Goal: Feedback & Contribution: Submit feedback/report problem

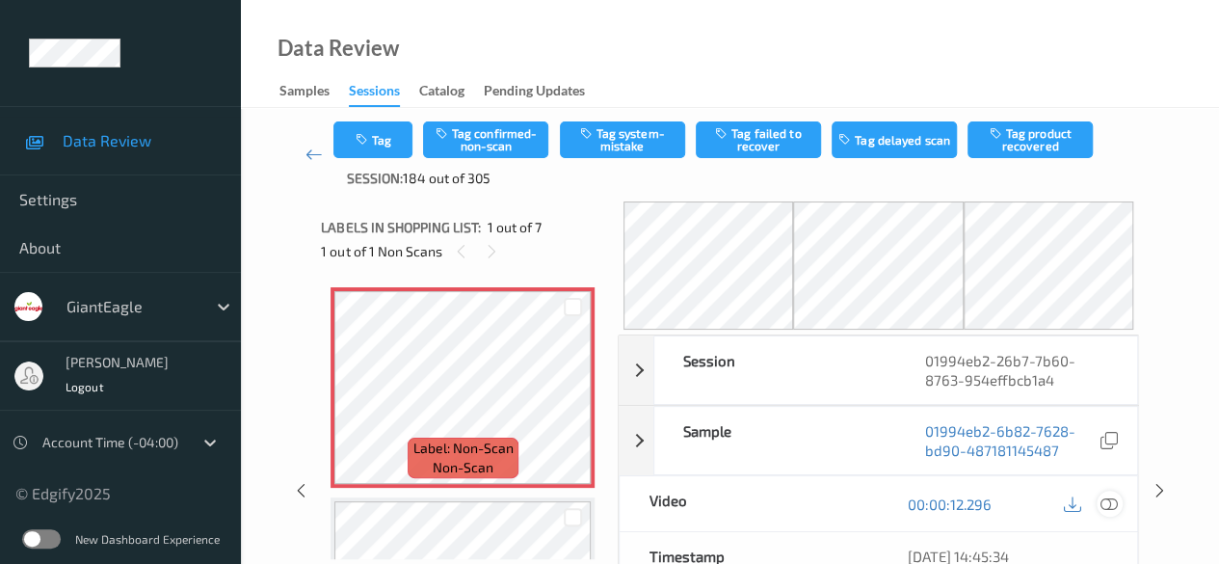
click at [1109, 508] on icon at bounding box center [1108, 503] width 17 height 17
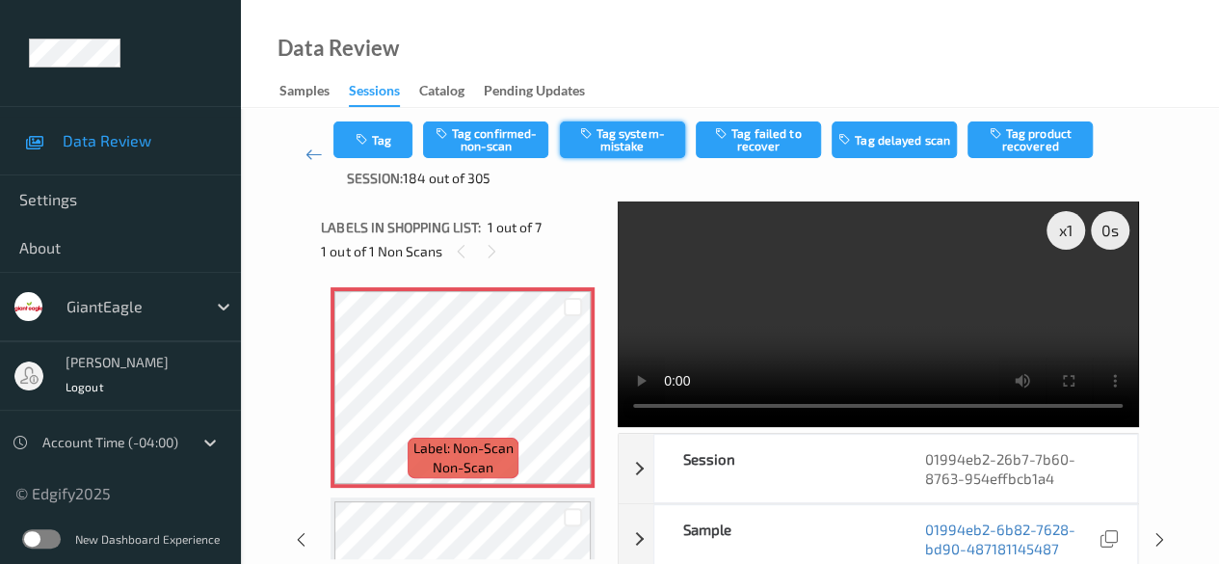
click at [628, 138] on button "Tag system-mistake" at bounding box center [622, 139] width 125 height 37
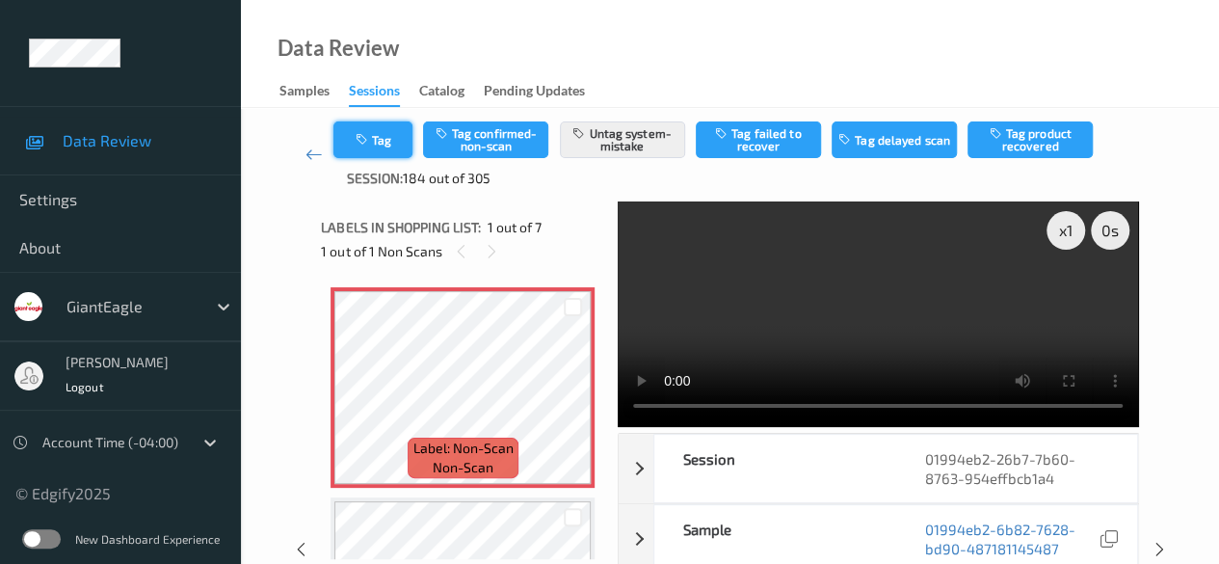
click at [369, 133] on icon "button" at bounding box center [363, 139] width 16 height 13
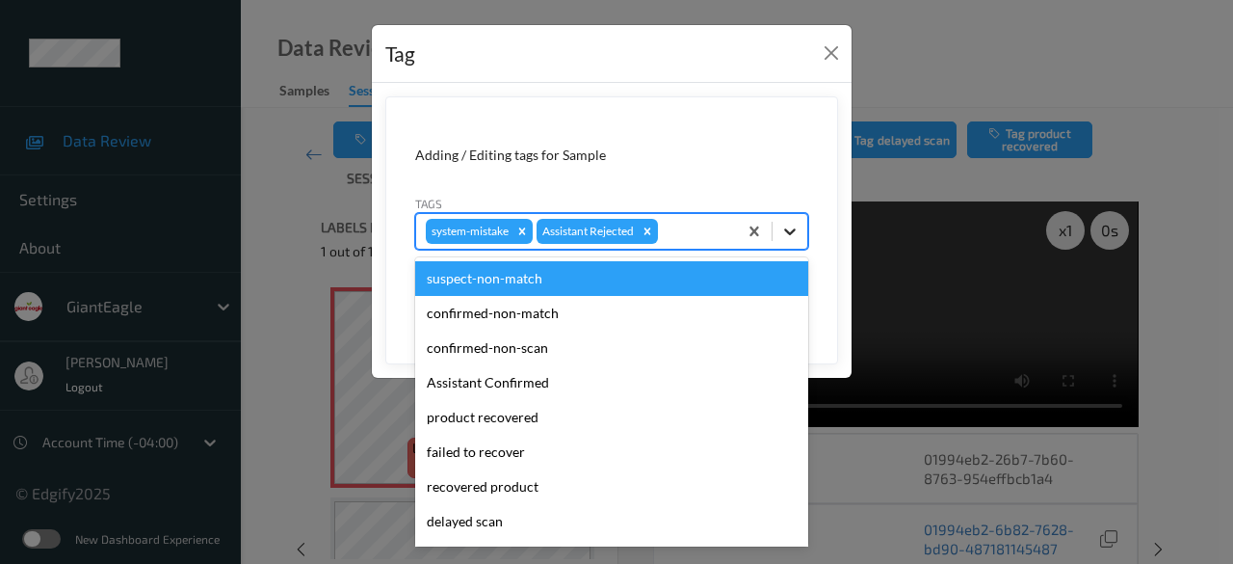
click at [787, 227] on icon at bounding box center [789, 231] width 19 height 19
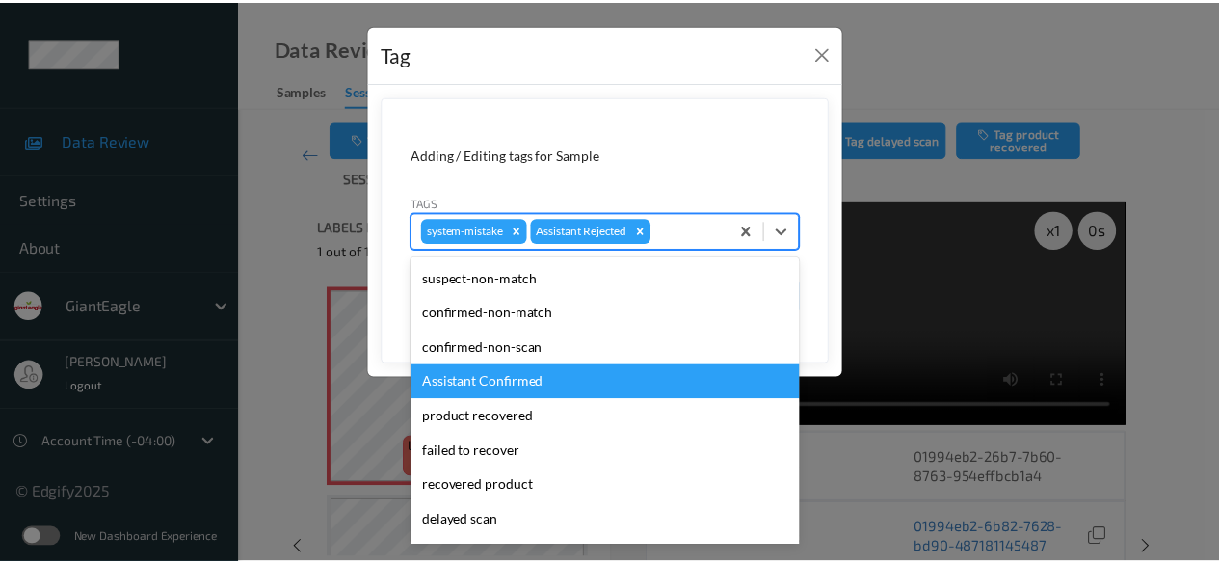
scroll to position [204, 0]
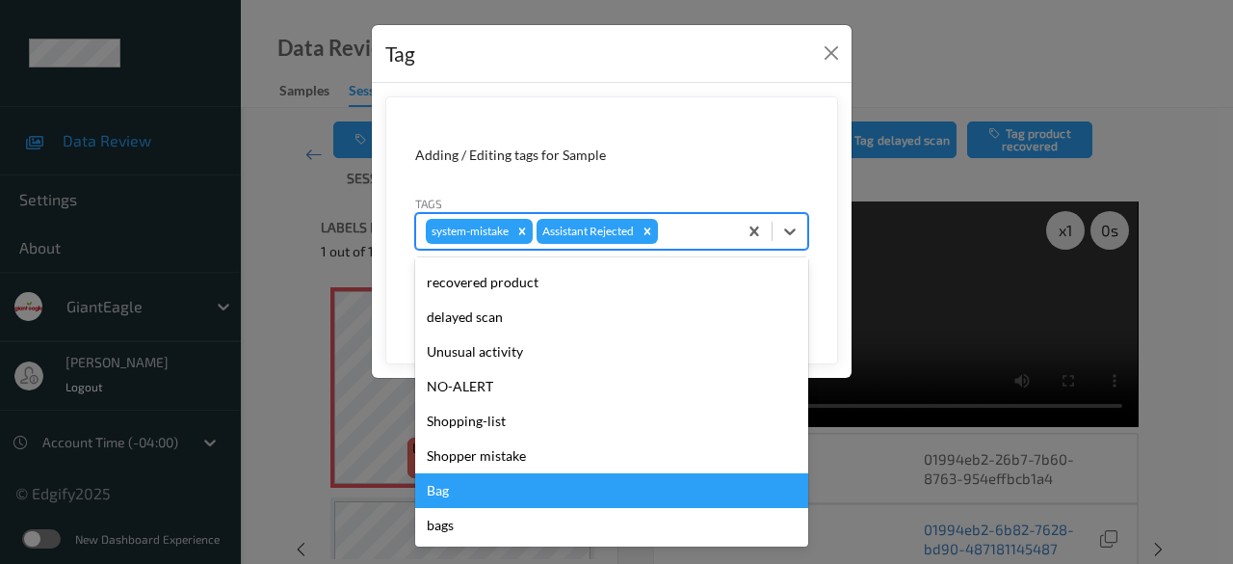
click at [554, 478] on div "Bag" at bounding box center [611, 490] width 393 height 35
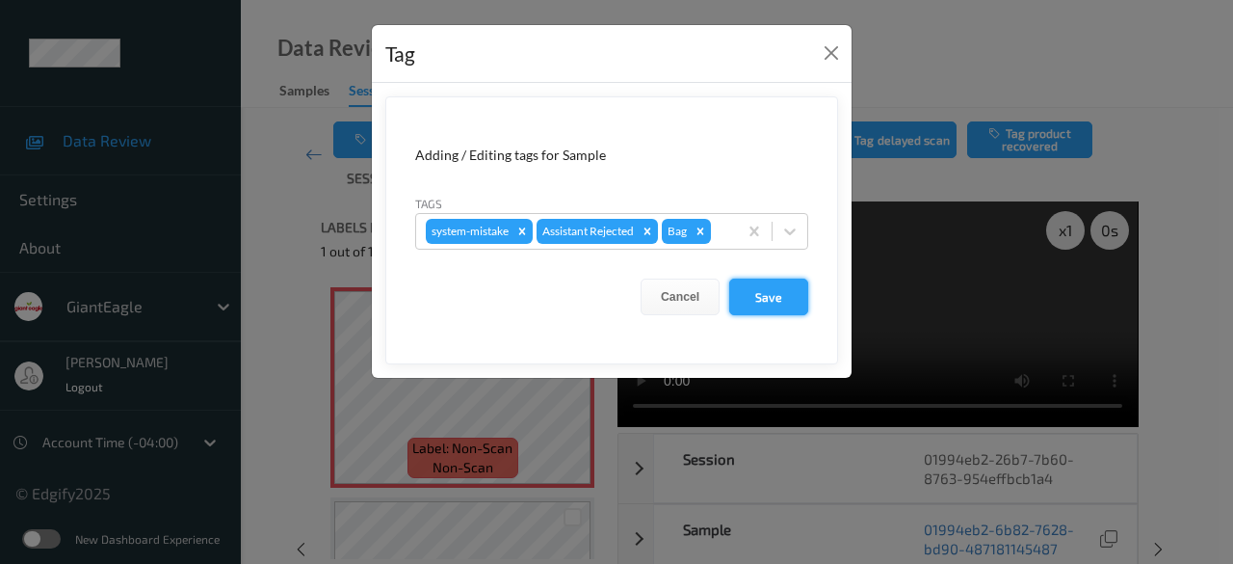
click at [765, 293] on button "Save" at bounding box center [768, 296] width 79 height 37
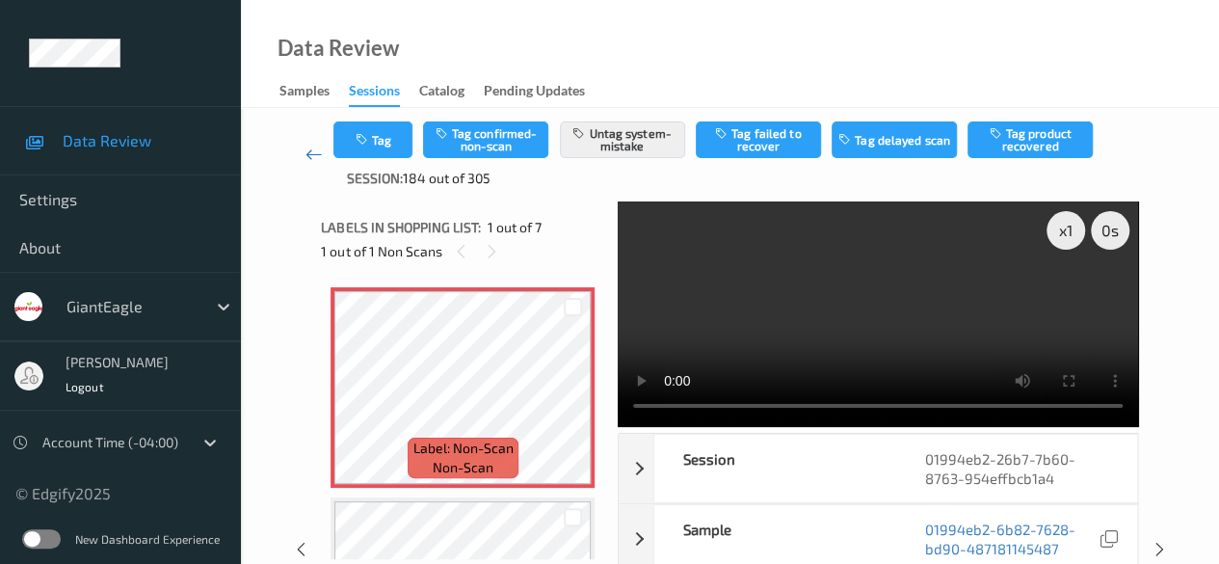
click at [314, 157] on icon at bounding box center [313, 154] width 17 height 19
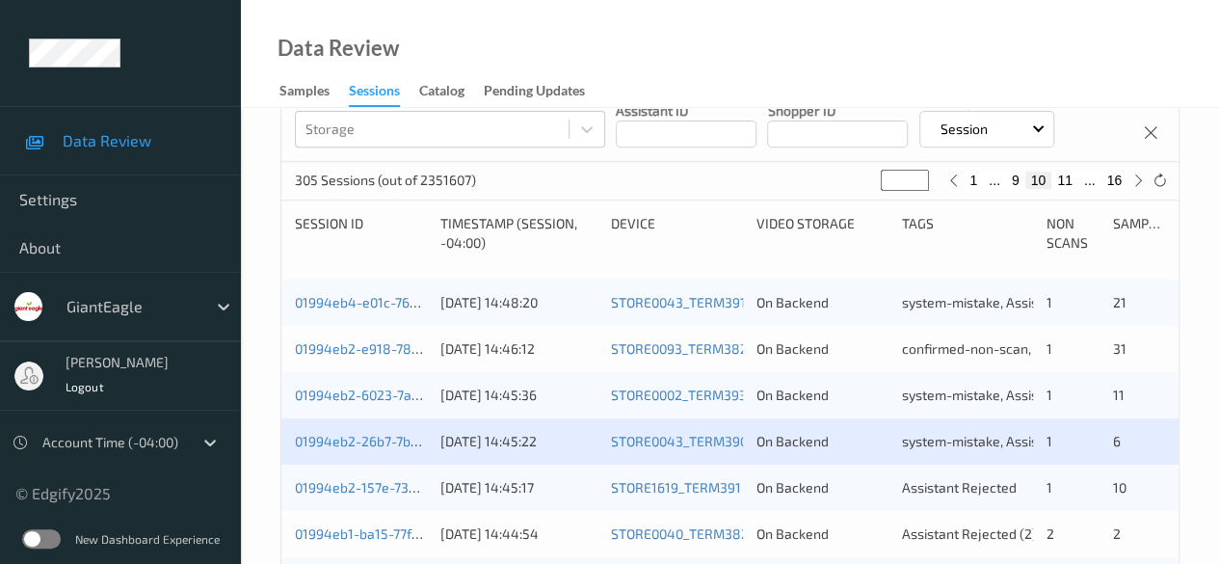
scroll to position [385, 0]
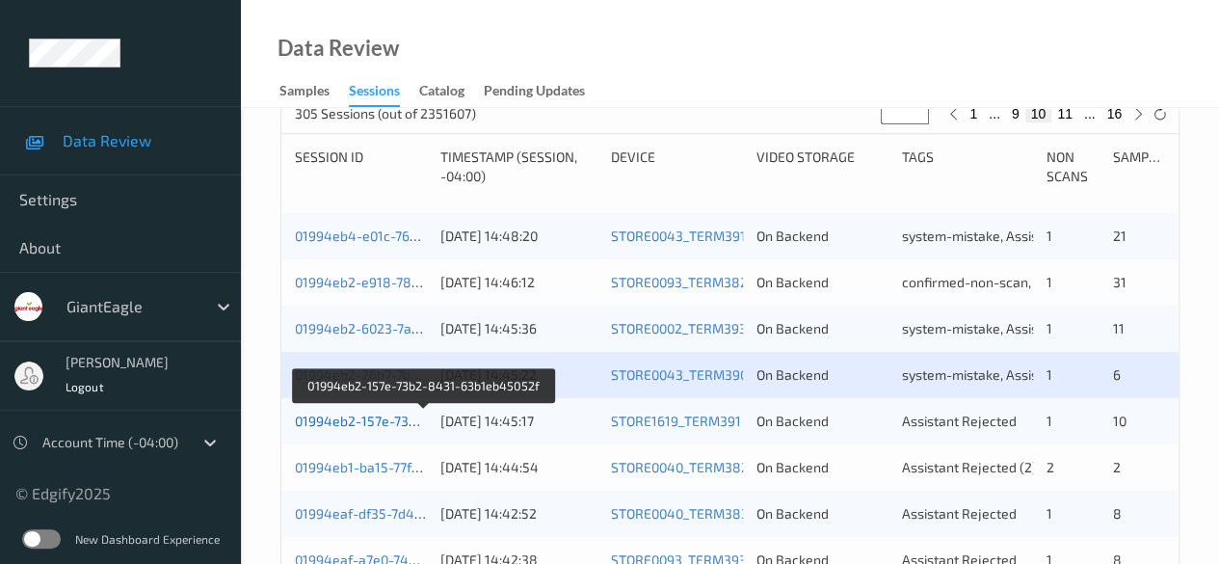
click at [372, 423] on link "01994eb2-157e-73b2-8431-63b1eb45052f" at bounding box center [425, 420] width 260 height 16
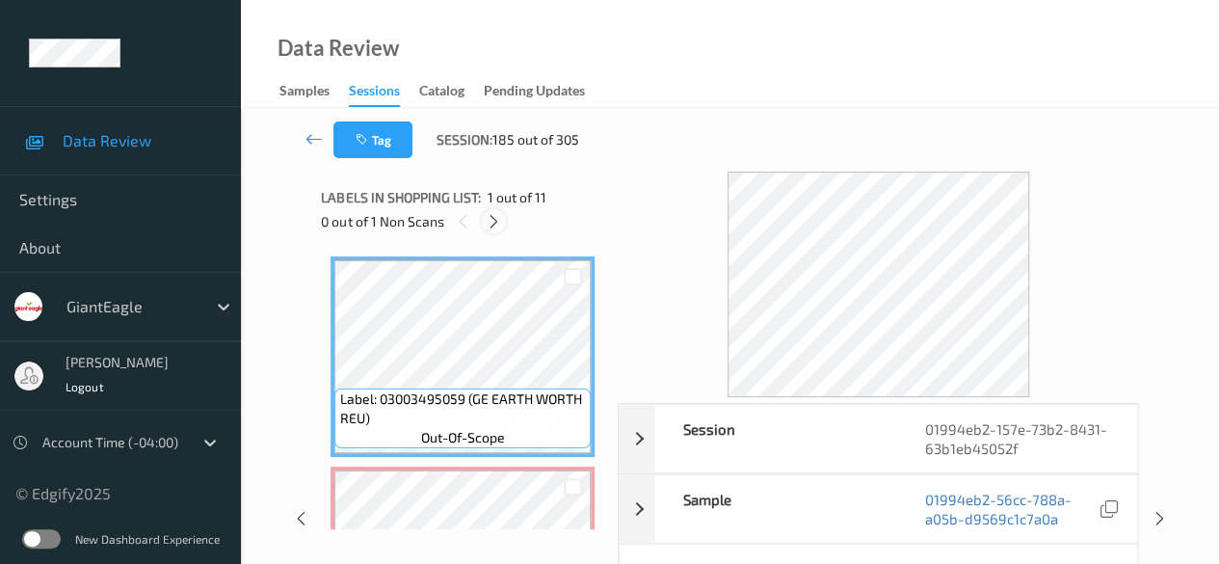
click at [489, 215] on icon at bounding box center [494, 221] width 16 height 17
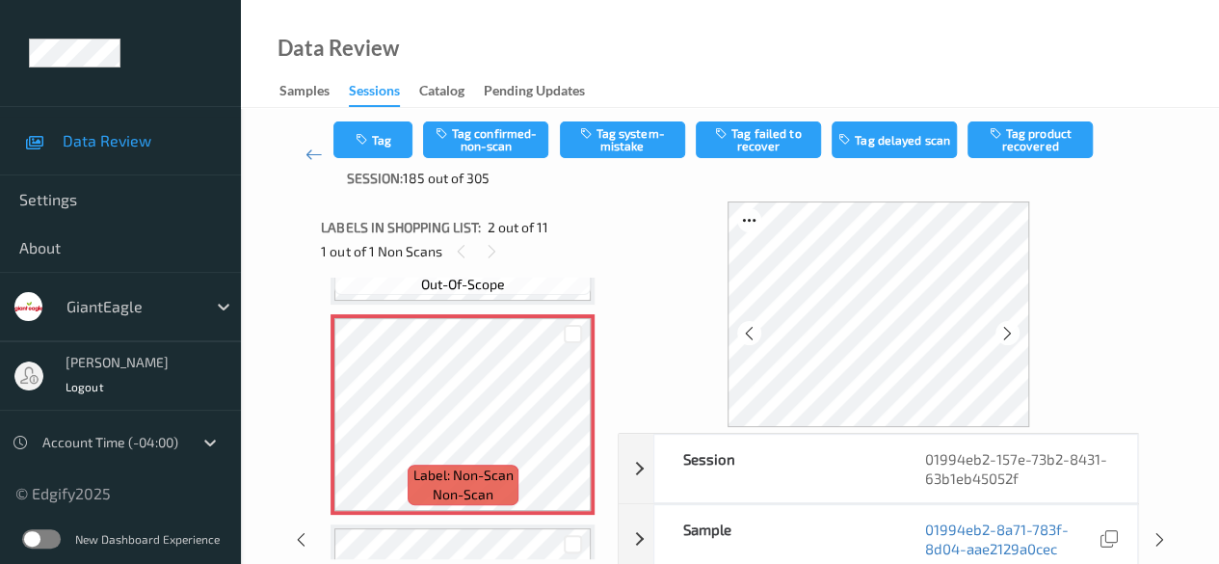
scroll to position [202, 0]
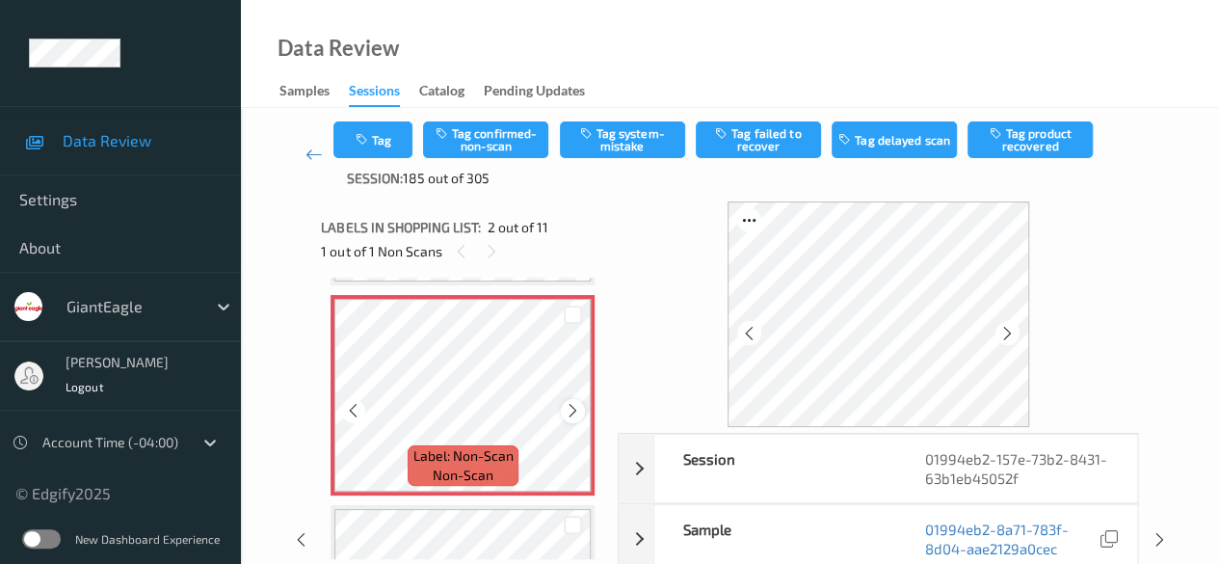
click at [573, 409] on icon at bounding box center [573, 410] width 16 height 17
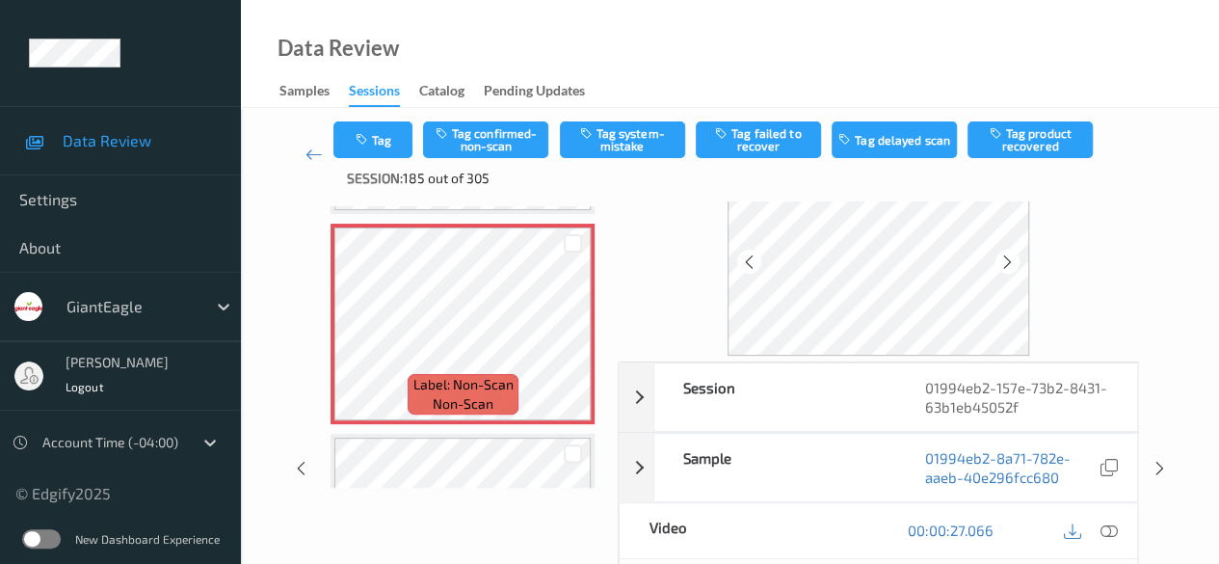
scroll to position [96, 0]
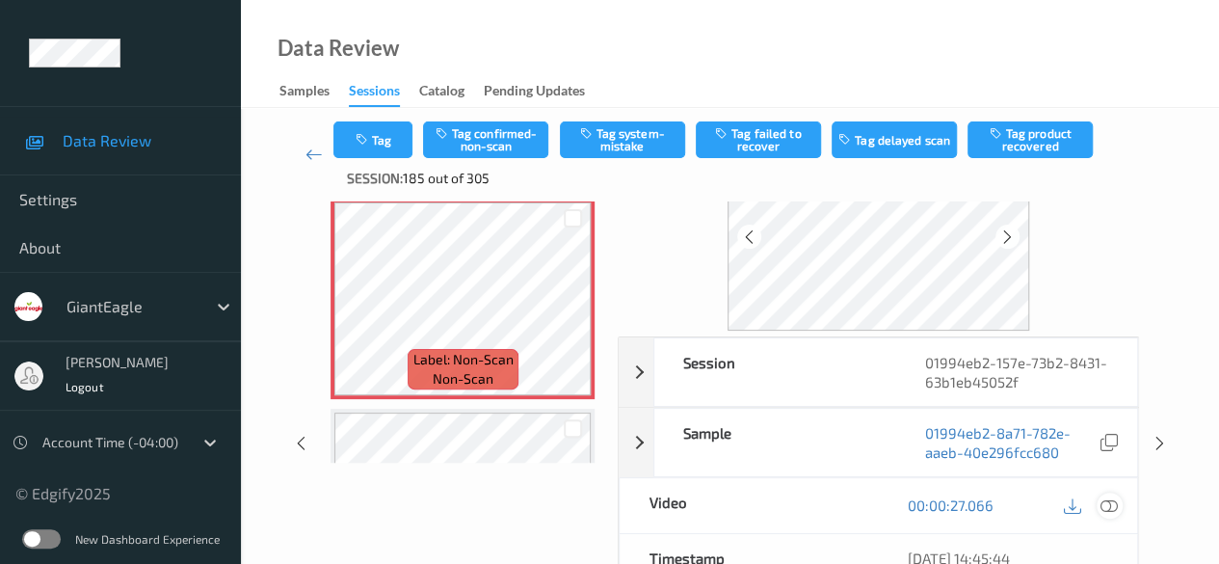
click at [1111, 505] on icon at bounding box center [1108, 504] width 17 height 17
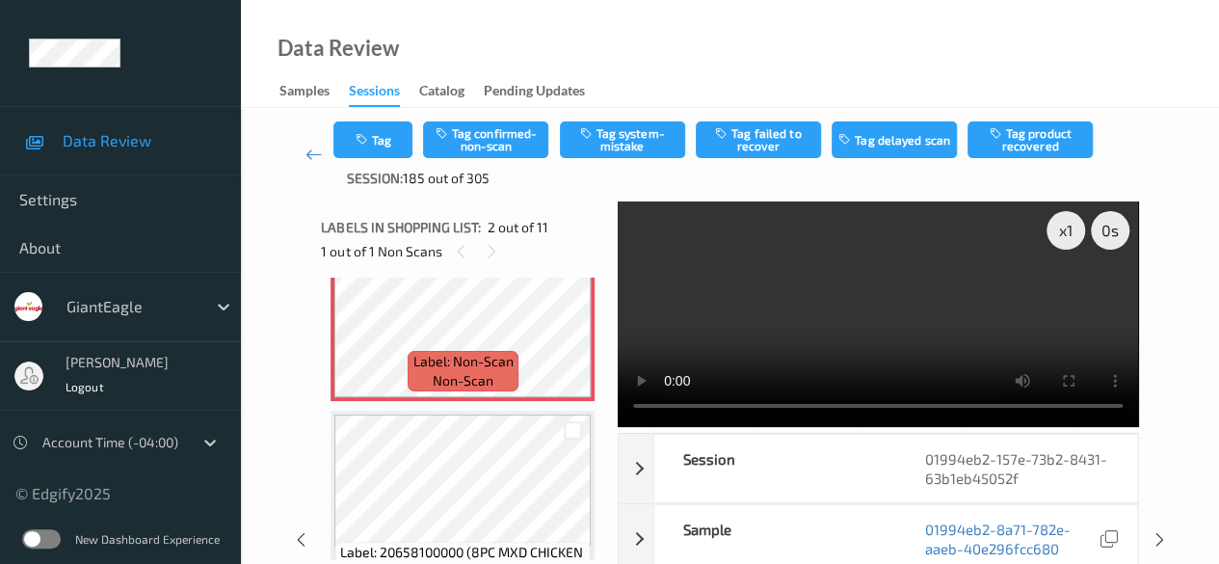
scroll to position [202, 0]
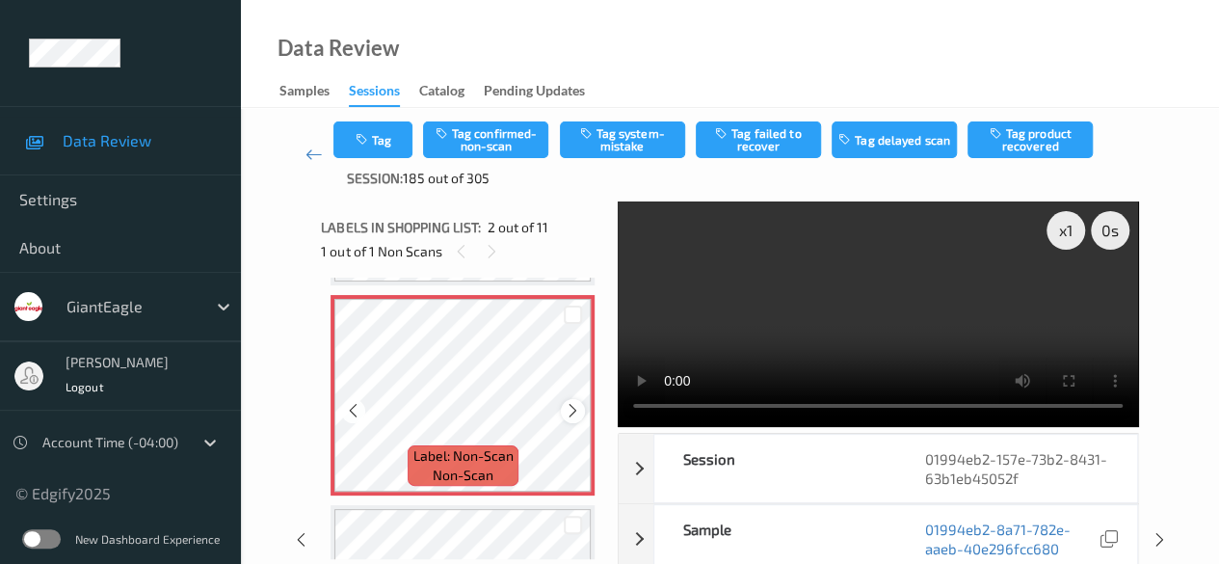
click at [570, 406] on icon at bounding box center [573, 410] width 16 height 17
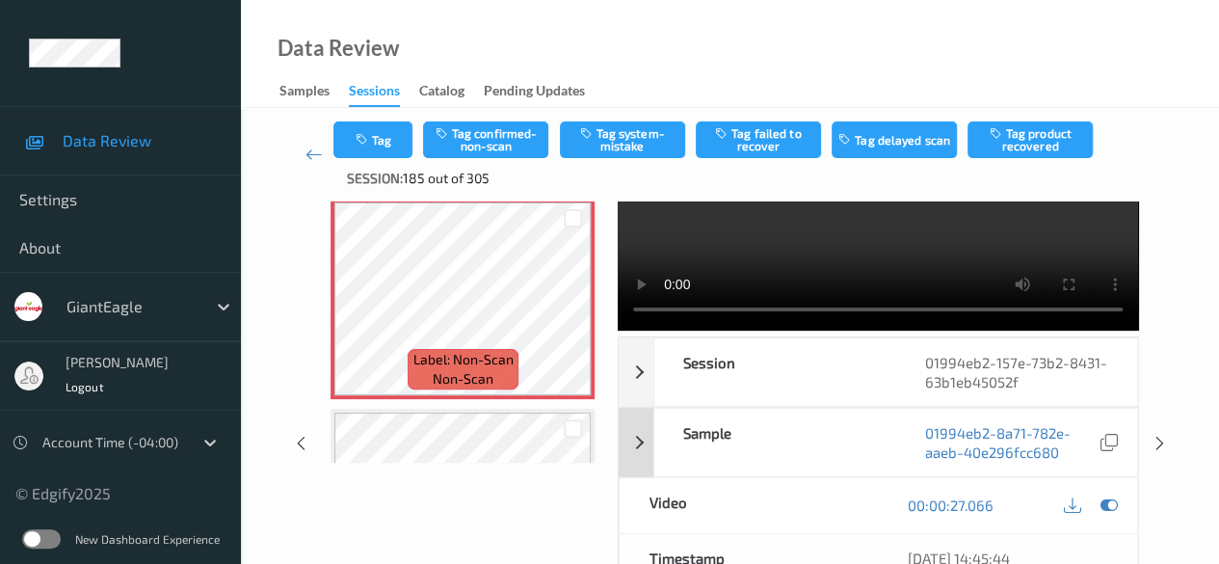
scroll to position [0, 0]
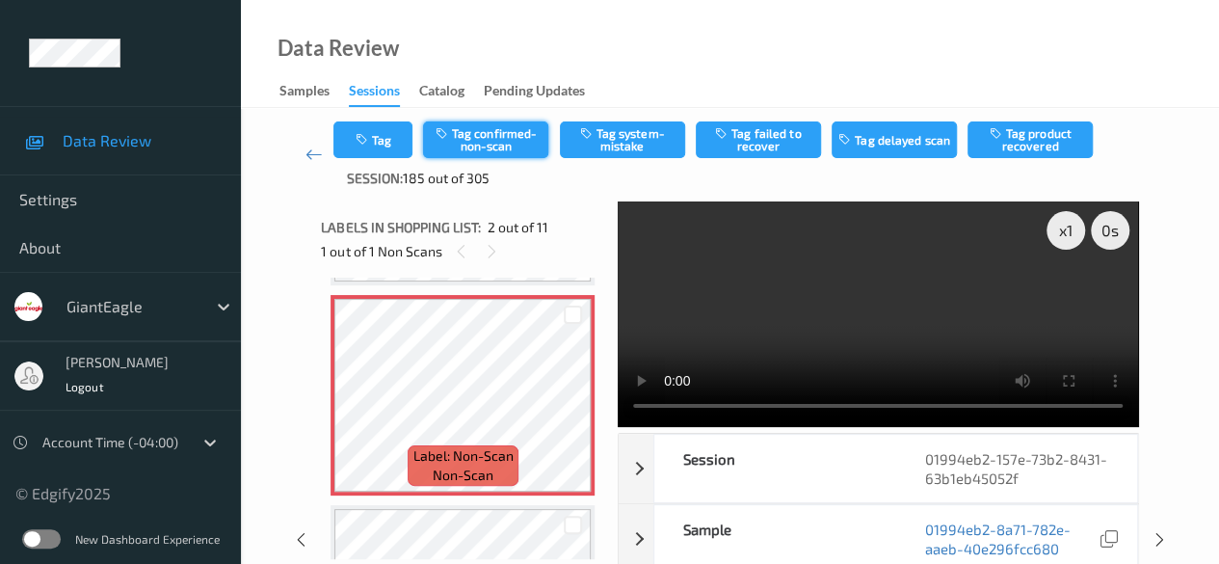
click at [503, 145] on button "Tag confirmed-non-scan" at bounding box center [485, 139] width 125 height 37
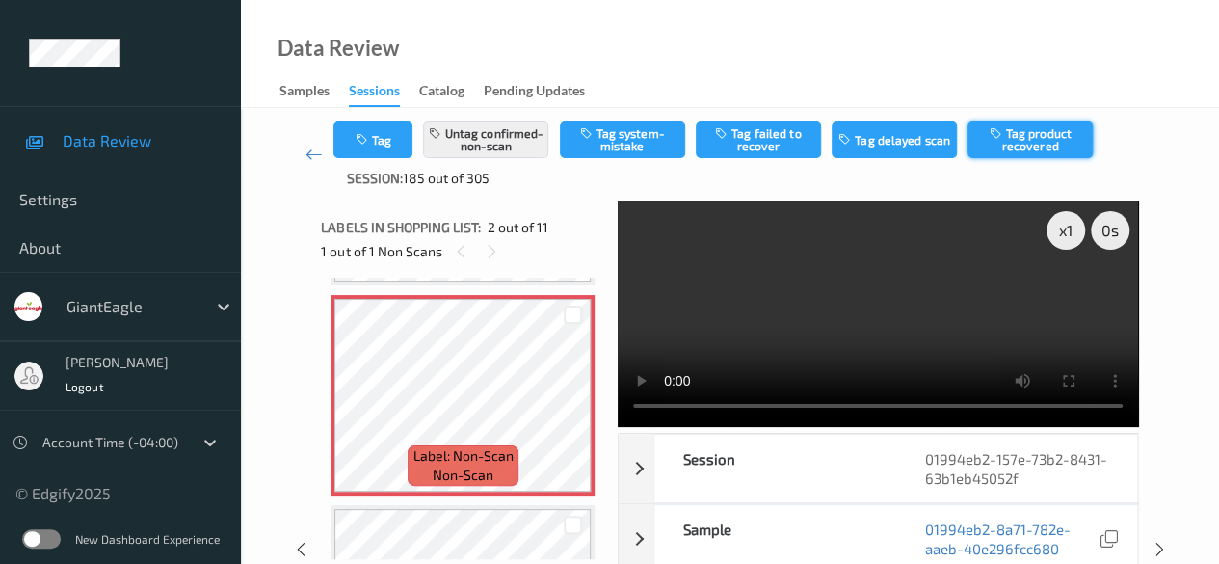
click at [1051, 138] on button "Tag product recovered" at bounding box center [1029, 139] width 125 height 37
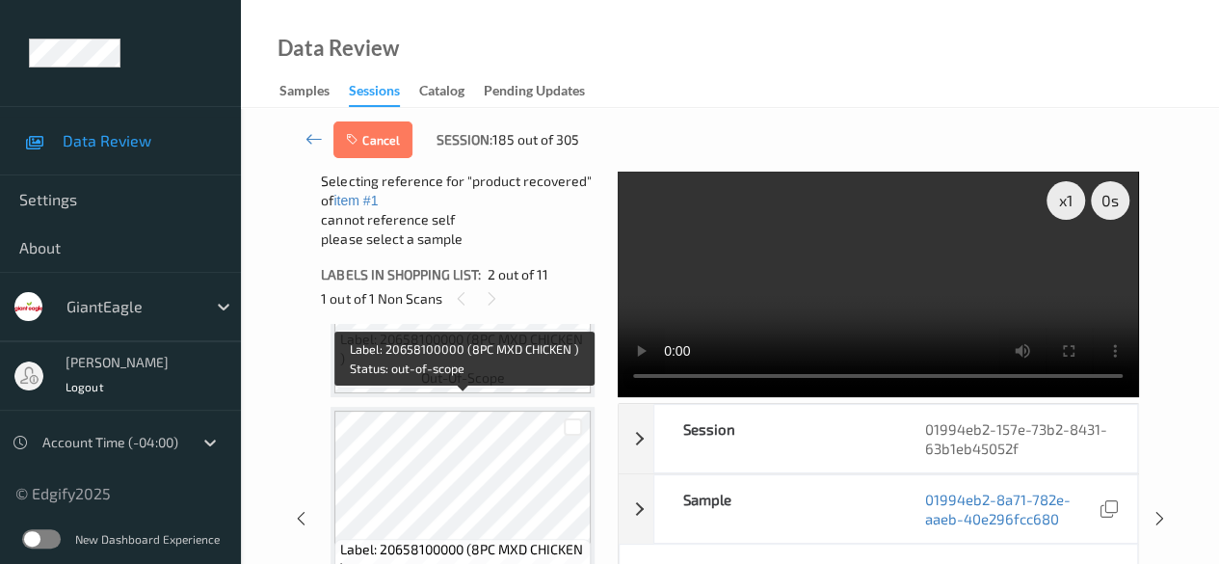
scroll to position [588, 0]
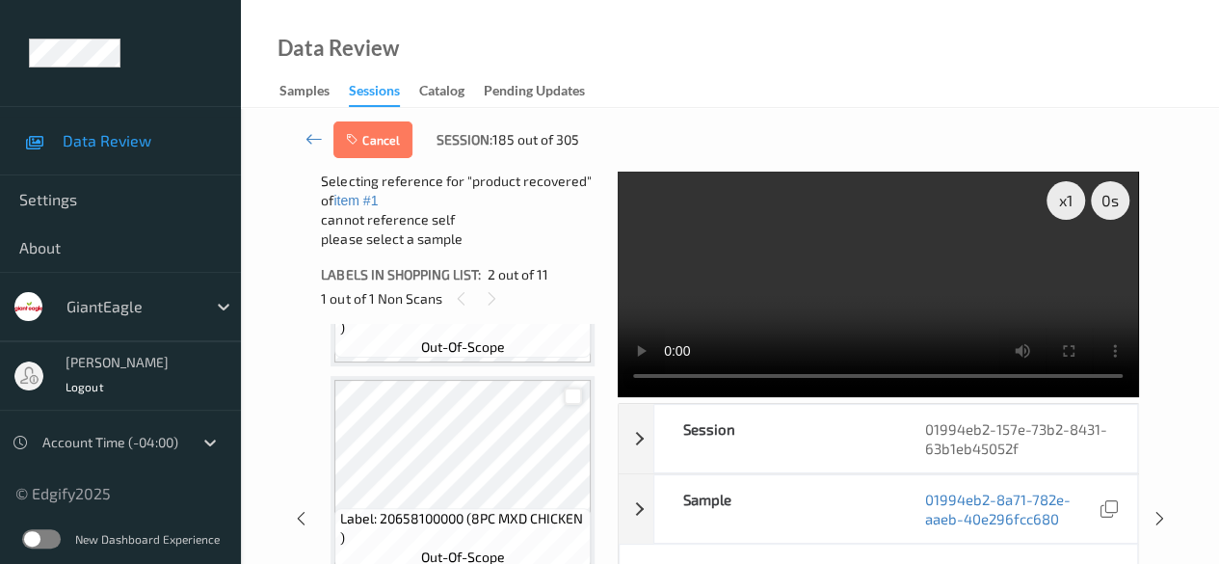
click at [572, 402] on div at bounding box center [573, 396] width 18 height 18
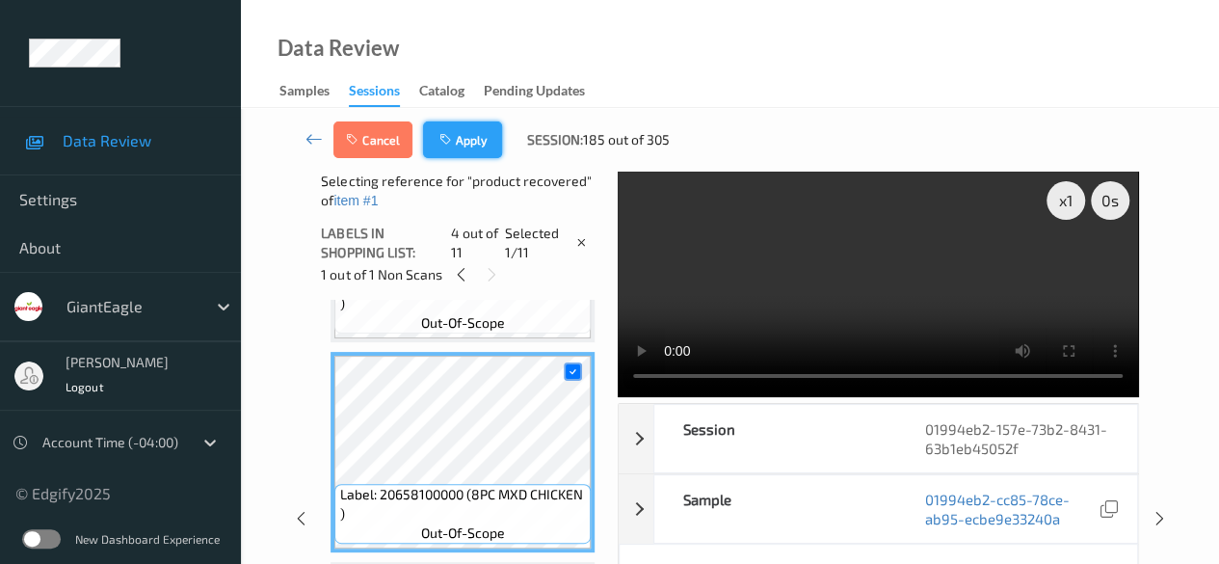
click at [473, 146] on button "Apply" at bounding box center [462, 139] width 79 height 37
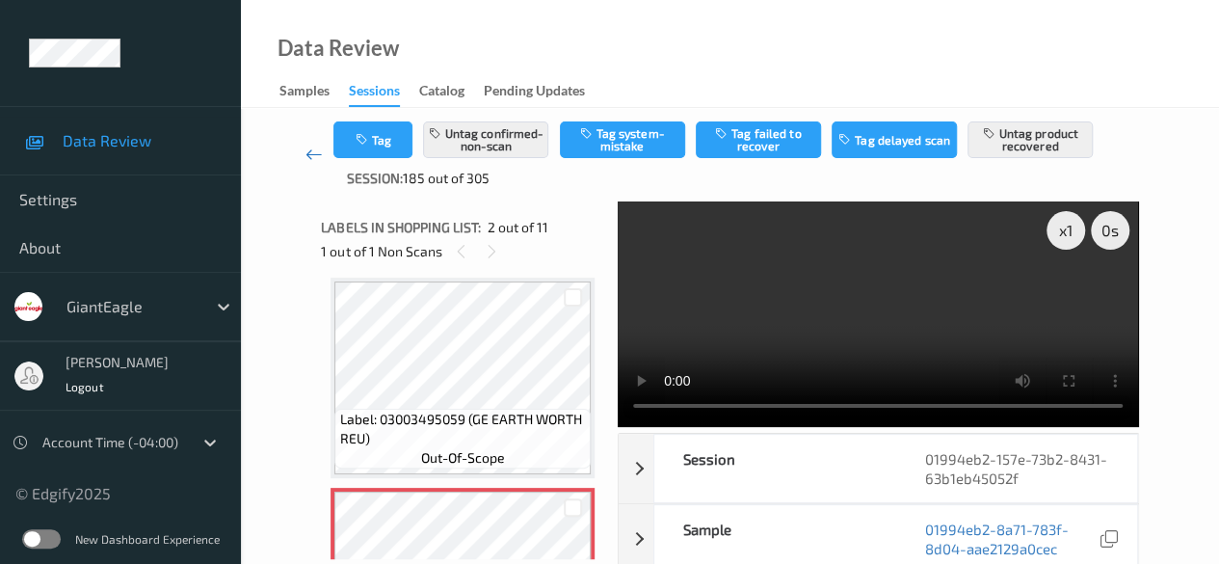
click at [312, 156] on icon at bounding box center [313, 154] width 17 height 19
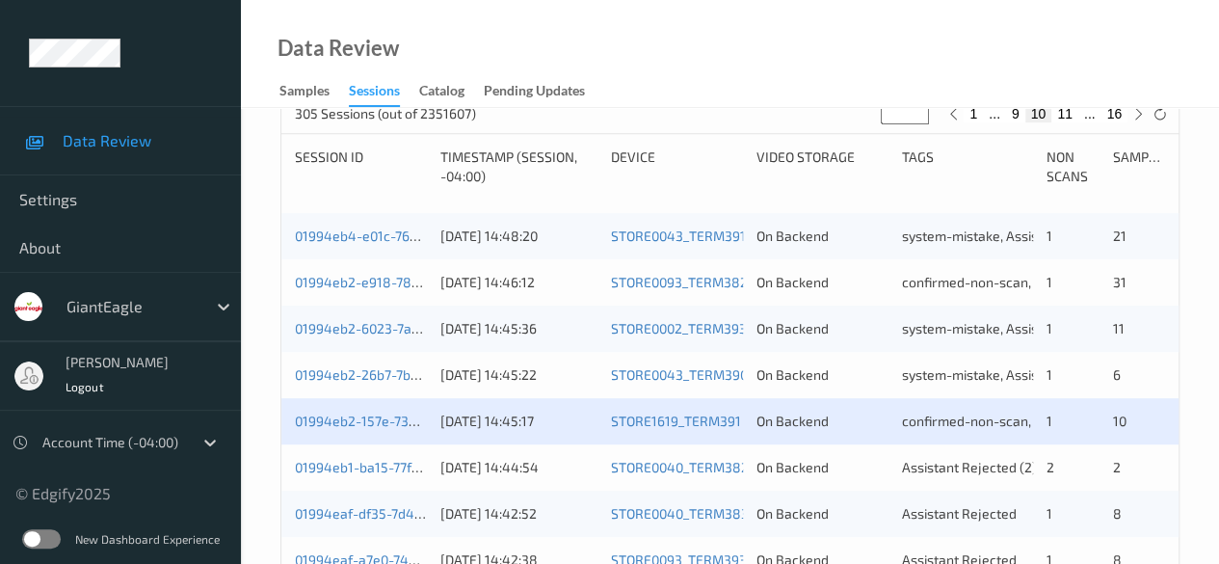
scroll to position [482, 0]
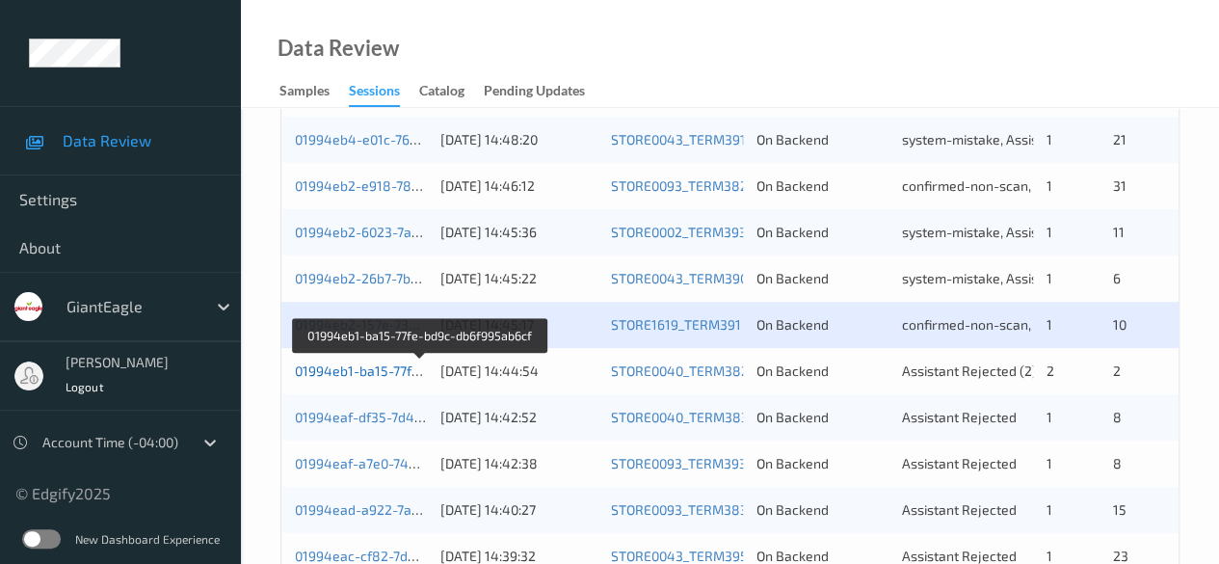
click at [350, 367] on link "01994eb1-ba15-77fe-bd9c-db6f995ab6cf" at bounding box center [420, 370] width 251 height 16
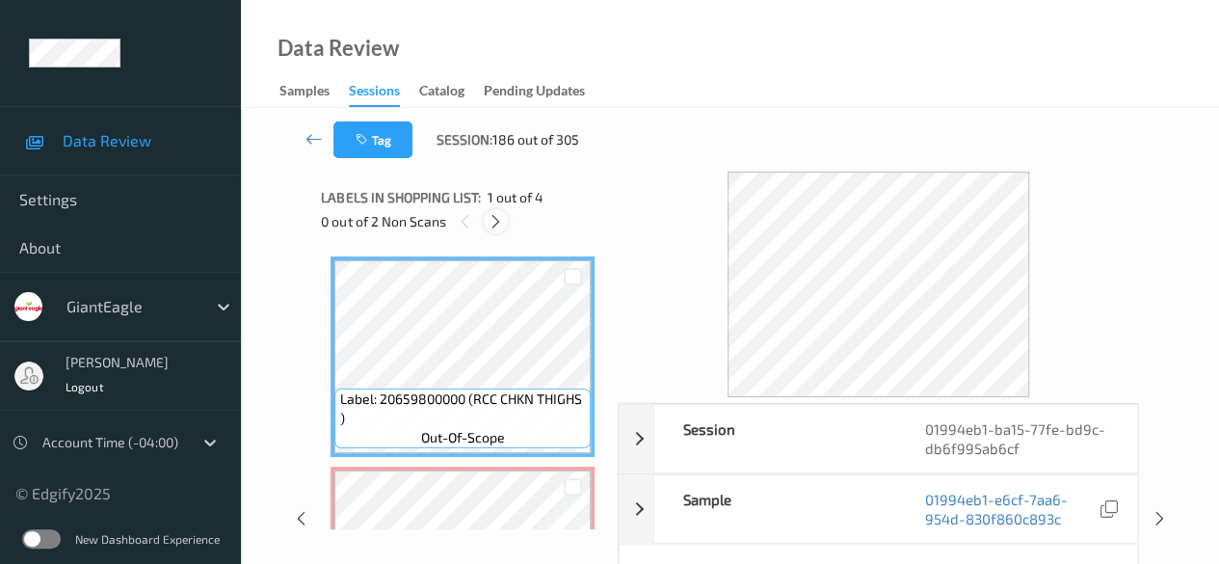
click at [497, 223] on icon at bounding box center [496, 221] width 16 height 17
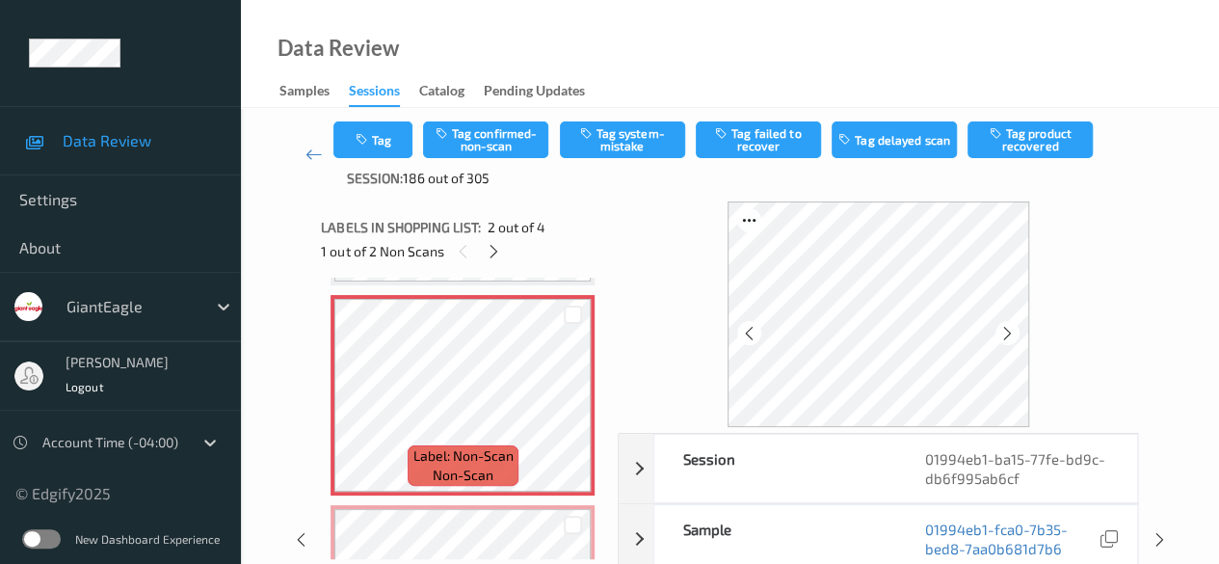
scroll to position [96, 0]
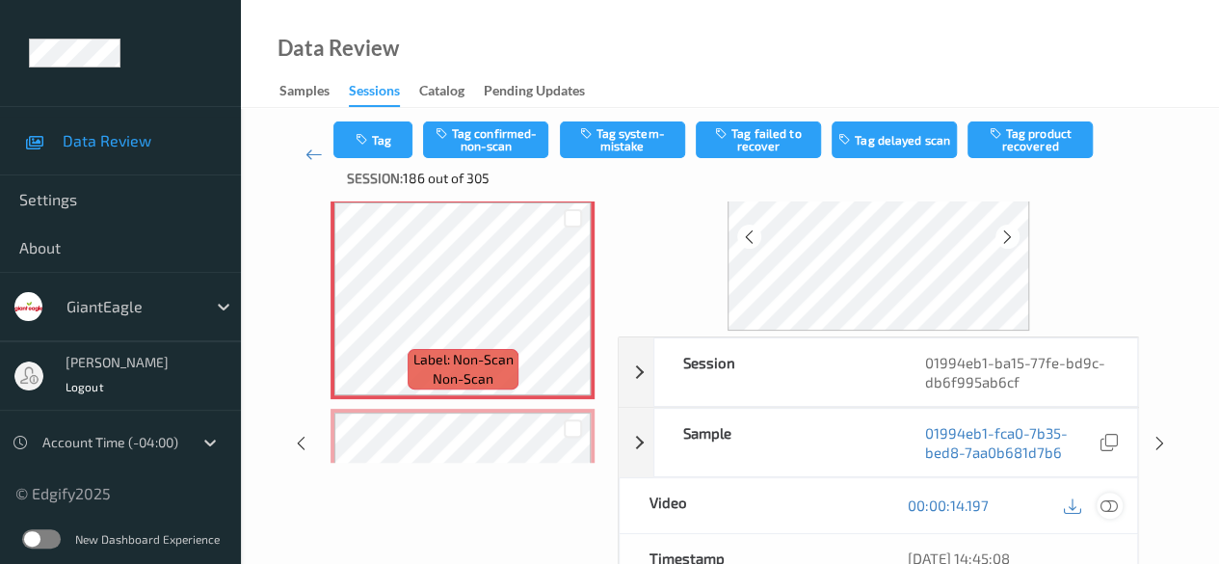
click at [1110, 497] on icon at bounding box center [1108, 504] width 17 height 17
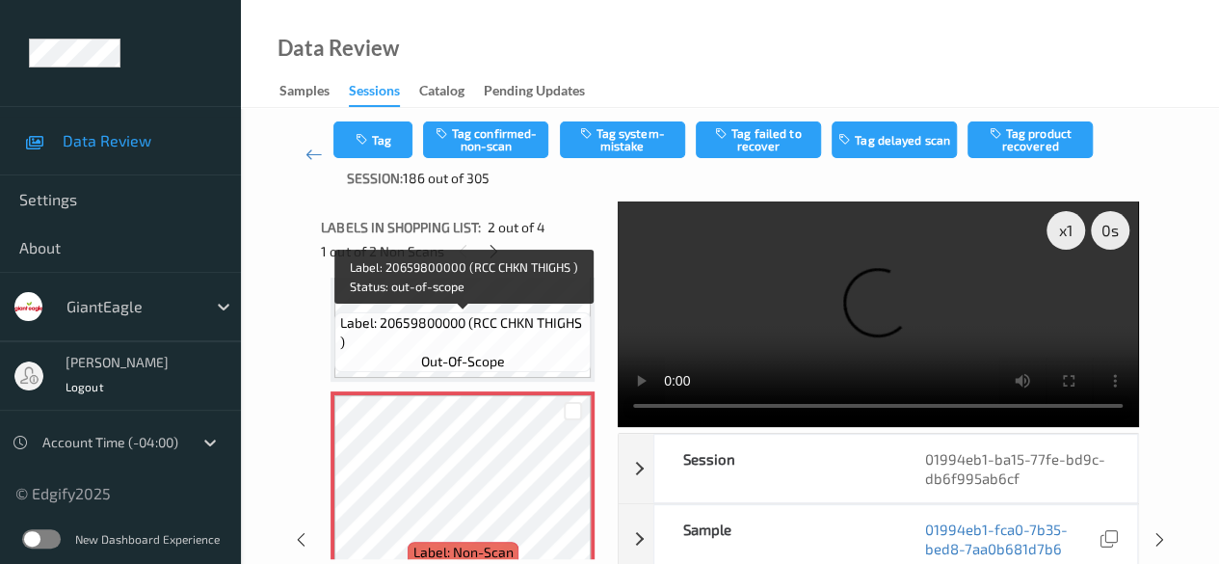
scroll to position [202, 0]
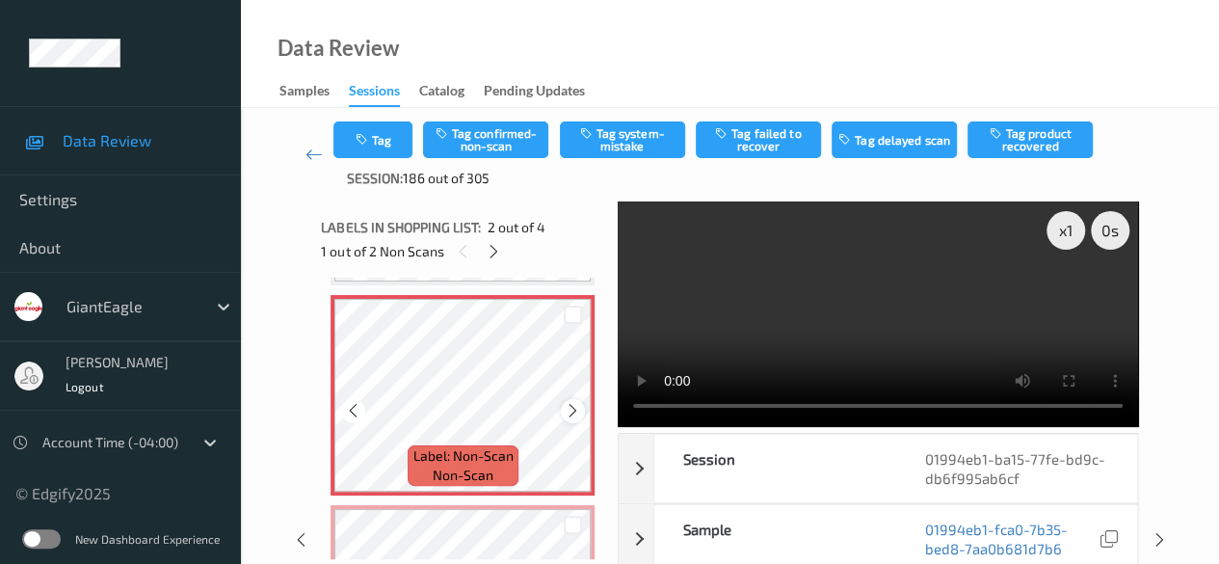
click at [576, 416] on icon at bounding box center [573, 410] width 16 height 17
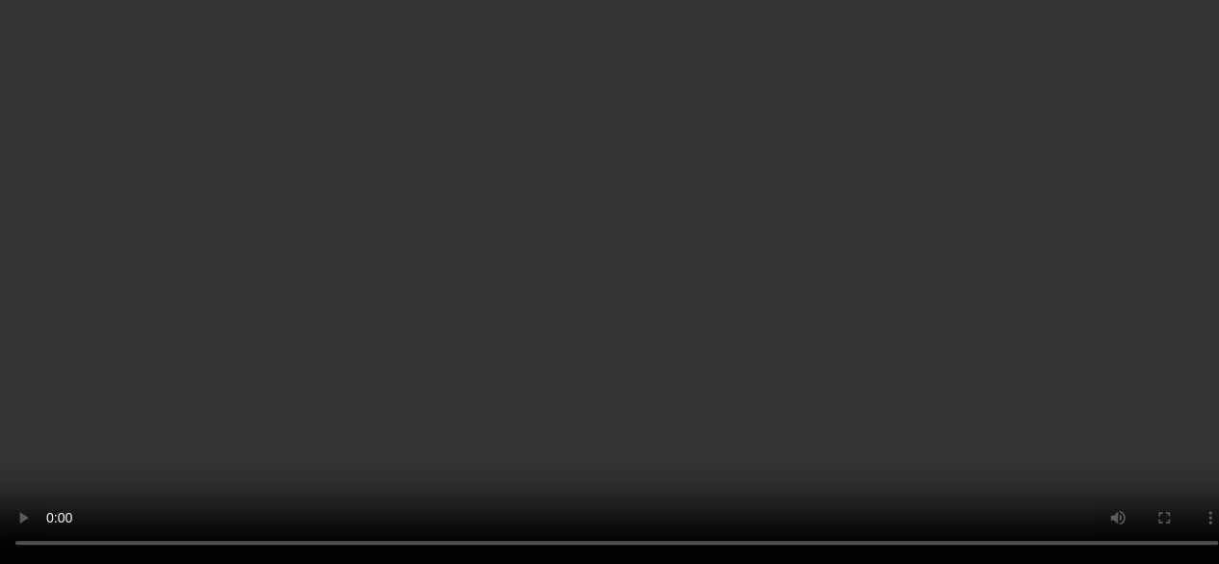
scroll to position [193, 0]
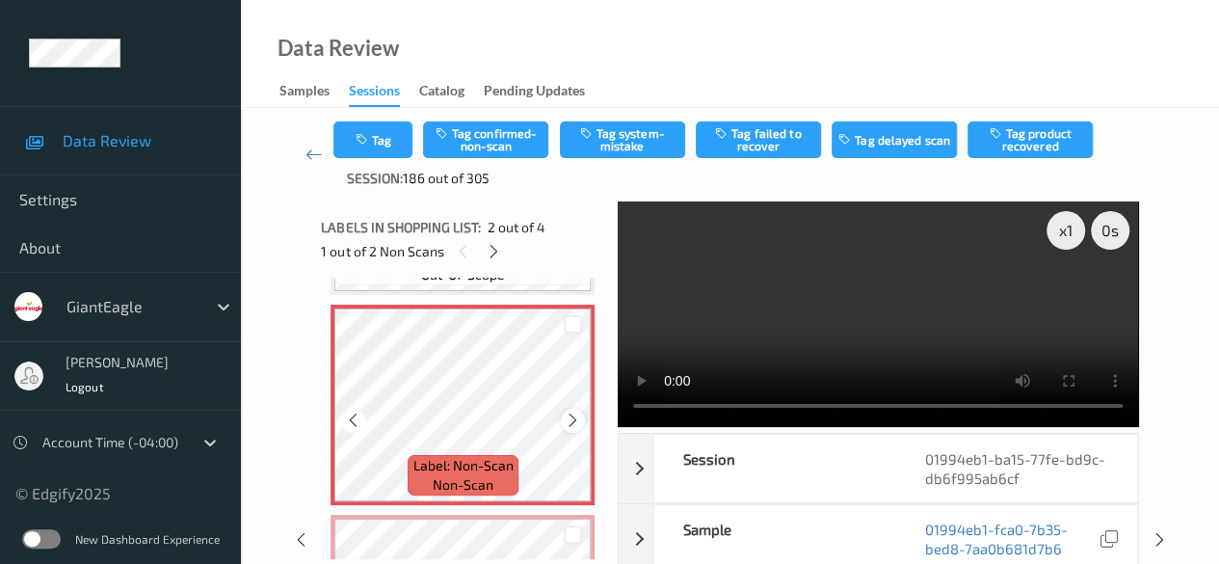
click at [570, 423] on icon at bounding box center [573, 419] width 16 height 17
click at [494, 149] on button "Tag confirmed-non-scan" at bounding box center [485, 139] width 125 height 37
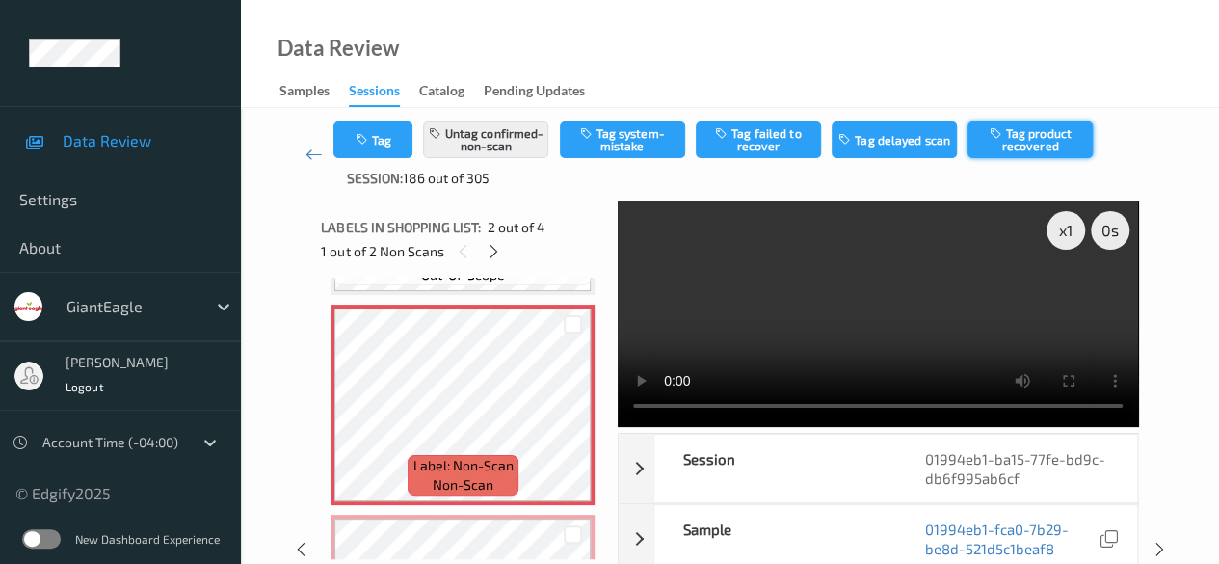
click at [1031, 138] on button "Tag product recovered" at bounding box center [1029, 139] width 125 height 37
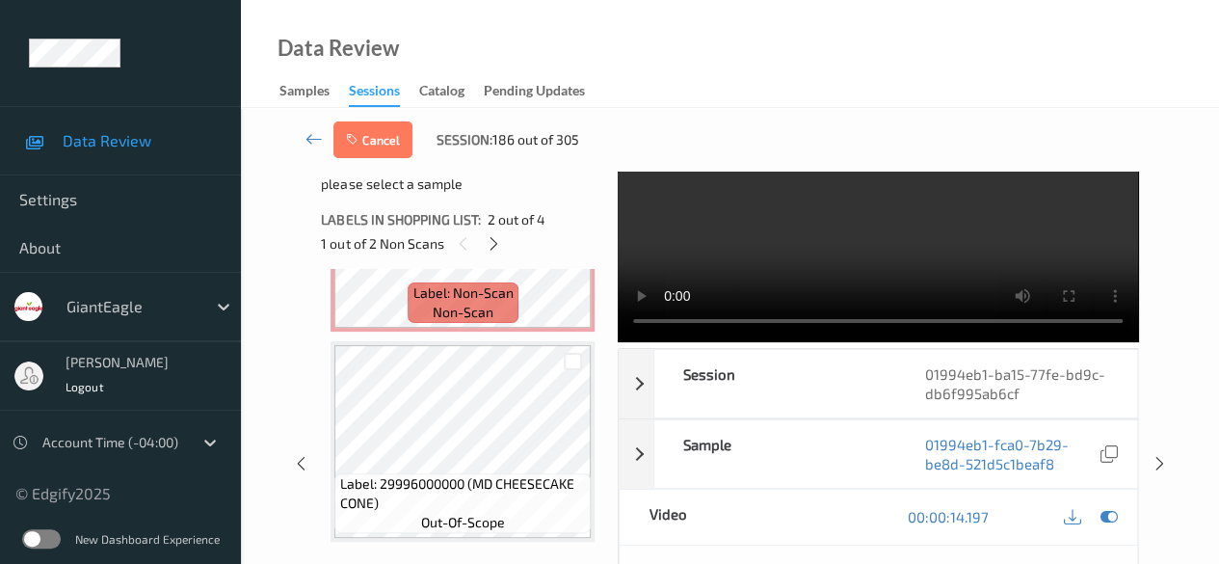
scroll to position [96, 0]
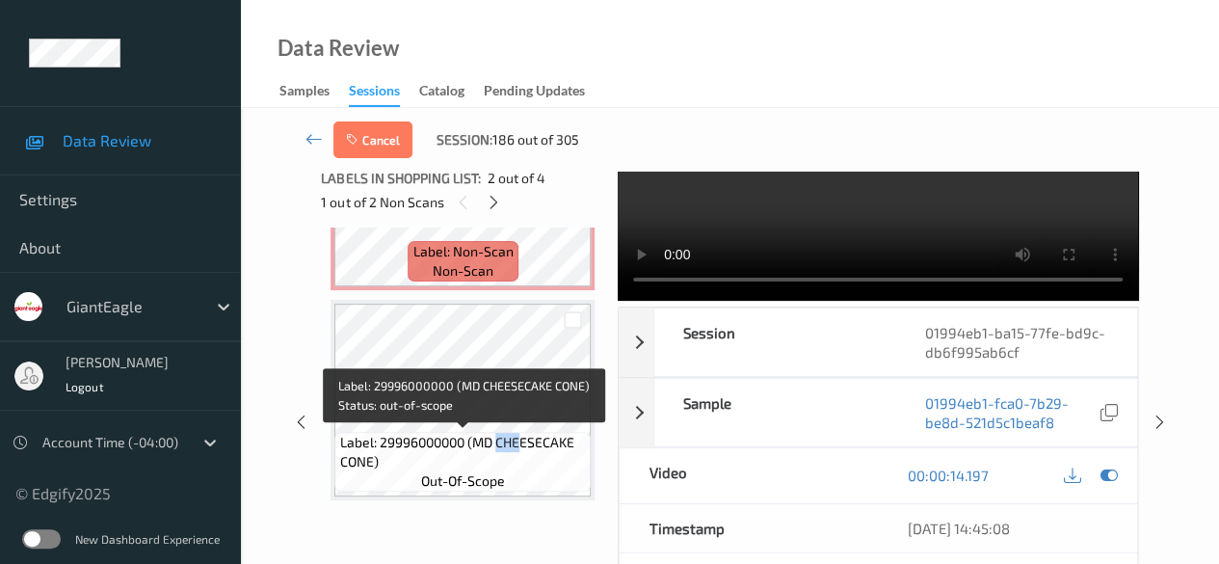
drag, startPoint x: 496, startPoint y: 445, endPoint x: 523, endPoint y: 445, distance: 27.0
click at [523, 445] on span "Label: 29996000000 (MD CHEESECAKE CONE)" at bounding box center [463, 452] width 247 height 39
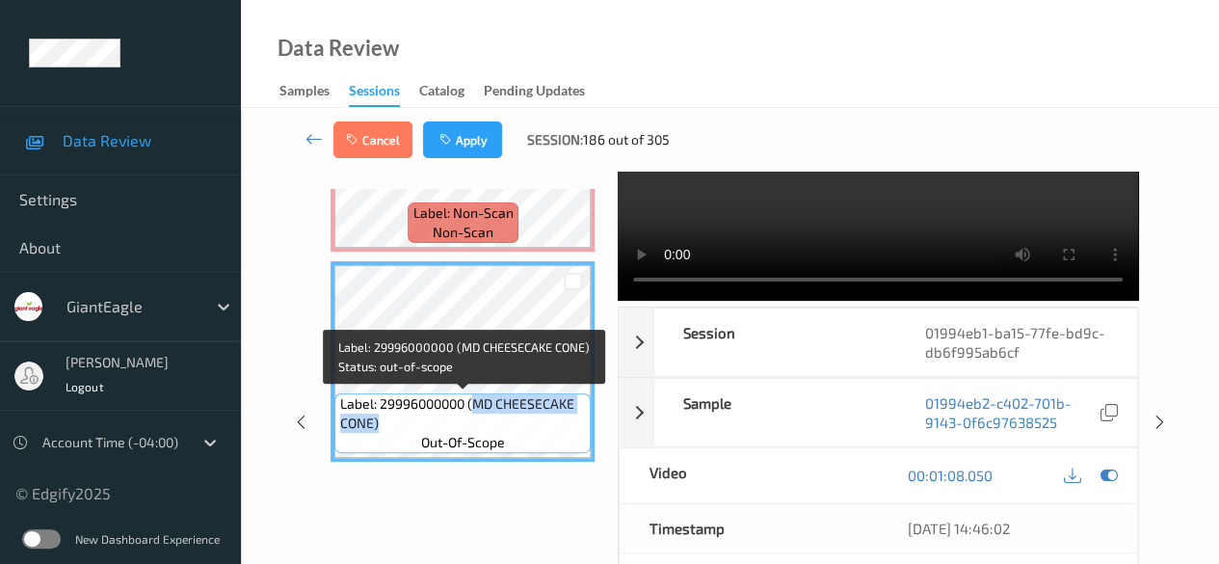
drag, startPoint x: 472, startPoint y: 404, endPoint x: 590, endPoint y: 422, distance: 119.0
click at [590, 422] on div "Label: 29996000000 (MD CHEESECAKE CONE) out-of-scope" at bounding box center [462, 423] width 256 height 60
copy span "MD CHEESECAKE CONE)"
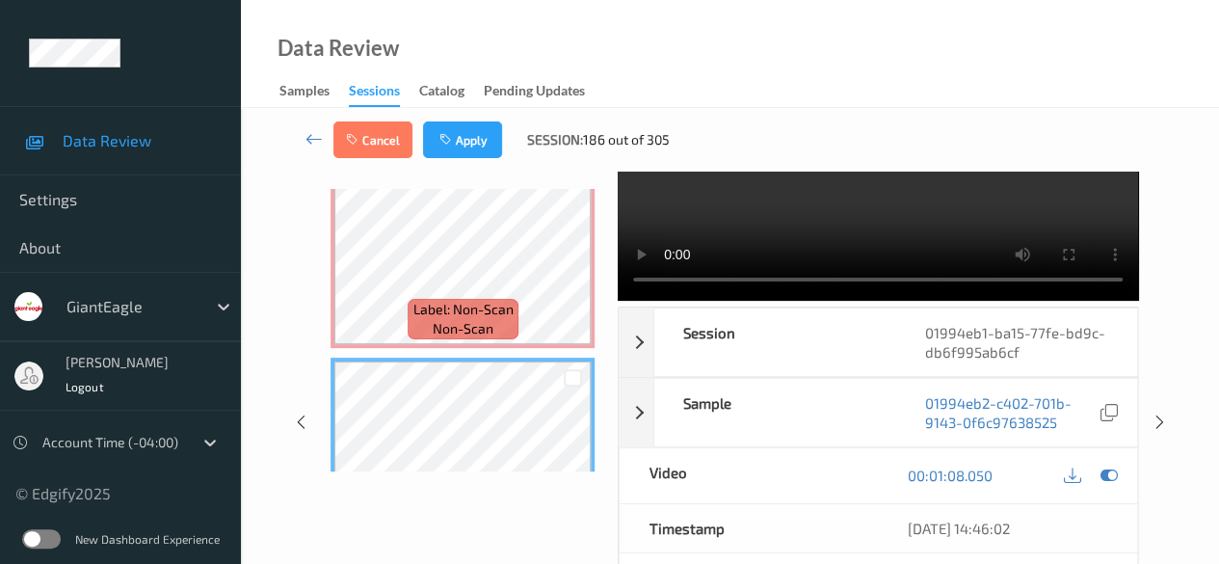
scroll to position [278, 0]
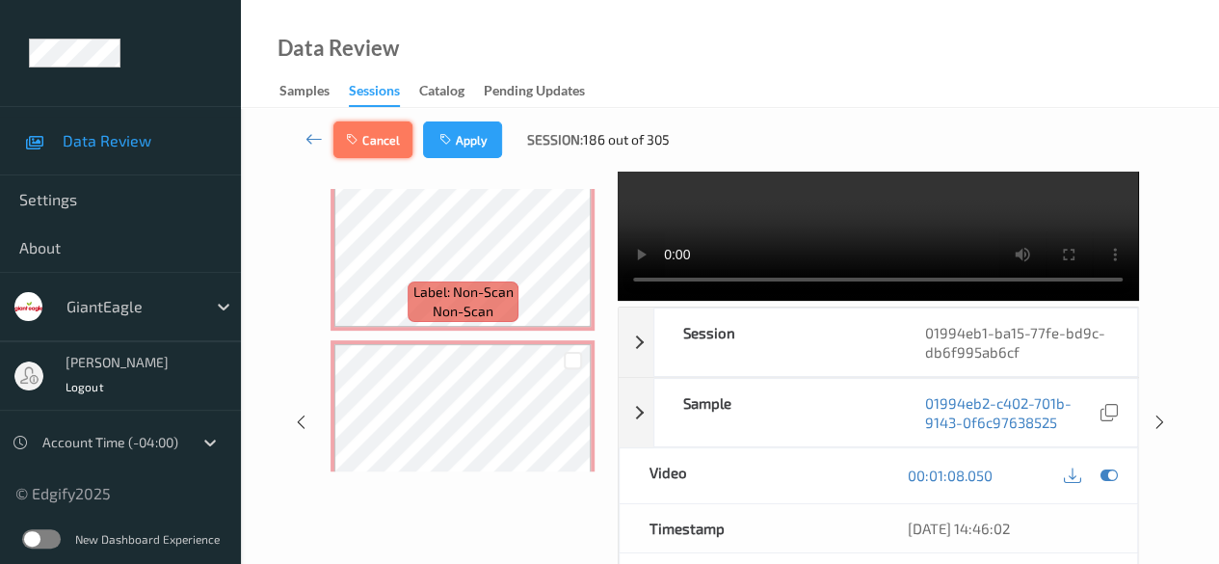
click at [385, 144] on button "Cancel" at bounding box center [372, 139] width 79 height 37
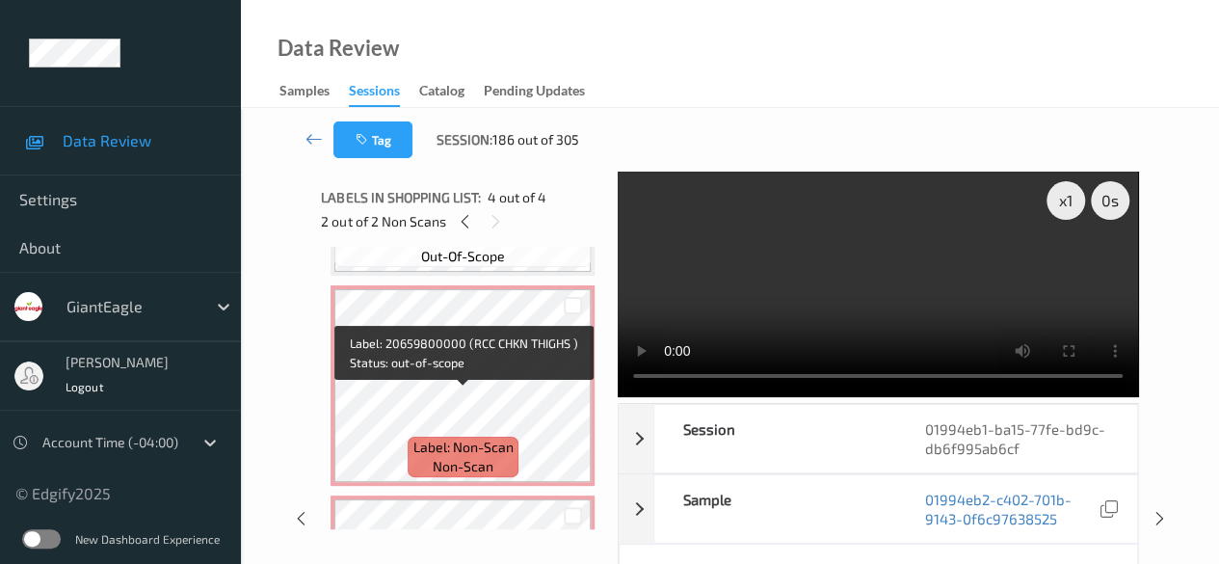
scroll to position [193, 0]
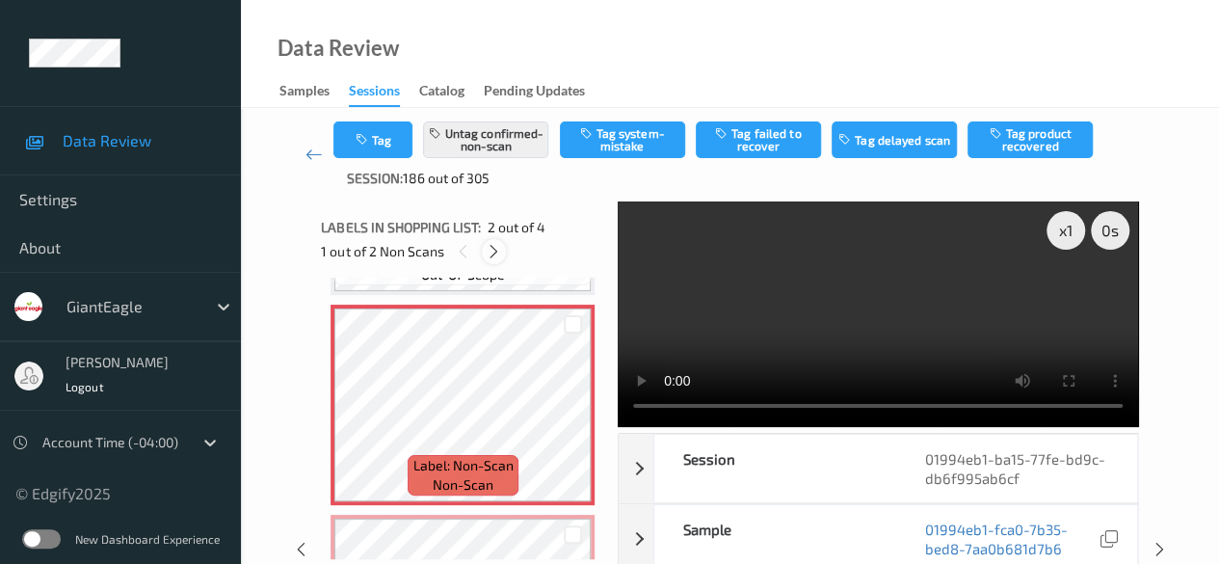
click at [497, 251] on icon at bounding box center [494, 251] width 16 height 17
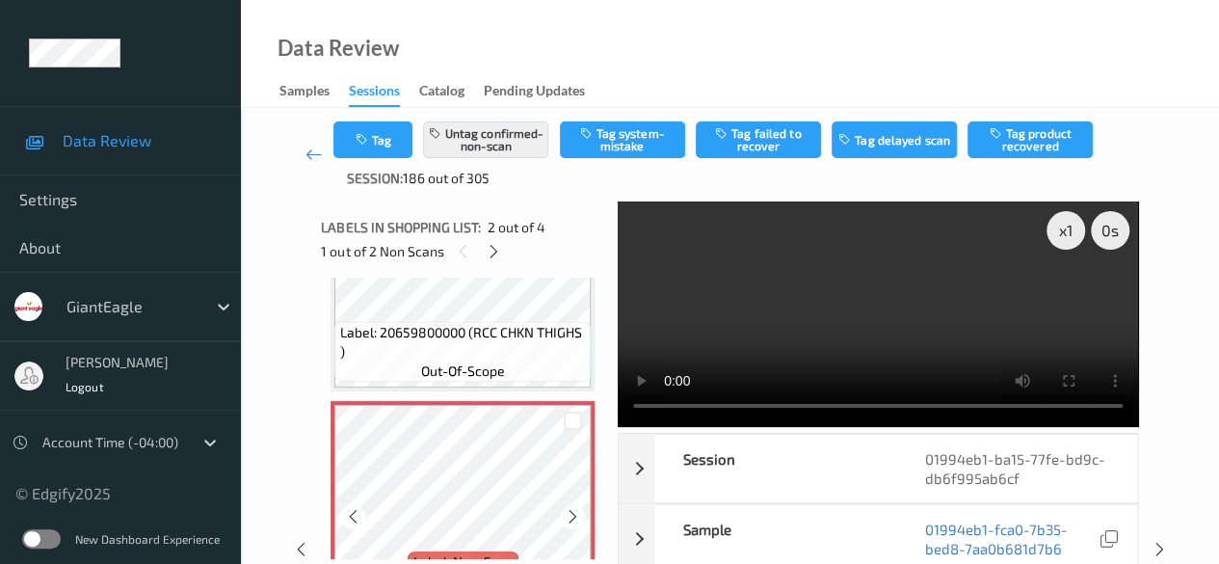
scroll to position [0, 0]
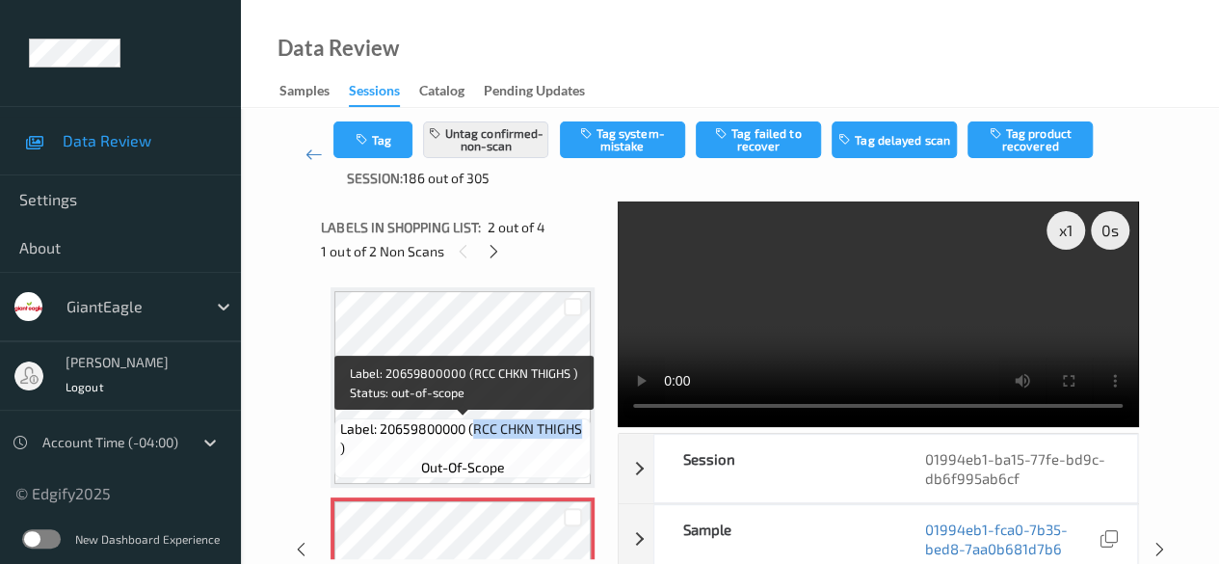
drag, startPoint x: 474, startPoint y: 429, endPoint x: 591, endPoint y: 436, distance: 116.8
click at [591, 436] on div "Label: 20659800000 (RCC CHKN THIGHS ) out-of-scope" at bounding box center [462, 448] width 256 height 60
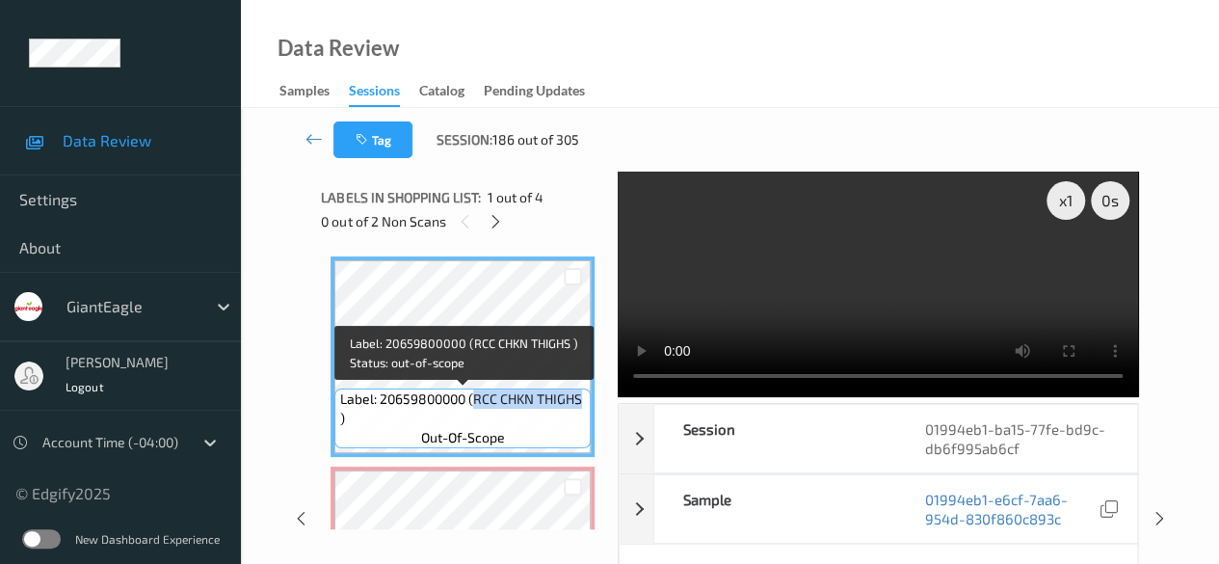
copy span "RCC CHKN THIGHS"
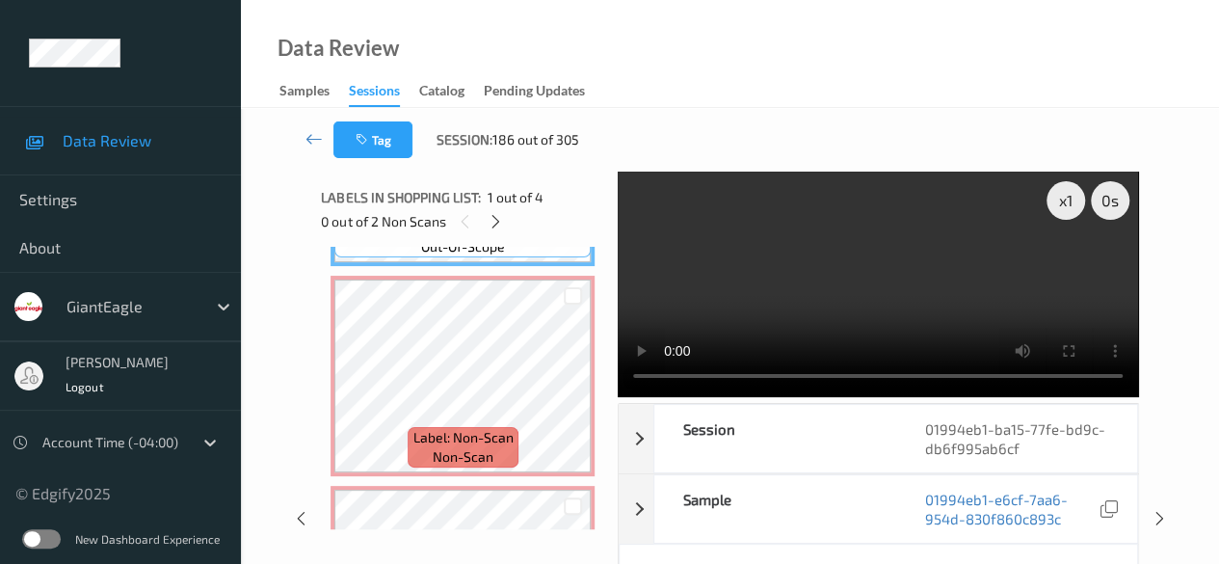
scroll to position [193, 0]
click at [565, 396] on icon at bounding box center [573, 390] width 16 height 17
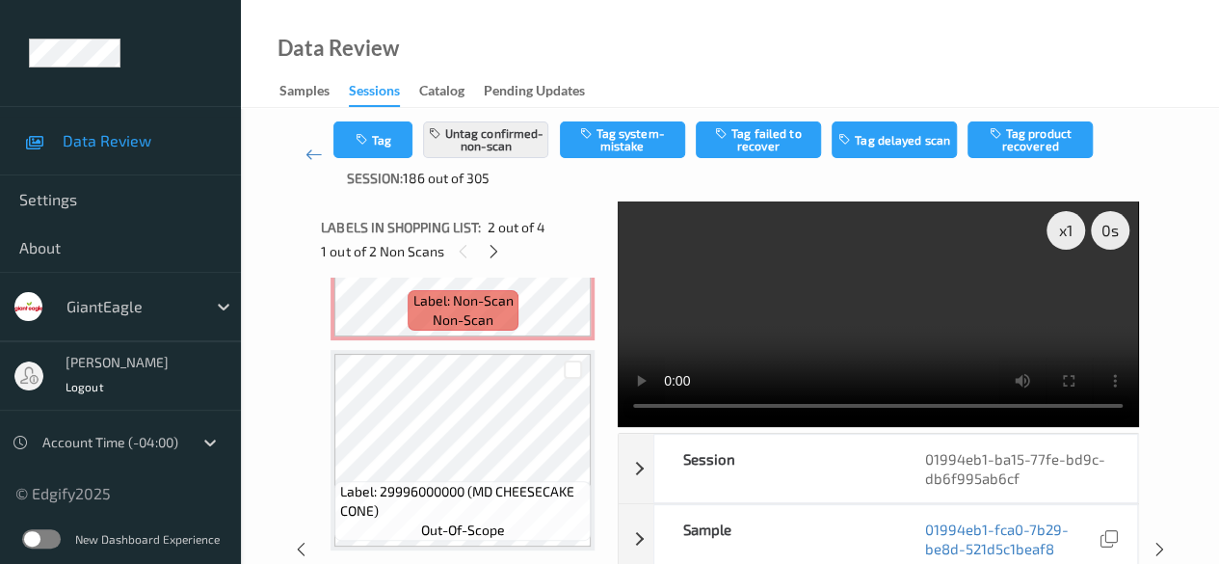
scroll to position [96, 0]
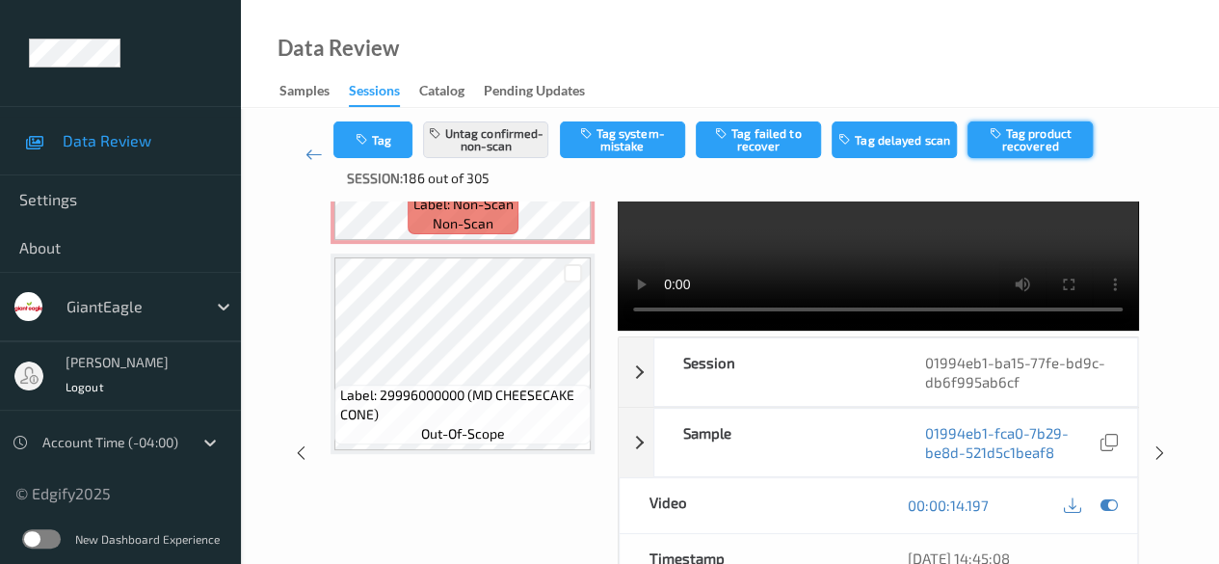
click at [1043, 140] on button "Tag product recovered" at bounding box center [1029, 139] width 125 height 37
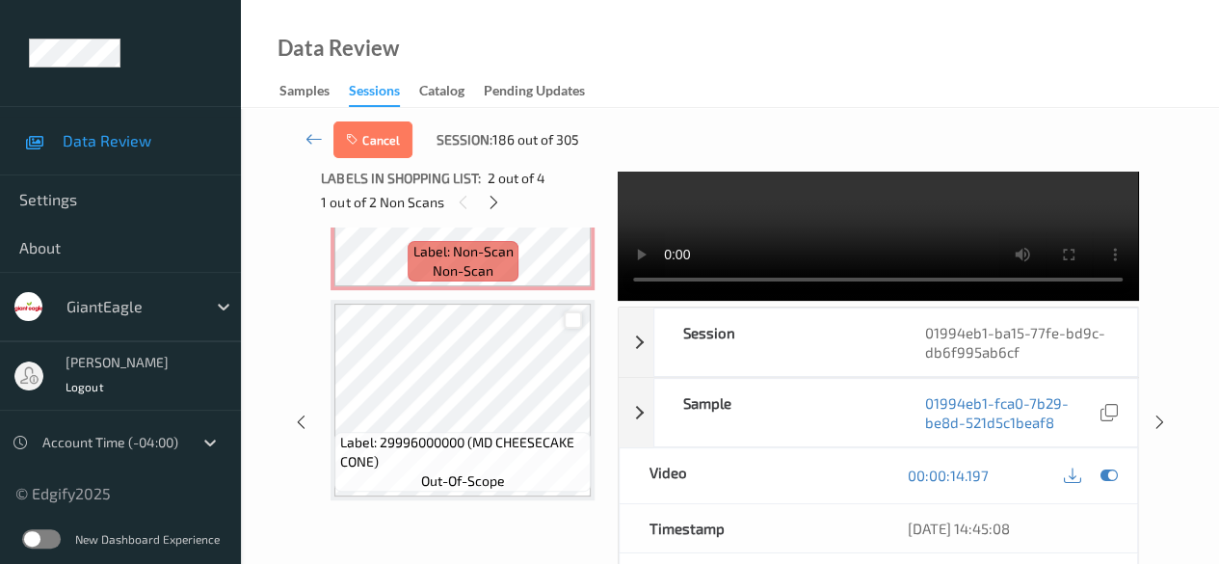
click at [569, 322] on div at bounding box center [573, 320] width 18 height 18
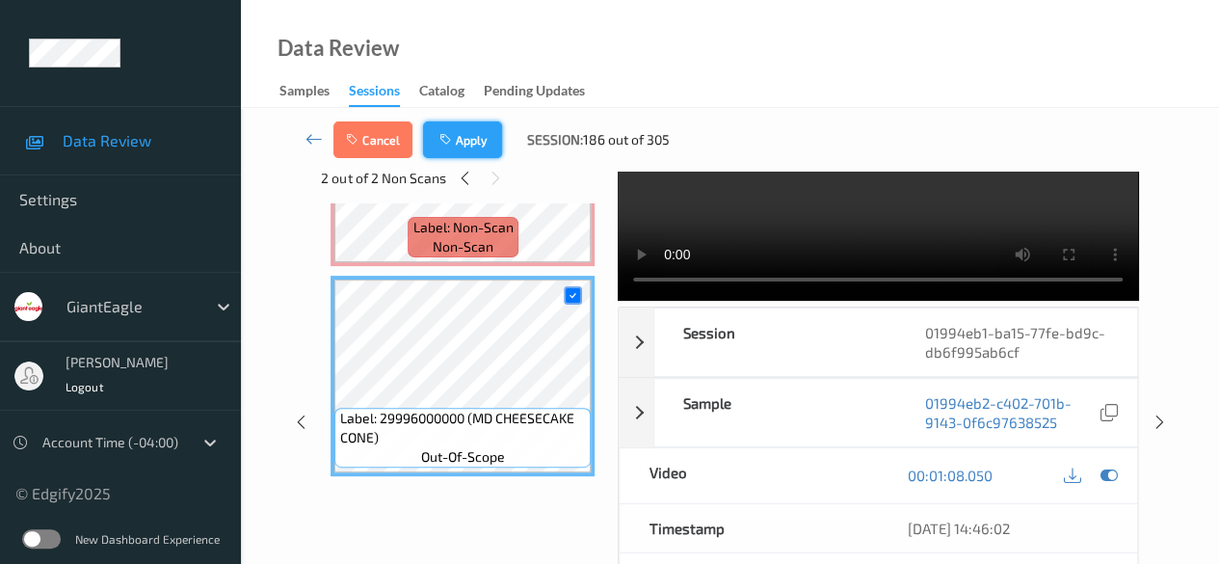
click at [481, 135] on button "Apply" at bounding box center [462, 139] width 79 height 37
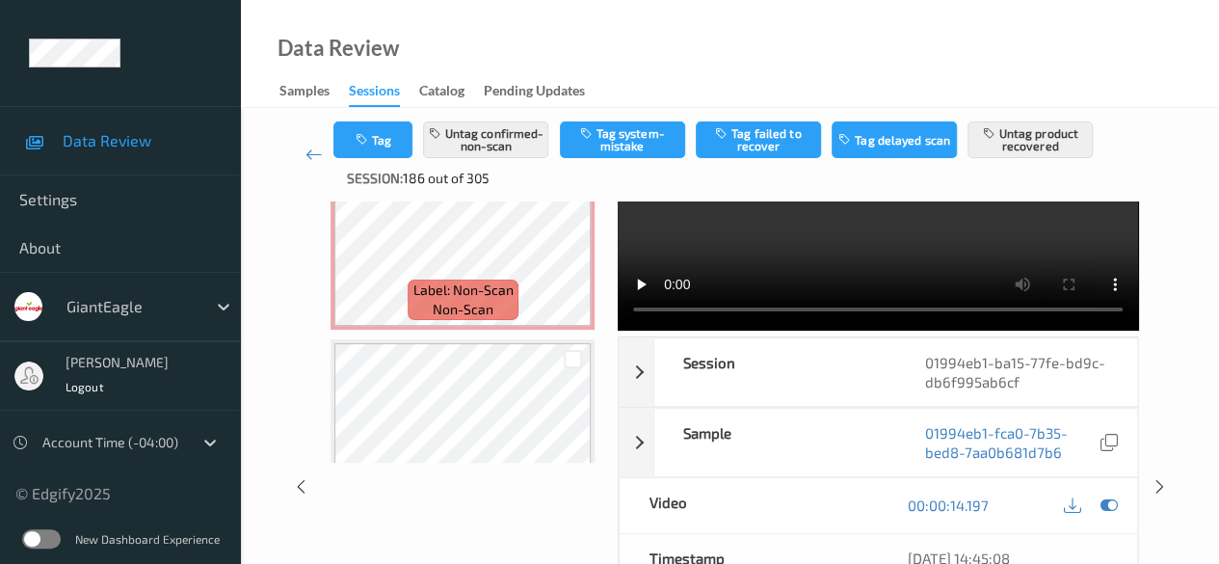
scroll to position [385, 0]
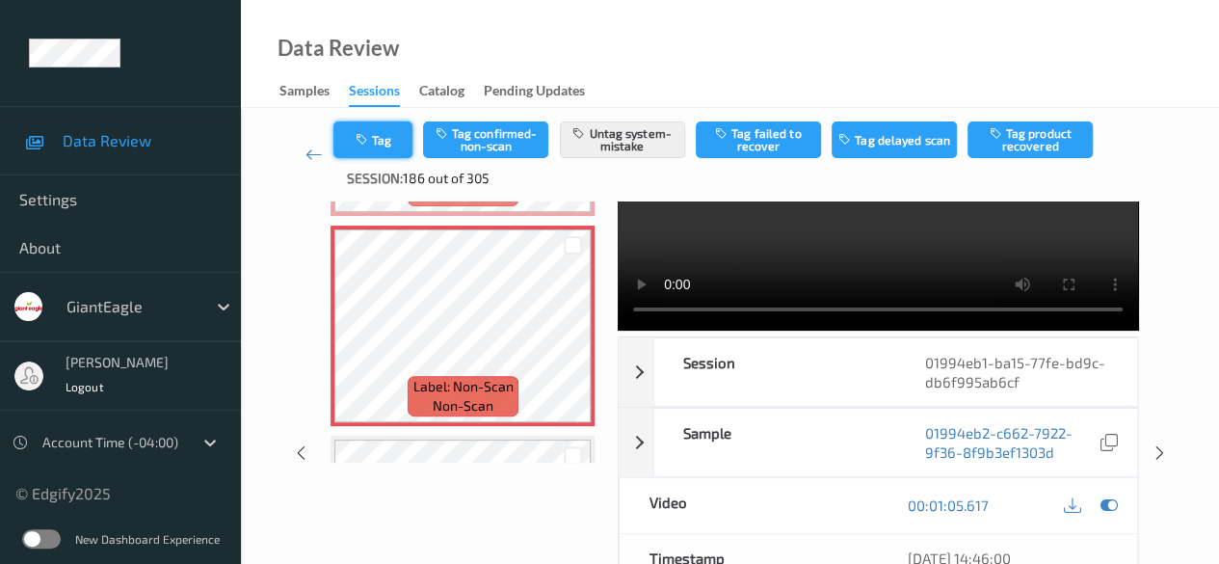
click at [380, 125] on button "Tag" at bounding box center [372, 139] width 79 height 37
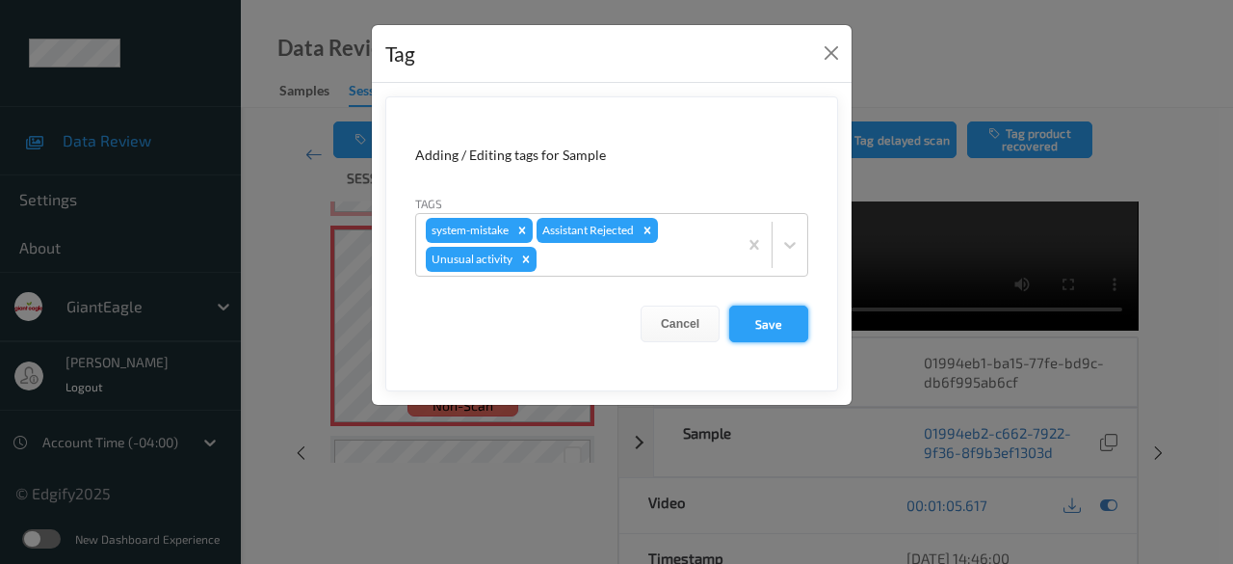
click at [784, 325] on button "Save" at bounding box center [768, 323] width 79 height 37
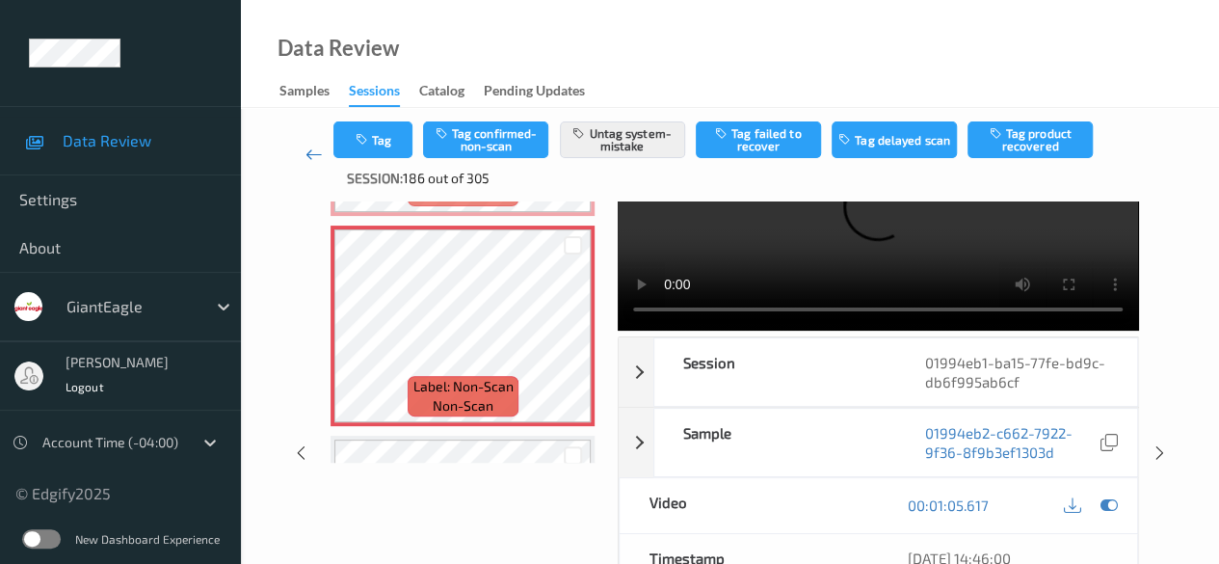
click at [313, 153] on icon at bounding box center [313, 154] width 17 height 19
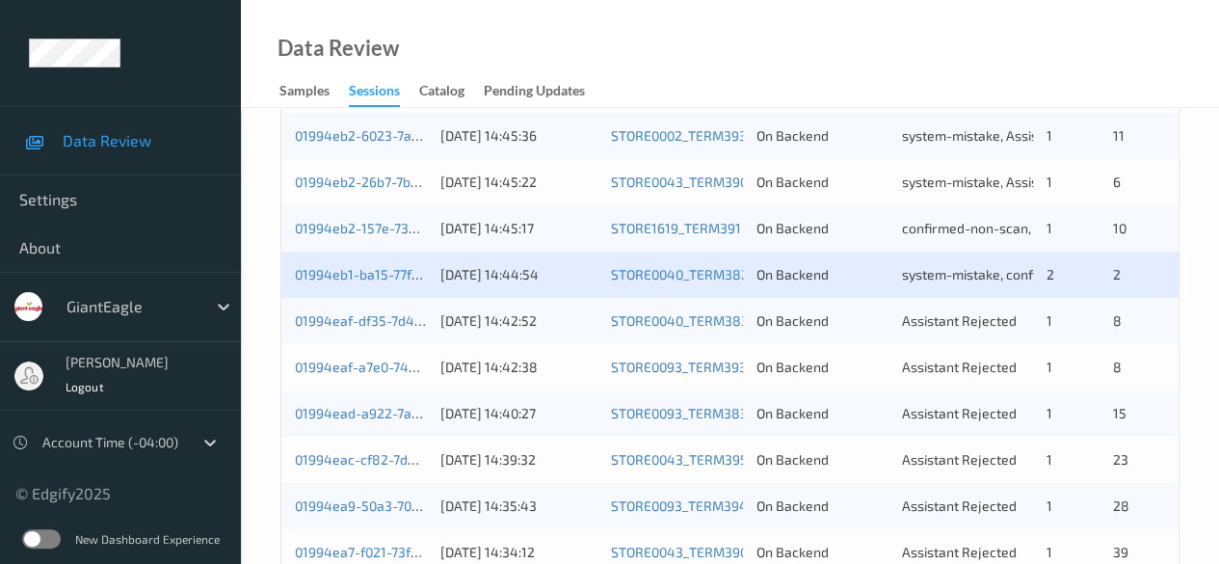
scroll to position [674, 0]
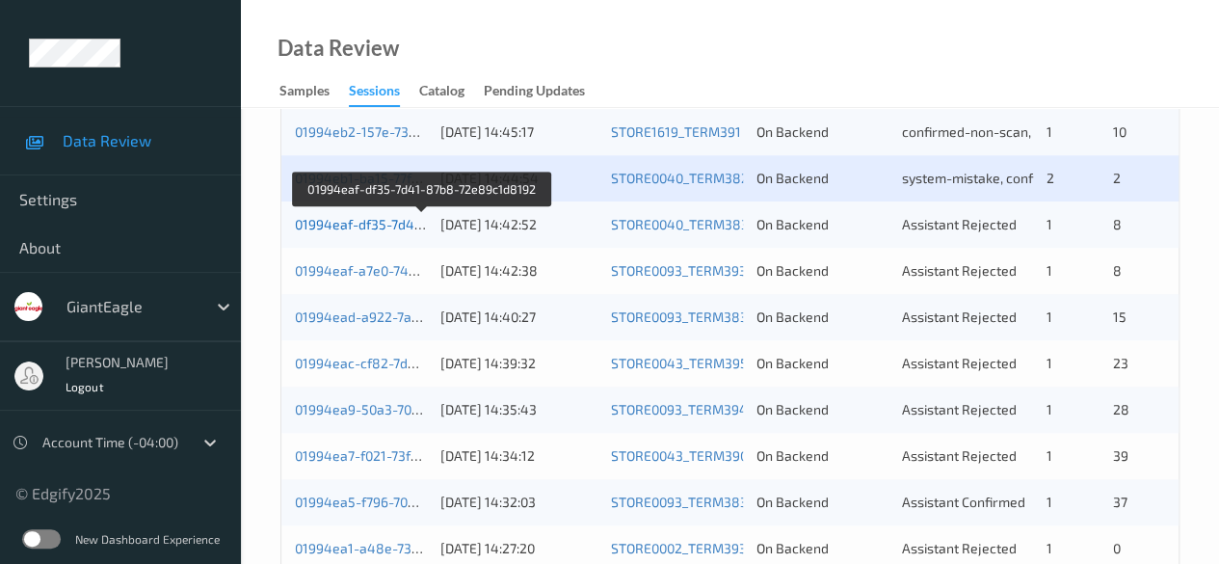
click at [376, 221] on link "01994eaf-df35-7d41-87b8-72e89c1d8192" at bounding box center [423, 224] width 256 height 16
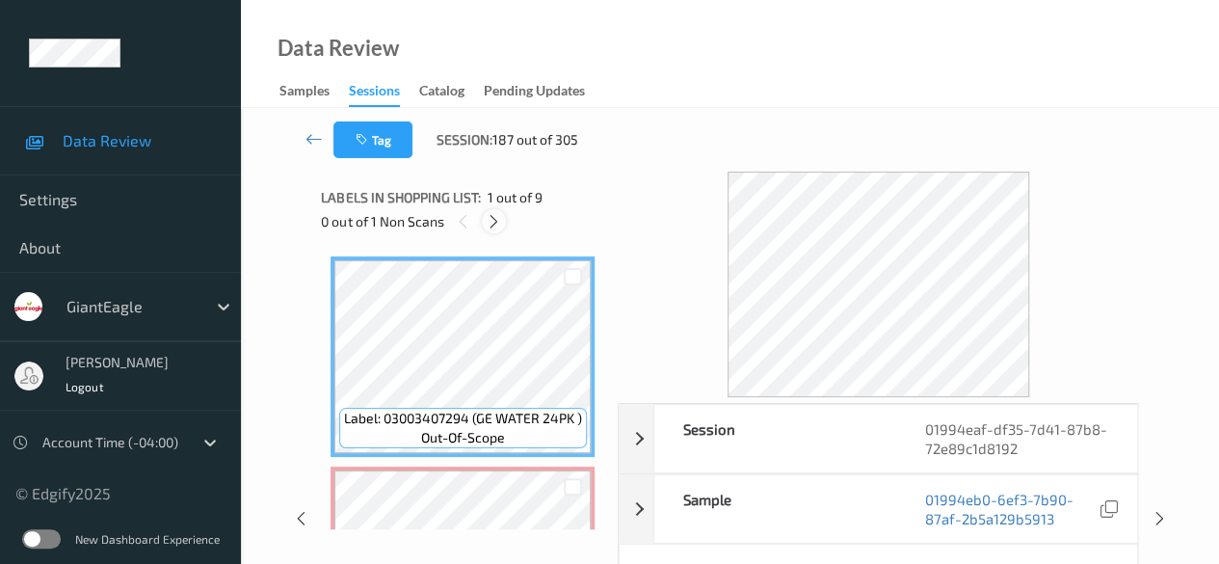
click at [497, 223] on icon at bounding box center [494, 221] width 16 height 17
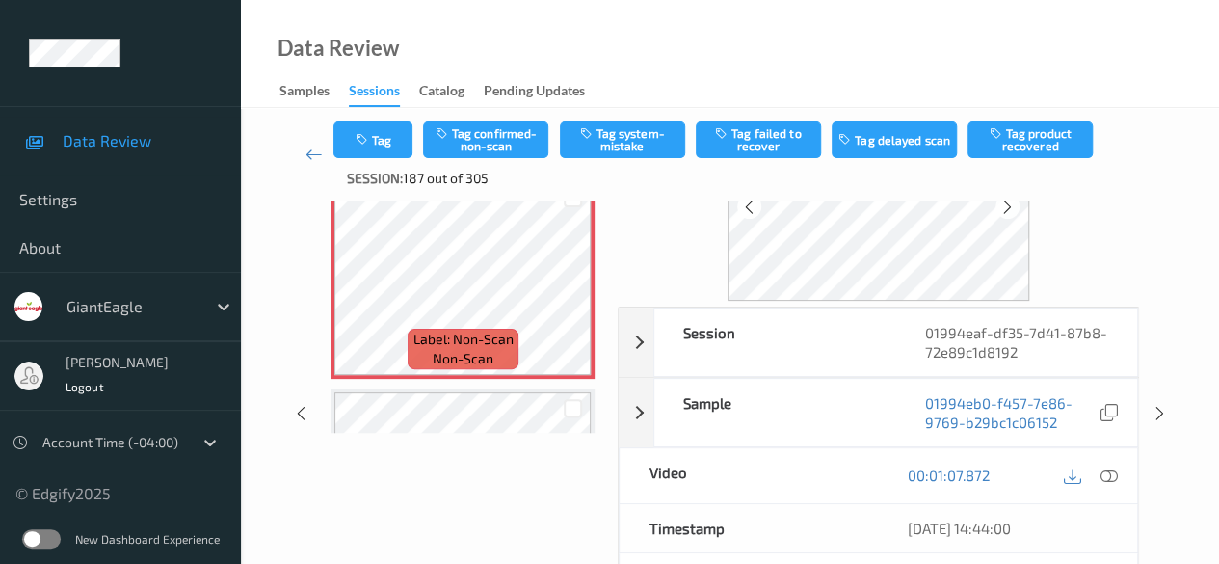
scroll to position [96, 0]
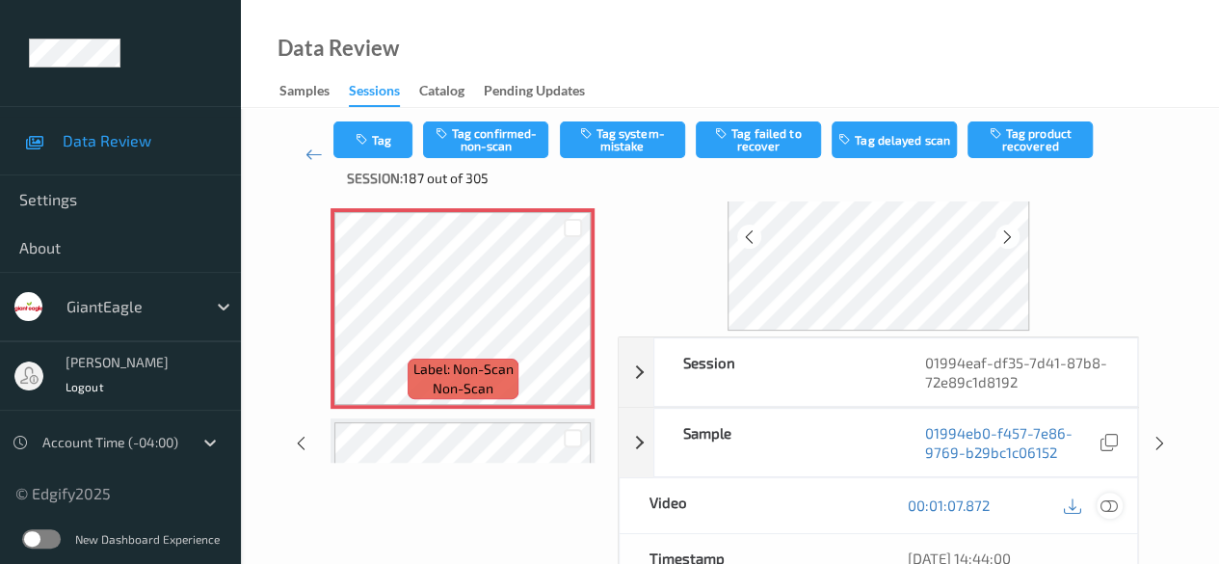
click at [1116, 501] on icon at bounding box center [1108, 504] width 17 height 17
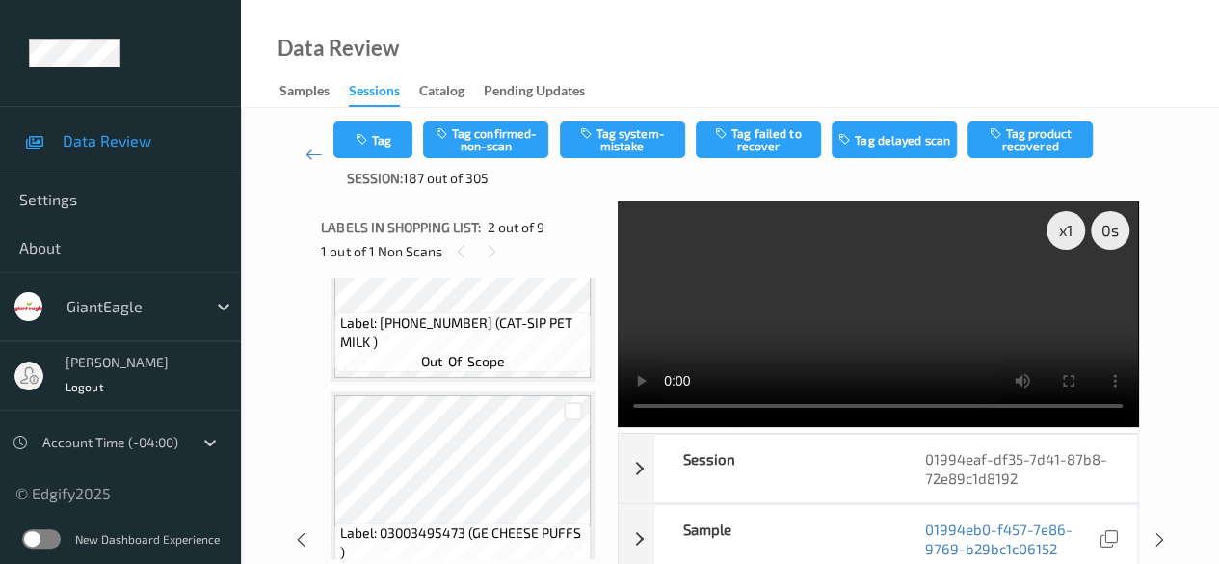
scroll to position [1253, 0]
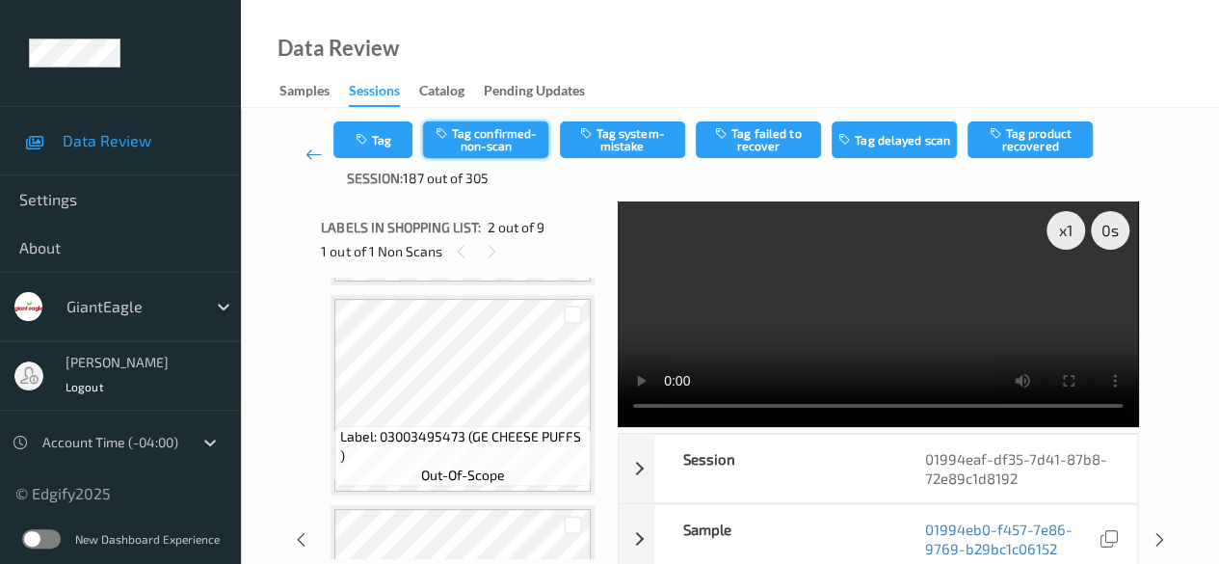
click at [493, 137] on button "Tag confirmed-non-scan" at bounding box center [485, 139] width 125 height 37
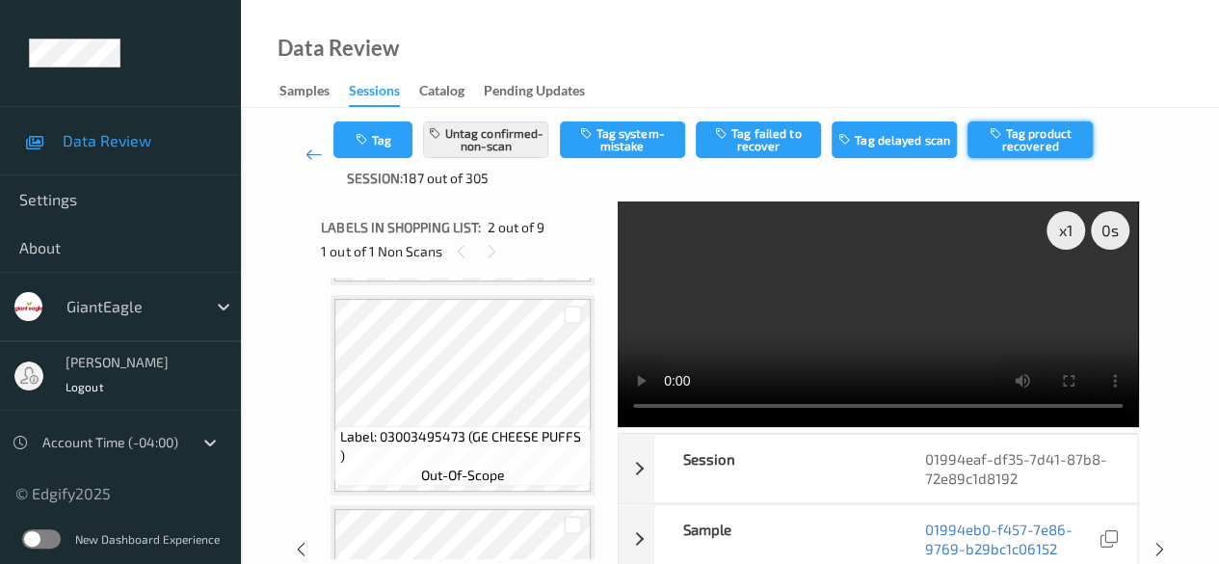
click at [1019, 145] on button "Tag product recovered" at bounding box center [1029, 139] width 125 height 37
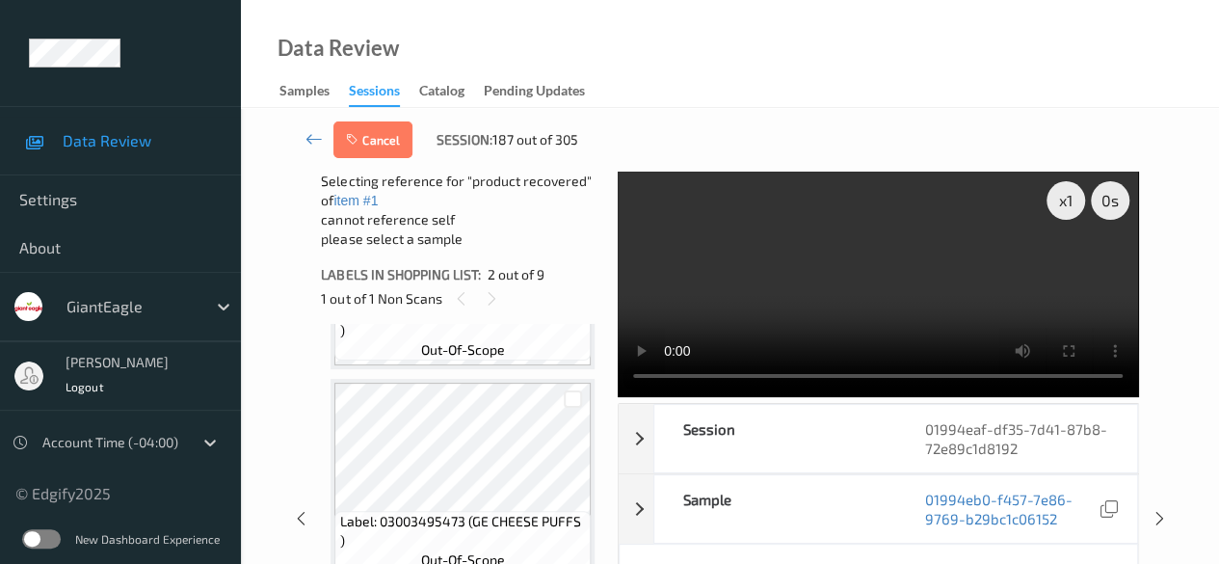
scroll to position [1232, 0]
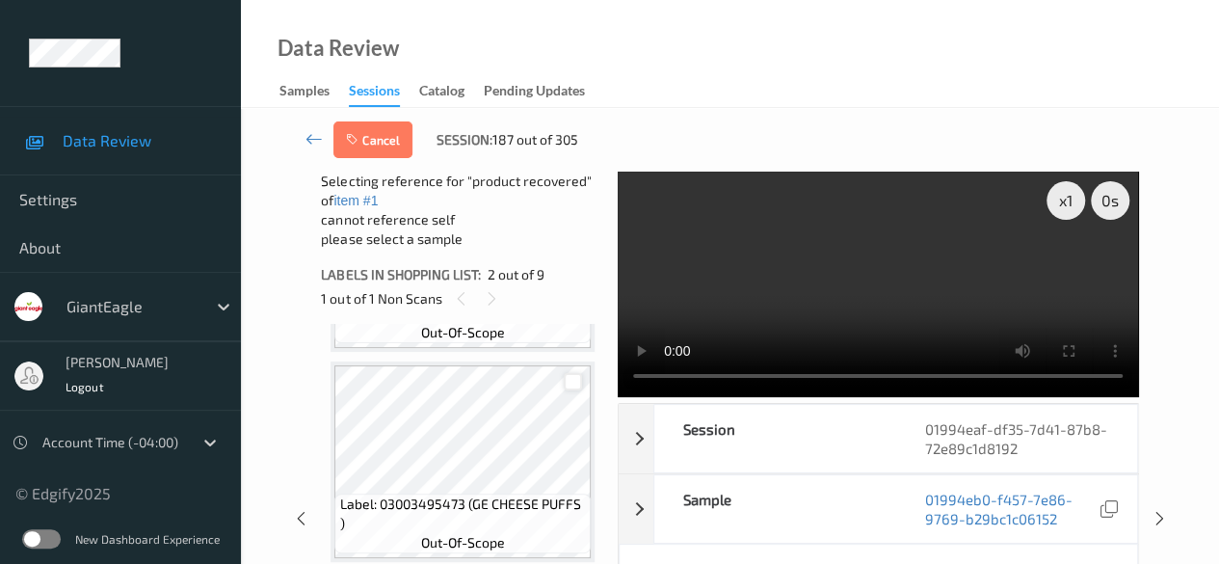
click at [574, 386] on div at bounding box center [573, 382] width 18 height 18
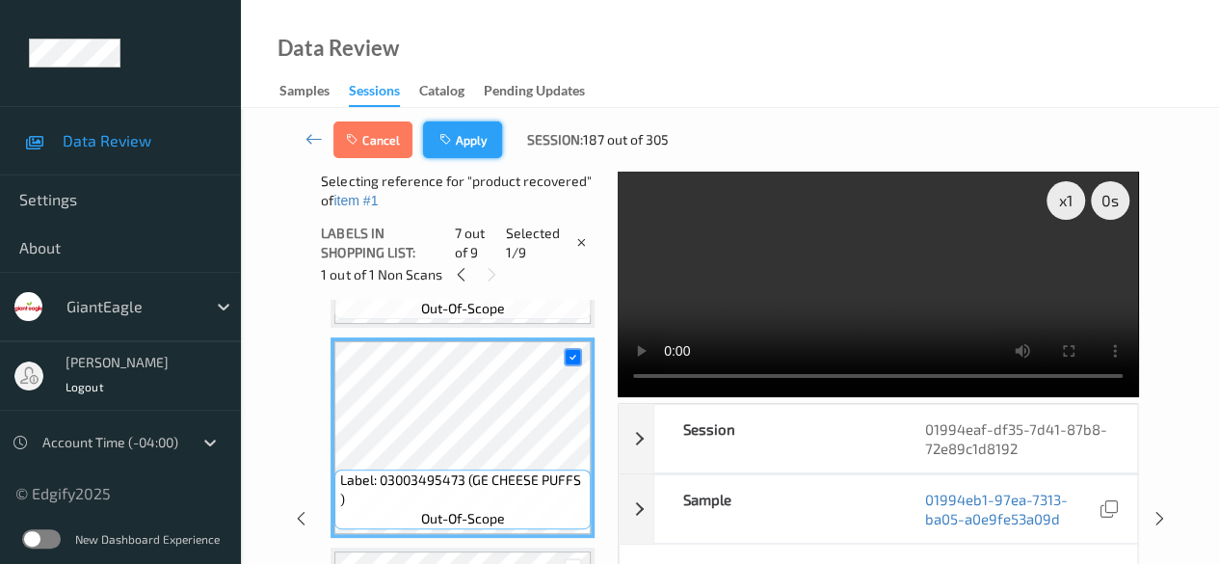
click at [466, 144] on button "Apply" at bounding box center [462, 139] width 79 height 37
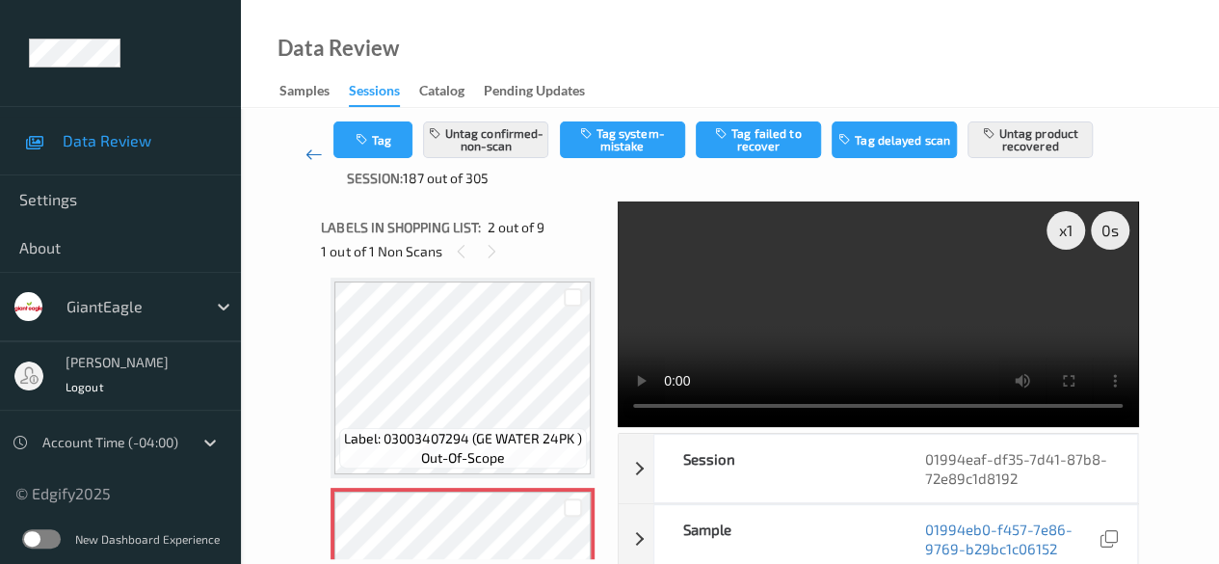
click at [312, 151] on icon at bounding box center [313, 154] width 17 height 19
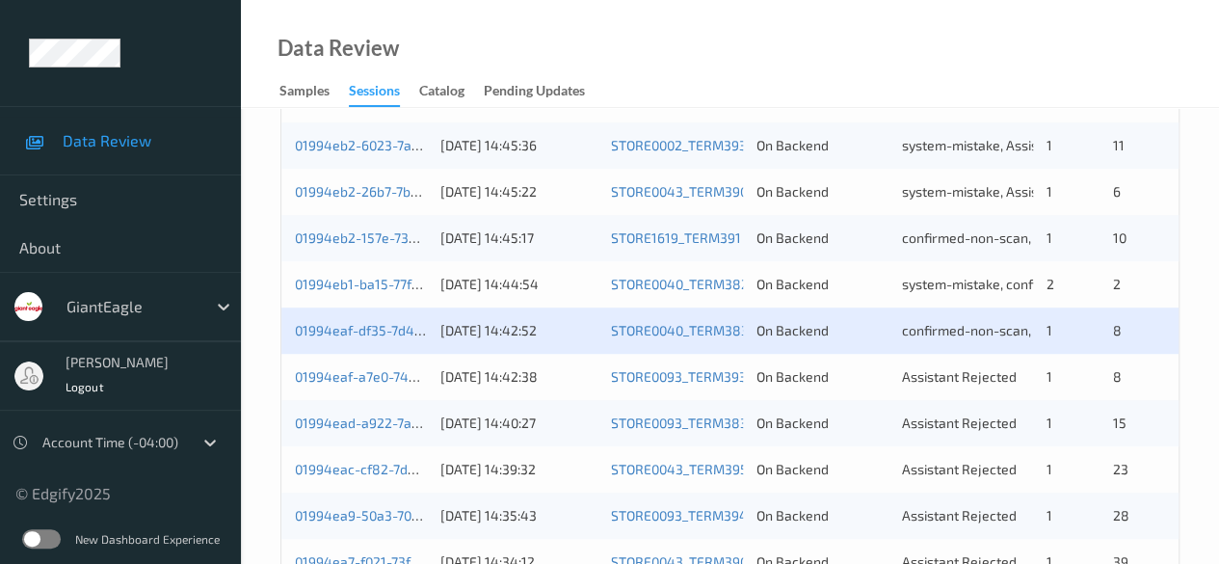
scroll to position [674, 0]
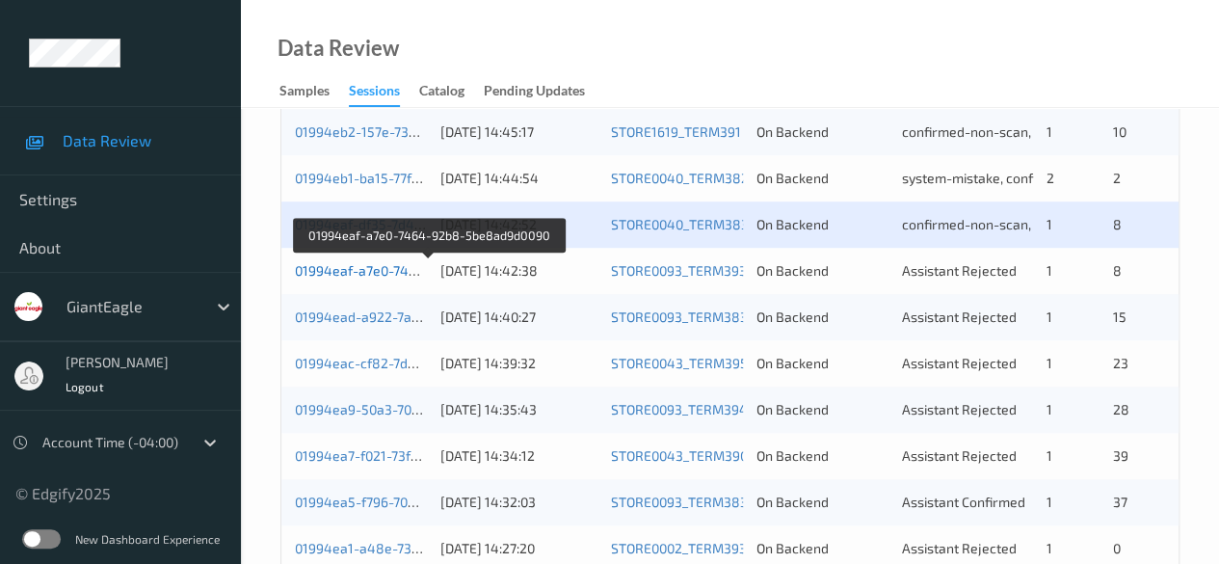
click at [376, 273] on link "01994eaf-a7e0-7464-92b8-5be8ad9d0090" at bounding box center [428, 270] width 267 height 16
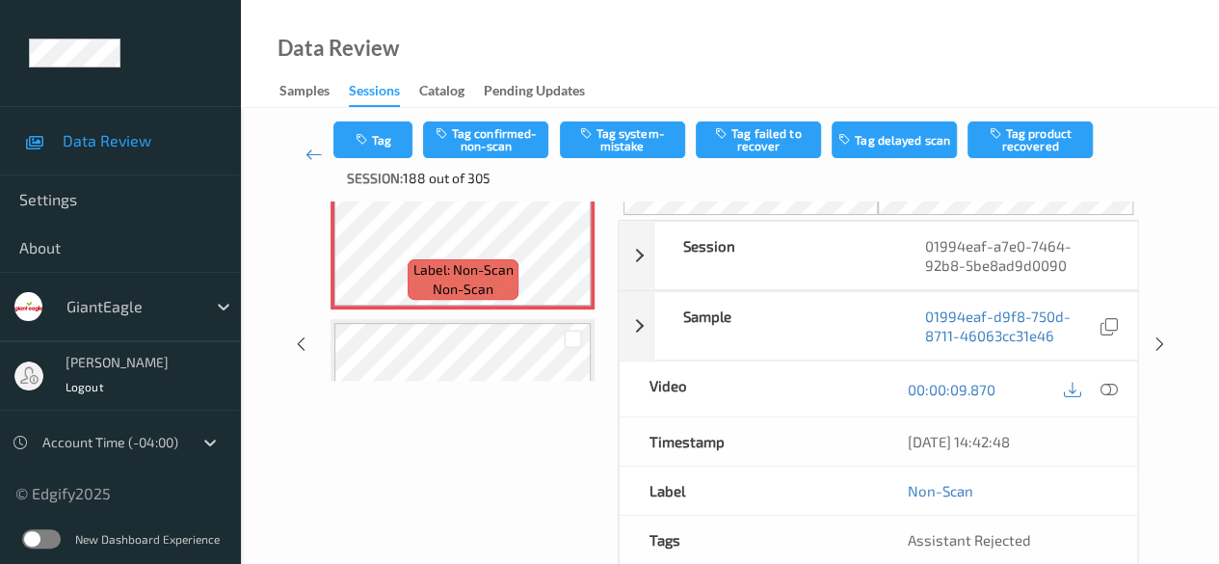
scroll to position [193, 0]
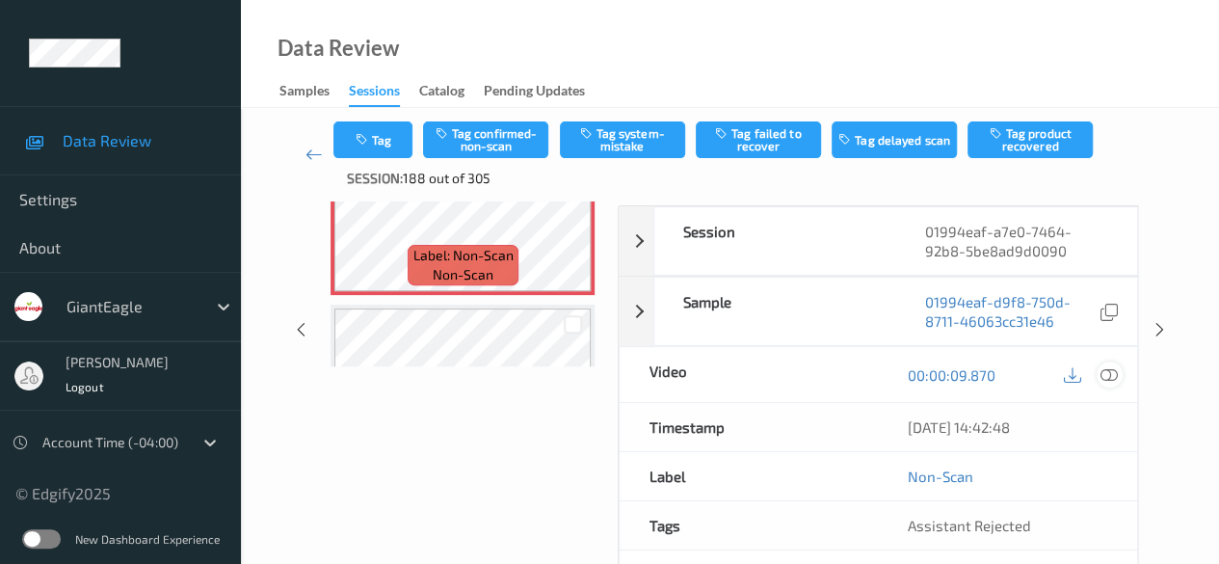
click at [1100, 366] on icon at bounding box center [1108, 374] width 17 height 17
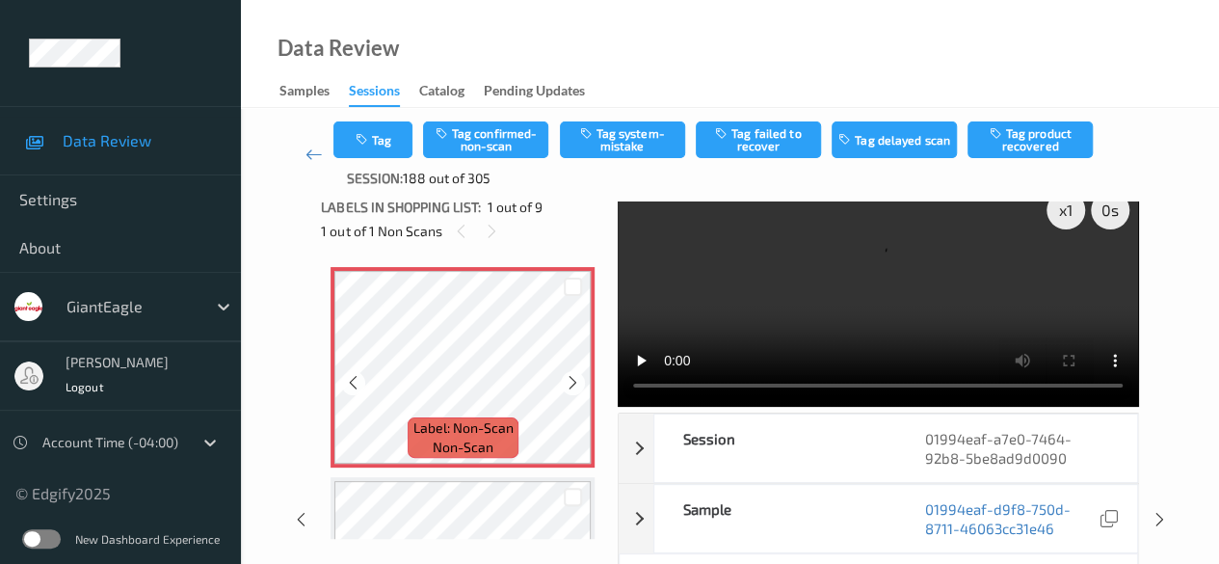
scroll to position [0, 0]
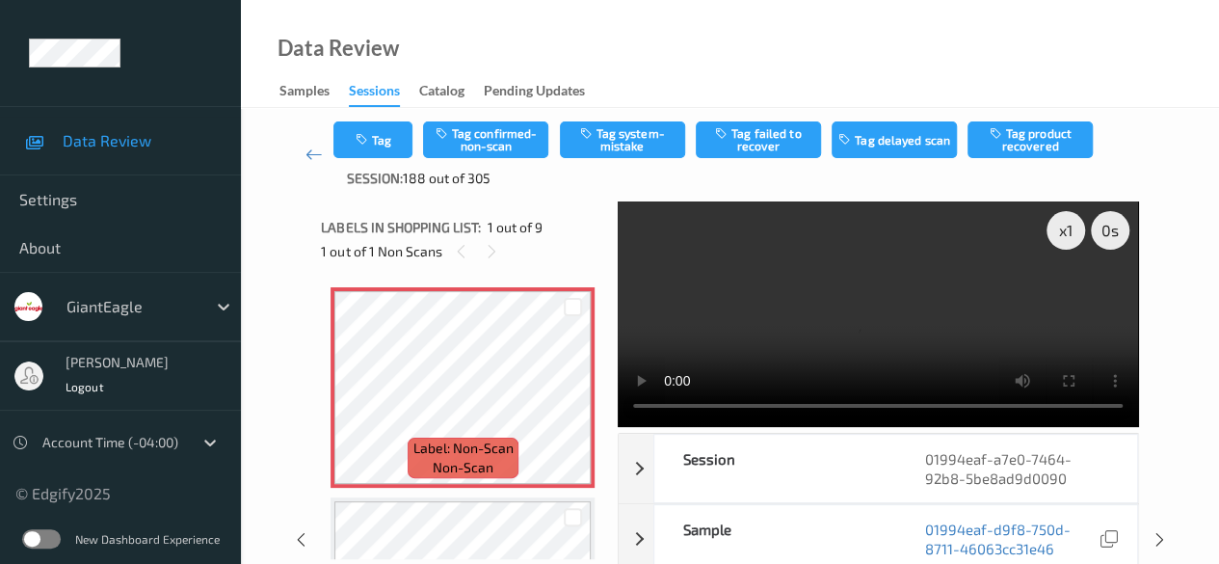
click at [657, 404] on video at bounding box center [878, 313] width 520 height 225
click at [574, 401] on icon at bounding box center [573, 402] width 16 height 17
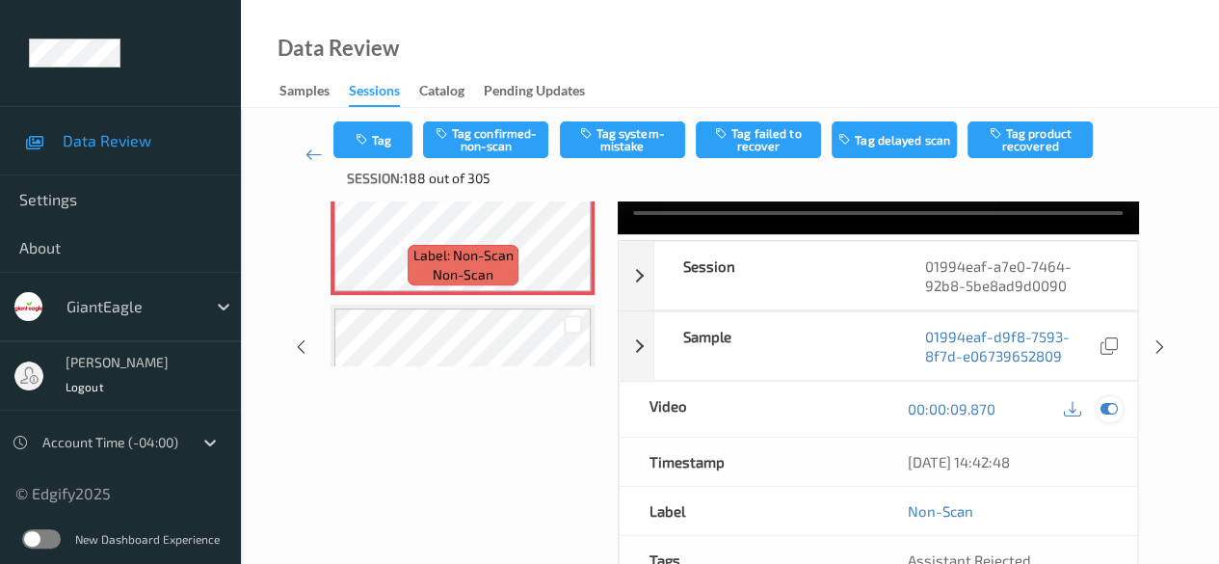
click at [1114, 409] on icon at bounding box center [1108, 408] width 17 height 17
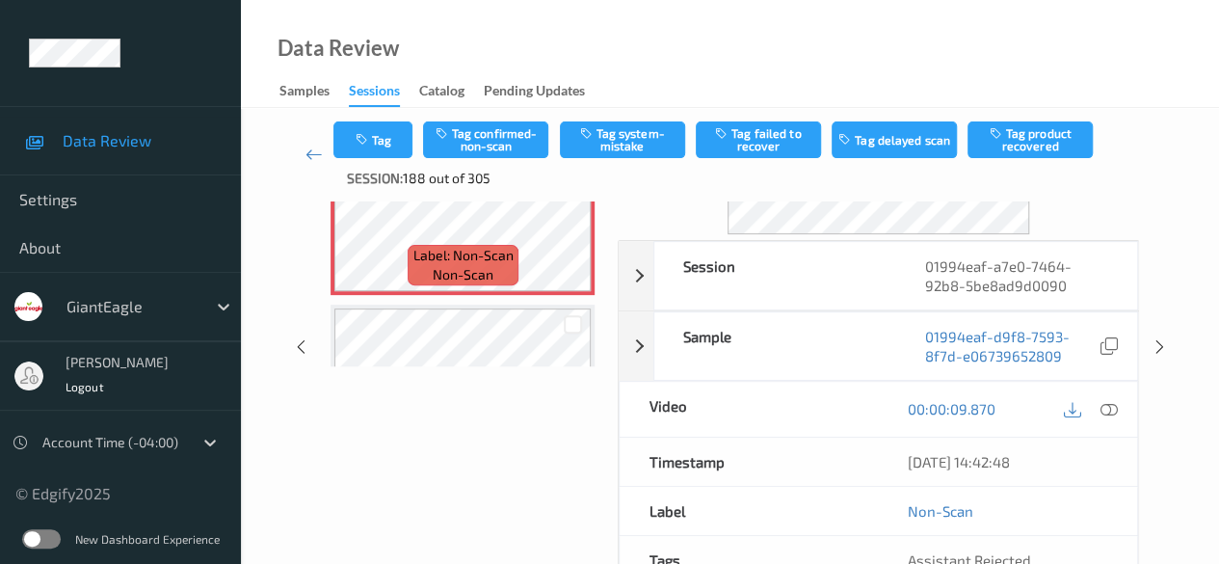
scroll to position [0, 0]
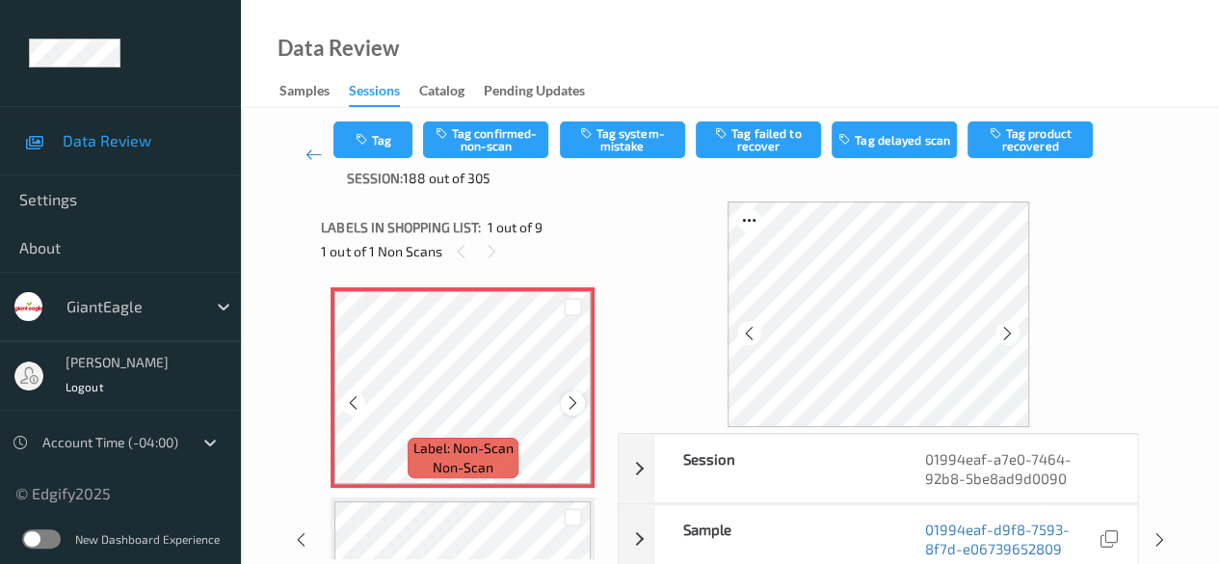
click at [578, 405] on icon at bounding box center [573, 402] width 16 height 17
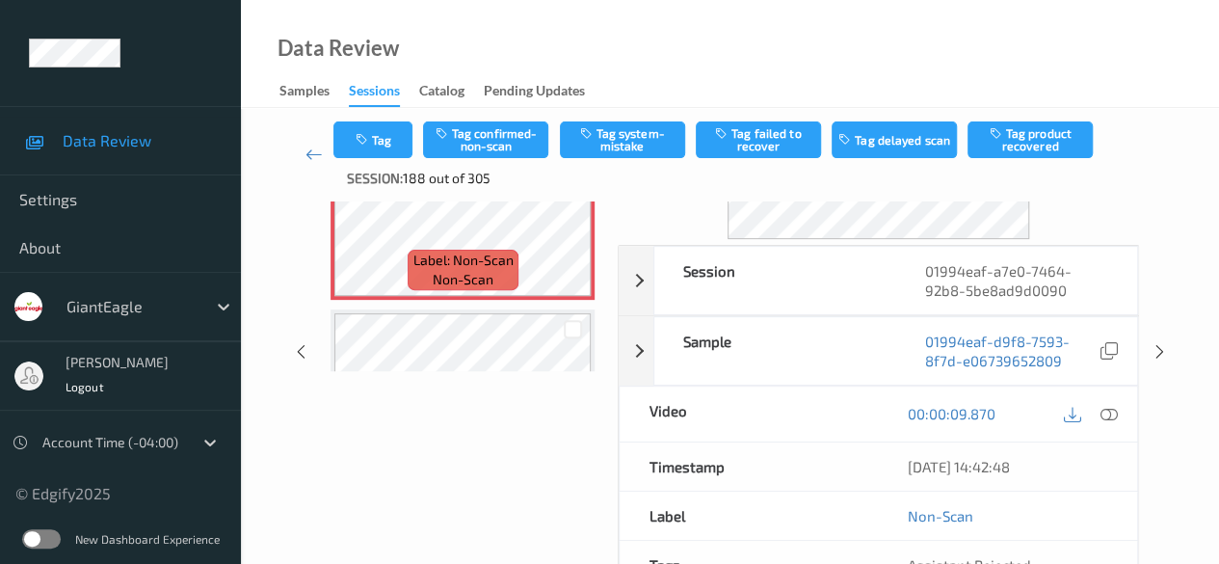
scroll to position [193, 0]
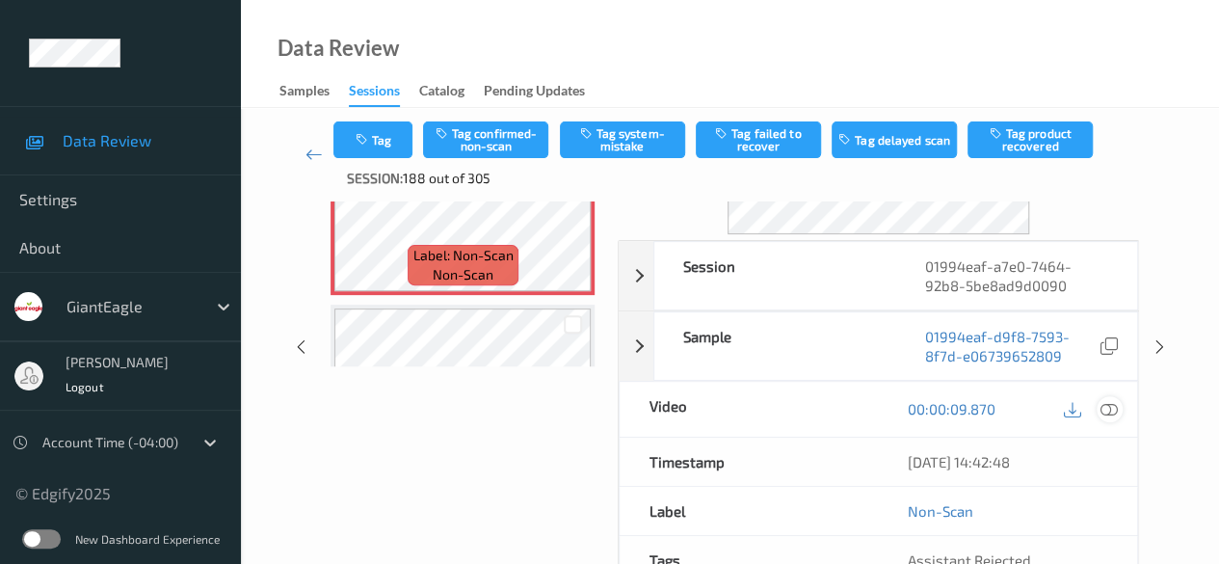
click at [1107, 411] on icon at bounding box center [1108, 408] width 17 height 17
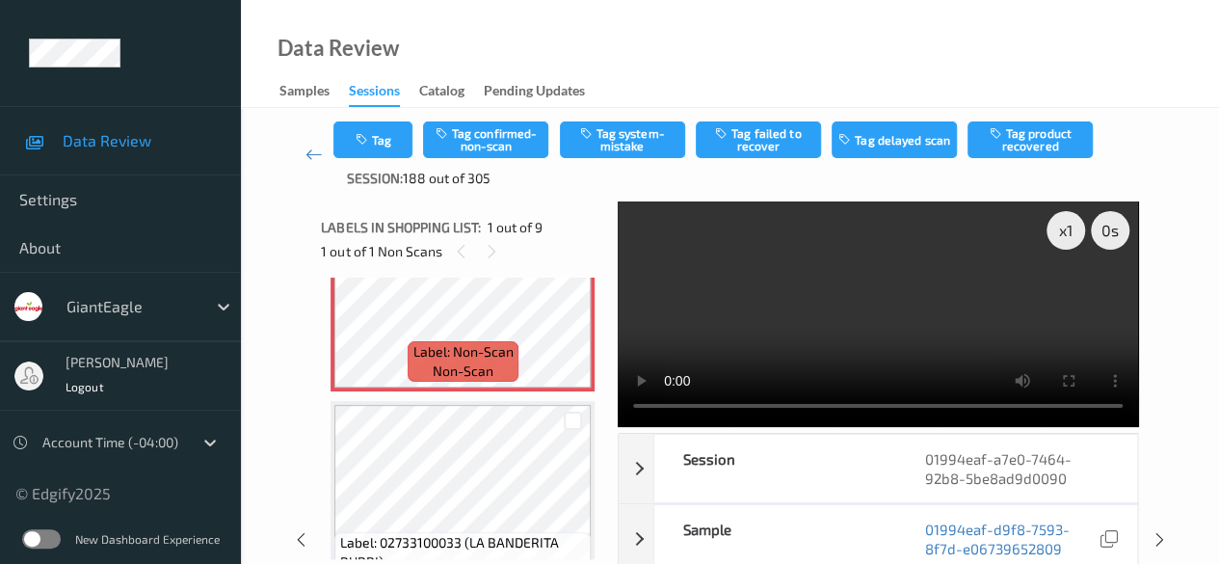
scroll to position [0, 0]
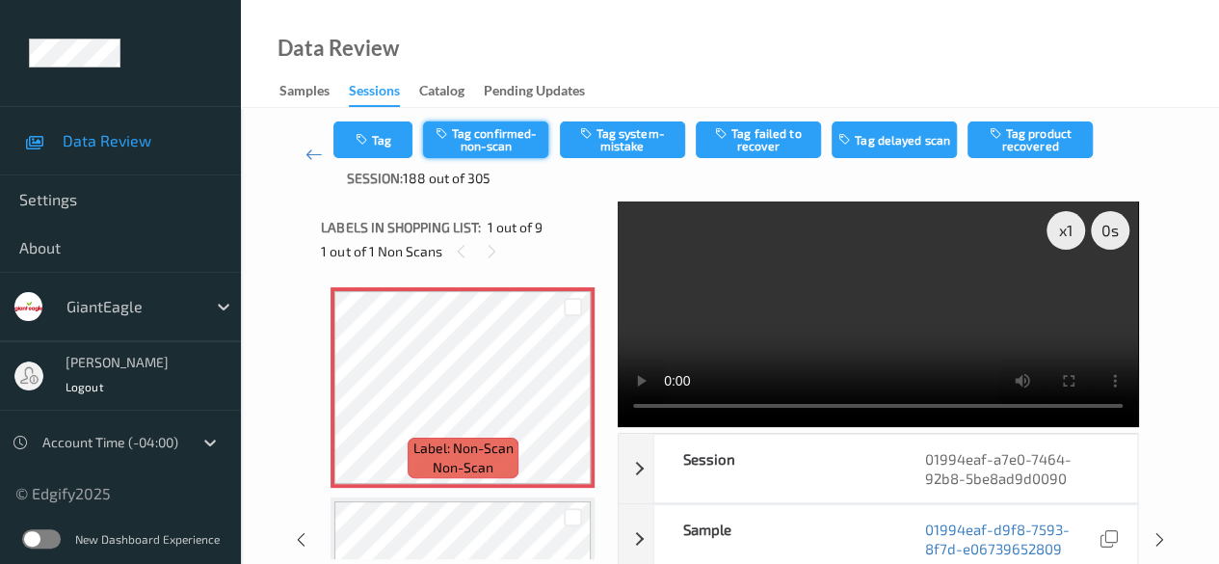
click at [476, 135] on button "Tag confirmed-non-scan" at bounding box center [485, 139] width 125 height 37
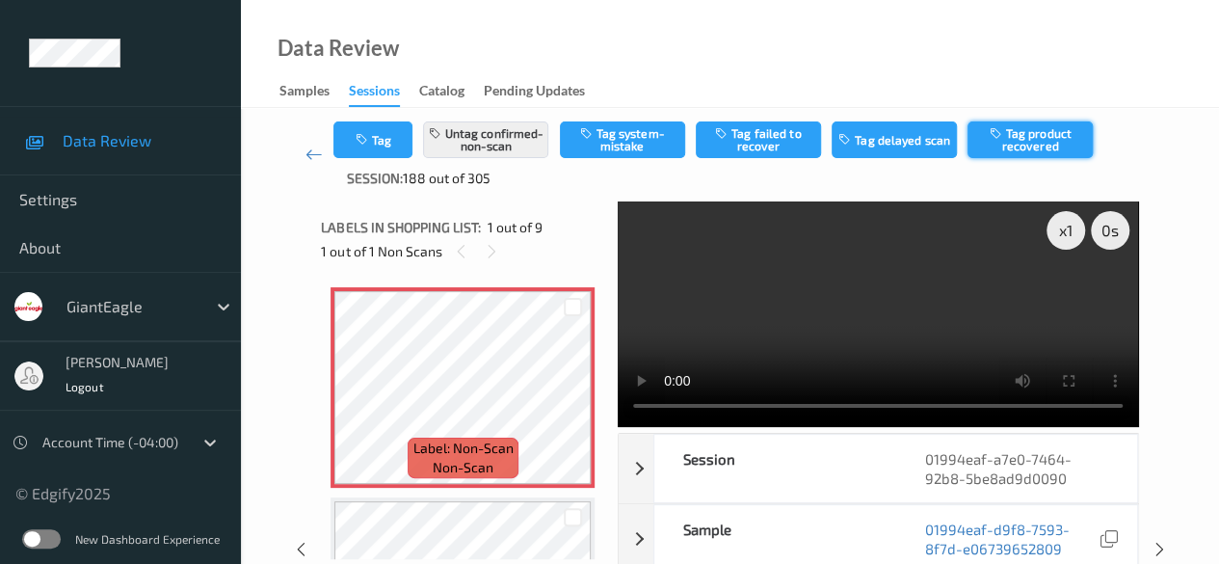
click at [1039, 140] on button "Tag product recovered" at bounding box center [1029, 139] width 125 height 37
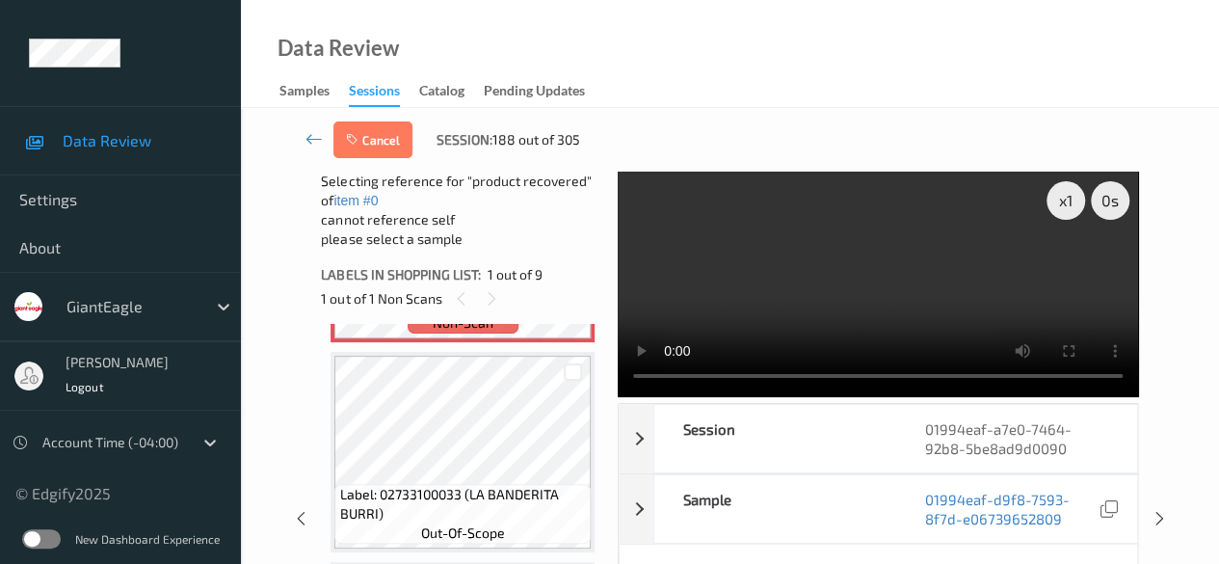
scroll to position [193, 0]
click at [573, 376] on div at bounding box center [573, 371] width 18 height 18
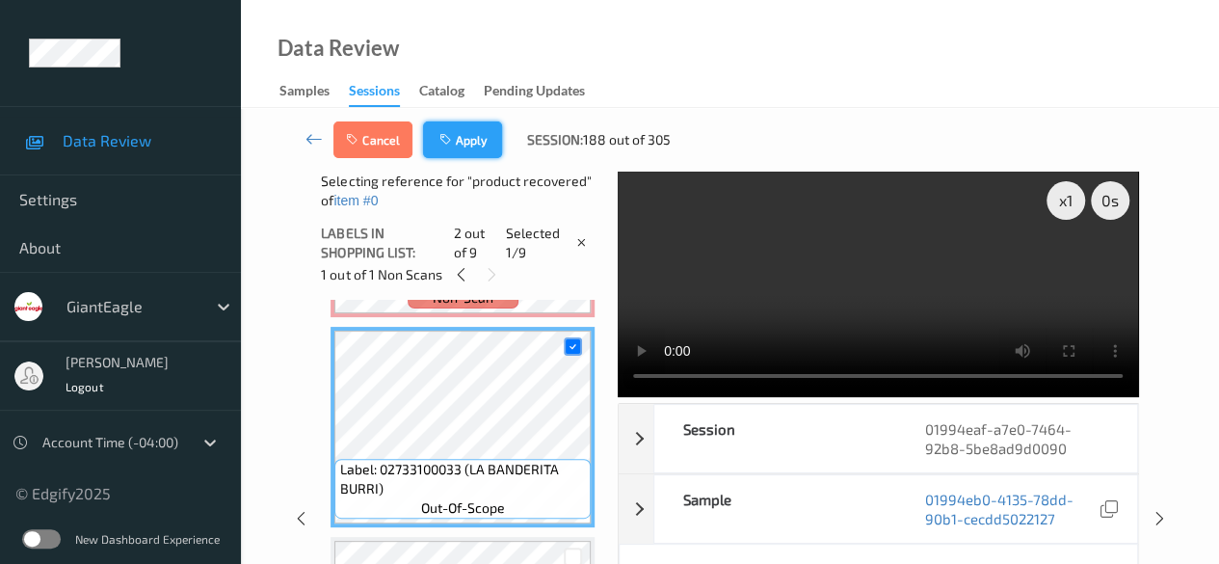
click at [471, 149] on button "Apply" at bounding box center [462, 139] width 79 height 37
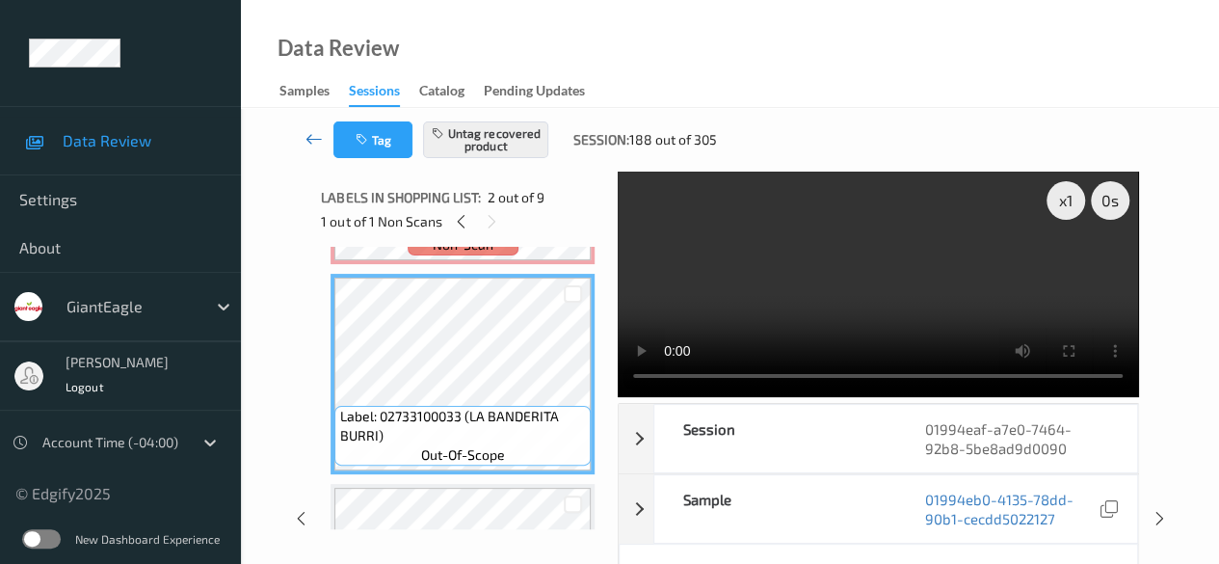
click at [309, 140] on icon at bounding box center [313, 138] width 17 height 19
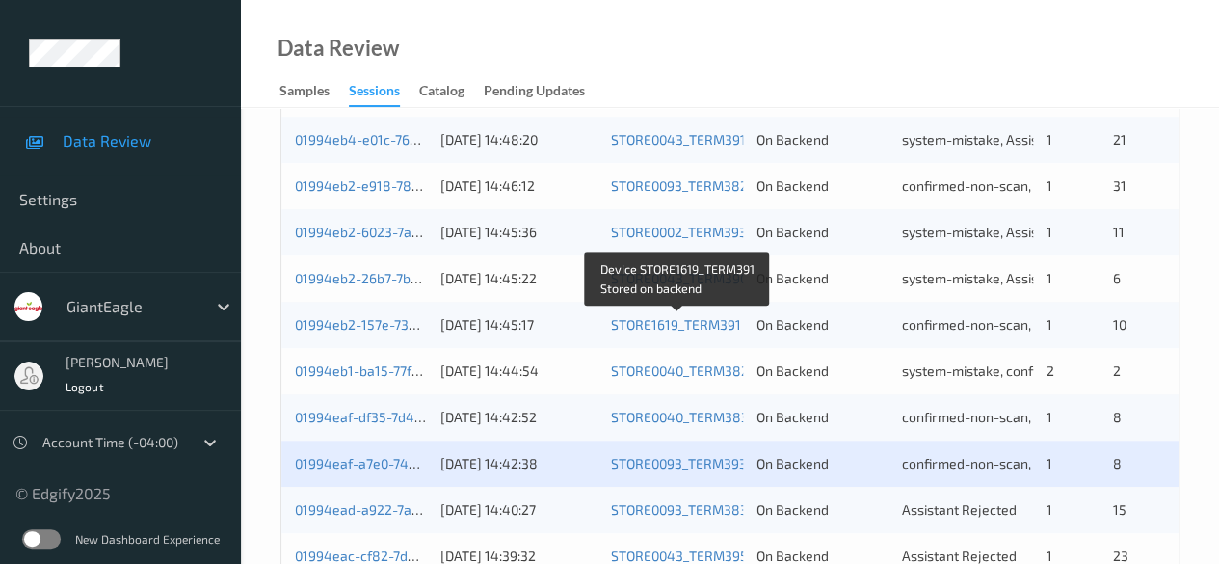
scroll to position [578, 0]
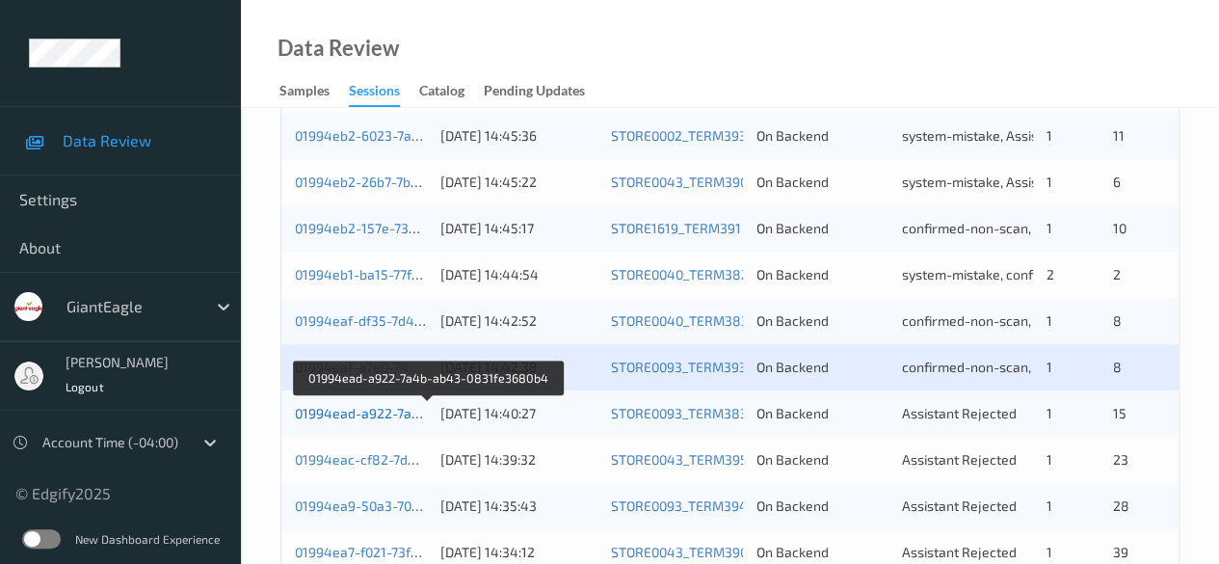
click at [395, 414] on link "01994ead-a922-7a4b-ab43-0831fe3680b4" at bounding box center [428, 413] width 267 height 16
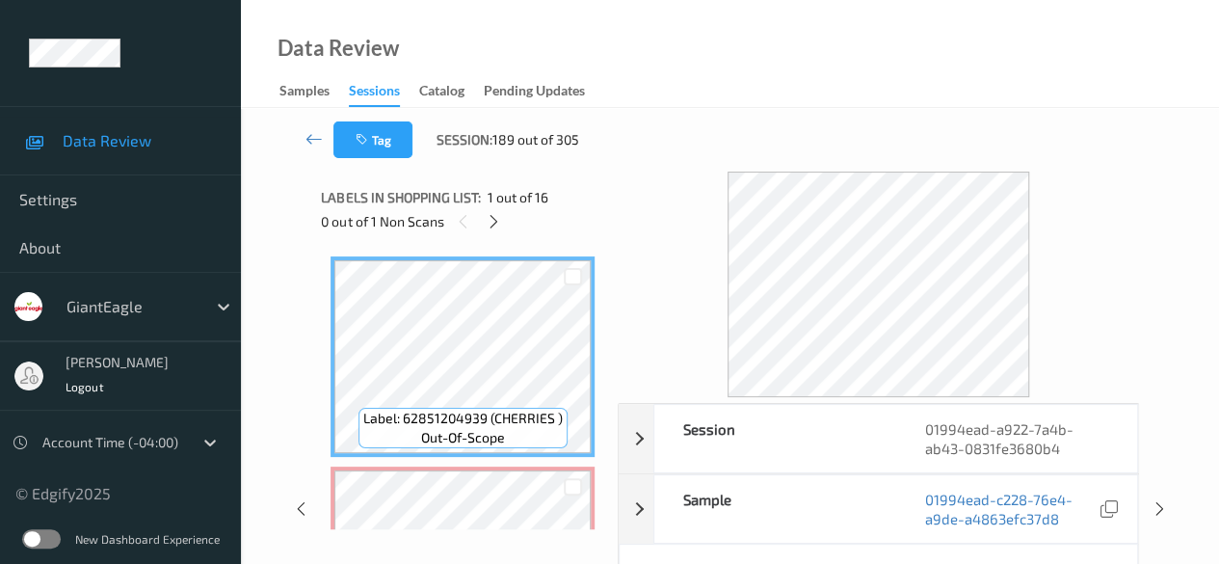
click at [499, 221] on icon at bounding box center [494, 221] width 16 height 17
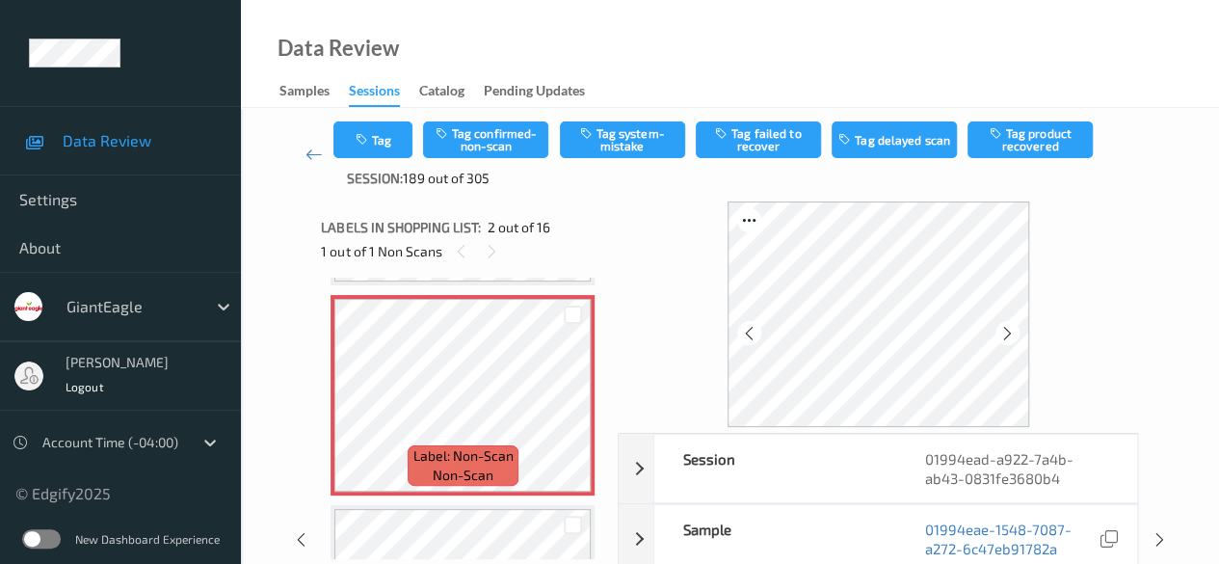
scroll to position [96, 0]
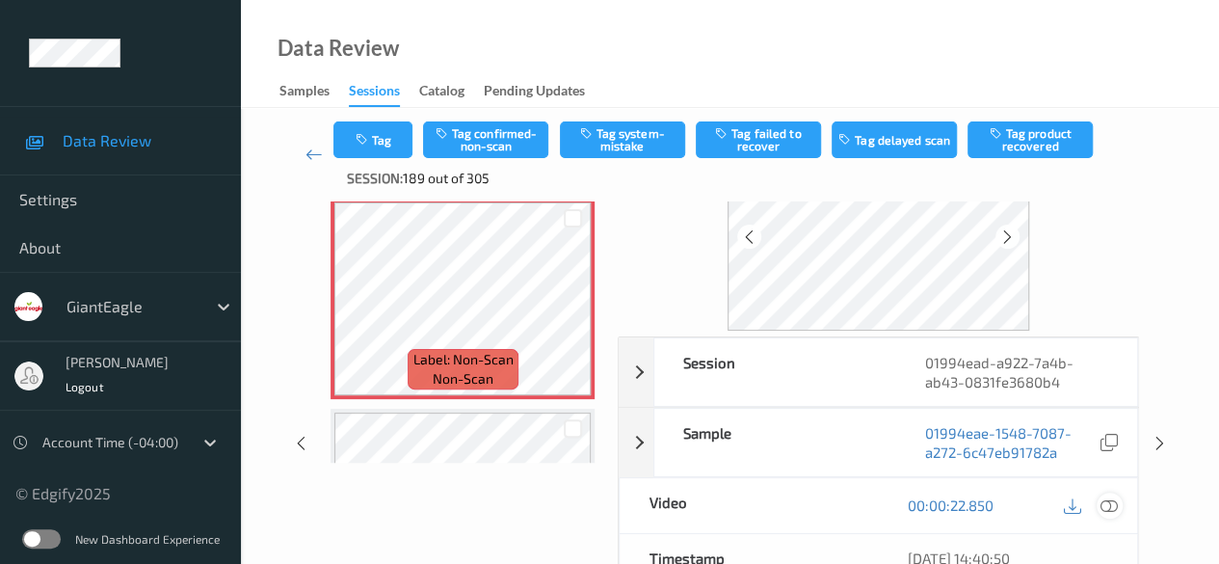
click at [1110, 502] on icon at bounding box center [1108, 504] width 17 height 17
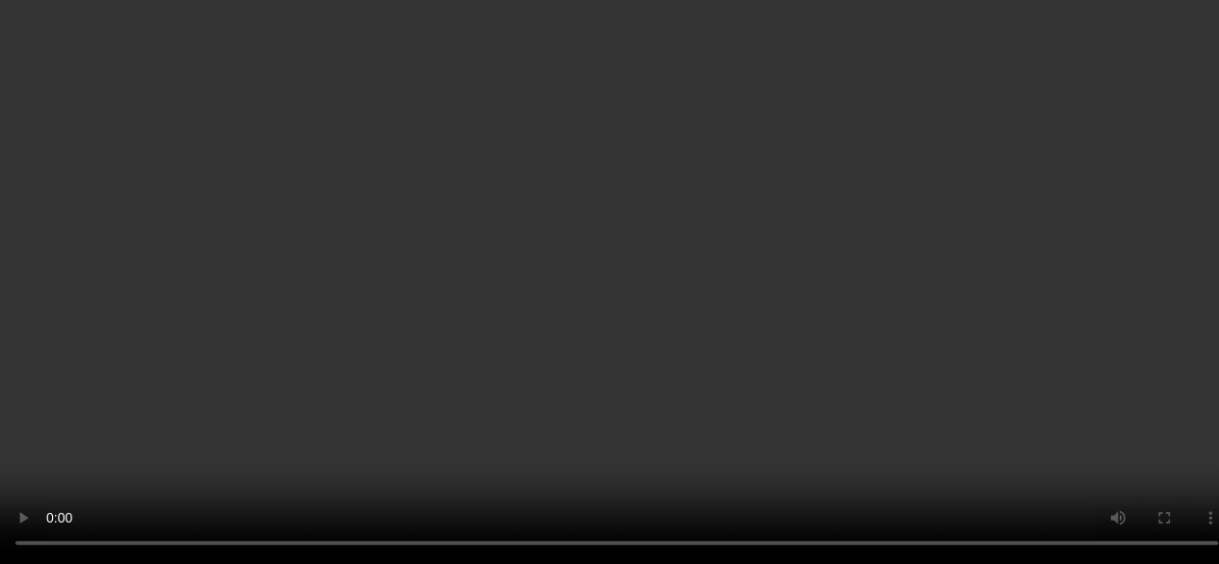
scroll to position [202, 0]
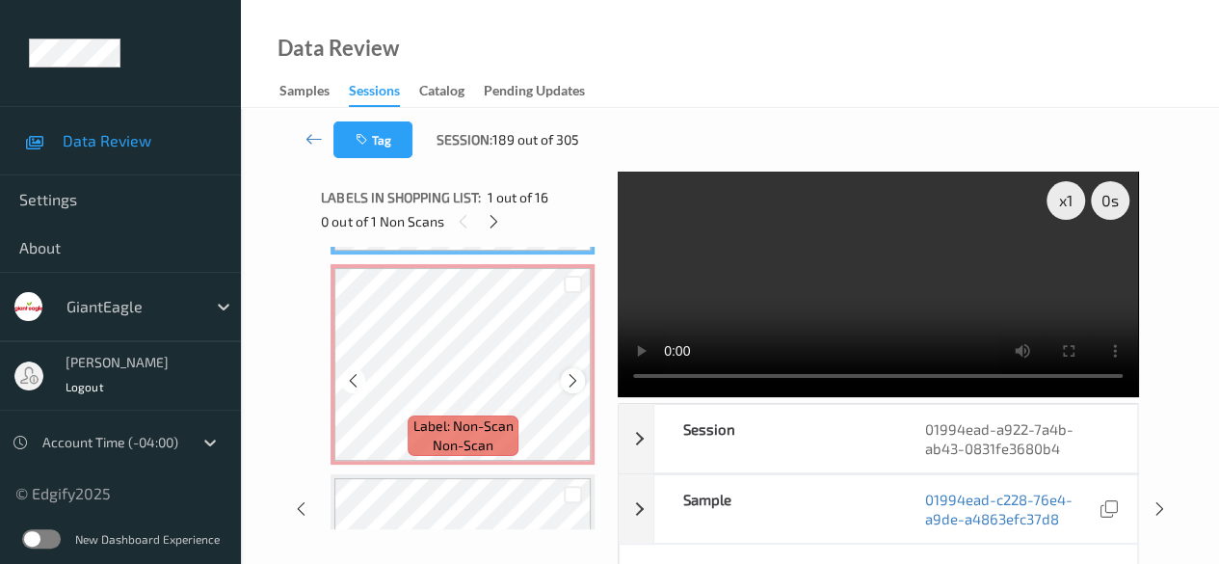
click at [574, 381] on icon at bounding box center [573, 380] width 16 height 17
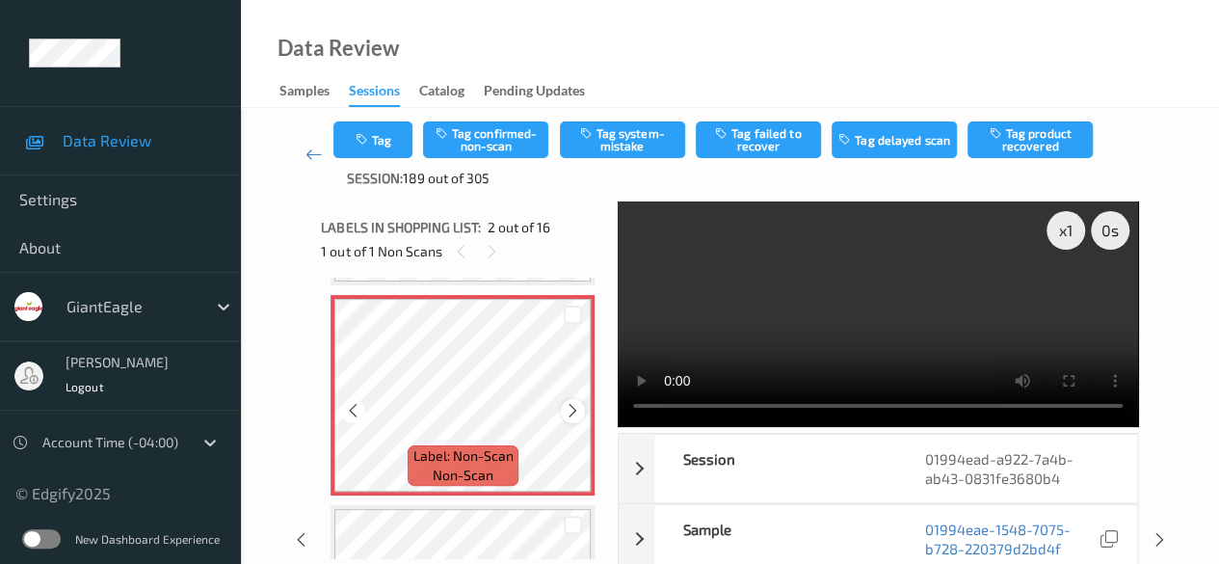
click at [574, 399] on div at bounding box center [573, 411] width 24 height 24
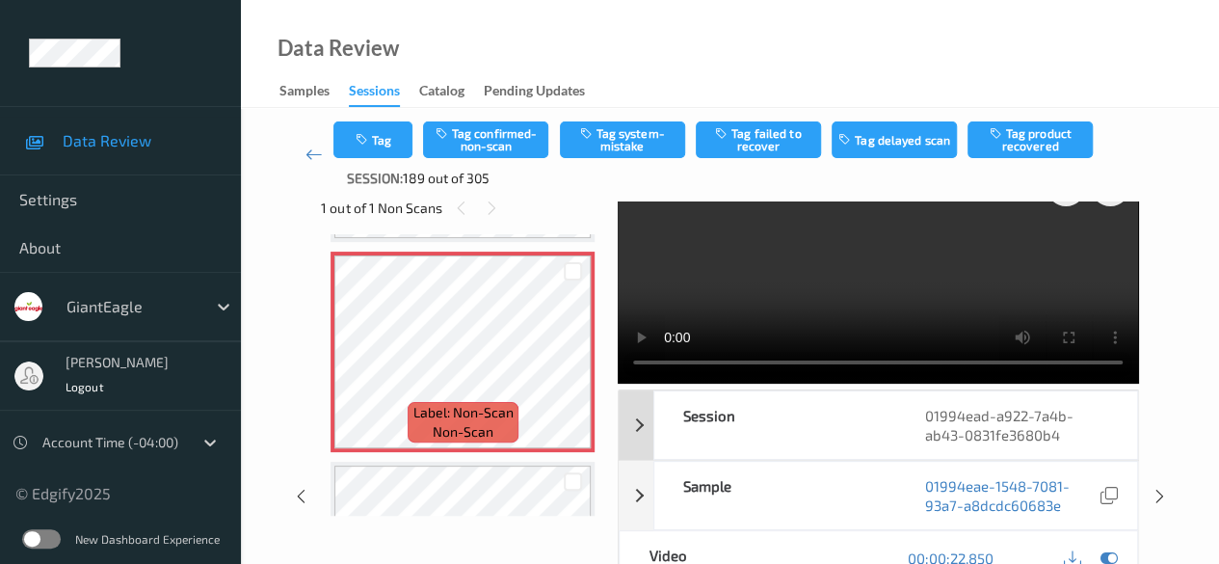
scroll to position [0, 0]
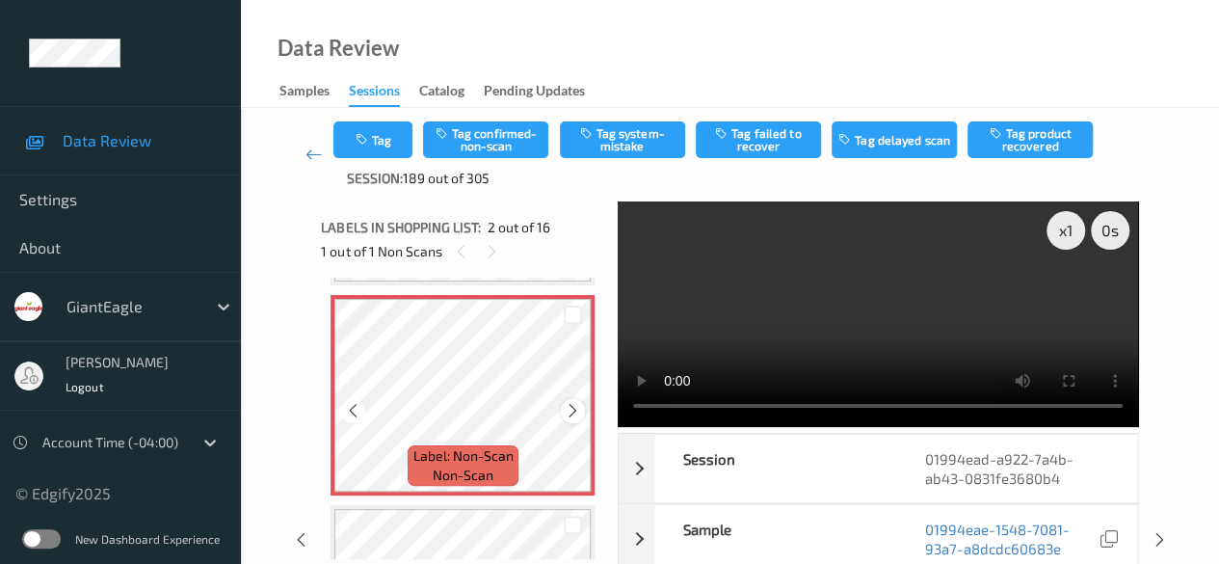
click at [572, 412] on icon at bounding box center [573, 410] width 16 height 17
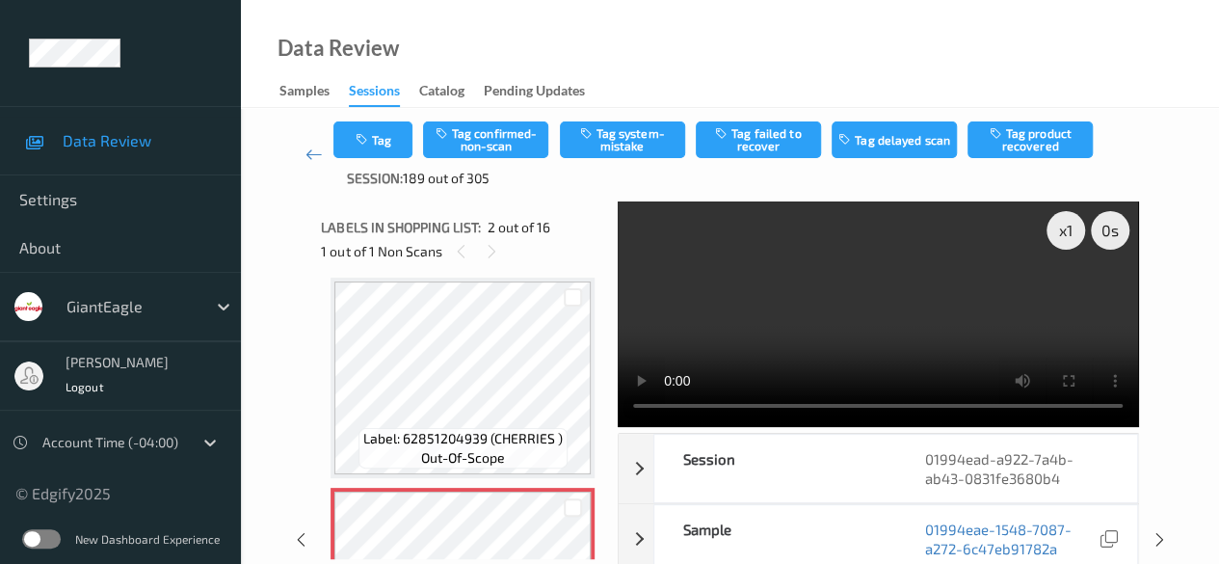
scroll to position [106, 0]
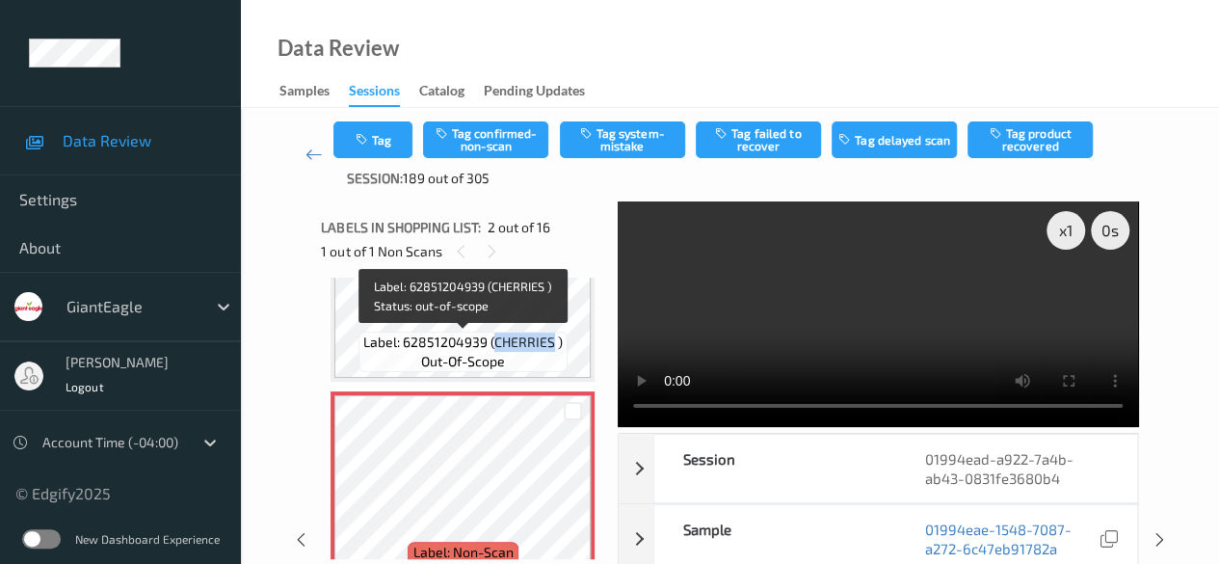
drag, startPoint x: 491, startPoint y: 336, endPoint x: 553, endPoint y: 338, distance: 61.7
click at [553, 338] on span "Label: 62851204939 (CHERRIES )" at bounding box center [462, 341] width 199 height 19
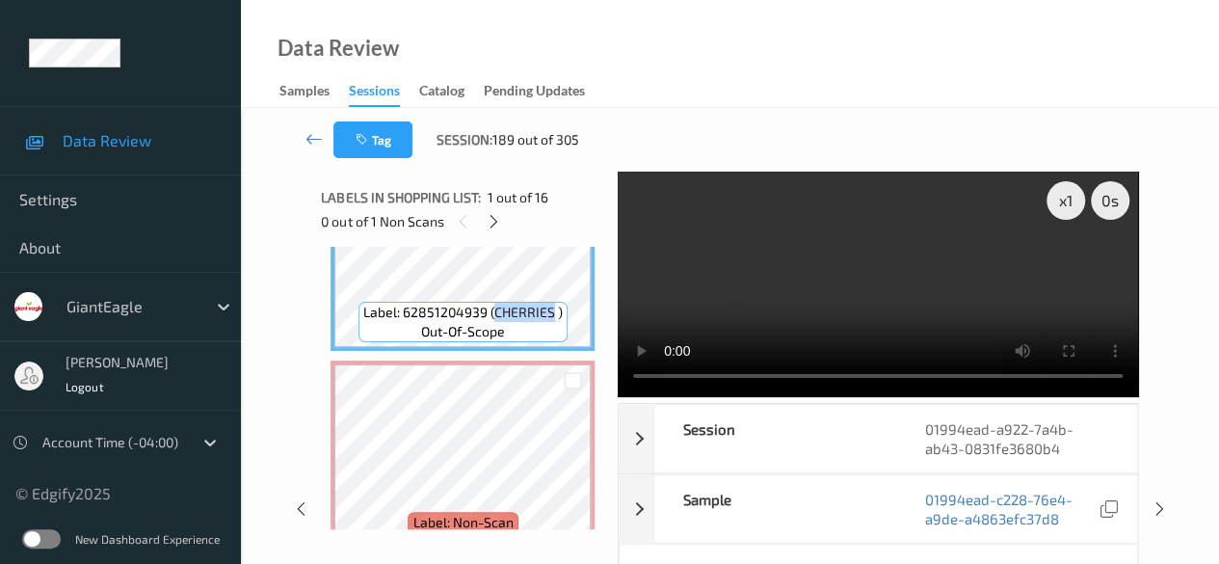
copy span "CHERRIES"
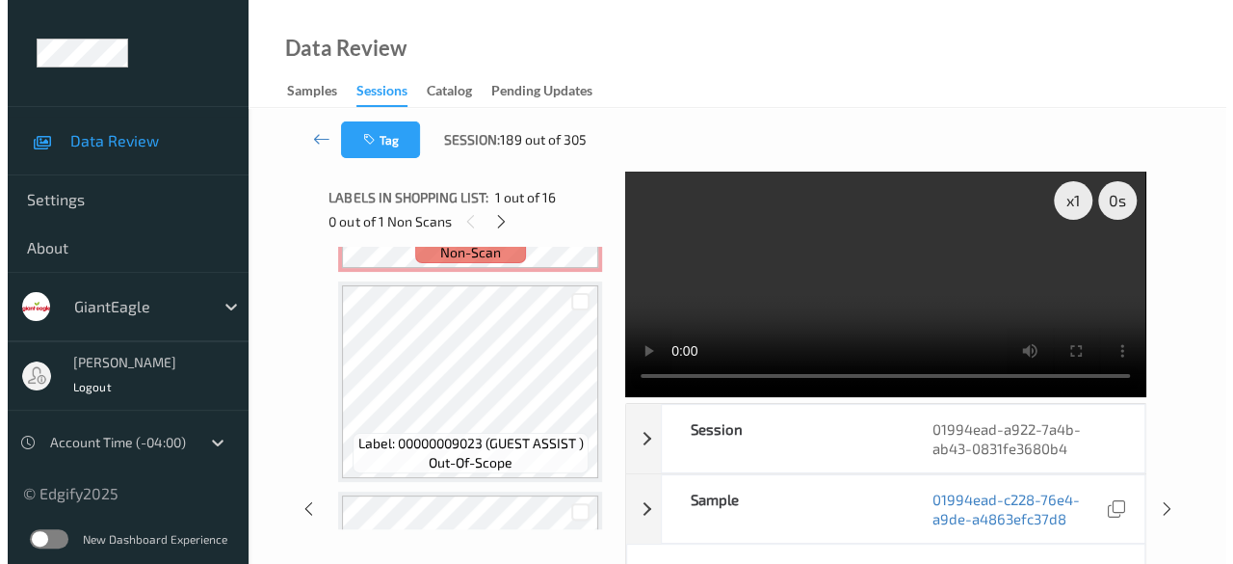
scroll to position [202, 0]
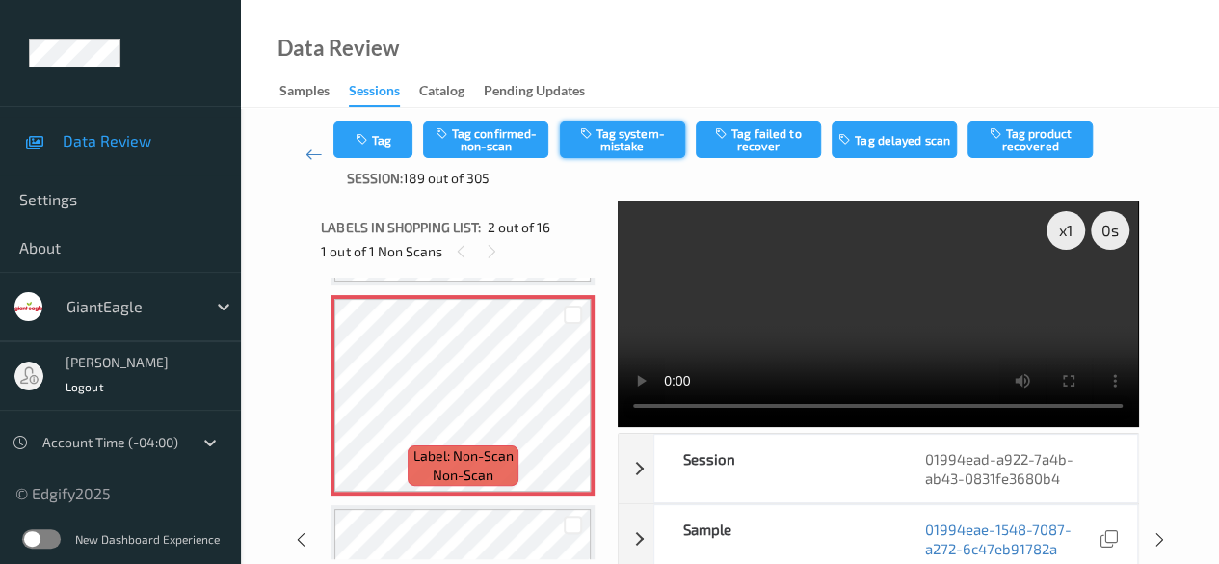
click at [618, 133] on button "Tag system-mistake" at bounding box center [622, 139] width 125 height 37
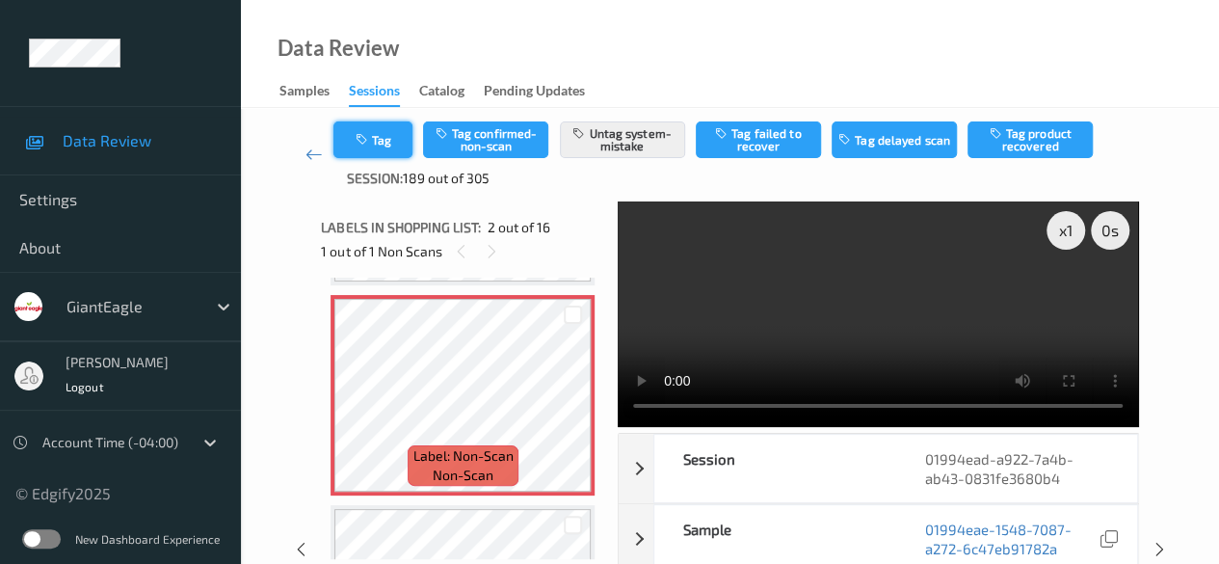
click at [395, 135] on button "Tag" at bounding box center [372, 139] width 79 height 37
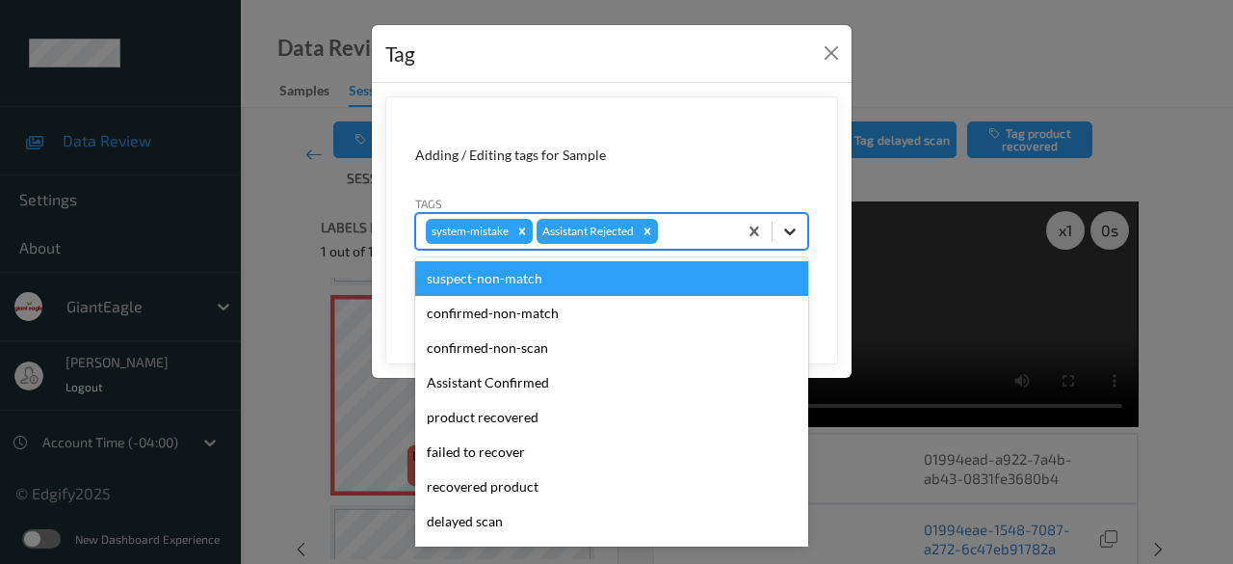
click at [795, 228] on icon at bounding box center [790, 231] width 12 height 7
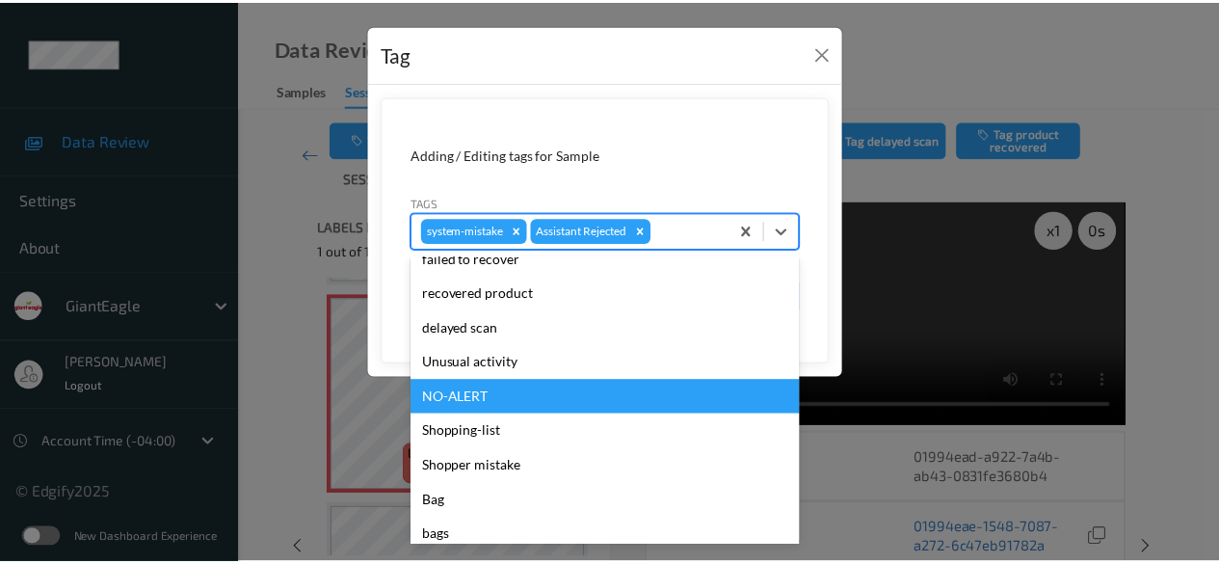
scroll to position [204, 0]
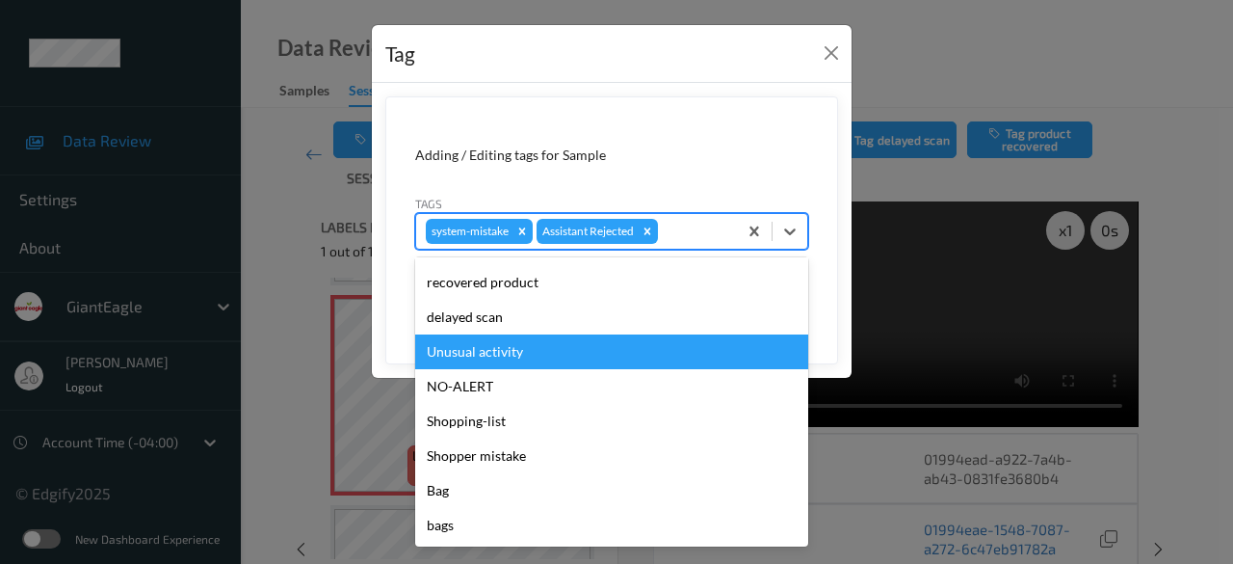
click at [534, 357] on div "Unusual activity" at bounding box center [611, 351] width 393 height 35
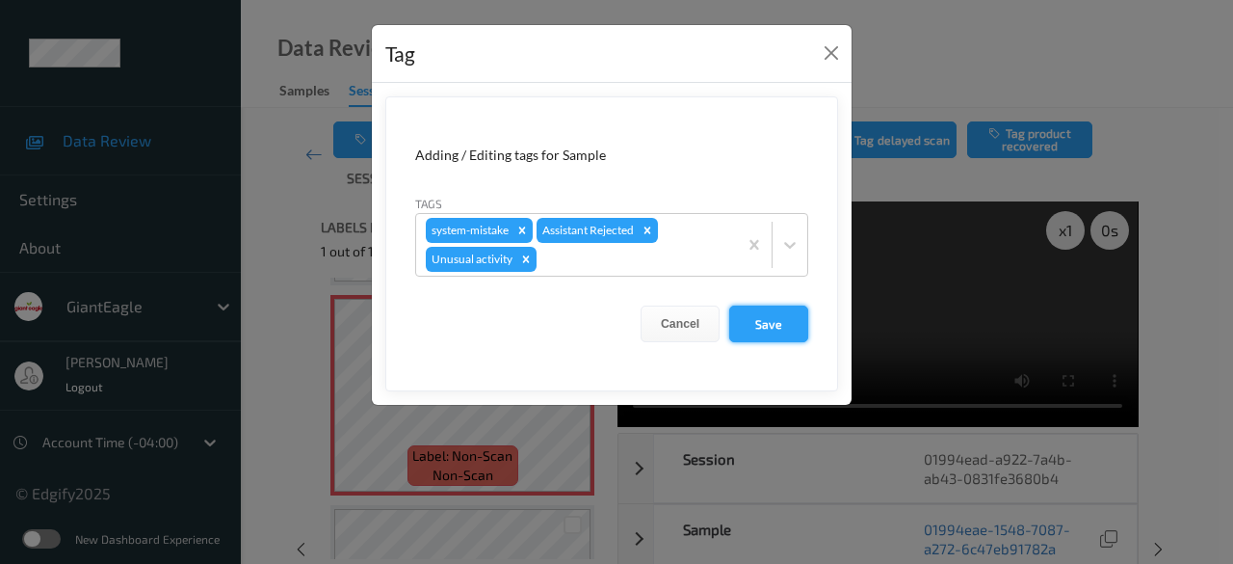
click at [762, 319] on button "Save" at bounding box center [768, 323] width 79 height 37
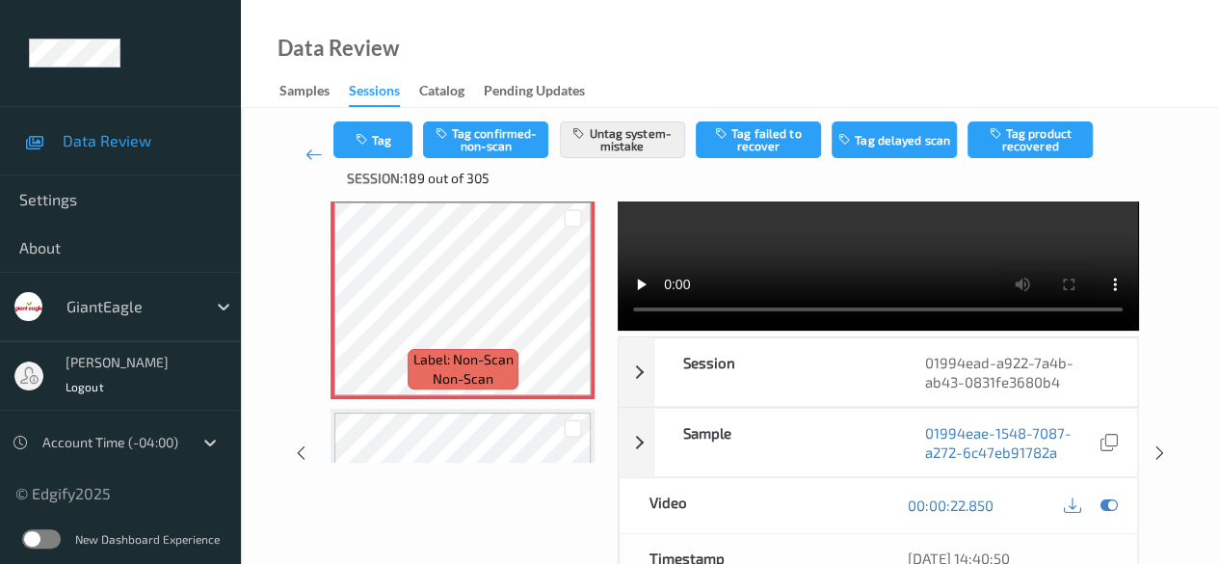
scroll to position [0, 0]
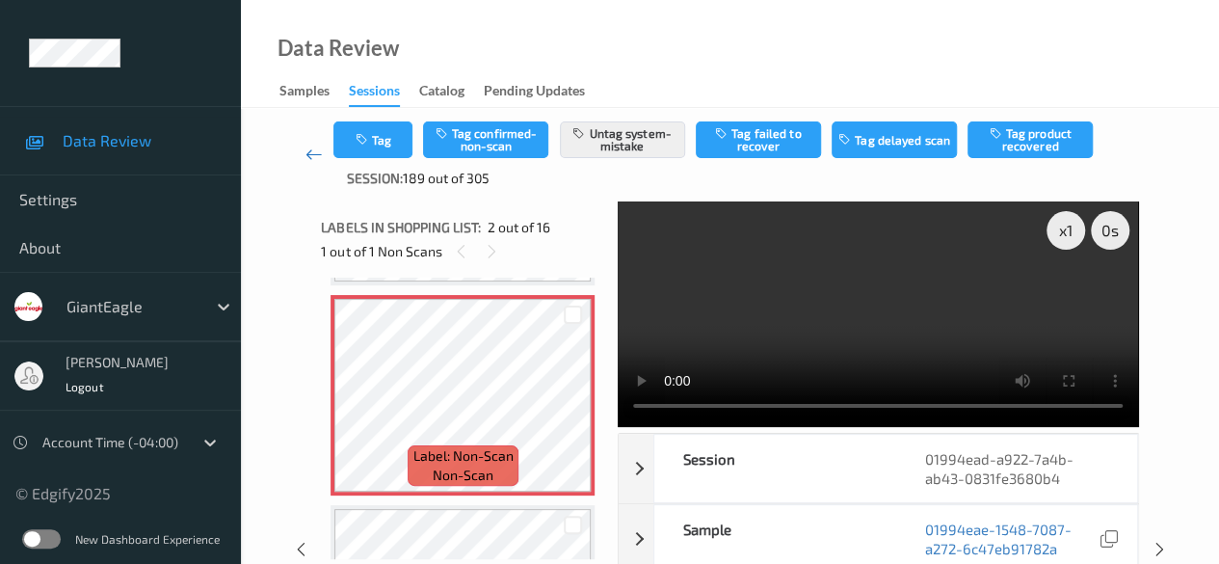
click at [312, 162] on icon at bounding box center [313, 154] width 17 height 19
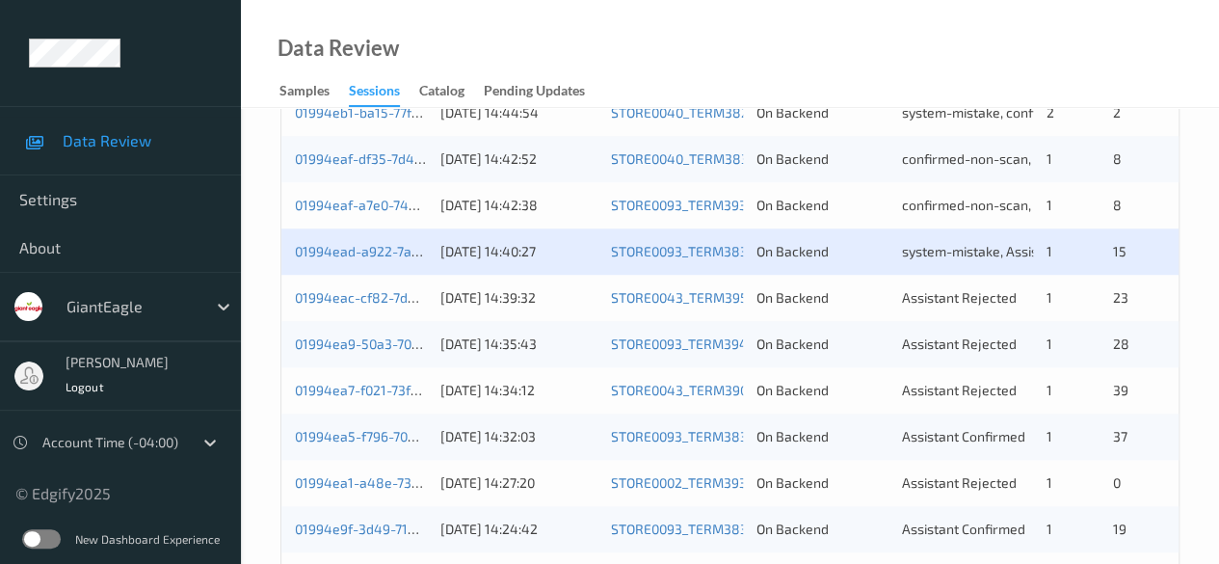
scroll to position [771, 0]
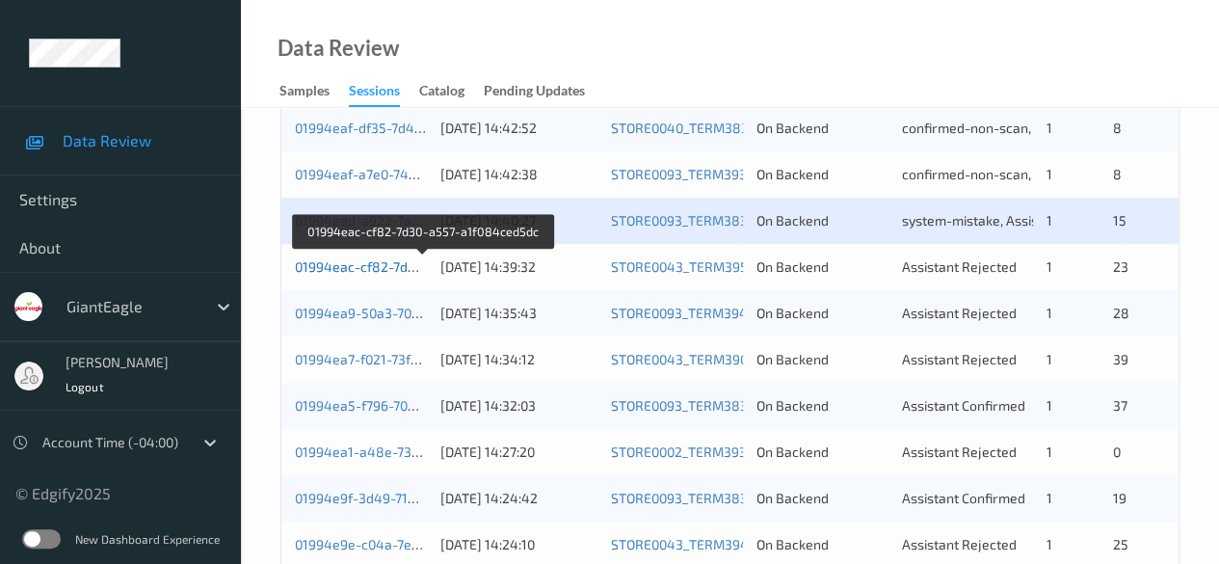
click at [333, 271] on link "01994eac-cf82-7d30-a557-a1f084ced5dc" at bounding box center [423, 266] width 257 height 16
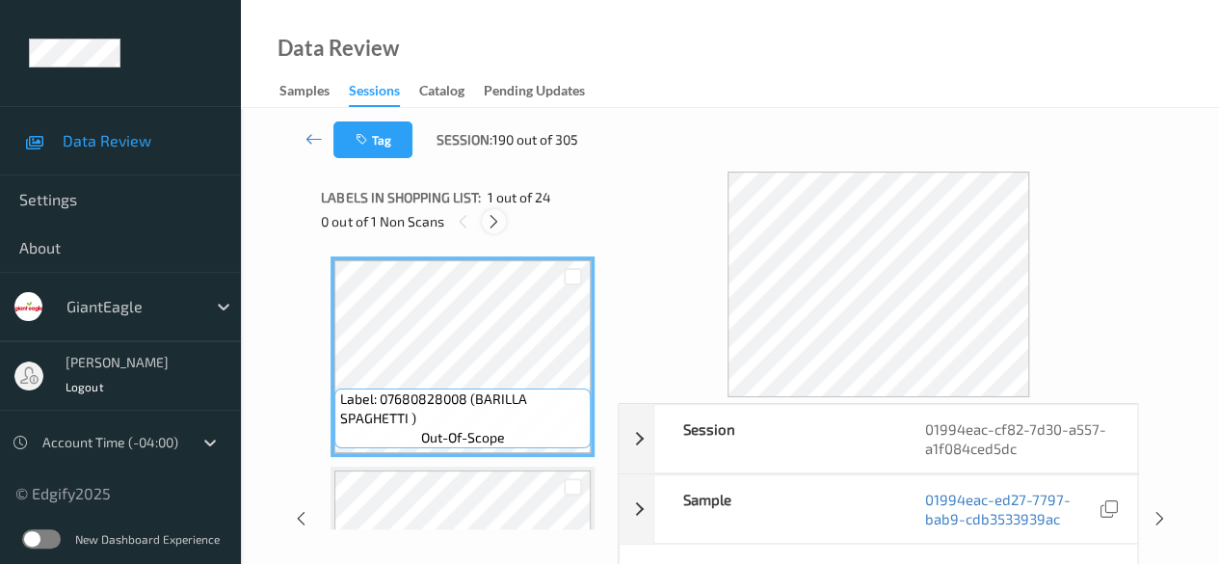
click at [496, 227] on icon at bounding box center [494, 221] width 16 height 17
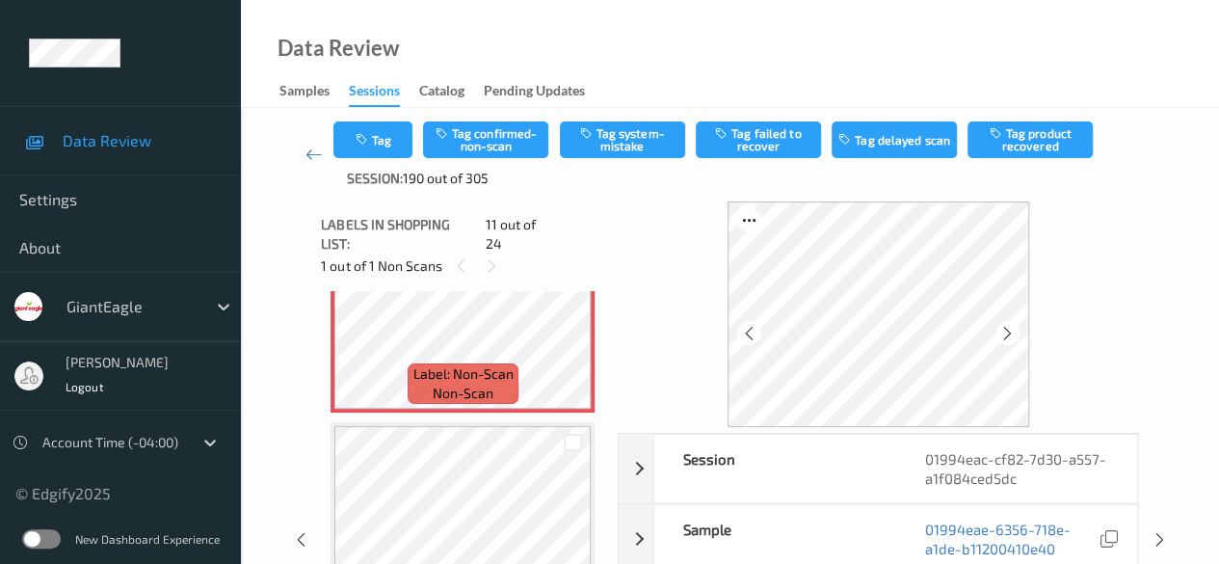
scroll to position [2093, 0]
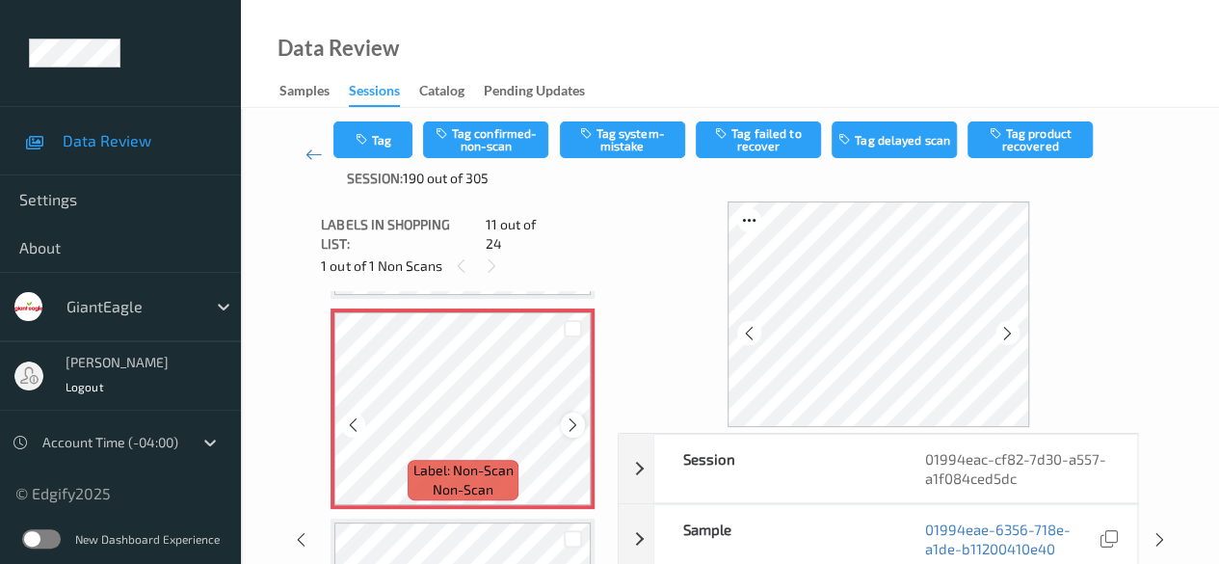
click at [571, 416] on icon at bounding box center [573, 424] width 16 height 17
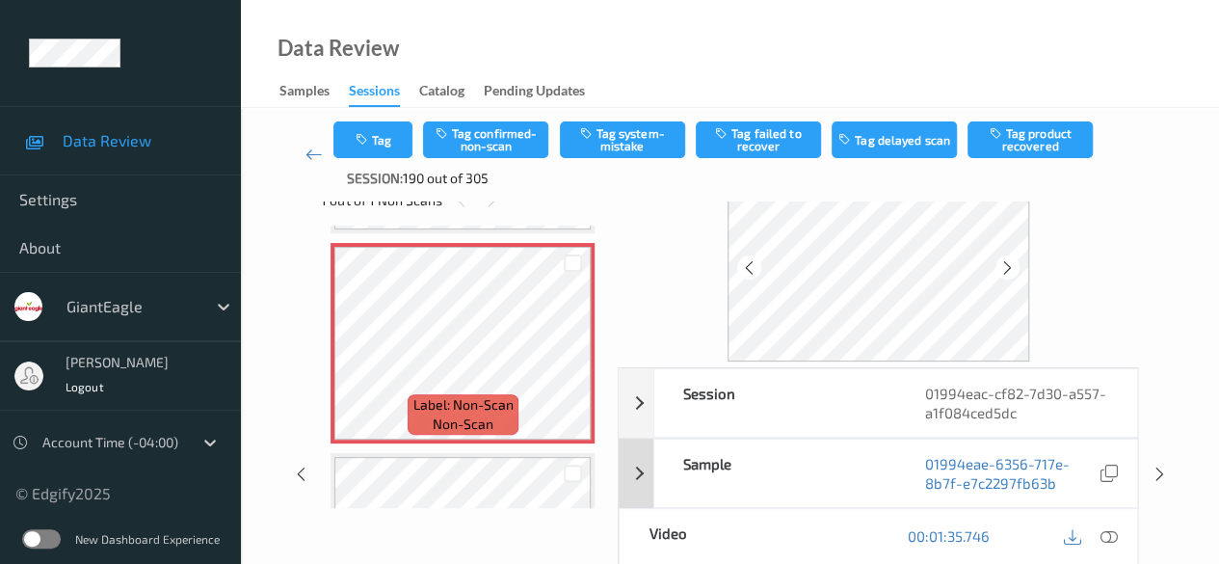
scroll to position [96, 0]
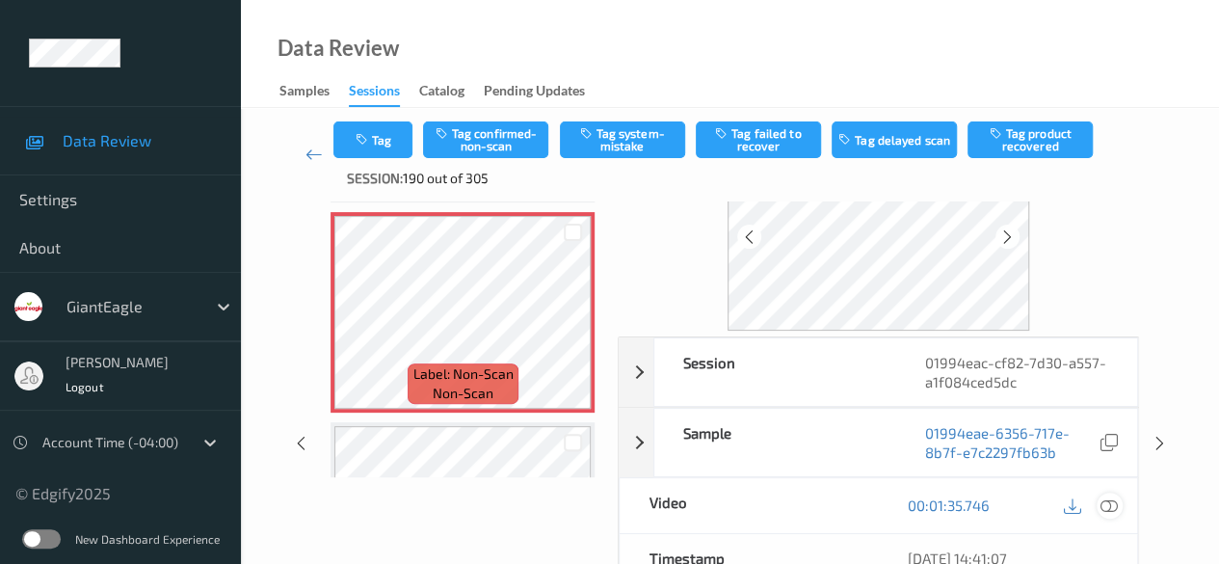
click at [1106, 504] on icon at bounding box center [1108, 504] width 17 height 17
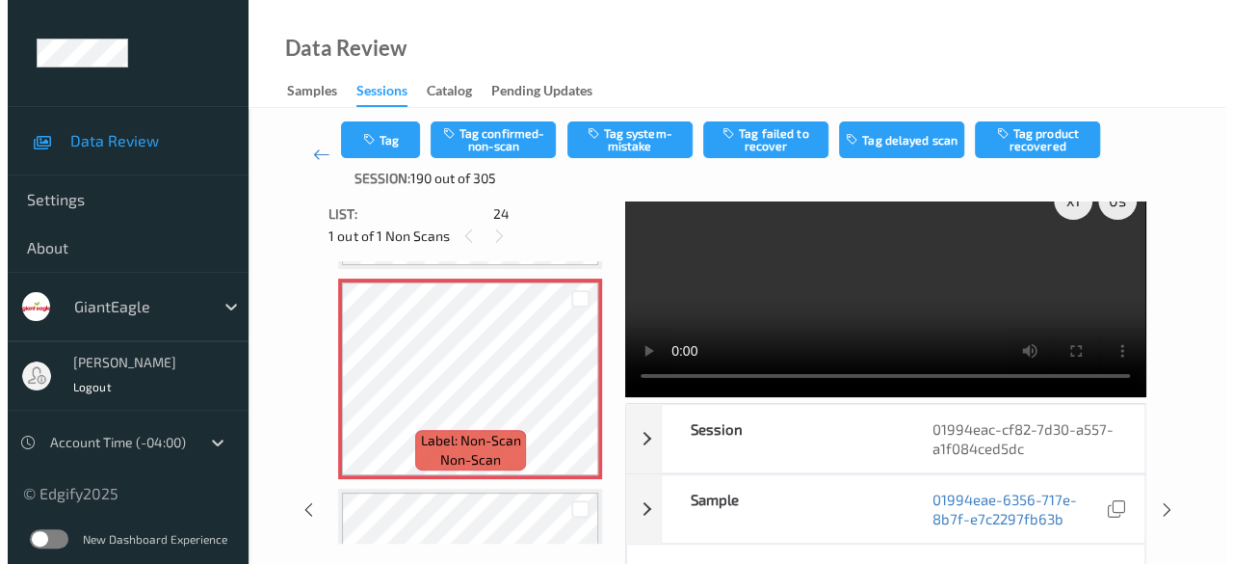
scroll to position [0, 0]
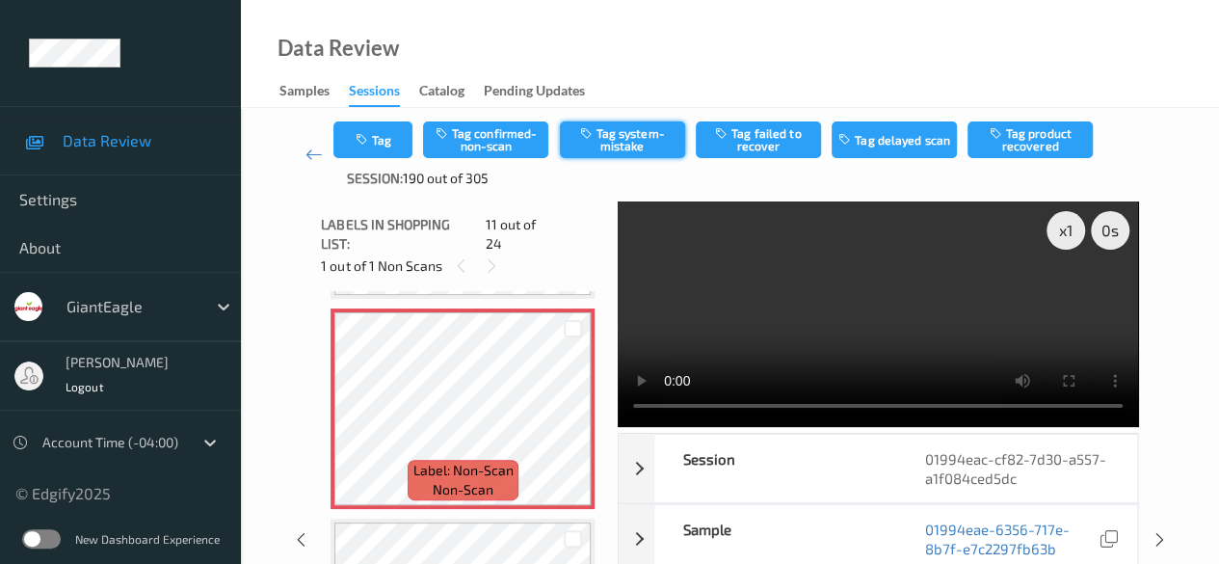
click at [628, 134] on button "Tag system-mistake" at bounding box center [622, 139] width 125 height 37
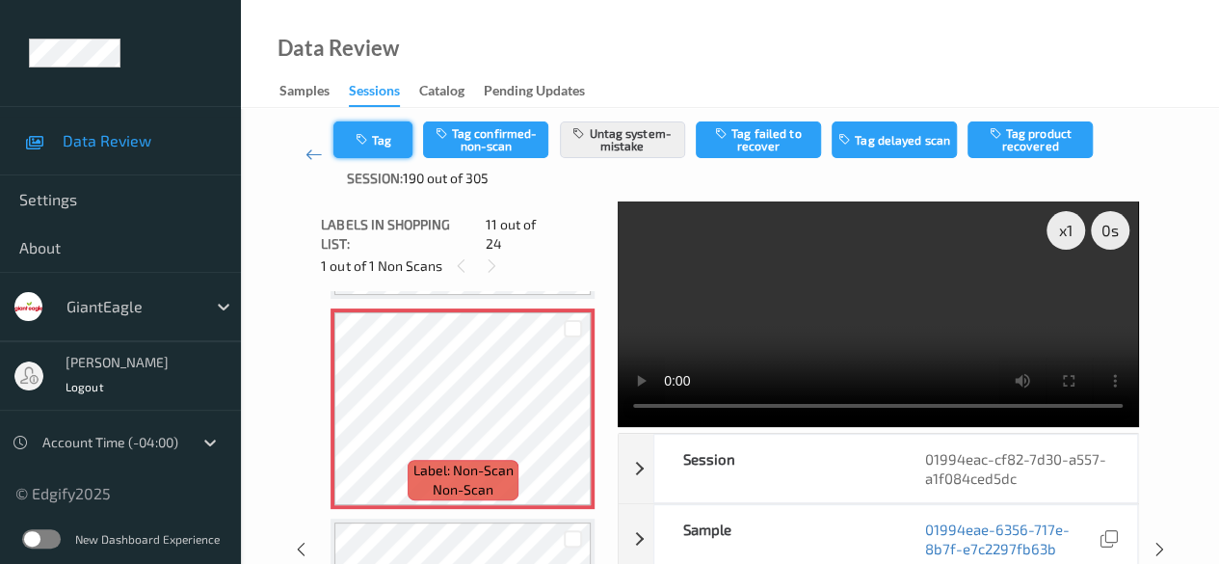
click at [366, 144] on icon "button" at bounding box center [363, 139] width 16 height 13
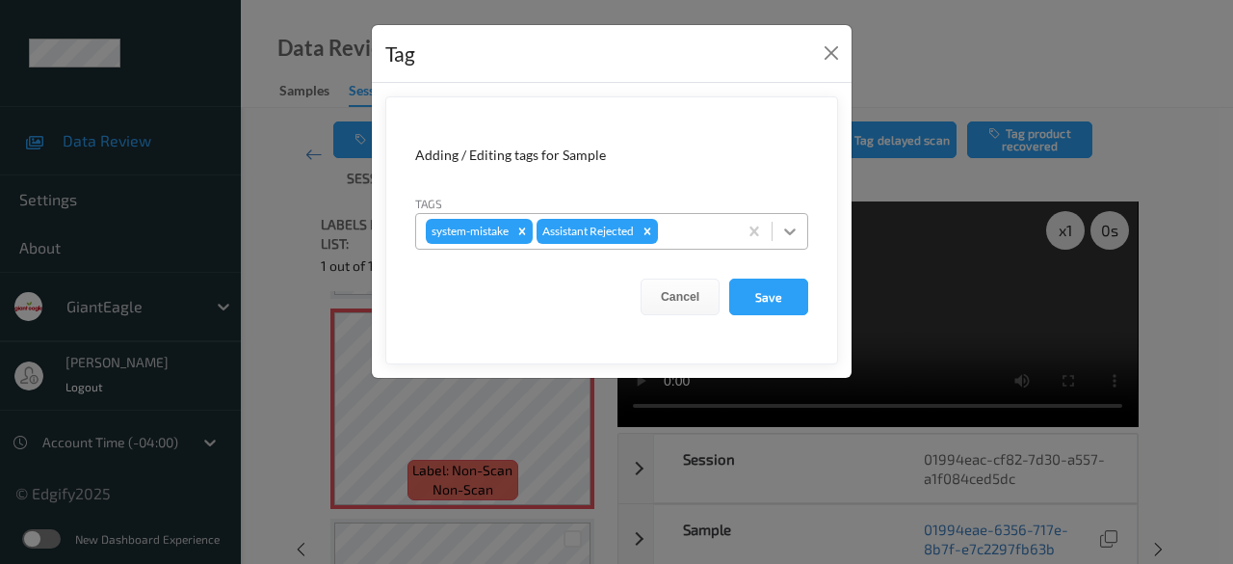
click at [786, 230] on icon at bounding box center [789, 231] width 19 height 19
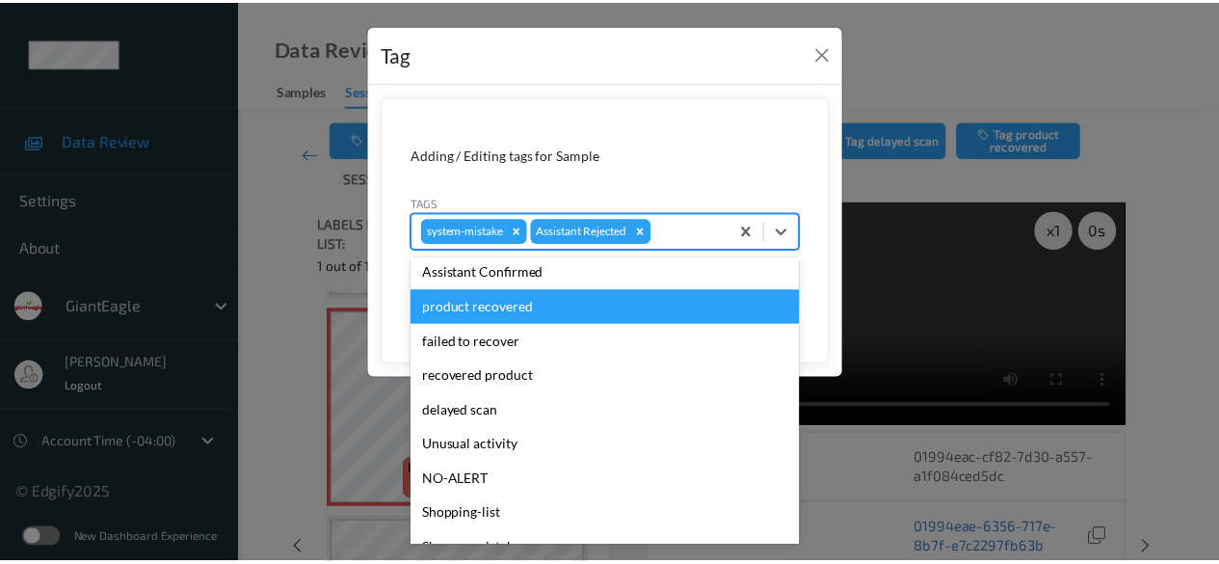
scroll to position [204, 0]
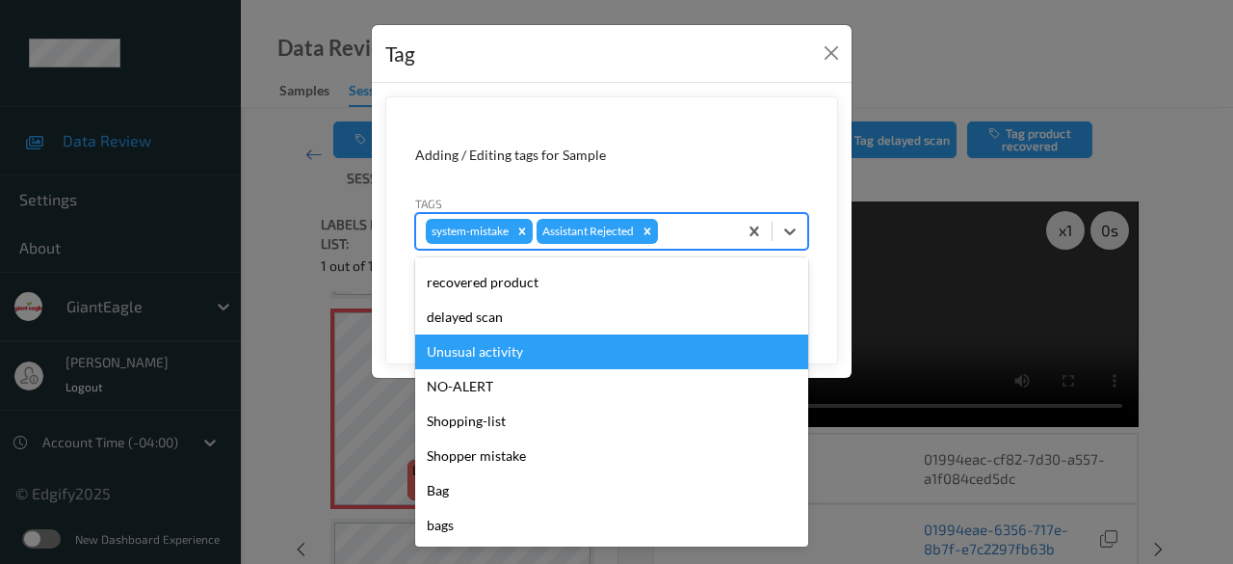
click at [520, 346] on div "Unusual activity" at bounding box center [611, 351] width 393 height 35
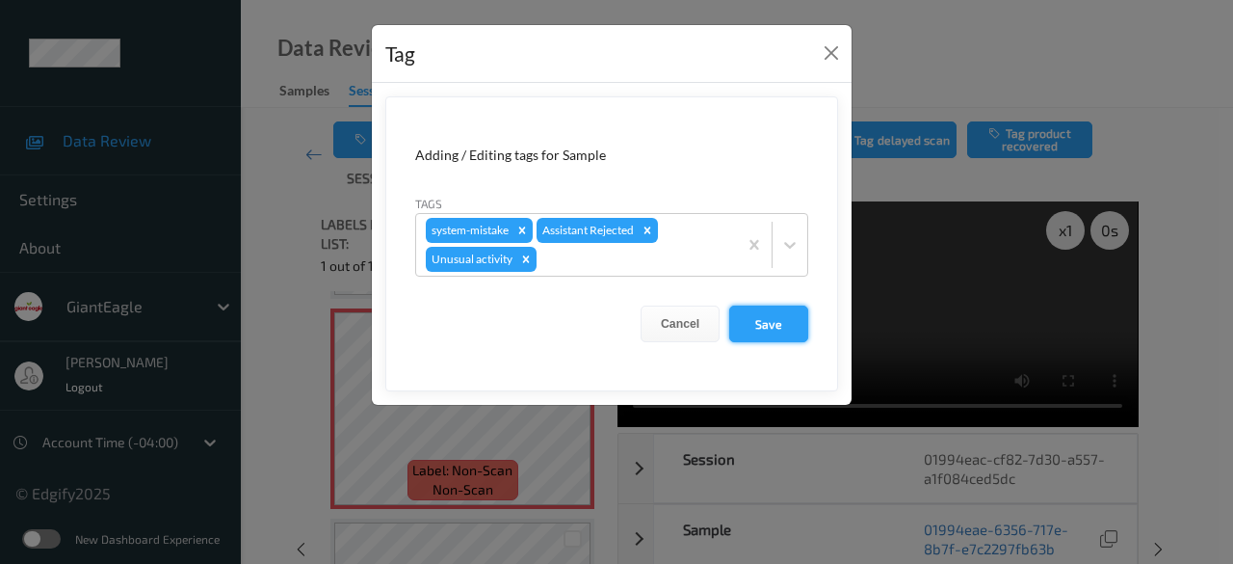
click at [782, 324] on button "Save" at bounding box center [768, 323] width 79 height 37
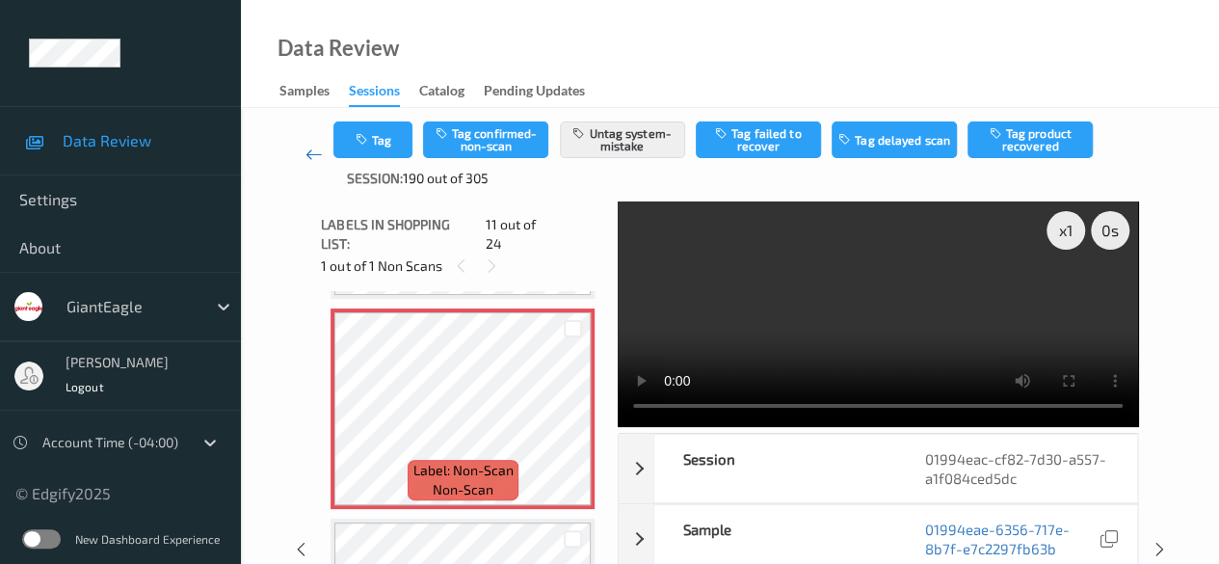
click at [307, 157] on icon at bounding box center [313, 154] width 17 height 19
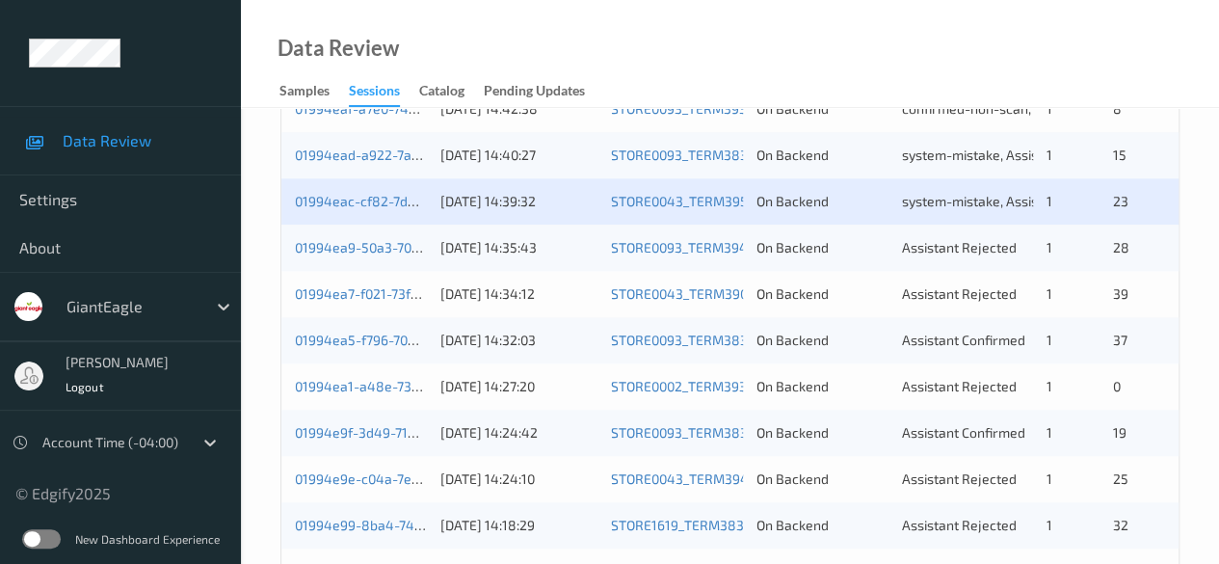
scroll to position [867, 0]
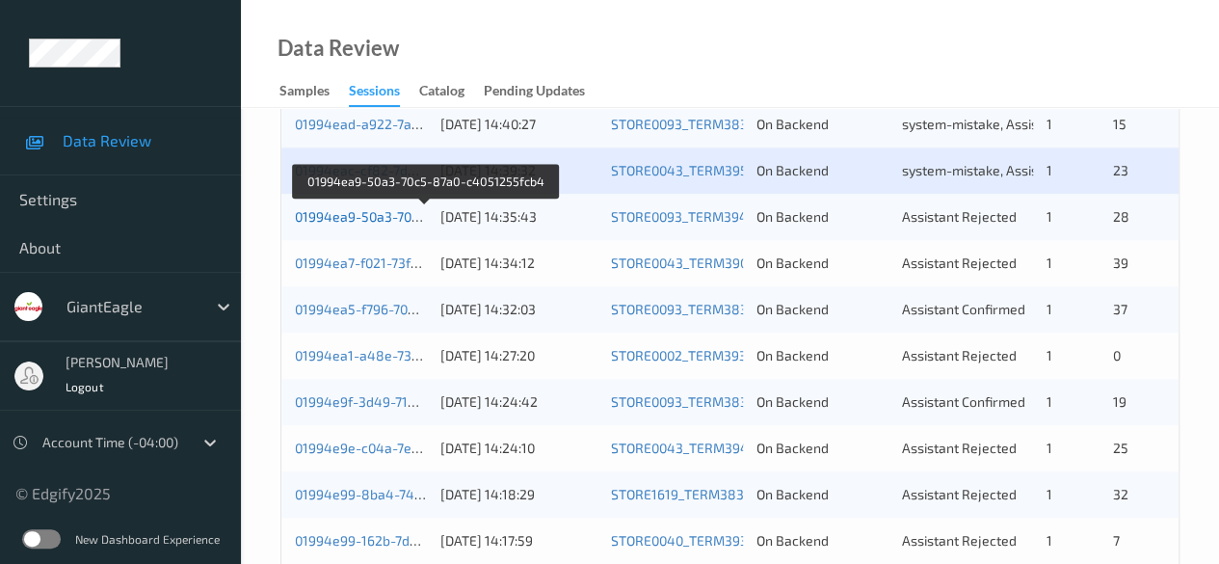
click at [381, 212] on link "01994ea9-50a3-70c5-87a0-c4051255fcb4" at bounding box center [425, 216] width 261 height 16
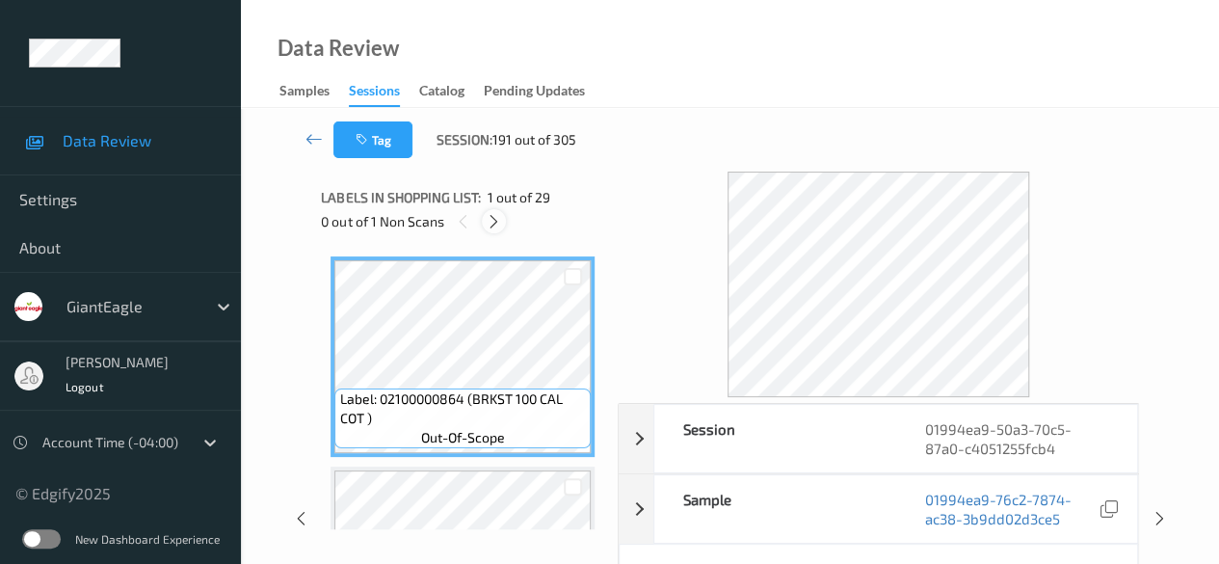
click at [497, 219] on icon at bounding box center [494, 221] width 16 height 17
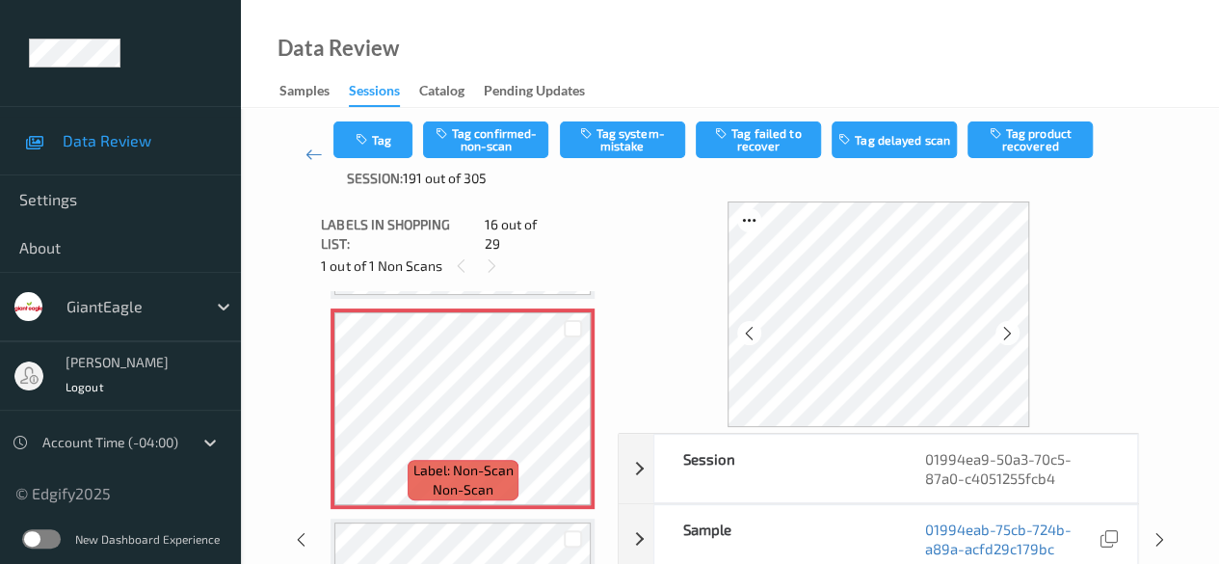
scroll to position [96, 0]
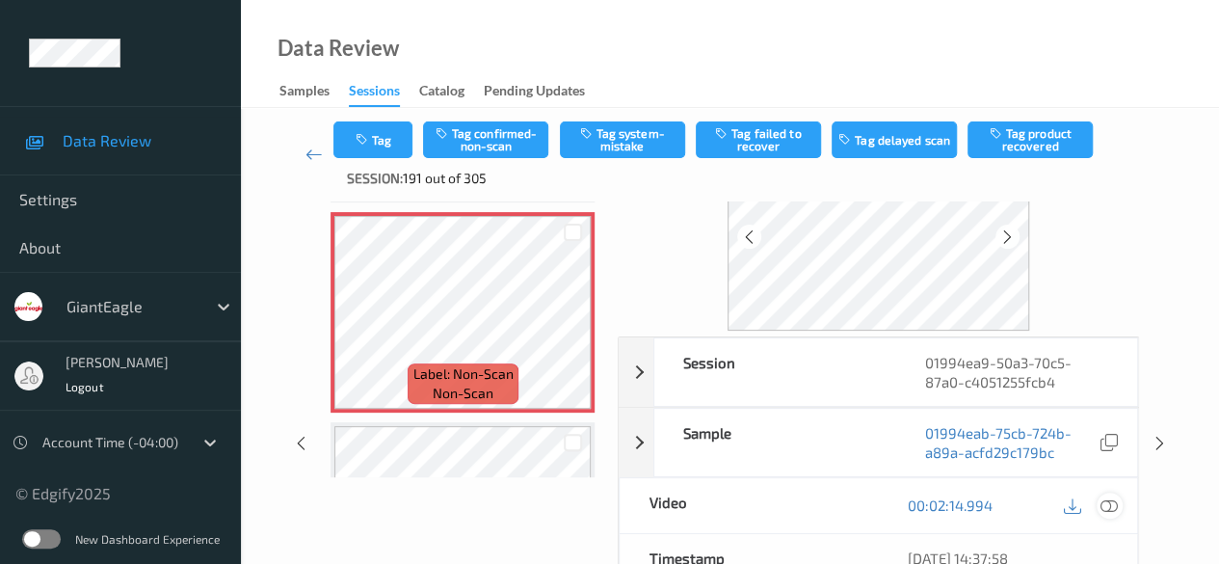
click at [1110, 502] on icon at bounding box center [1108, 504] width 17 height 17
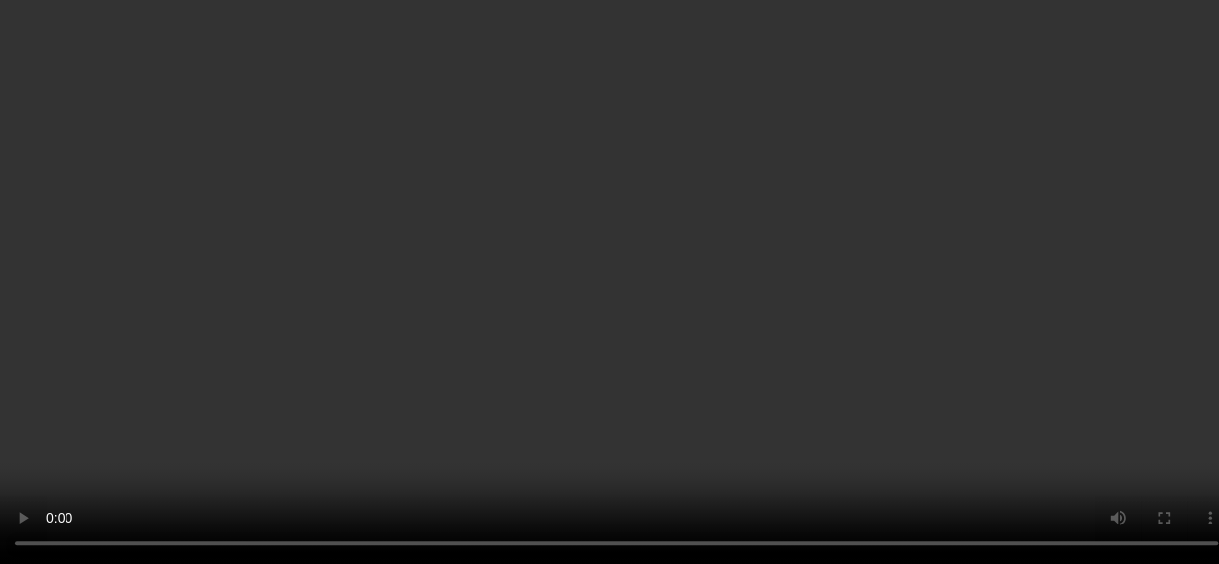
scroll to position [193, 0]
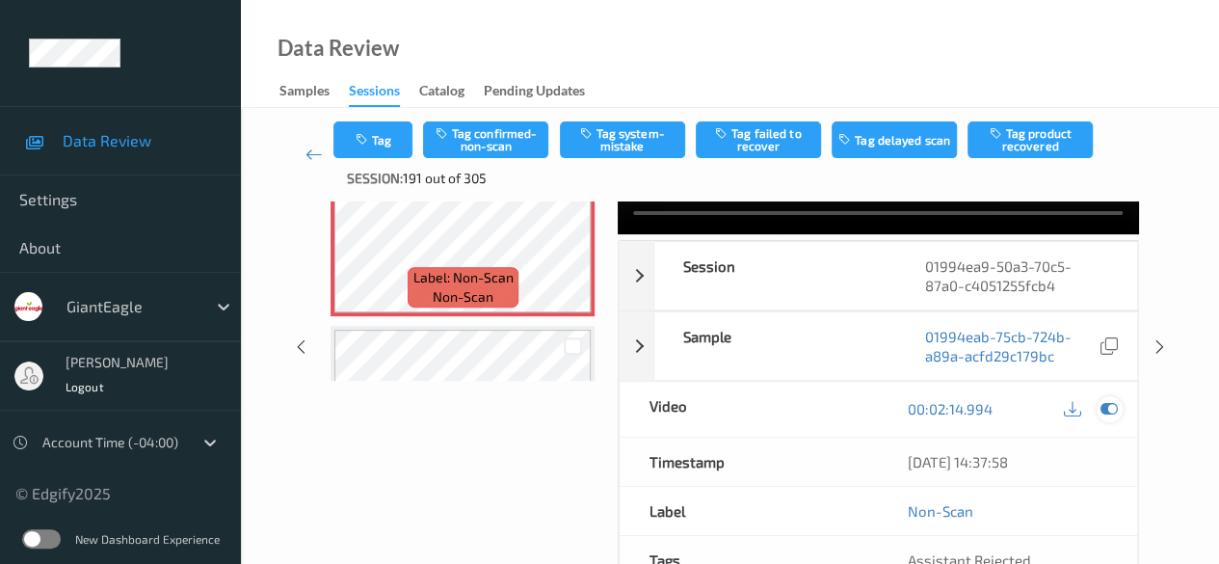
click at [1110, 408] on icon at bounding box center [1108, 408] width 17 height 17
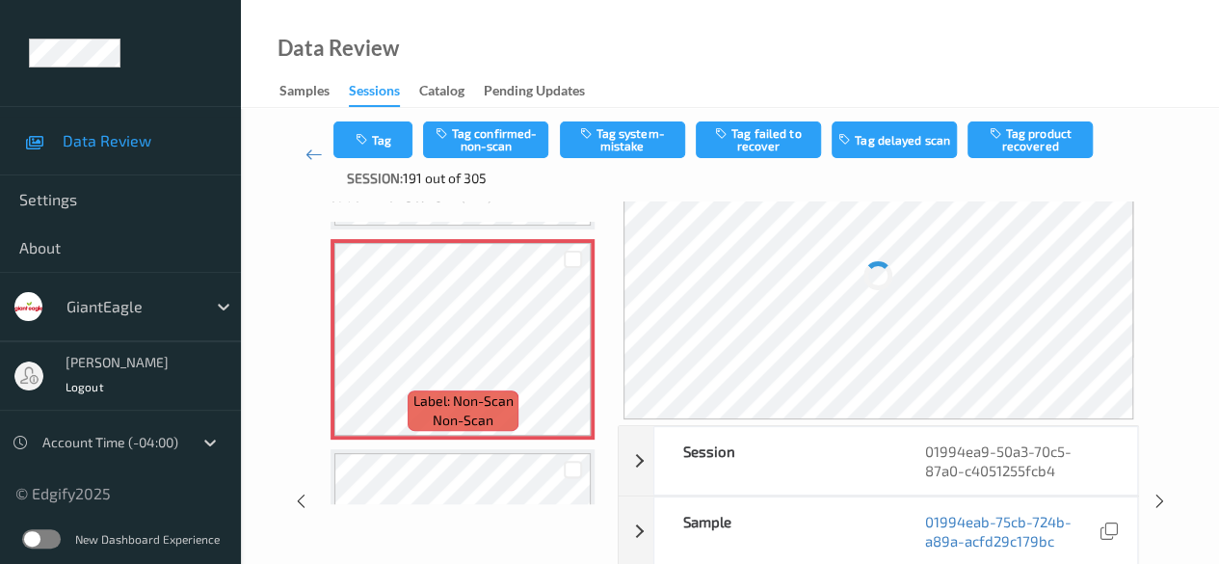
scroll to position [0, 0]
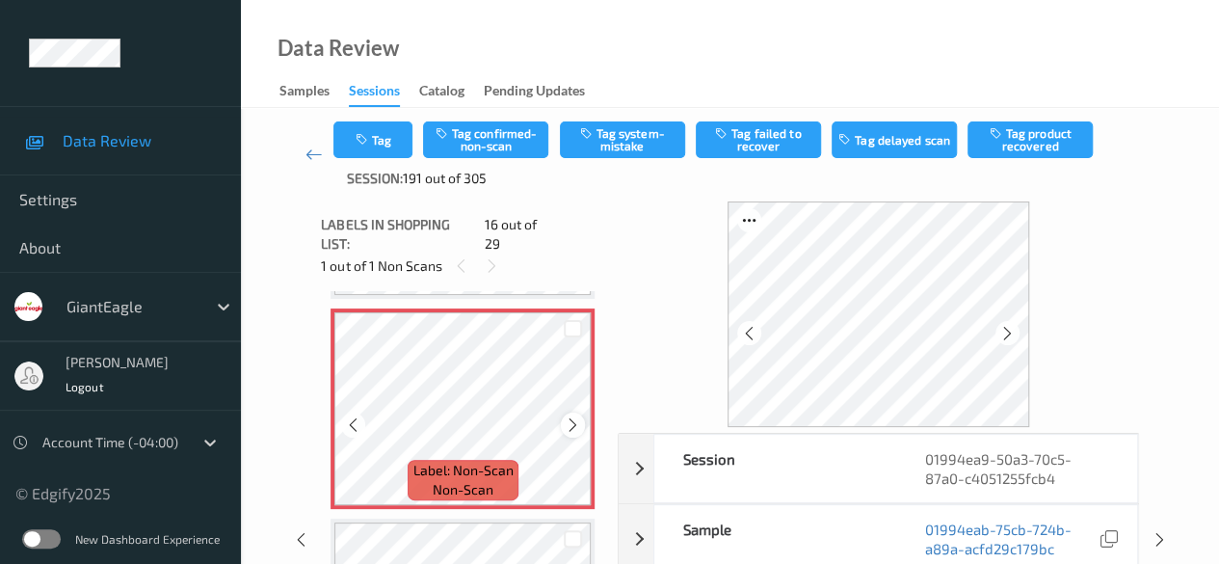
click at [572, 416] on icon at bounding box center [573, 424] width 16 height 17
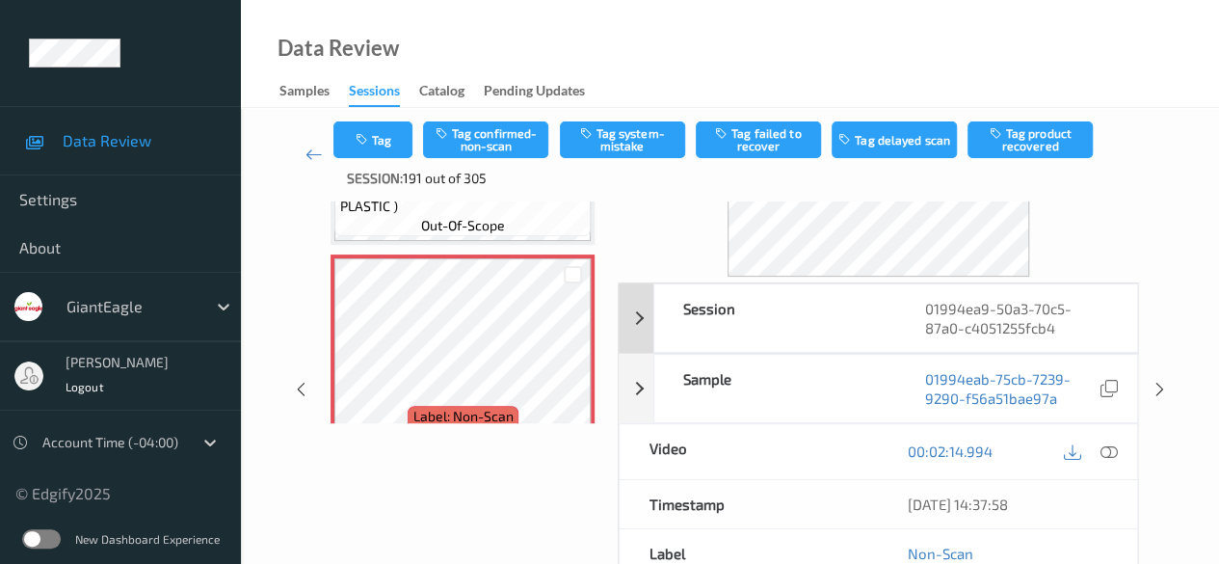
scroll to position [193, 0]
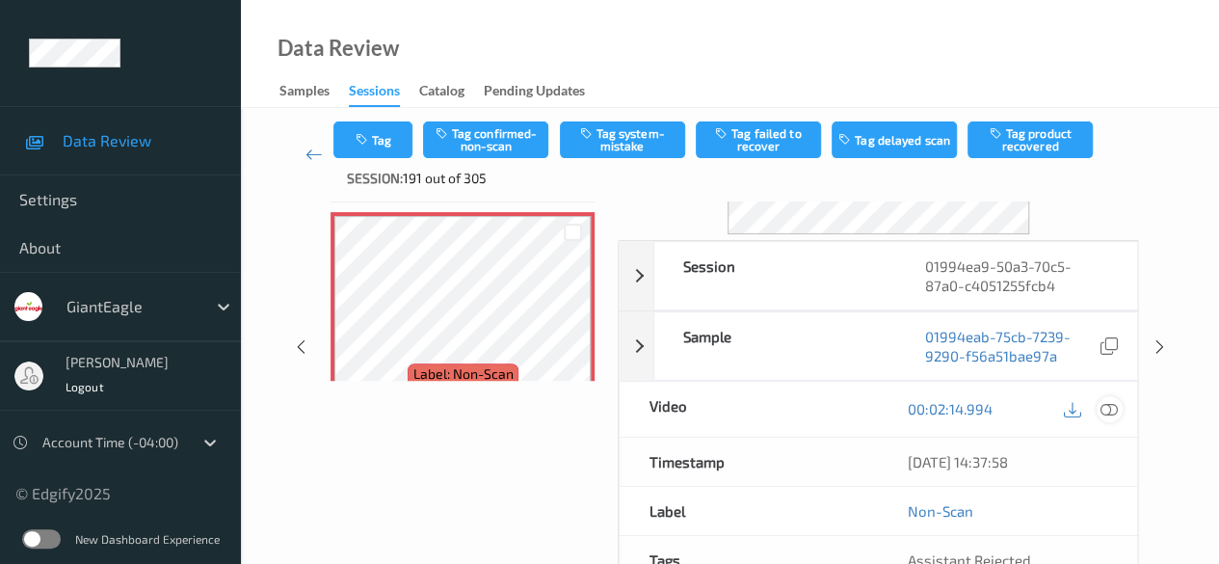
click at [1108, 409] on icon at bounding box center [1108, 408] width 17 height 17
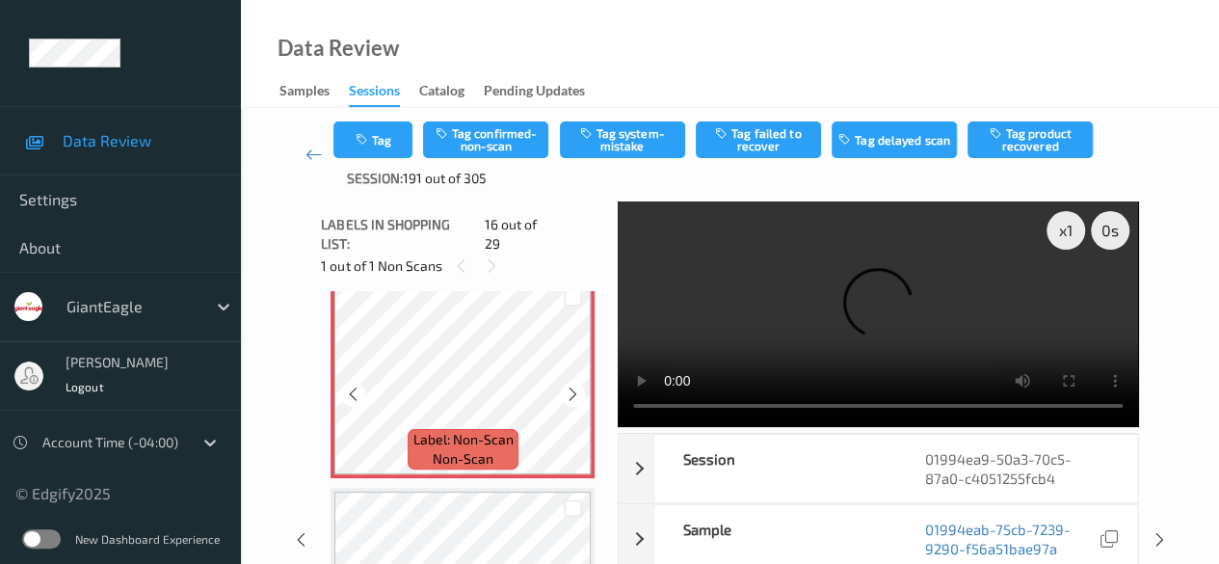
scroll to position [3143, 0]
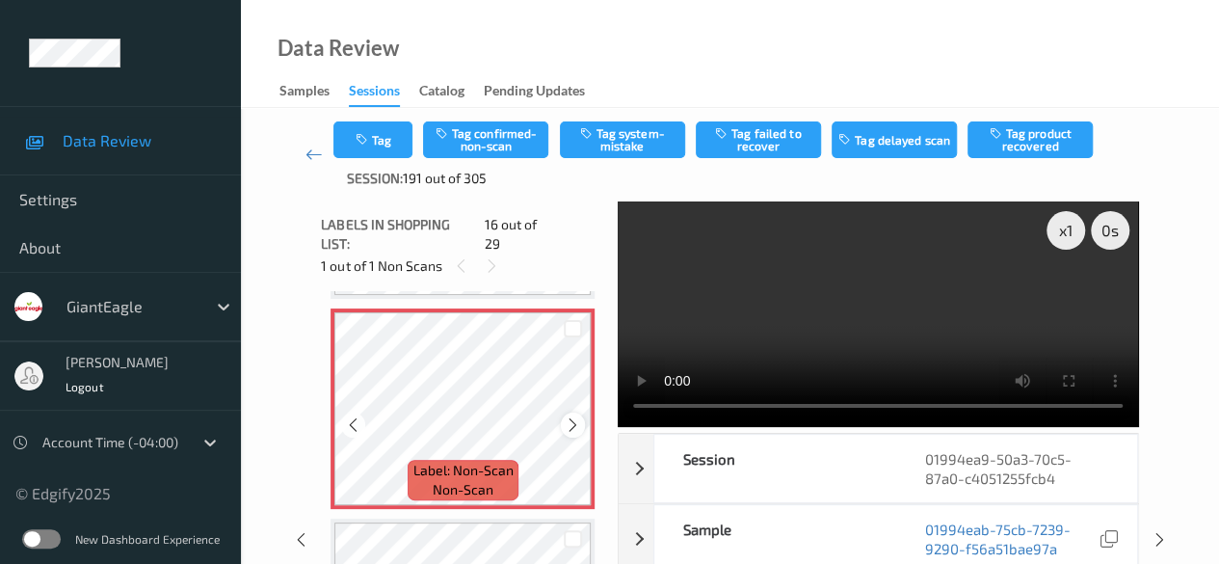
click at [573, 416] on icon at bounding box center [573, 424] width 16 height 17
click at [620, 142] on button "Tag system-mistake" at bounding box center [622, 139] width 125 height 37
click at [379, 150] on button "Tag" at bounding box center [372, 139] width 79 height 37
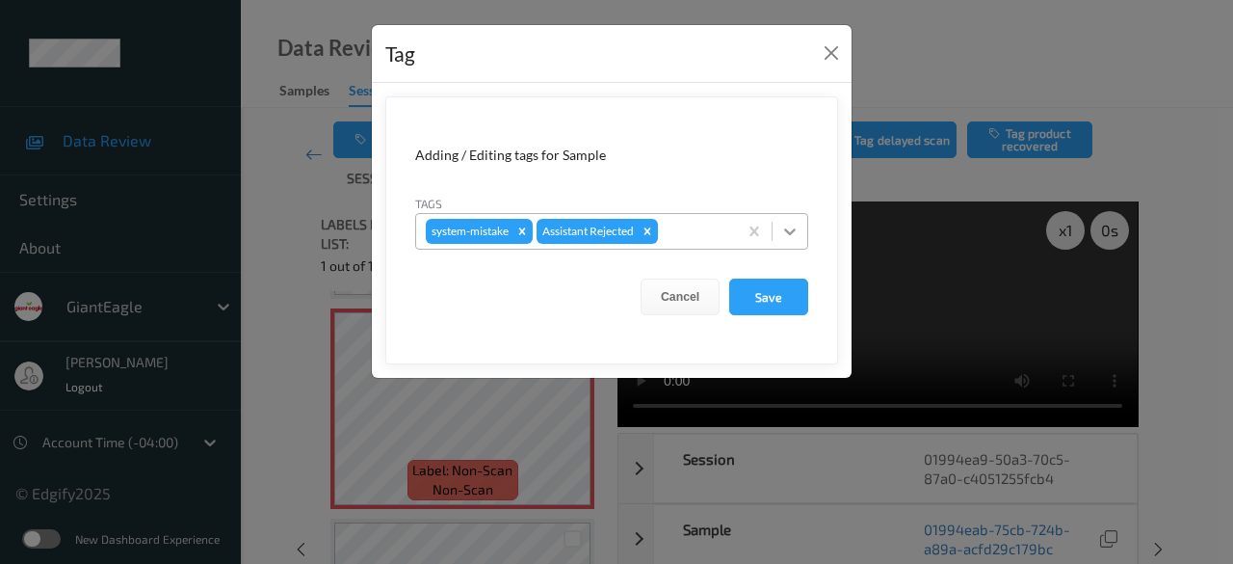
click at [796, 226] on icon at bounding box center [789, 231] width 19 height 19
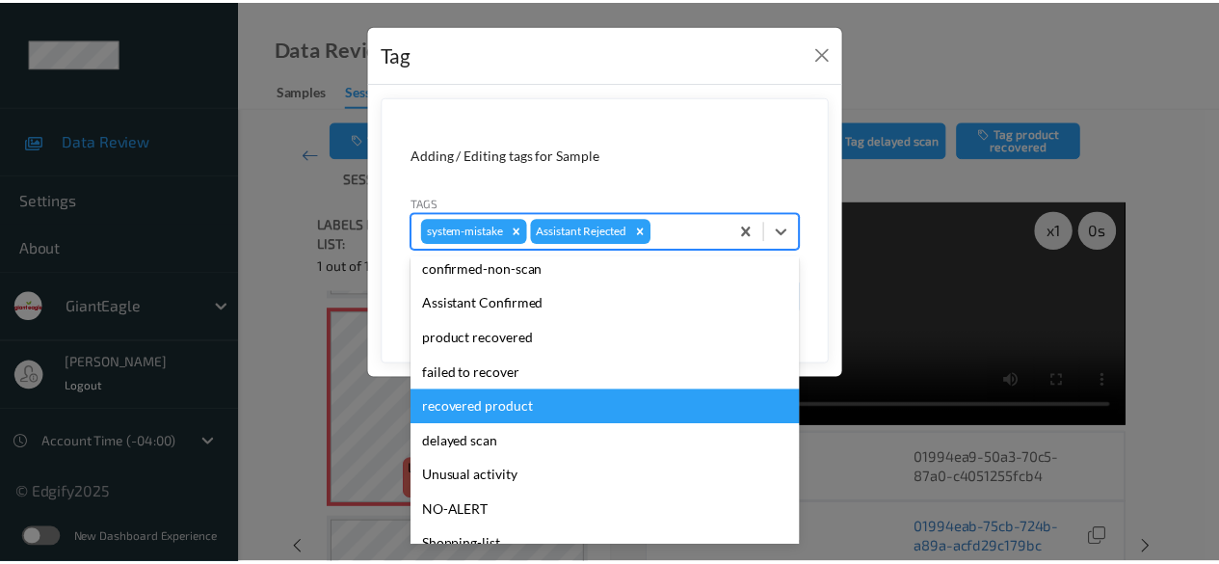
scroll to position [181, 0]
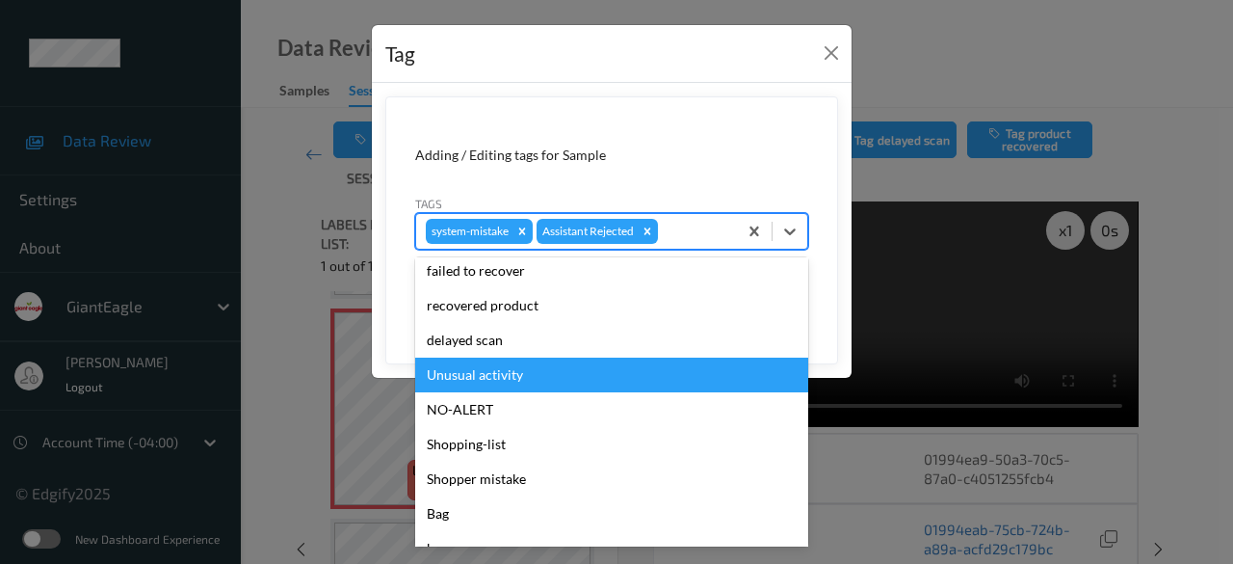
click at [547, 381] on div "Unusual activity" at bounding box center [611, 374] width 393 height 35
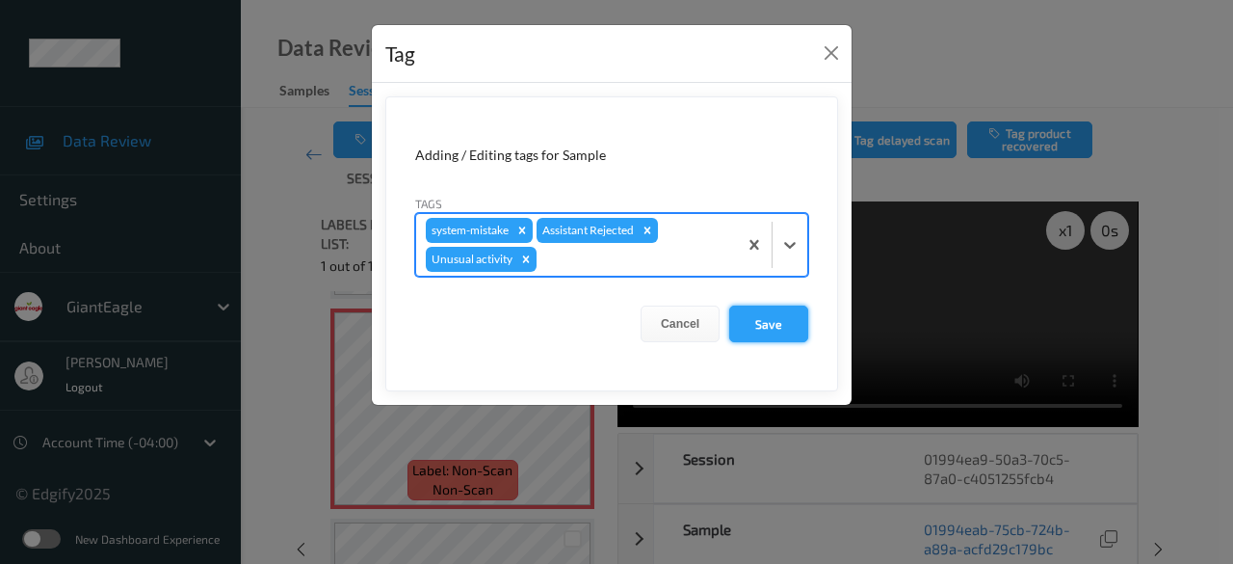
click at [770, 325] on button "Save" at bounding box center [768, 323] width 79 height 37
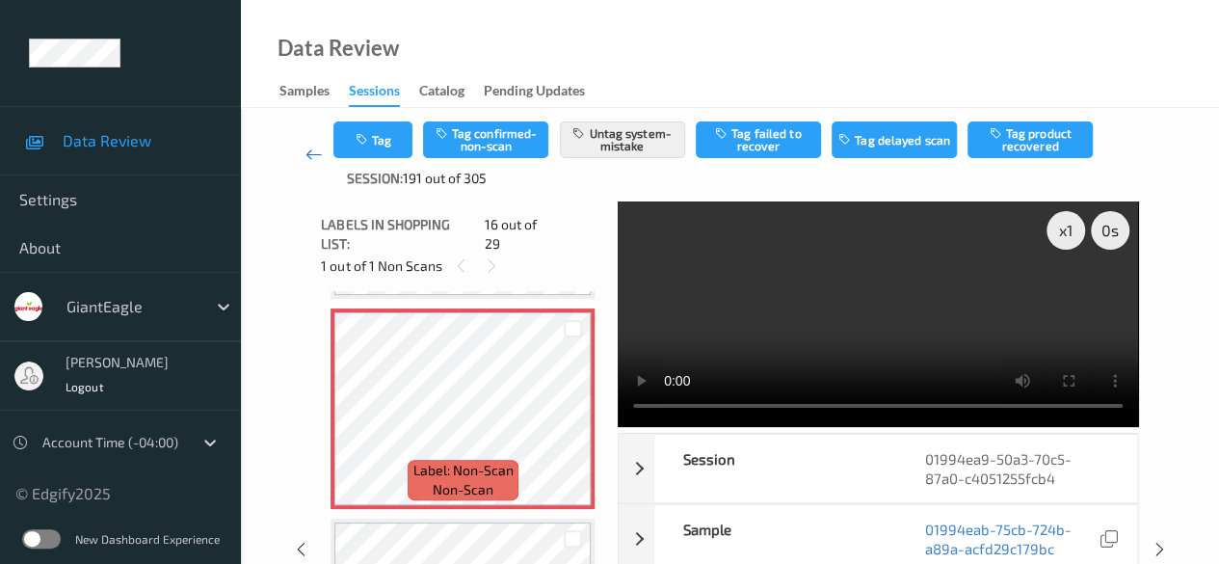
click at [306, 151] on icon at bounding box center [313, 154] width 17 height 19
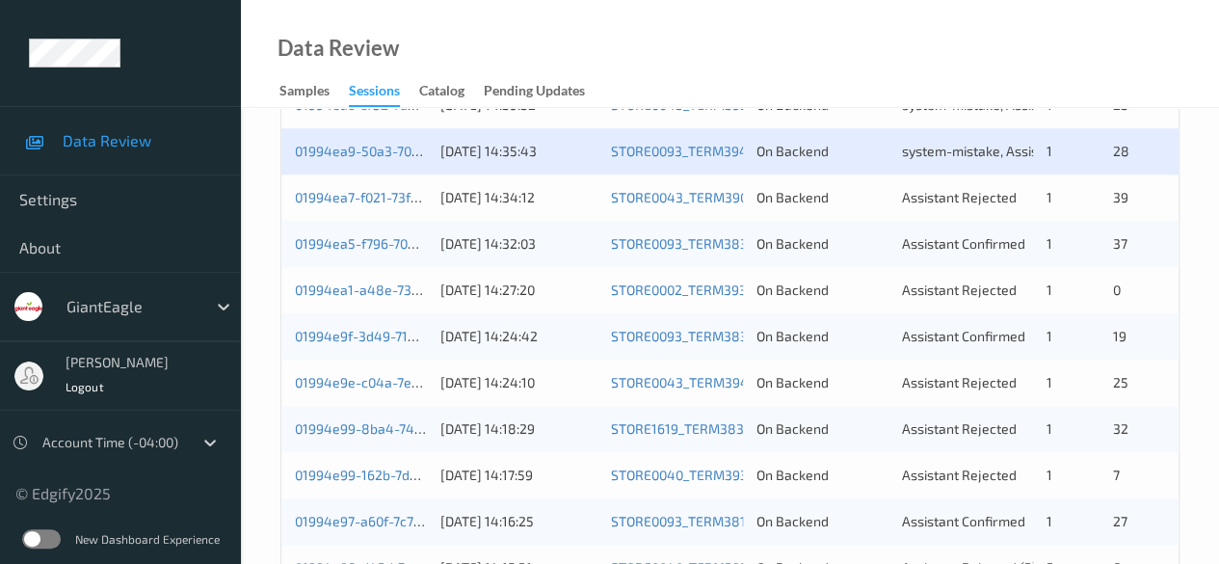
scroll to position [964, 0]
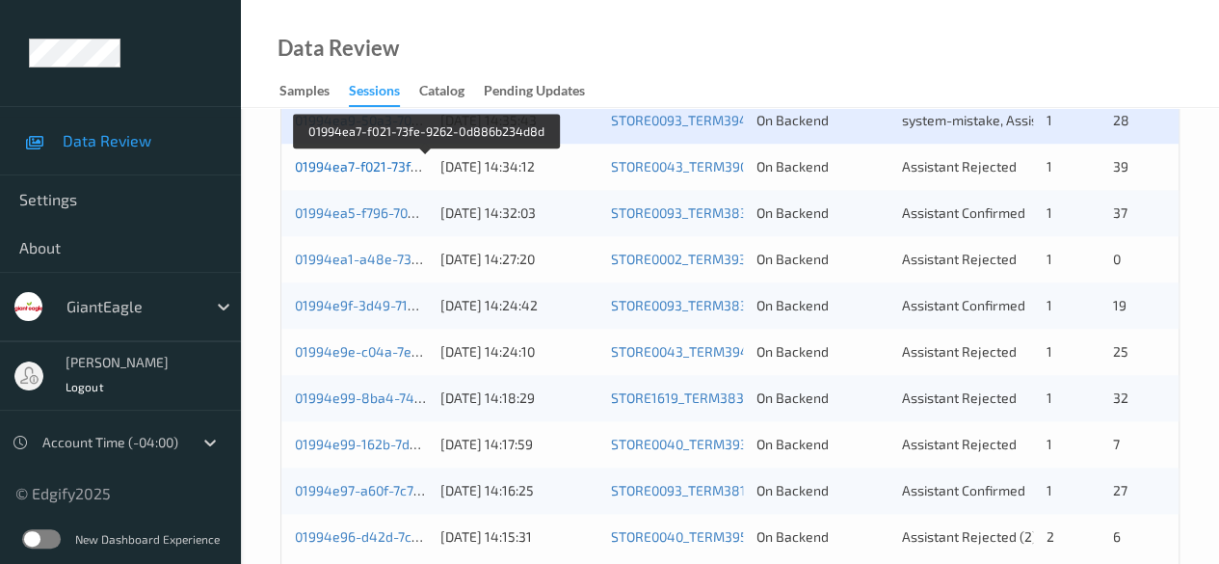
click at [383, 172] on link "01994ea7-f021-73fe-9262-0d886b234d8d" at bounding box center [426, 166] width 262 height 16
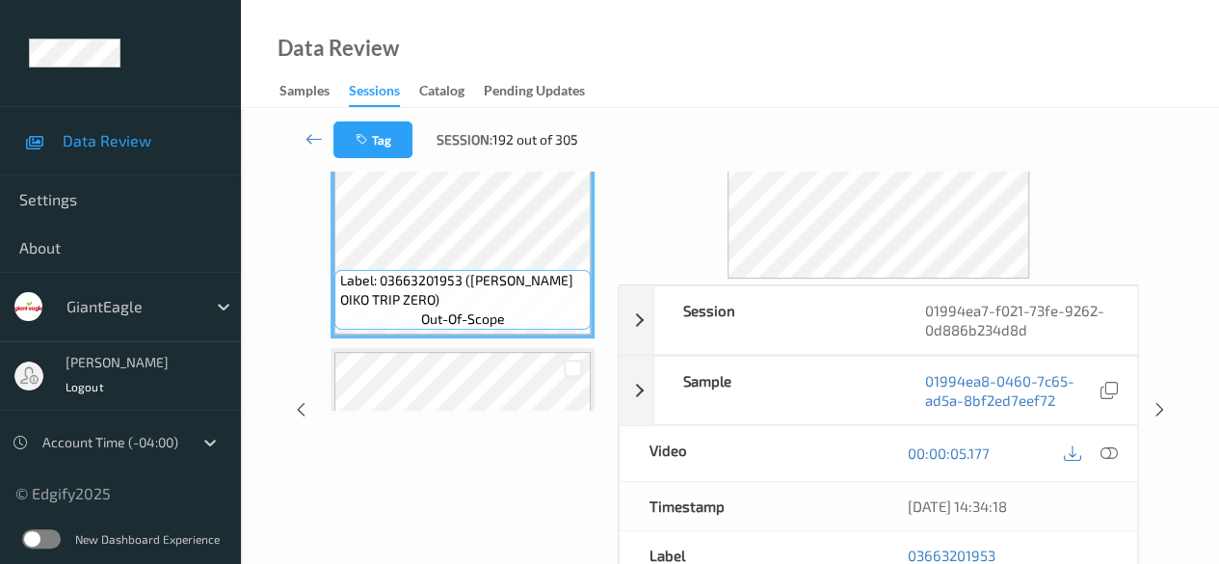
scroll to position [48, 0]
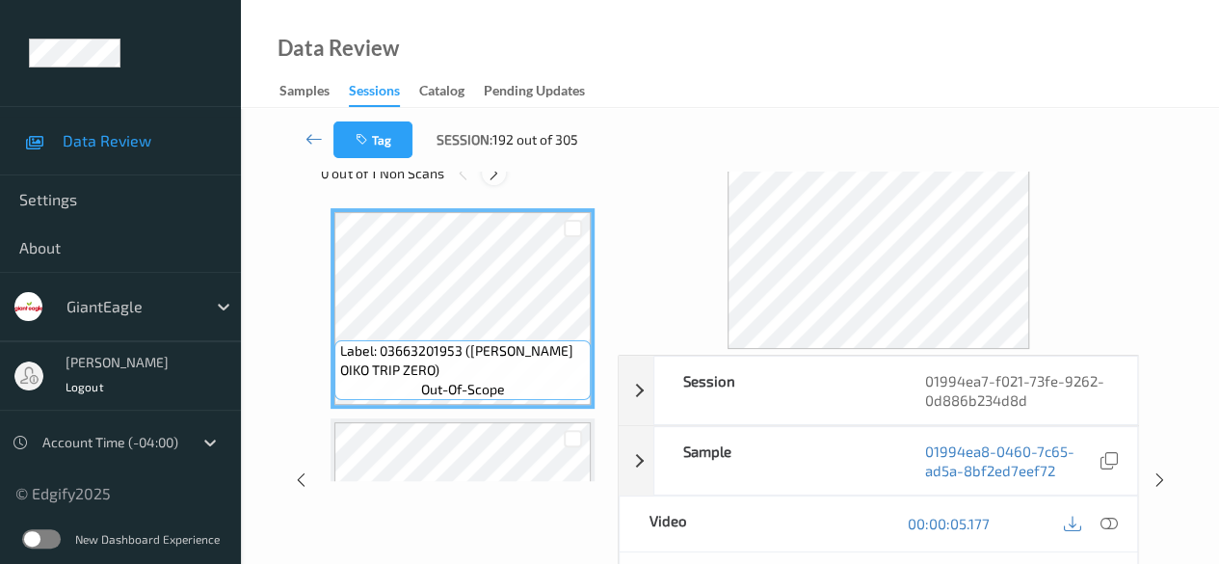
click at [493, 182] on div at bounding box center [494, 173] width 24 height 24
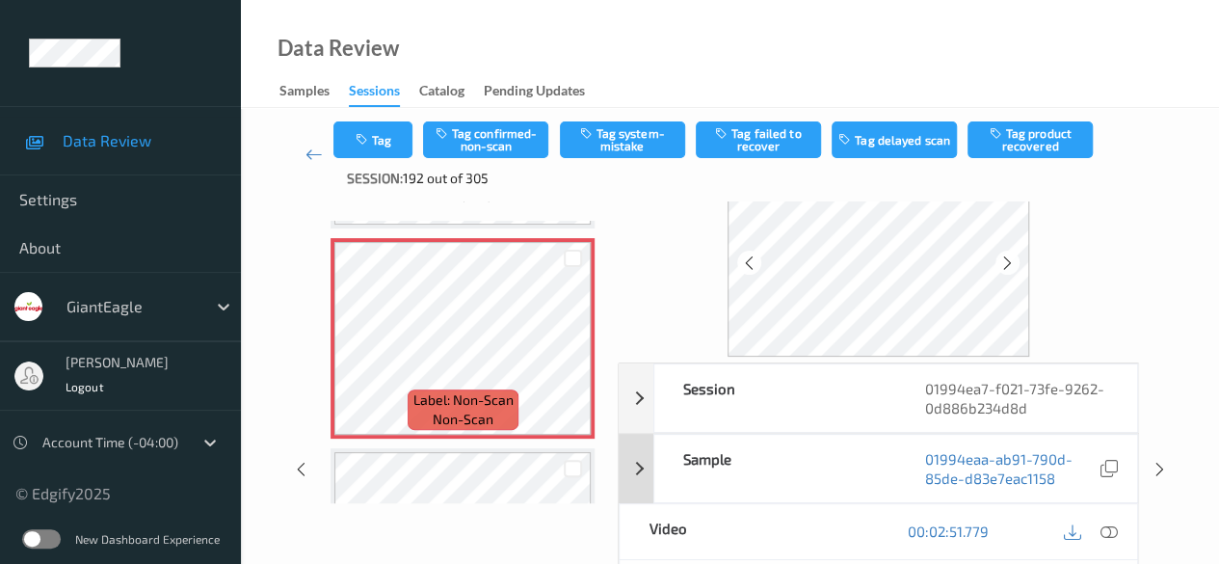
scroll to position [96, 0]
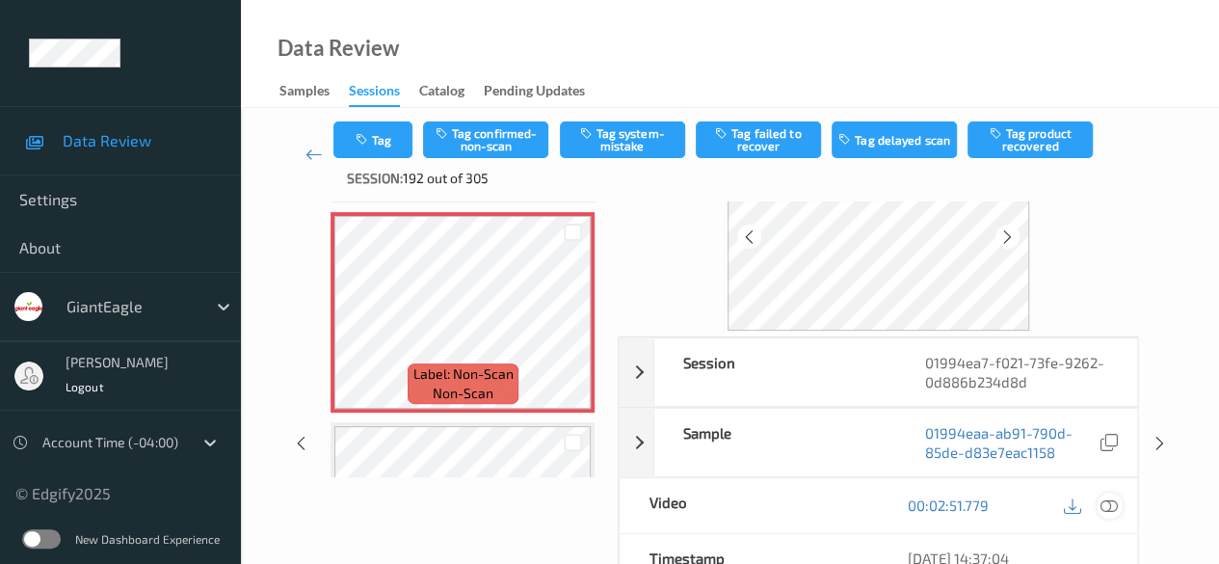
click at [1110, 512] on icon at bounding box center [1108, 504] width 17 height 17
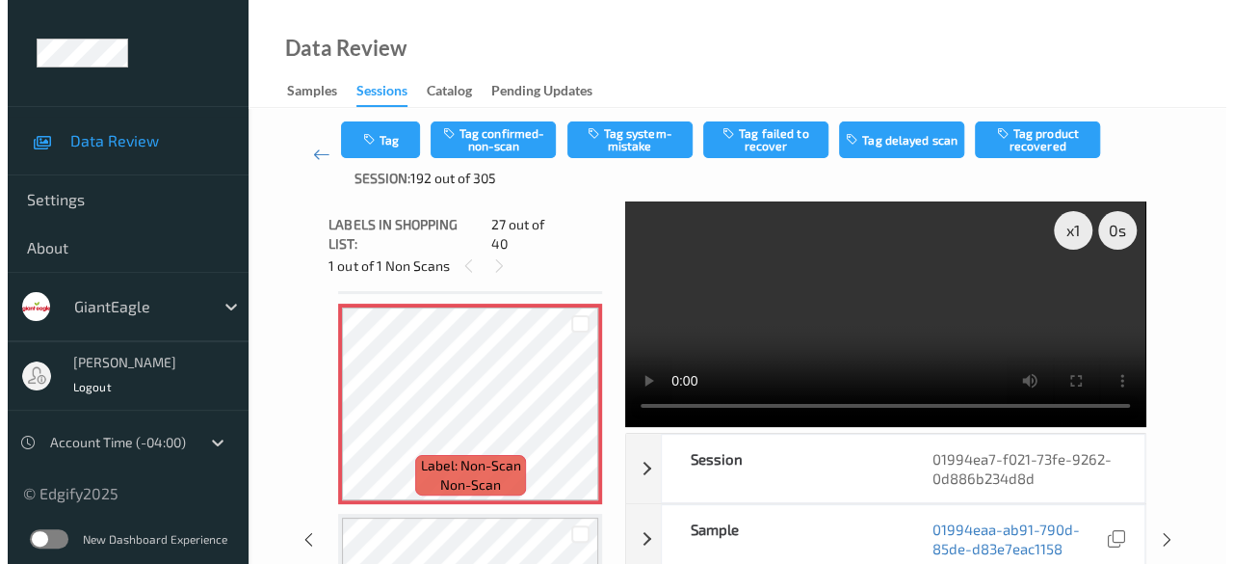
scroll to position [5454, 0]
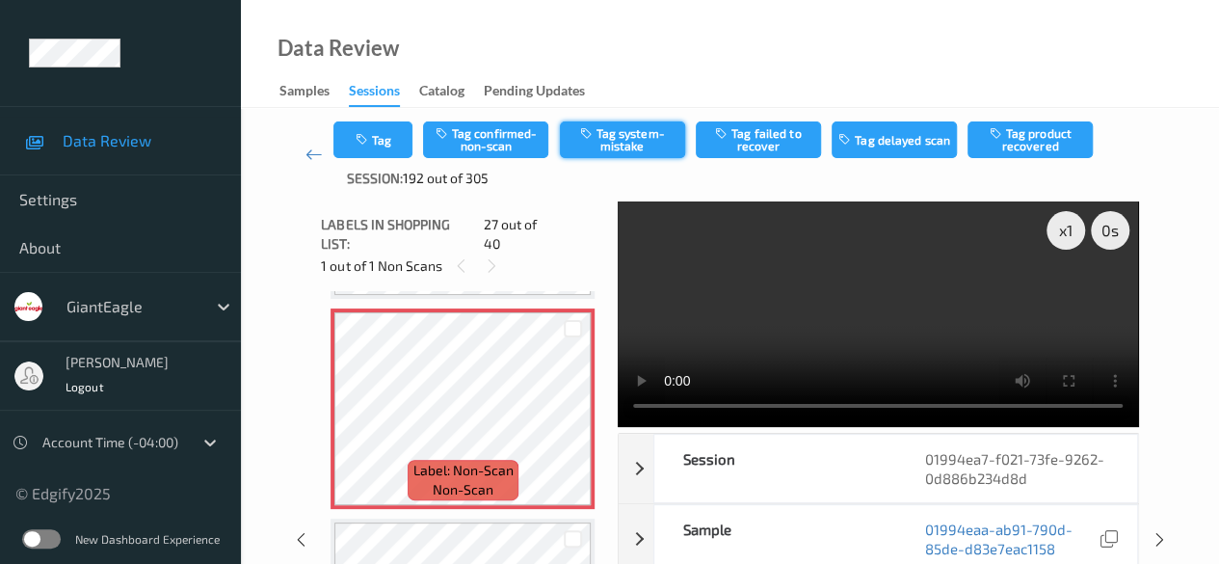
click at [600, 142] on button "Tag system-mistake" at bounding box center [622, 139] width 125 height 37
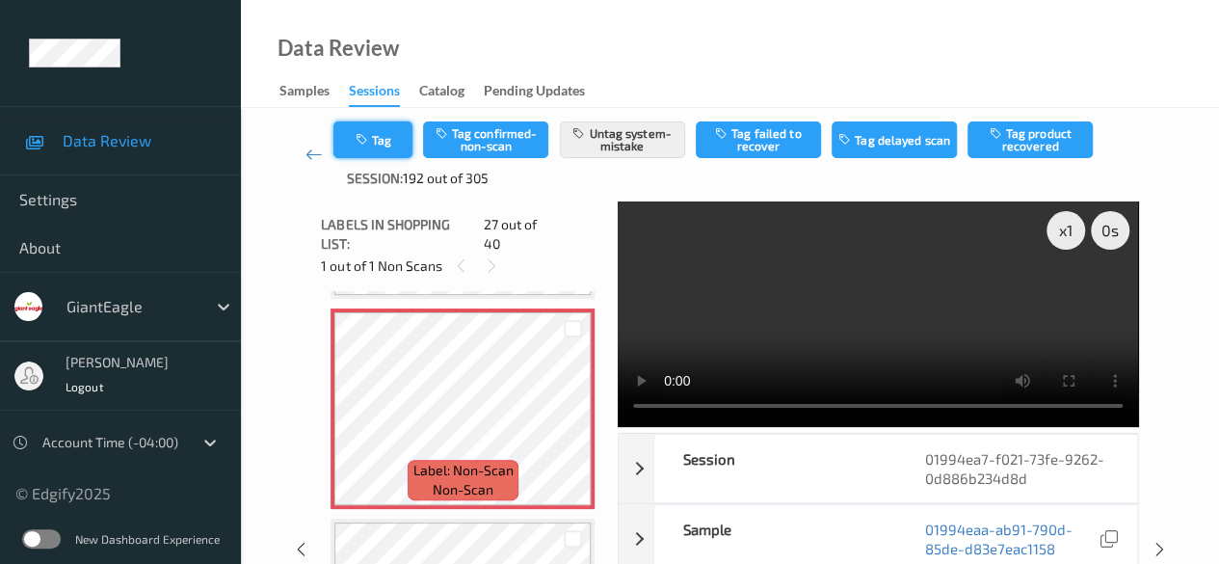
click at [370, 152] on button "Tag" at bounding box center [372, 139] width 79 height 37
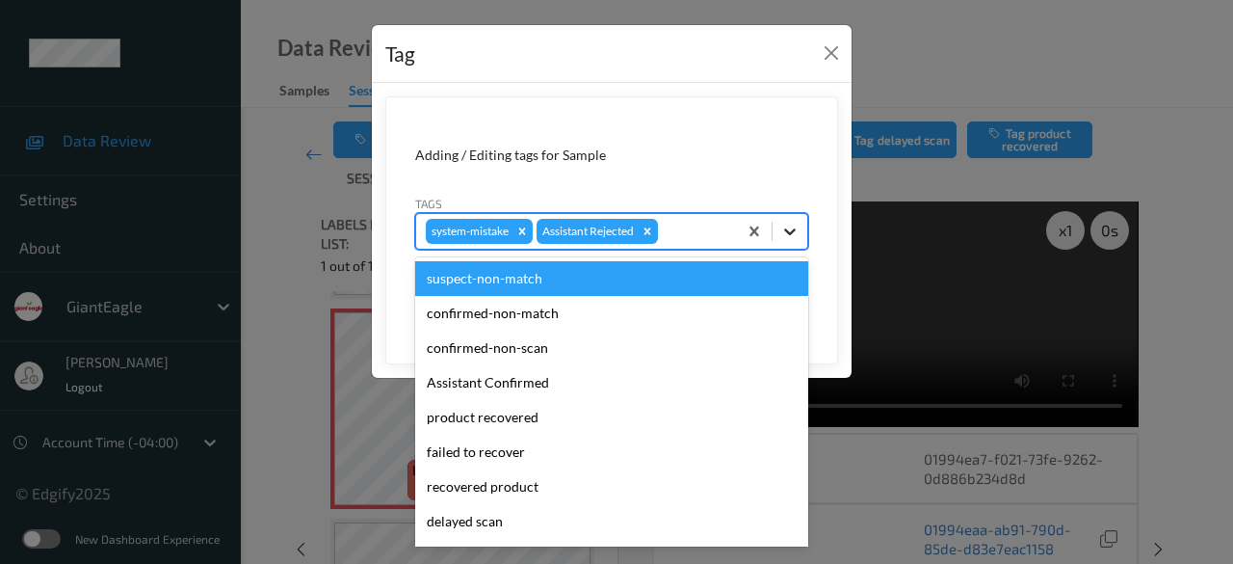
click at [786, 234] on icon at bounding box center [789, 231] width 19 height 19
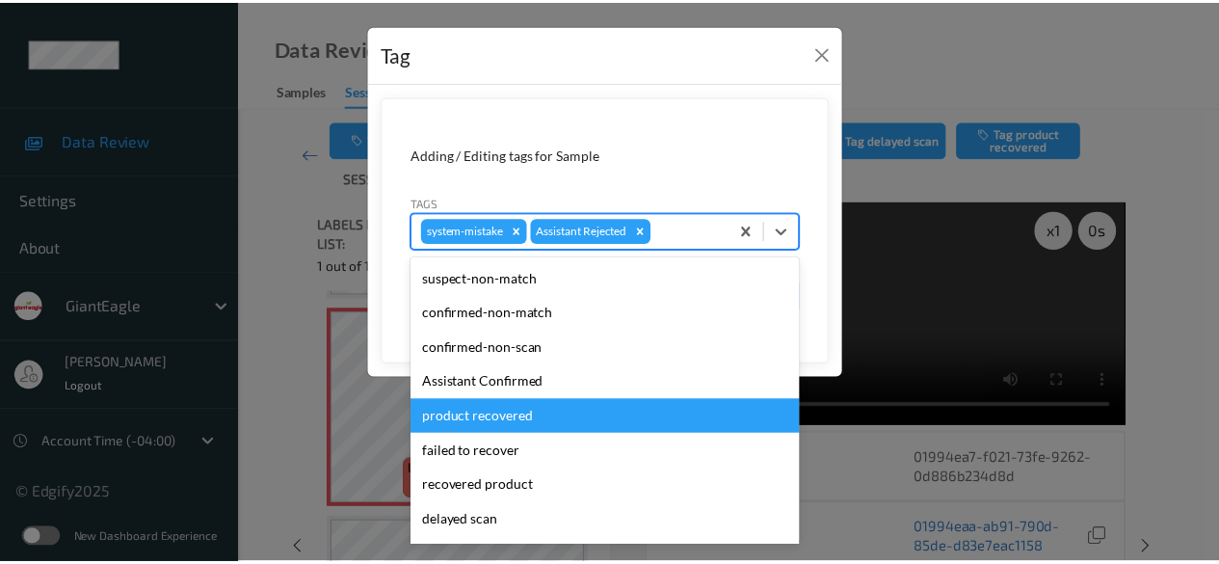
scroll to position [193, 0]
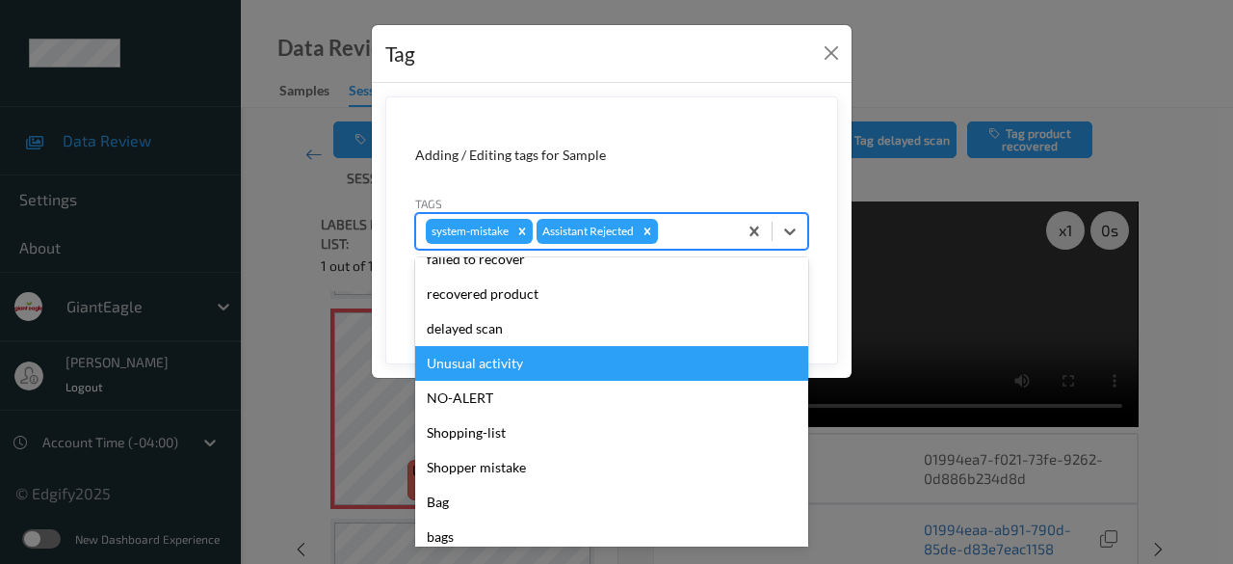
click at [555, 375] on div "Unusual activity" at bounding box center [611, 363] width 393 height 35
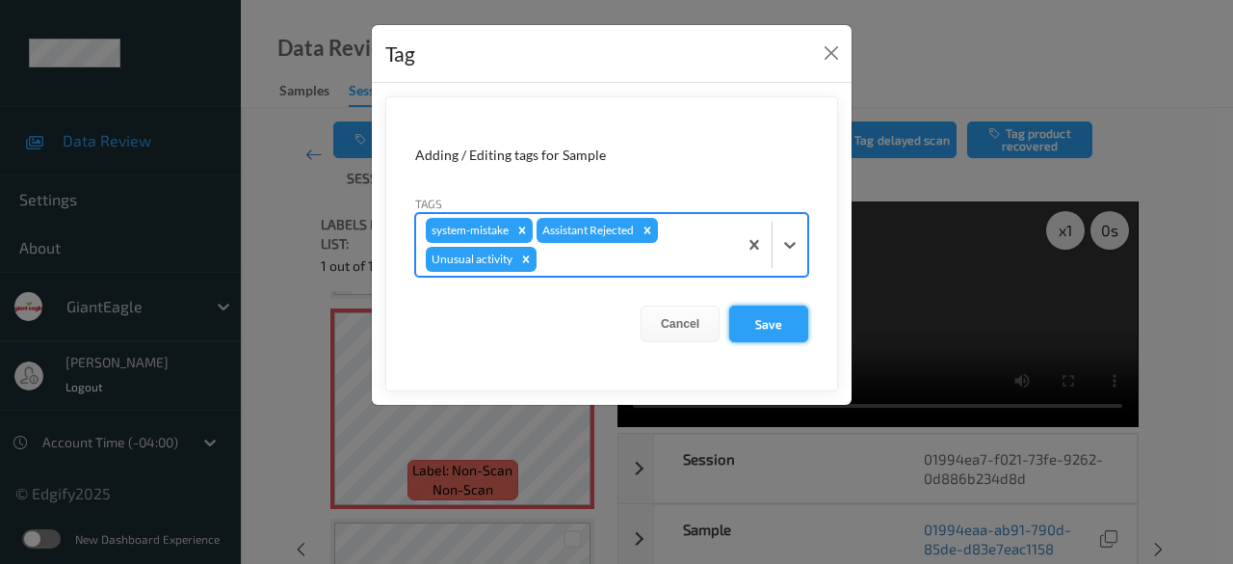
click at [773, 320] on button "Save" at bounding box center [768, 323] width 79 height 37
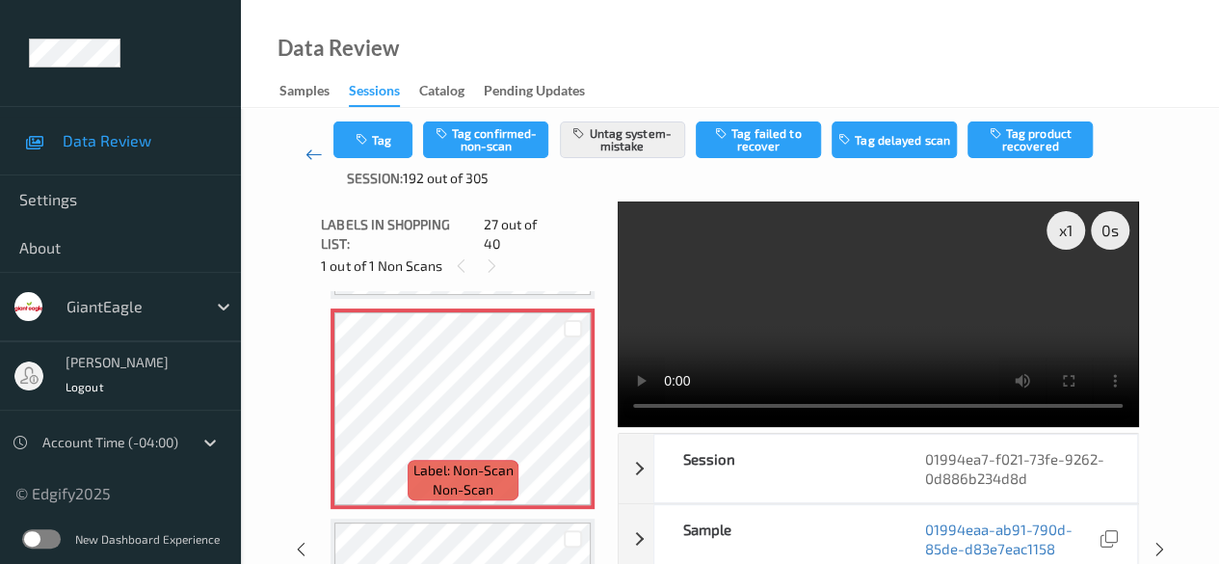
click at [312, 154] on icon at bounding box center [313, 154] width 17 height 19
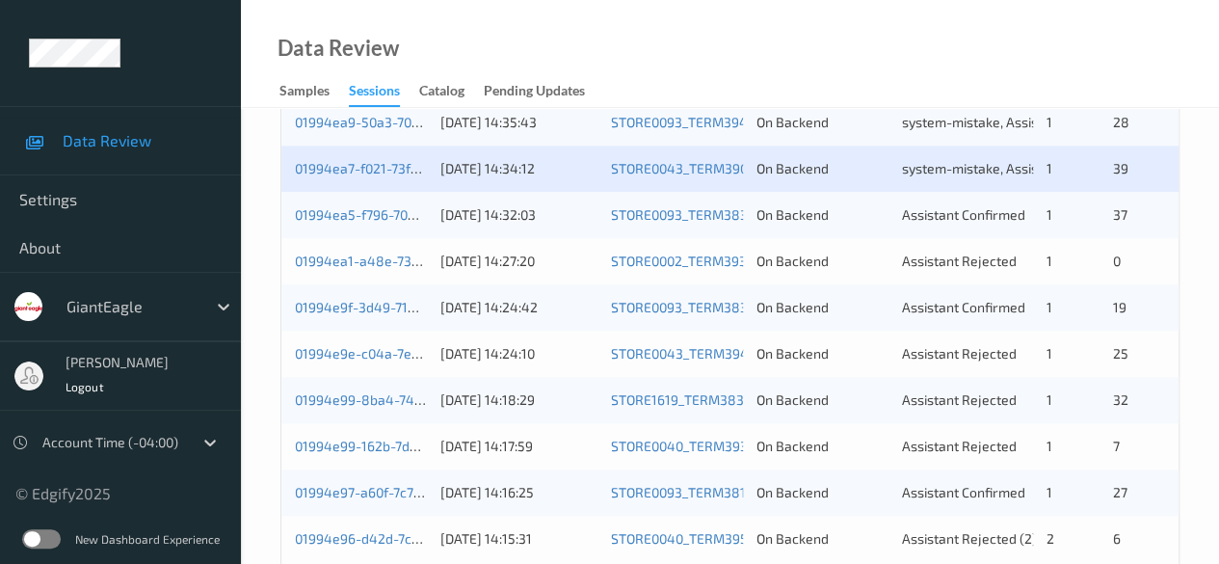
scroll to position [964, 0]
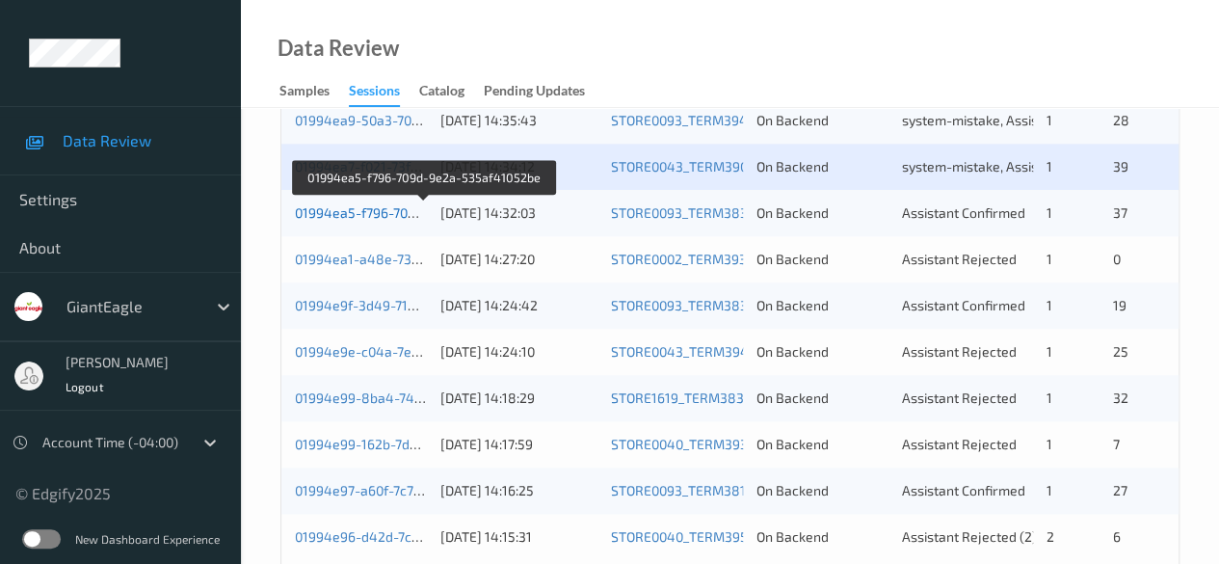
click at [380, 215] on link "01994ea5-f796-709d-9e2a-535af41052be" at bounding box center [424, 212] width 259 height 16
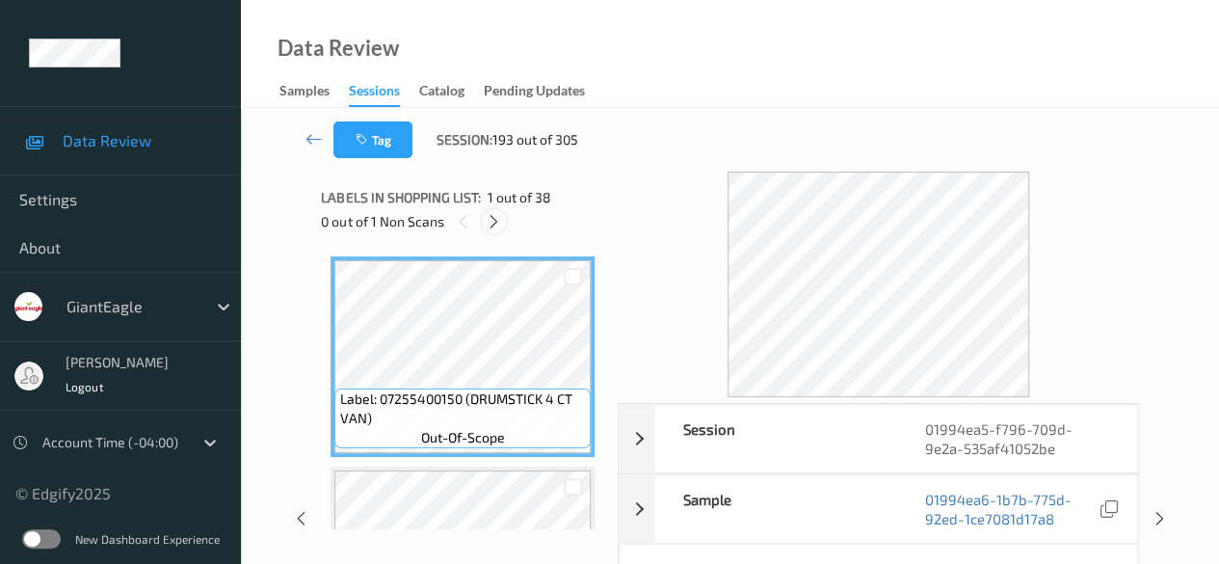
click at [497, 228] on icon at bounding box center [494, 221] width 16 height 17
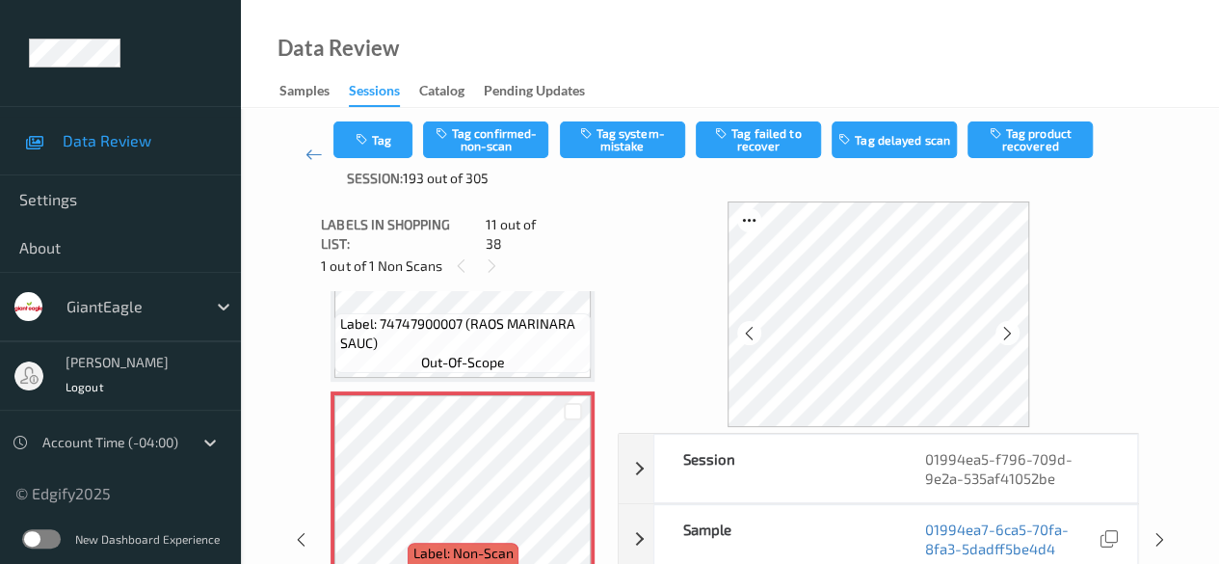
scroll to position [2093, 0]
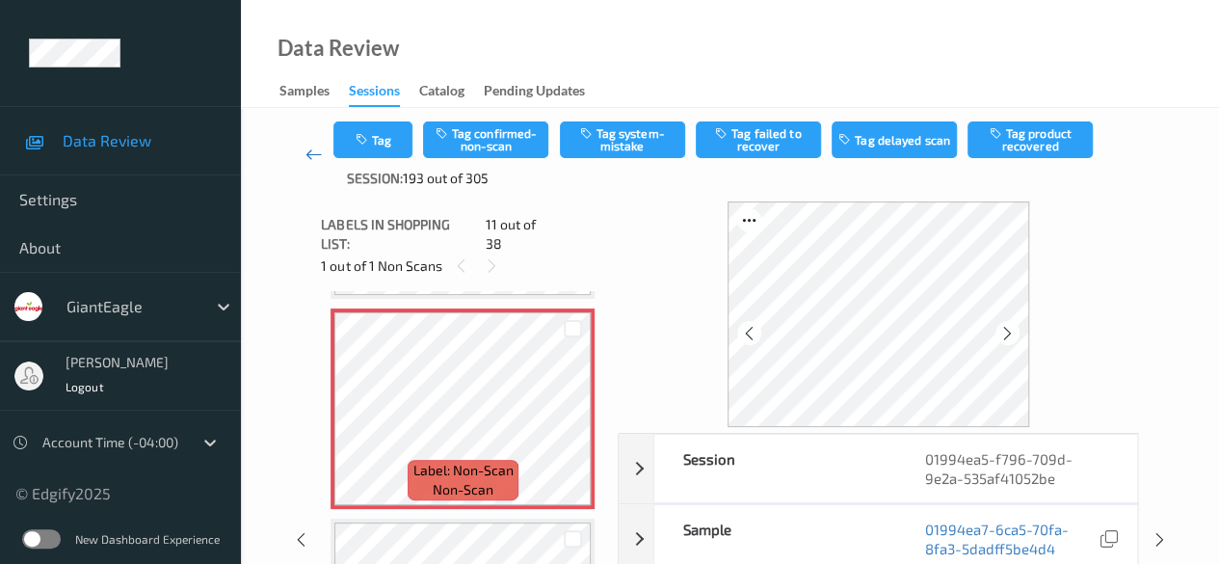
click at [310, 152] on icon at bounding box center [313, 154] width 17 height 19
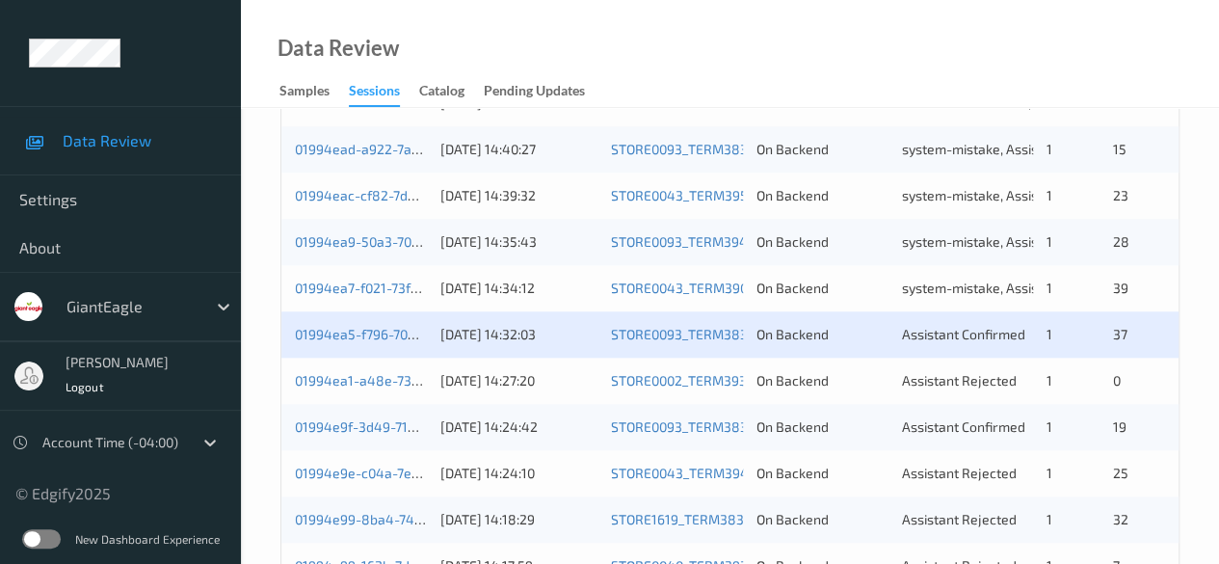
scroll to position [867, 0]
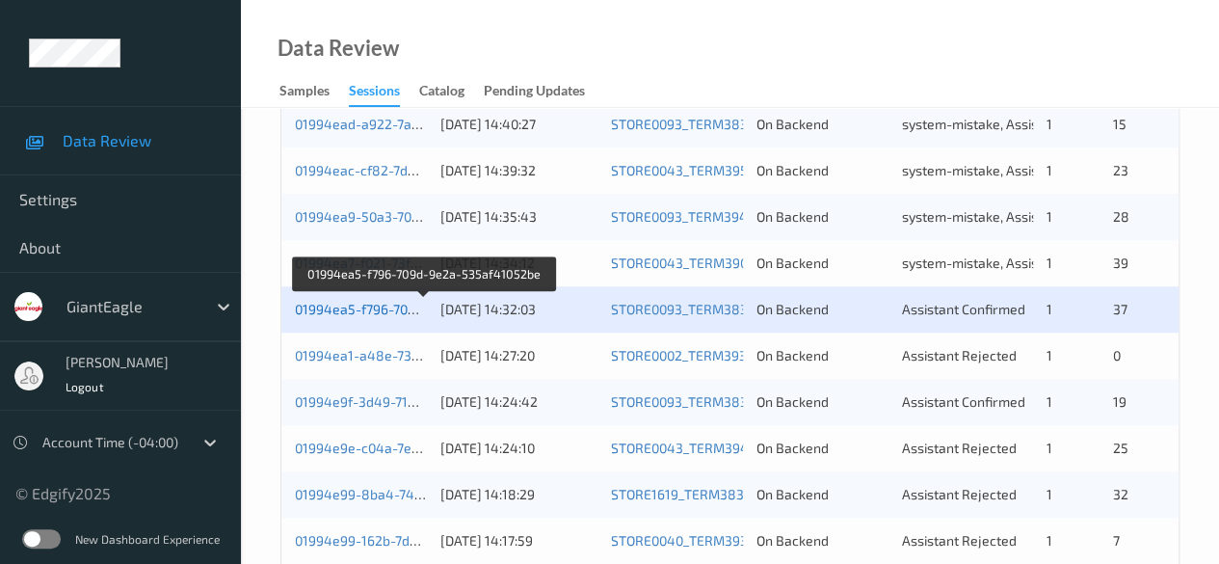
click at [393, 305] on link "01994ea5-f796-709d-9e2a-535af41052be" at bounding box center [424, 309] width 259 height 16
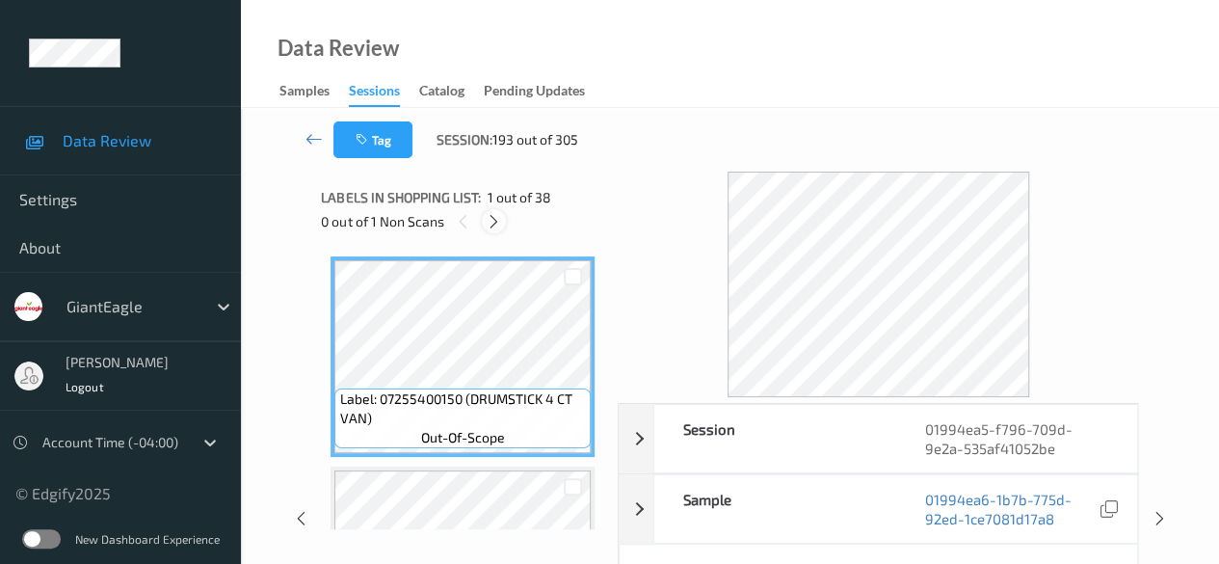
click at [489, 226] on icon at bounding box center [494, 221] width 16 height 17
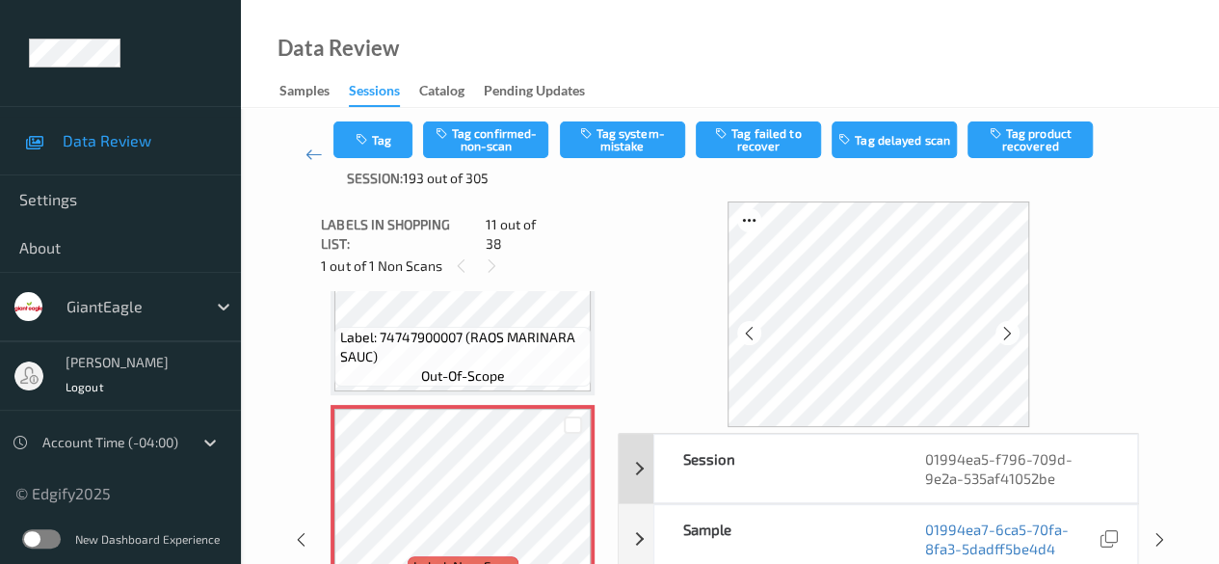
scroll to position [96, 0]
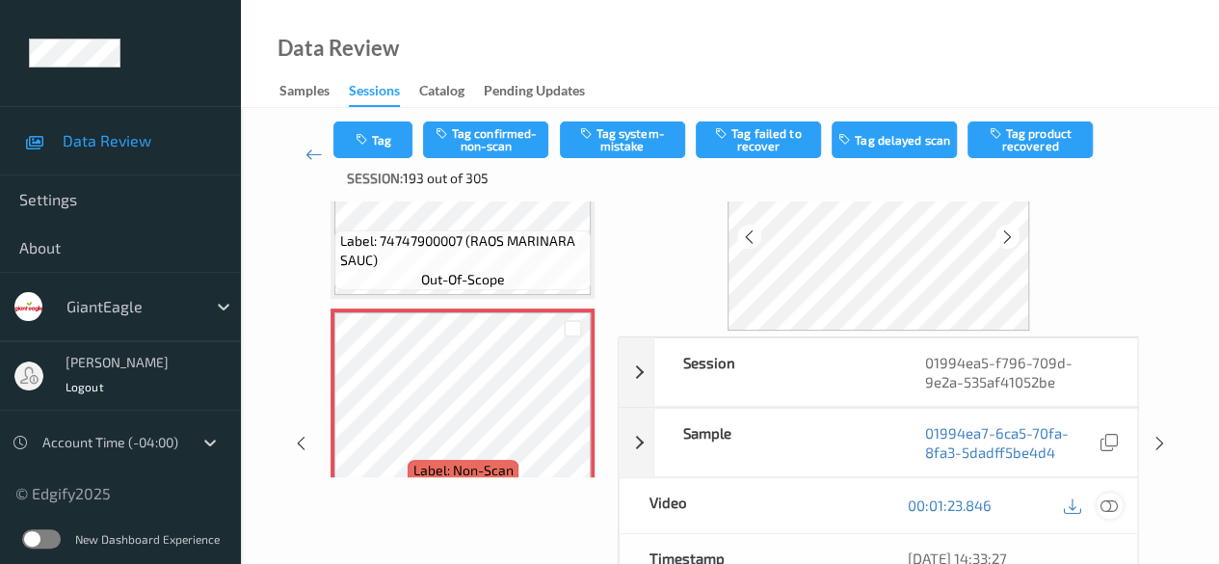
click at [1104, 504] on icon at bounding box center [1108, 504] width 17 height 17
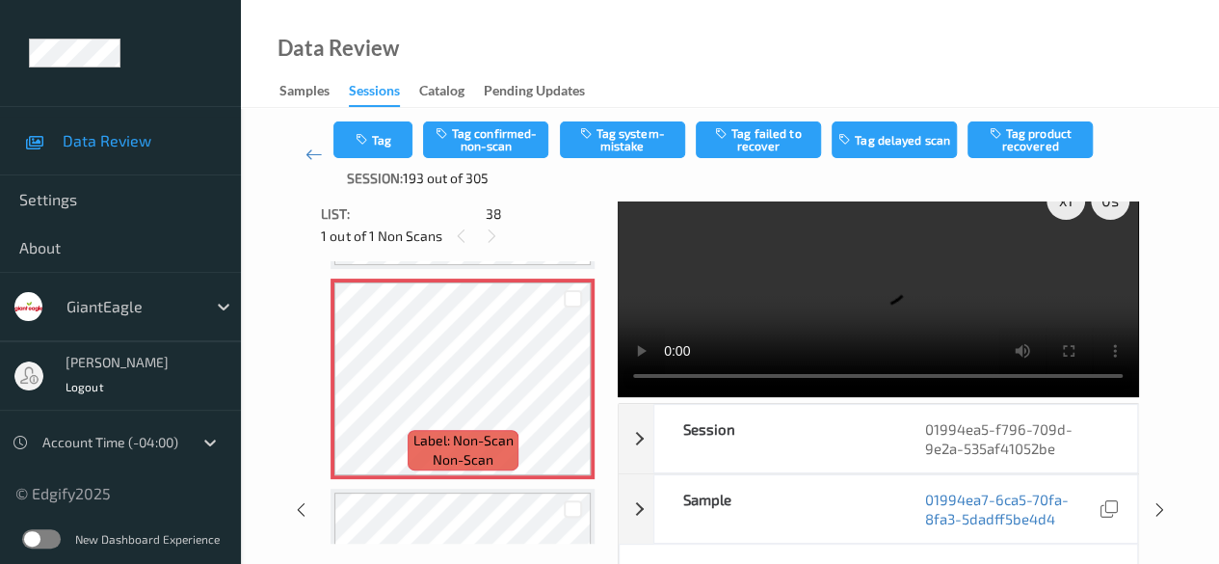
scroll to position [0, 0]
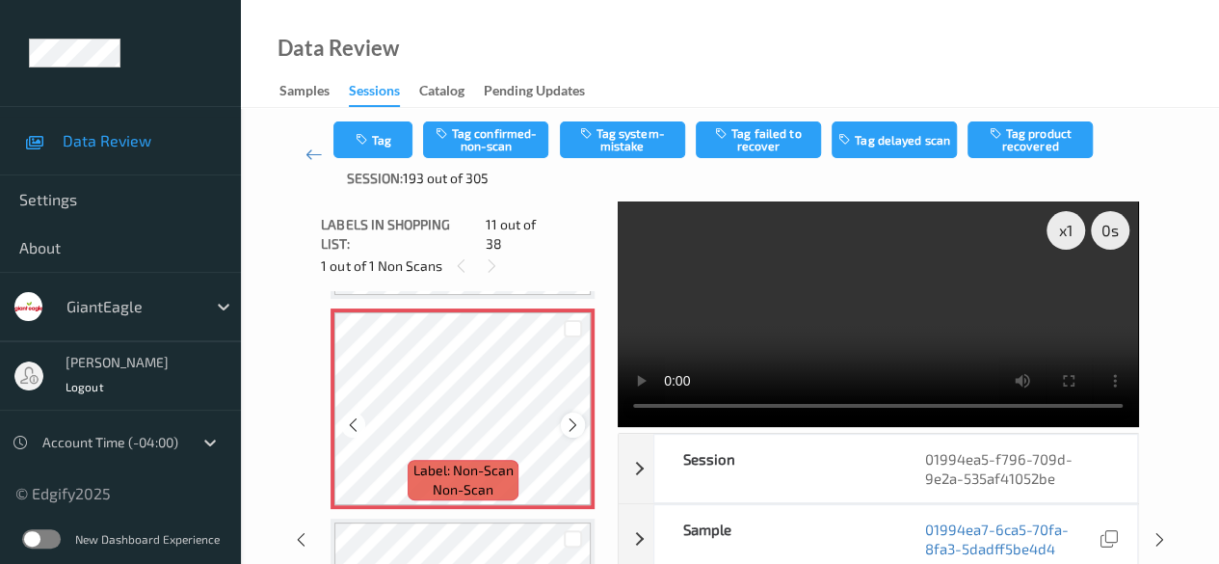
click at [570, 416] on icon at bounding box center [573, 424] width 16 height 17
click at [572, 416] on icon at bounding box center [573, 424] width 16 height 17
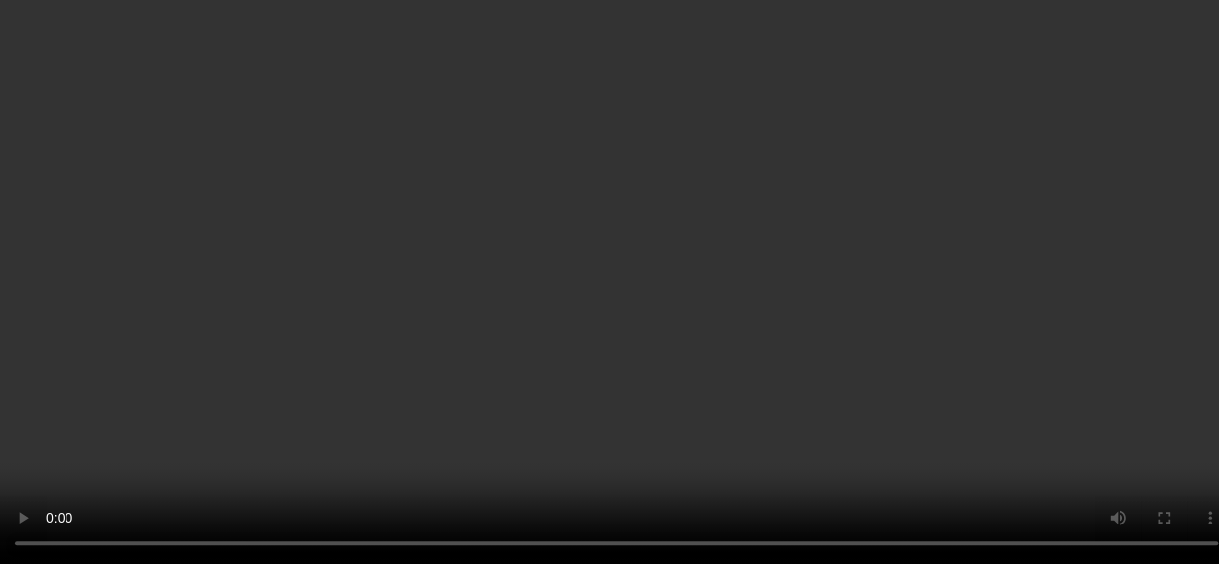
scroll to position [1996, 0]
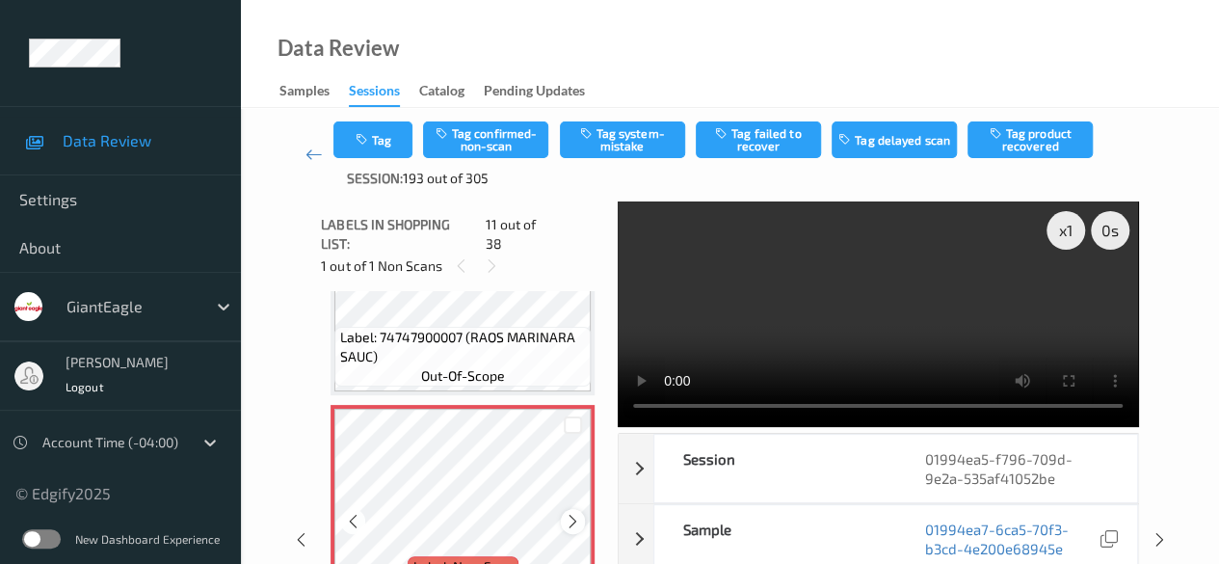
click at [573, 513] on icon at bounding box center [573, 521] width 16 height 17
click at [572, 513] on icon at bounding box center [573, 521] width 16 height 17
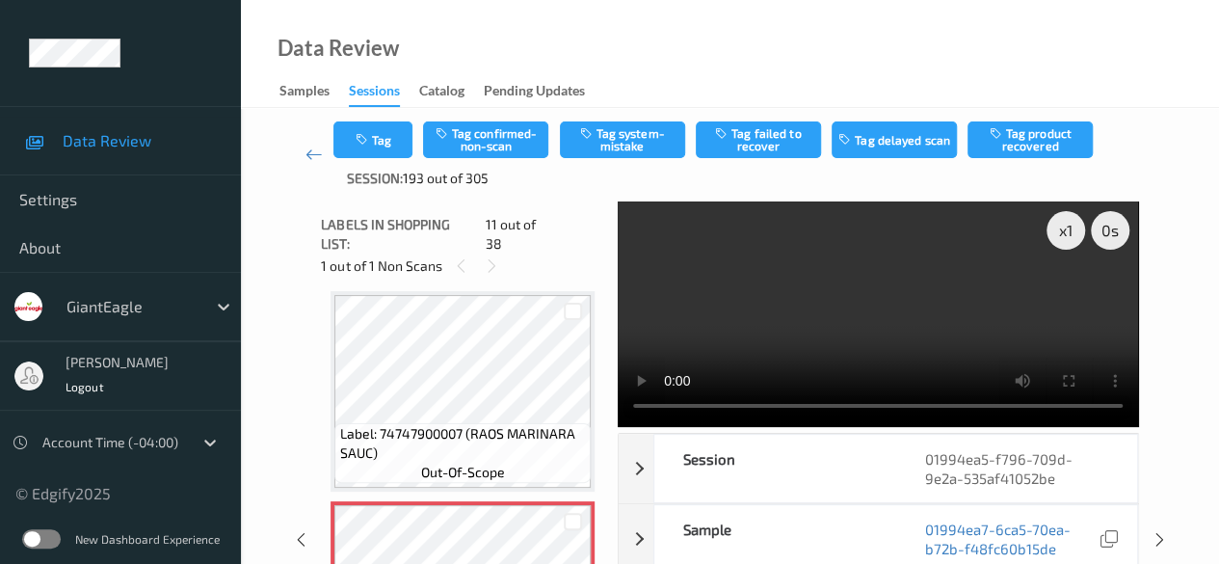
scroll to position [2093, 0]
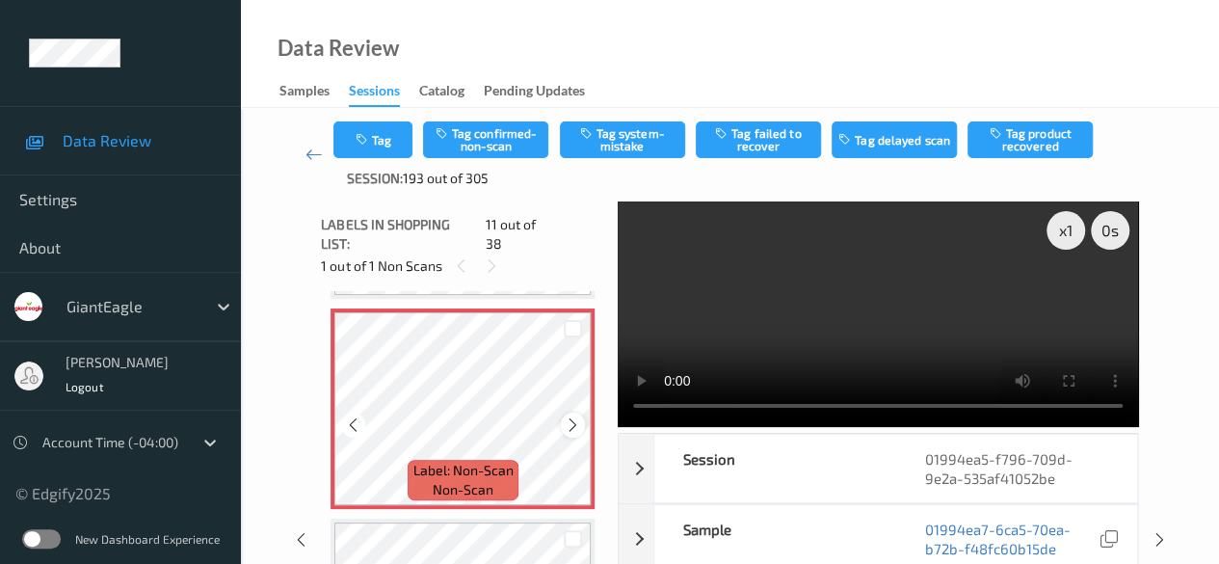
click at [574, 416] on icon at bounding box center [573, 424] width 16 height 17
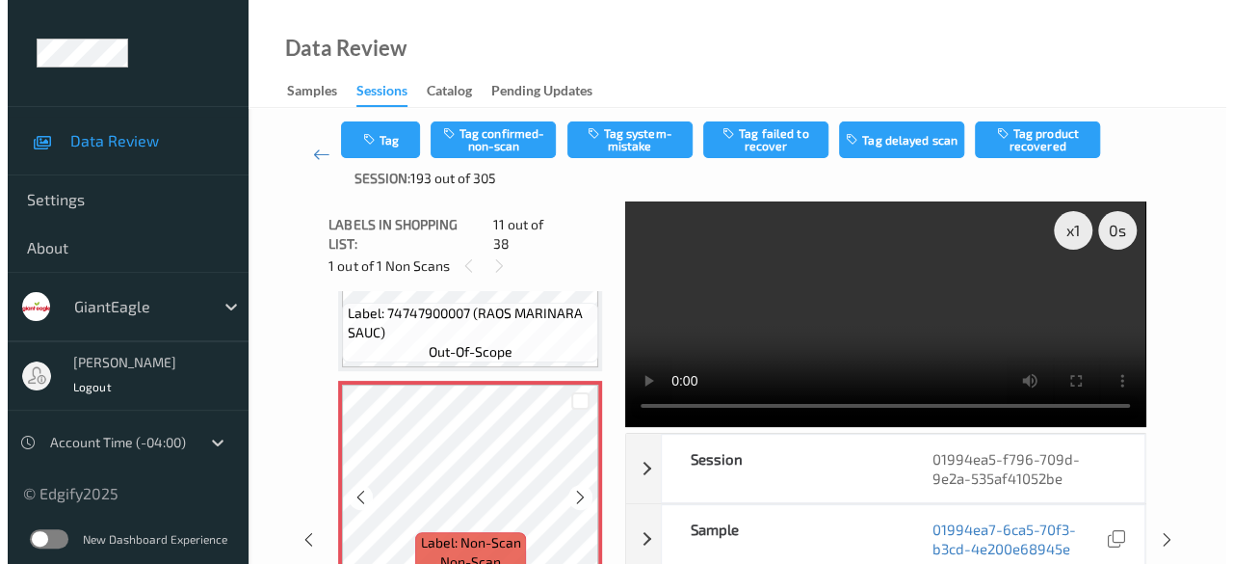
scroll to position [1996, 0]
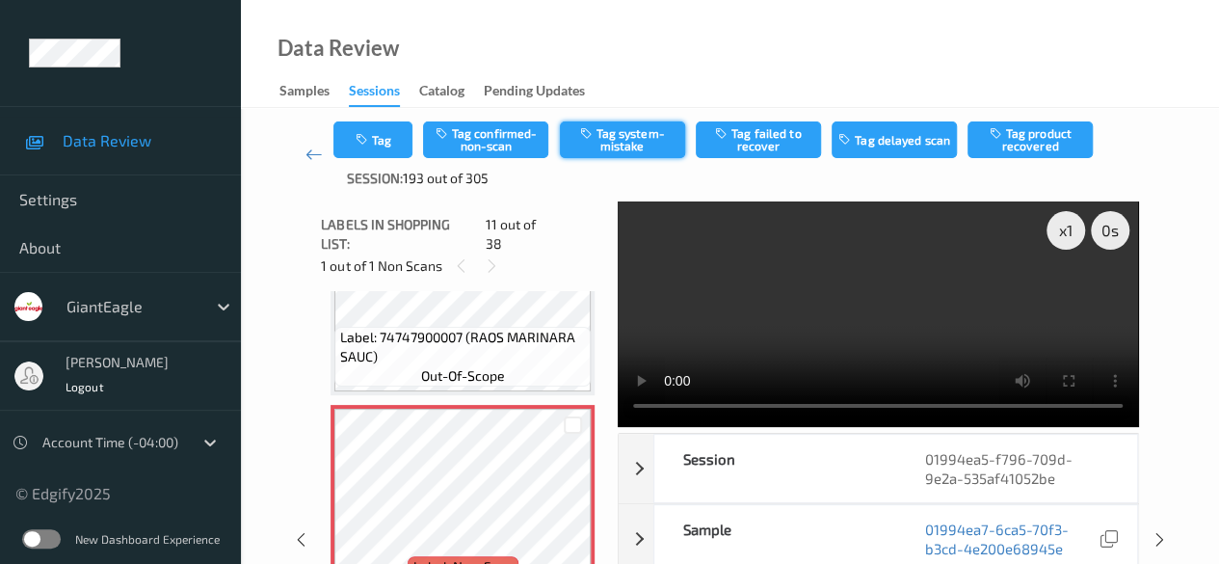
click at [613, 144] on button "Tag system-mistake" at bounding box center [622, 139] width 125 height 37
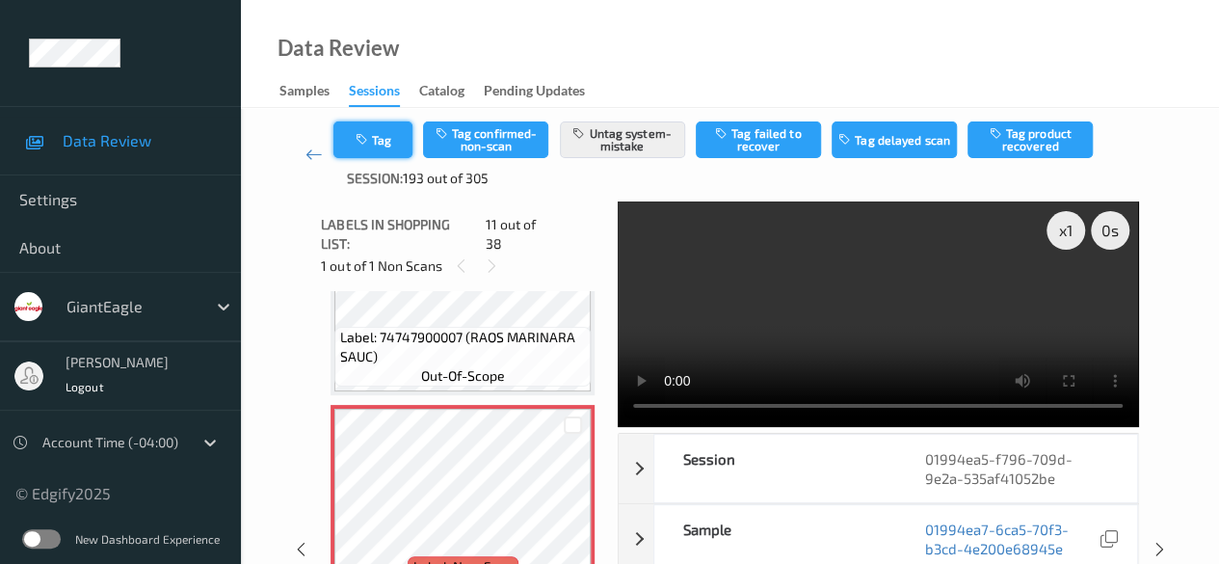
click at [394, 134] on button "Tag" at bounding box center [372, 139] width 79 height 37
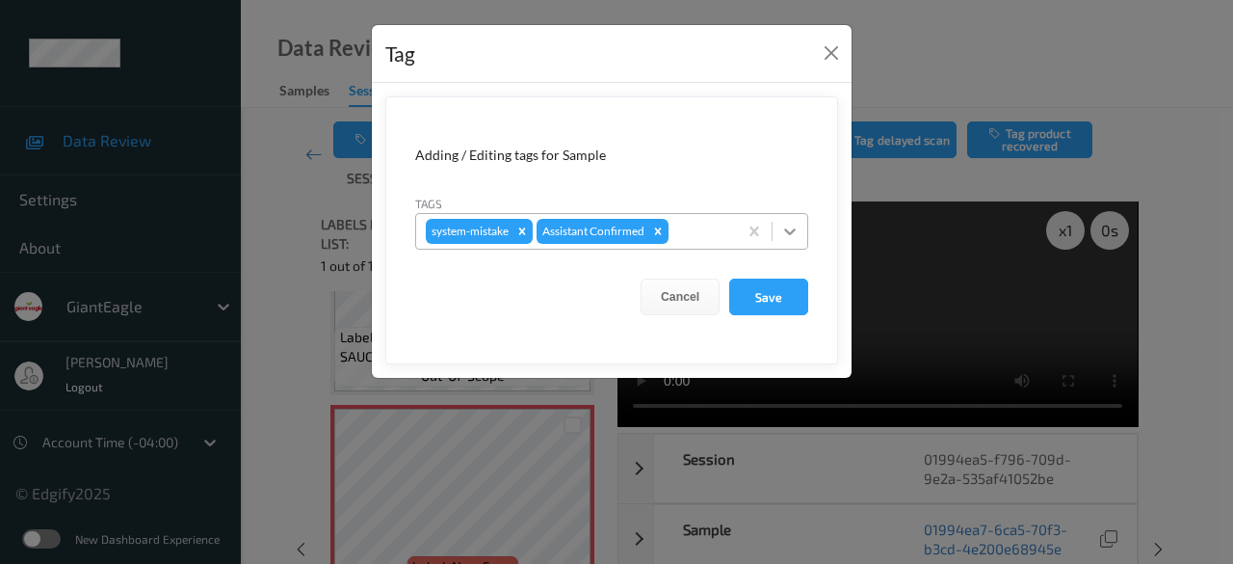
click at [800, 232] on icon at bounding box center [789, 231] width 19 height 19
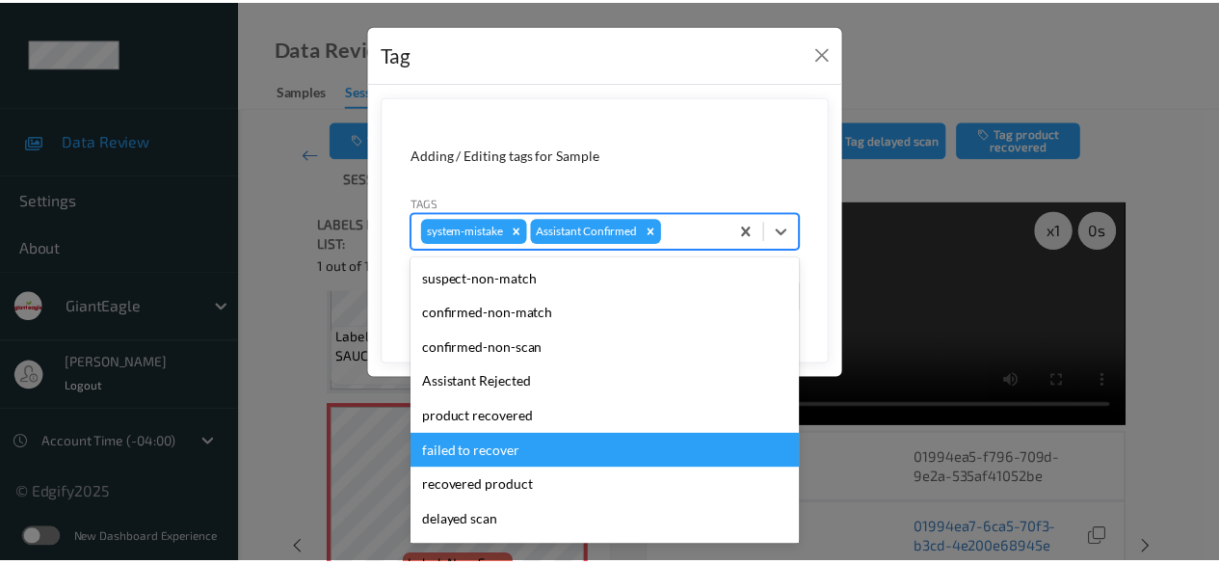
scroll to position [193, 0]
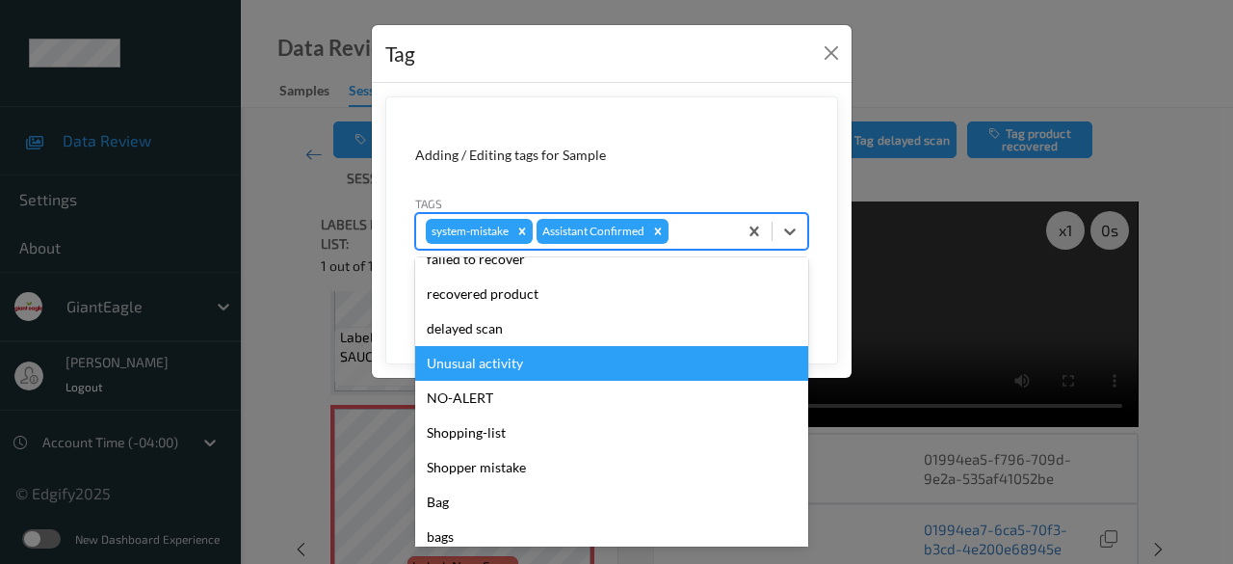
click at [541, 367] on div "Unusual activity" at bounding box center [611, 363] width 393 height 35
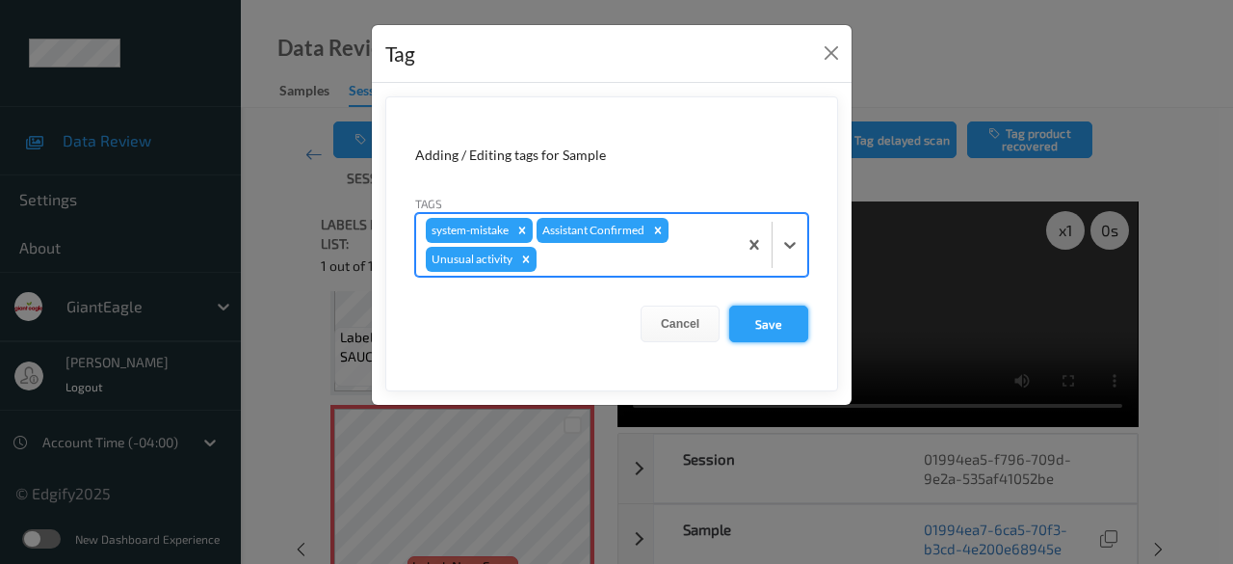
click at [760, 321] on button "Save" at bounding box center [768, 323] width 79 height 37
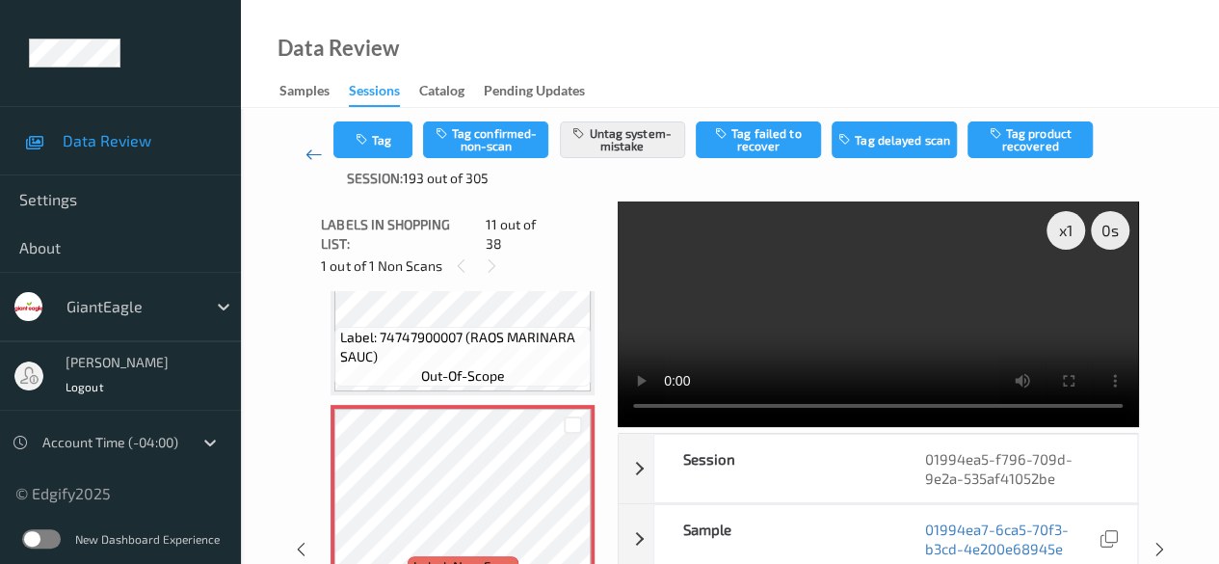
click at [311, 157] on icon at bounding box center [313, 154] width 17 height 19
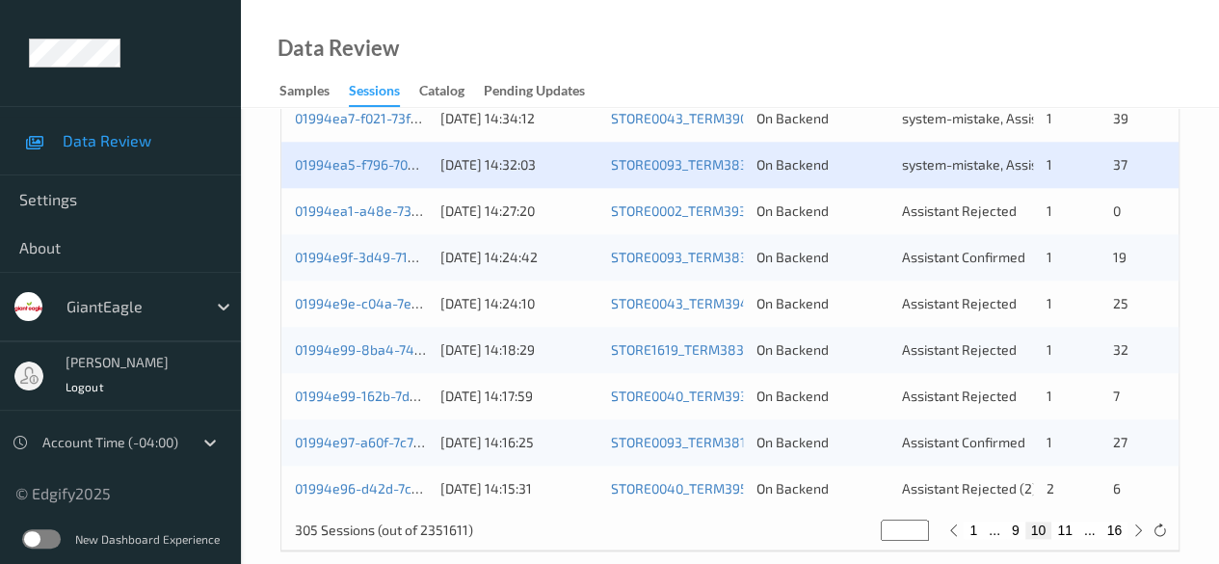
scroll to position [1037, 0]
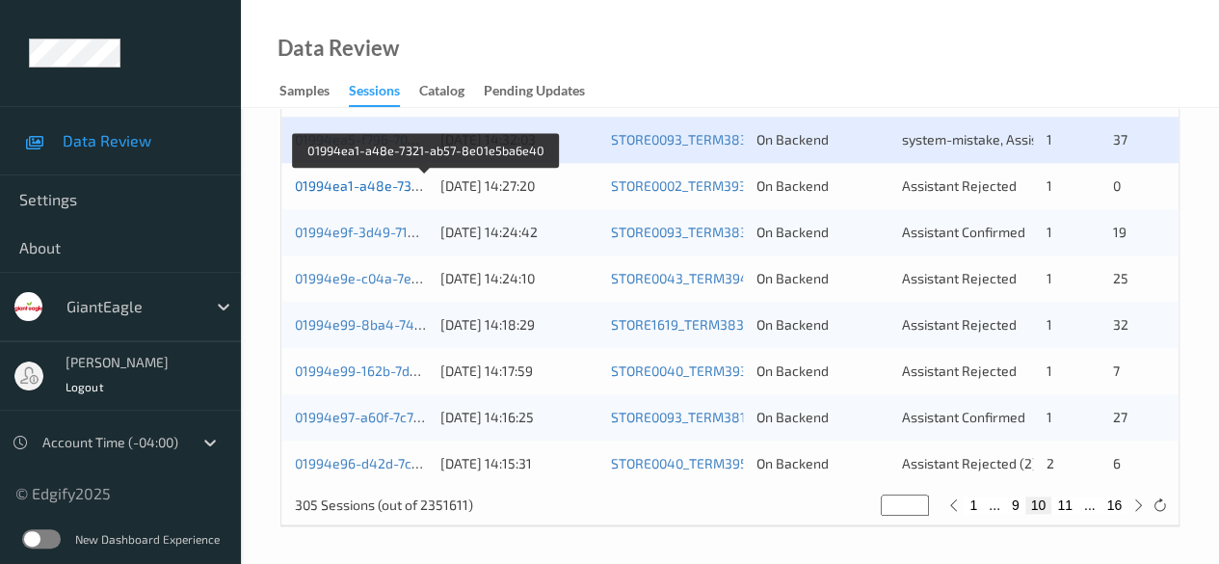
click at [351, 189] on link "01994ea1-a48e-7321-ab57-8e01e5ba6e40" at bounding box center [427, 185] width 264 height 16
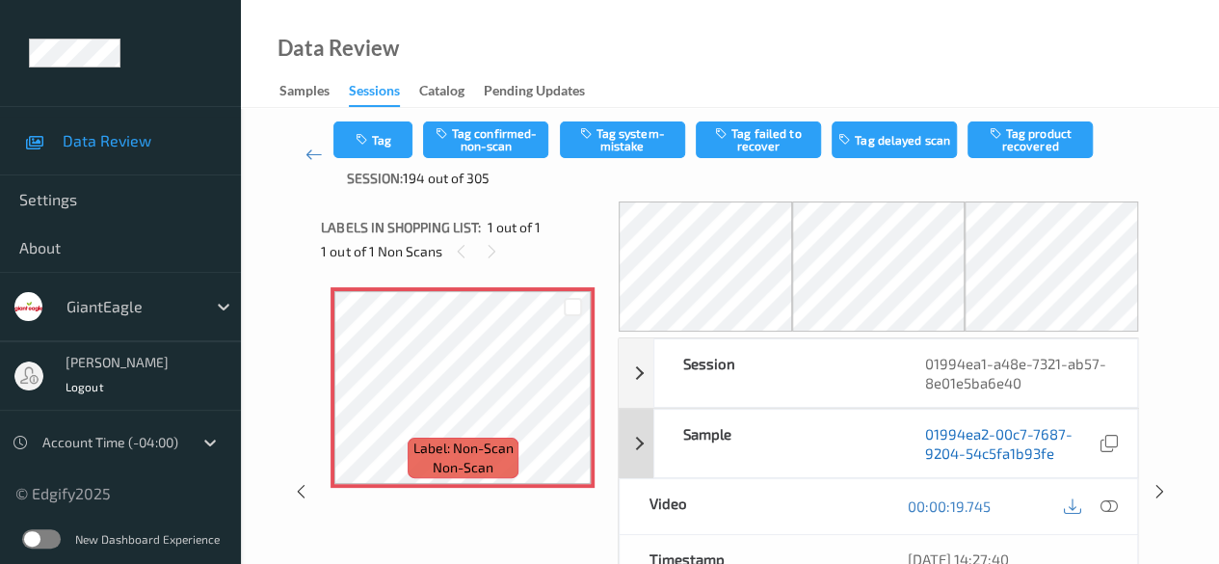
scroll to position [96, 0]
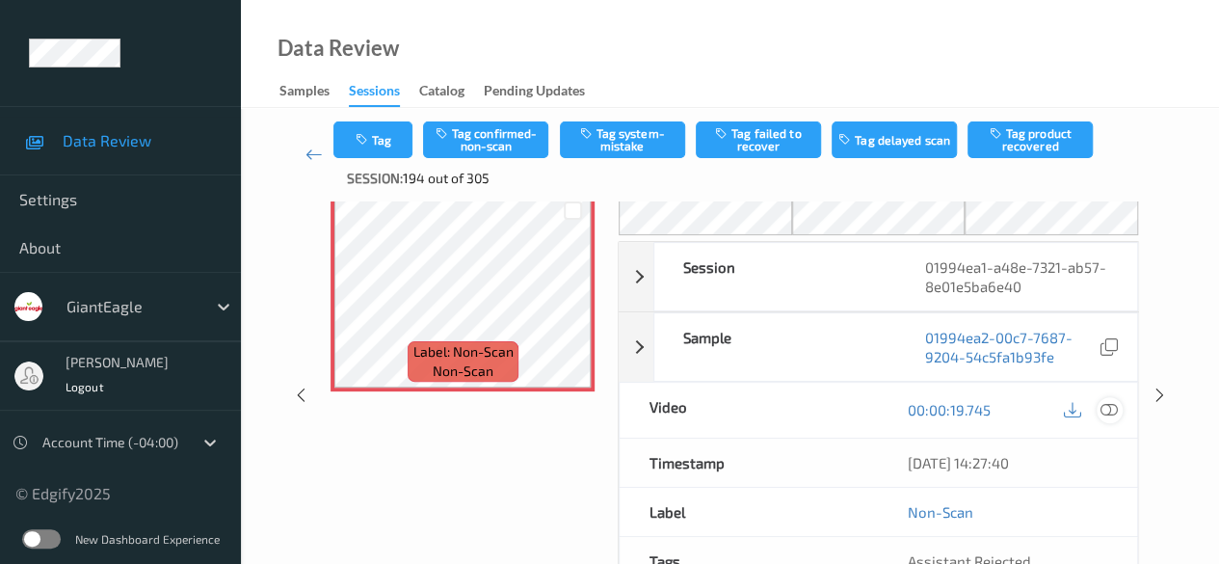
click at [1110, 406] on icon at bounding box center [1108, 409] width 17 height 17
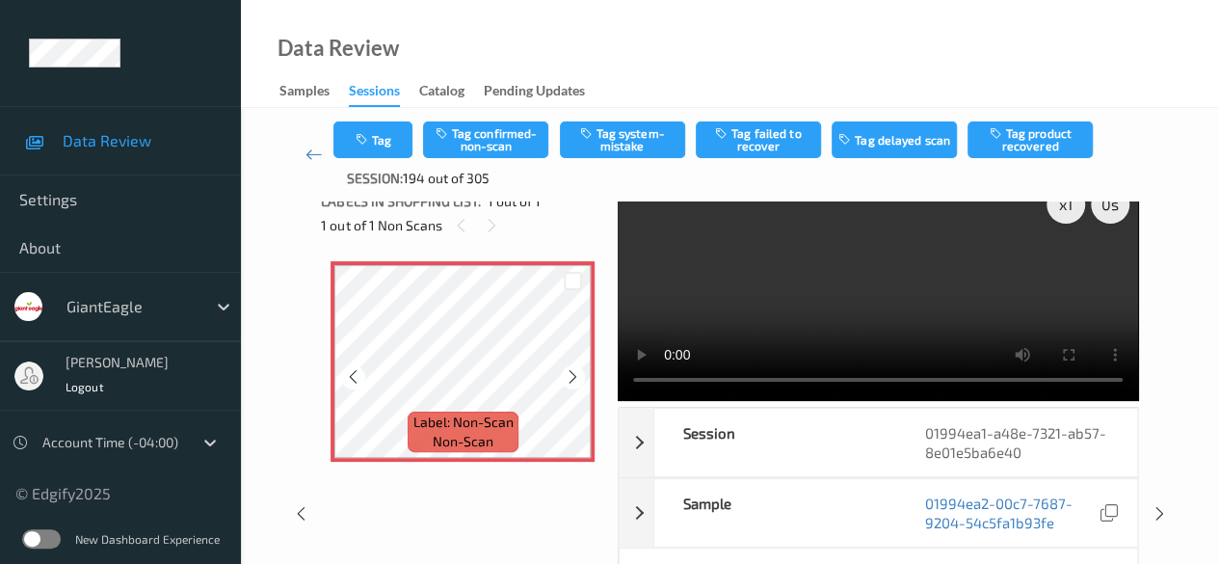
scroll to position [0, 0]
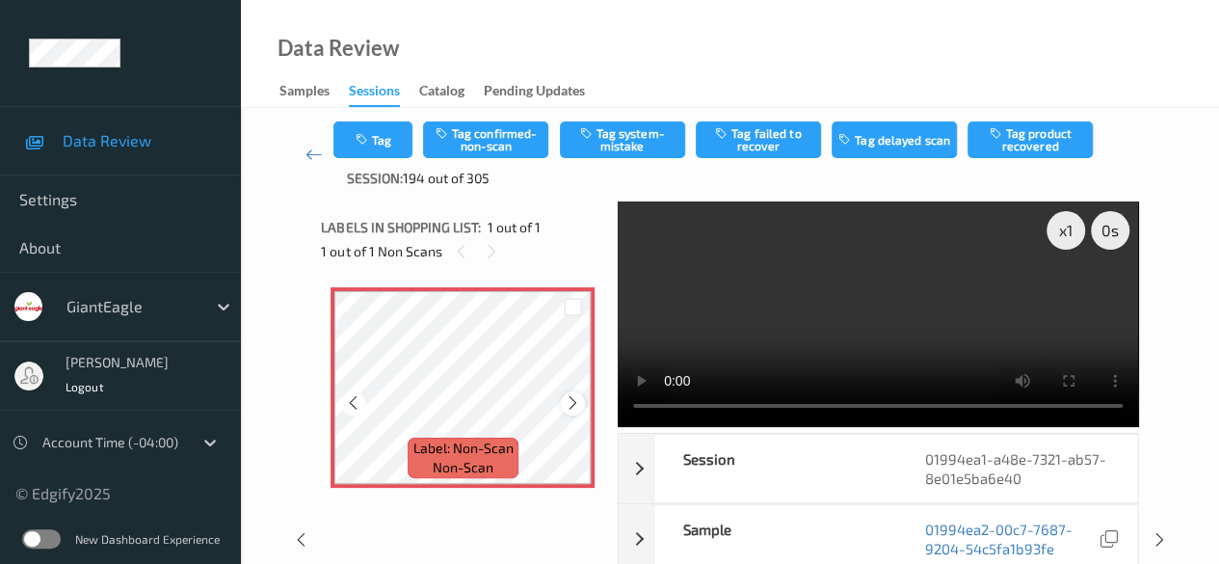
click at [572, 409] on icon at bounding box center [573, 402] width 16 height 17
click at [576, 405] on icon at bounding box center [573, 402] width 16 height 17
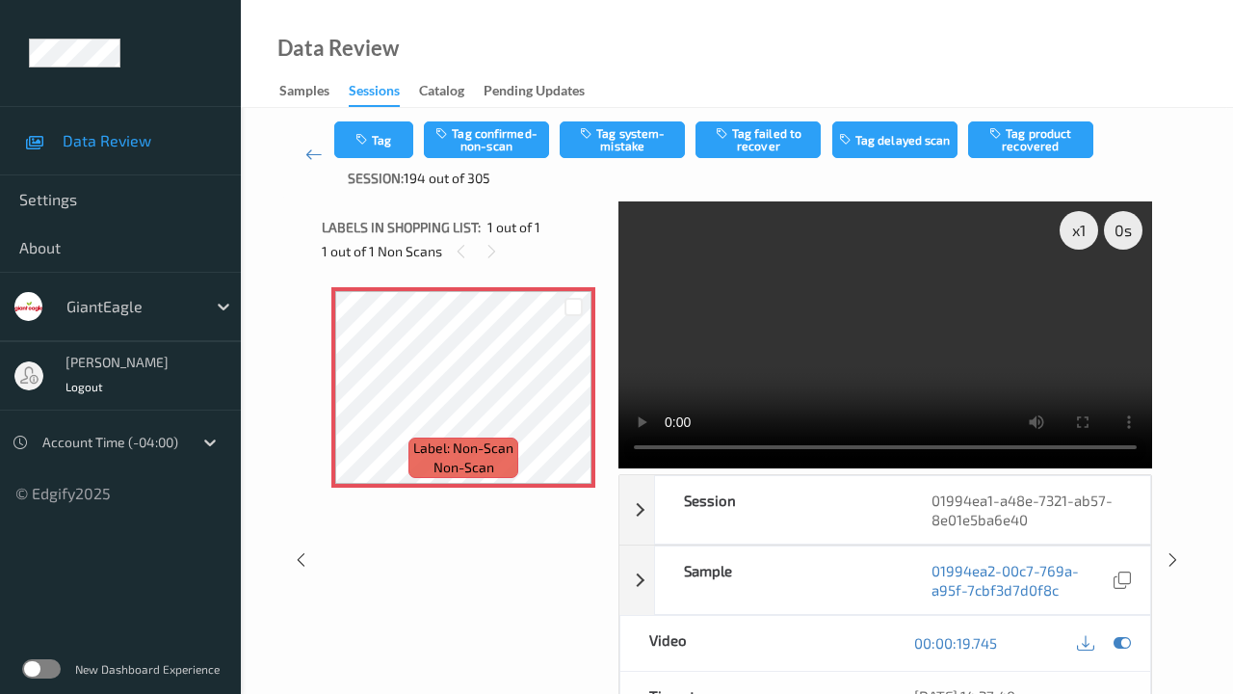
click at [619, 468] on video at bounding box center [886, 334] width 534 height 267
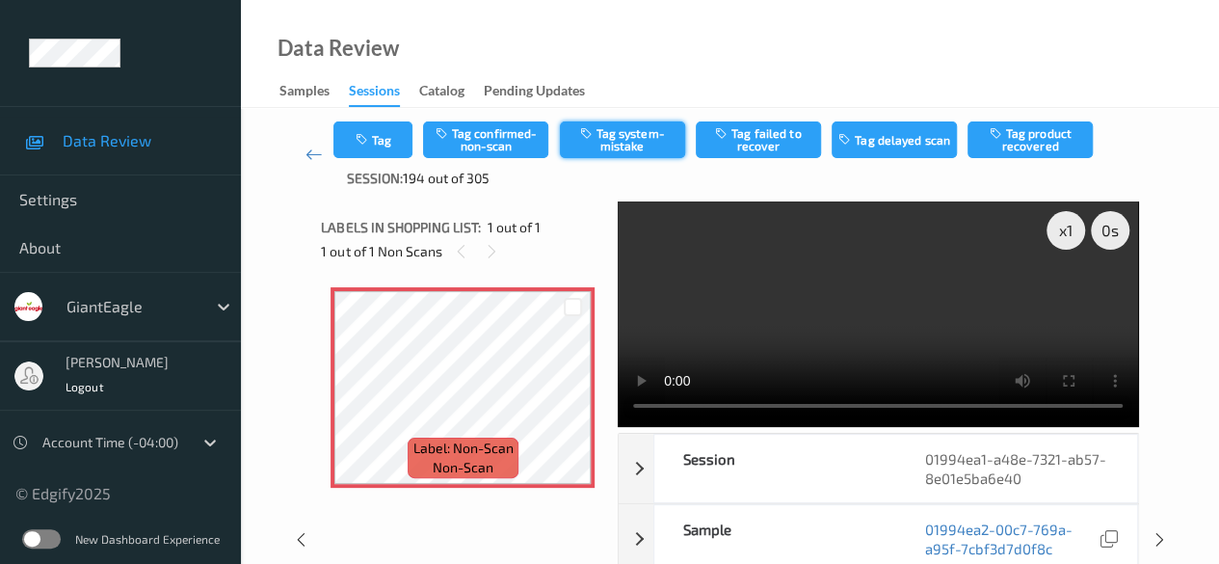
click at [627, 137] on button "Tag system-mistake" at bounding box center [622, 139] width 125 height 37
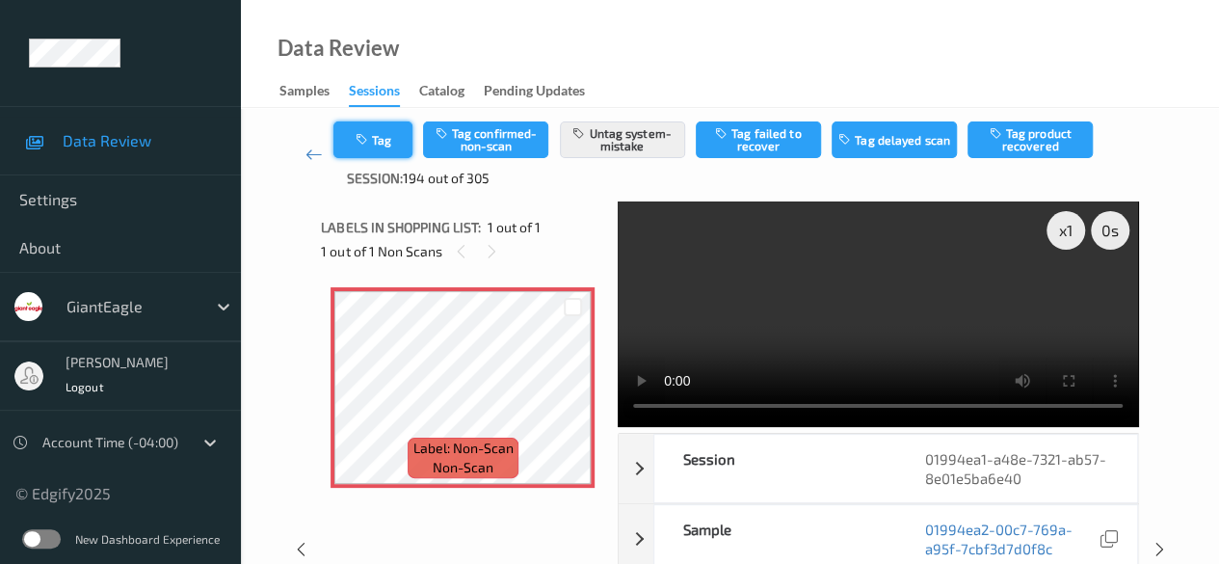
click at [397, 139] on button "Tag" at bounding box center [372, 139] width 79 height 37
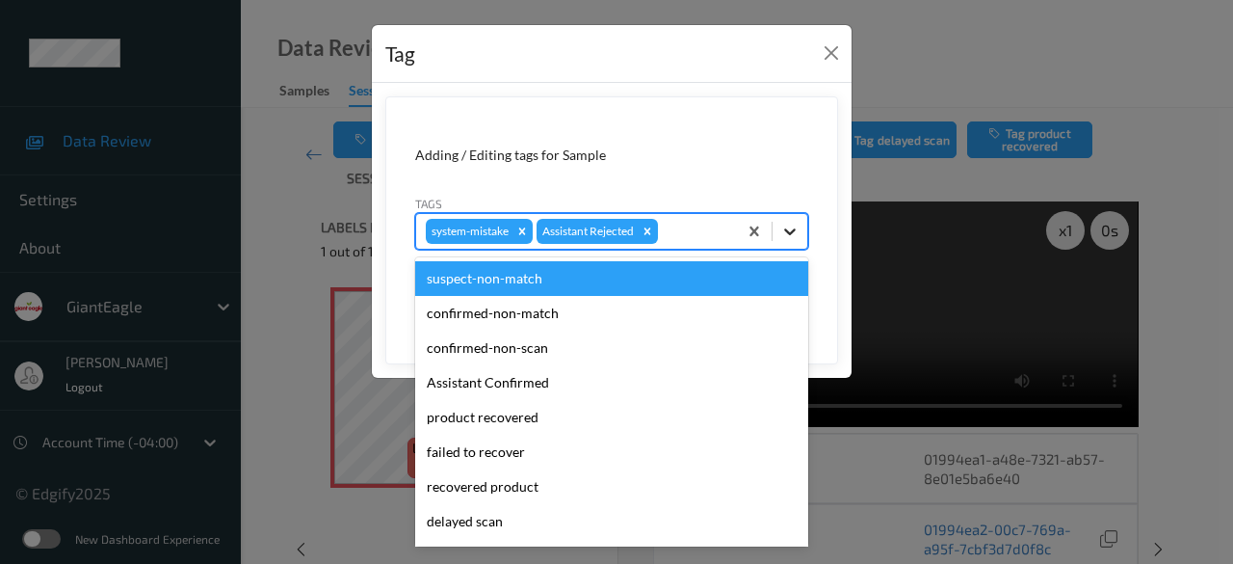
click at [790, 233] on icon at bounding box center [789, 231] width 19 height 19
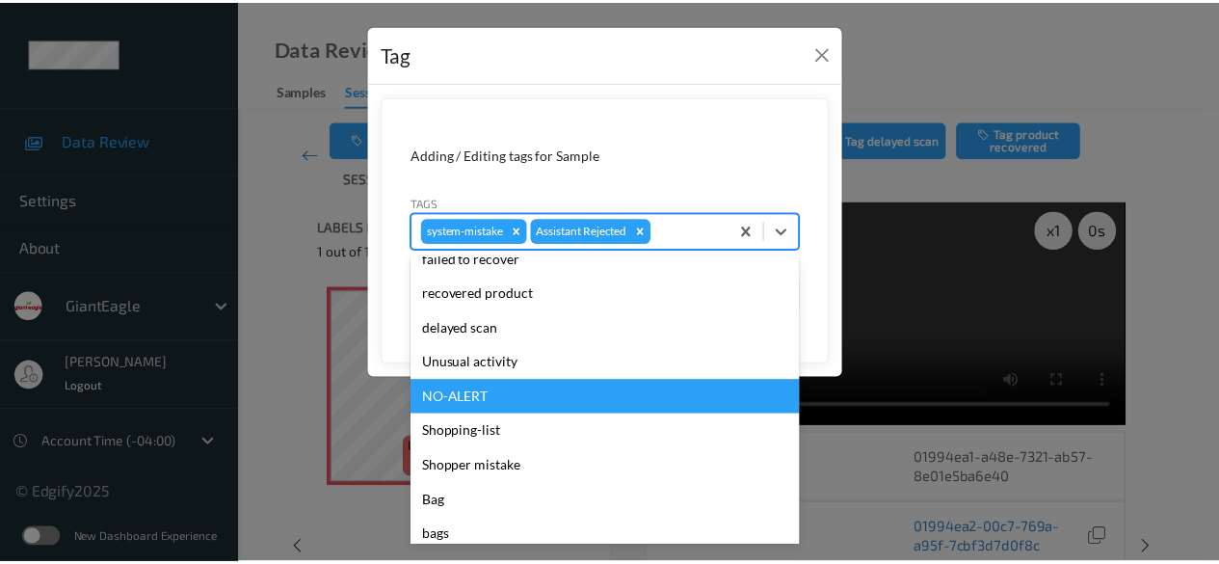
scroll to position [204, 0]
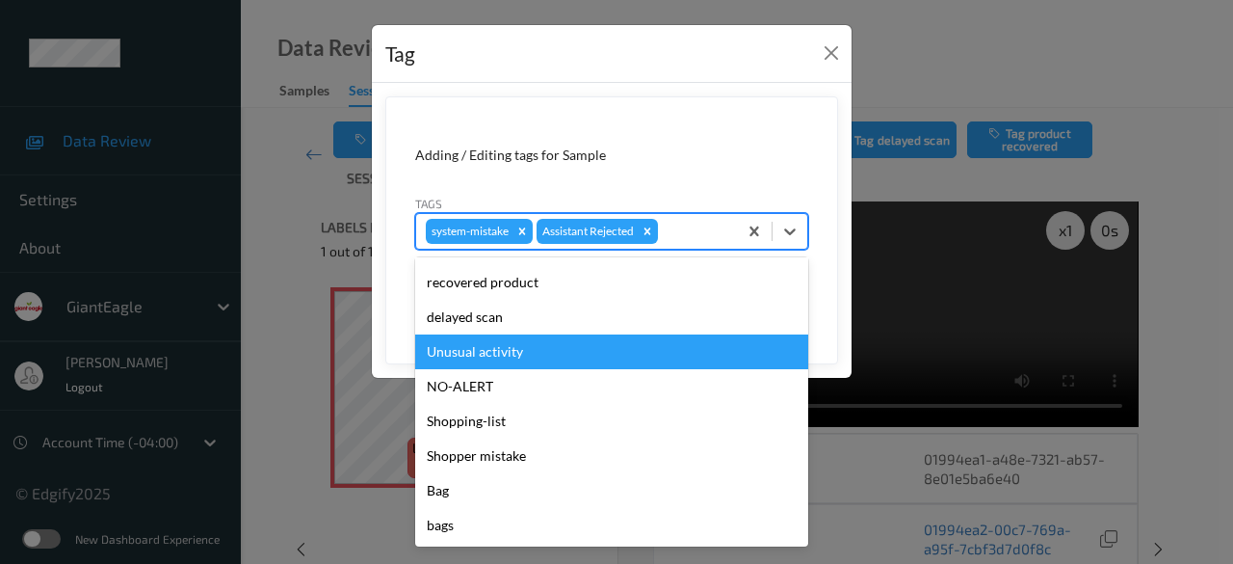
click at [534, 355] on div "Unusual activity" at bounding box center [611, 351] width 393 height 35
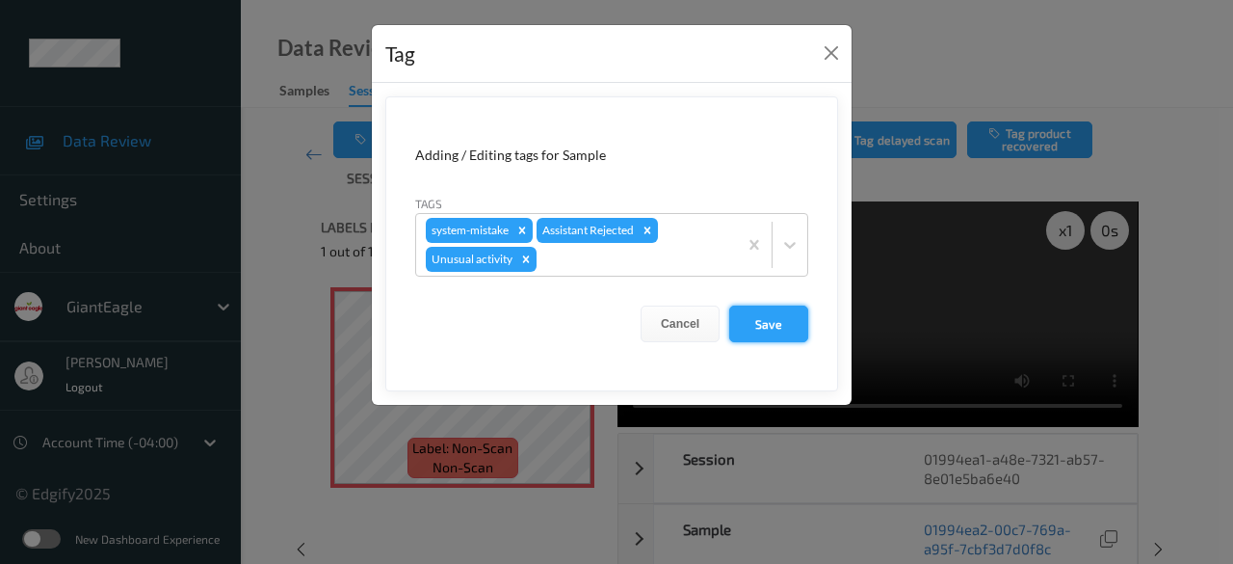
click at [779, 318] on button "Save" at bounding box center [768, 323] width 79 height 37
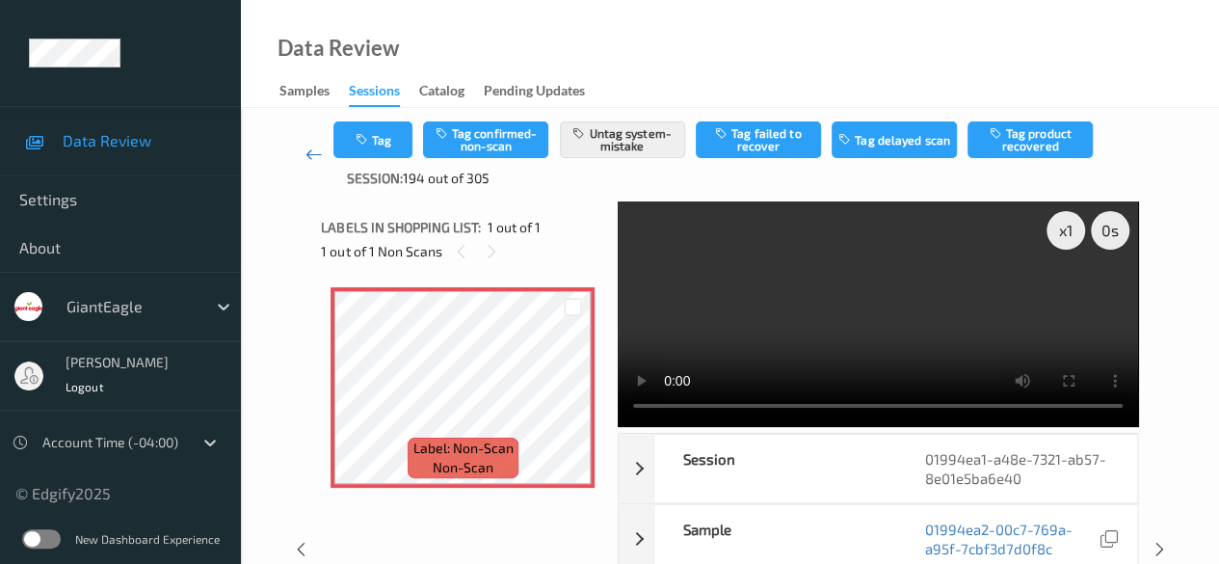
click at [313, 151] on icon at bounding box center [313, 154] width 17 height 19
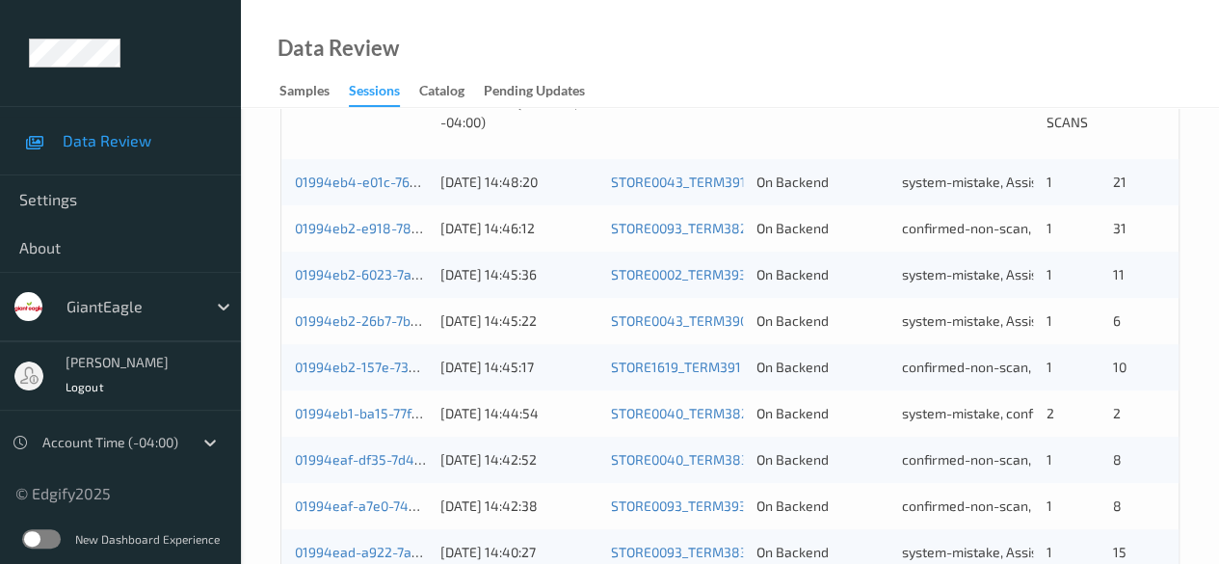
scroll to position [482, 0]
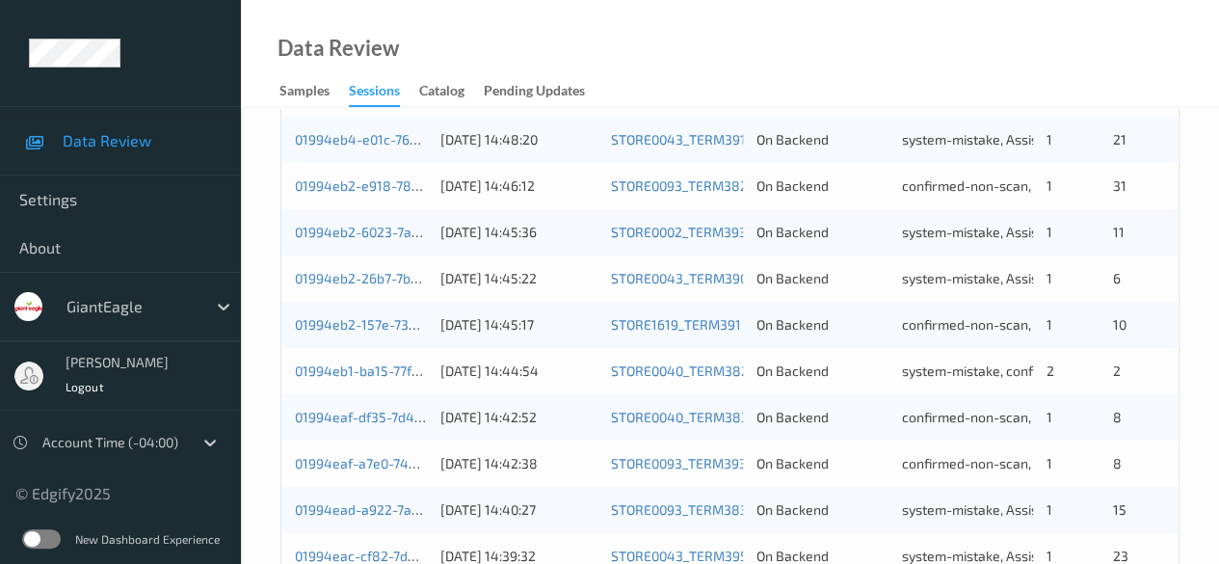
click at [382, 383] on div "01994eb1-ba15-77fe-bd9c-db6f995ab6cf 15/09/2025 14:44:54 STORE0040_TERM382 On B…" at bounding box center [729, 371] width 897 height 46
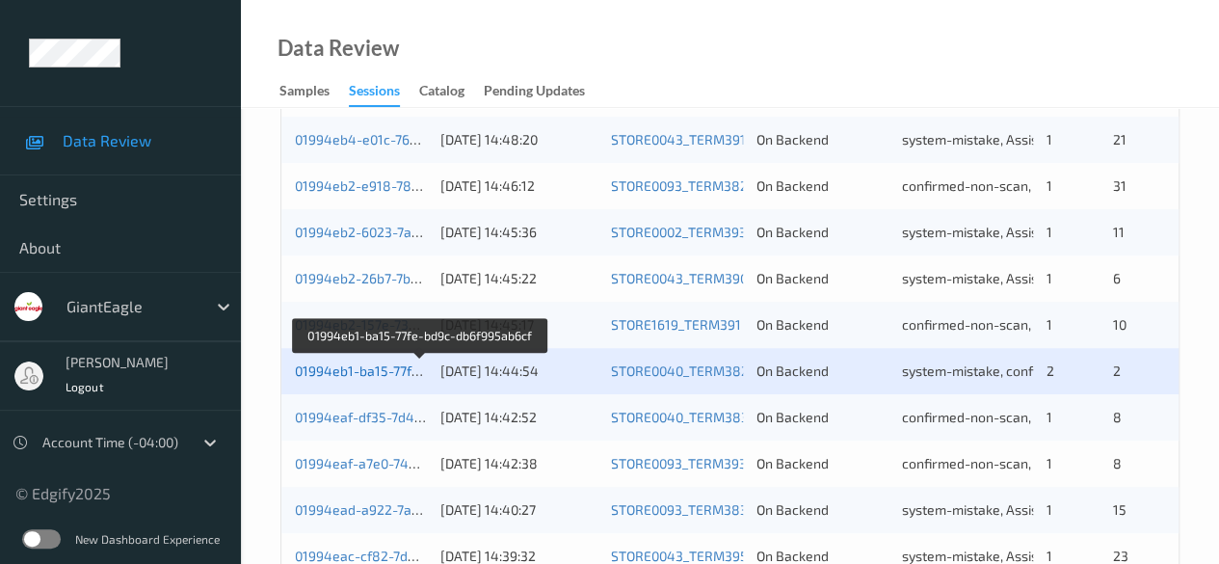
click at [364, 372] on link "01994eb1-ba15-77fe-bd9c-db6f995ab6cf" at bounding box center [420, 370] width 251 height 16
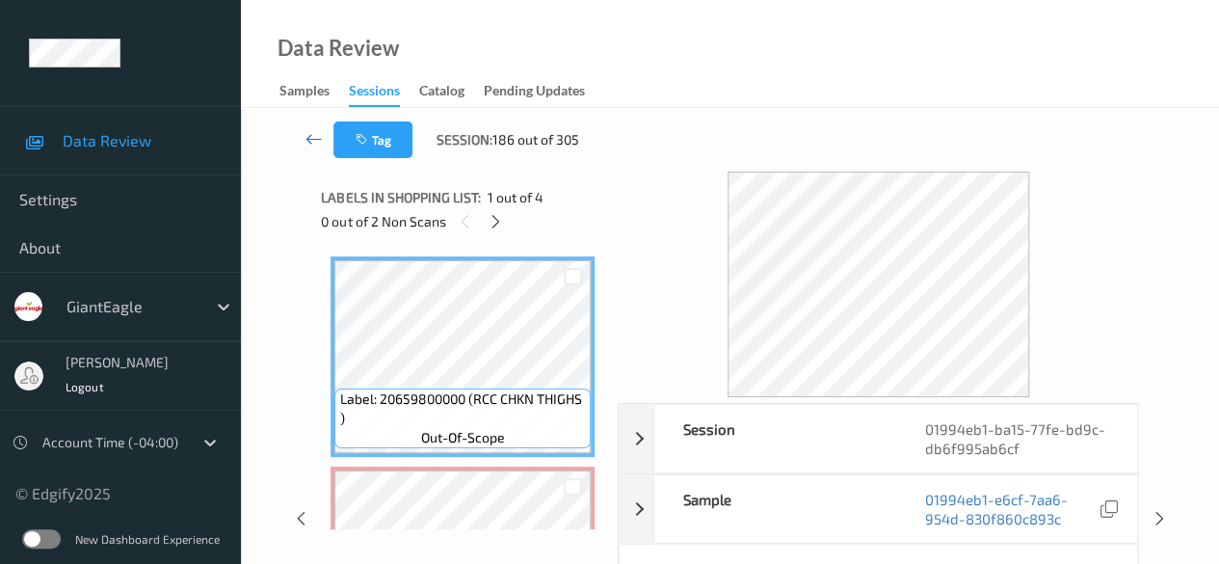
click at [308, 144] on icon at bounding box center [313, 138] width 17 height 19
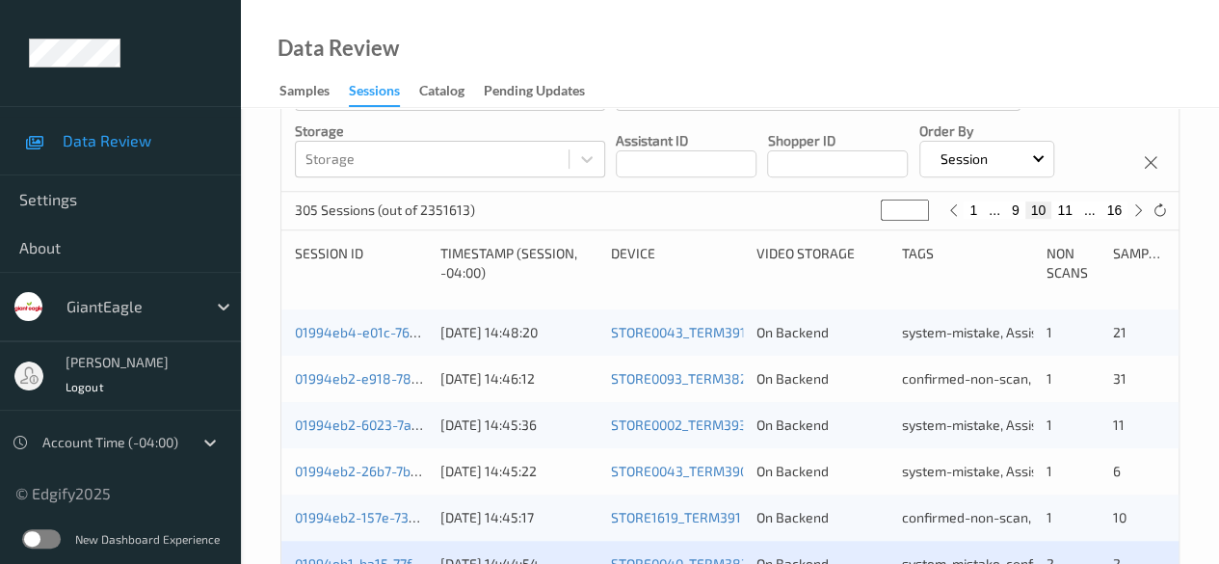
scroll to position [578, 0]
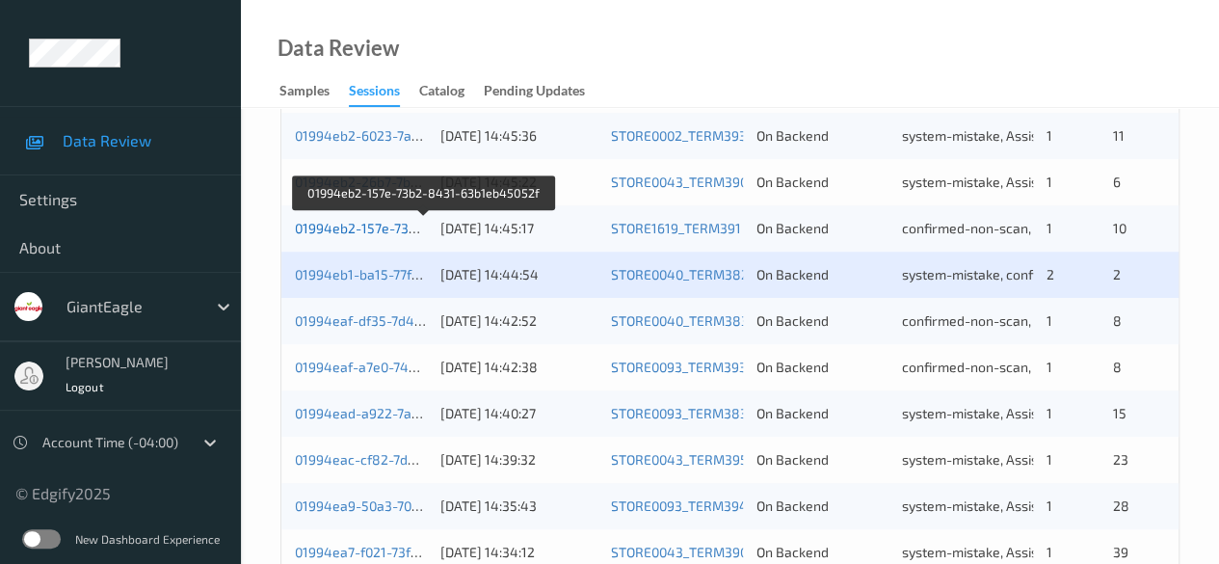
click at [330, 231] on link "01994eb2-157e-73b2-8431-63b1eb45052f" at bounding box center [425, 228] width 260 height 16
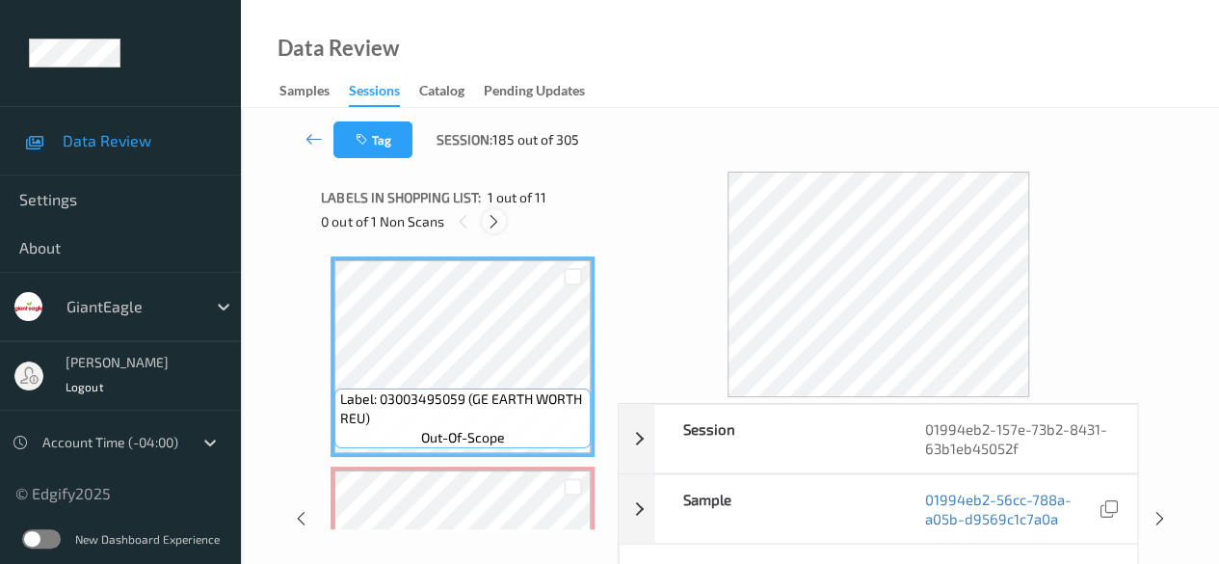
click at [497, 220] on icon at bounding box center [494, 221] width 16 height 17
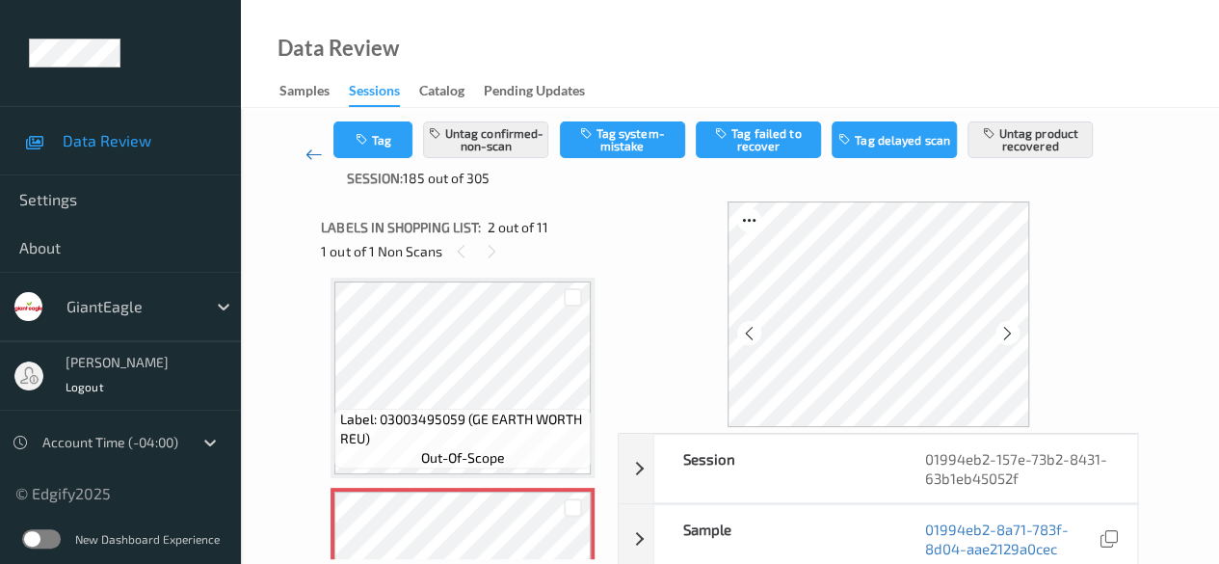
click at [307, 157] on icon at bounding box center [313, 154] width 17 height 19
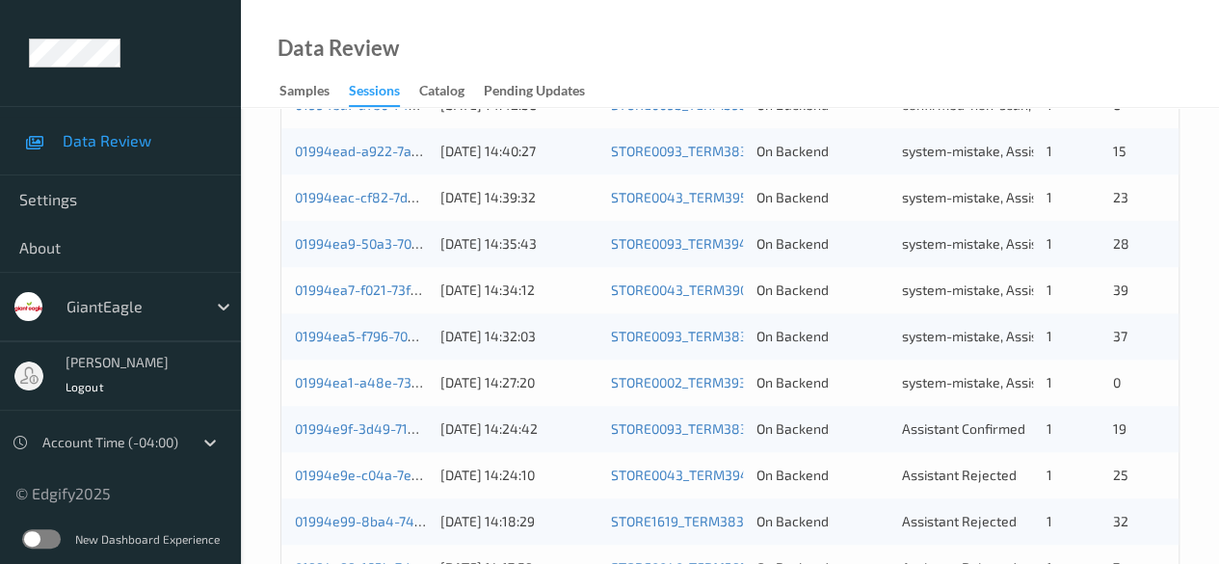
scroll to position [867, 0]
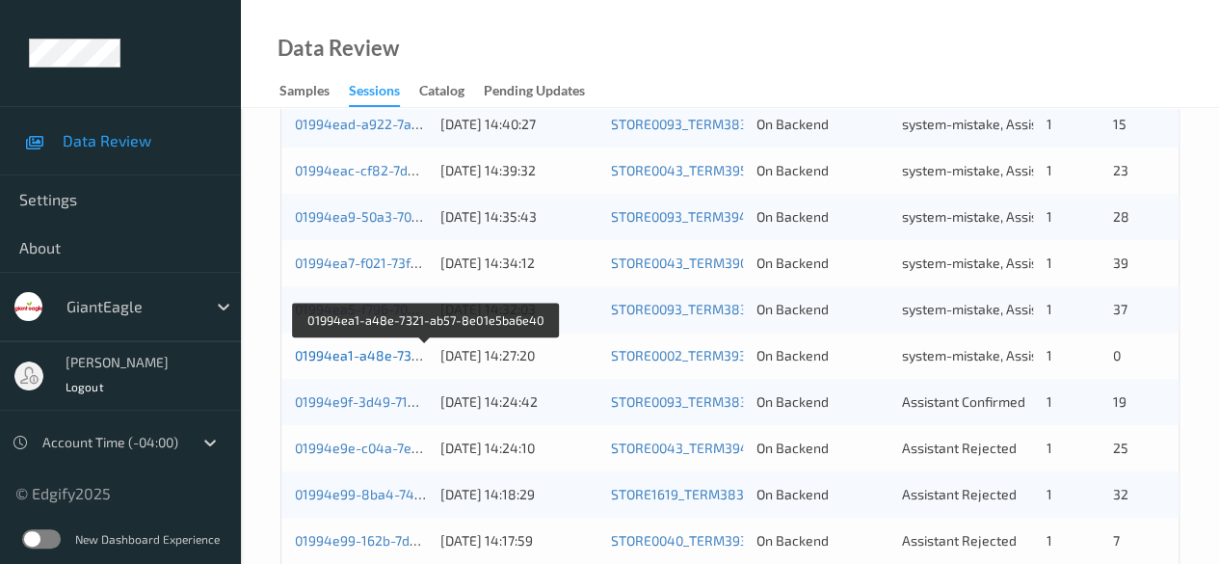
click at [370, 357] on link "01994ea1-a48e-7321-ab57-8e01e5ba6e40" at bounding box center [427, 355] width 264 height 16
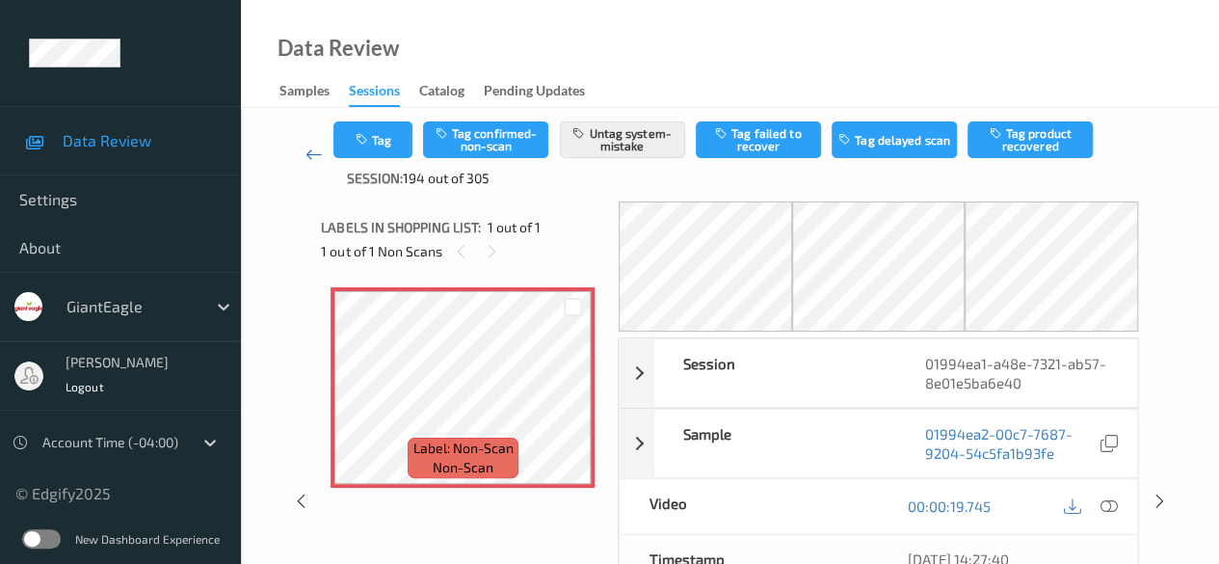
click at [315, 159] on icon at bounding box center [313, 154] width 17 height 19
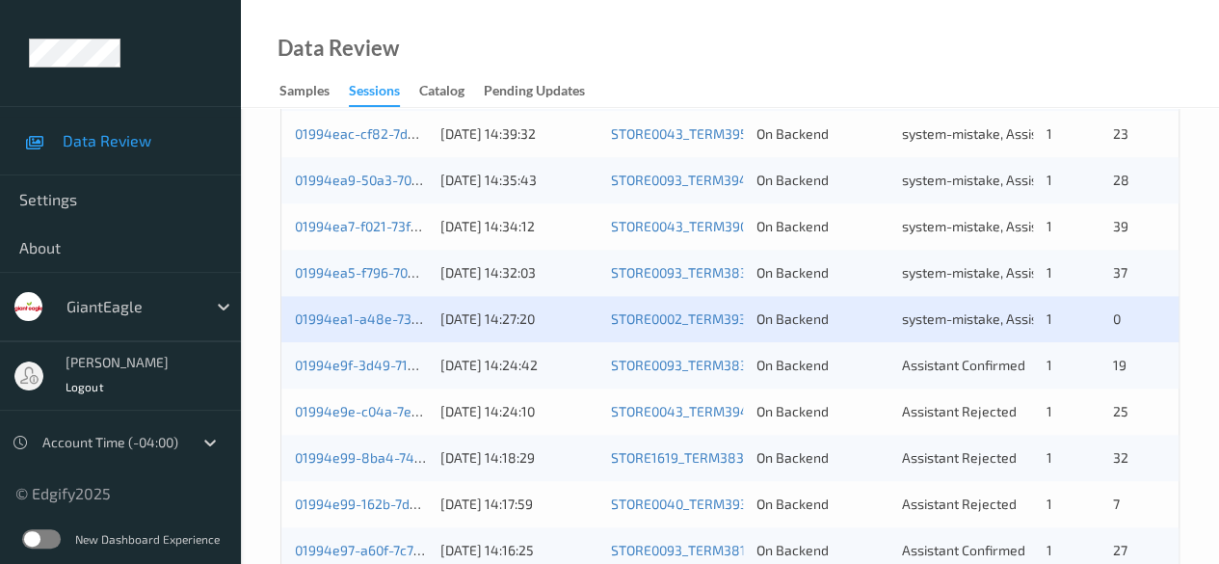
scroll to position [964, 0]
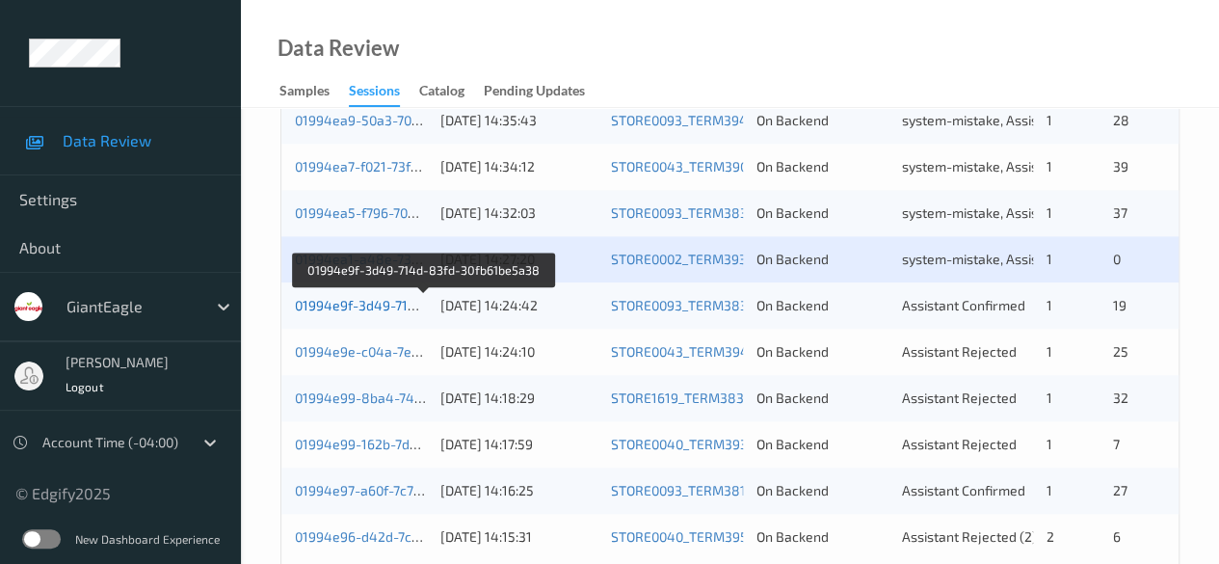
click at [395, 310] on link "01994e9f-3d49-714d-83fd-30fb61be5a38" at bounding box center [424, 305] width 258 height 16
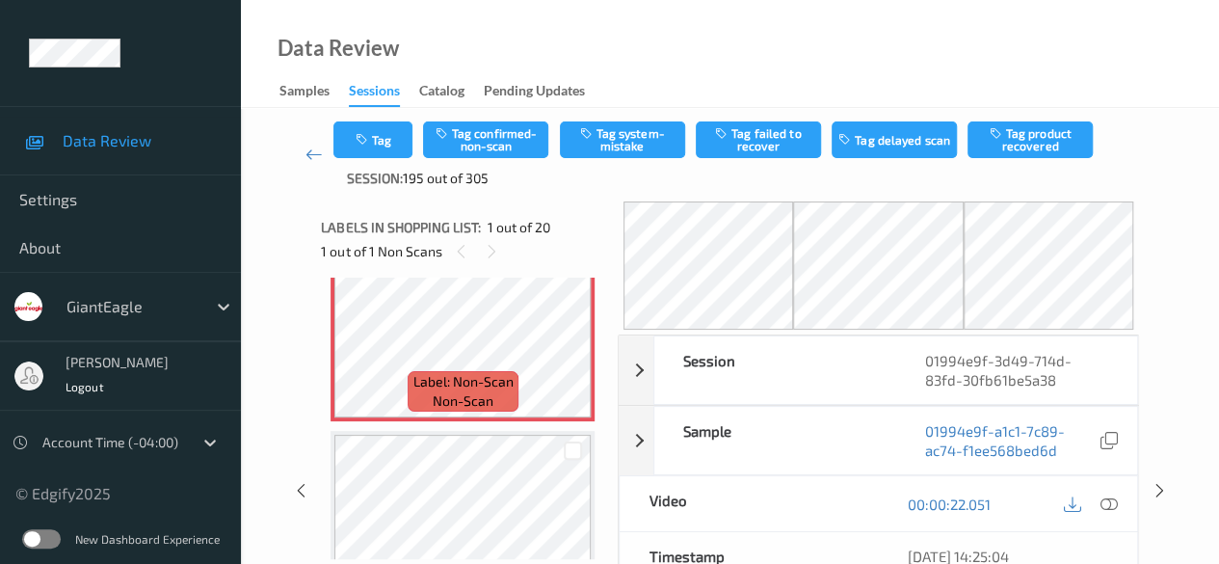
scroll to position [96, 0]
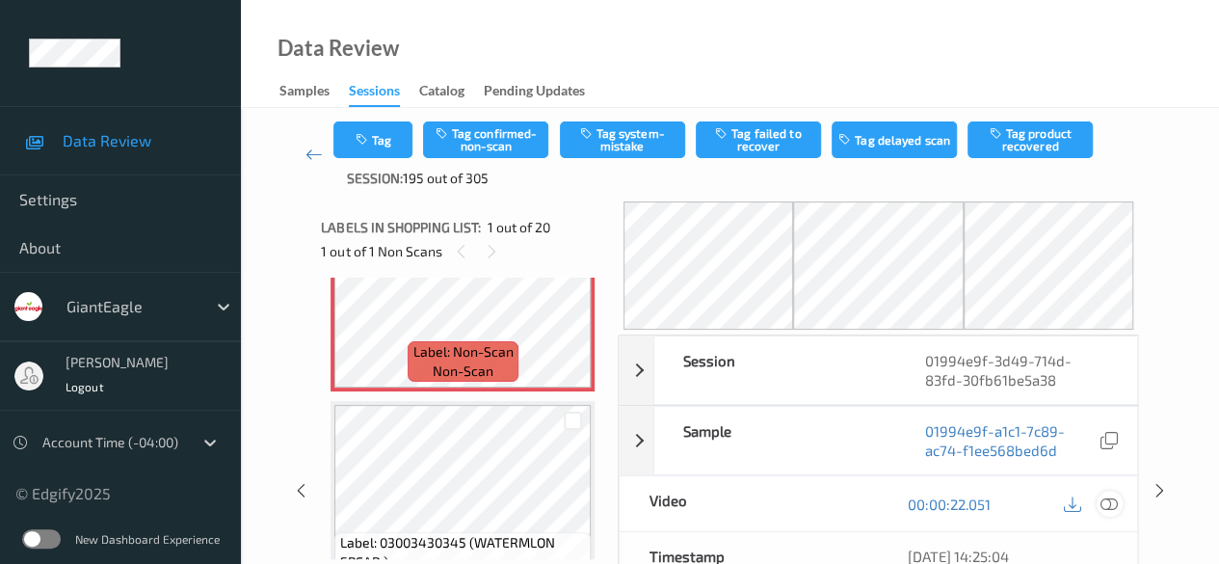
click at [1104, 504] on icon at bounding box center [1108, 503] width 17 height 17
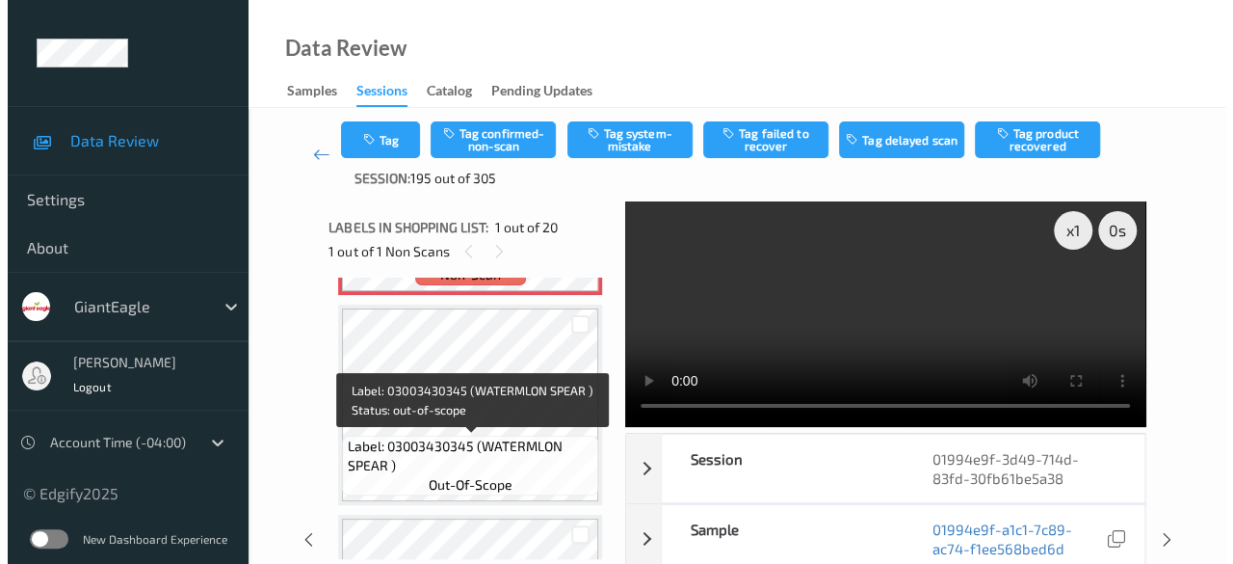
scroll to position [0, 0]
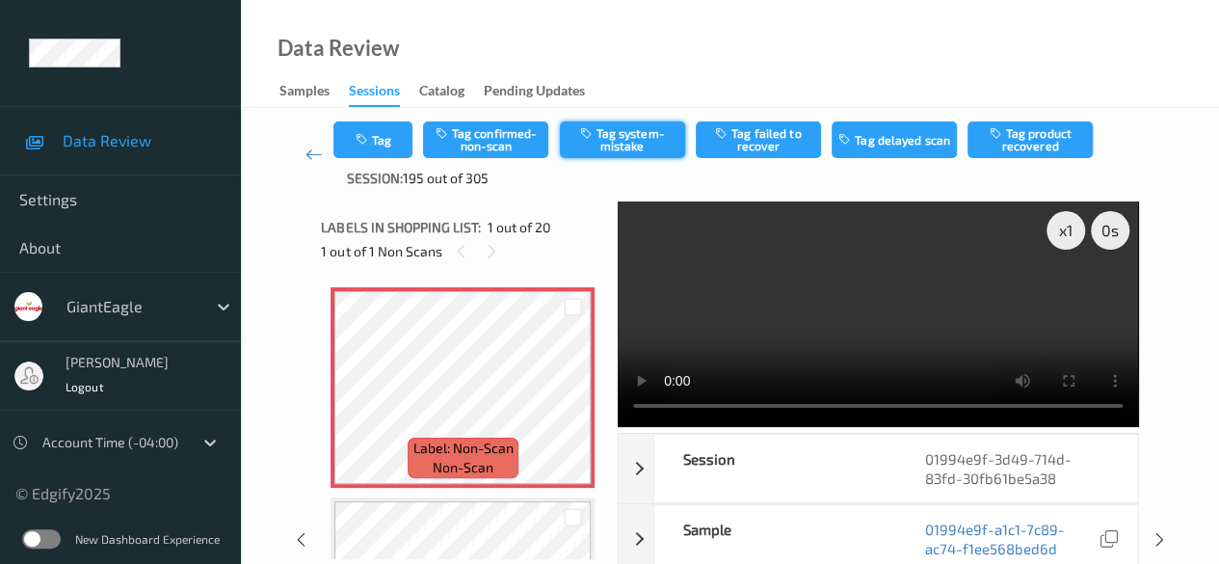
click at [618, 145] on button "Tag system-mistake" at bounding box center [622, 139] width 125 height 37
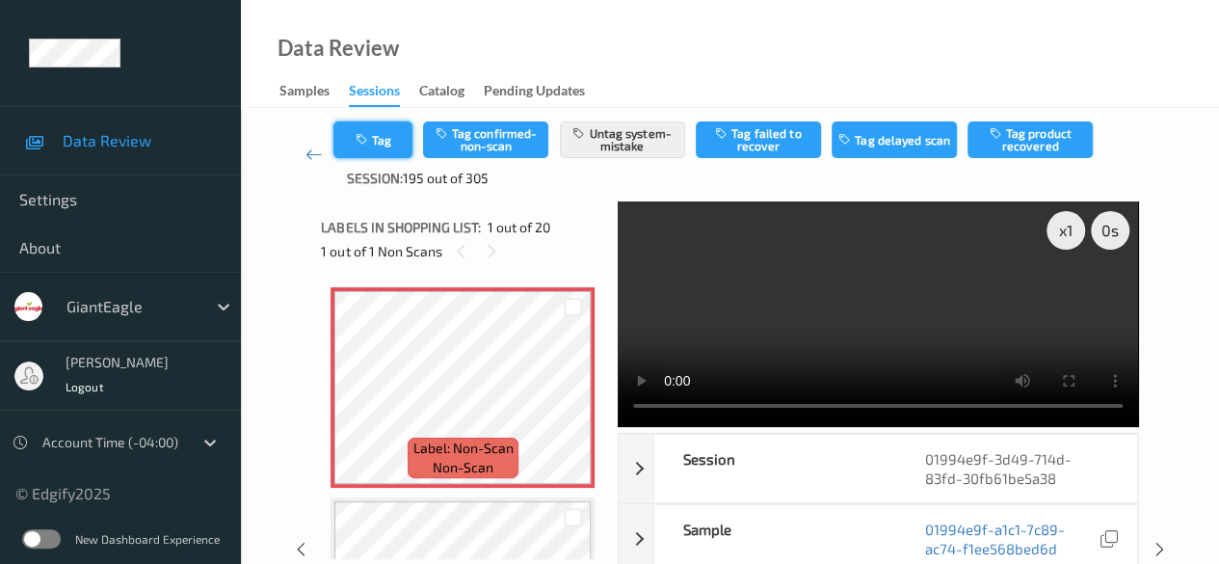
click at [388, 140] on button "Tag" at bounding box center [372, 139] width 79 height 37
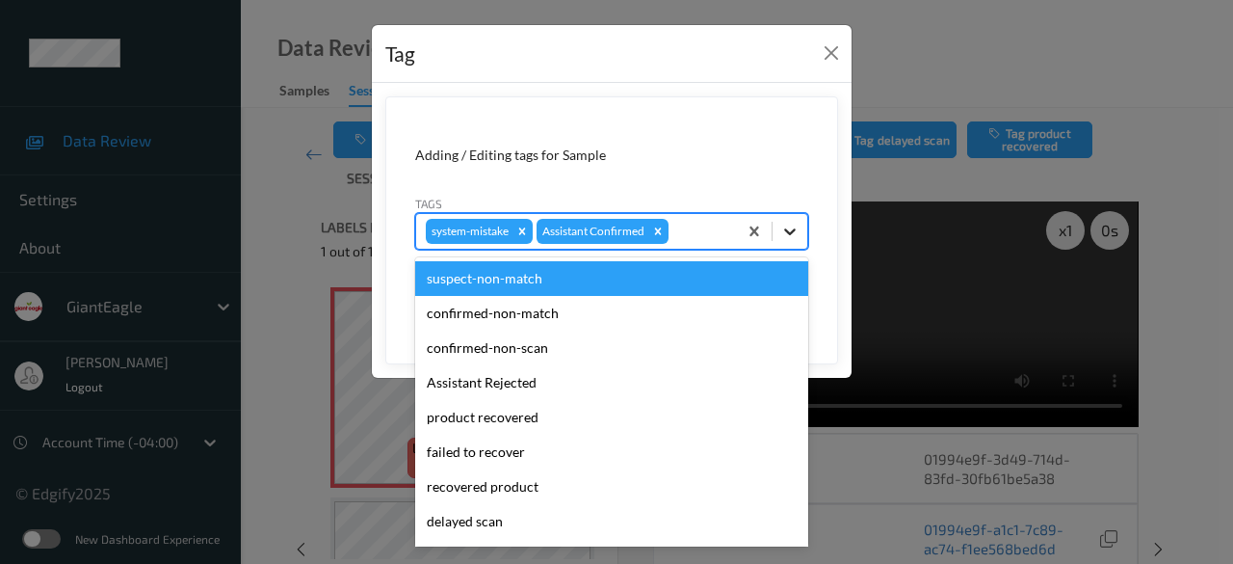
click at [792, 230] on icon at bounding box center [789, 231] width 19 height 19
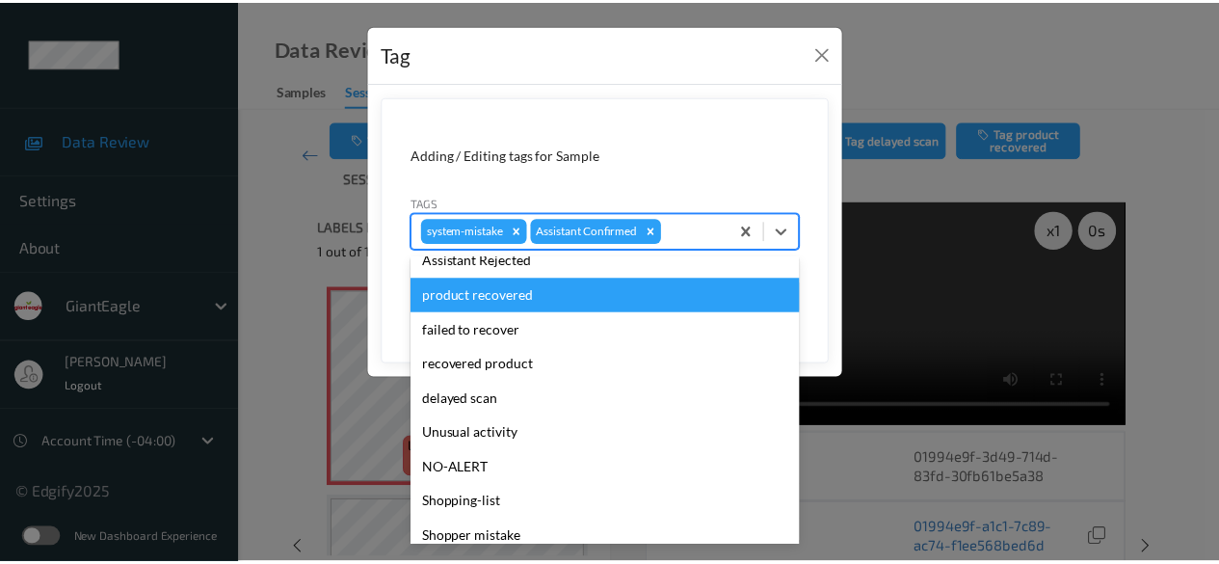
scroll to position [204, 0]
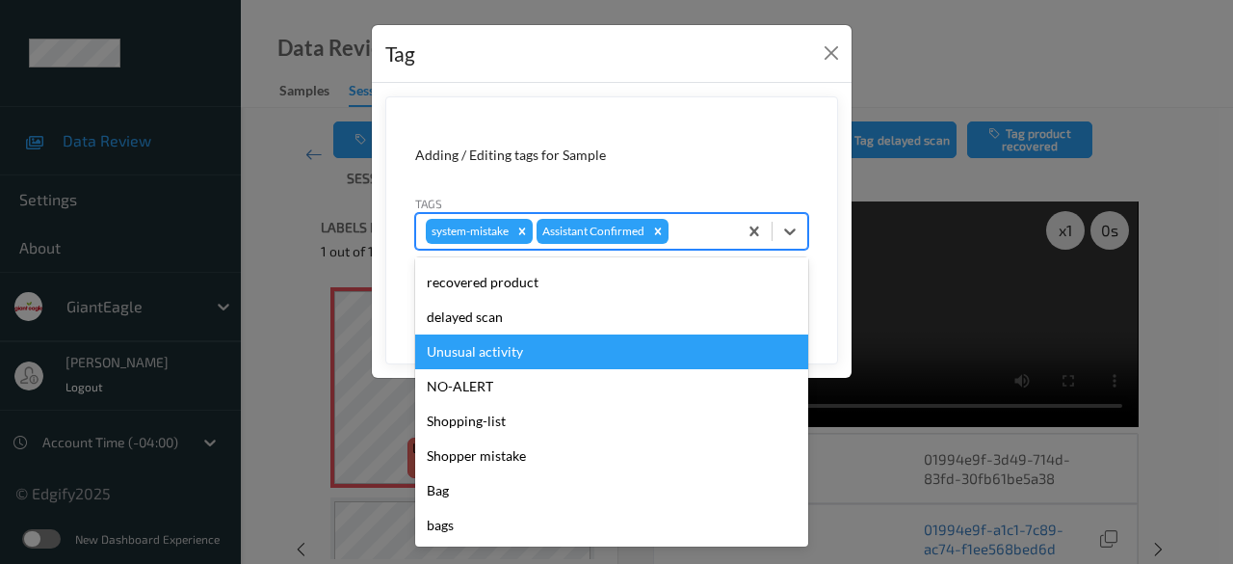
click at [522, 357] on div "Unusual activity" at bounding box center [611, 351] width 393 height 35
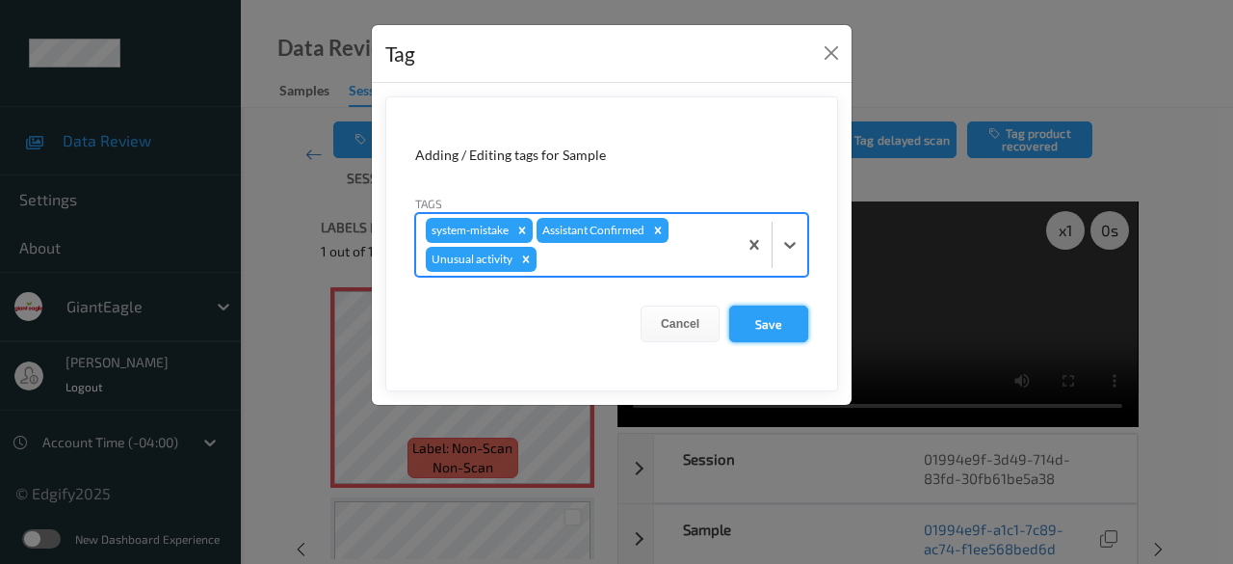
click at [773, 322] on button "Save" at bounding box center [768, 323] width 79 height 37
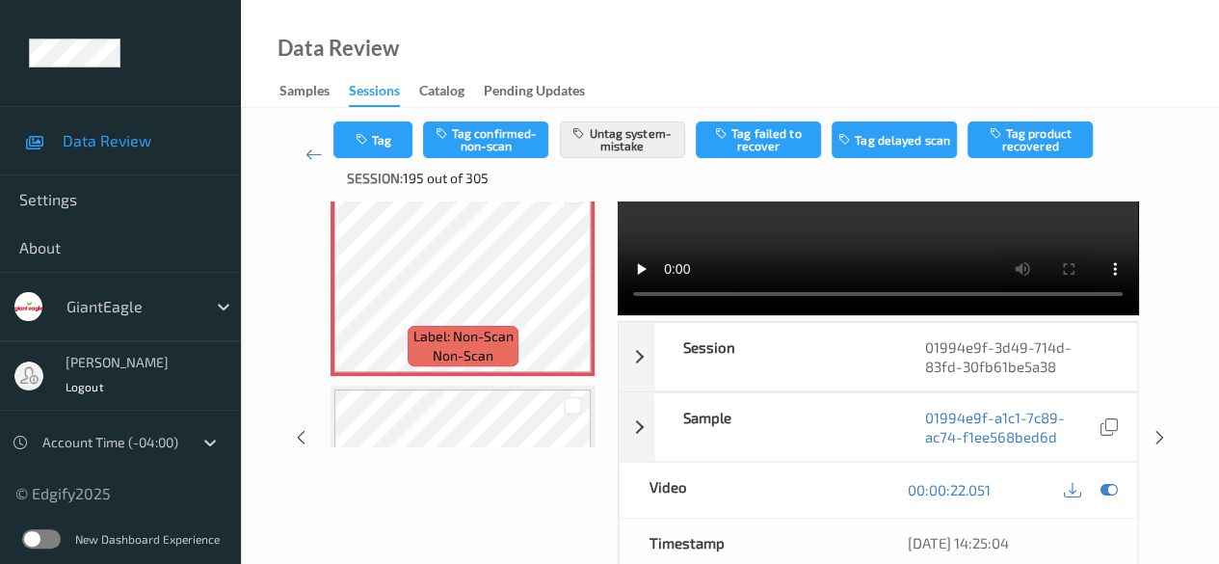
scroll to position [0, 0]
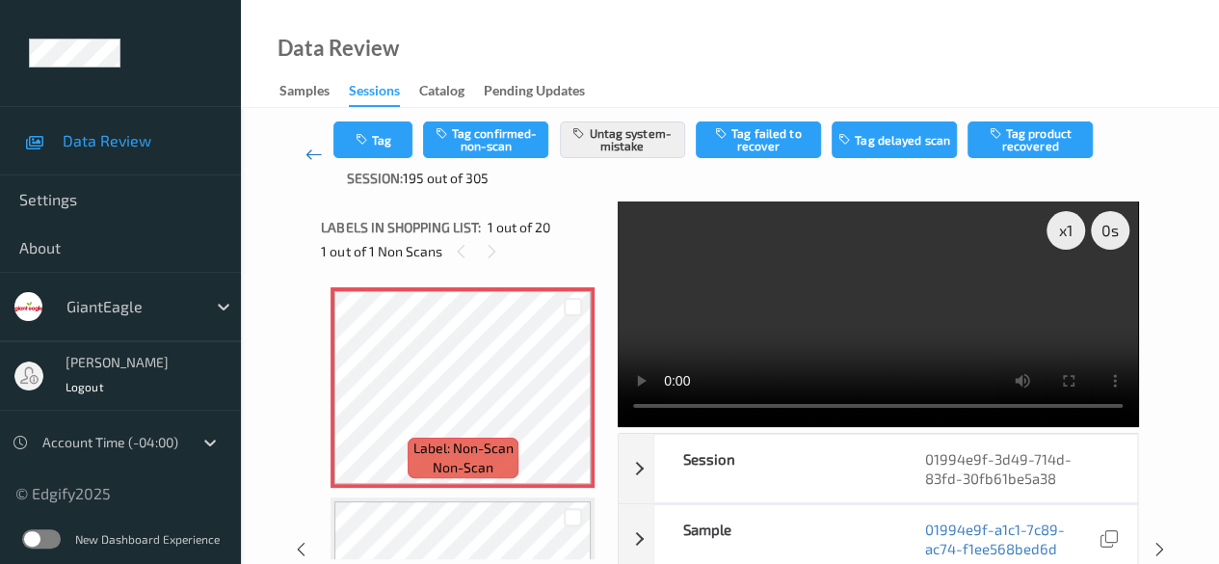
click at [310, 157] on icon at bounding box center [313, 154] width 17 height 19
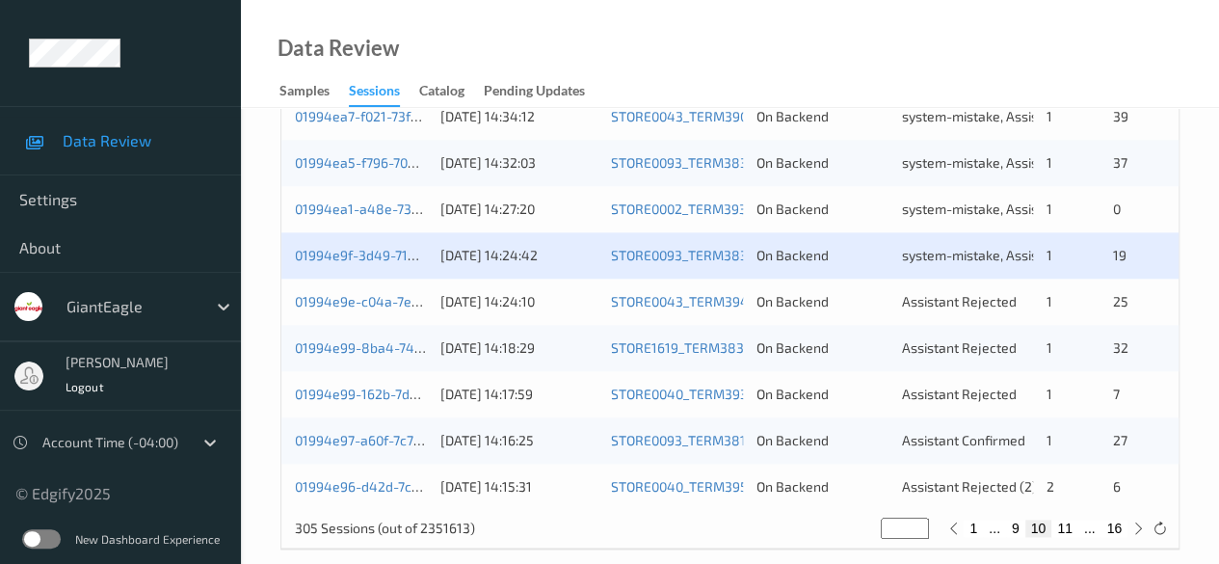
scroll to position [1037, 0]
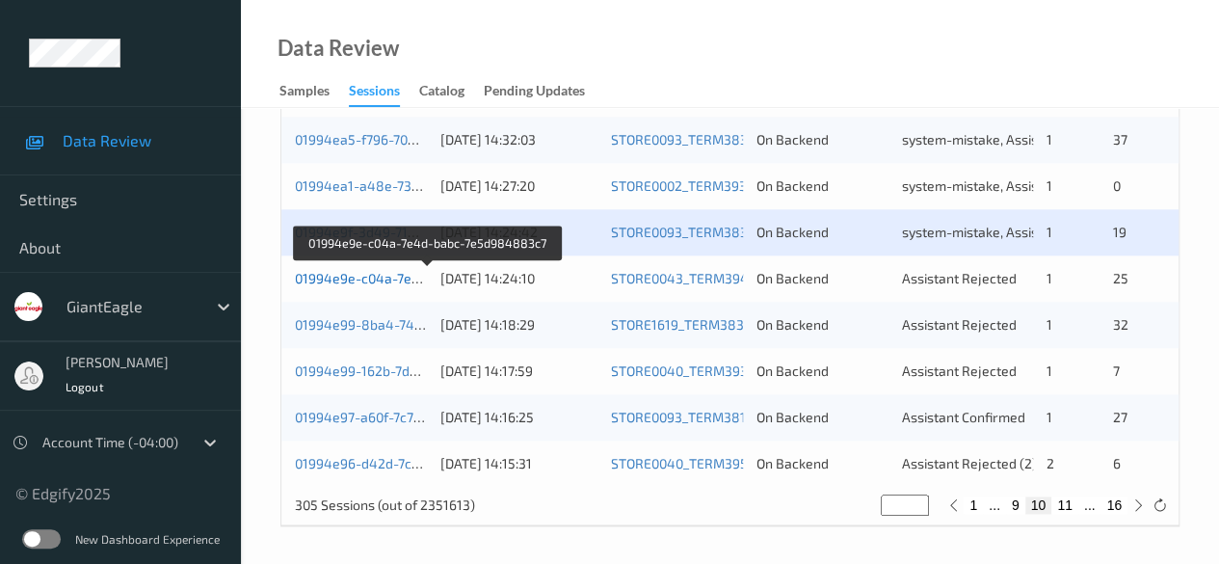
click at [382, 280] on link "01994e9e-c04a-7e4d-babc-7e5d984883c7" at bounding box center [428, 278] width 267 height 16
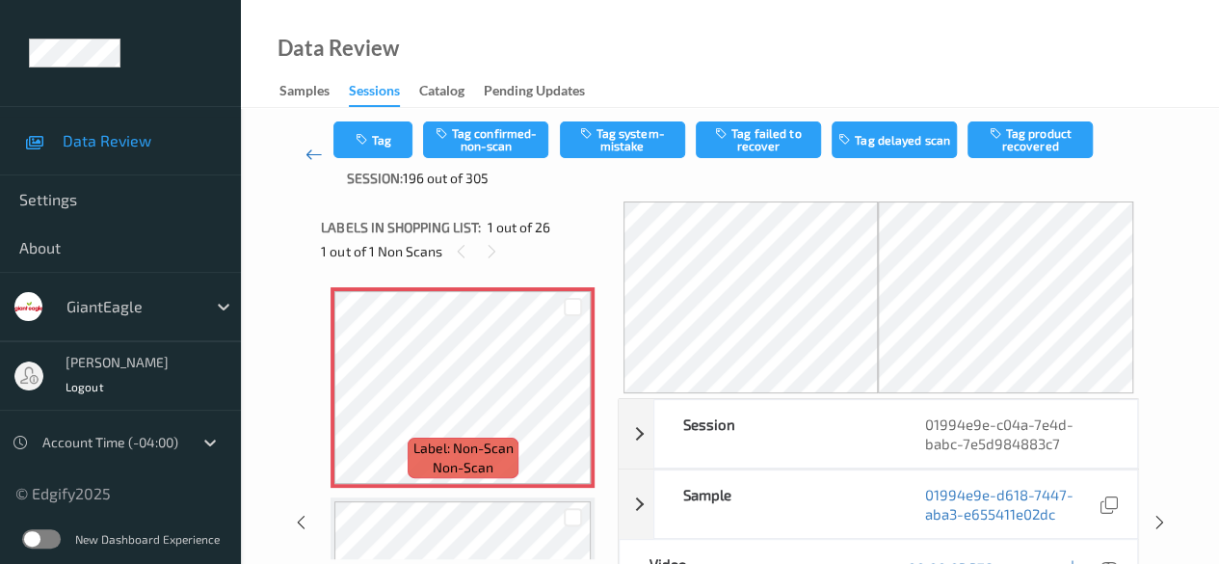
click at [312, 160] on icon at bounding box center [313, 154] width 17 height 19
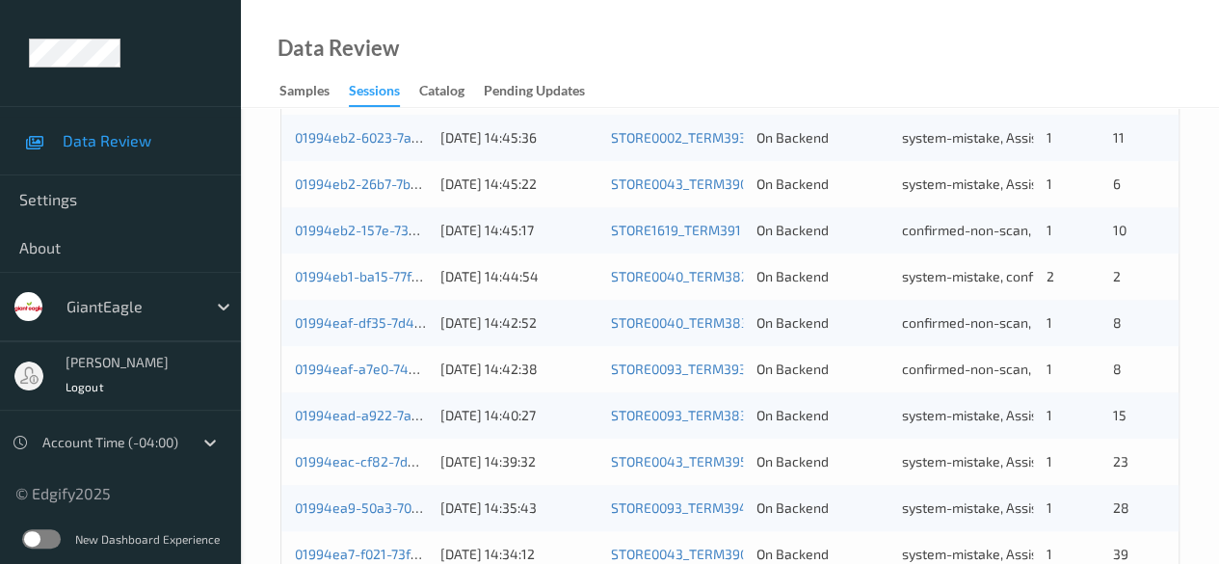
scroll to position [578, 0]
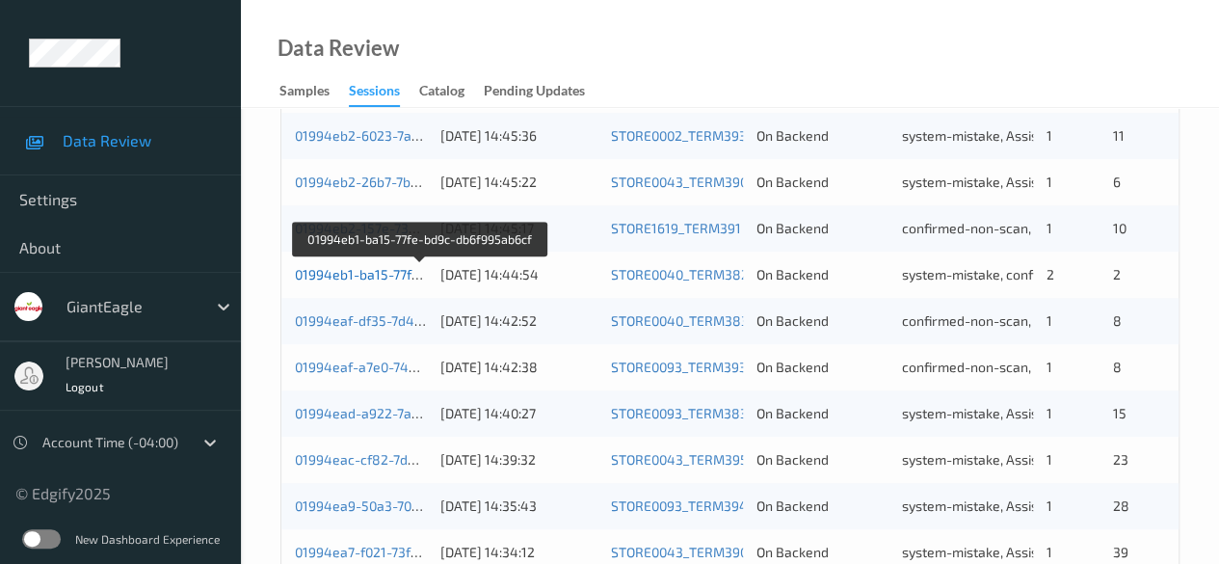
click at [360, 274] on link "01994eb1-ba15-77fe-bd9c-db6f995ab6cf" at bounding box center [420, 274] width 251 height 16
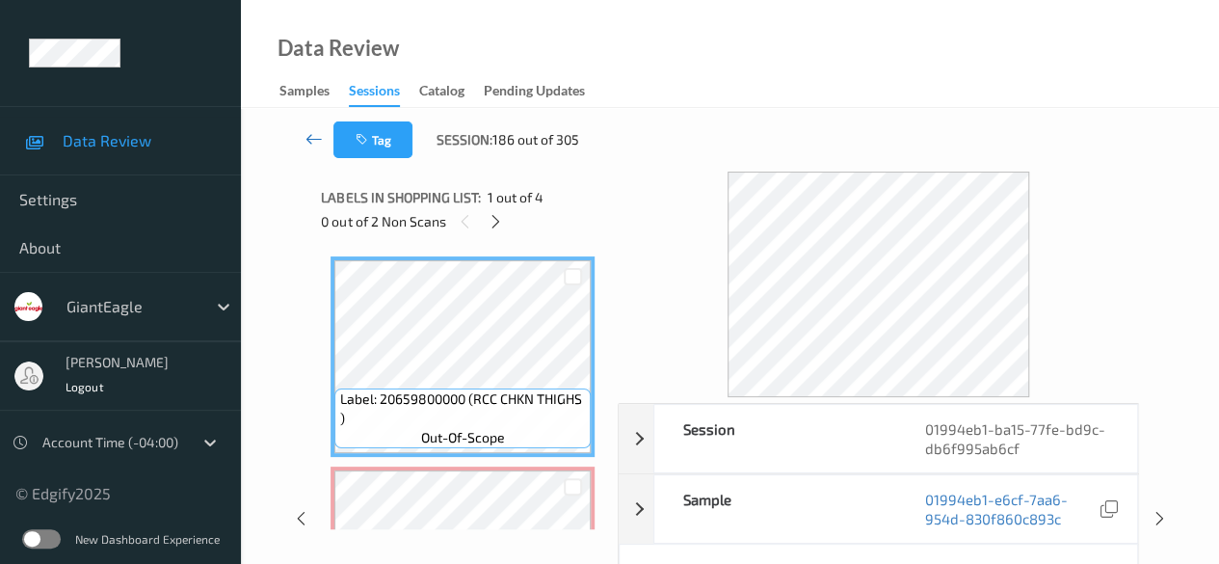
click at [315, 135] on icon at bounding box center [313, 138] width 17 height 19
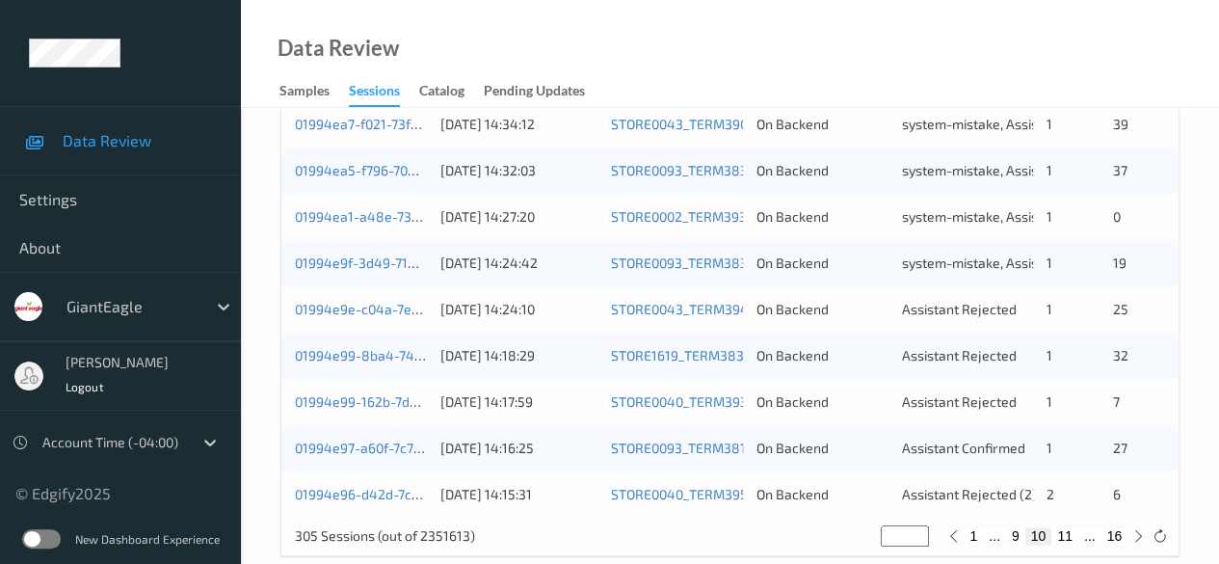
scroll to position [1037, 0]
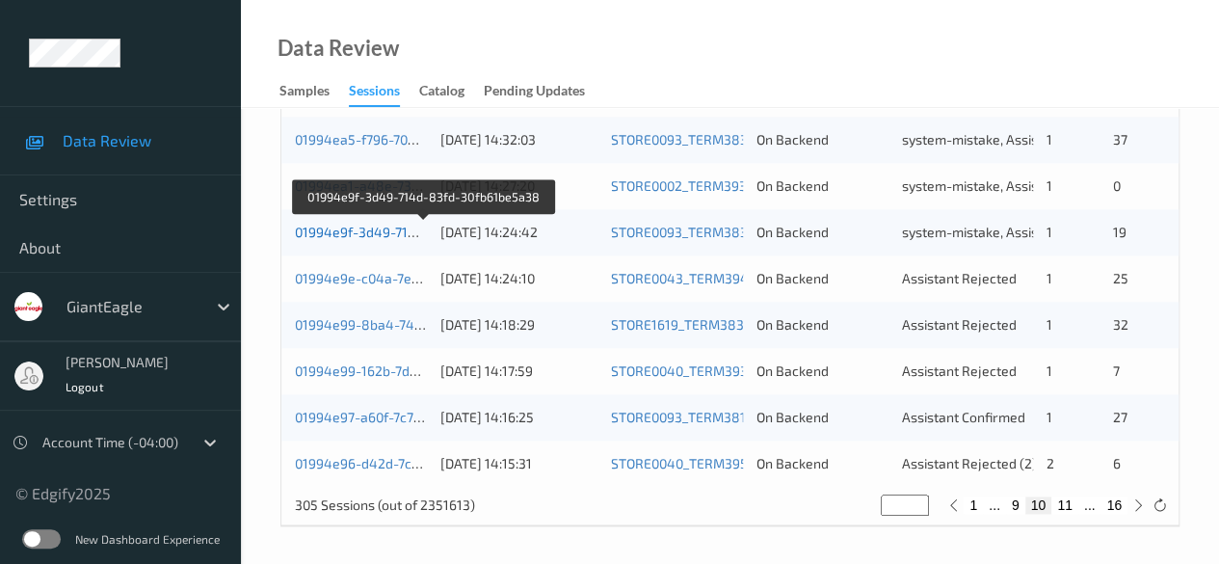
click at [382, 226] on link "01994e9f-3d49-714d-83fd-30fb61be5a38" at bounding box center [424, 232] width 258 height 16
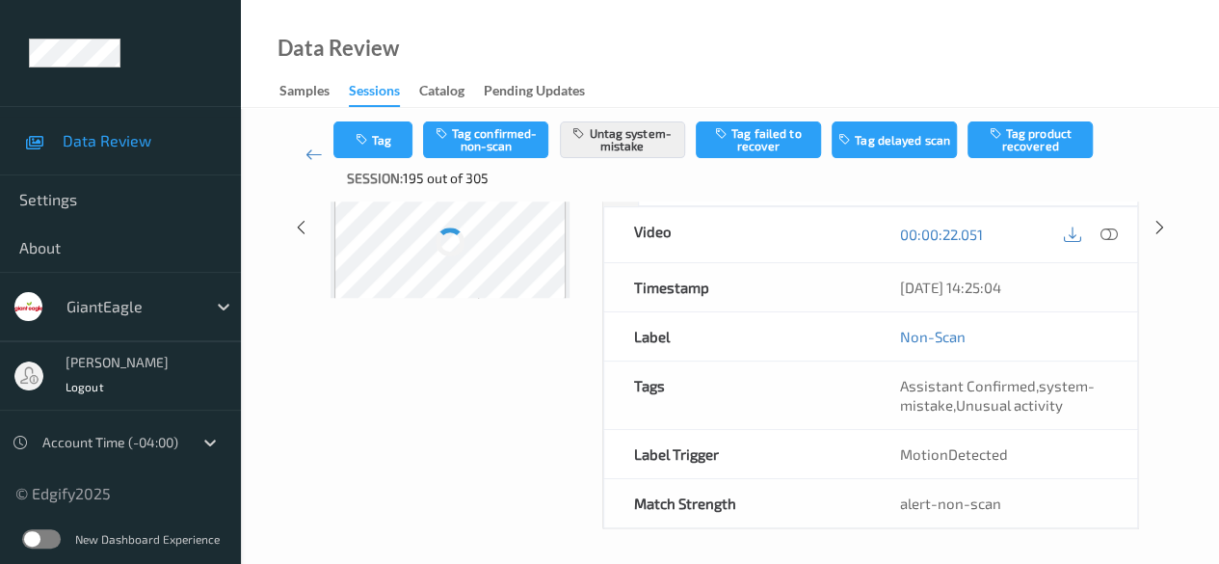
scroll to position [269, 0]
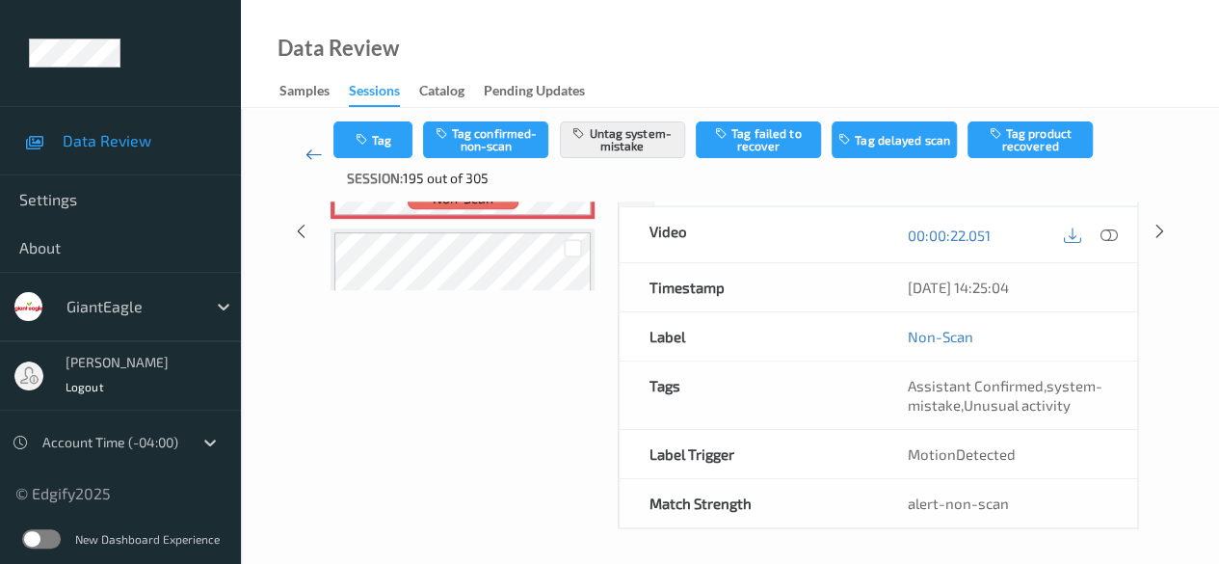
click at [319, 158] on icon at bounding box center [313, 154] width 17 height 19
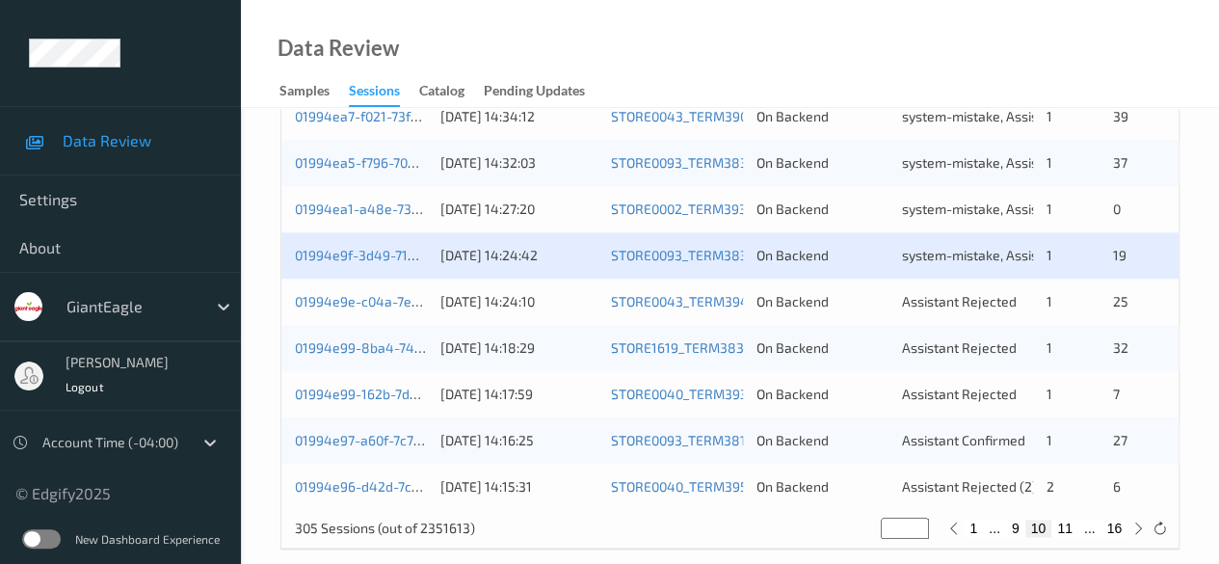
scroll to position [1037, 0]
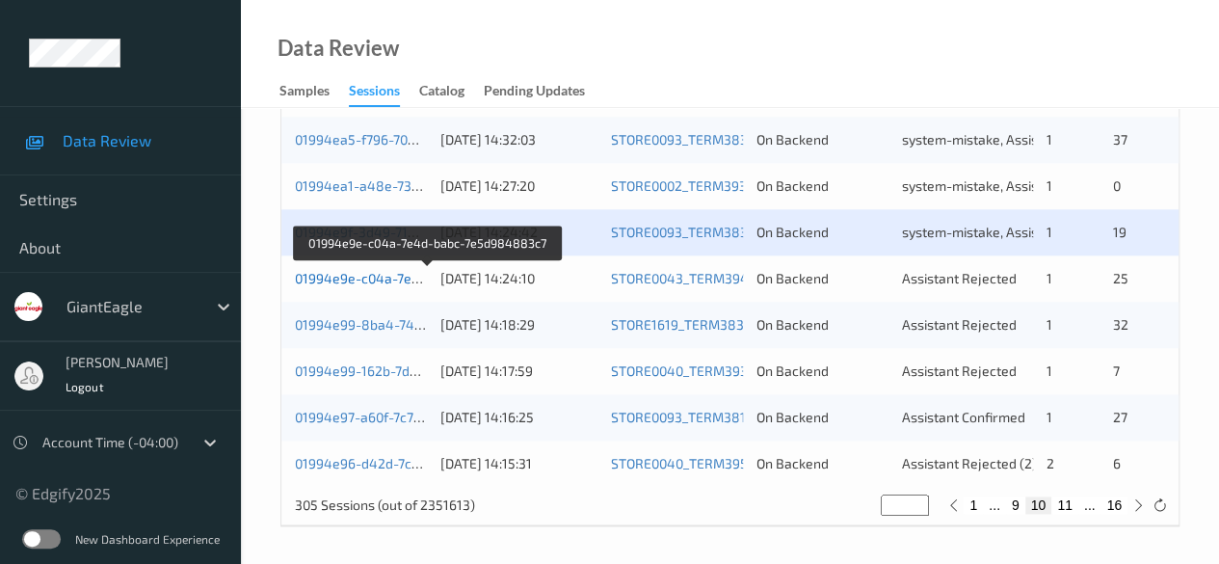
click at [345, 279] on link "01994e9e-c04a-7e4d-babc-7e5d984883c7" at bounding box center [428, 278] width 267 height 16
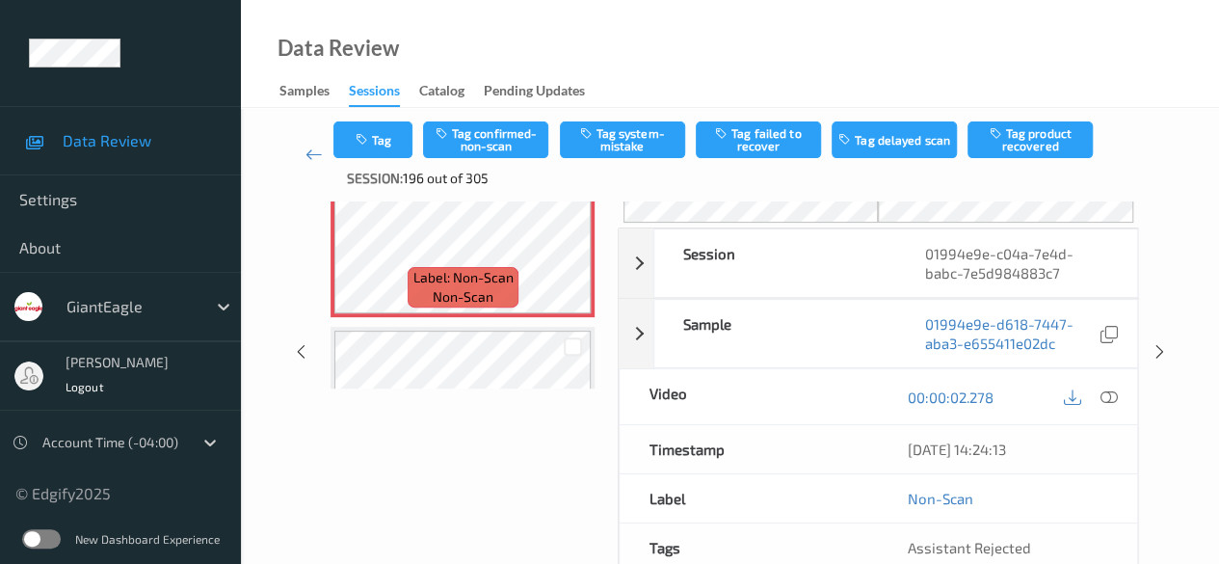
scroll to position [193, 0]
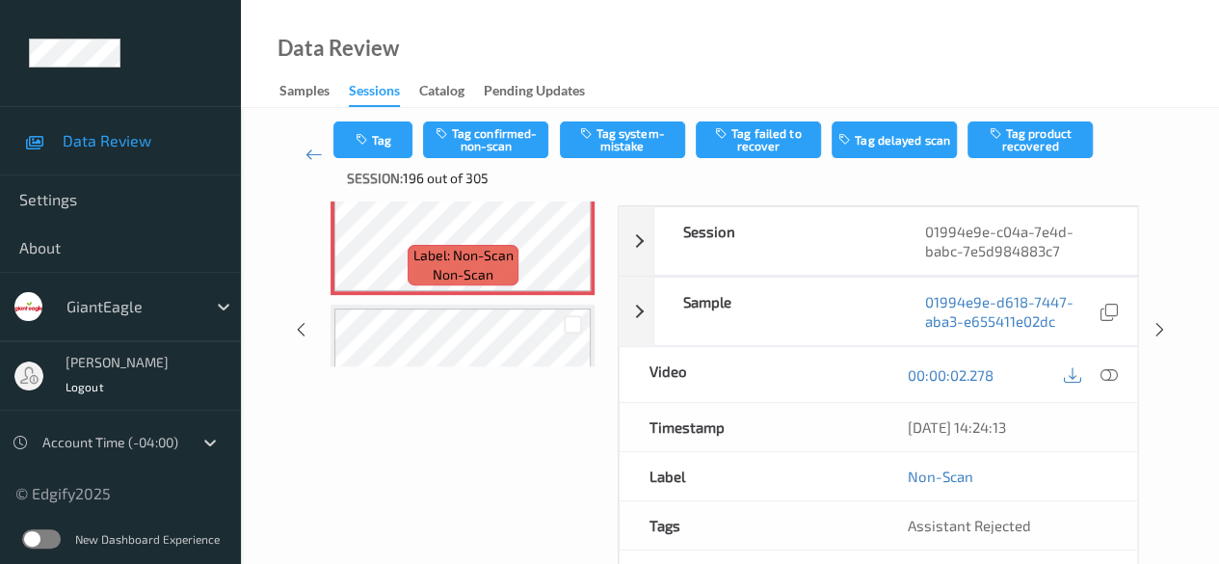
drag, startPoint x: 1104, startPoint y: 381, endPoint x: 997, endPoint y: 403, distance: 109.2
click at [1104, 380] on icon at bounding box center [1108, 374] width 17 height 17
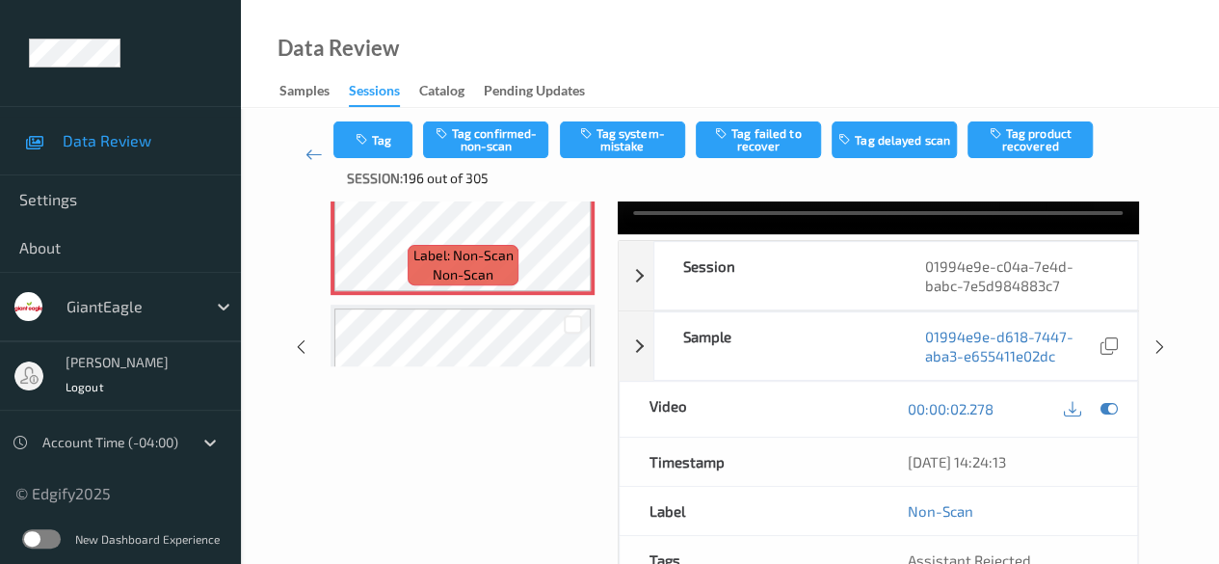
scroll to position [0, 0]
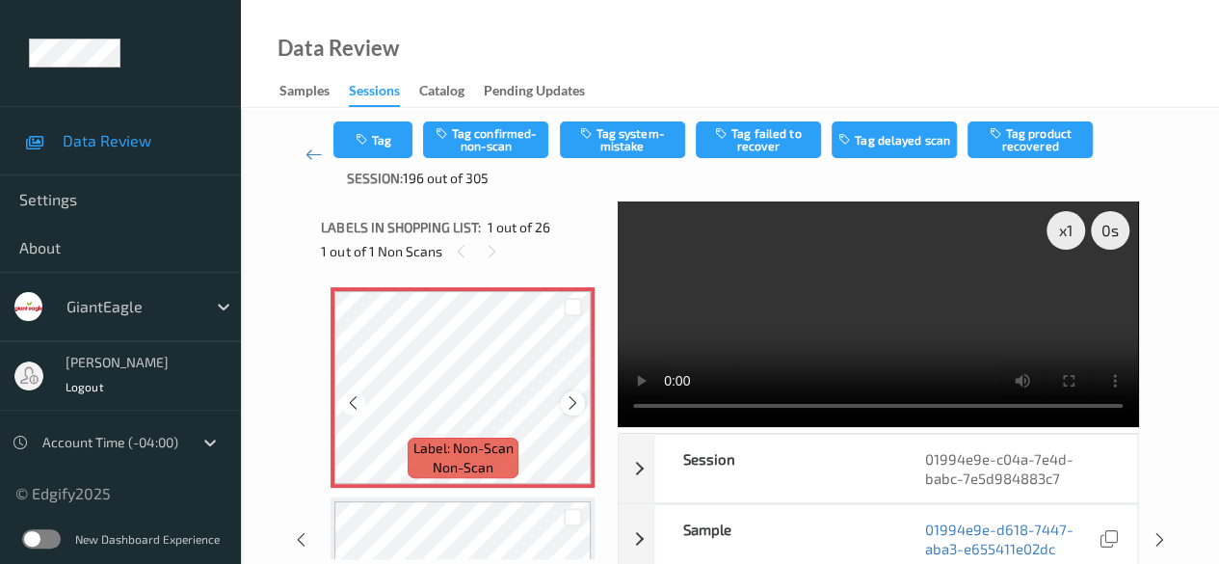
click at [572, 408] on icon at bounding box center [573, 402] width 16 height 17
click at [570, 398] on icon at bounding box center [573, 402] width 16 height 17
click at [574, 404] on icon at bounding box center [573, 402] width 16 height 17
click at [624, 140] on button "Tag system-mistake" at bounding box center [622, 139] width 125 height 37
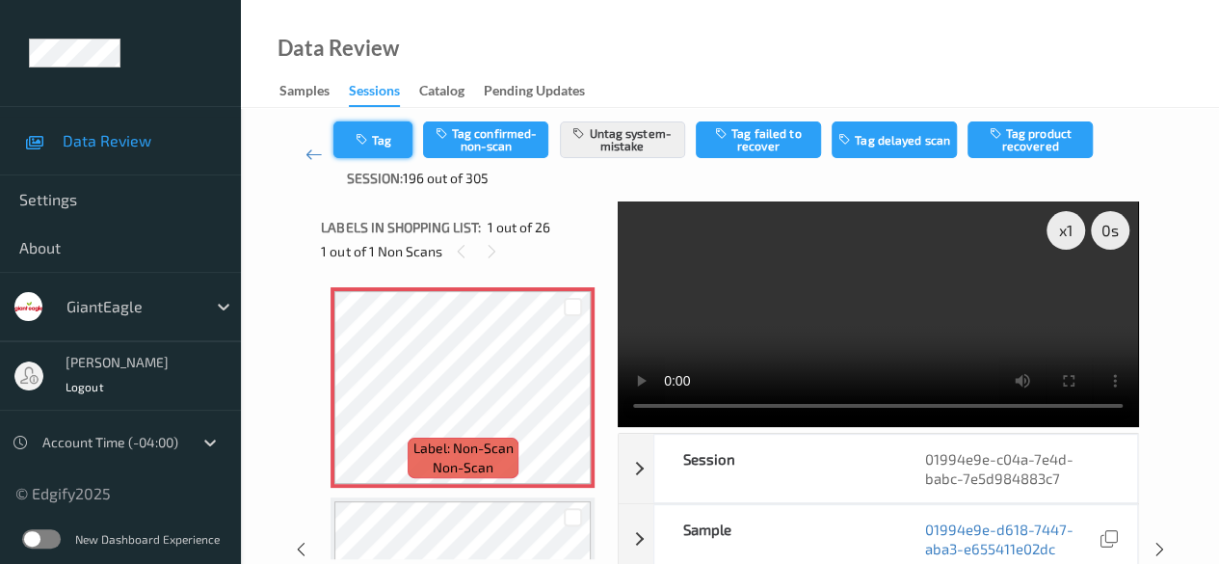
click at [366, 141] on icon "button" at bounding box center [363, 139] width 16 height 13
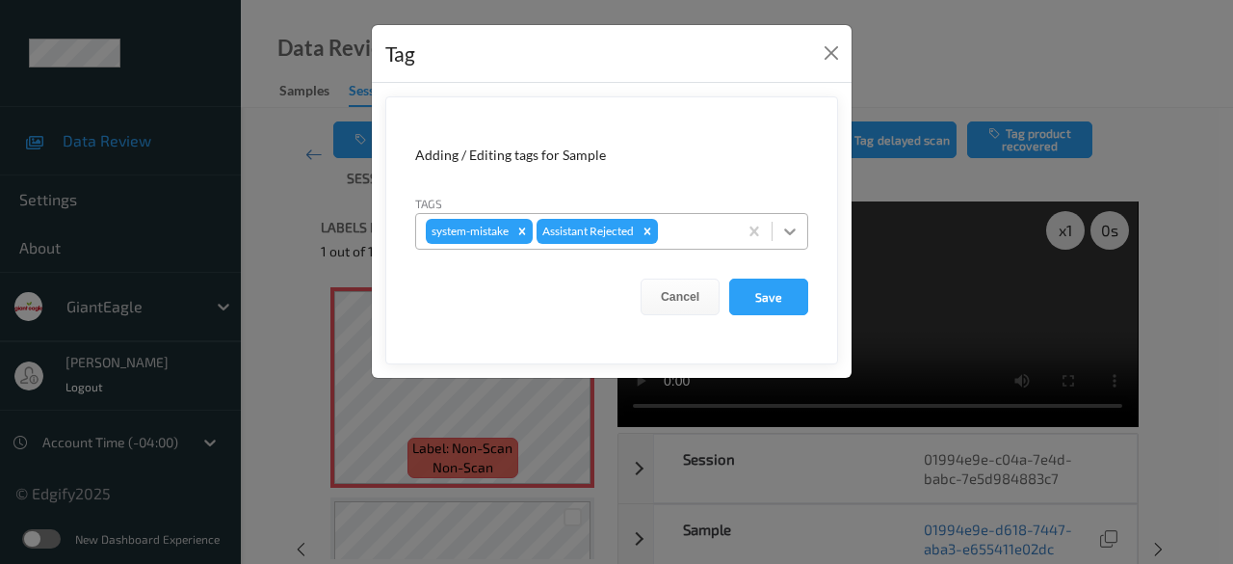
click at [792, 232] on icon at bounding box center [789, 231] width 19 height 19
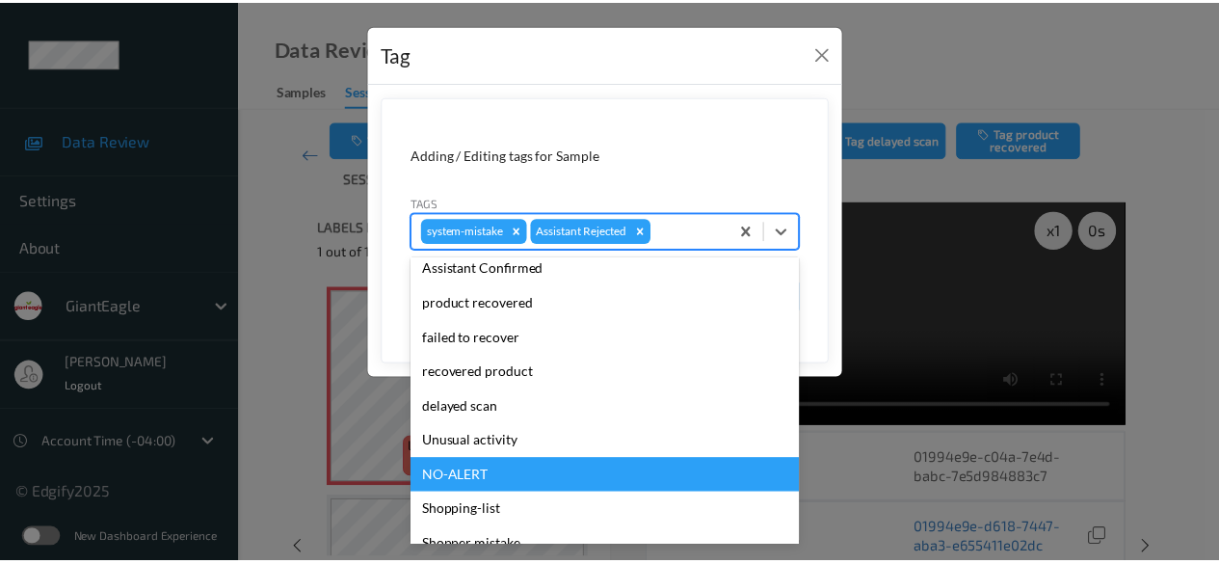
scroll to position [204, 0]
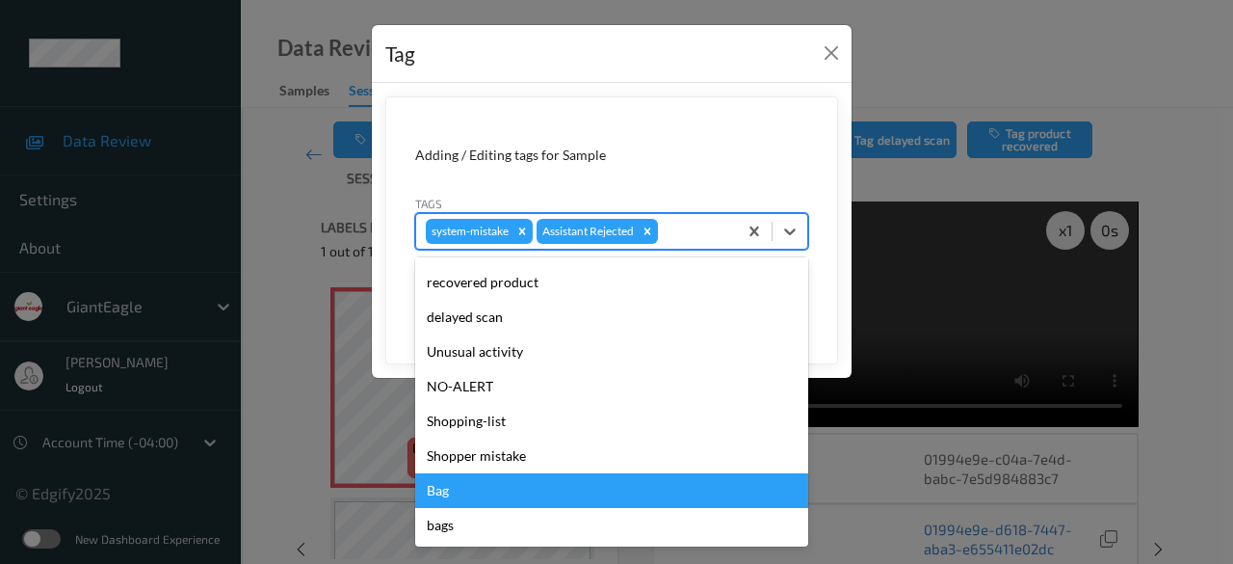
click at [501, 490] on div "Bag" at bounding box center [611, 490] width 393 height 35
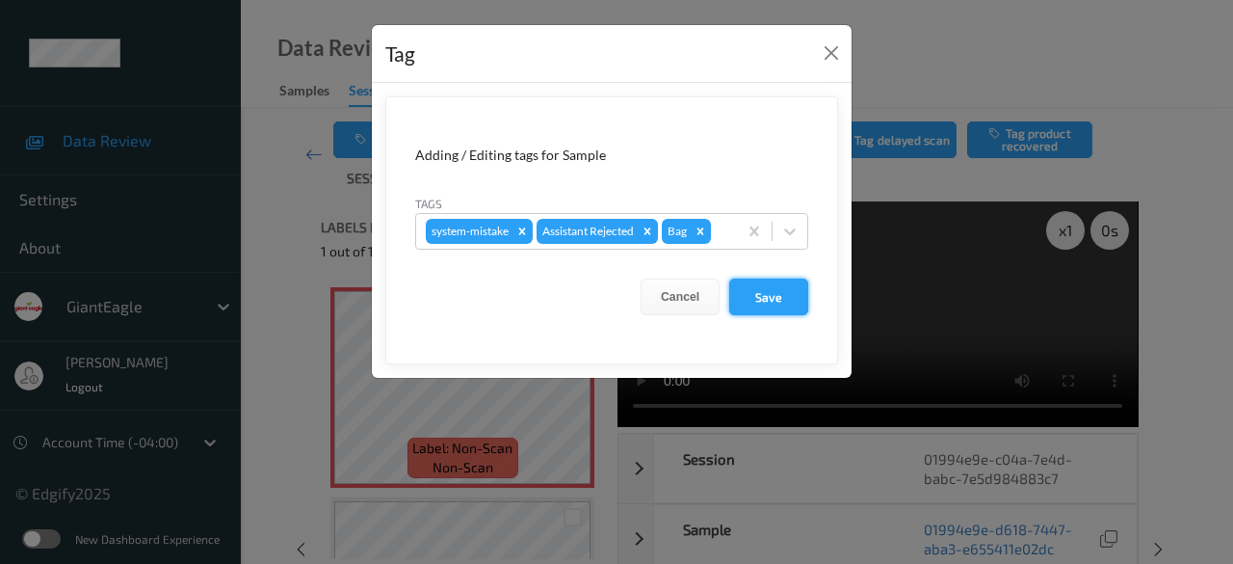
click at [768, 293] on button "Save" at bounding box center [768, 296] width 79 height 37
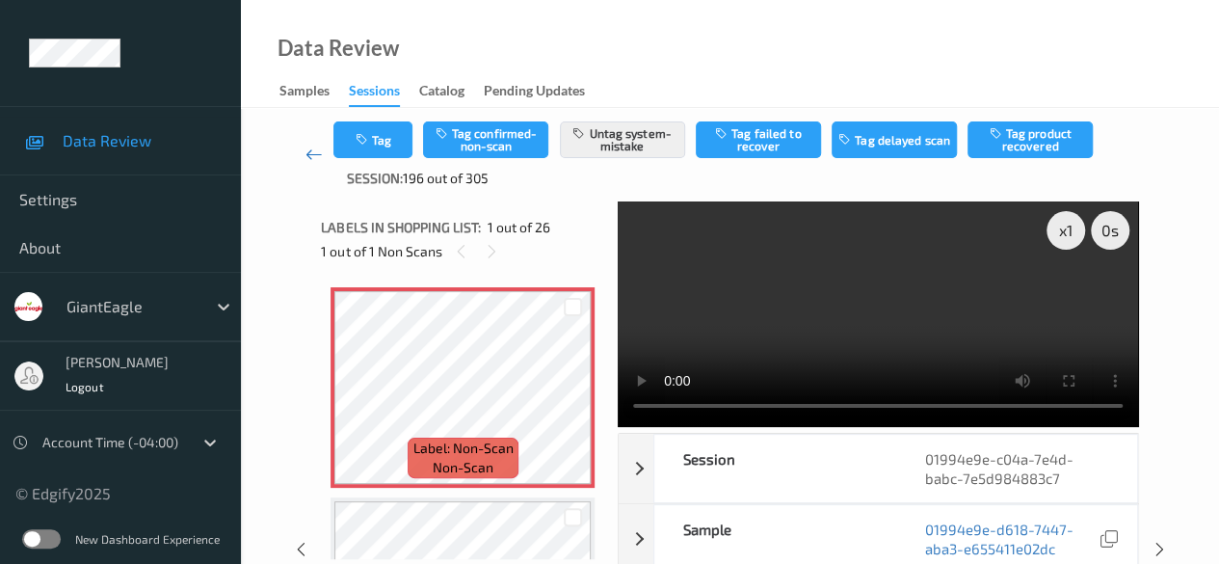
click at [312, 150] on icon at bounding box center [313, 154] width 17 height 19
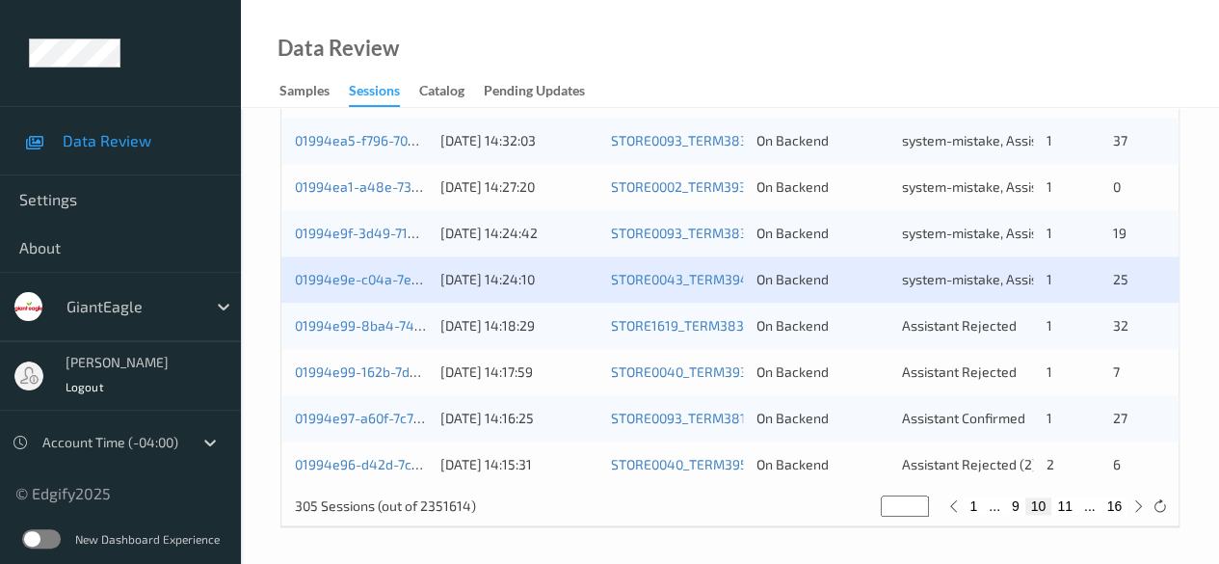
scroll to position [1037, 0]
click at [349, 329] on link "01994e99-8ba4-749c-8250-2f686b6b29a5" at bounding box center [429, 324] width 268 height 16
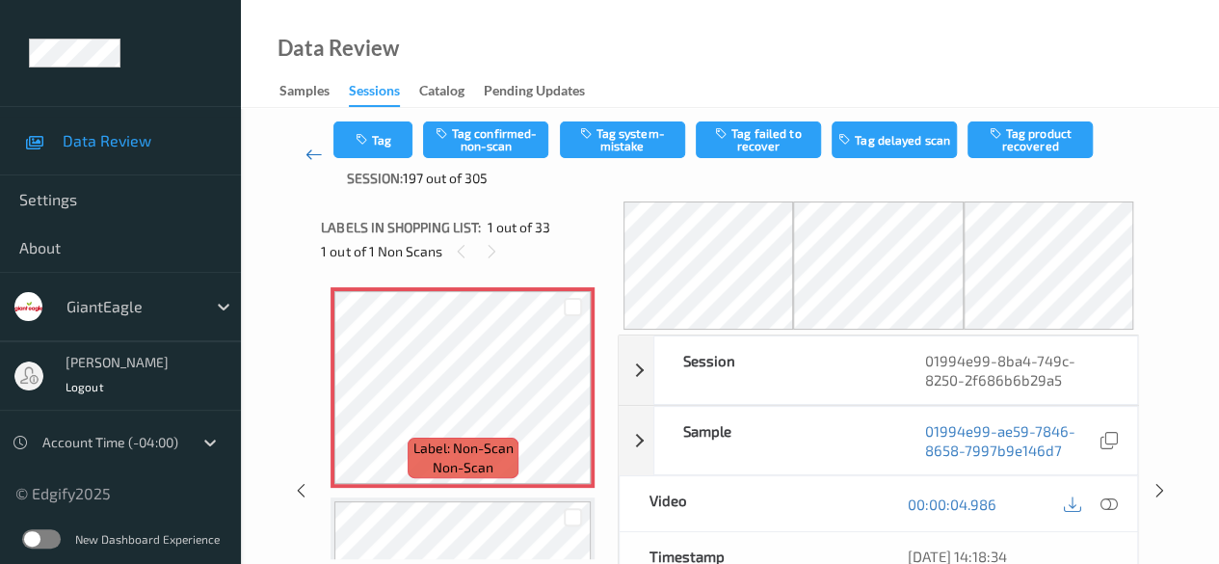
click at [310, 158] on icon at bounding box center [313, 154] width 17 height 19
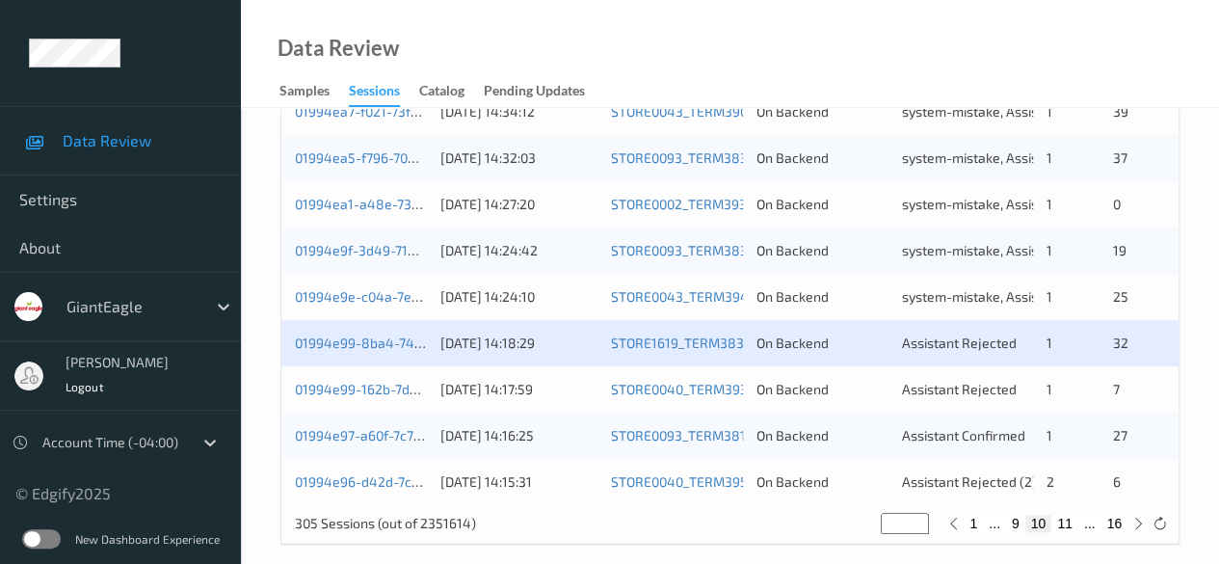
scroll to position [1037, 0]
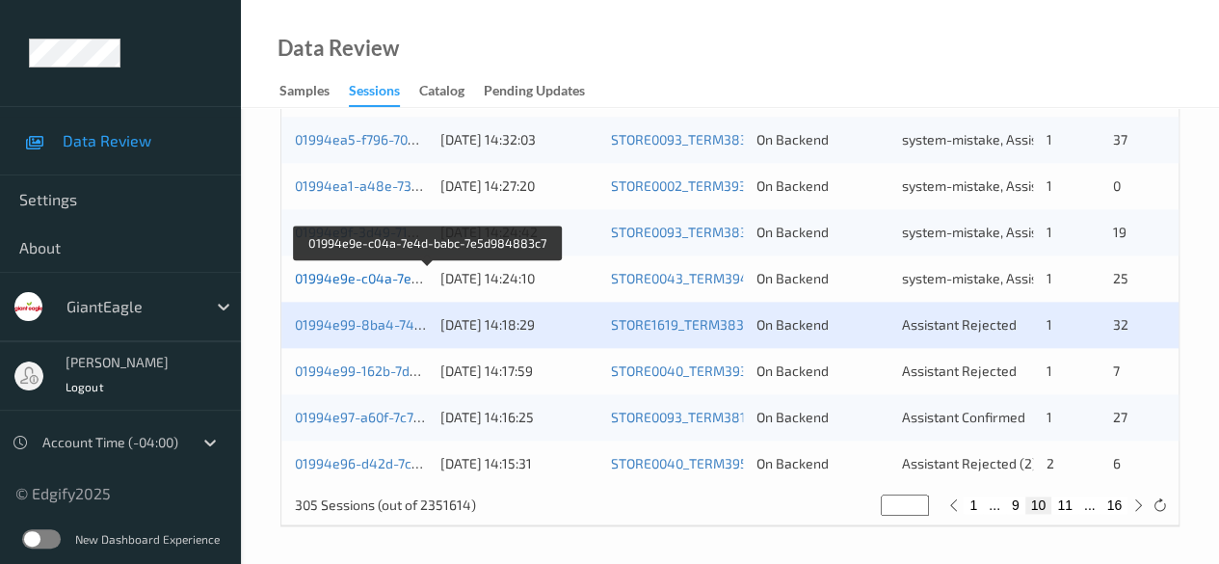
click at [364, 277] on link "01994e9e-c04a-7e4d-babc-7e5d984883c7" at bounding box center [428, 278] width 267 height 16
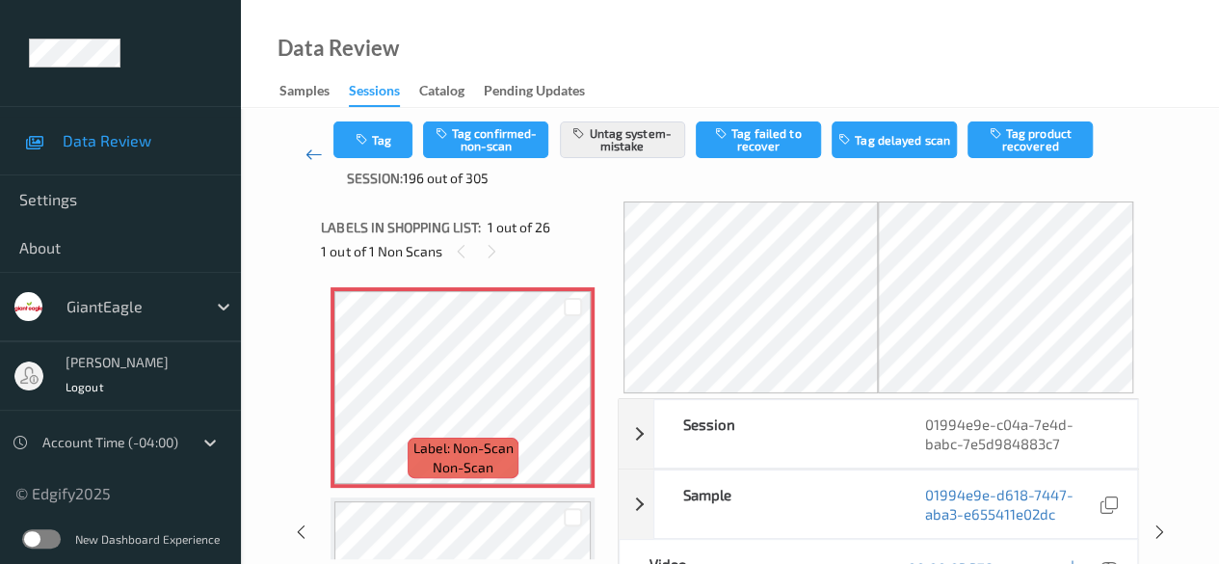
click at [316, 161] on icon at bounding box center [313, 154] width 17 height 19
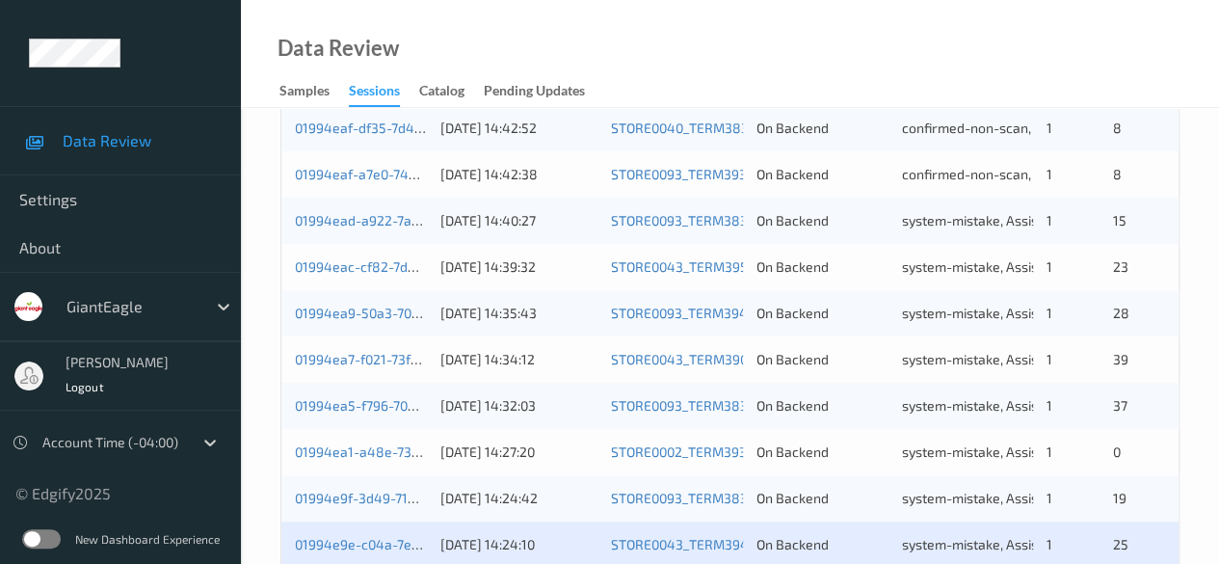
scroll to position [964, 0]
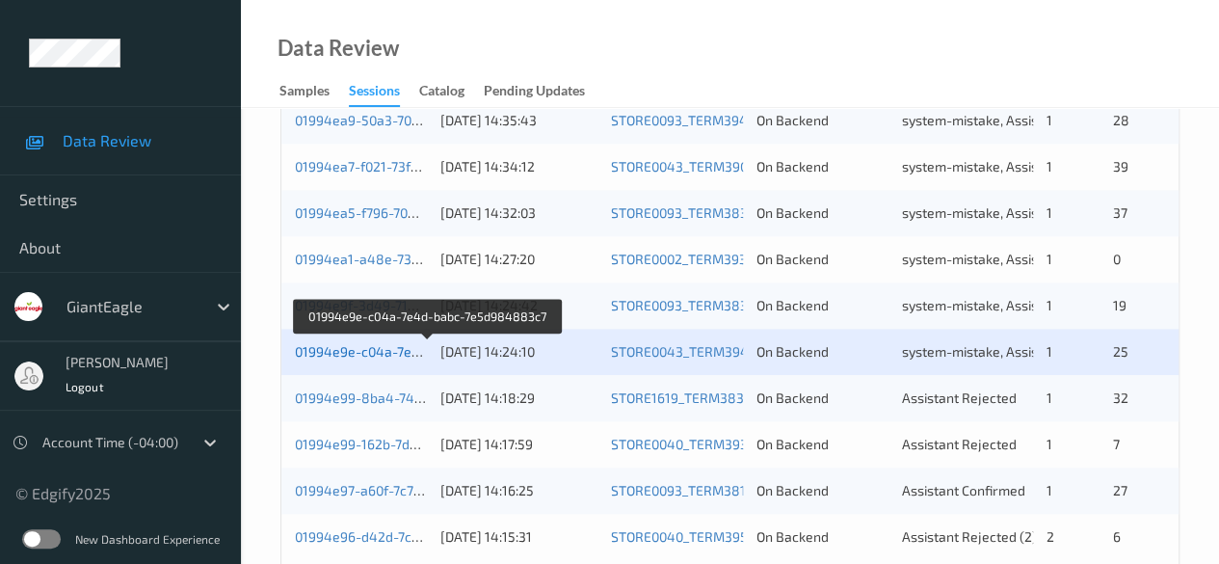
click at [349, 352] on link "01994e9e-c04a-7e4d-babc-7e5d984883c7" at bounding box center [428, 351] width 267 height 16
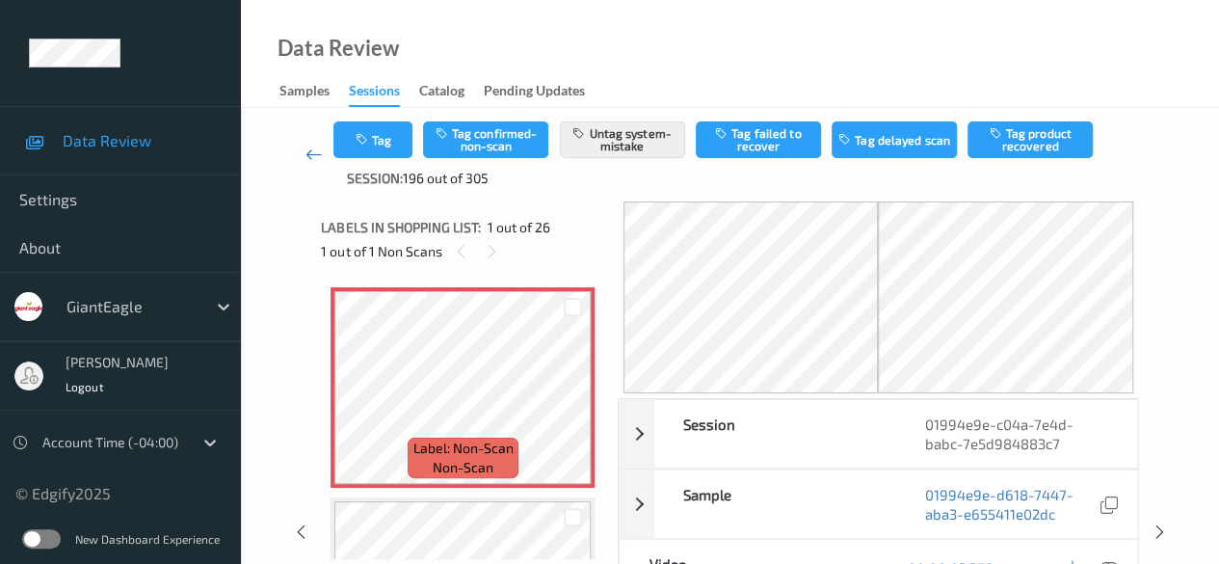
click at [312, 156] on icon at bounding box center [313, 154] width 17 height 19
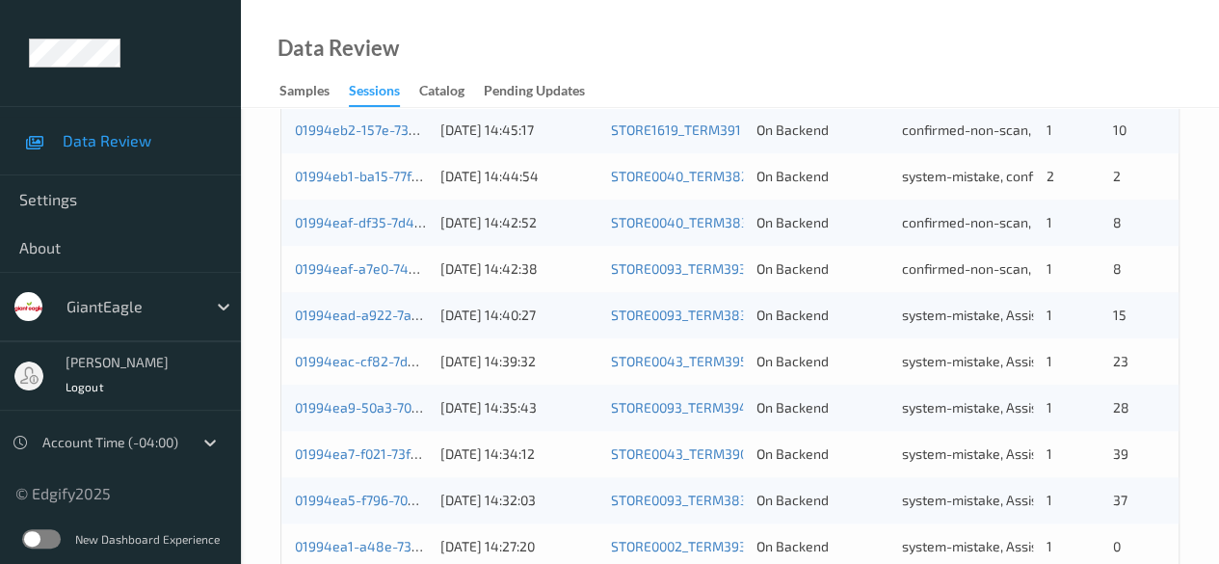
scroll to position [867, 0]
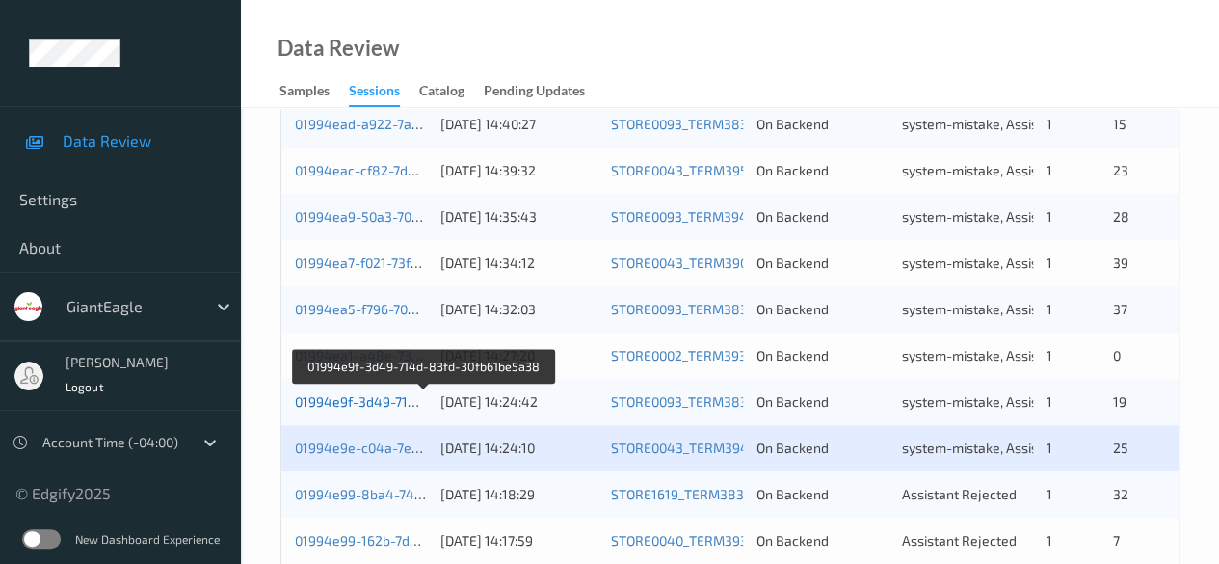
click at [360, 403] on link "01994e9f-3d49-714d-83fd-30fb61be5a38" at bounding box center [424, 401] width 258 height 16
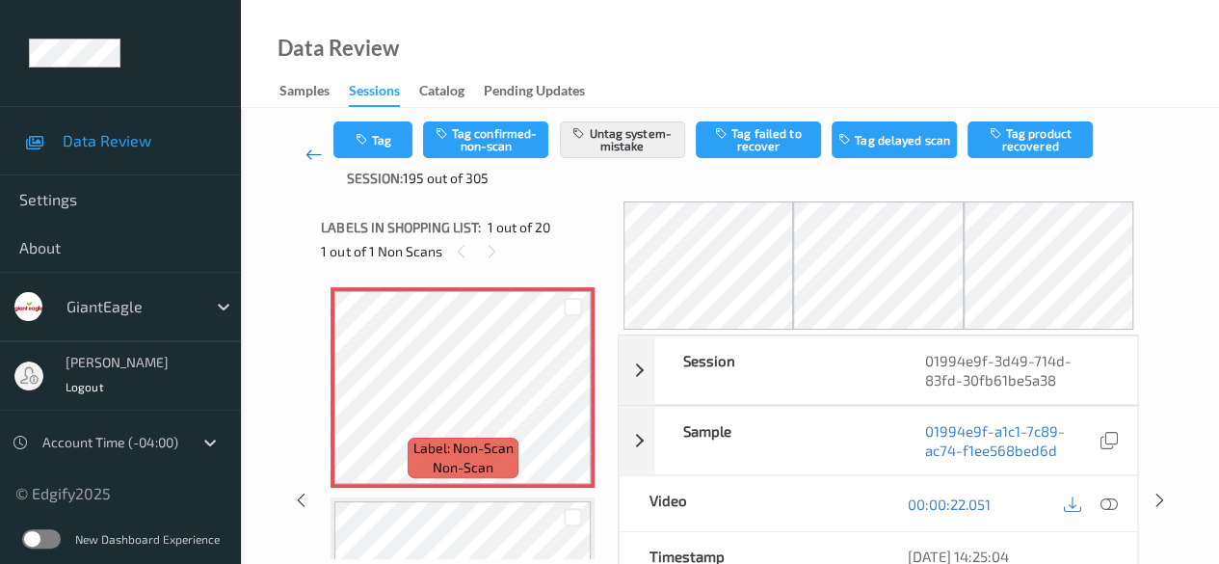
click at [317, 159] on icon at bounding box center [313, 154] width 17 height 19
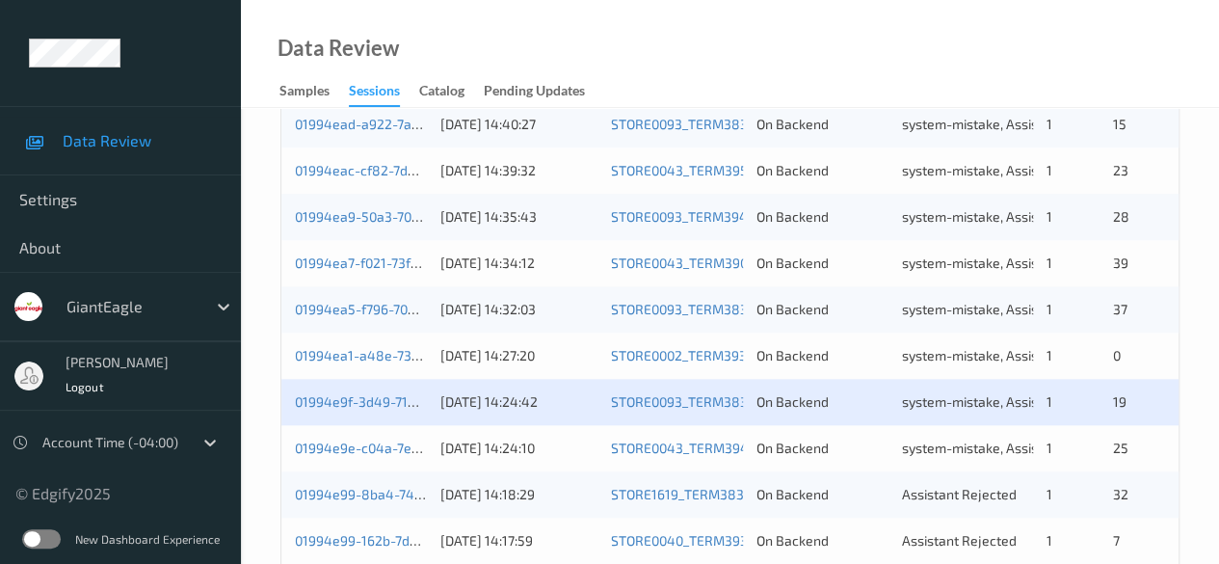
scroll to position [1037, 0]
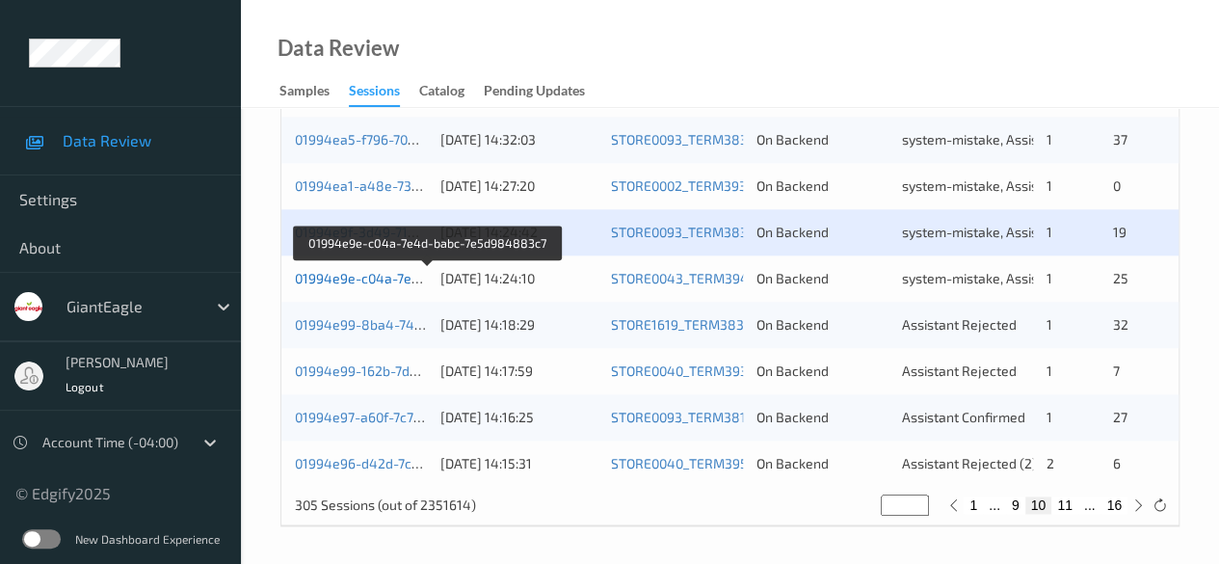
click at [368, 277] on link "01994e9e-c04a-7e4d-babc-7e5d984883c7" at bounding box center [428, 278] width 267 height 16
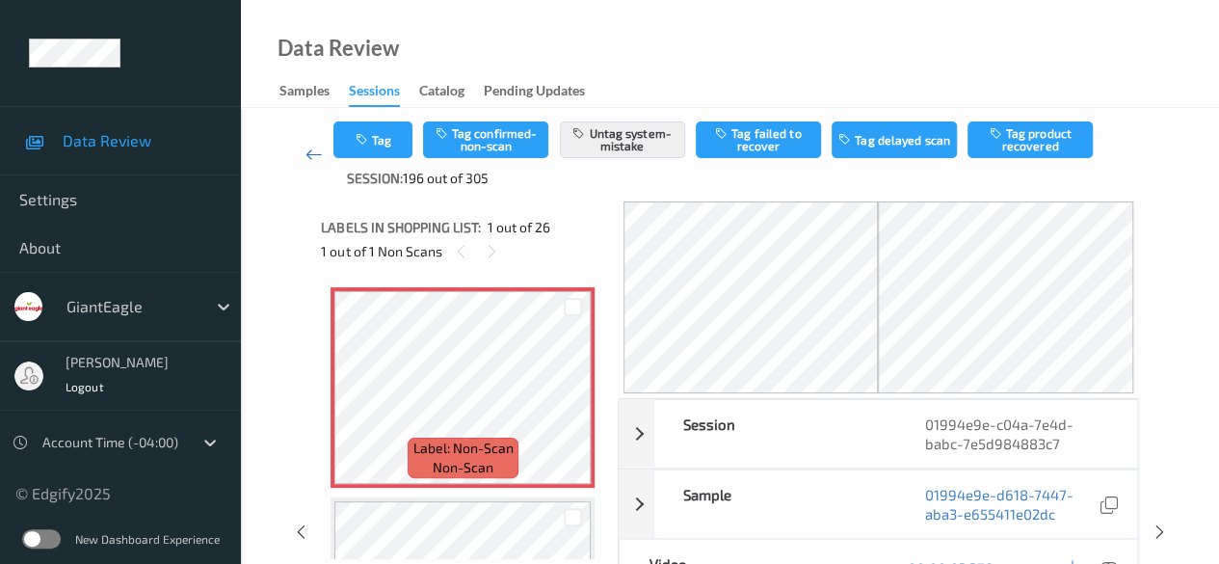
click at [308, 156] on icon at bounding box center [313, 154] width 17 height 19
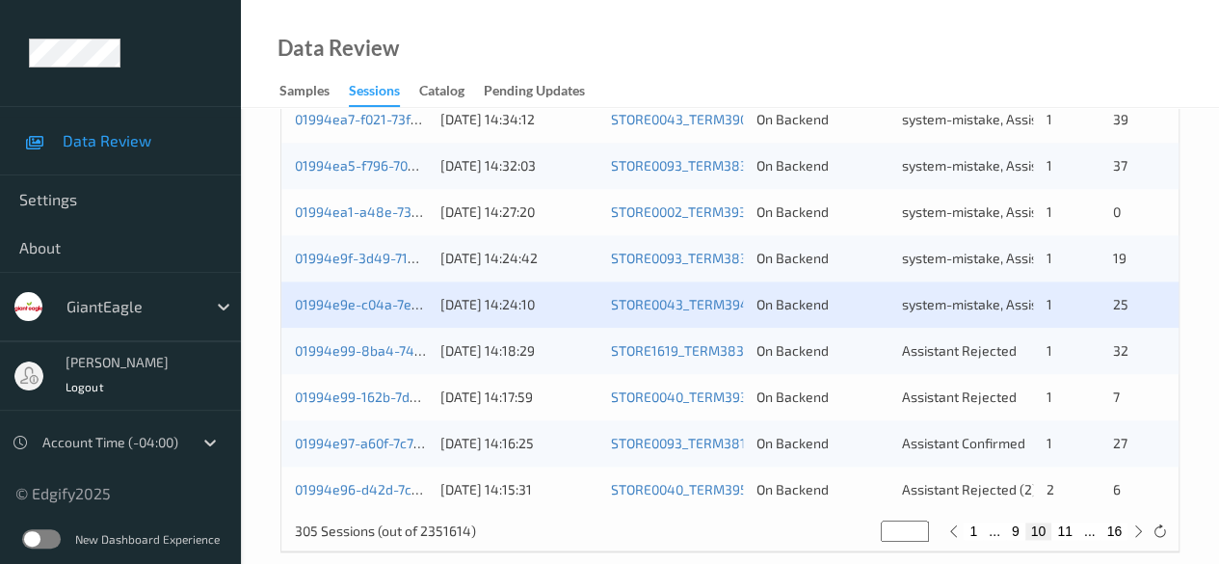
scroll to position [1037, 0]
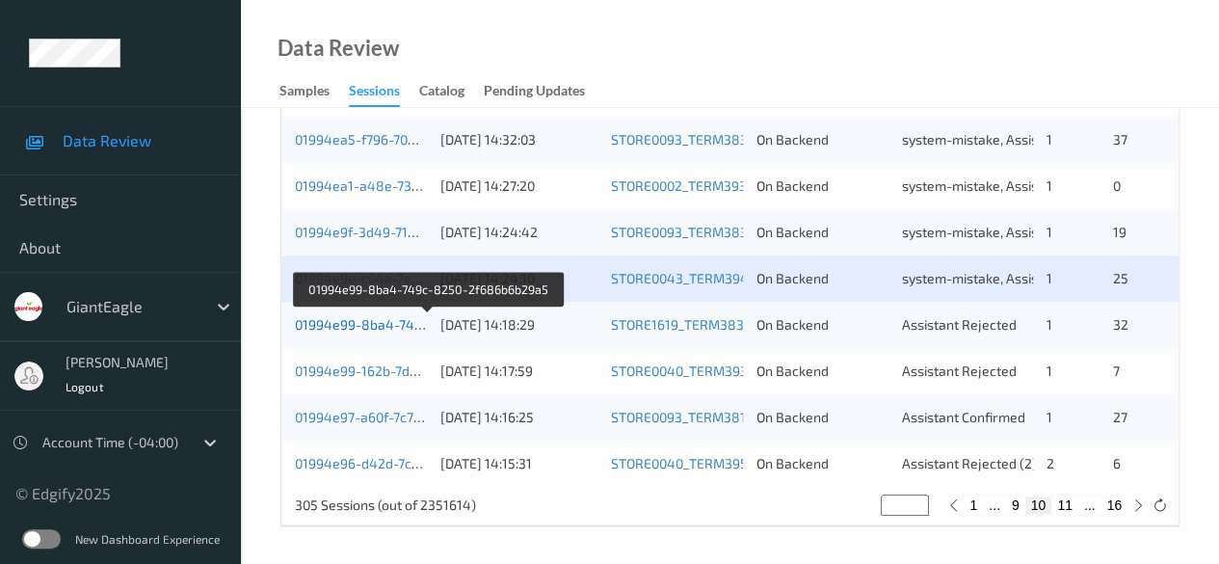
click at [394, 330] on link "01994e99-8ba4-749c-8250-2f686b6b29a5" at bounding box center [429, 324] width 268 height 16
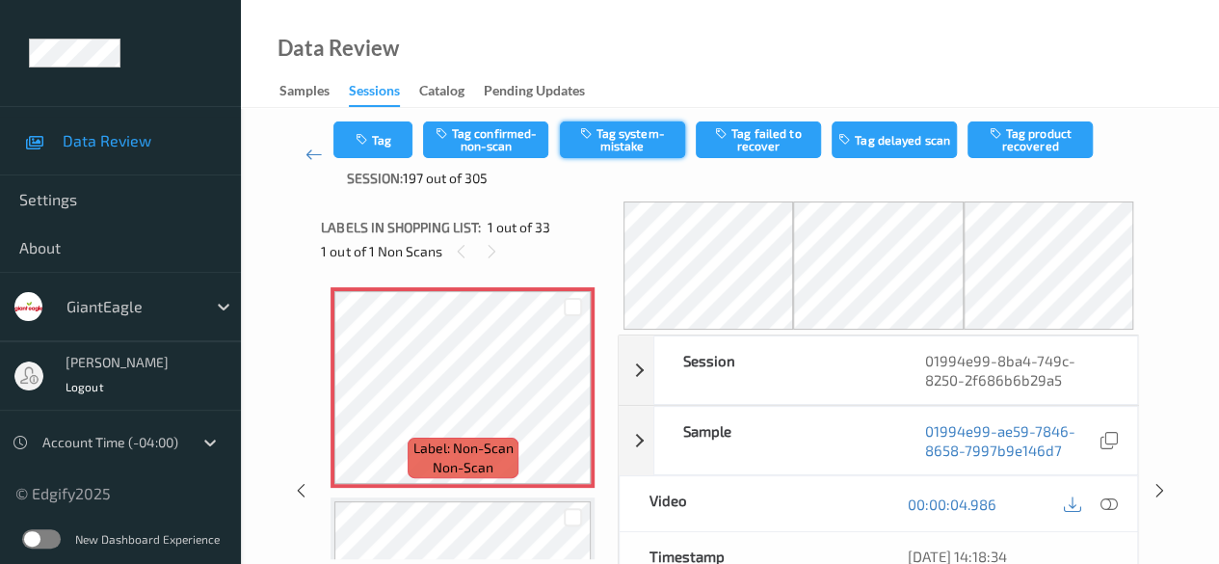
click at [622, 142] on button "Tag system-mistake" at bounding box center [622, 139] width 125 height 37
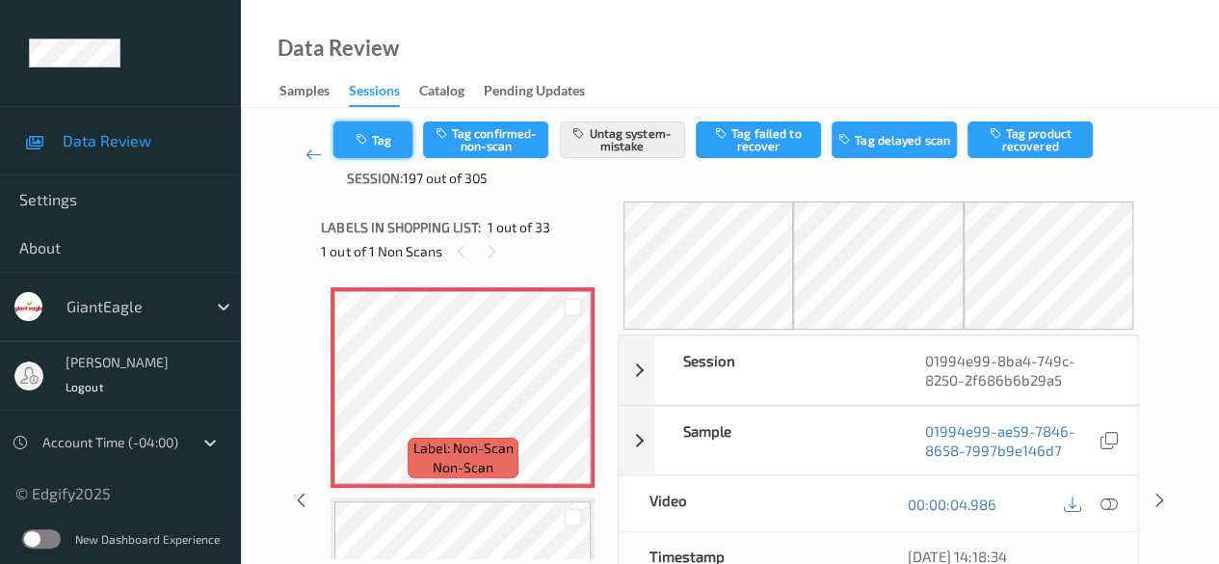
click at [382, 147] on button "Tag" at bounding box center [372, 139] width 79 height 37
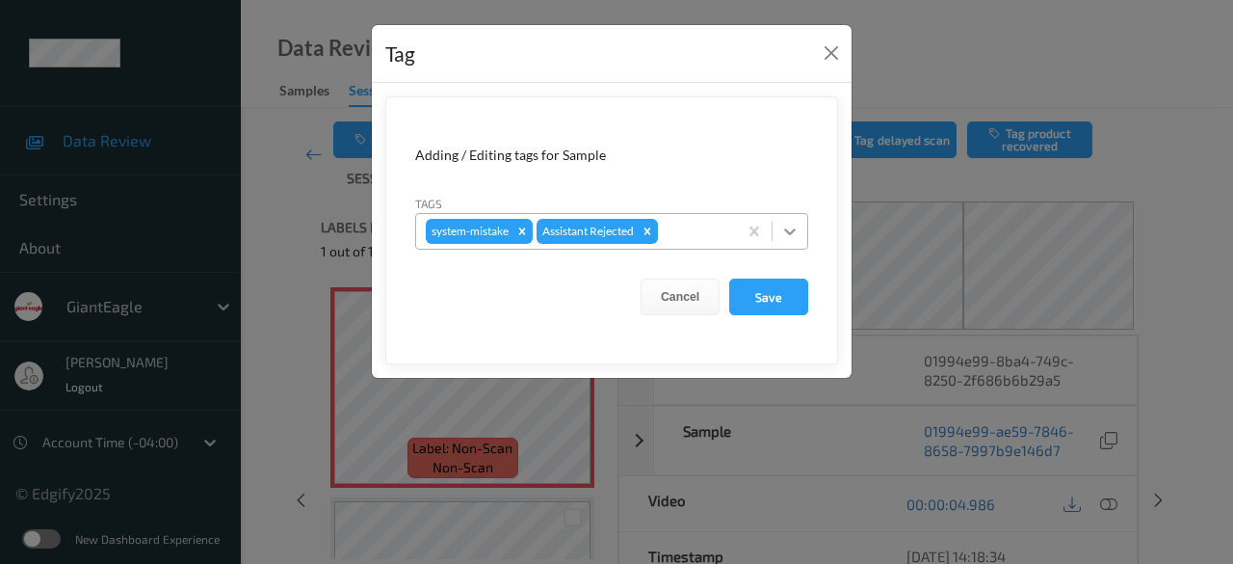
click at [798, 236] on icon at bounding box center [789, 231] width 19 height 19
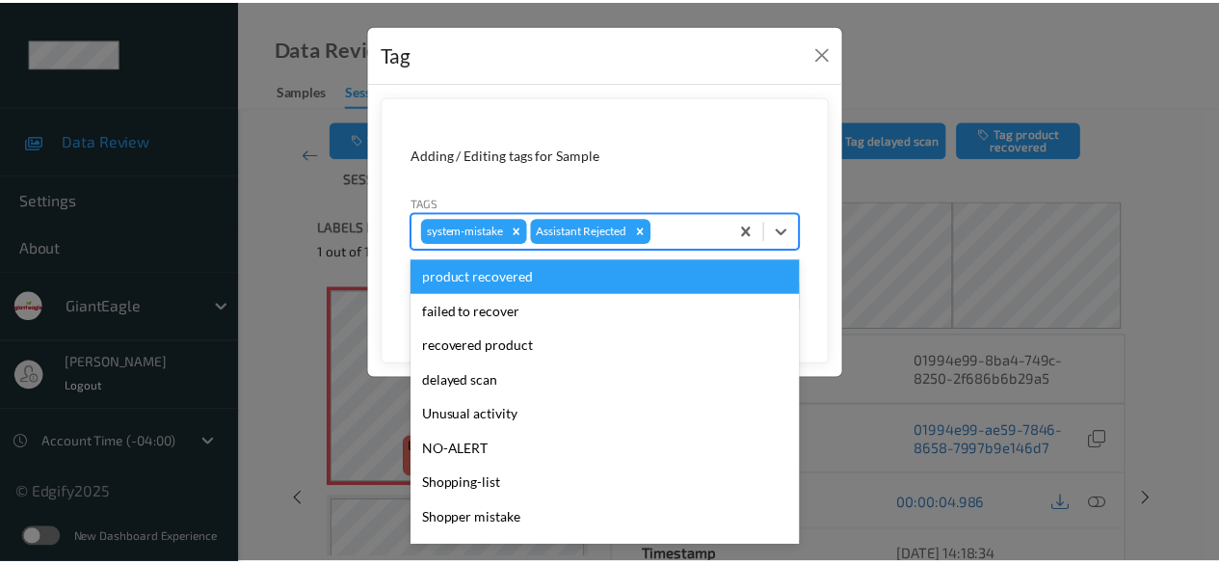
scroll to position [204, 0]
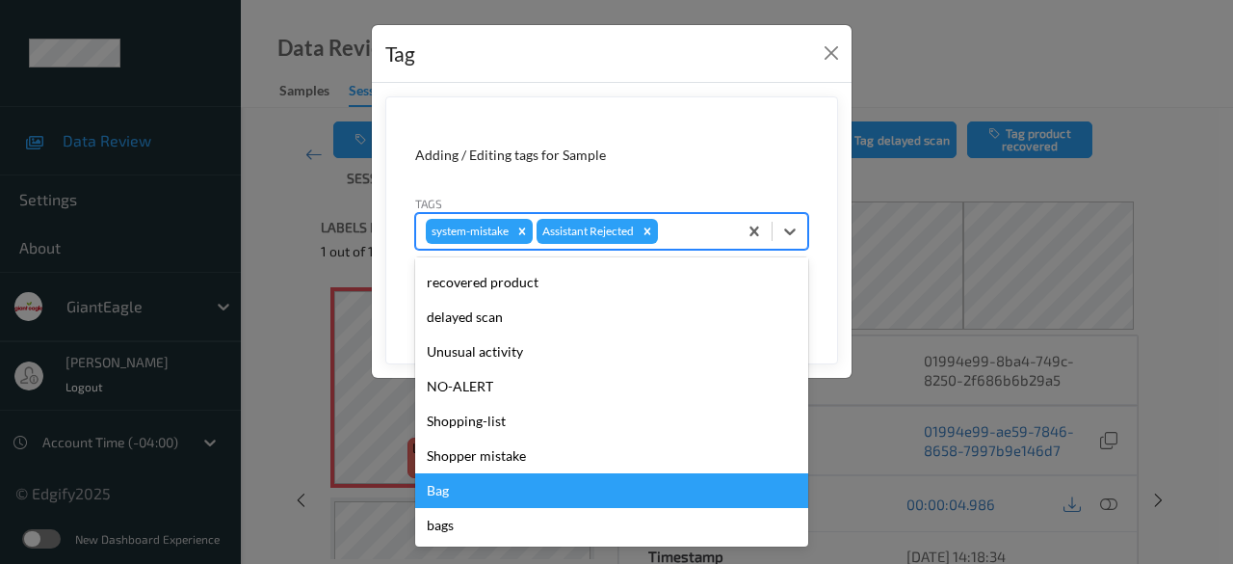
click at [478, 490] on div "Bag" at bounding box center [611, 490] width 393 height 35
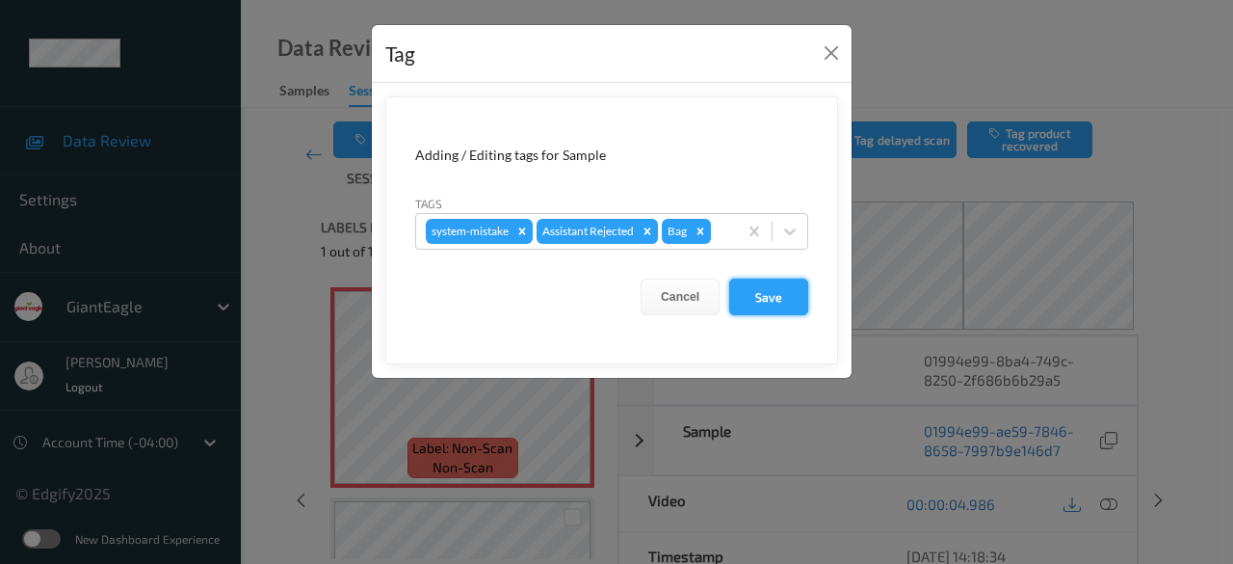
click at [767, 304] on button "Save" at bounding box center [768, 296] width 79 height 37
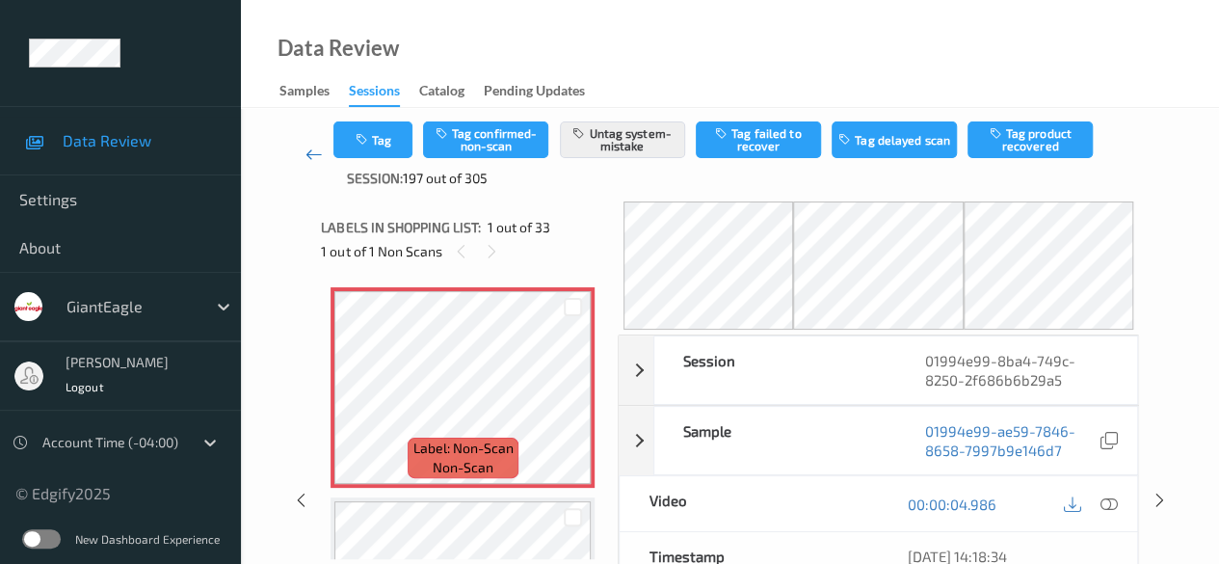
click at [318, 150] on icon at bounding box center [313, 154] width 17 height 19
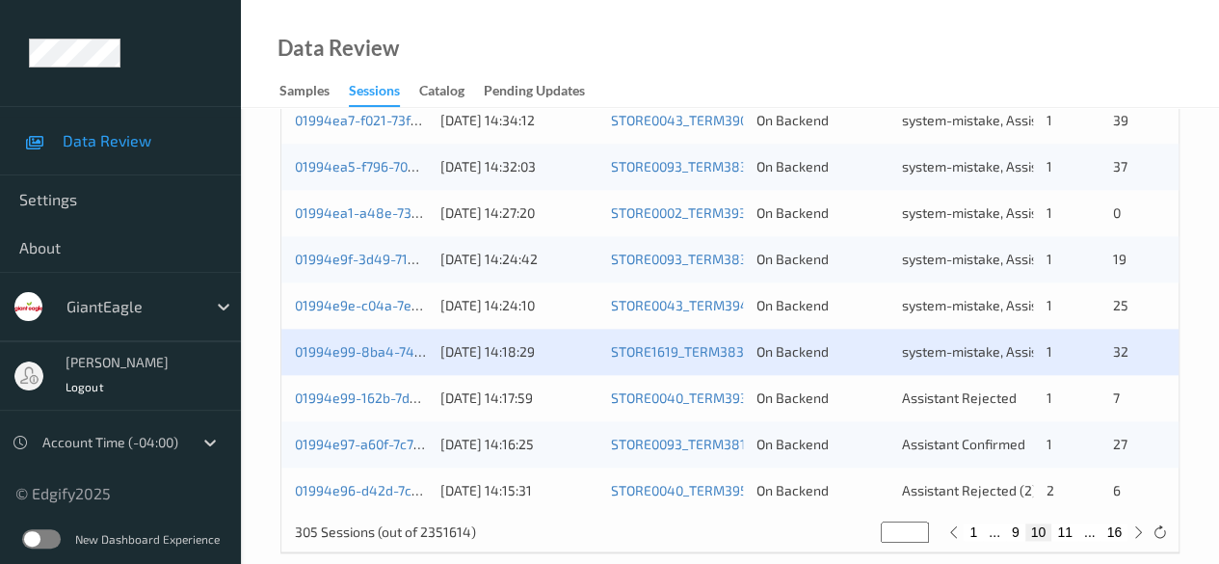
scroll to position [1037, 0]
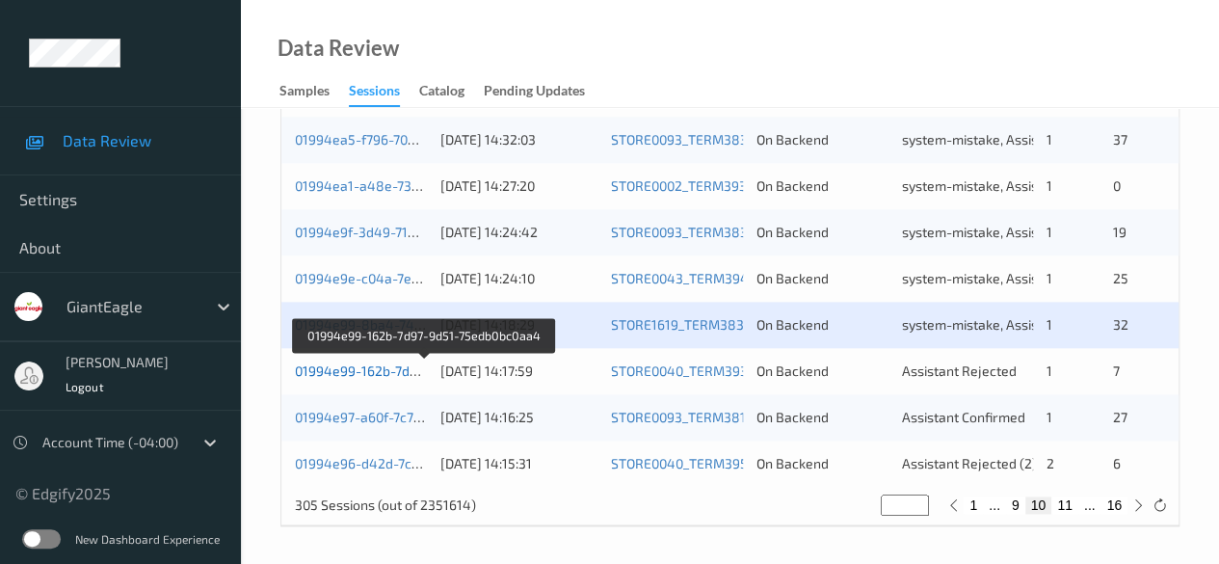
click at [387, 369] on link "01994e99-162b-7d97-9d51-75edb0bc0aa4" at bounding box center [425, 370] width 260 height 16
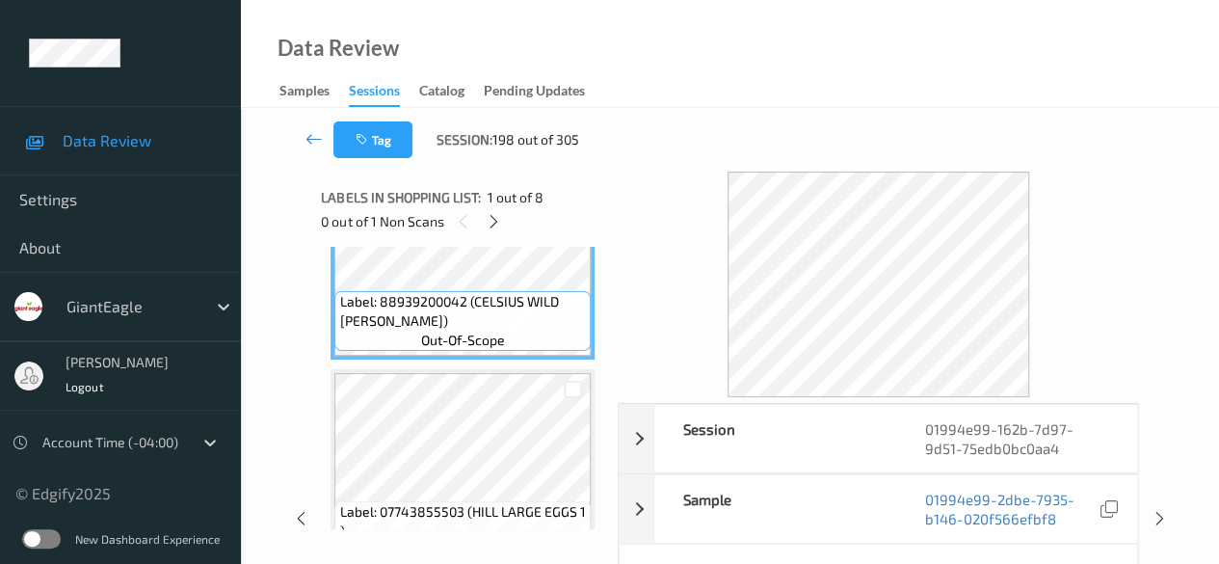
scroll to position [193, 0]
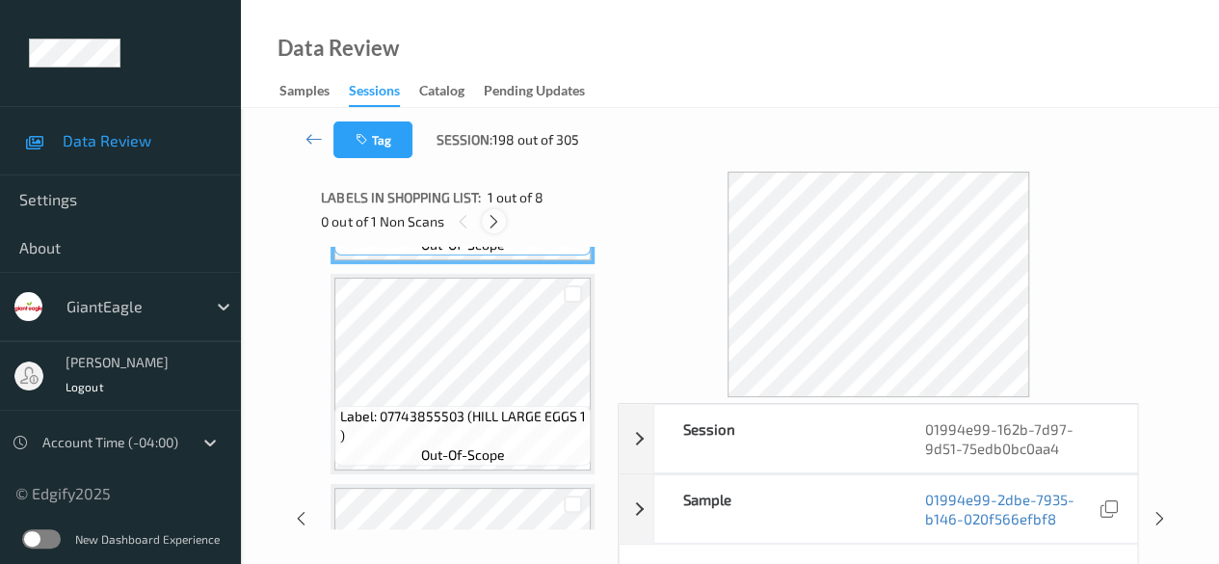
click at [496, 223] on icon at bounding box center [494, 221] width 16 height 17
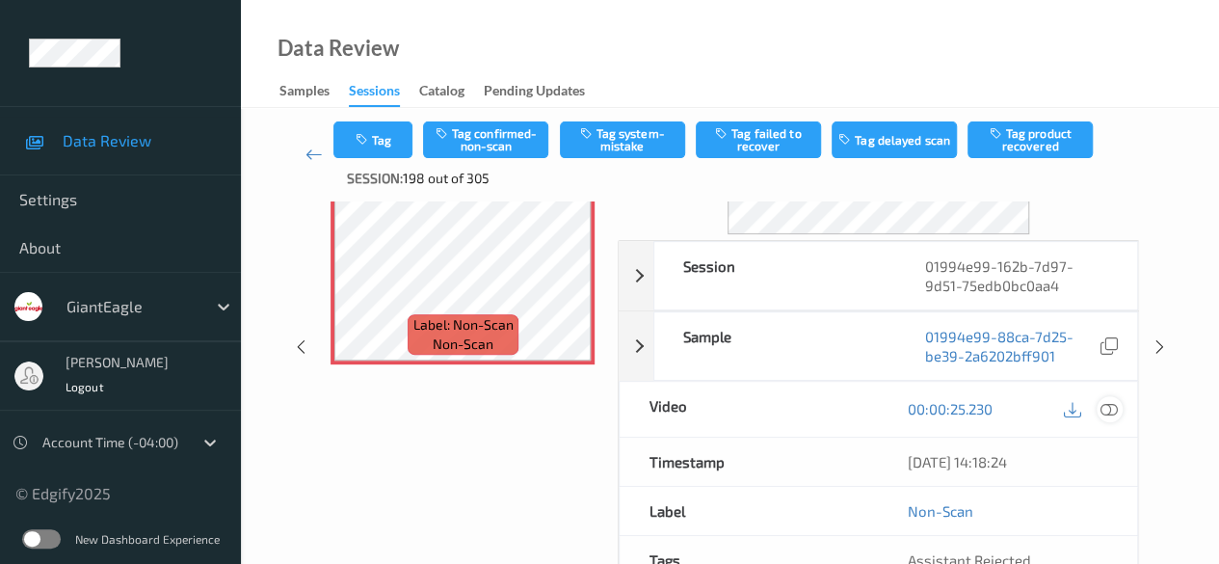
click at [1111, 403] on icon at bounding box center [1108, 408] width 17 height 17
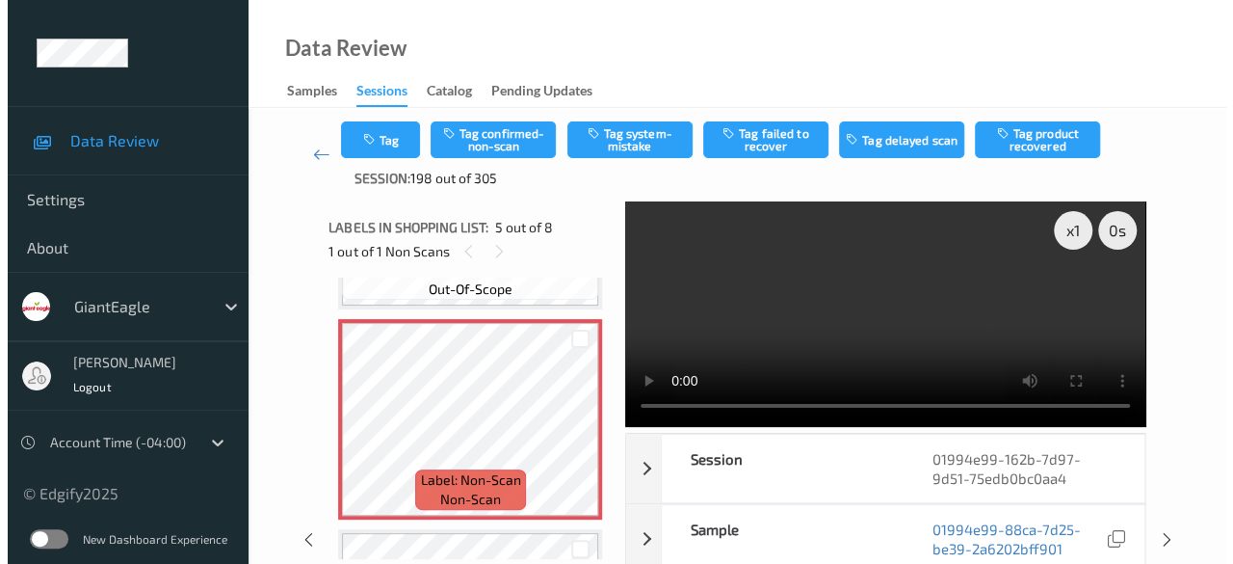
scroll to position [867, 0]
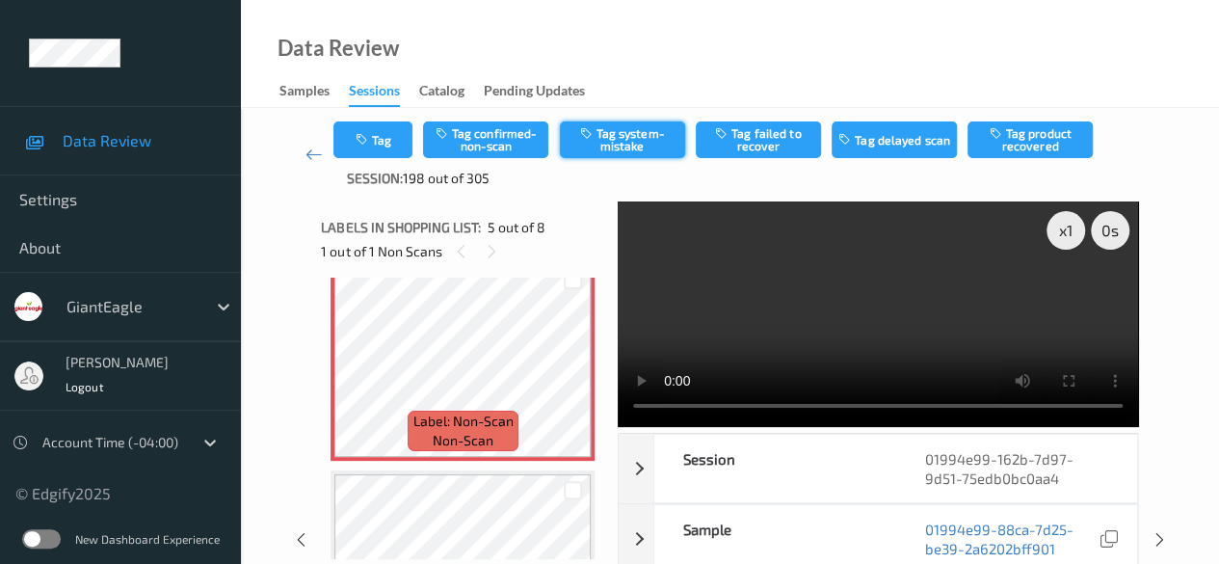
click at [619, 128] on button "Tag system-mistake" at bounding box center [622, 139] width 125 height 37
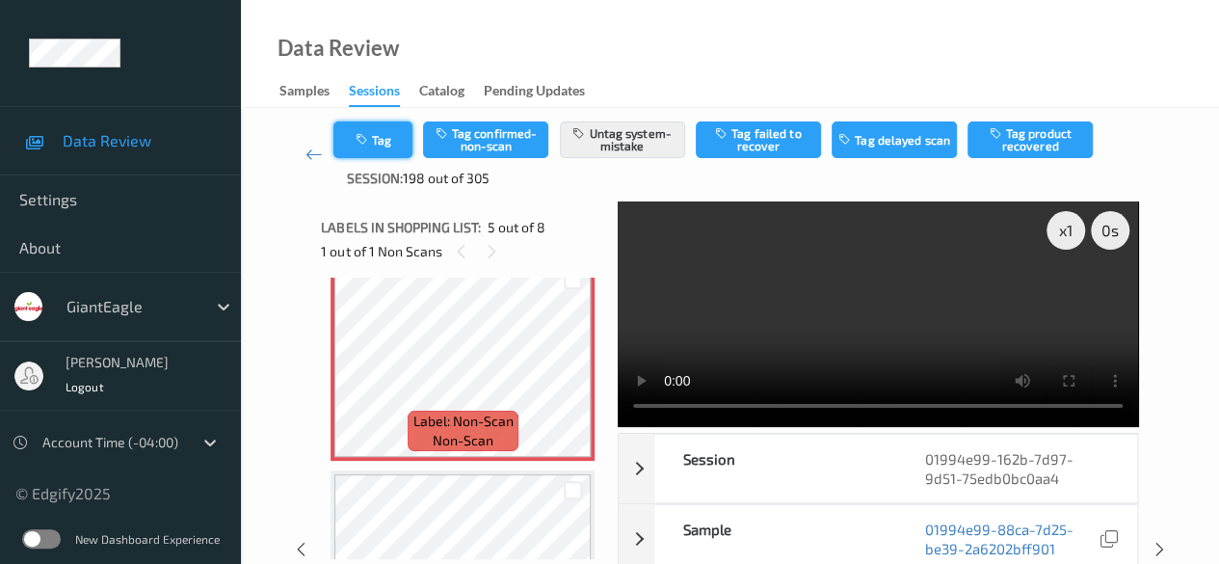
click at [378, 147] on button "Tag" at bounding box center [372, 139] width 79 height 37
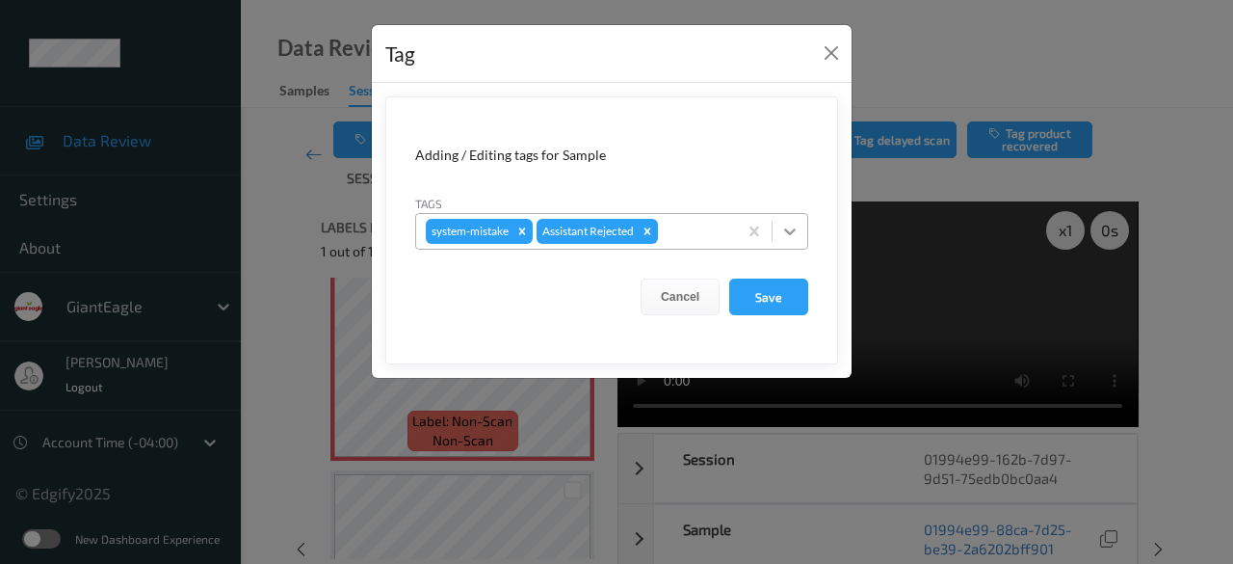
click at [788, 236] on icon at bounding box center [789, 231] width 19 height 19
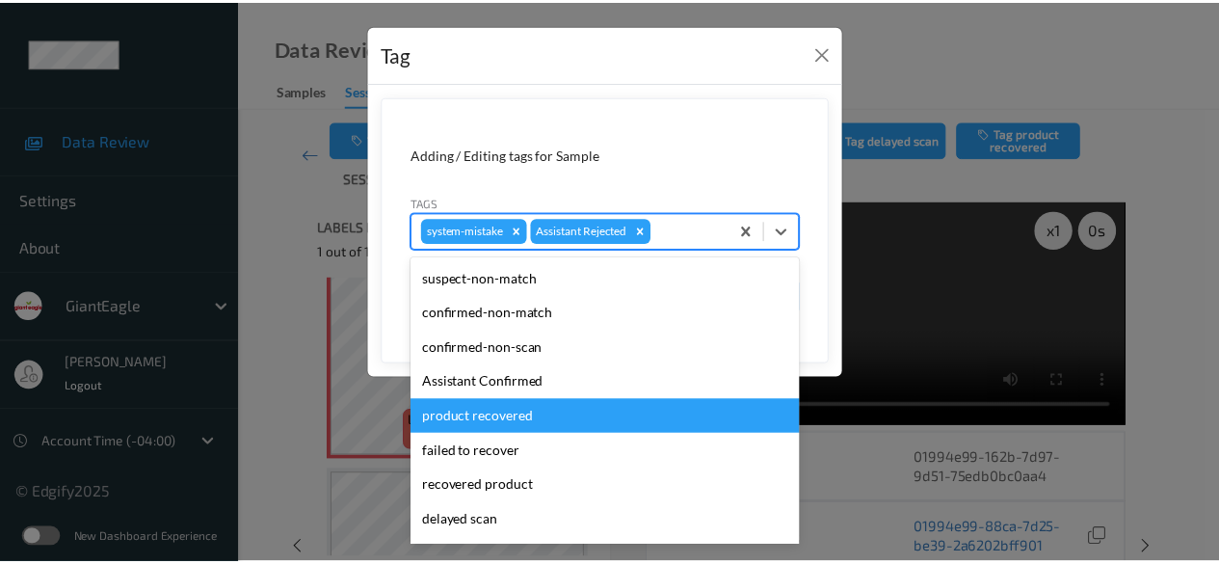
scroll to position [96, 0]
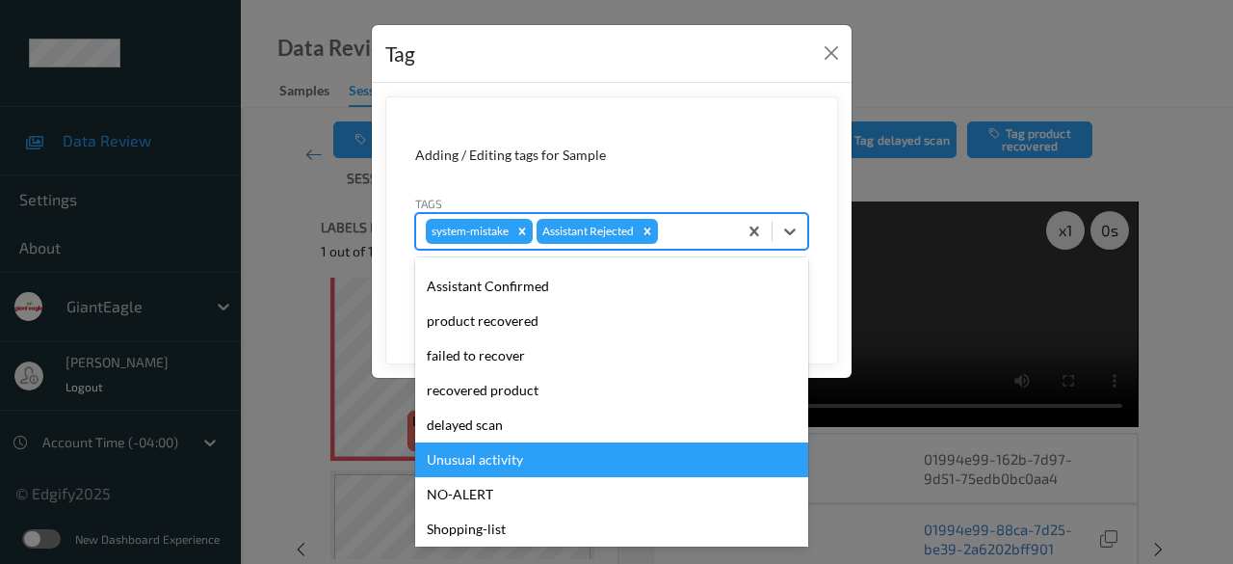
click at [634, 460] on div "Unusual activity" at bounding box center [611, 459] width 393 height 35
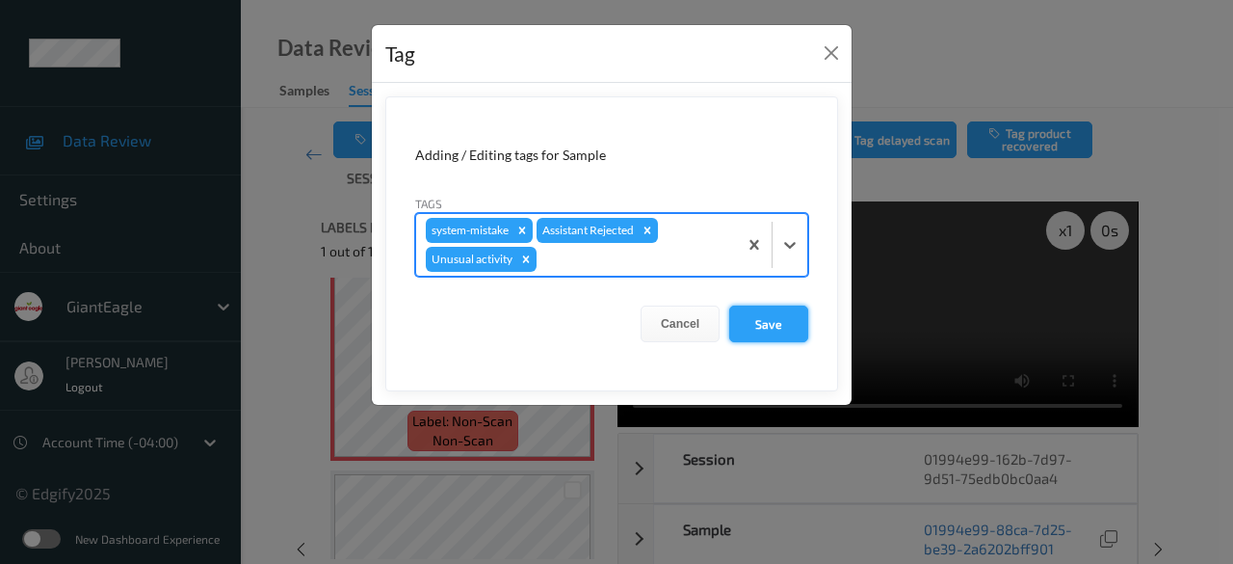
click at [769, 315] on button "Save" at bounding box center [768, 323] width 79 height 37
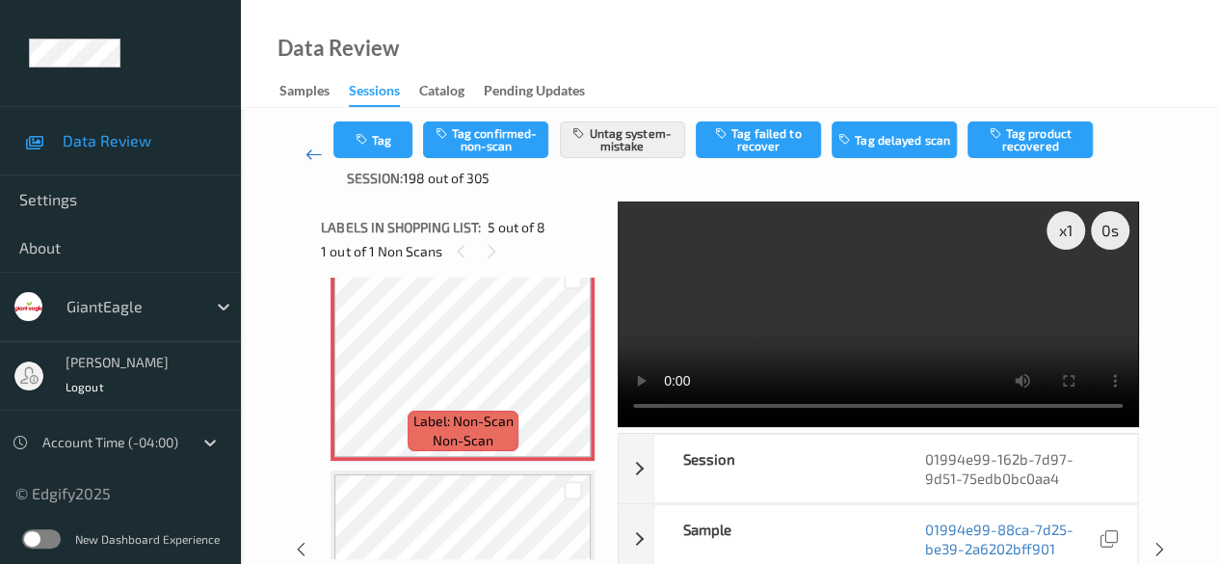
click at [314, 153] on icon at bounding box center [313, 154] width 17 height 19
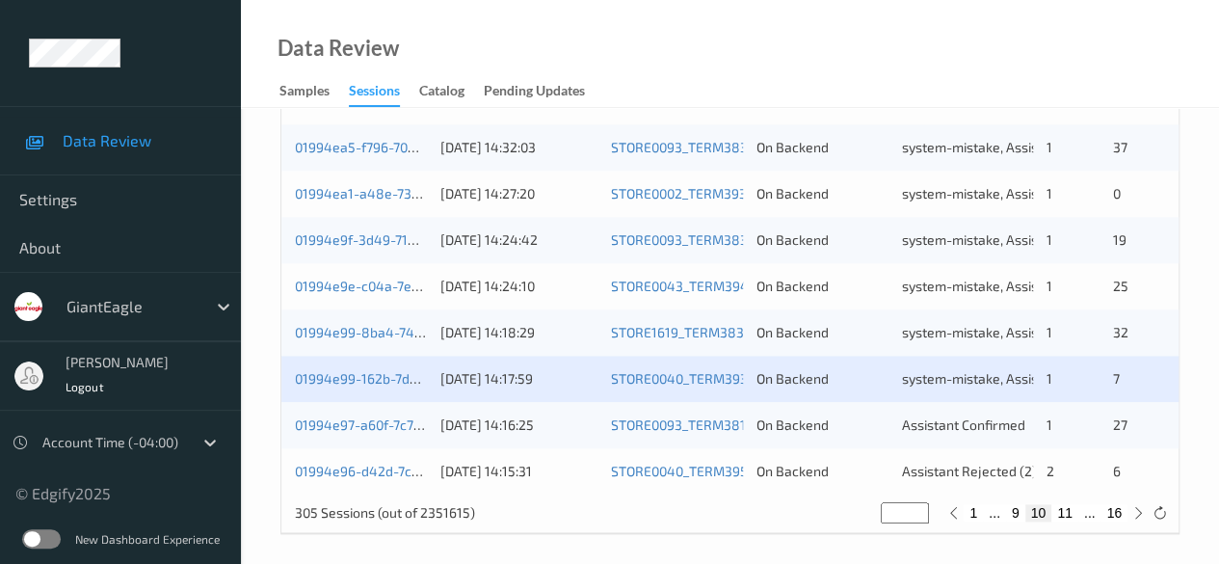
scroll to position [1037, 0]
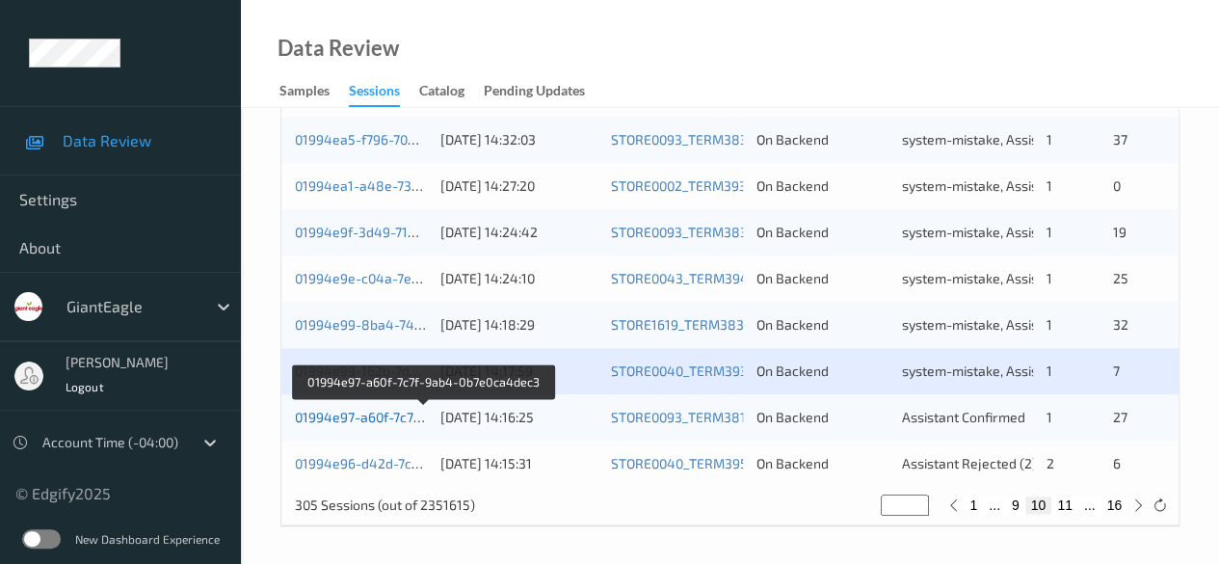
click at [363, 415] on link "01994e97-a60f-7c7f-9ab4-0b7e0ca4dec3" at bounding box center [423, 417] width 257 height 16
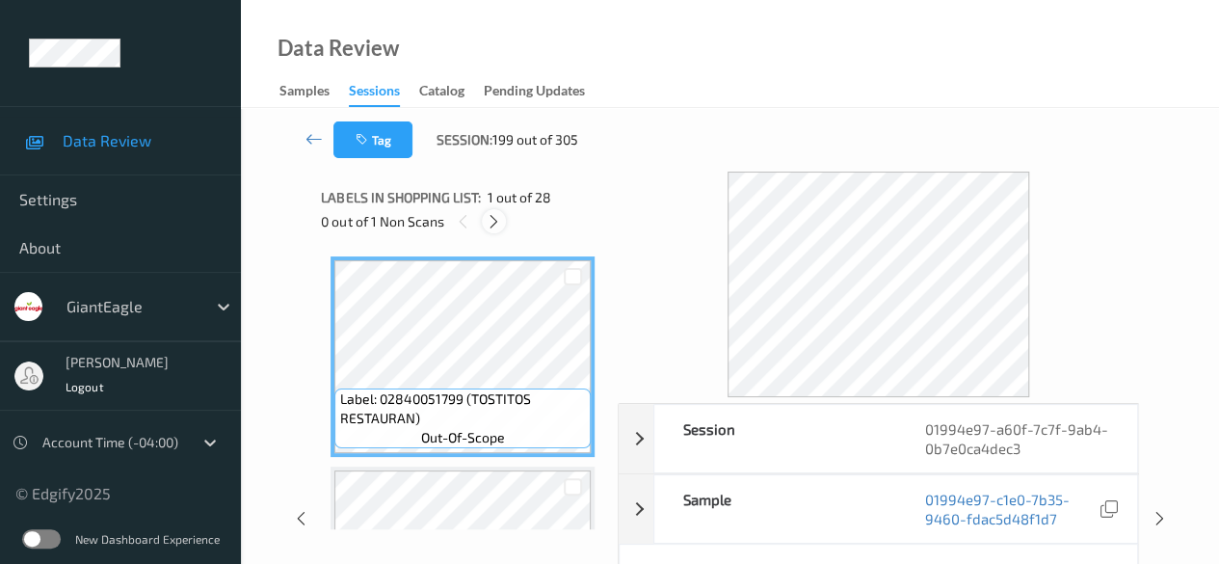
click at [491, 219] on icon at bounding box center [494, 221] width 16 height 17
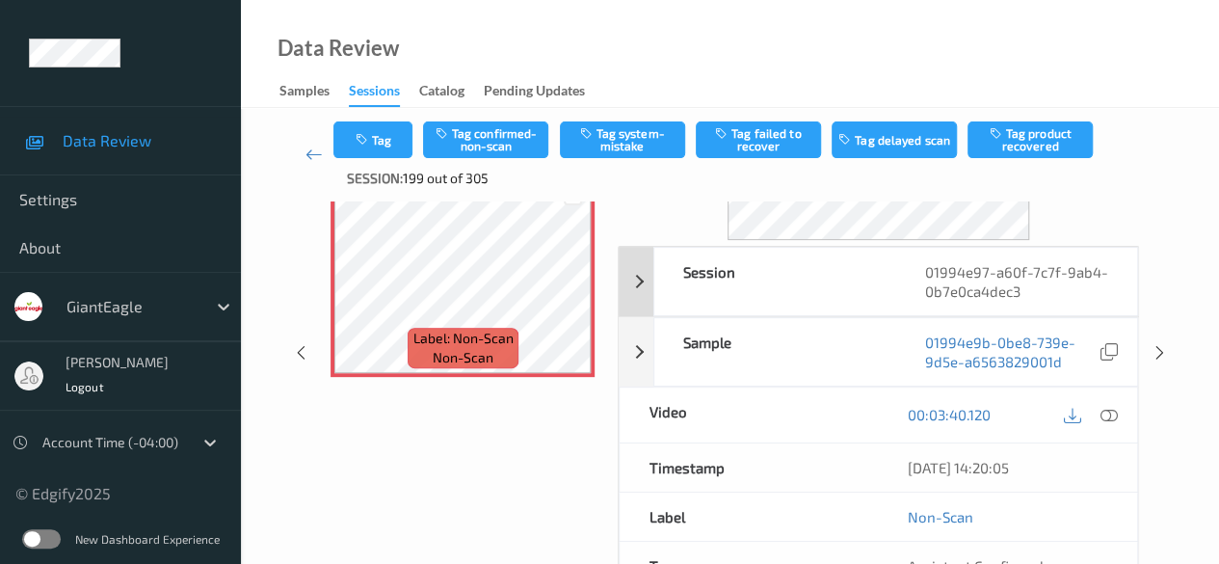
scroll to position [193, 0]
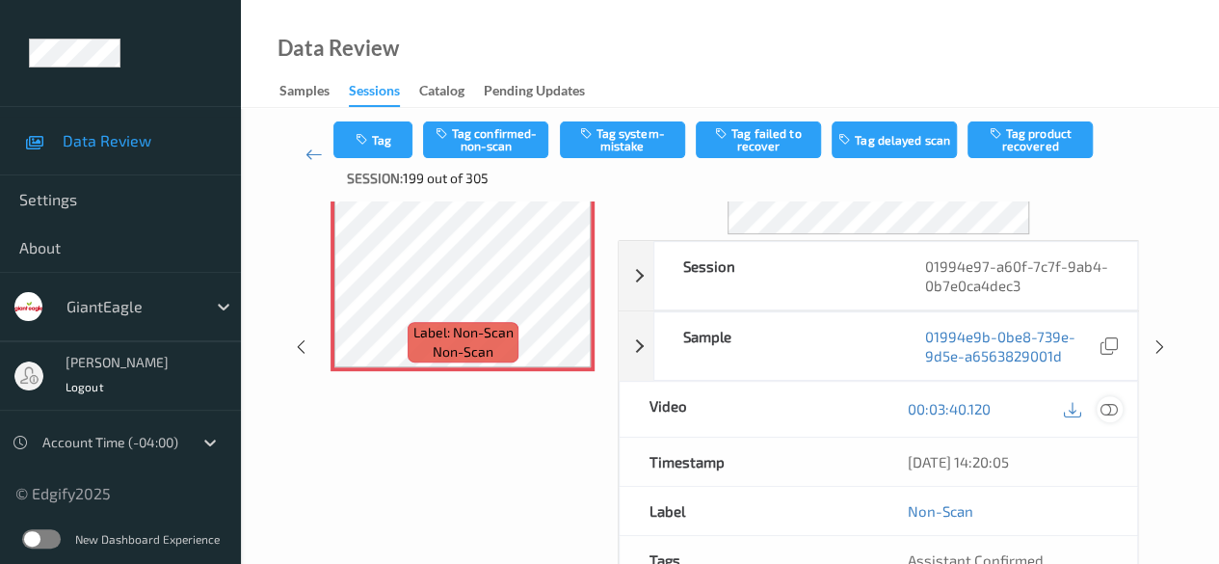
click at [1106, 407] on icon at bounding box center [1108, 408] width 17 height 17
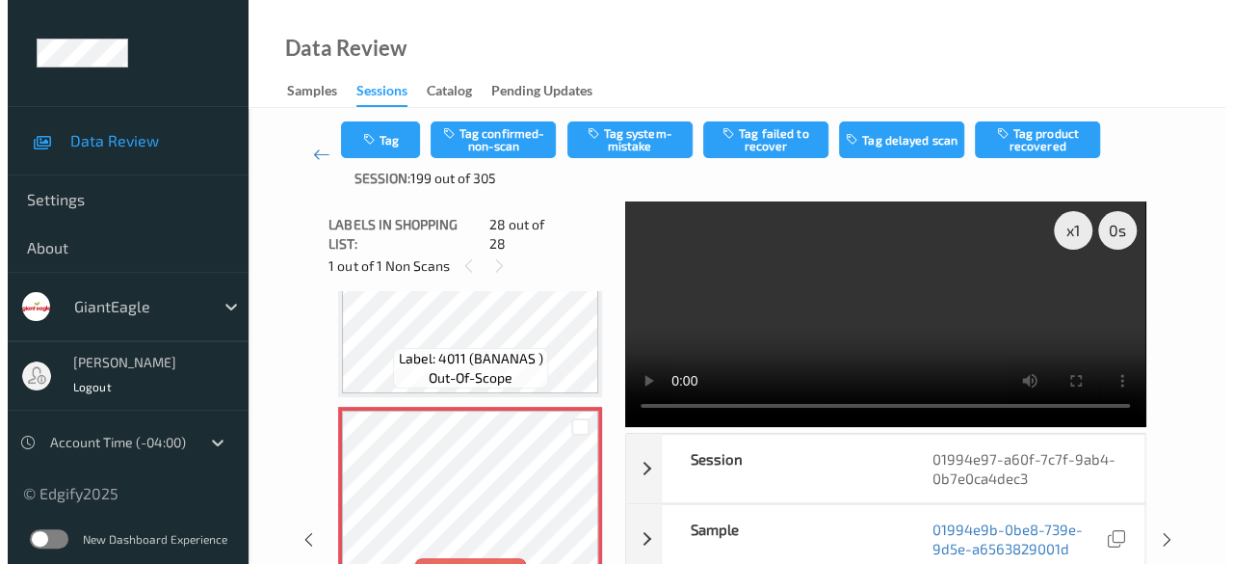
scroll to position [5609, 0]
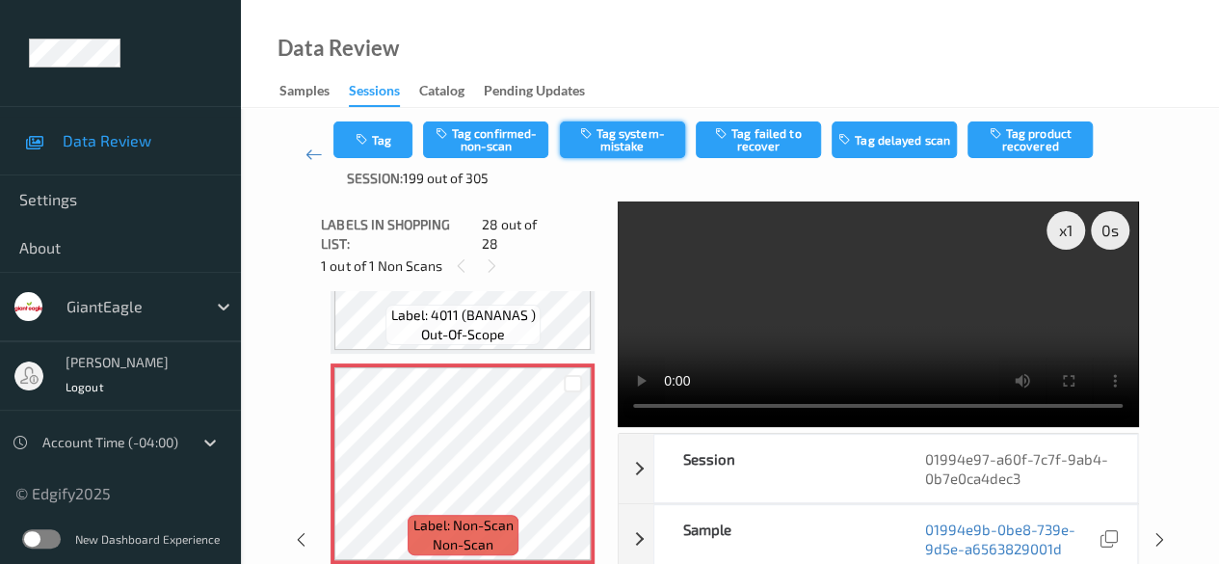
click at [621, 145] on button "Tag system-mistake" at bounding box center [622, 139] width 125 height 37
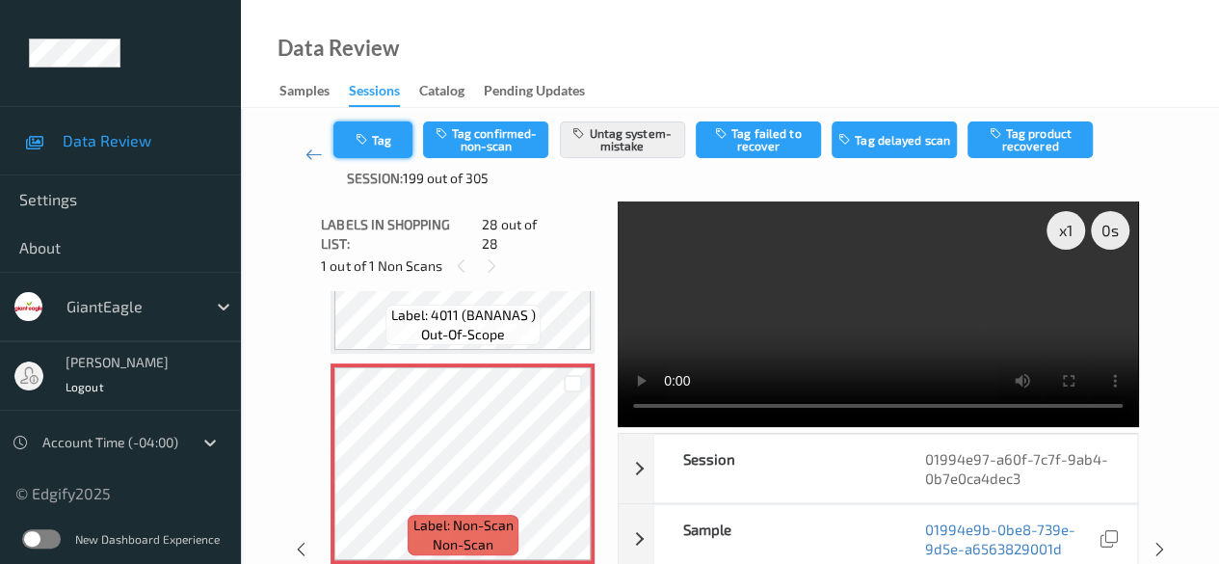
click at [386, 136] on button "Tag" at bounding box center [372, 139] width 79 height 37
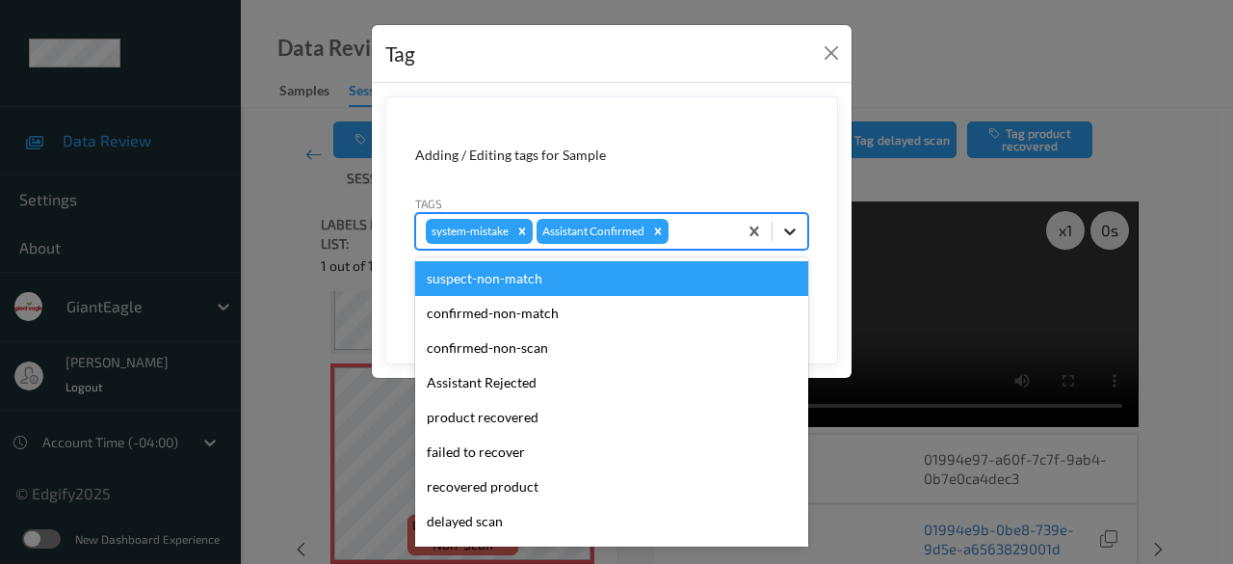
click at [784, 230] on icon at bounding box center [789, 231] width 19 height 19
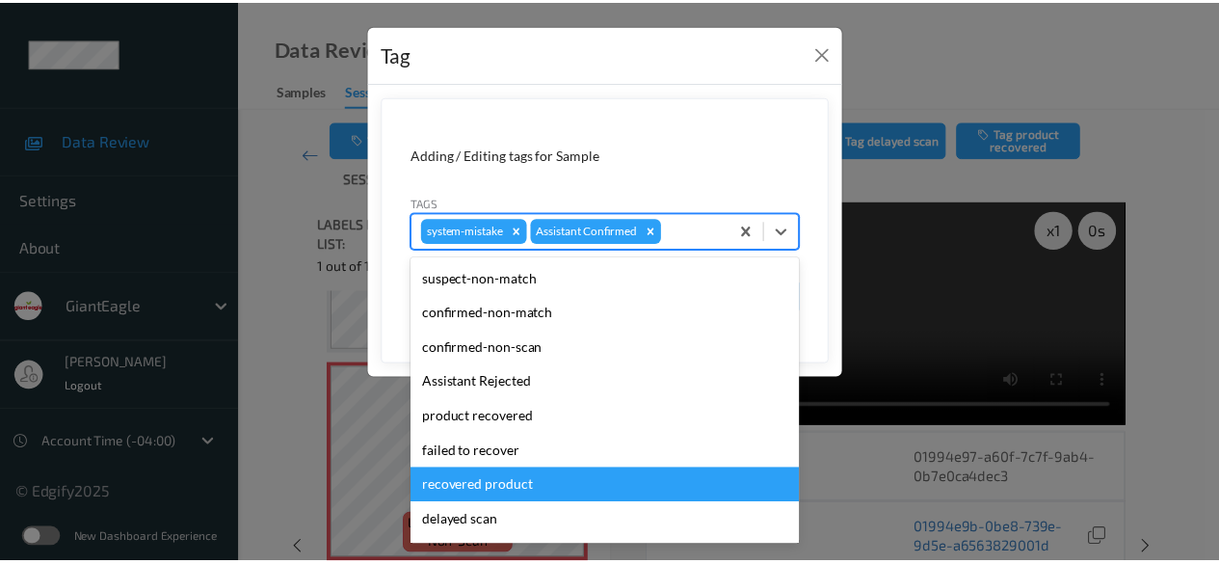
scroll to position [204, 0]
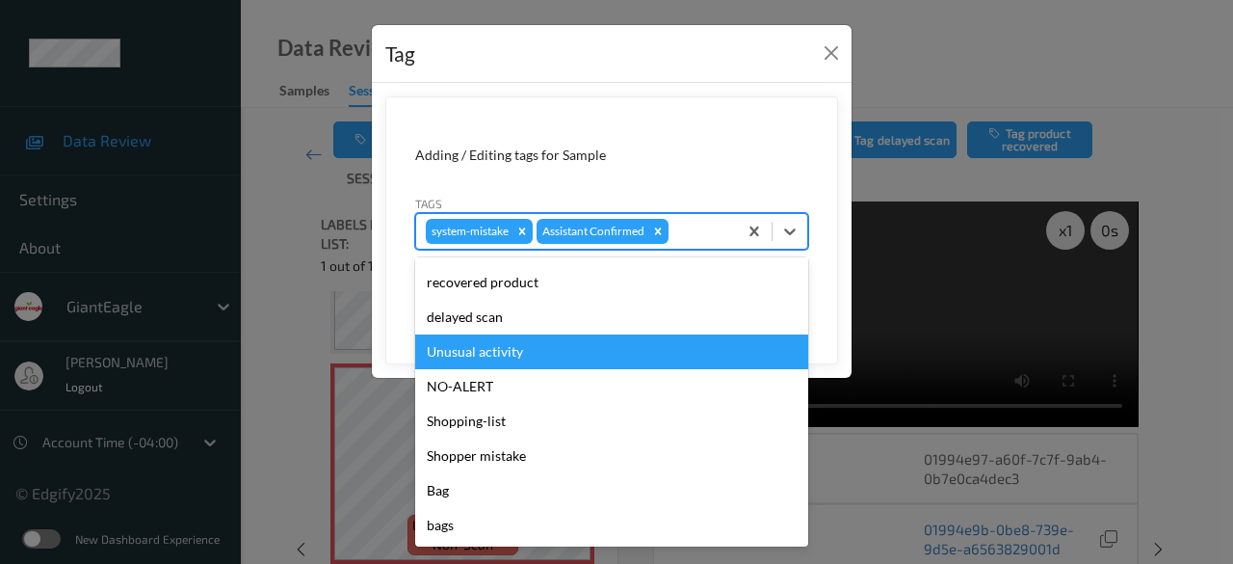
click at [551, 342] on div "Unusual activity" at bounding box center [611, 351] width 393 height 35
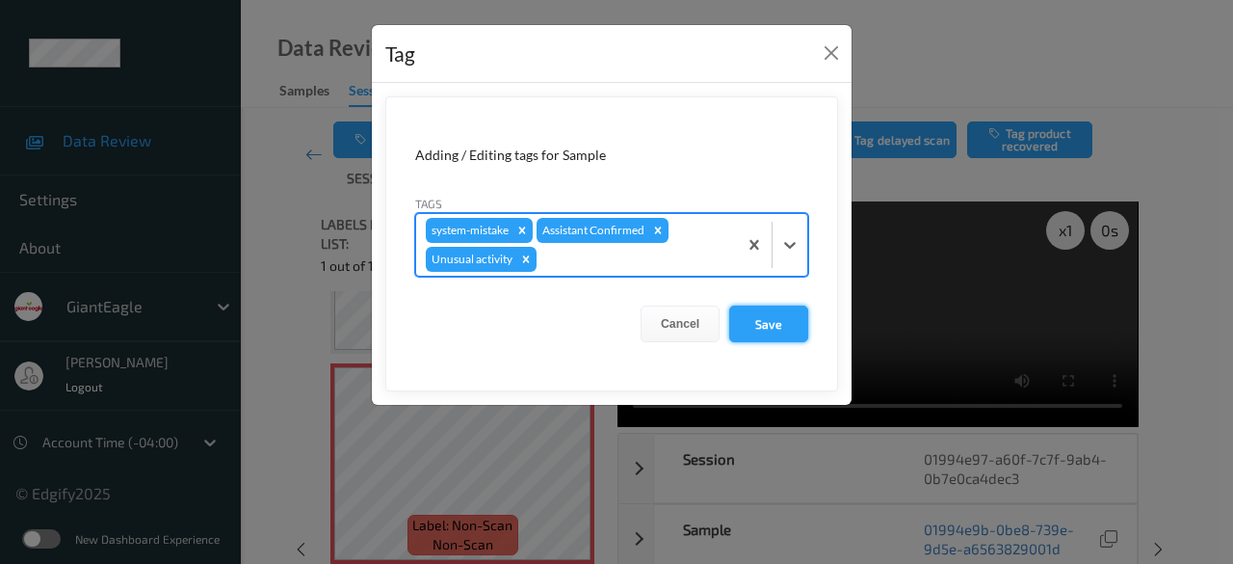
click at [776, 314] on button "Save" at bounding box center [768, 323] width 79 height 37
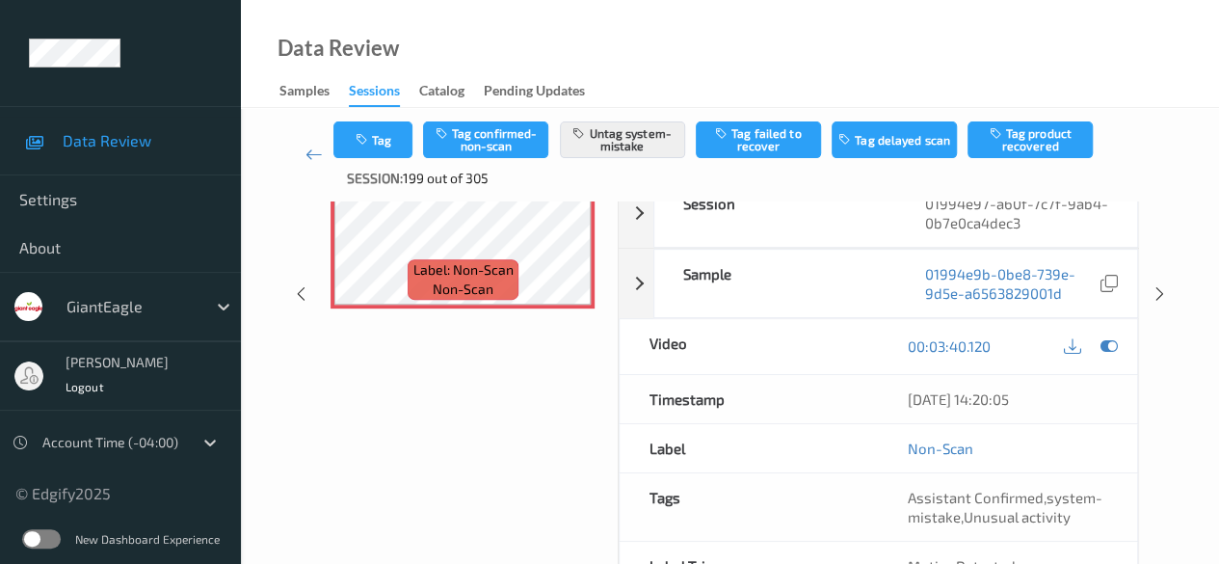
scroll to position [285, 0]
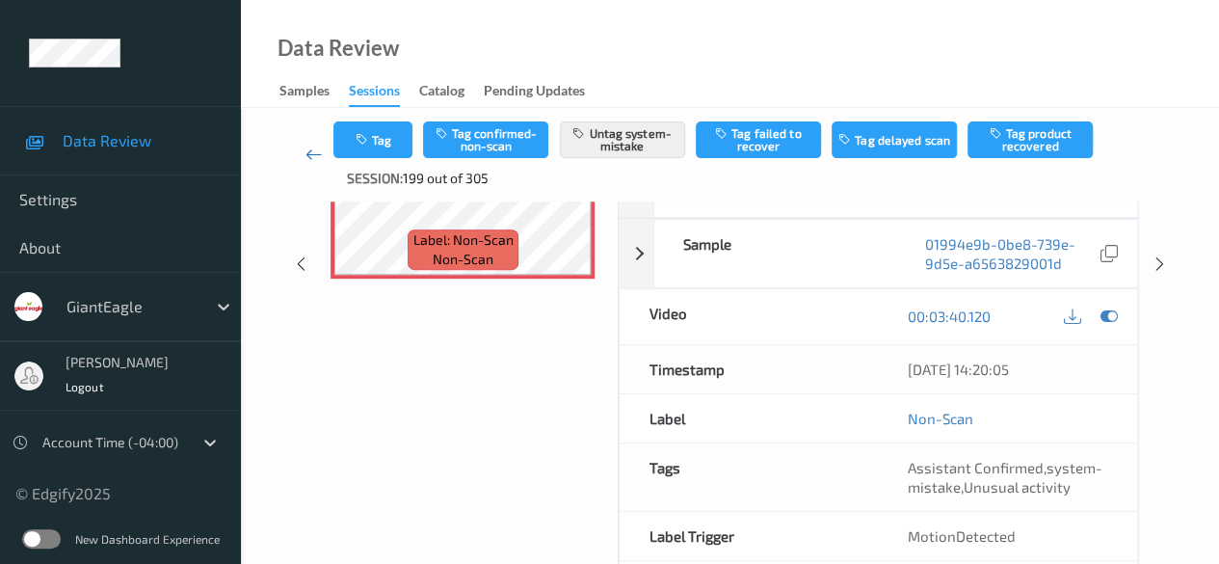
click at [310, 155] on icon at bounding box center [313, 154] width 17 height 19
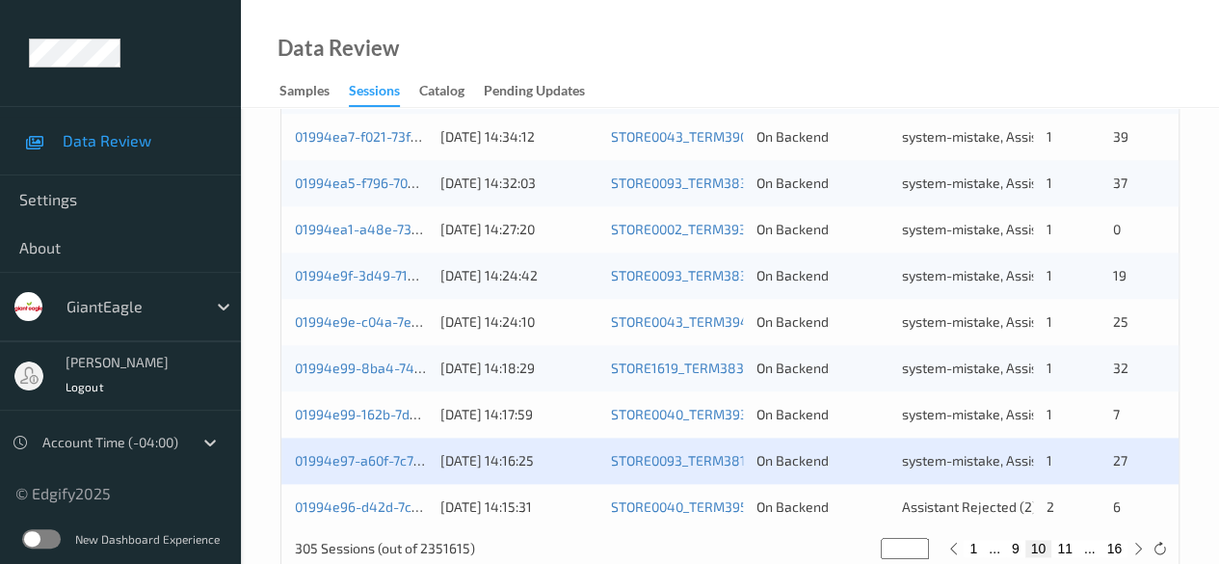
scroll to position [1037, 0]
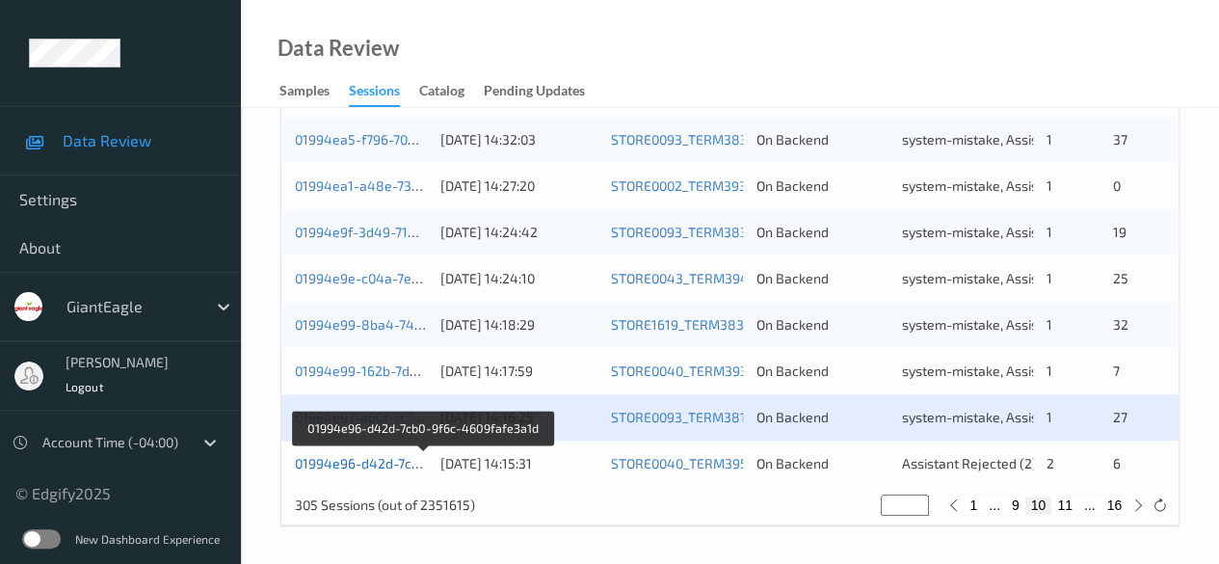
click at [358, 458] on link "01994e96-d42d-7cb0-9f6c-4609fafe3a1d" at bounding box center [423, 463] width 256 height 16
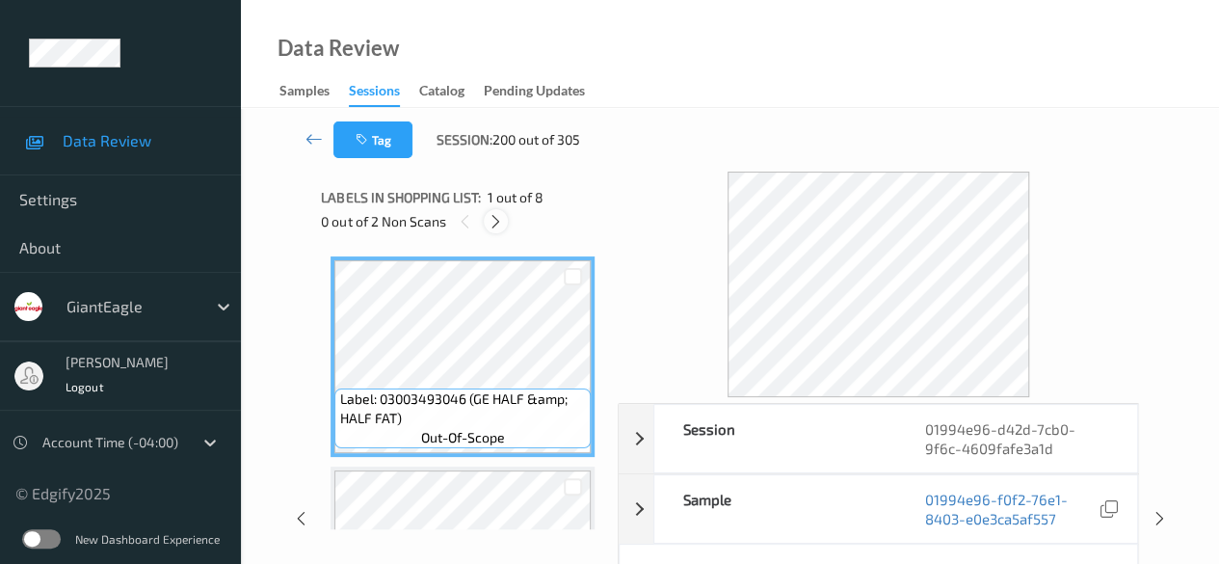
click at [503, 221] on icon at bounding box center [496, 221] width 16 height 17
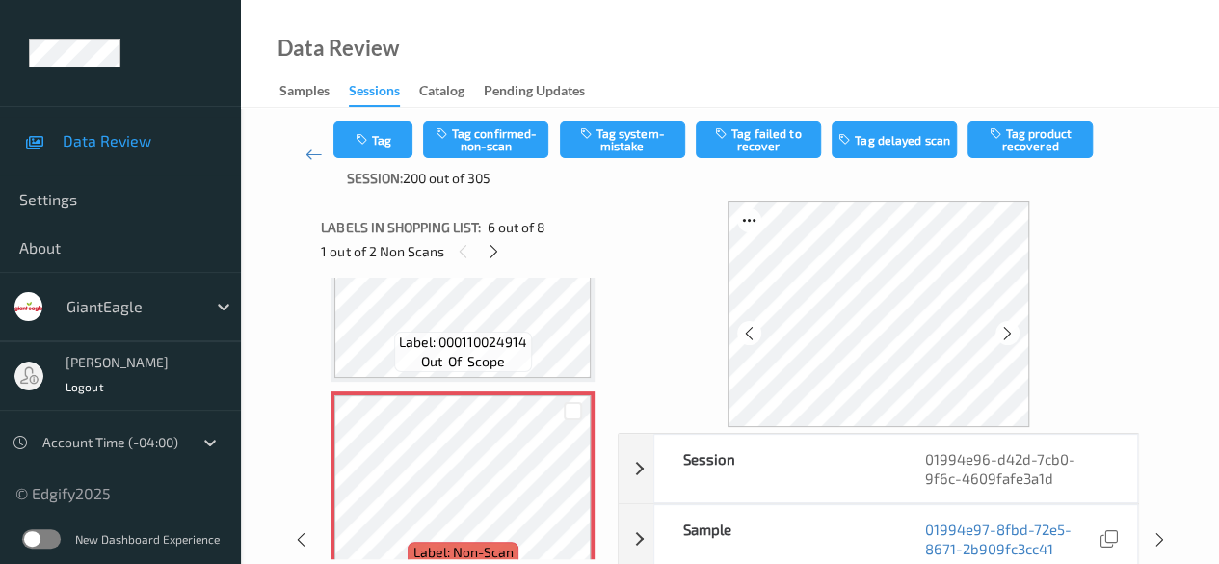
scroll to position [946, 0]
click at [574, 510] on icon at bounding box center [573, 506] width 16 height 17
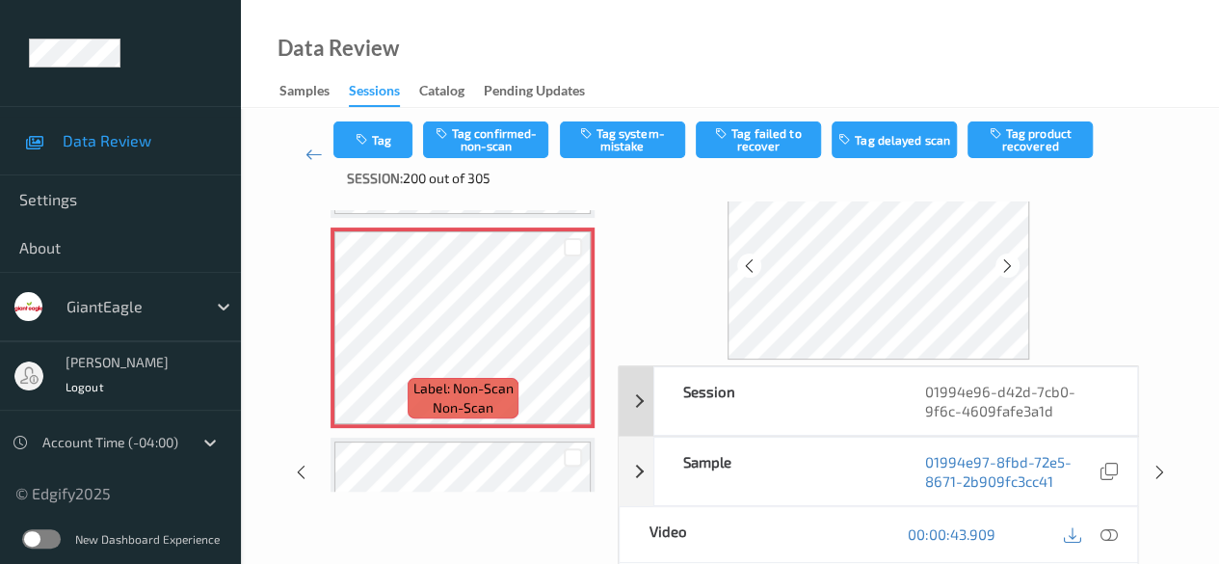
scroll to position [96, 0]
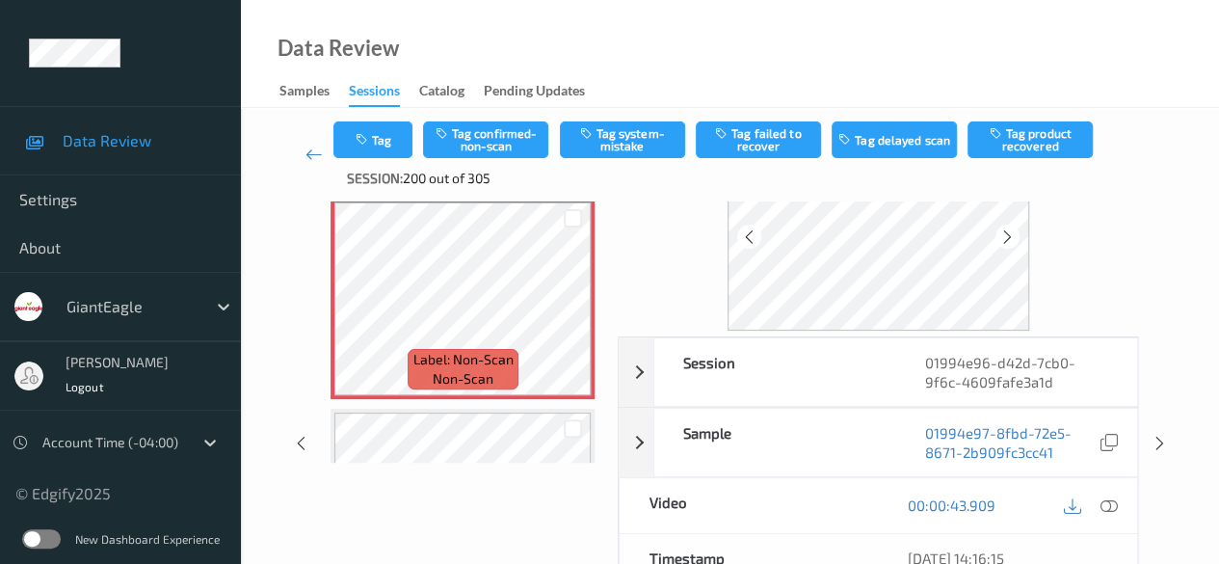
click at [1103, 506] on icon at bounding box center [1108, 504] width 17 height 17
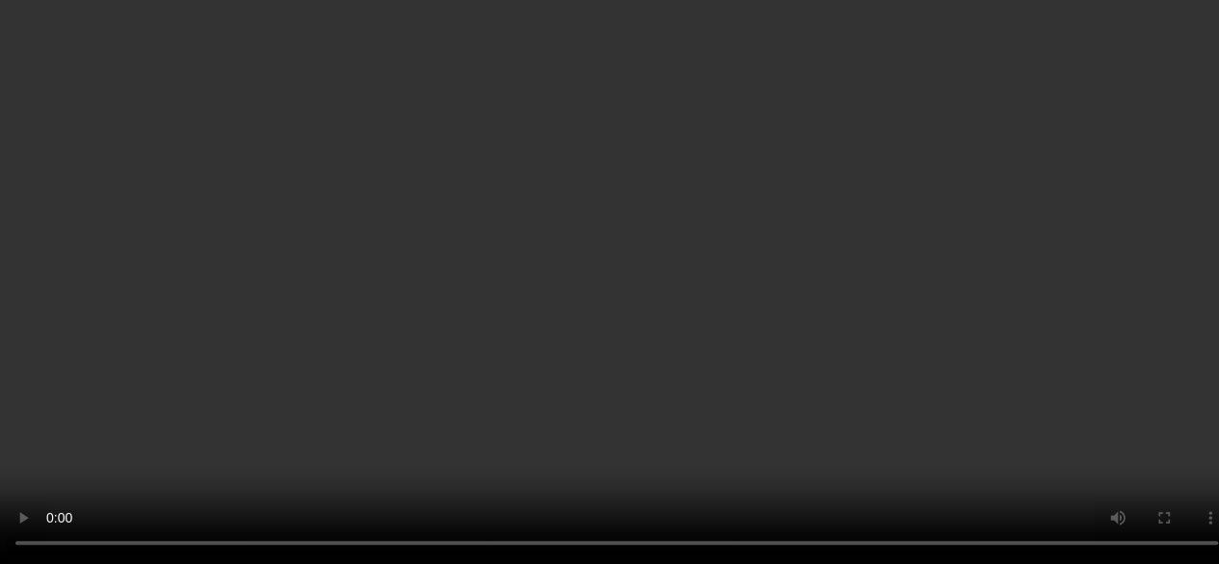
scroll to position [1043, 0]
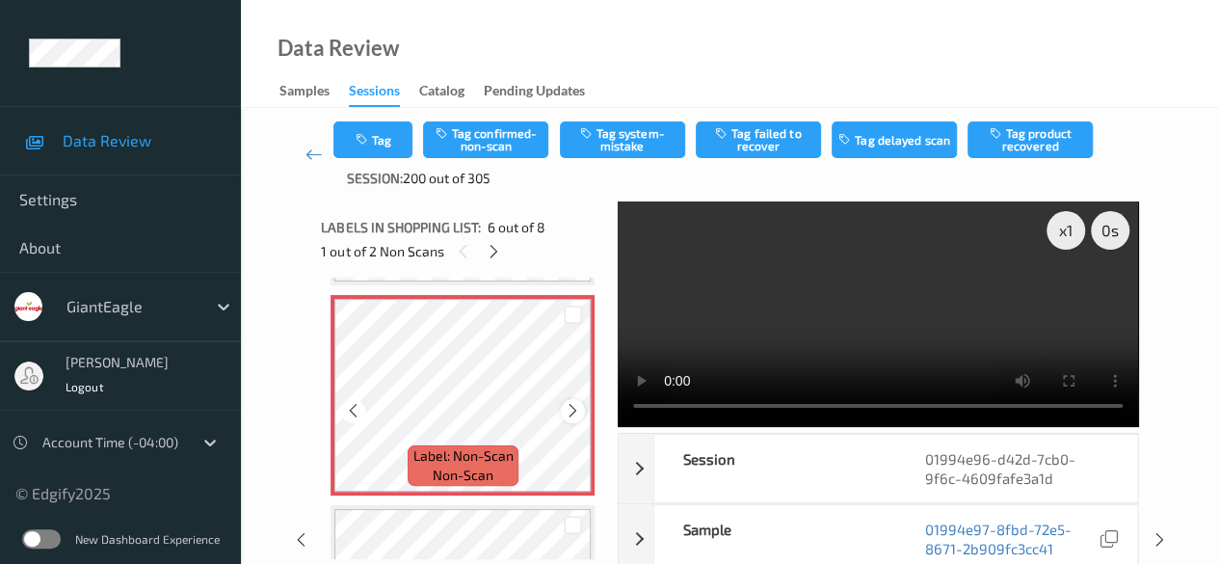
click at [569, 413] on icon at bounding box center [573, 410] width 16 height 17
click at [575, 414] on icon at bounding box center [573, 410] width 16 height 17
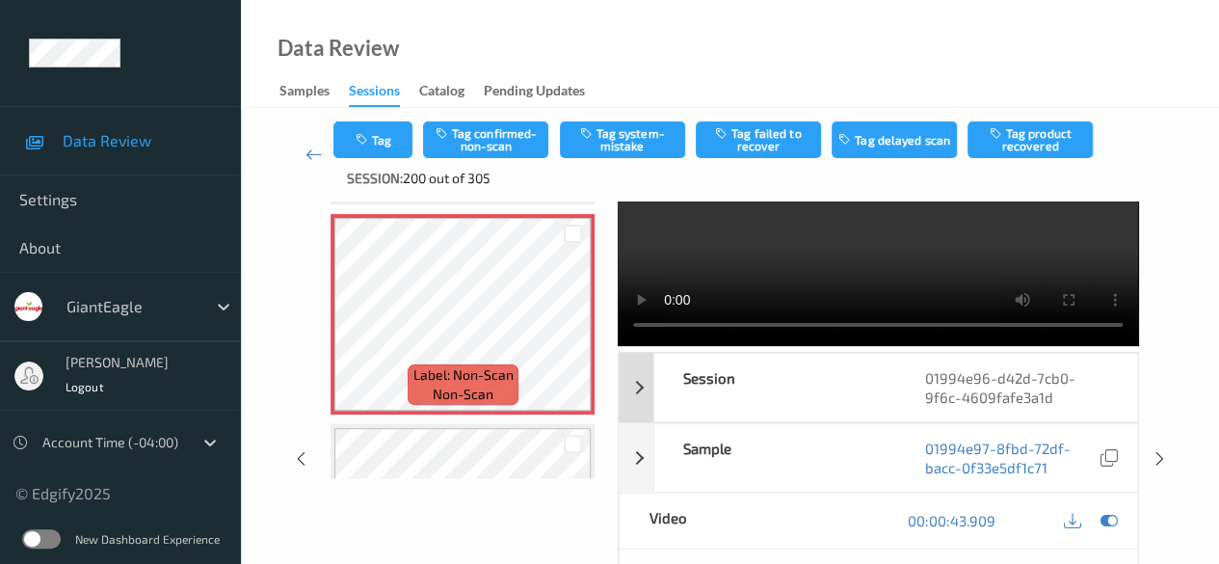
scroll to position [193, 0]
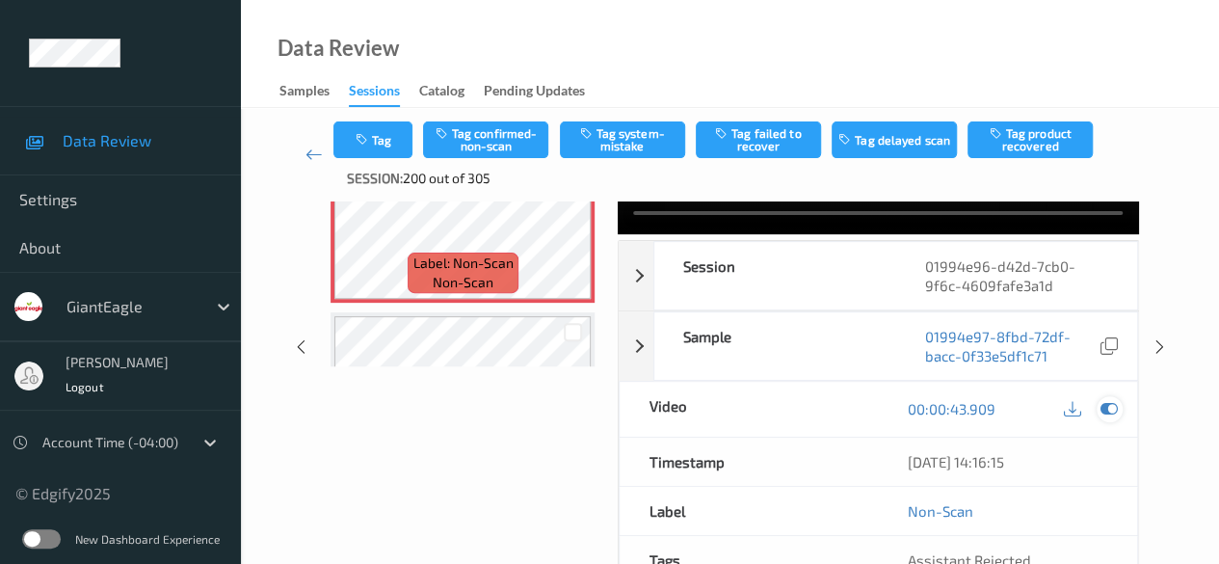
click at [1111, 415] on icon at bounding box center [1108, 408] width 17 height 17
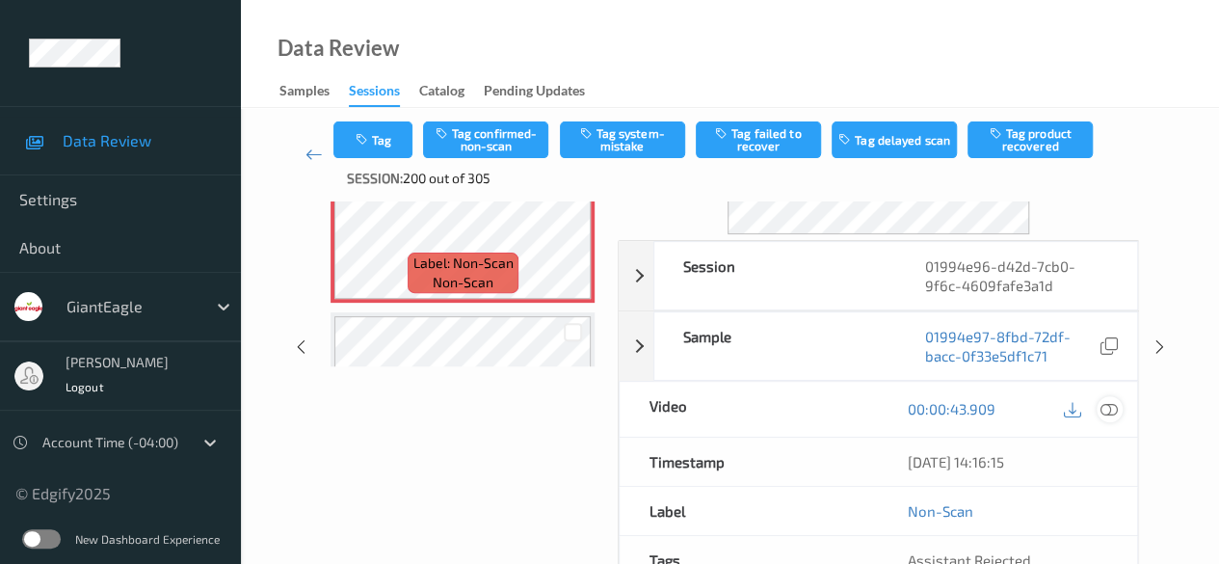
click at [1108, 408] on icon at bounding box center [1108, 408] width 17 height 17
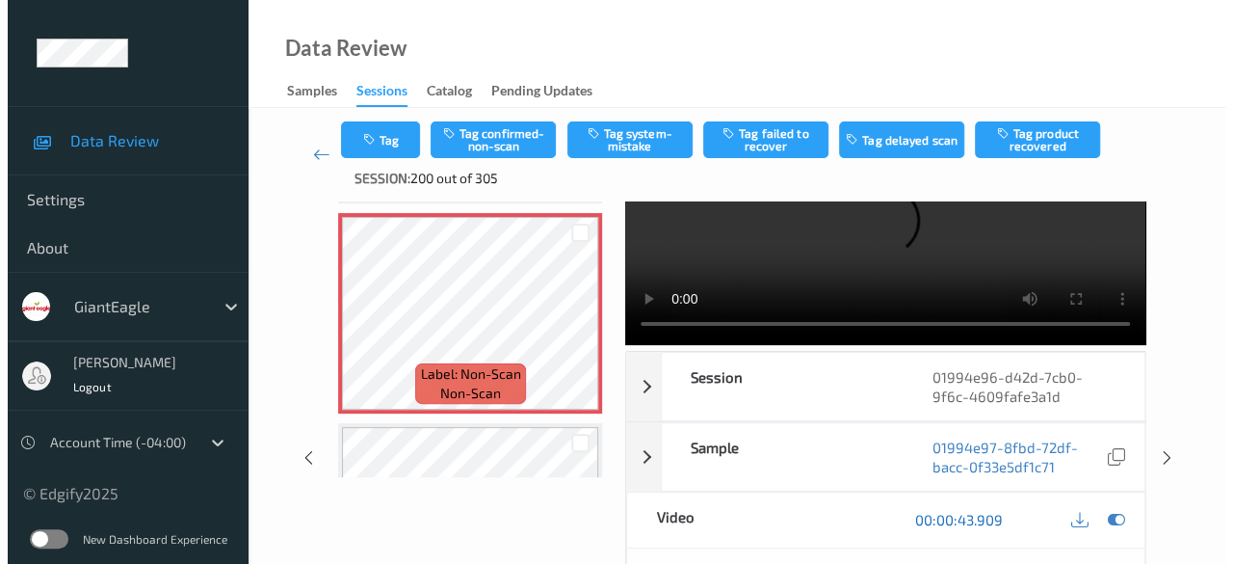
scroll to position [0, 0]
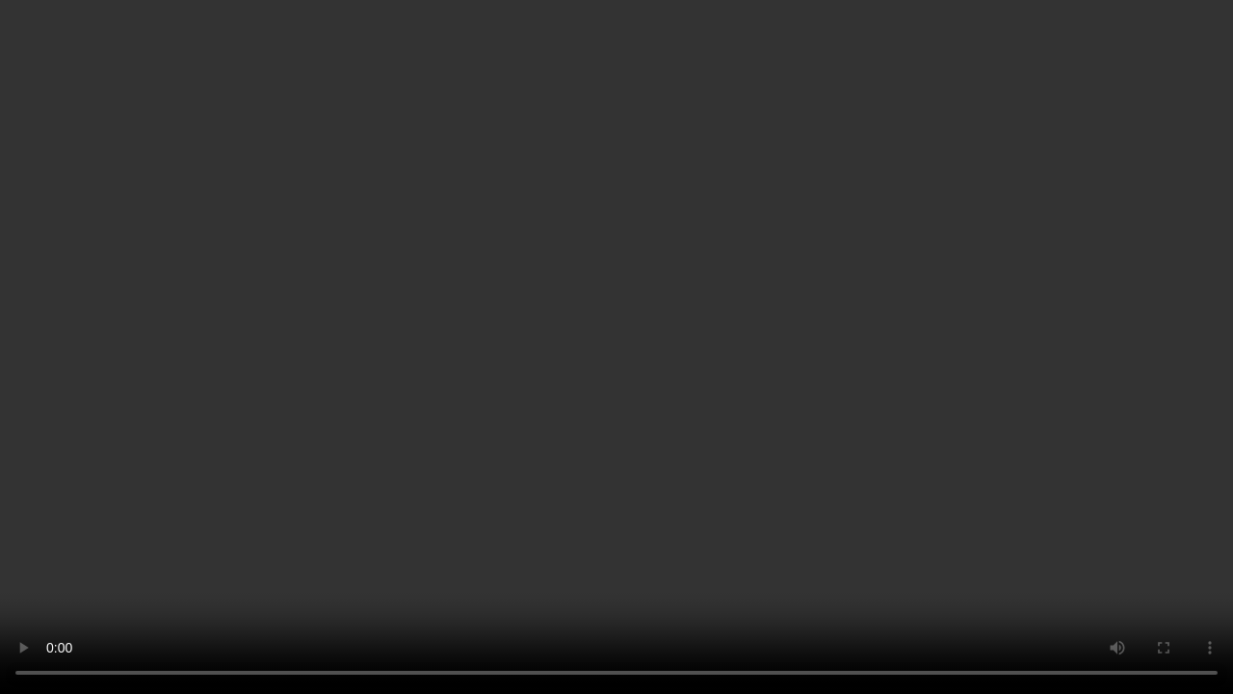
click at [495, 563] on video at bounding box center [616, 347] width 1233 height 694
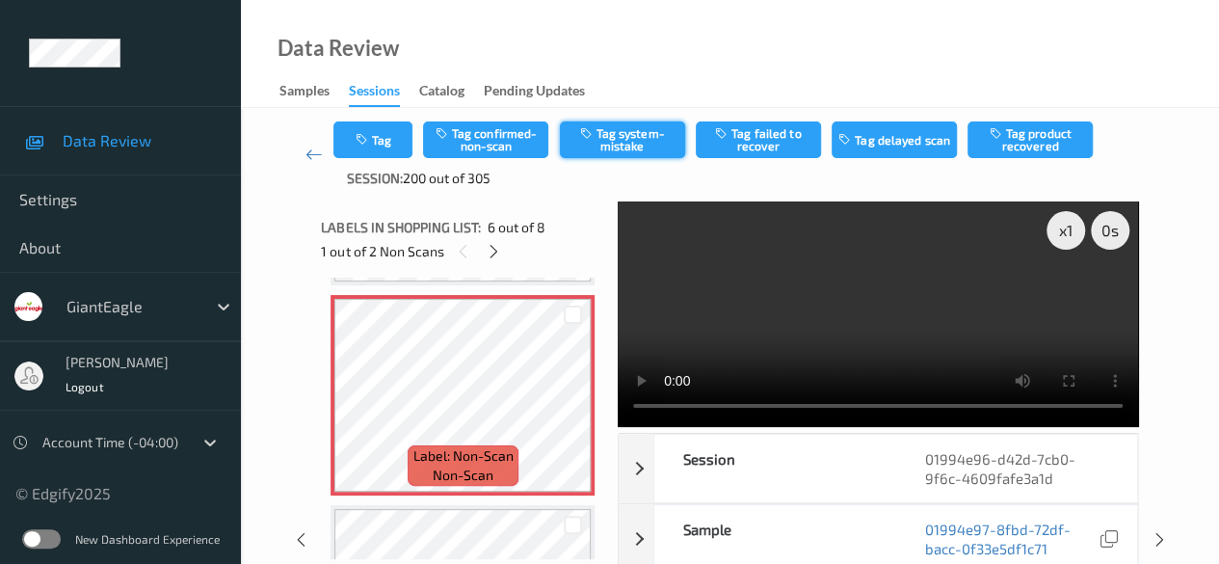
click at [625, 143] on button "Tag system-mistake" at bounding box center [622, 139] width 125 height 37
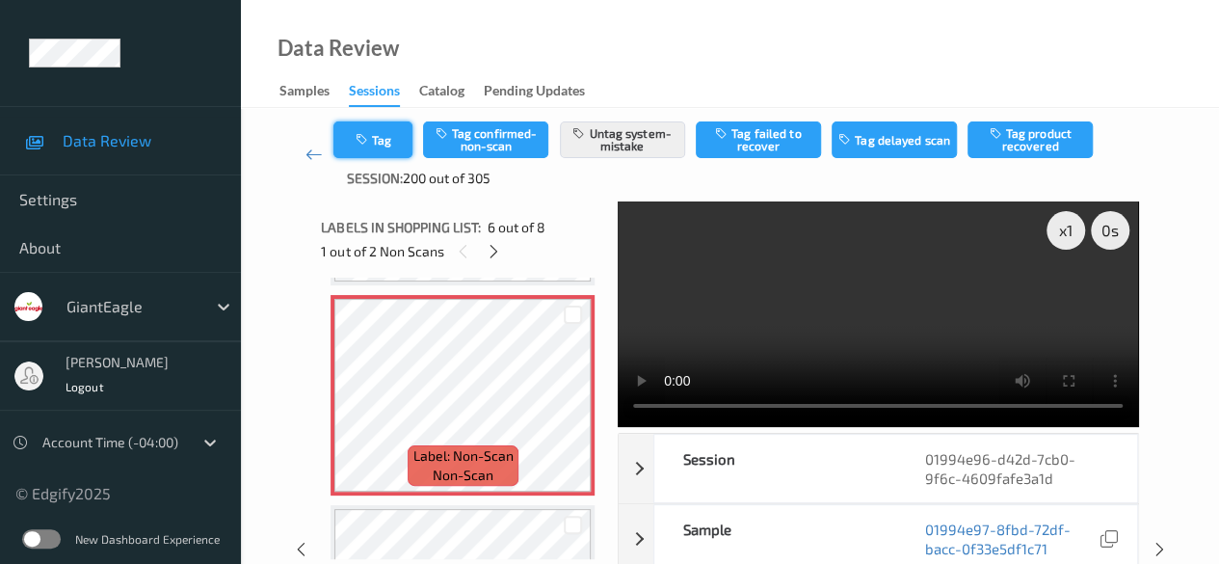
click at [364, 128] on button "Tag" at bounding box center [372, 139] width 79 height 37
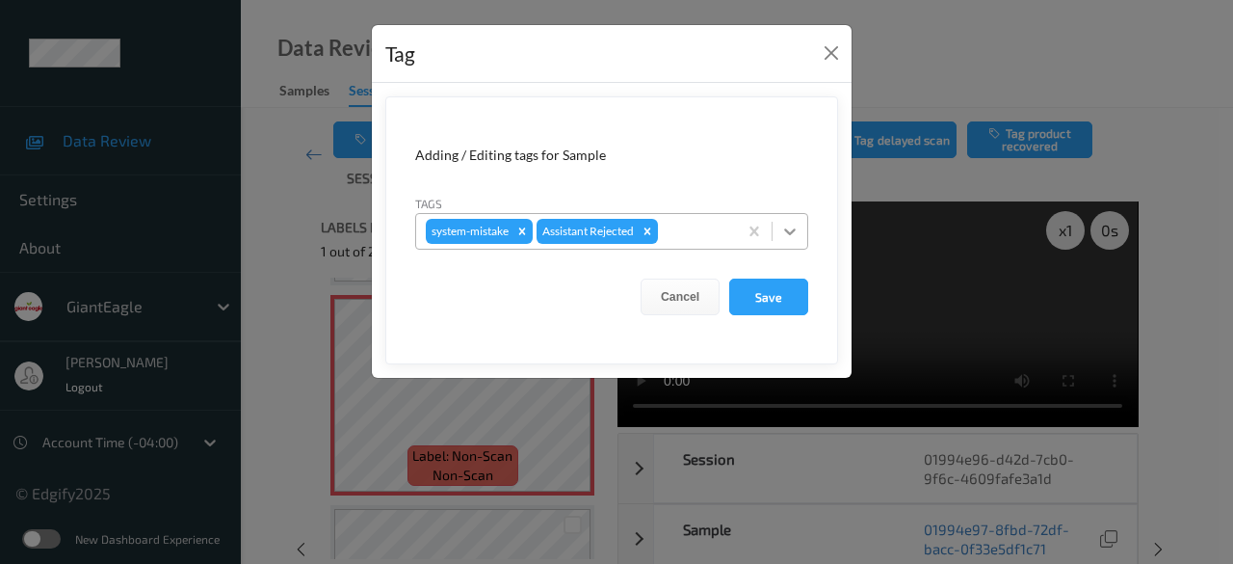
click at [785, 224] on icon at bounding box center [789, 231] width 19 height 19
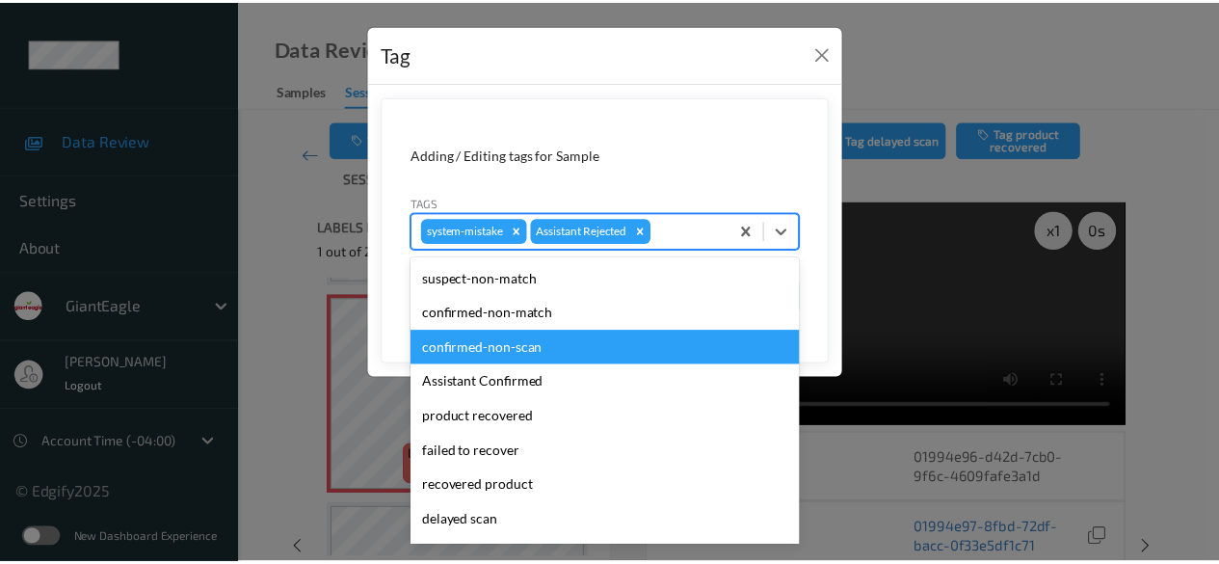
scroll to position [193, 0]
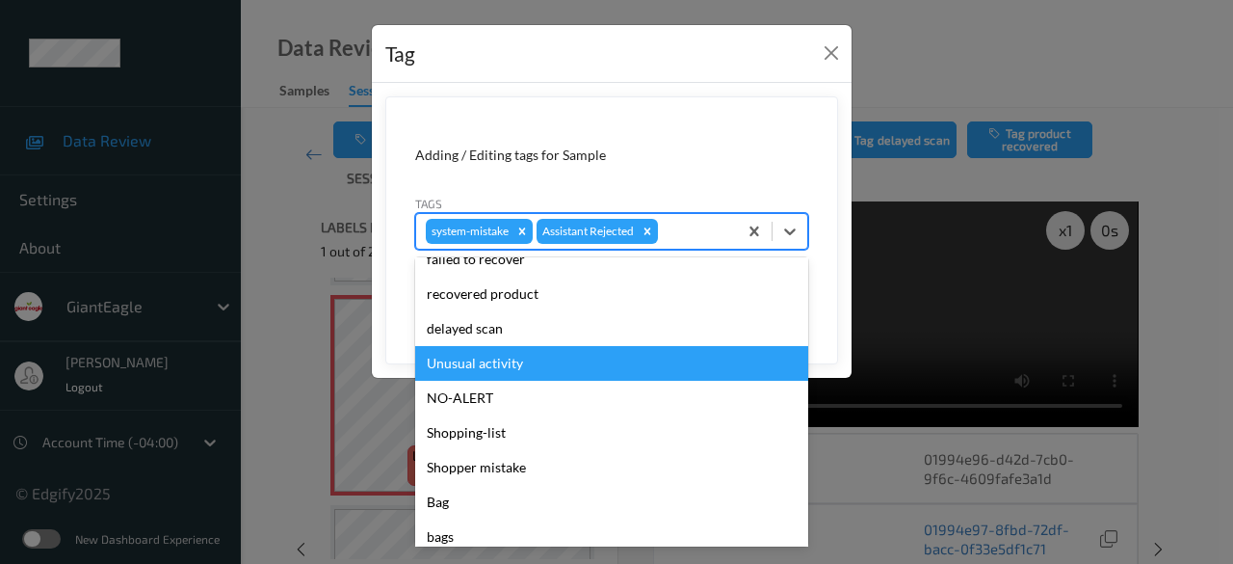
click at [513, 357] on div "Unusual activity" at bounding box center [611, 363] width 393 height 35
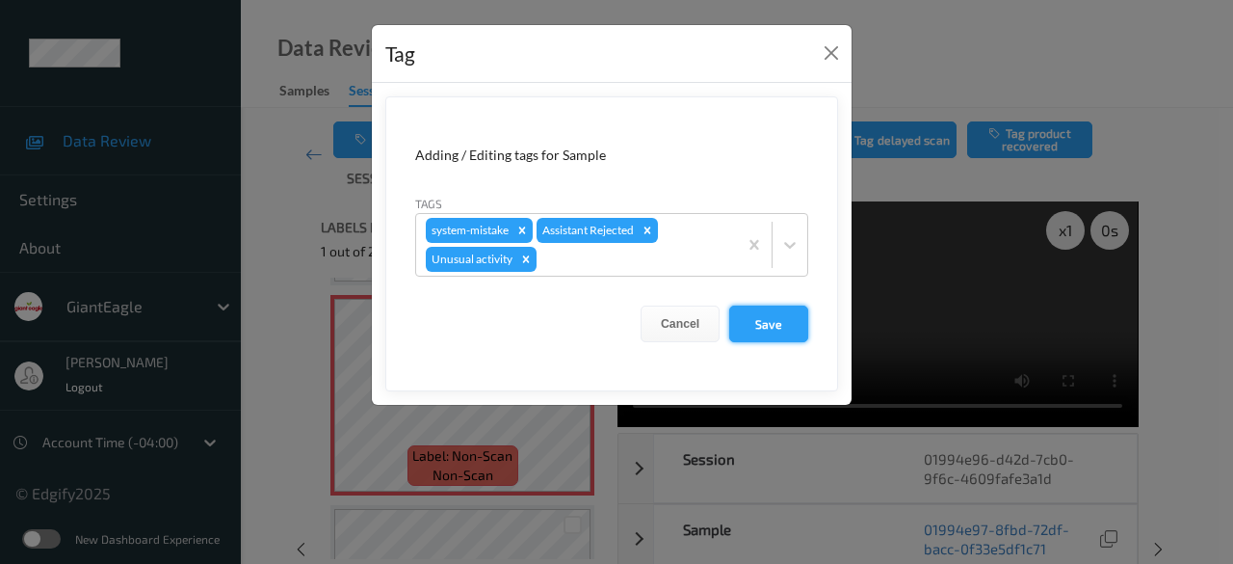
click at [763, 323] on button "Save" at bounding box center [768, 323] width 79 height 37
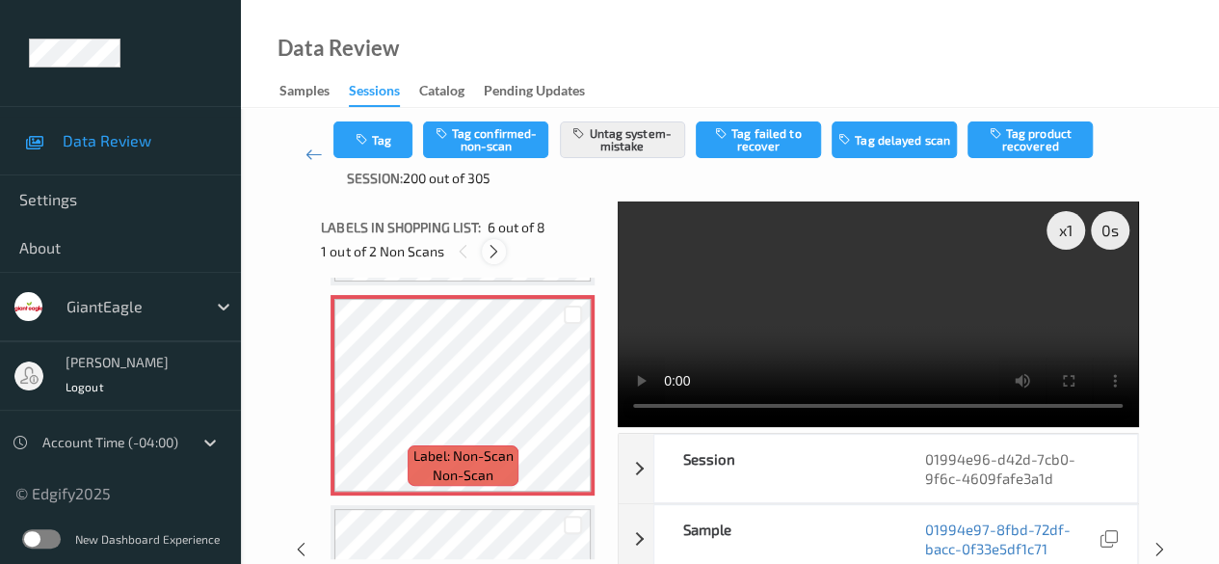
click at [489, 255] on icon at bounding box center [494, 251] width 16 height 17
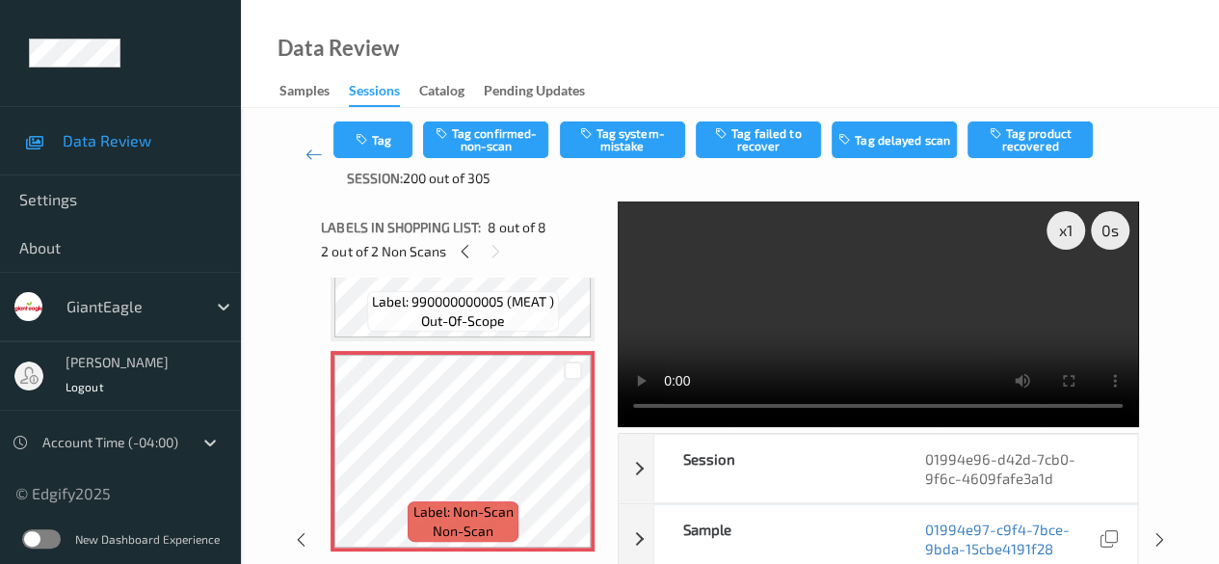
scroll to position [1408, 0]
click at [622, 143] on button "Tag system-mistake" at bounding box center [622, 139] width 125 height 37
click at [305, 155] on icon at bounding box center [313, 154] width 17 height 19
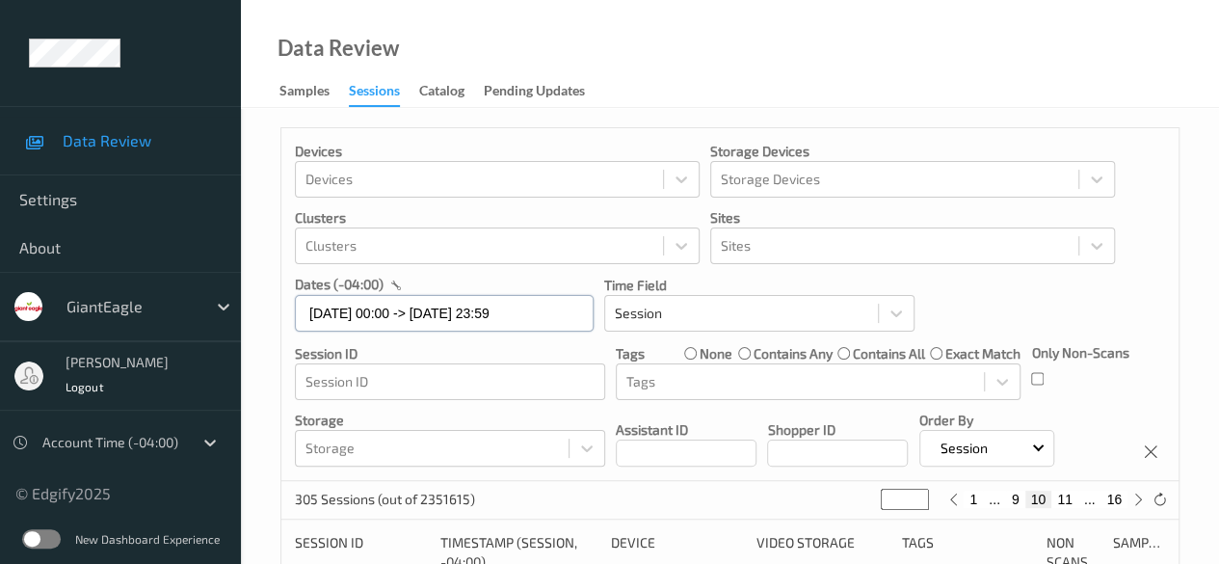
click at [568, 326] on input "15/09/2025 00:00 -> 15/09/2025 23:59" at bounding box center [444, 313] width 299 height 37
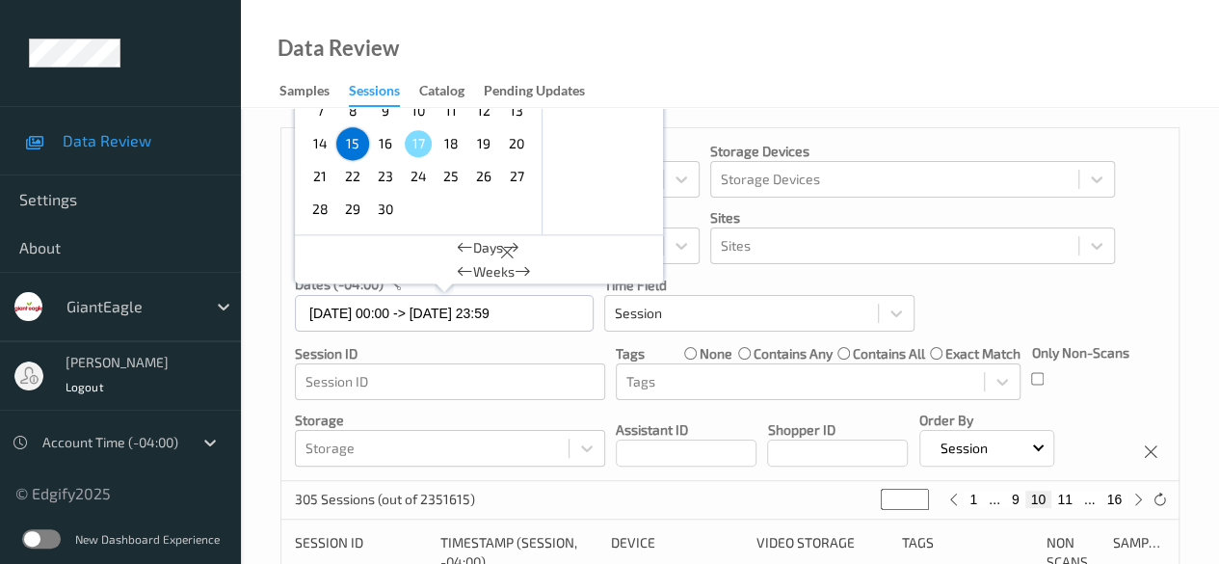
click at [383, 147] on span "16" at bounding box center [385, 143] width 27 height 27
type input "16/09/2025 00:00"
type input "*"
click at [383, 147] on span "16" at bounding box center [385, 143] width 27 height 27
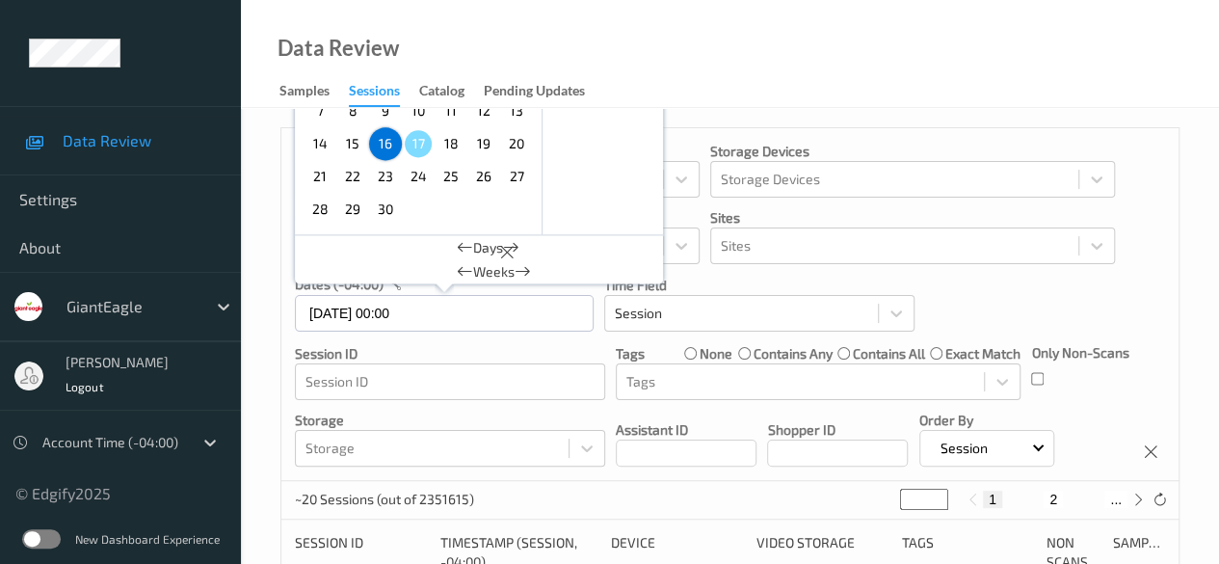
type input "16/09/2025 00:00 -> 16/09/2025 23:59"
click at [595, 350] on p "Session ID" at bounding box center [450, 353] width 310 height 19
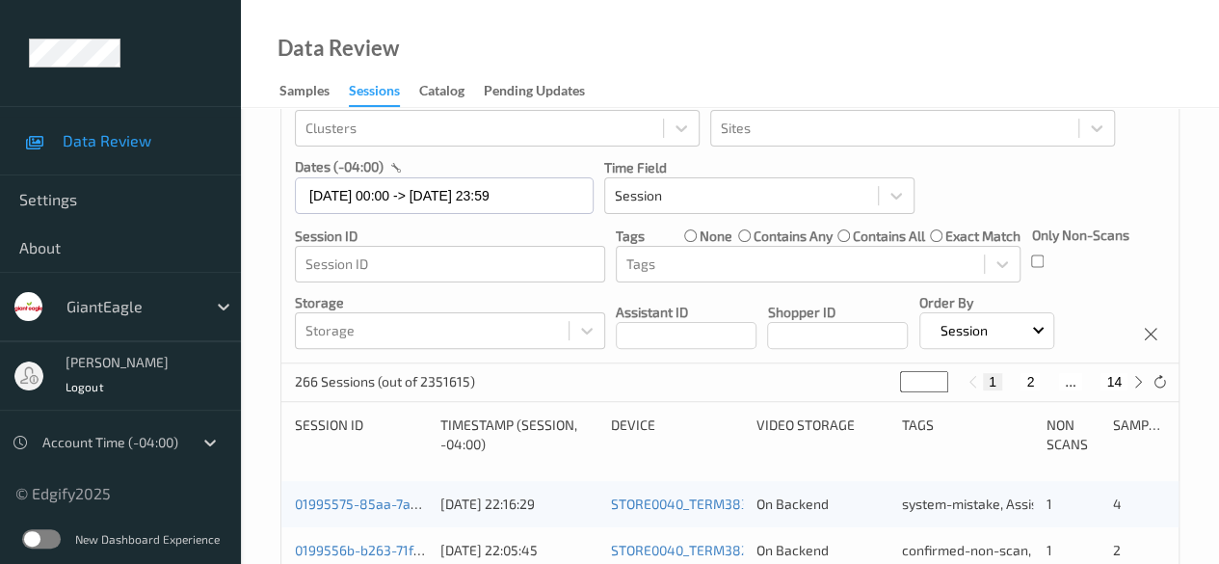
scroll to position [289, 0]
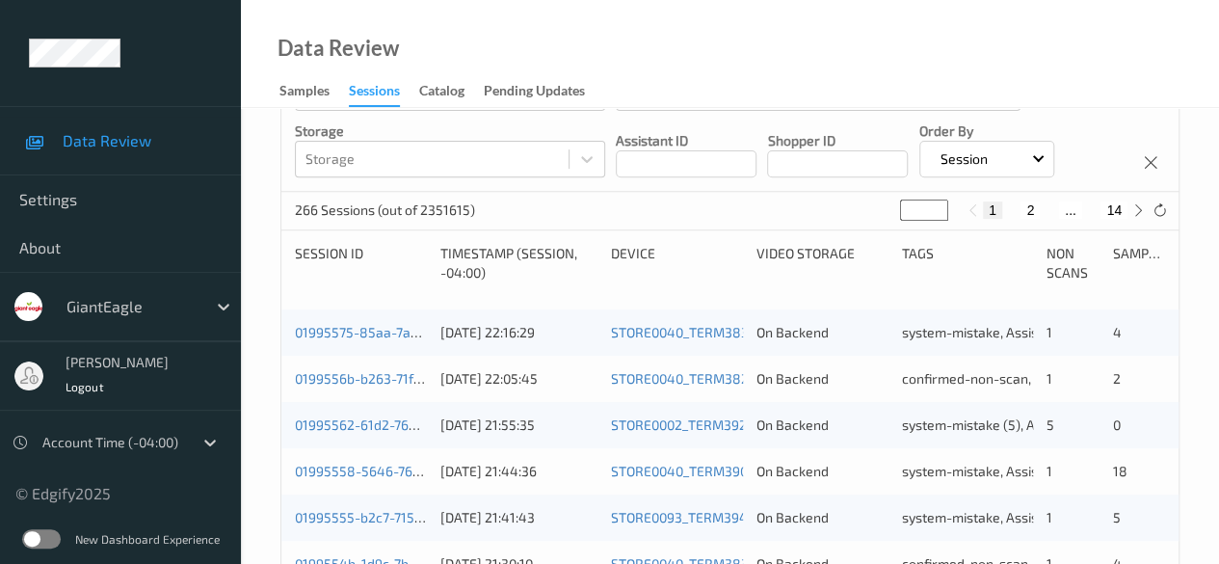
click at [1118, 216] on button "14" at bounding box center [1113, 209] width 27 height 17
type input "**"
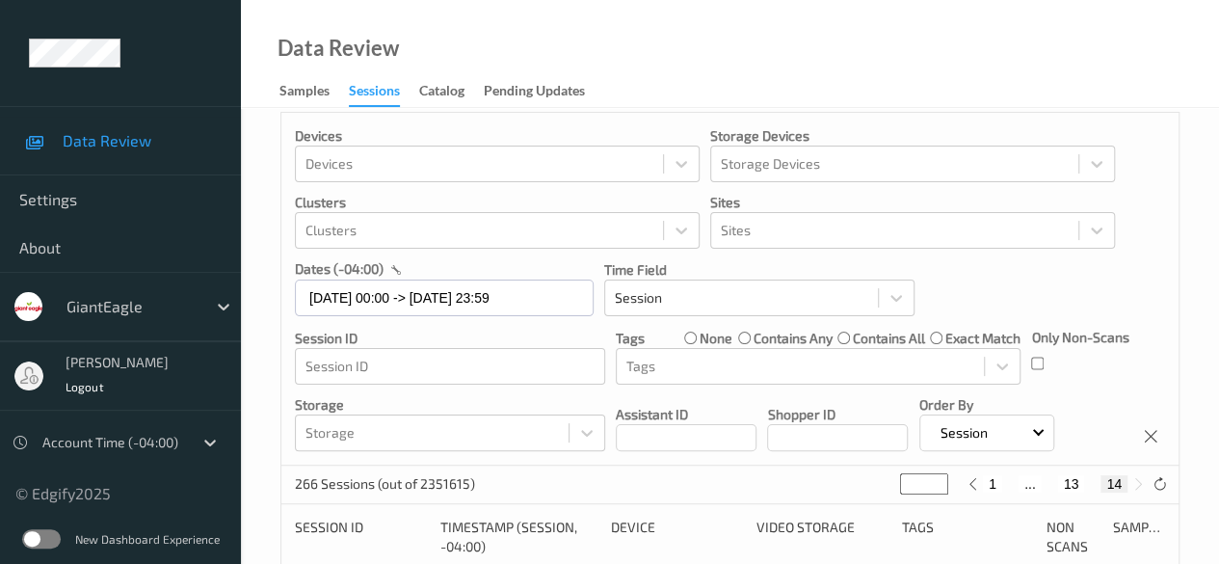
scroll to position [0, 0]
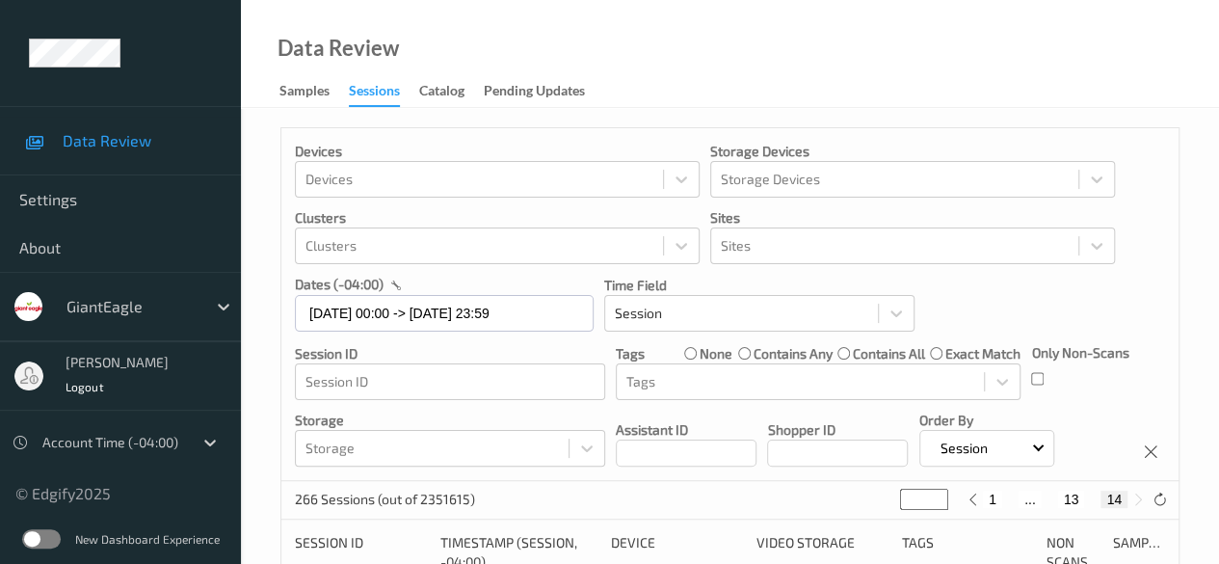
click at [1073, 506] on button "13" at bounding box center [1071, 498] width 27 height 17
type input "**"
click at [1047, 501] on button "12" at bounding box center [1049, 498] width 27 height 17
type input "**"
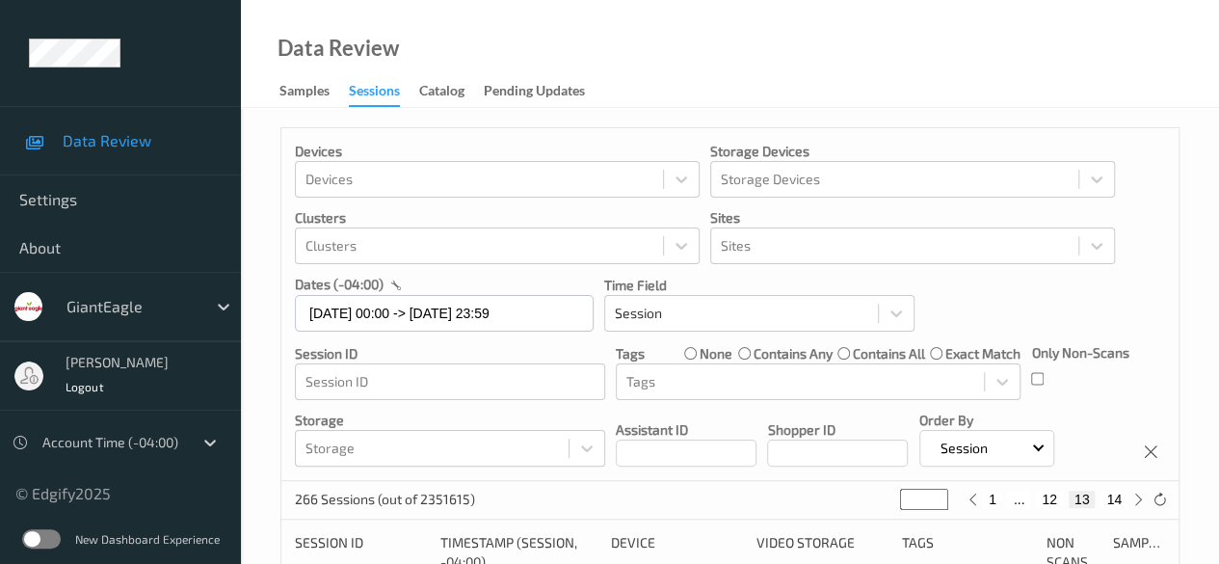
type input "**"
click at [1037, 503] on button "11" at bounding box center [1034, 498] width 27 height 17
type input "**"
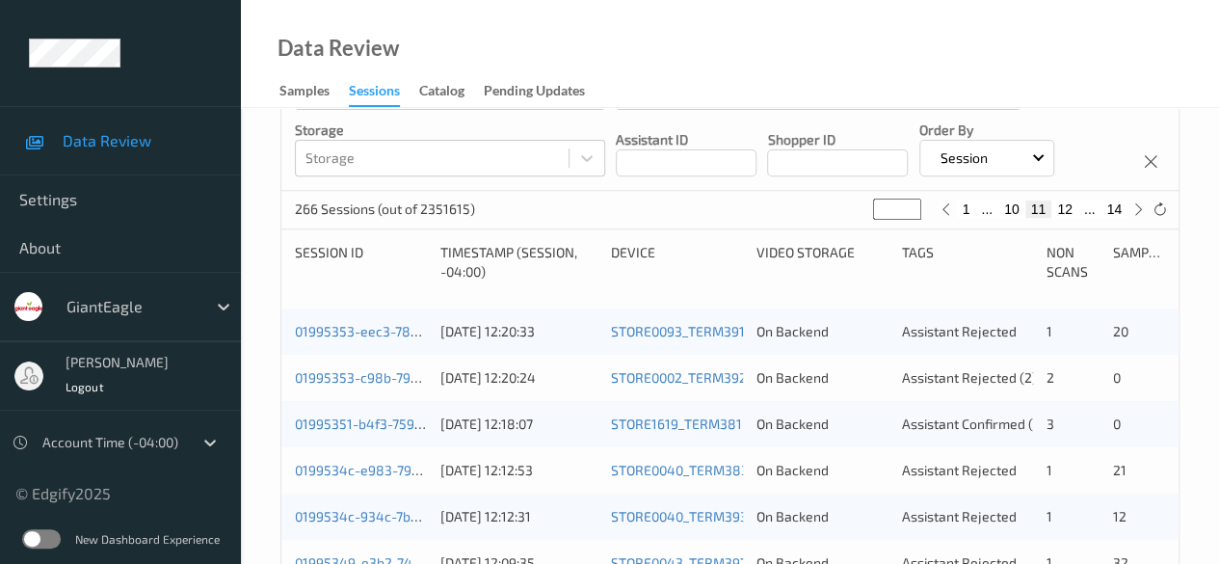
scroll to position [289, 0]
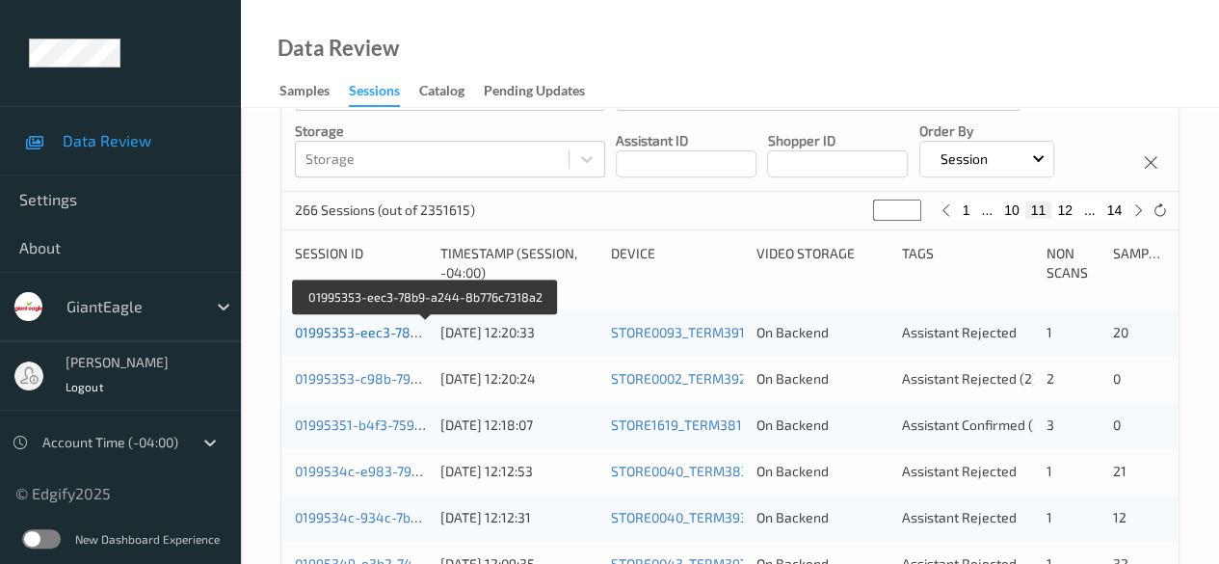
click at [366, 330] on link "01995353-eec3-78b9-a244-8b776c7318a2" at bounding box center [427, 332] width 264 height 16
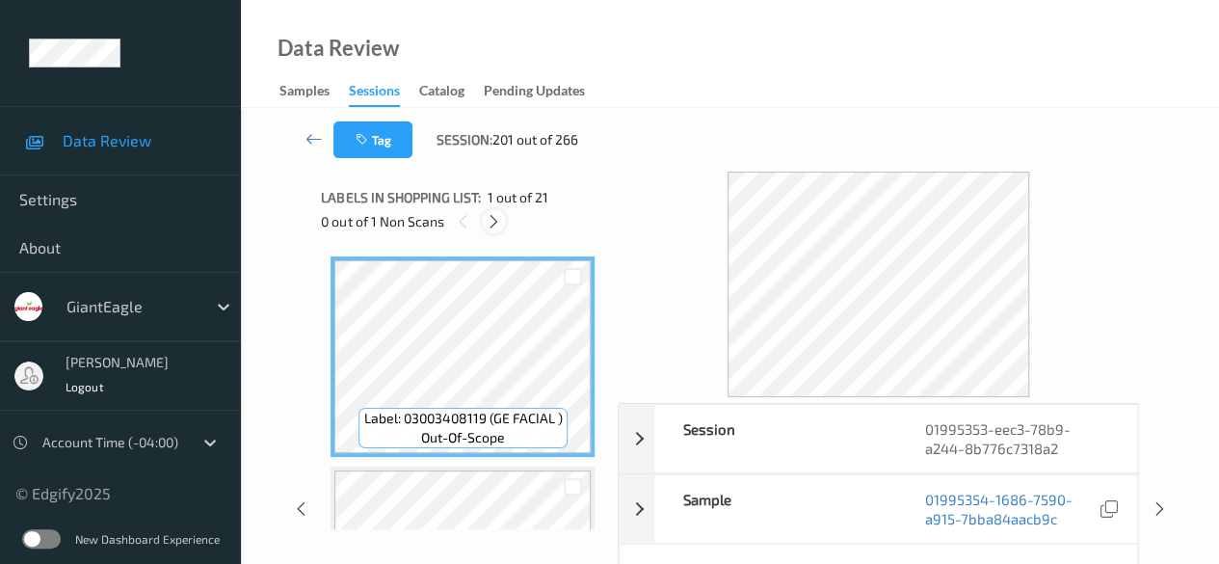
click at [497, 224] on icon at bounding box center [494, 221] width 16 height 17
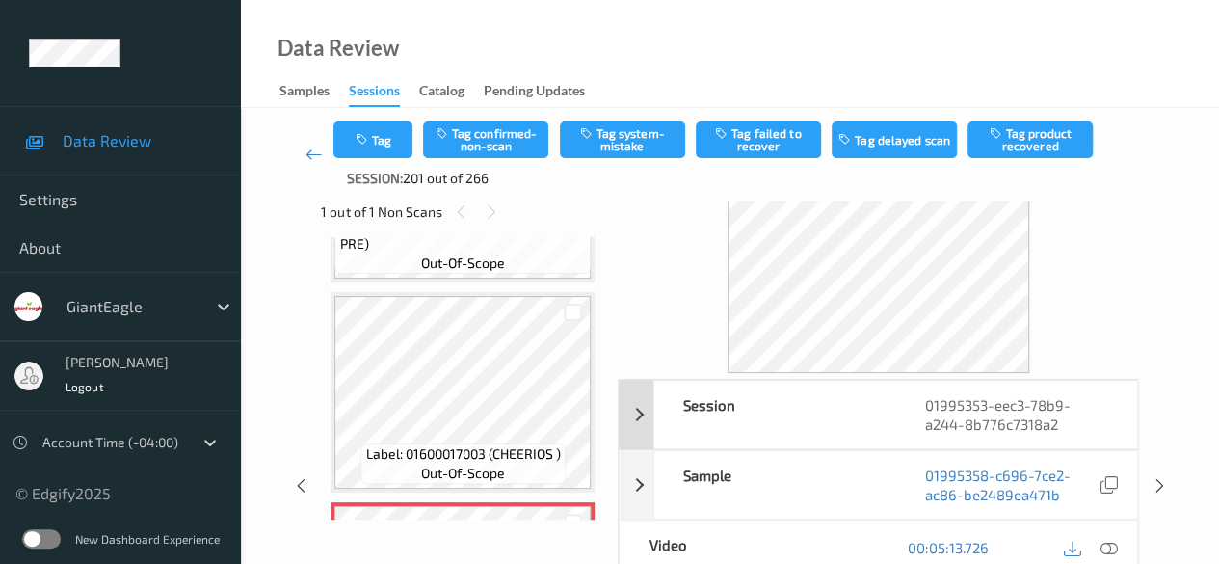
scroll to position [96, 0]
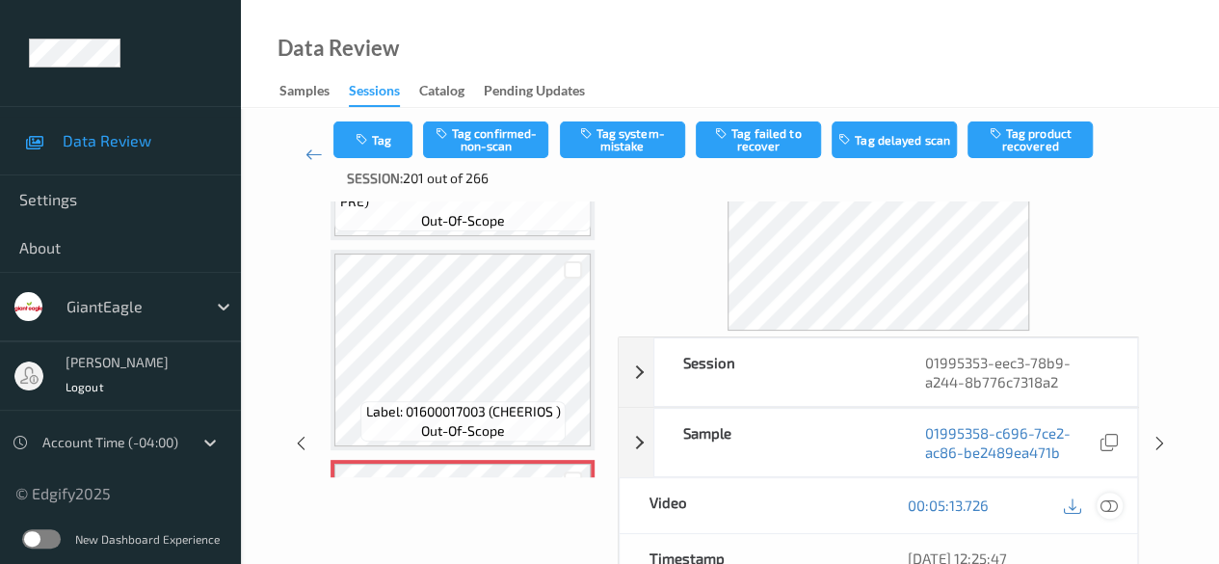
click at [1109, 514] on div at bounding box center [1109, 505] width 26 height 26
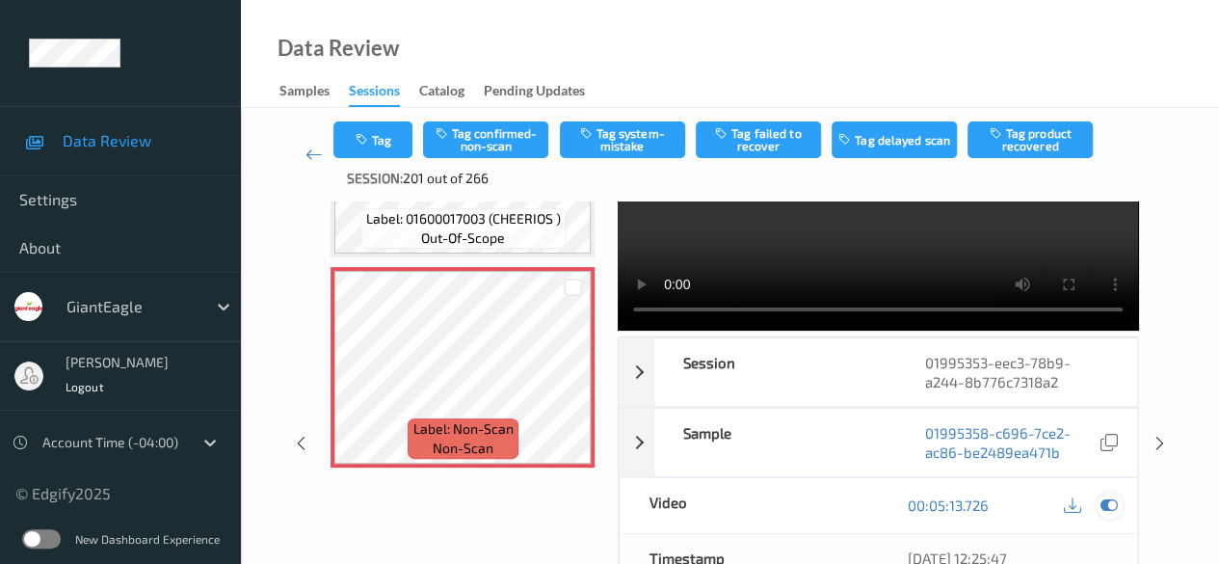
click at [1106, 510] on icon at bounding box center [1108, 504] width 17 height 17
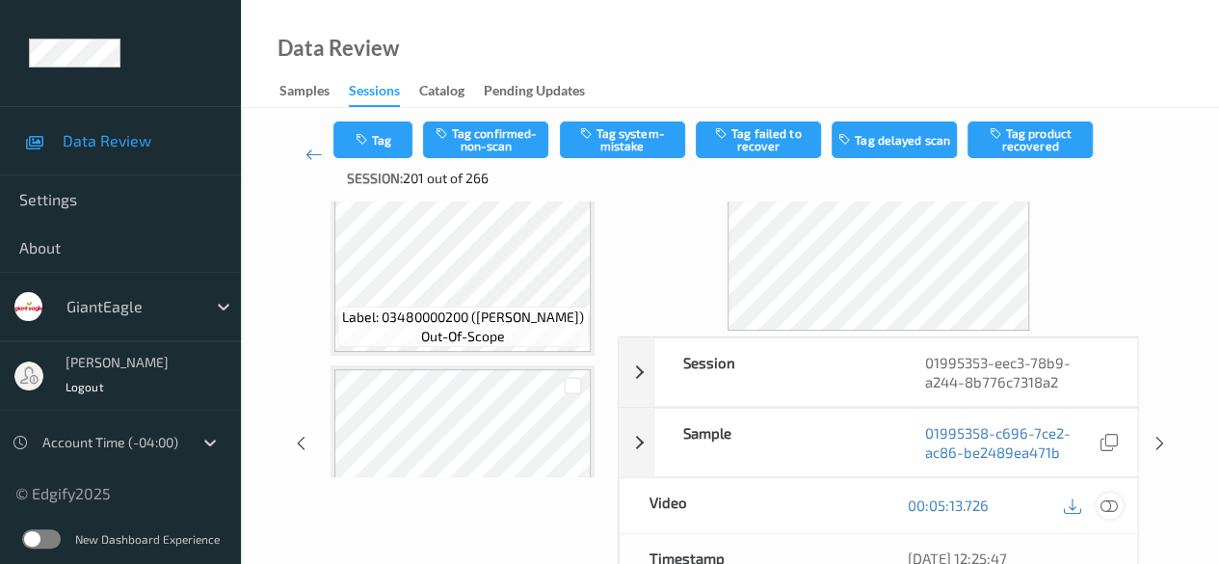
click at [1112, 505] on icon at bounding box center [1108, 504] width 17 height 17
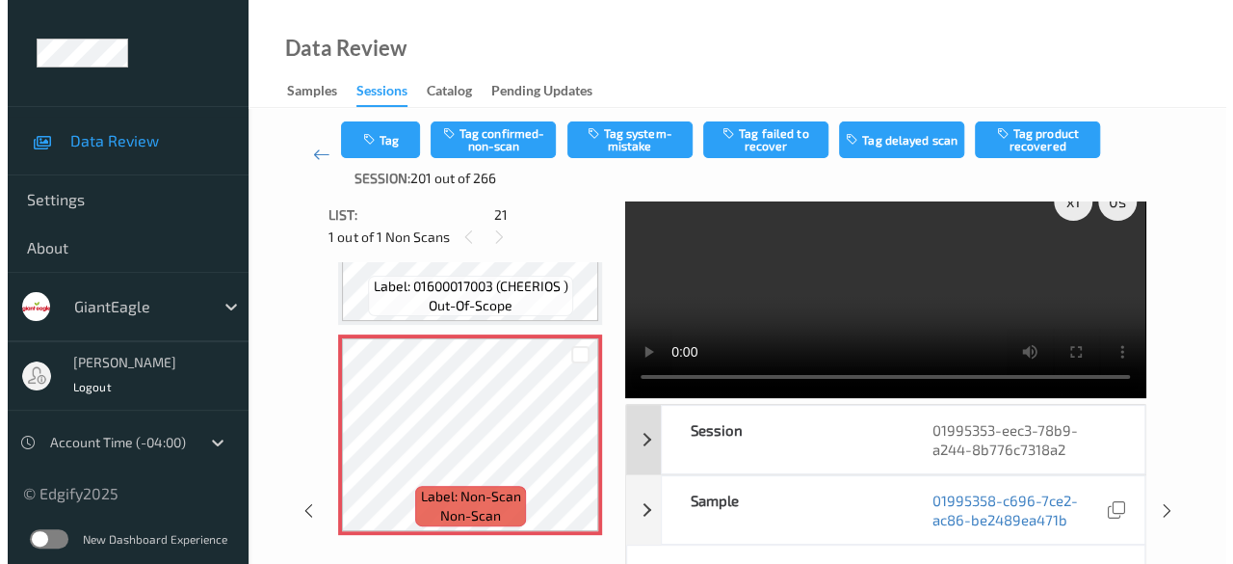
scroll to position [0, 0]
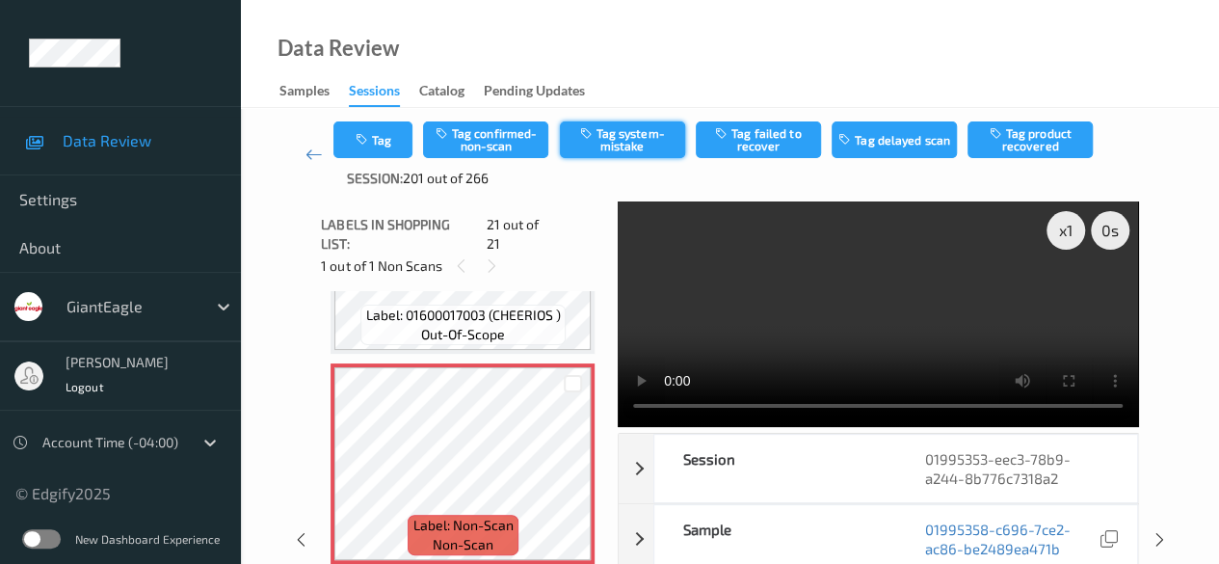
click at [638, 147] on button "Tag system-mistake" at bounding box center [622, 139] width 125 height 37
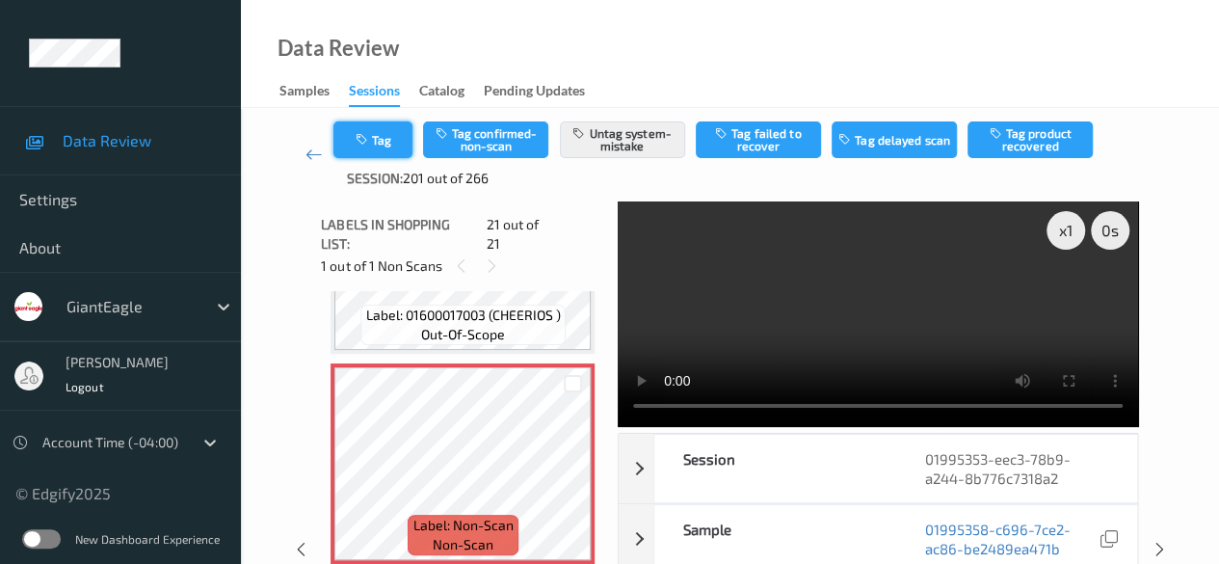
click at [395, 145] on button "Tag" at bounding box center [372, 139] width 79 height 37
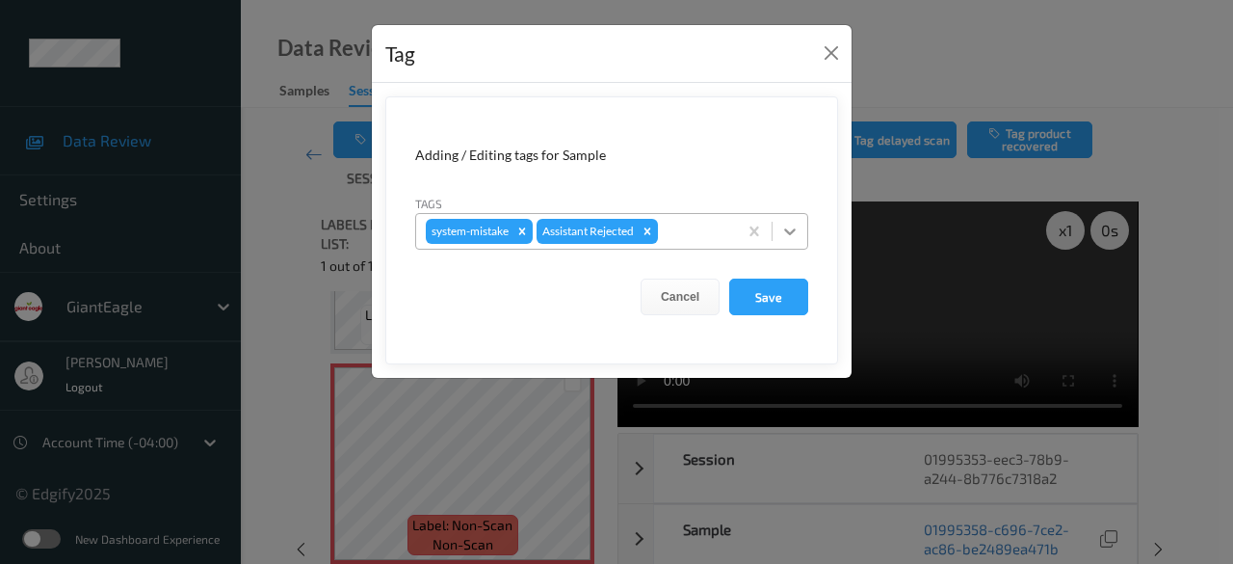
click at [790, 236] on icon at bounding box center [789, 231] width 19 height 19
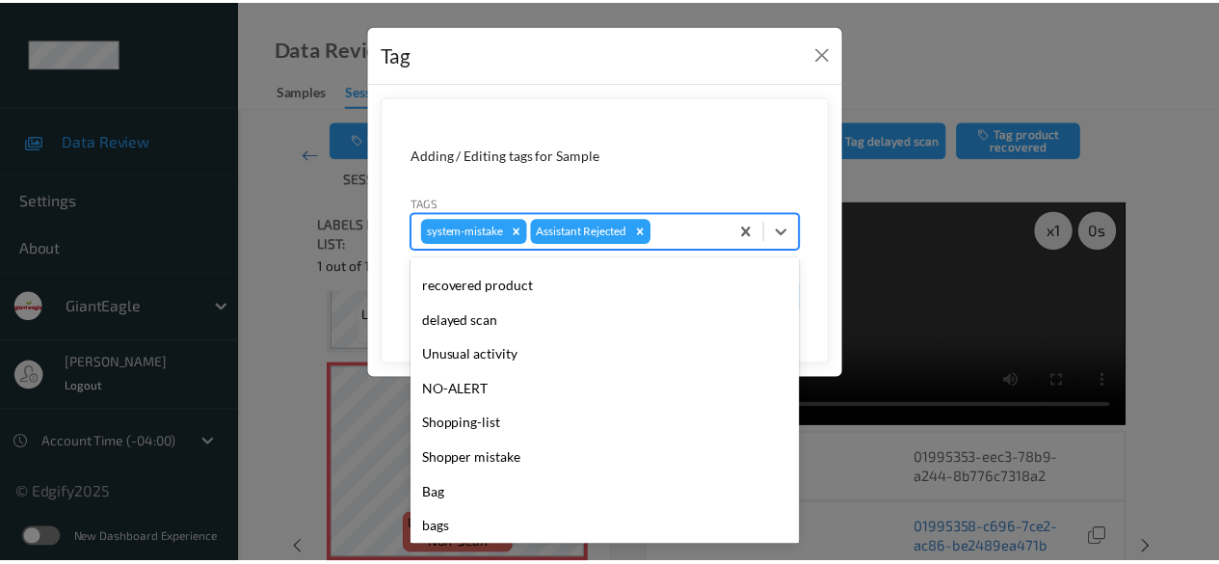
scroll to position [204, 0]
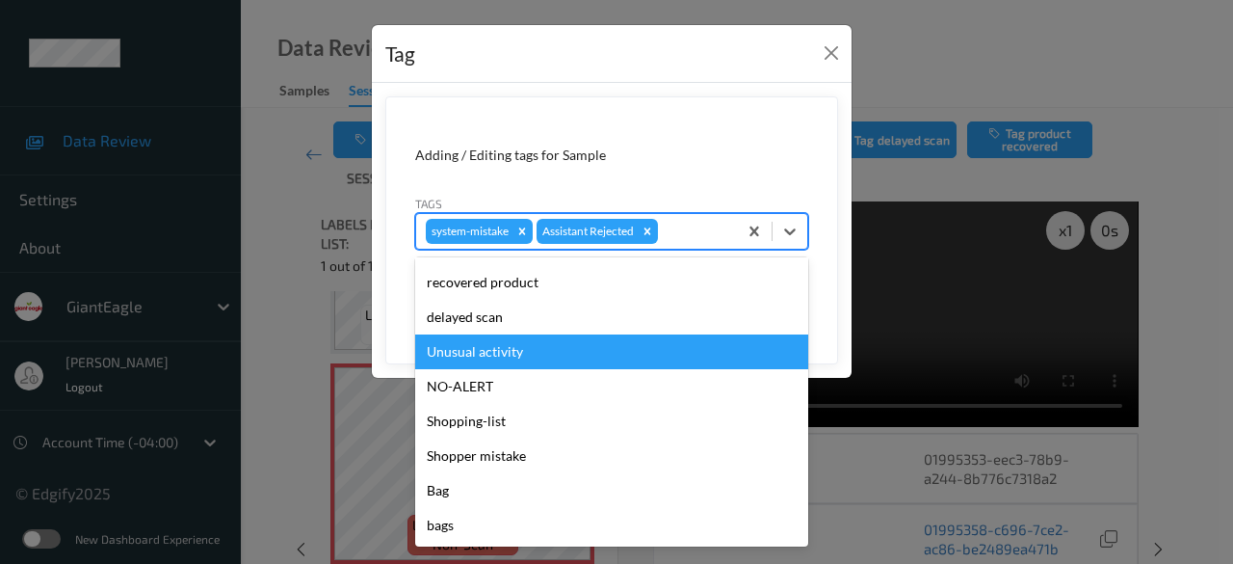
click at [523, 348] on div "Unusual activity" at bounding box center [611, 351] width 393 height 35
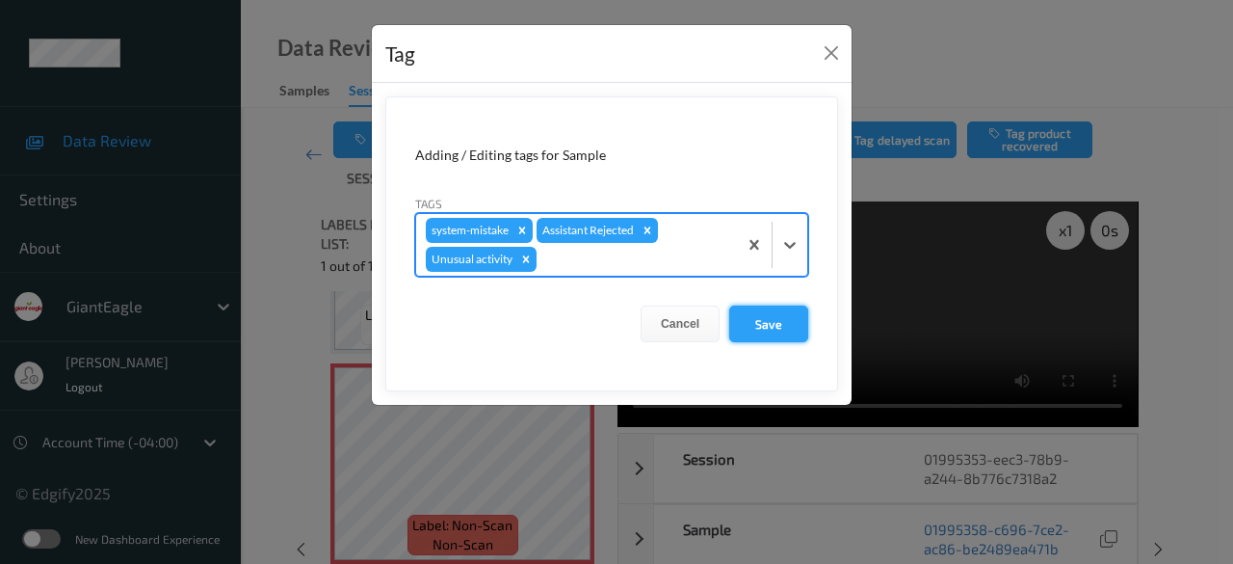
click at [763, 320] on button "Save" at bounding box center [768, 323] width 79 height 37
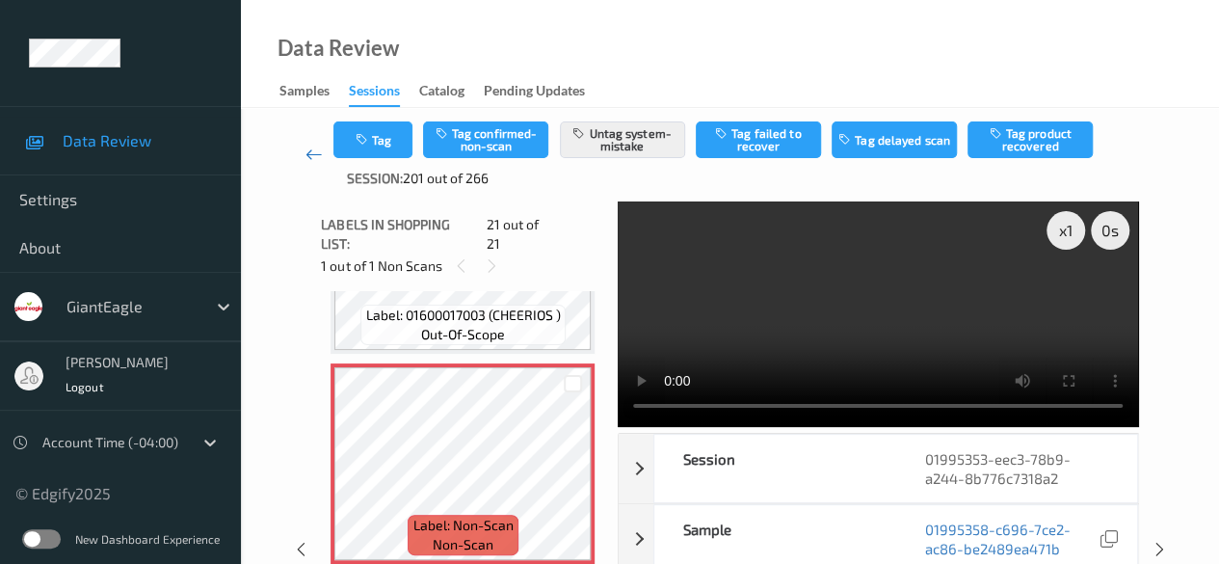
click at [312, 157] on icon at bounding box center [313, 154] width 17 height 19
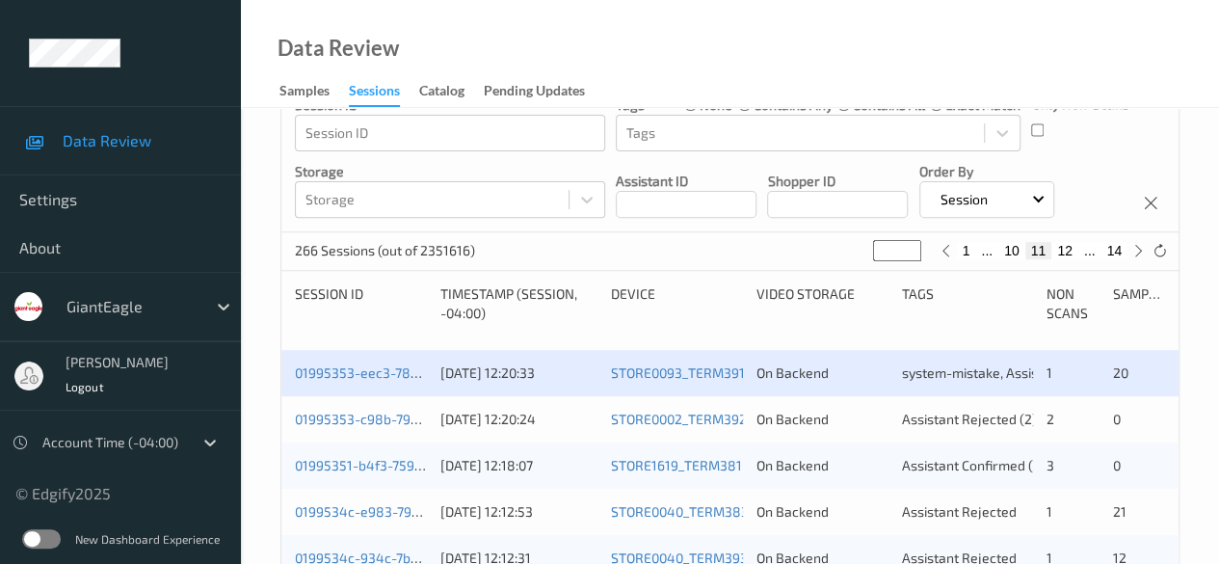
scroll to position [289, 0]
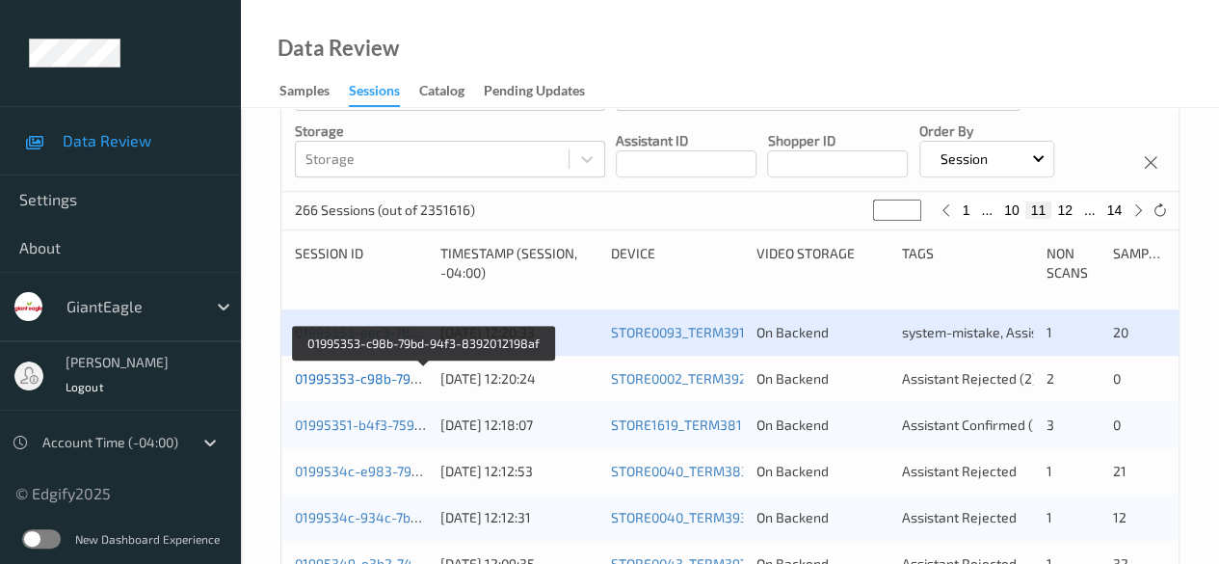
click at [370, 372] on link "01995353-c98b-79bd-94f3-8392012198af" at bounding box center [424, 378] width 259 height 16
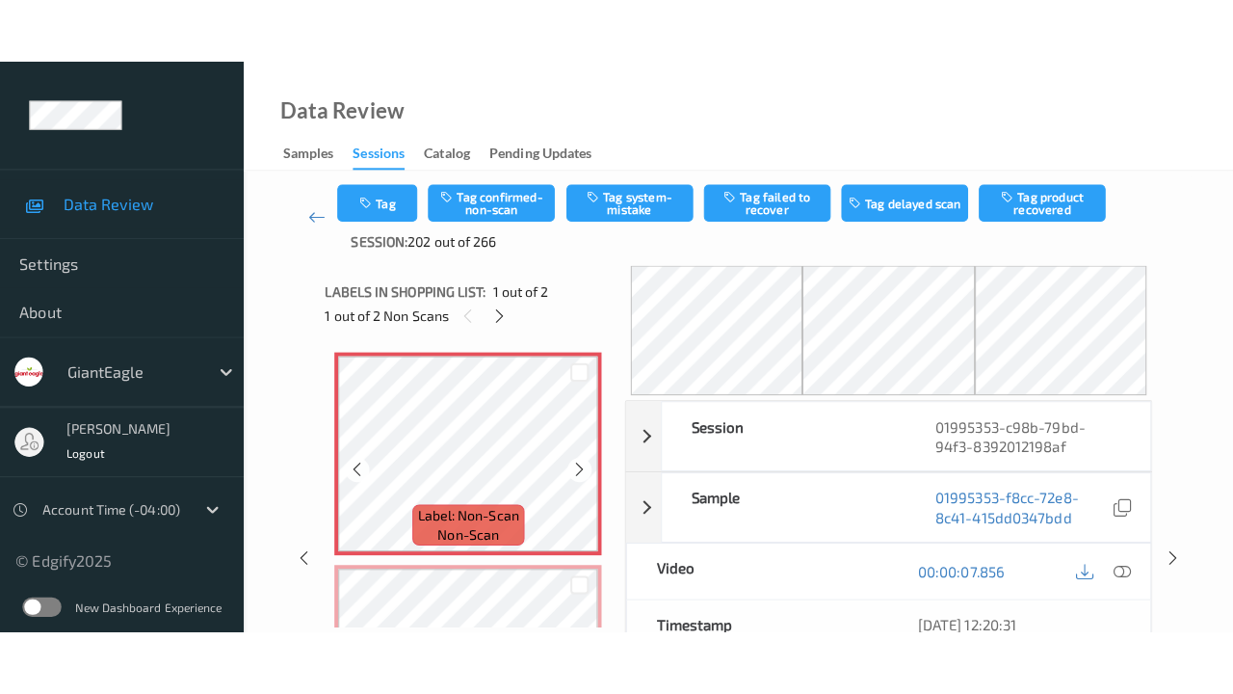
scroll to position [96, 0]
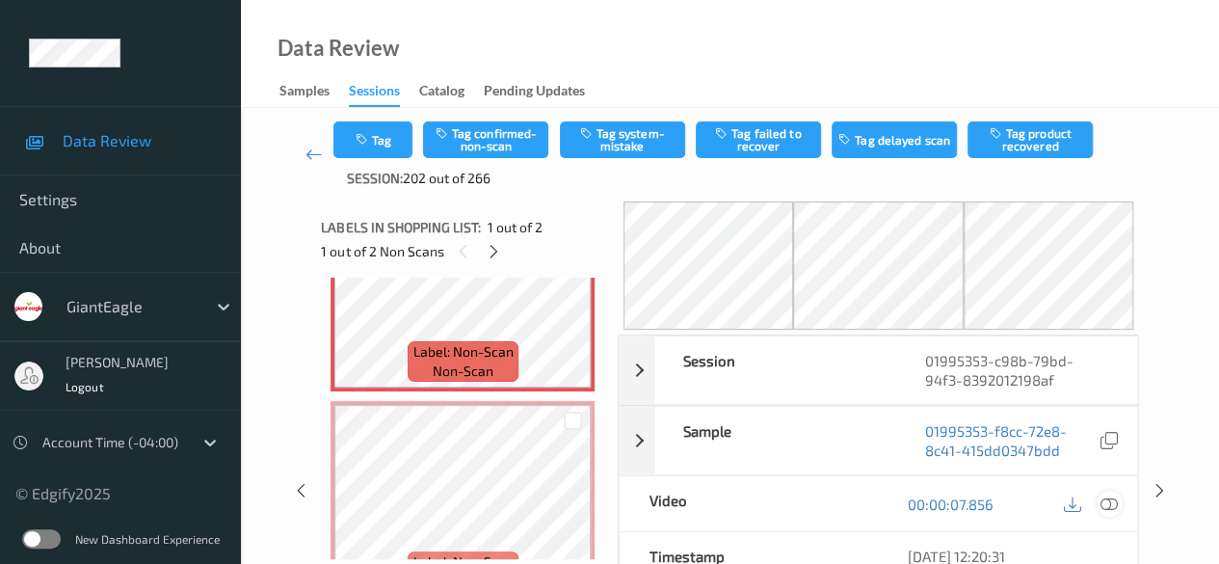
click at [1114, 504] on icon at bounding box center [1108, 503] width 17 height 17
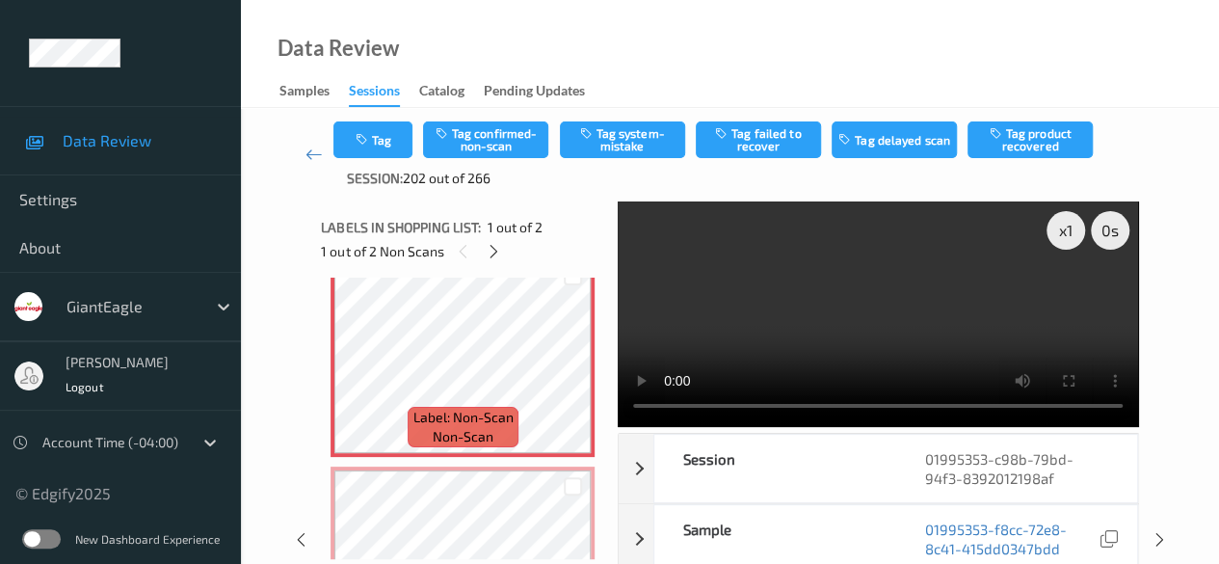
scroll to position [0, 0]
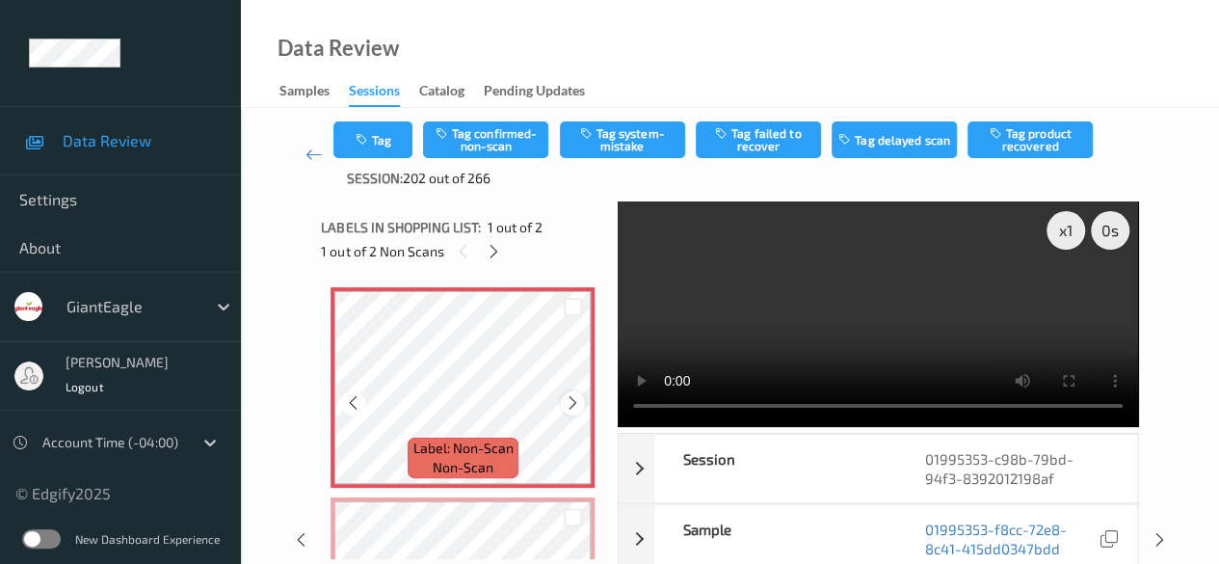
click at [566, 409] on icon at bounding box center [573, 402] width 16 height 17
click at [577, 408] on icon at bounding box center [573, 402] width 16 height 17
click at [573, 408] on icon at bounding box center [573, 402] width 16 height 17
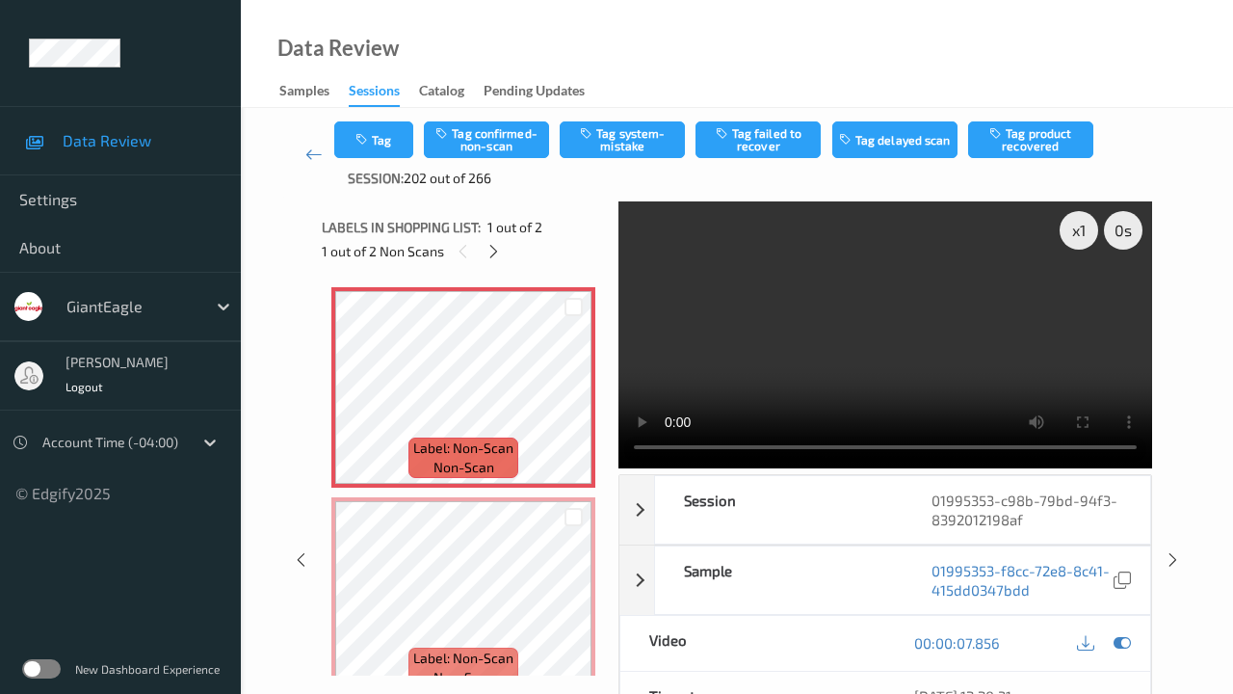
click at [619, 468] on video at bounding box center [886, 334] width 534 height 267
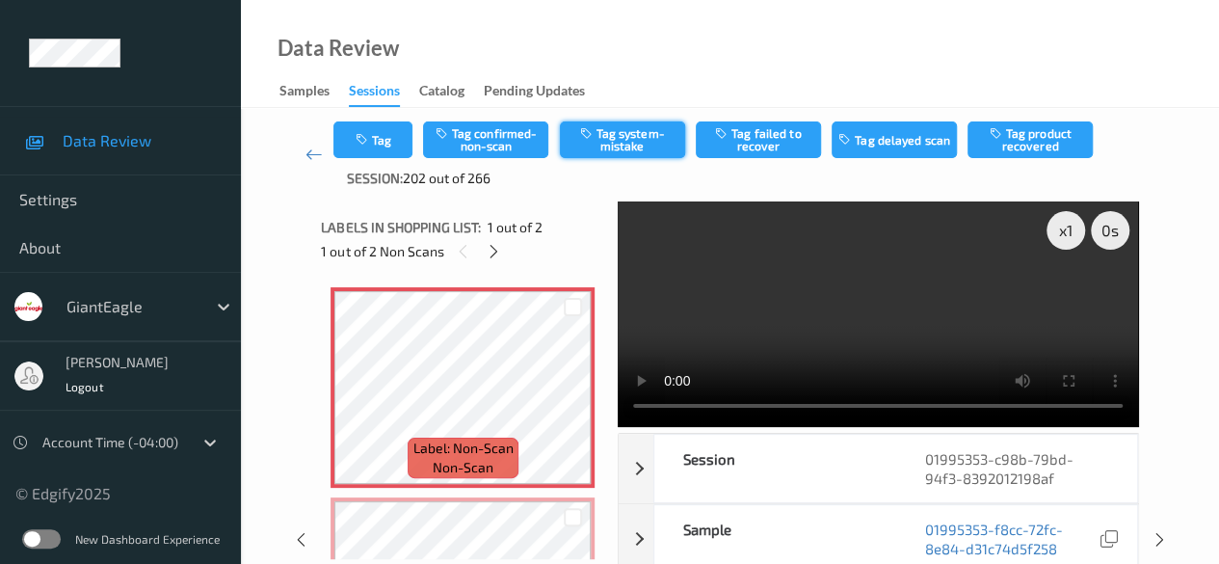
click at [616, 139] on button "Tag system-mistake" at bounding box center [622, 139] width 125 height 37
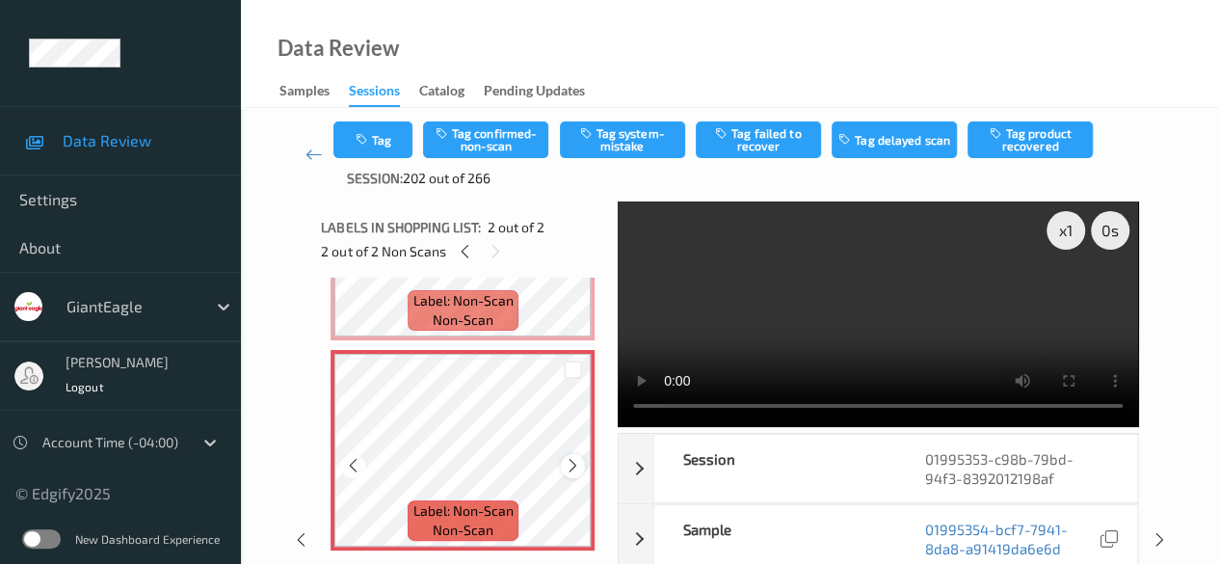
click at [580, 470] on icon at bounding box center [573, 465] width 16 height 17
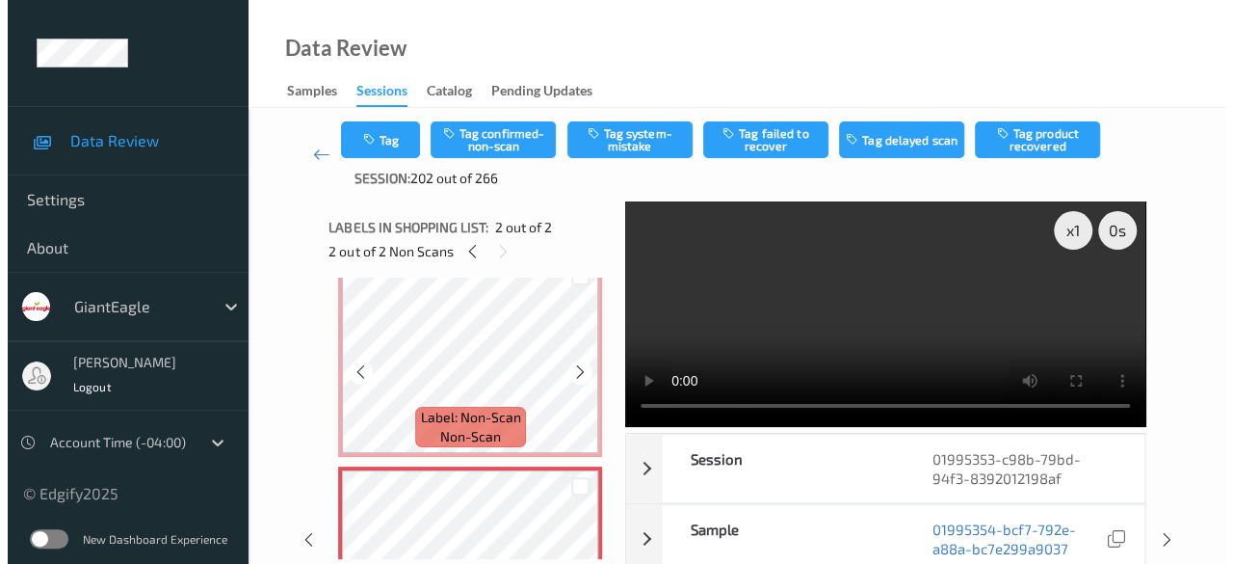
scroll to position [127, 0]
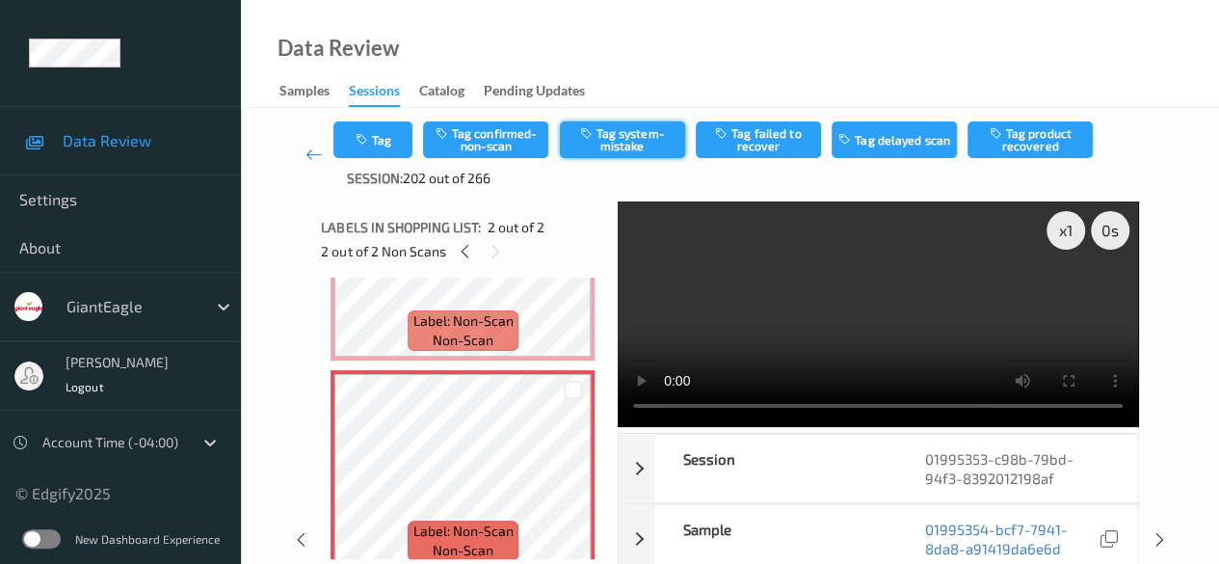
click at [617, 145] on button "Tag system-mistake" at bounding box center [622, 139] width 125 height 37
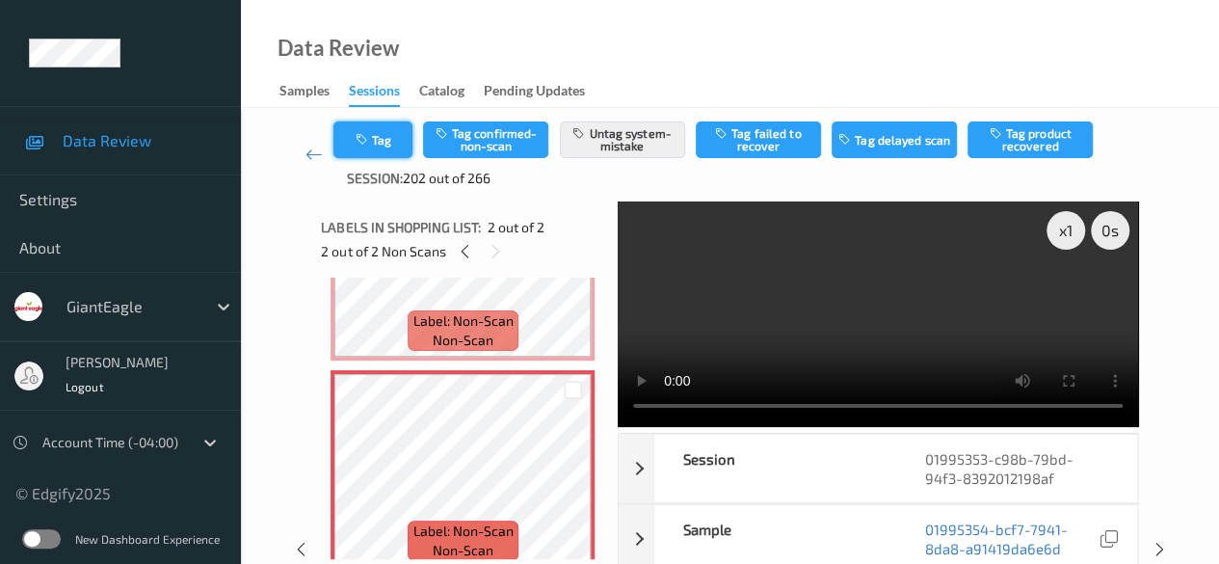
click at [382, 124] on button "Tag" at bounding box center [372, 139] width 79 height 37
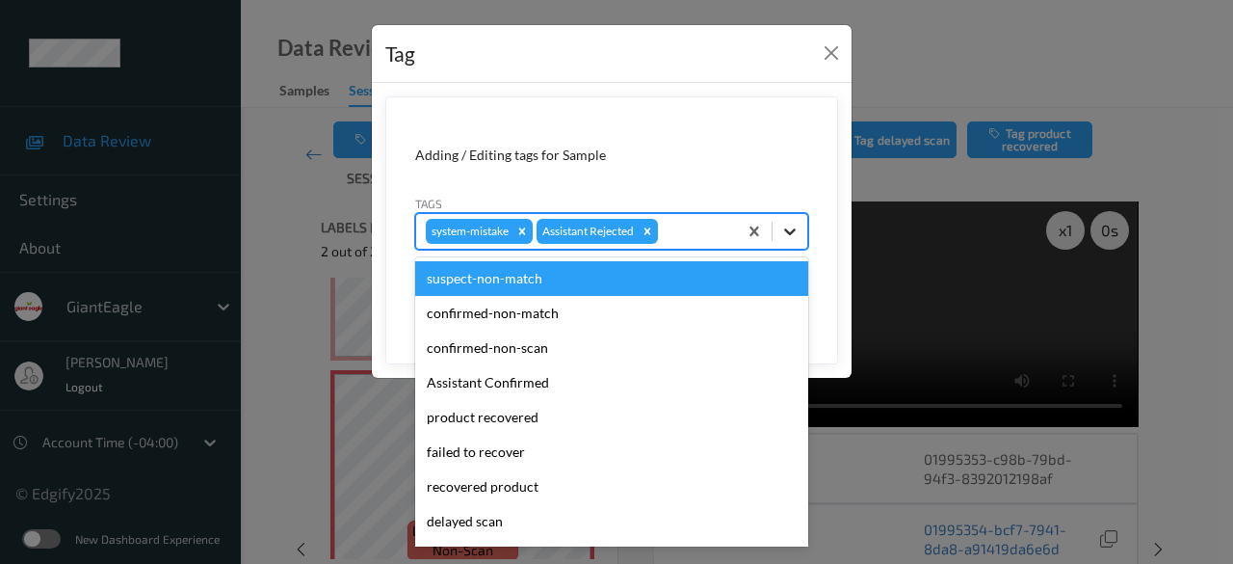
click at [792, 232] on icon at bounding box center [790, 231] width 12 height 7
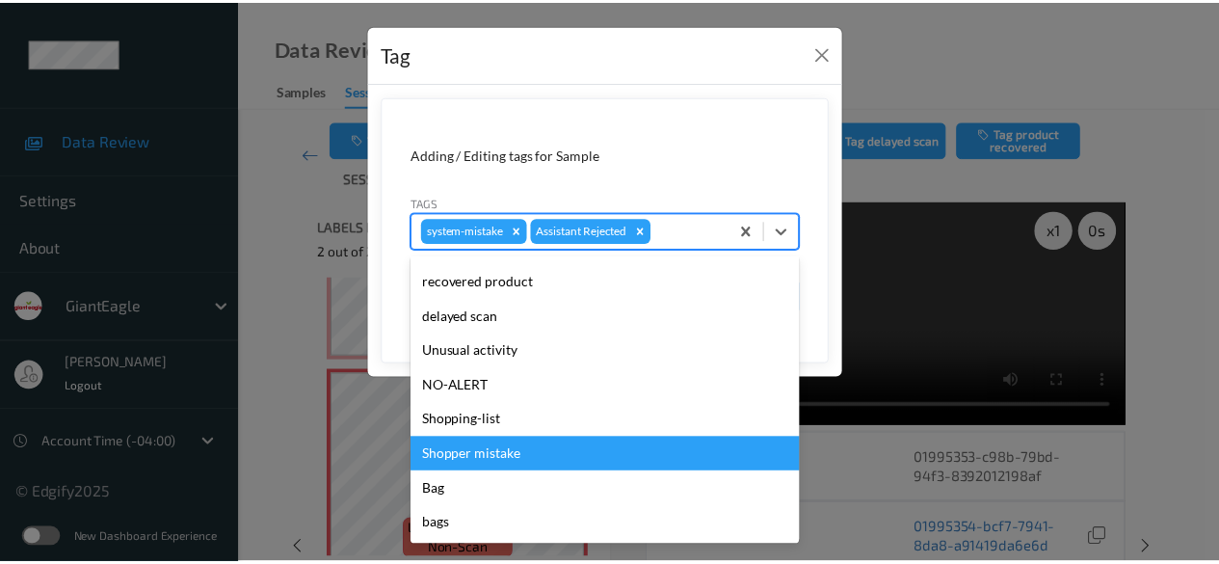
scroll to position [110, 0]
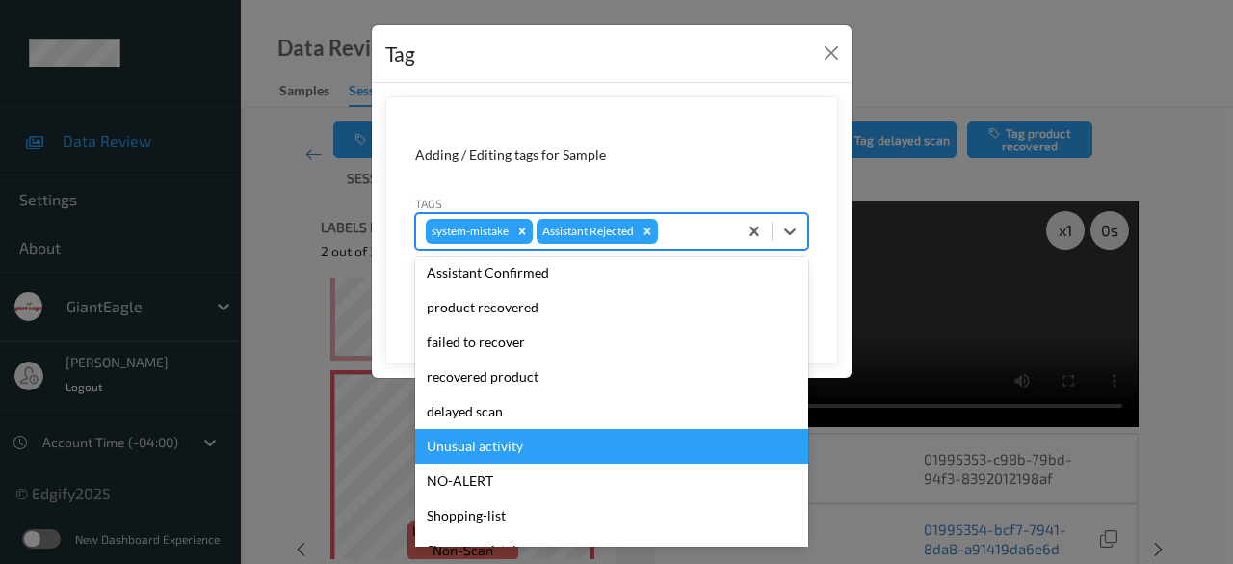
click at [561, 447] on div "Unusual activity" at bounding box center [611, 446] width 393 height 35
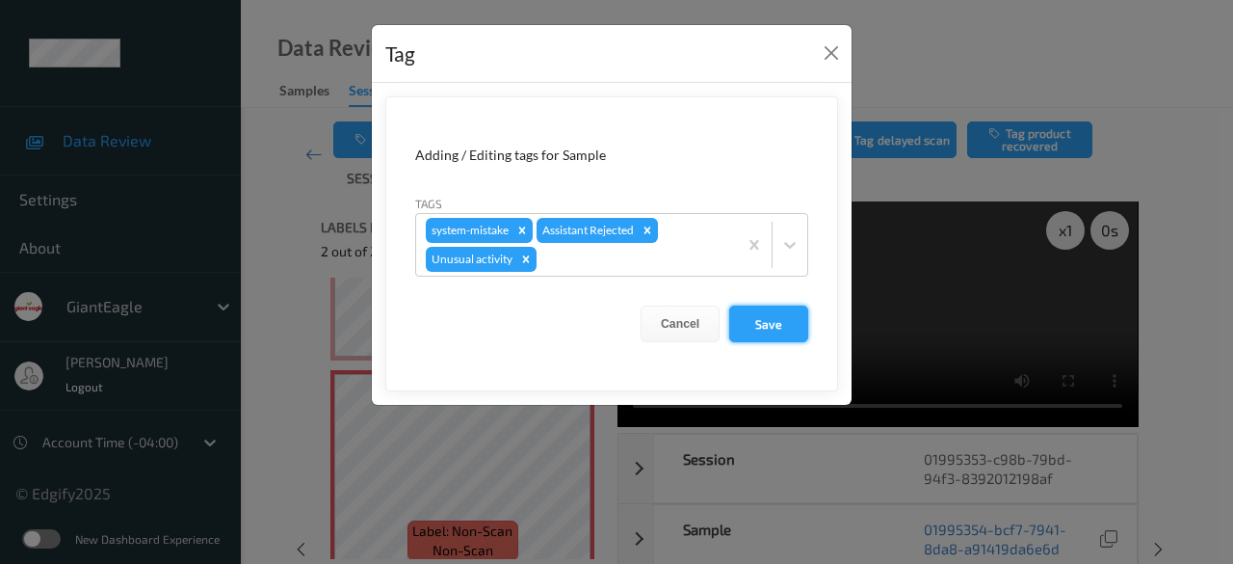
click at [774, 325] on button "Save" at bounding box center [768, 323] width 79 height 37
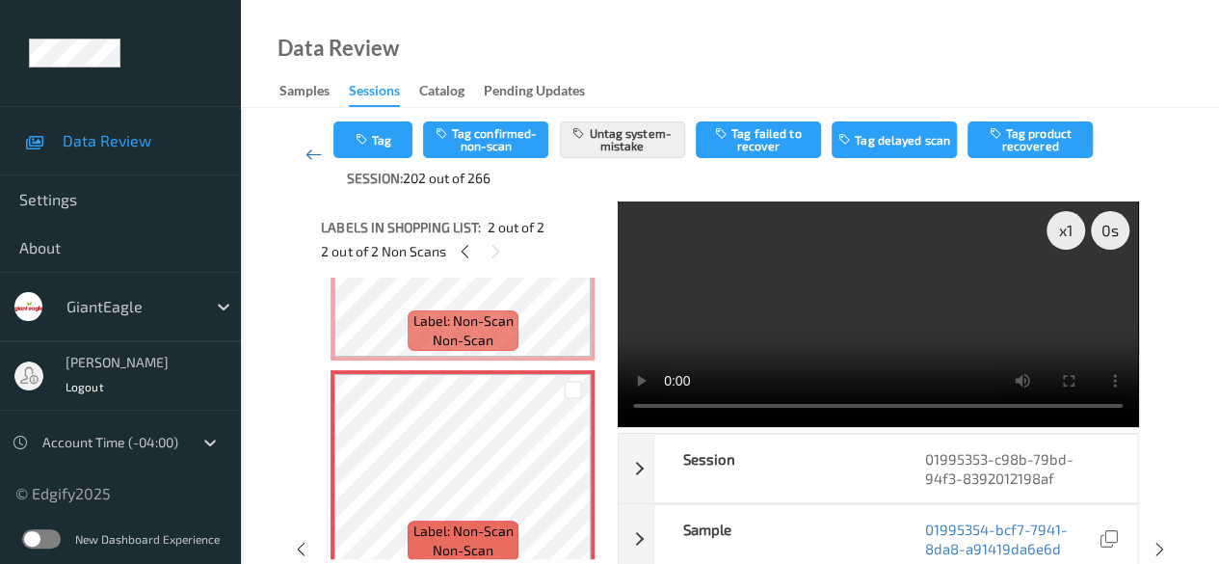
click at [312, 155] on icon at bounding box center [313, 154] width 17 height 19
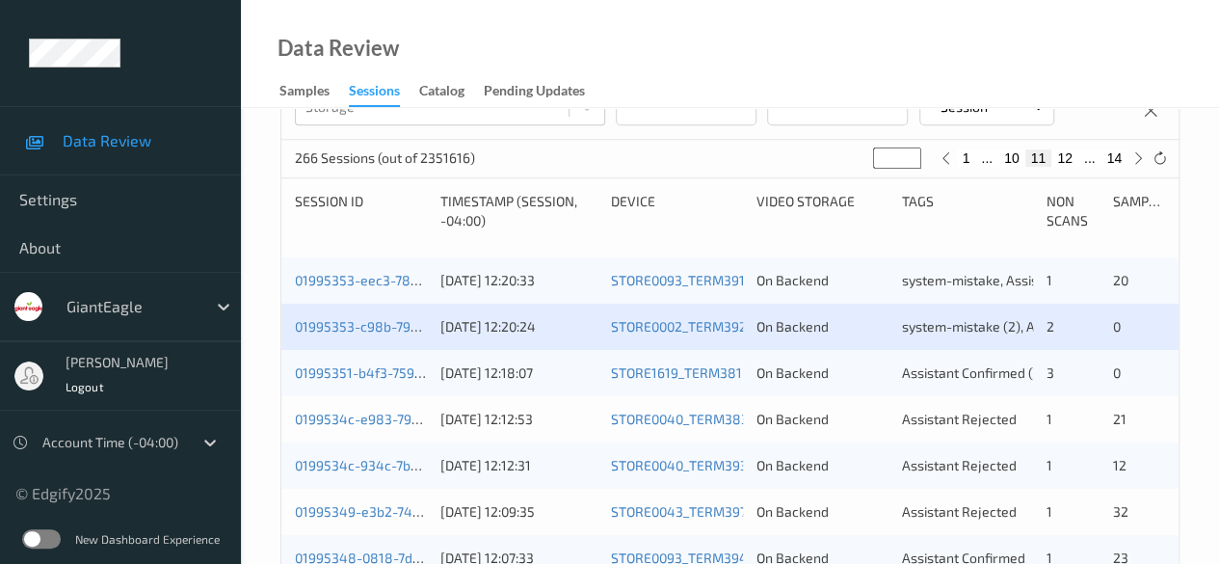
scroll to position [385, 0]
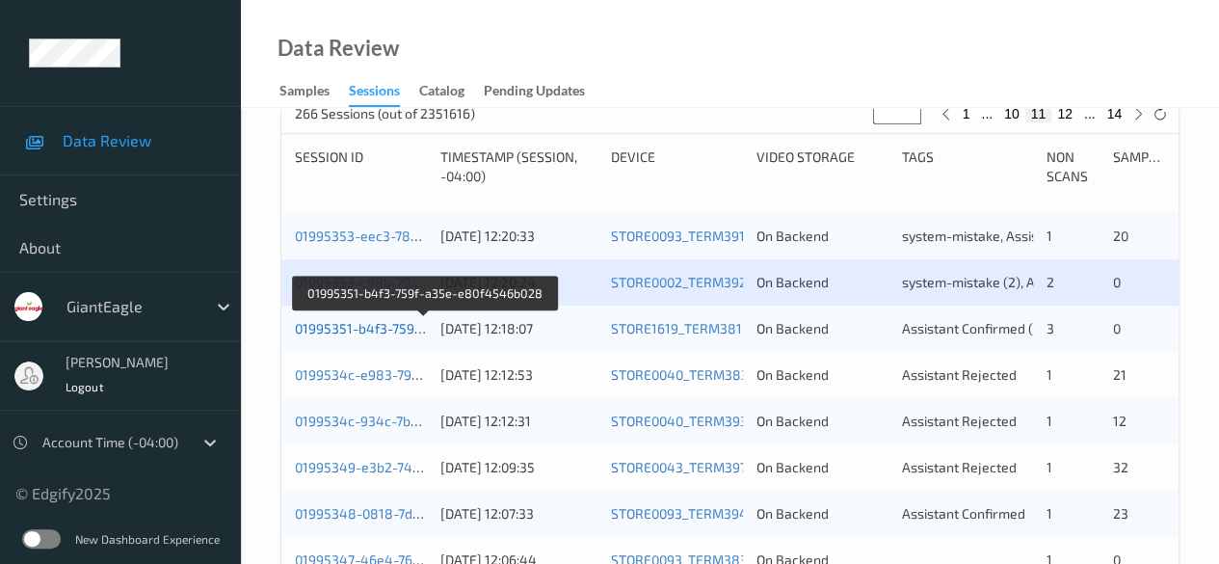
click at [327, 329] on link "01995351-b4f3-759f-a35e-e80f4546b028" at bounding box center [425, 328] width 260 height 16
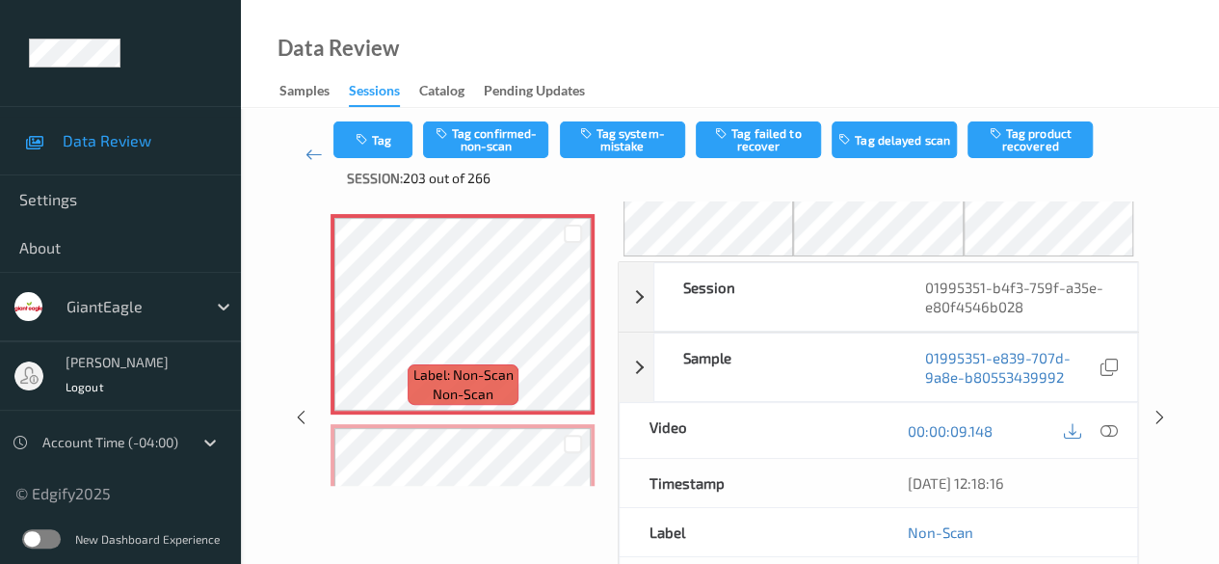
scroll to position [96, 0]
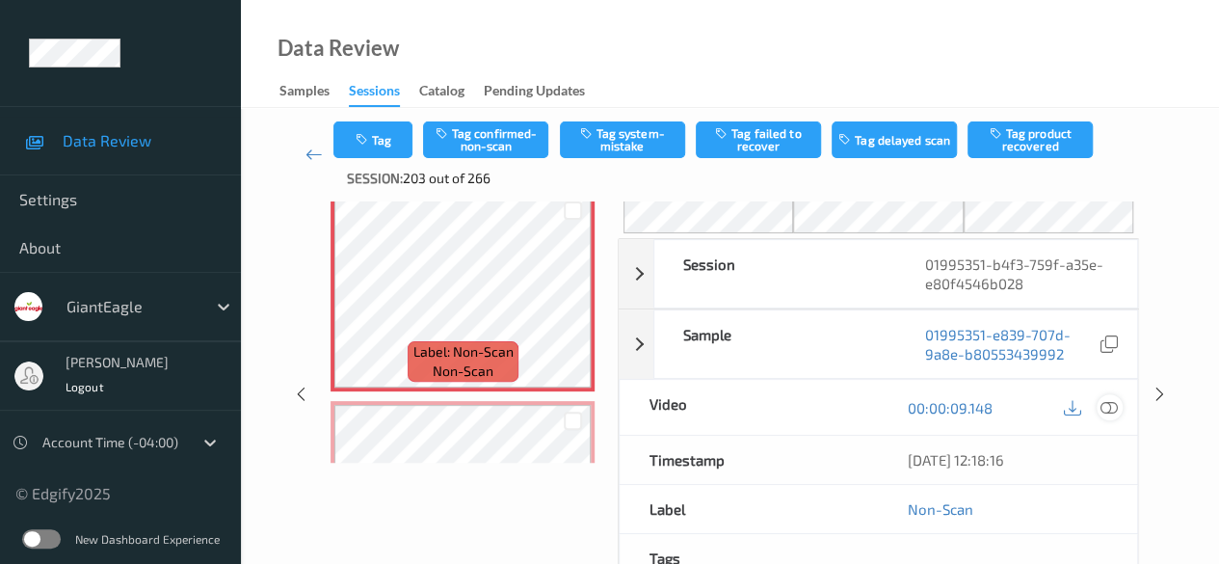
click at [1102, 403] on icon at bounding box center [1108, 407] width 17 height 17
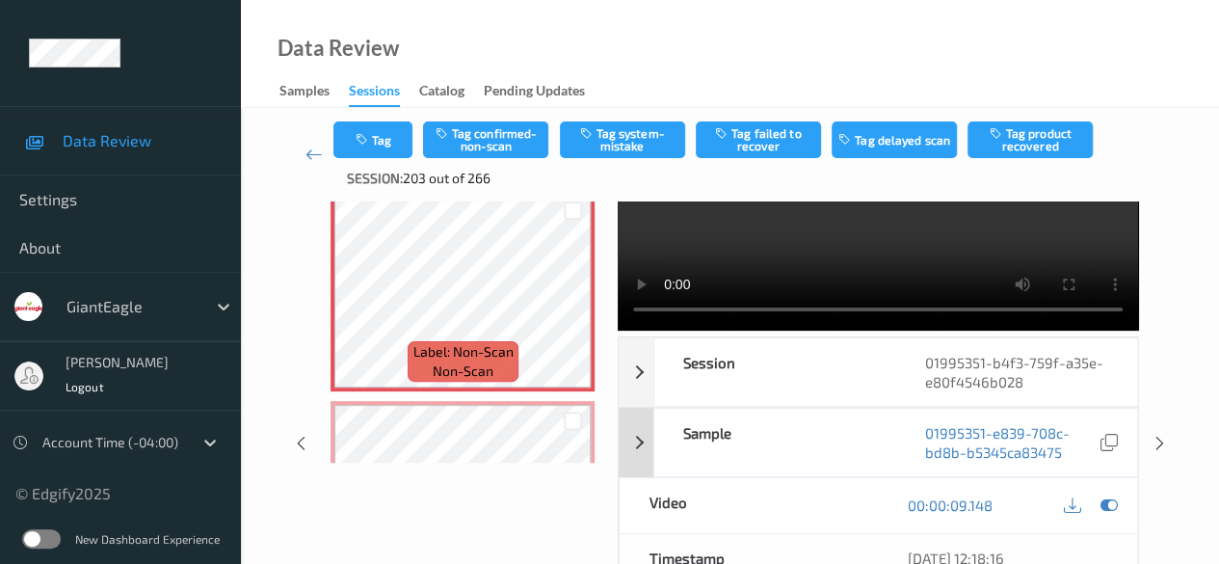
scroll to position [0, 0]
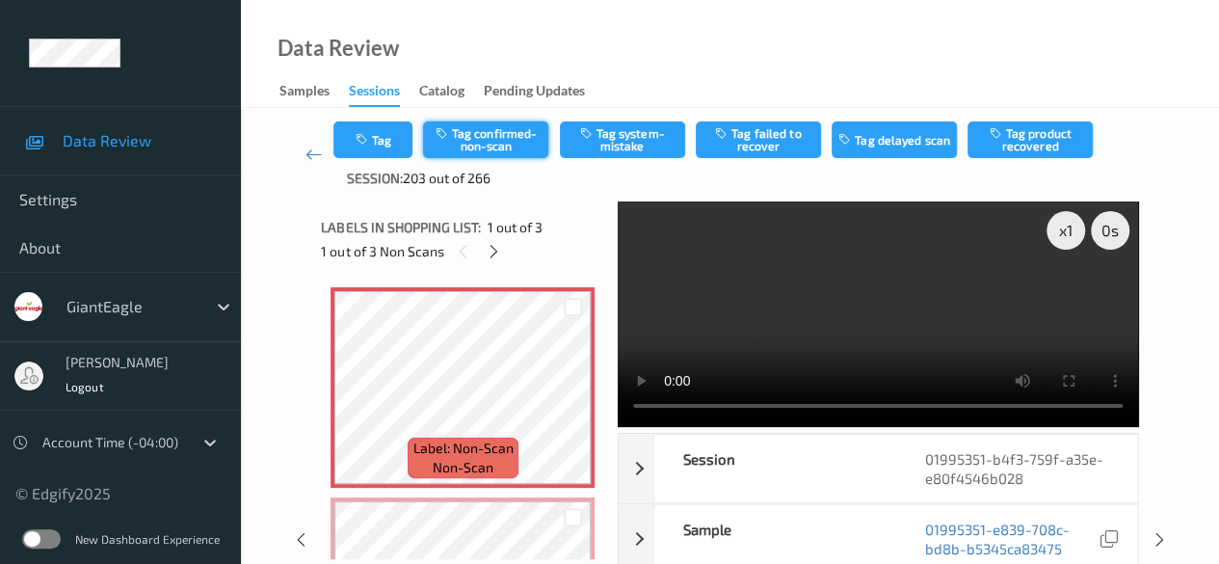
click at [503, 140] on button "Tag confirmed-non-scan" at bounding box center [485, 139] width 125 height 37
click at [576, 402] on icon at bounding box center [573, 402] width 16 height 17
click at [491, 249] on icon at bounding box center [494, 251] width 16 height 17
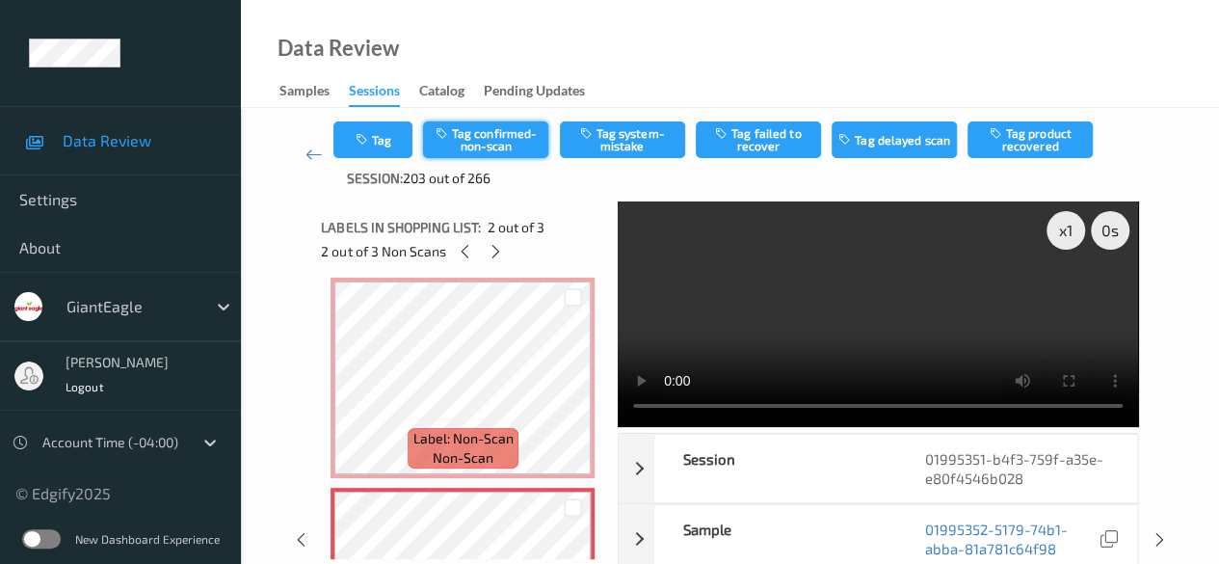
click at [511, 144] on button "Tag confirmed-non-scan" at bounding box center [485, 139] width 125 height 37
click at [502, 251] on icon at bounding box center [496, 251] width 16 height 17
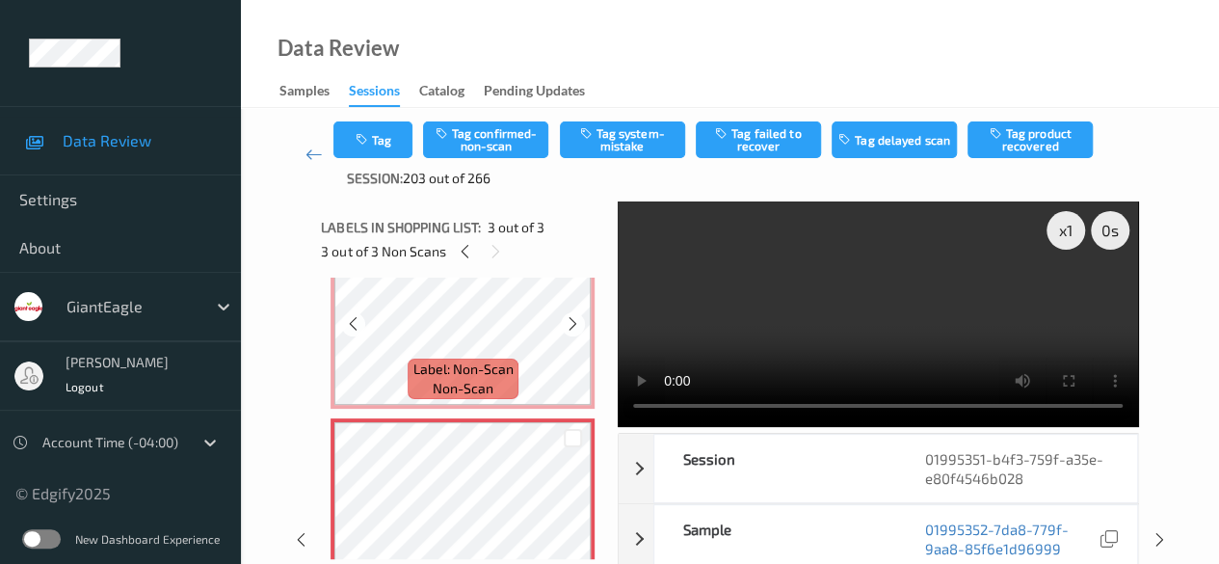
scroll to position [357, 0]
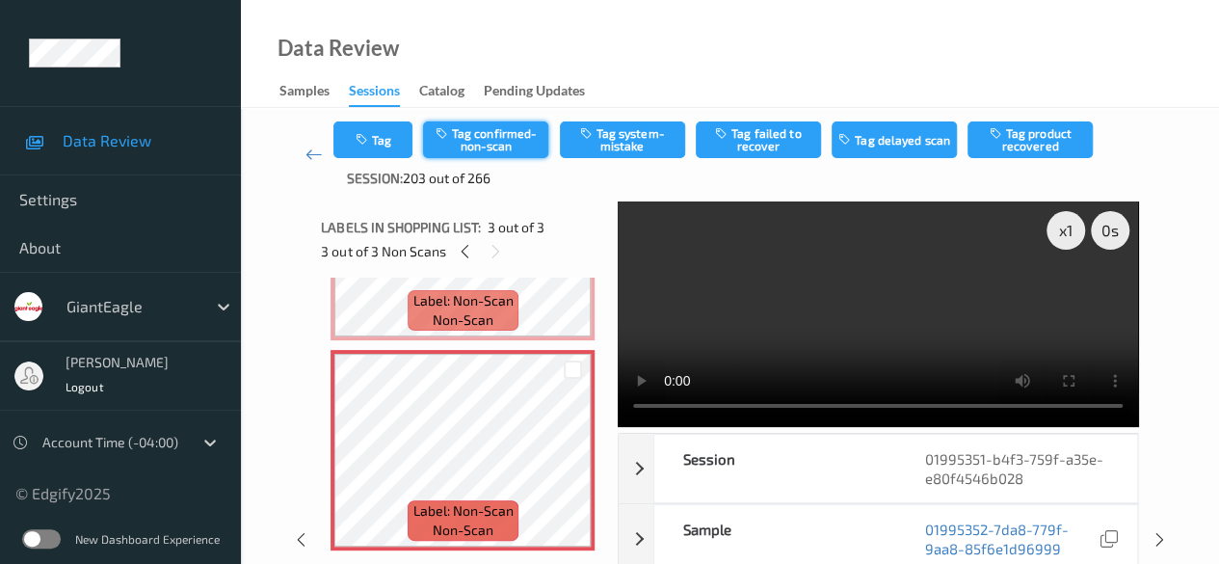
click at [505, 144] on button "Tag confirmed-non-scan" at bounding box center [485, 139] width 125 height 37
click at [316, 157] on icon at bounding box center [313, 154] width 17 height 19
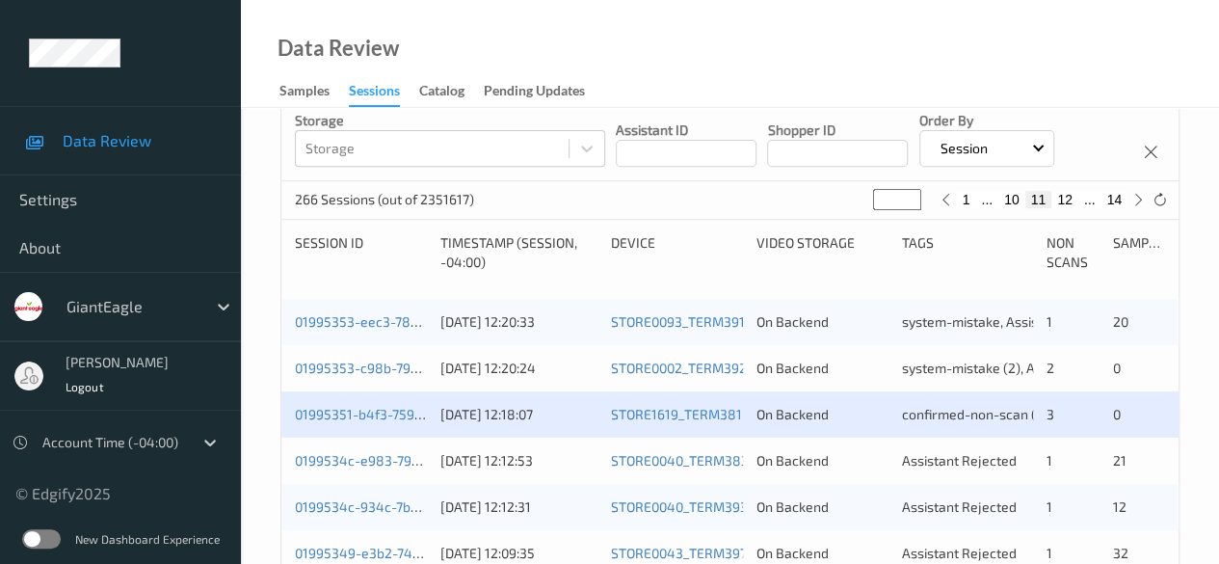
scroll to position [385, 0]
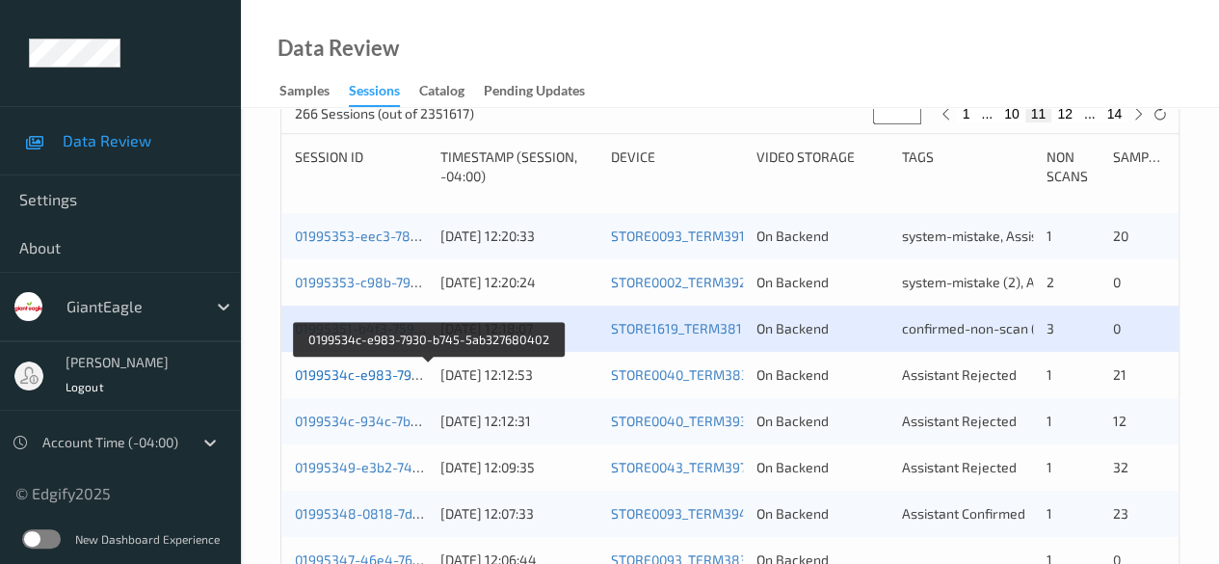
click at [371, 372] on link "0199534c-e983-7930-b745-5ab327680402" at bounding box center [429, 374] width 268 height 16
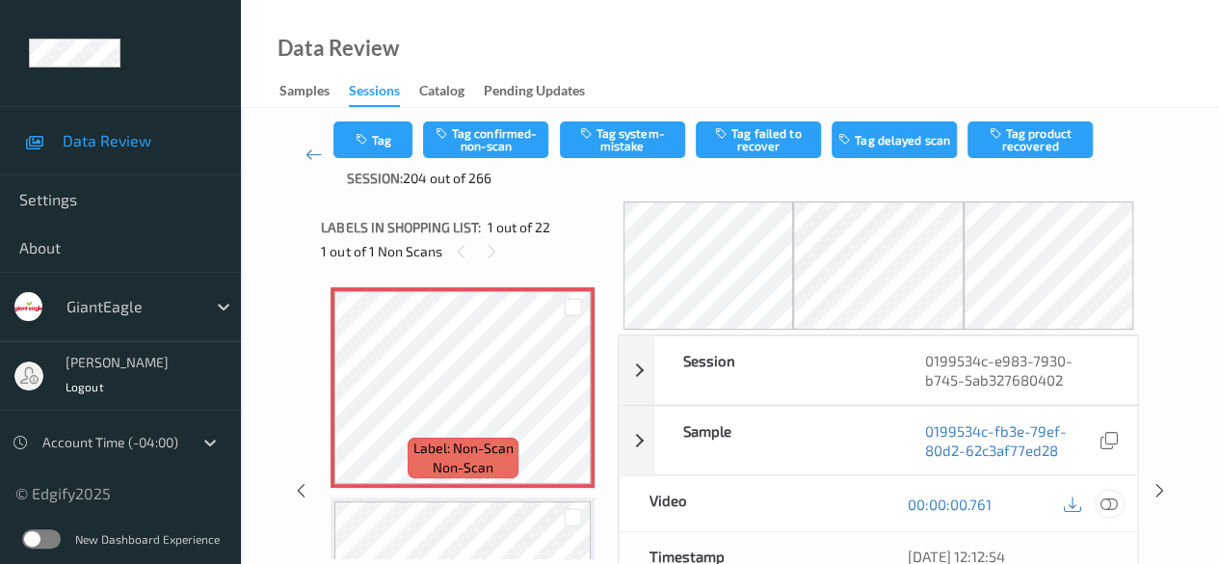
click at [1110, 500] on icon at bounding box center [1108, 503] width 17 height 17
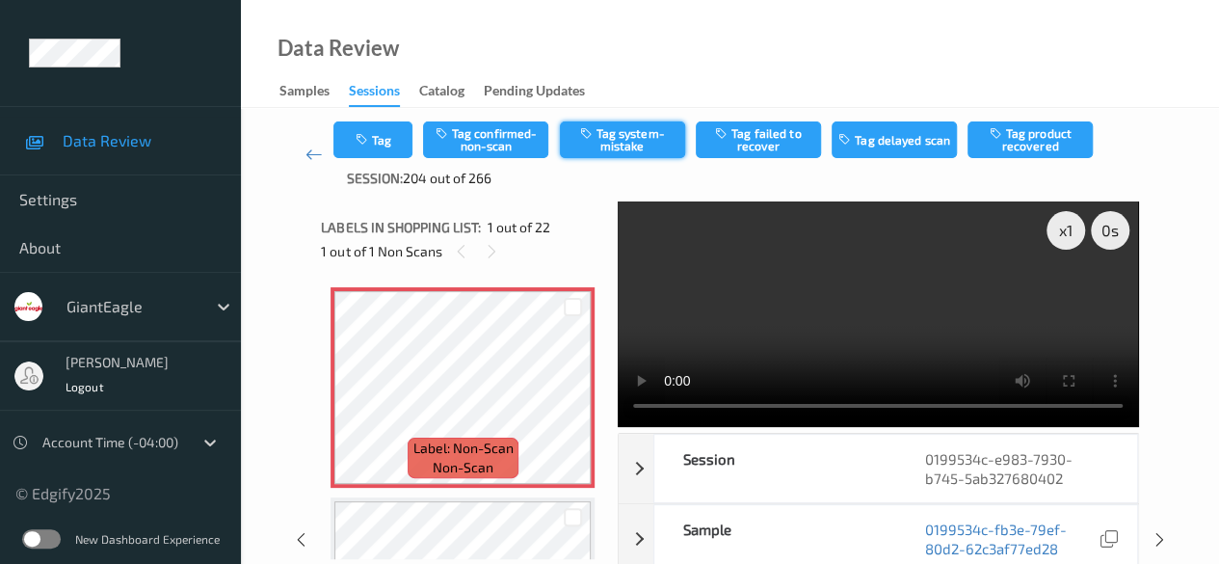
click at [640, 144] on button "Tag system-mistake" at bounding box center [622, 139] width 125 height 37
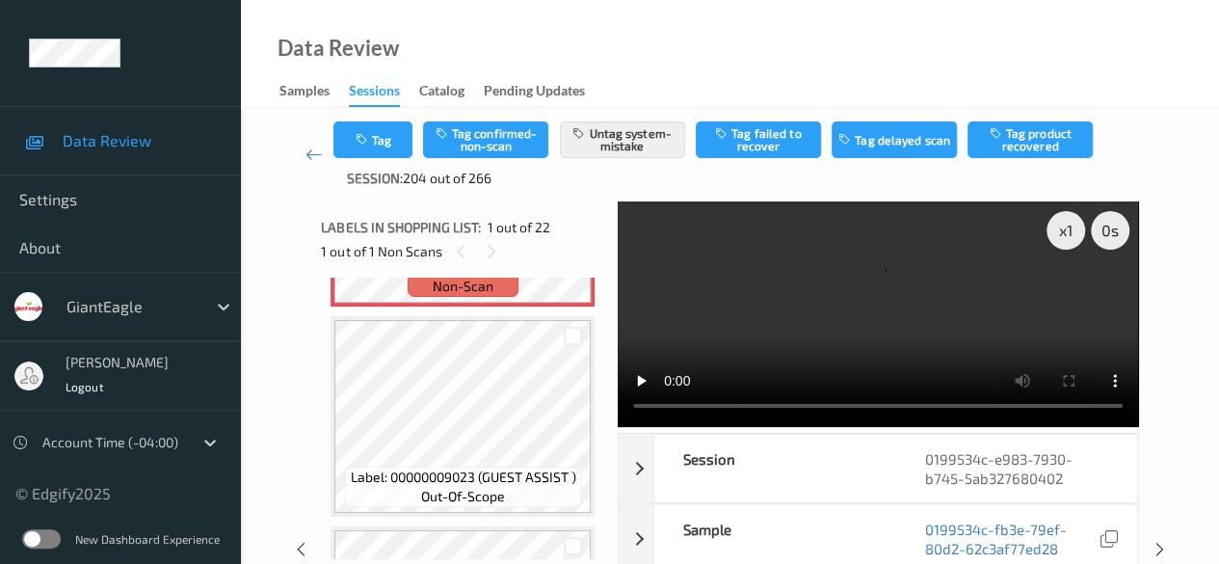
scroll to position [193, 0]
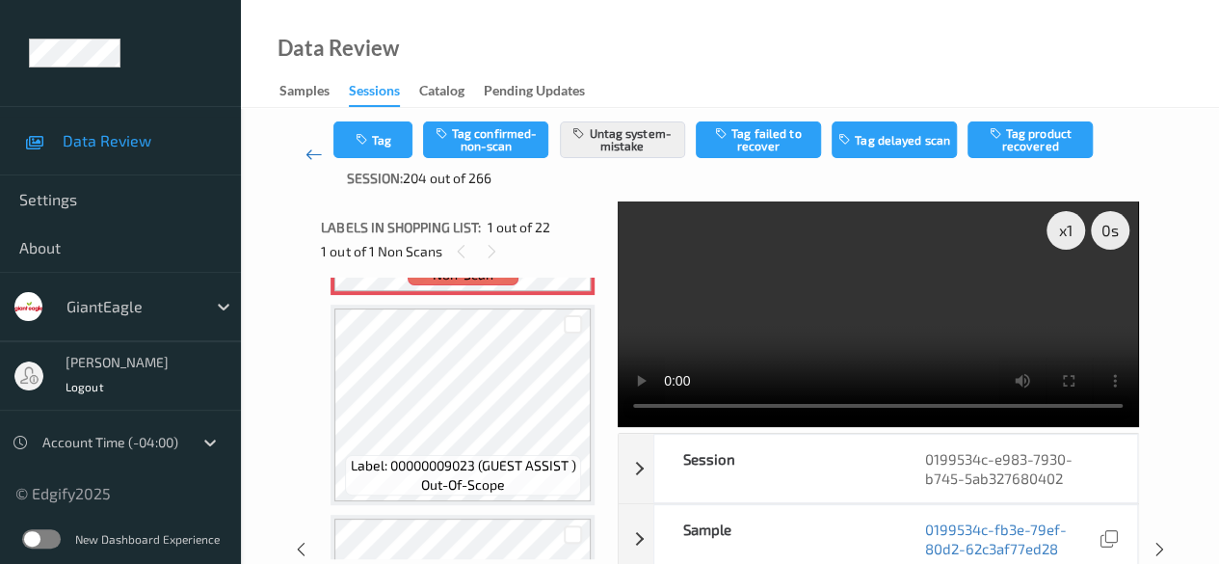
click at [306, 165] on link at bounding box center [314, 154] width 40 height 66
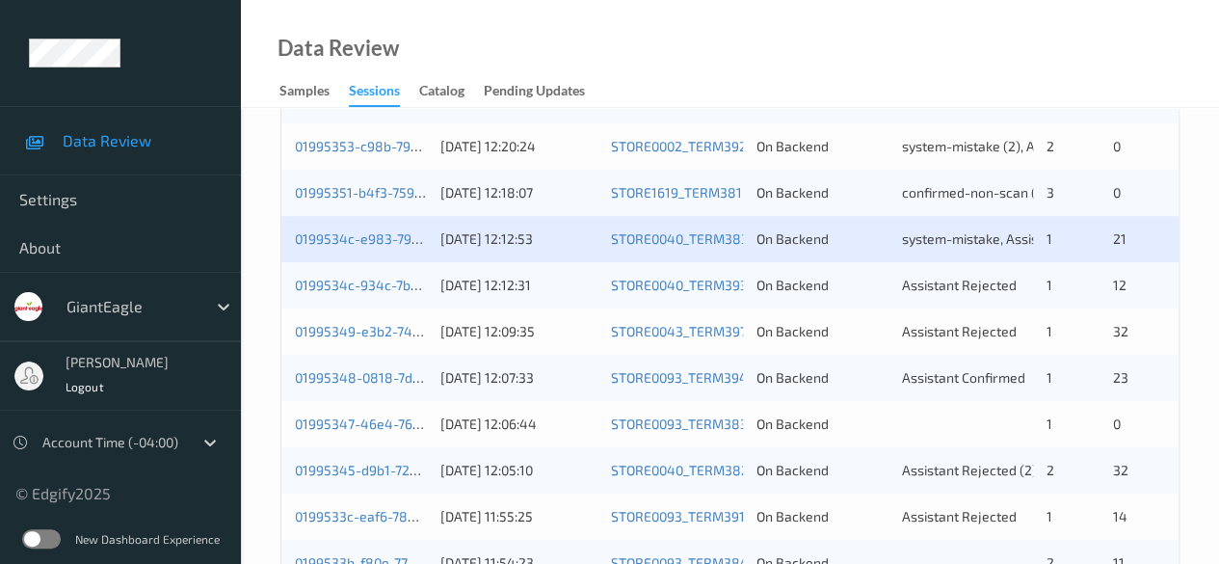
scroll to position [482, 0]
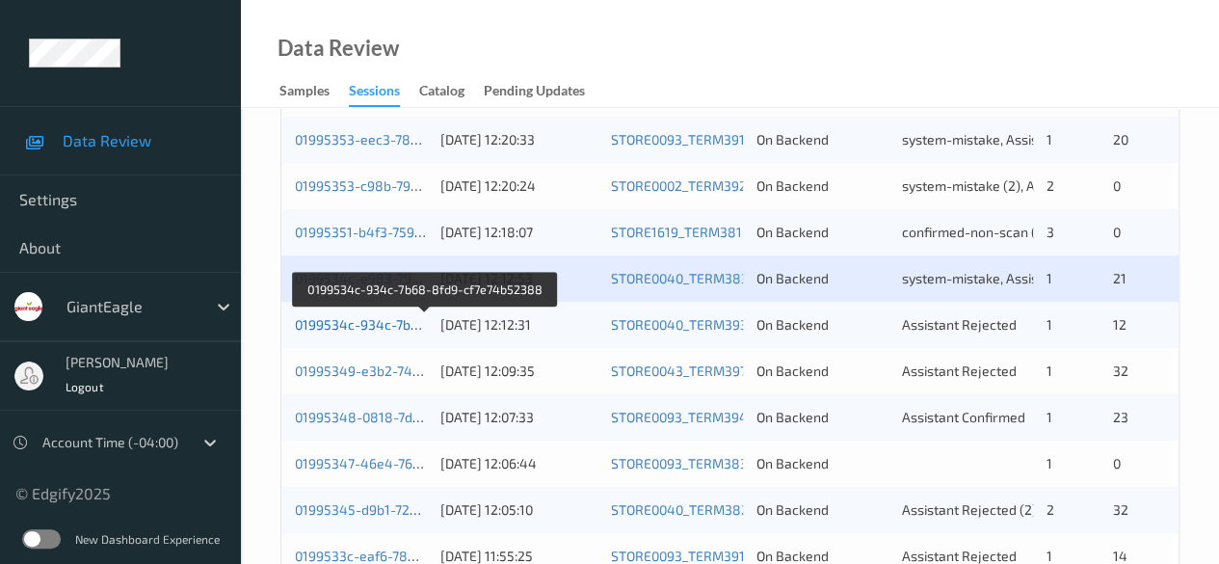
click at [389, 328] on link "0199534c-934c-7b68-8fd9-cf7e74b52388" at bounding box center [426, 324] width 262 height 16
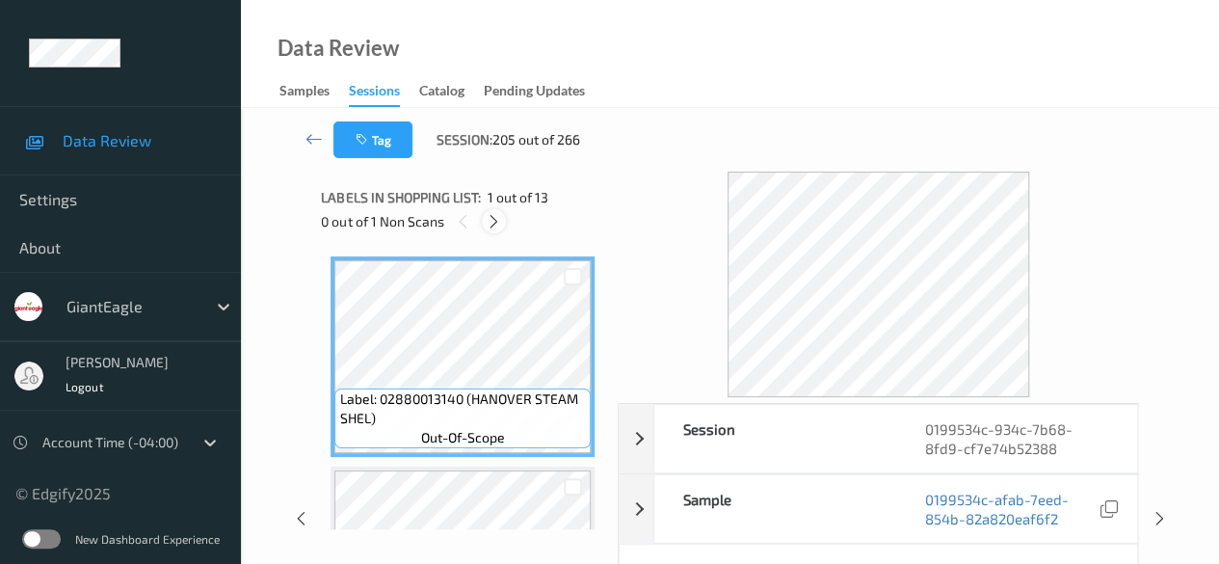
click at [496, 225] on icon at bounding box center [494, 221] width 16 height 17
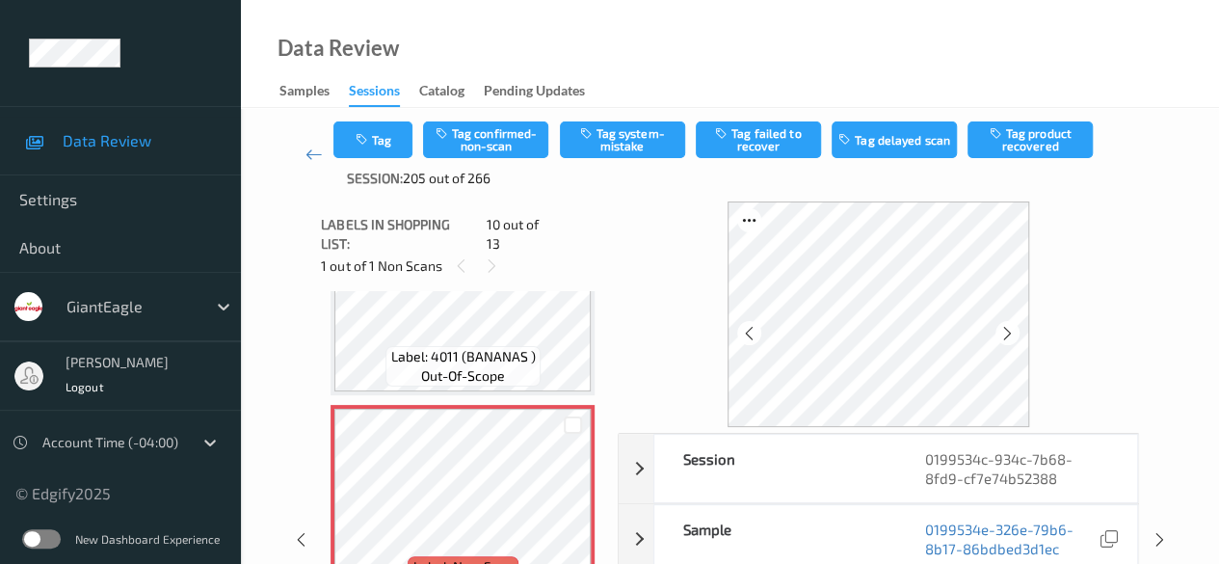
scroll to position [96, 0]
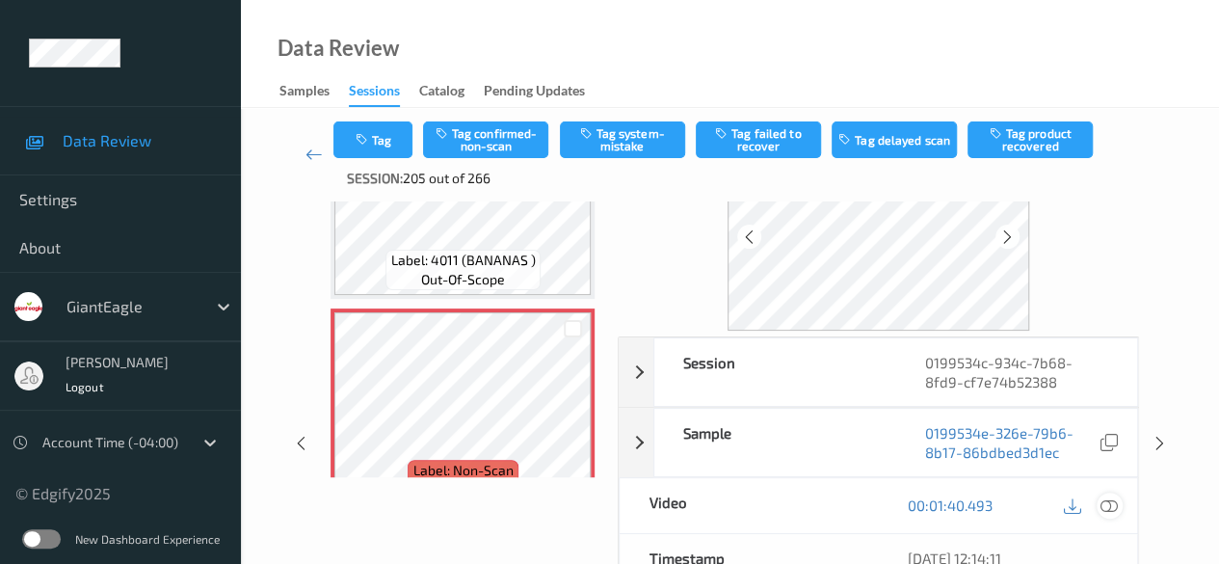
click at [1100, 496] on icon at bounding box center [1108, 504] width 17 height 17
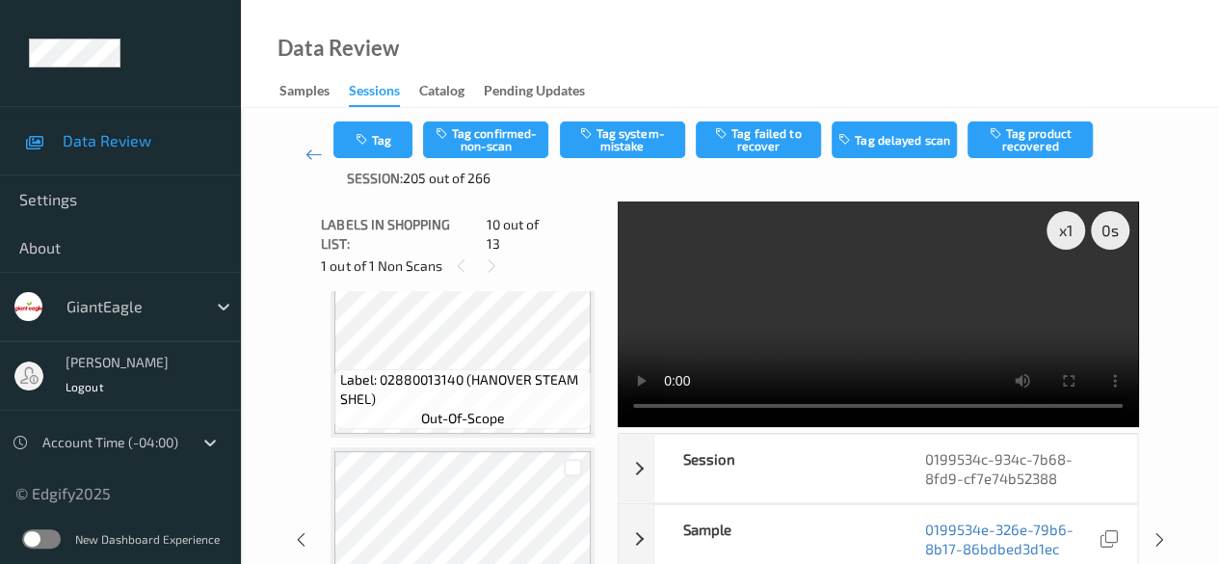
scroll to position [0, 0]
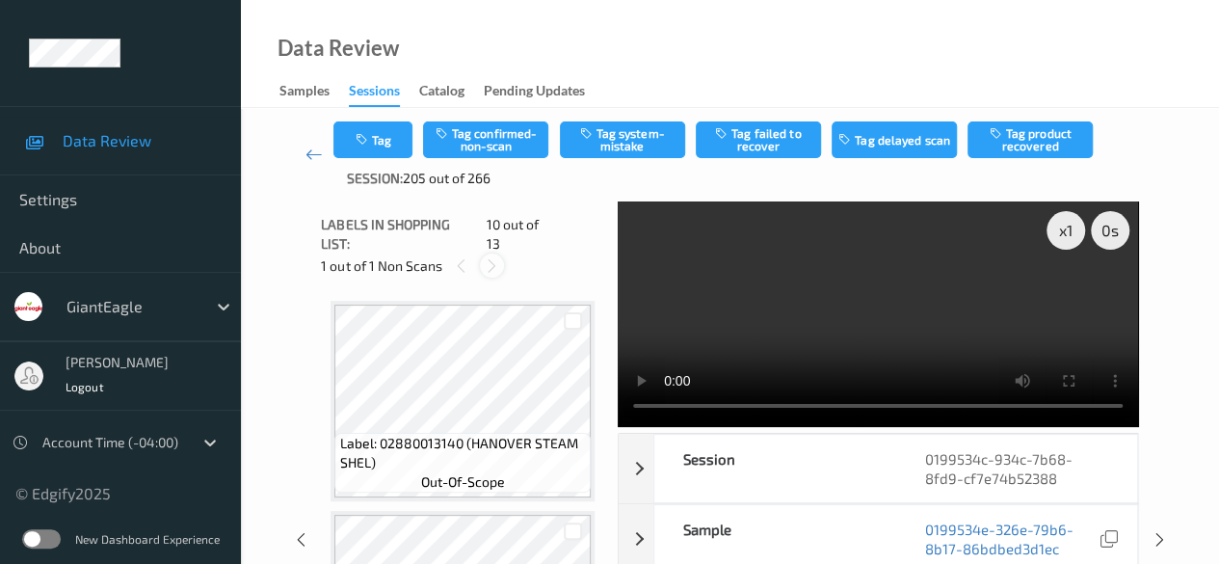
click at [490, 259] on div at bounding box center [492, 265] width 24 height 24
click at [457, 259] on icon at bounding box center [461, 265] width 16 height 17
click at [489, 257] on icon at bounding box center [492, 265] width 16 height 17
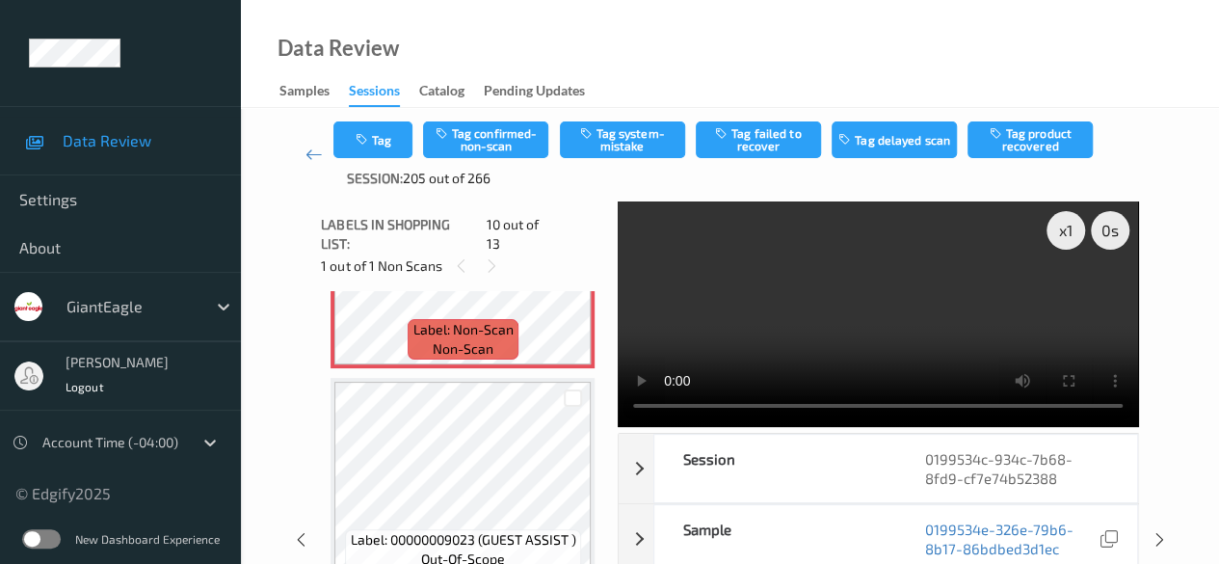
scroll to position [1831, 0]
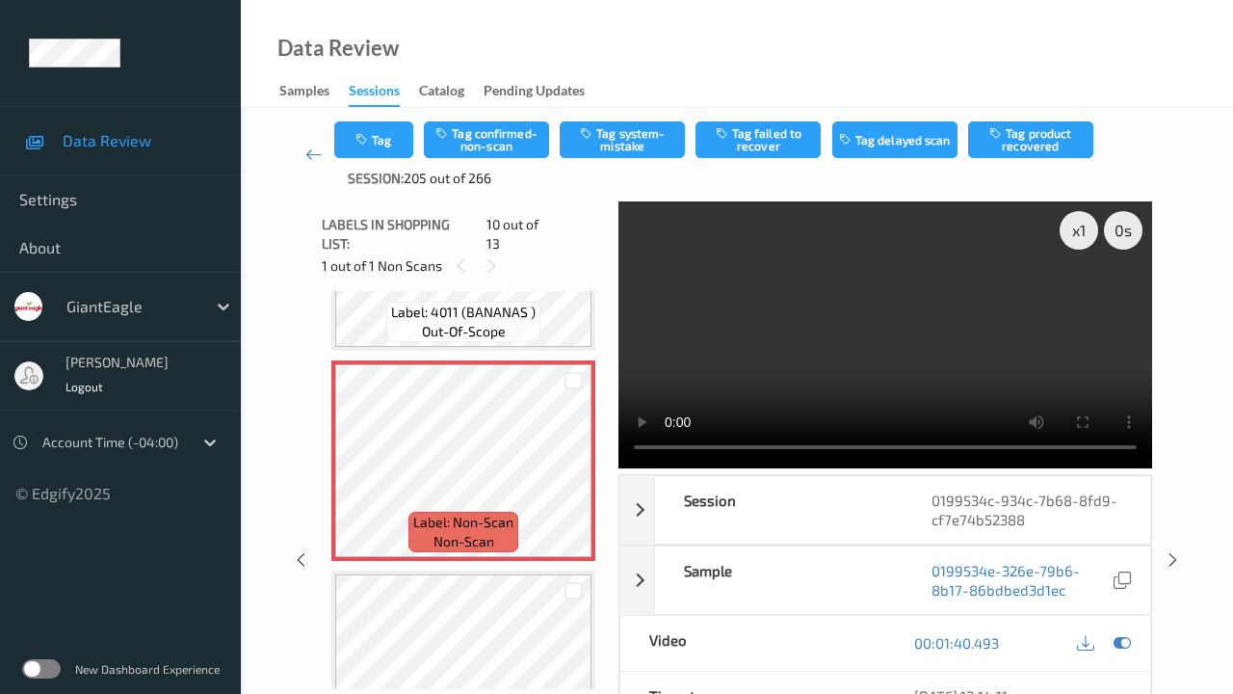
click at [619, 468] on video at bounding box center [886, 334] width 534 height 267
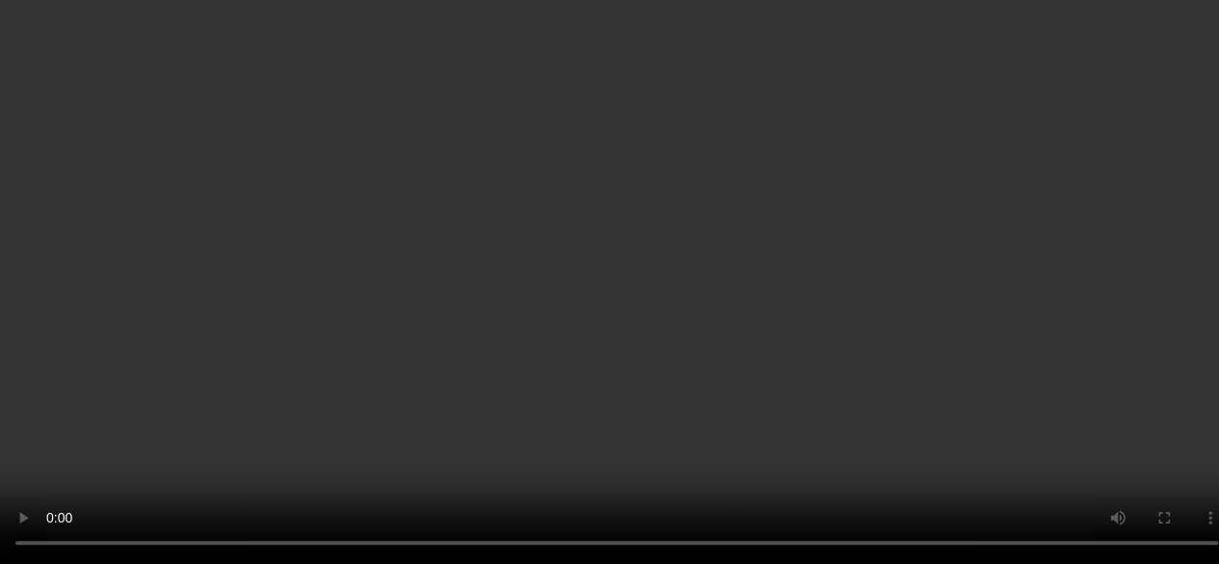
scroll to position [96, 0]
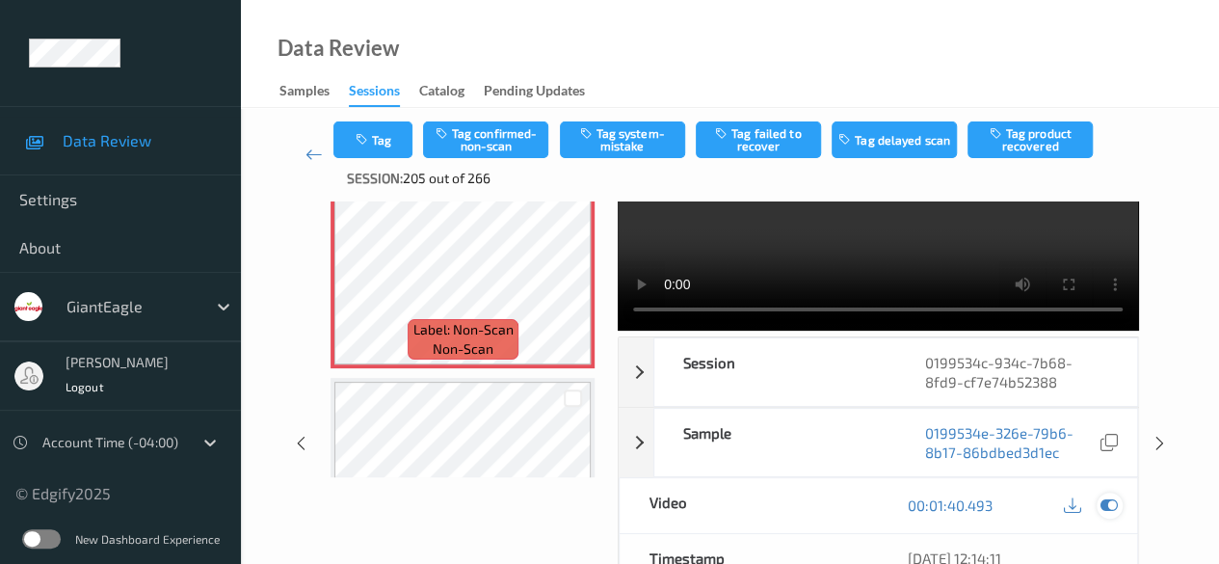
click at [1104, 509] on icon at bounding box center [1108, 504] width 17 height 17
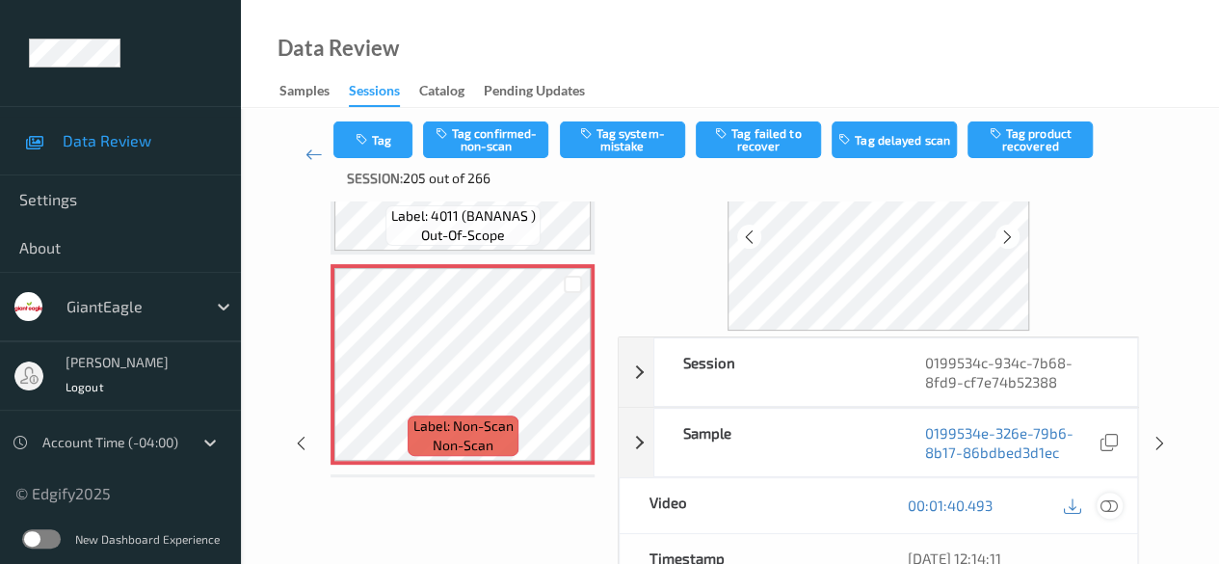
click at [1112, 502] on icon at bounding box center [1108, 504] width 17 height 17
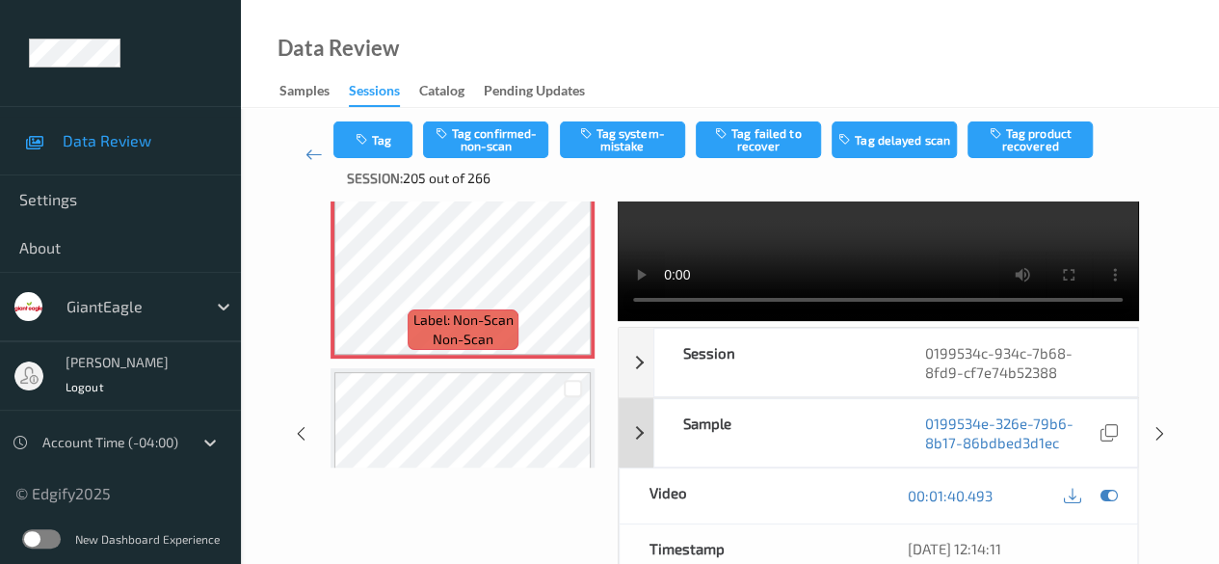
scroll to position [193, 0]
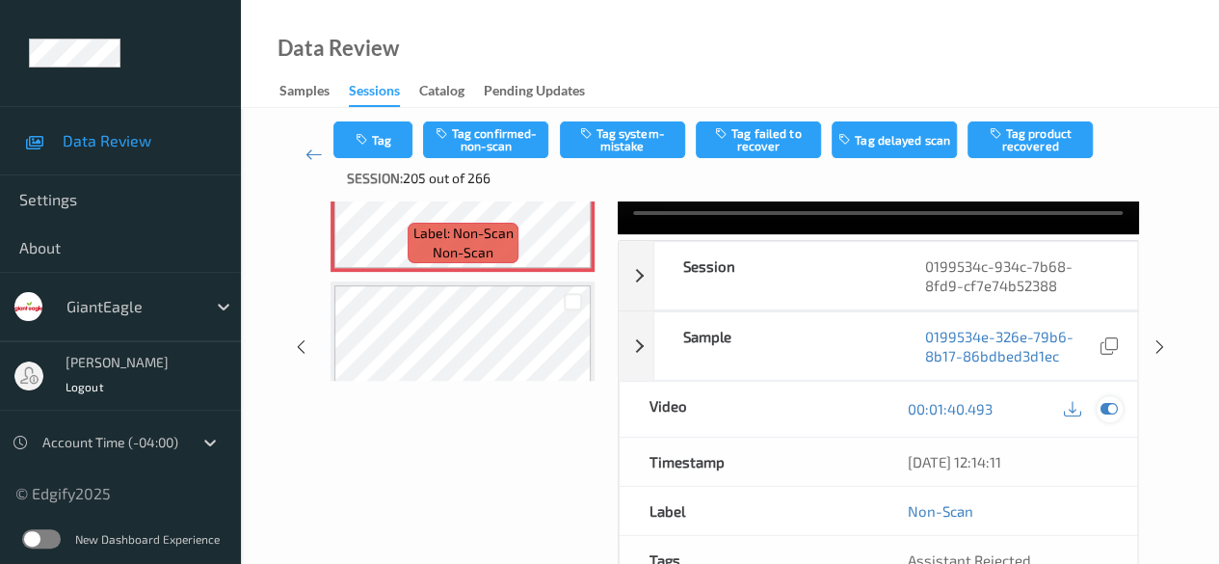
click at [1108, 412] on icon at bounding box center [1108, 408] width 17 height 17
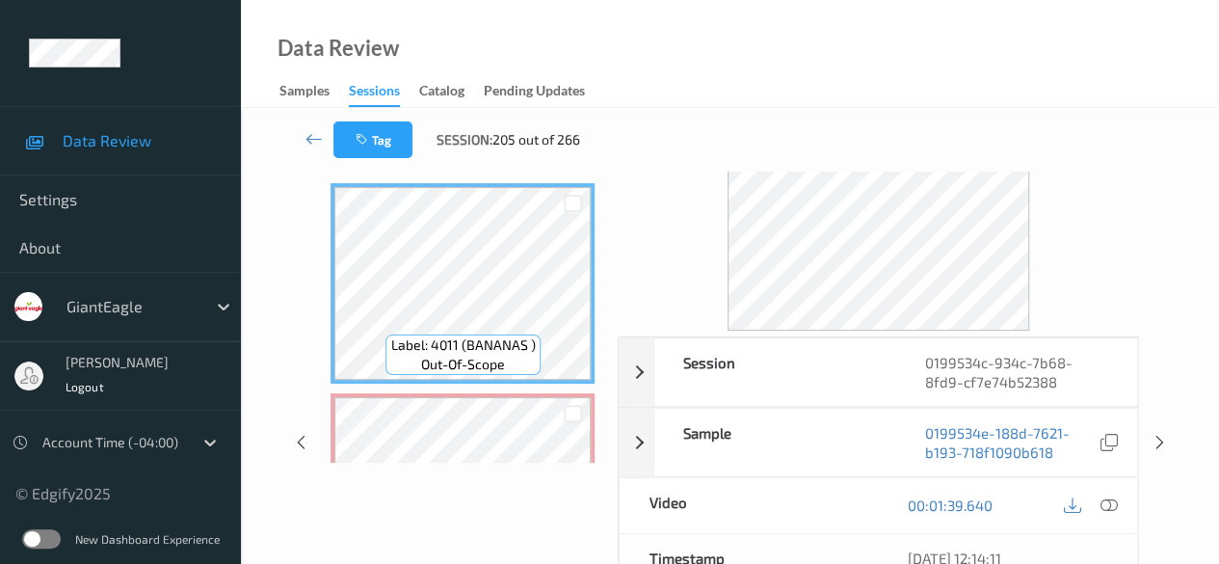
scroll to position [96, 0]
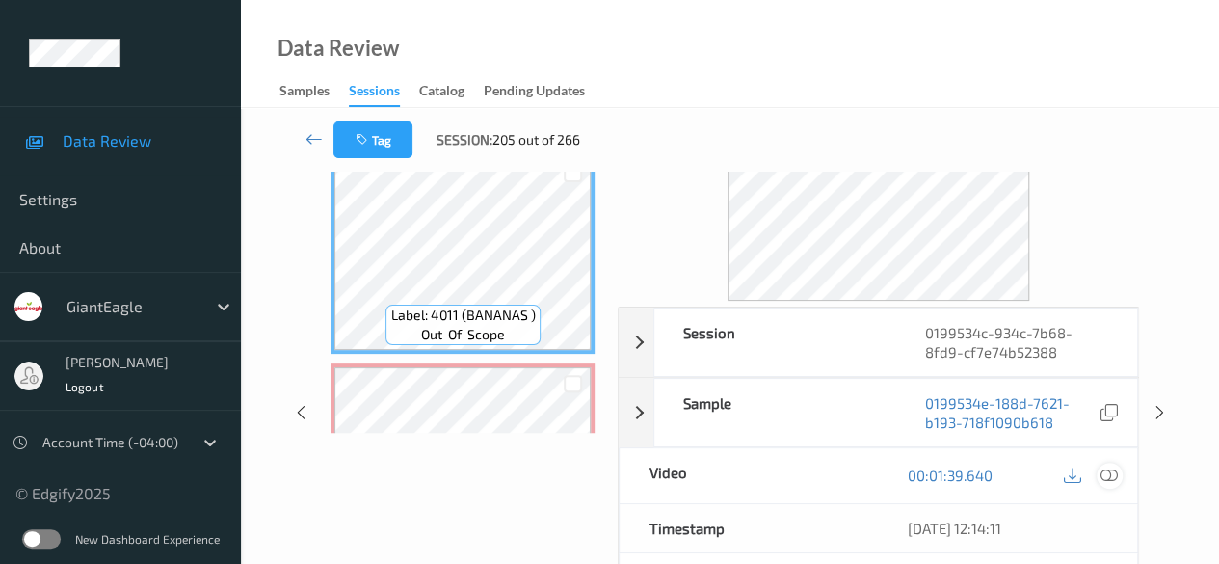
click at [1107, 477] on icon at bounding box center [1108, 474] width 17 height 17
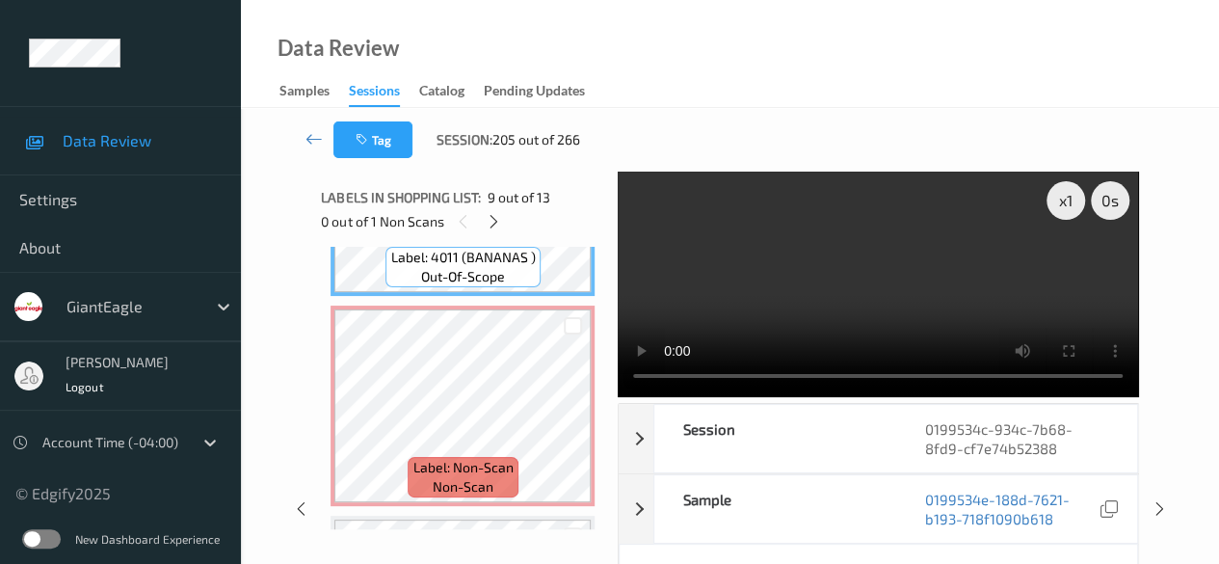
scroll to position [1783, 0]
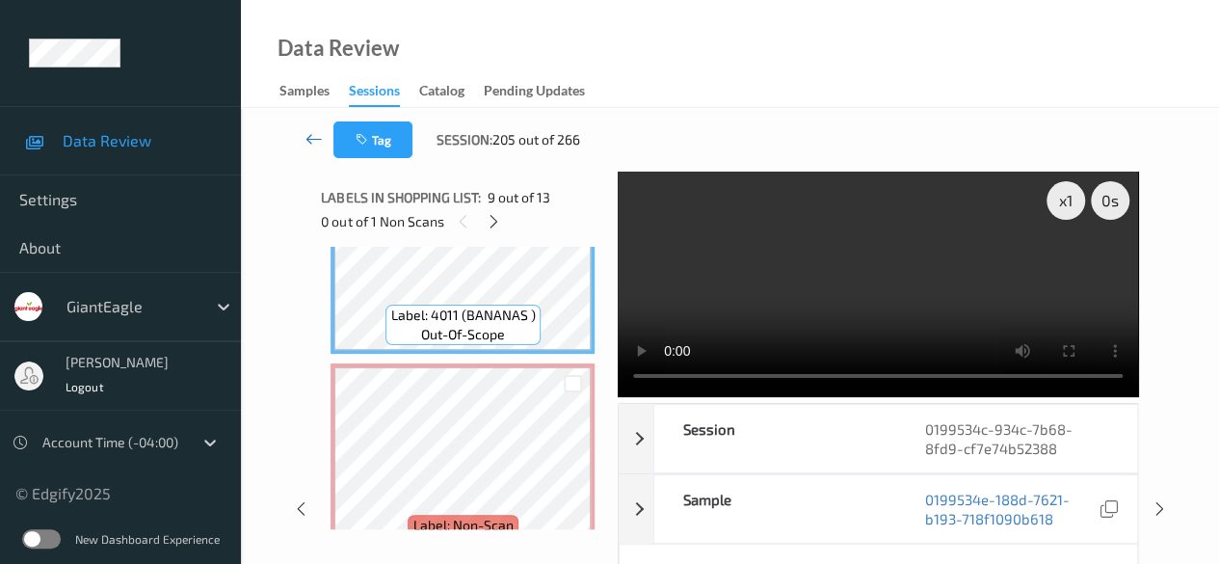
click at [312, 145] on icon at bounding box center [313, 138] width 17 height 19
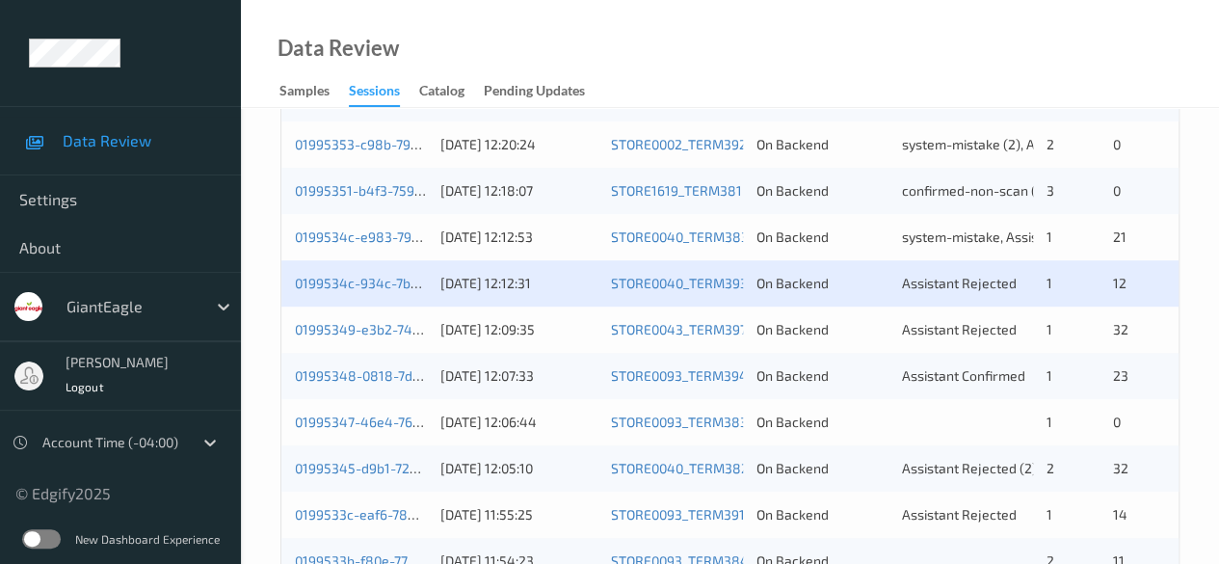
scroll to position [578, 0]
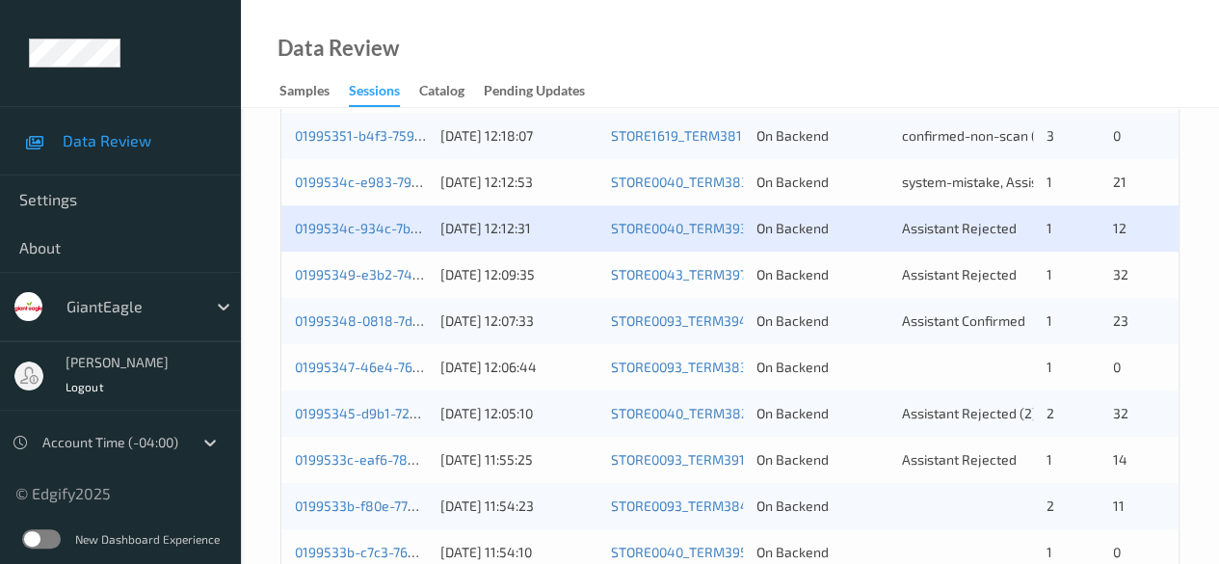
click at [365, 281] on div "01995349-e3b2-7409-b169-4061dae70898" at bounding box center [361, 274] width 132 height 19
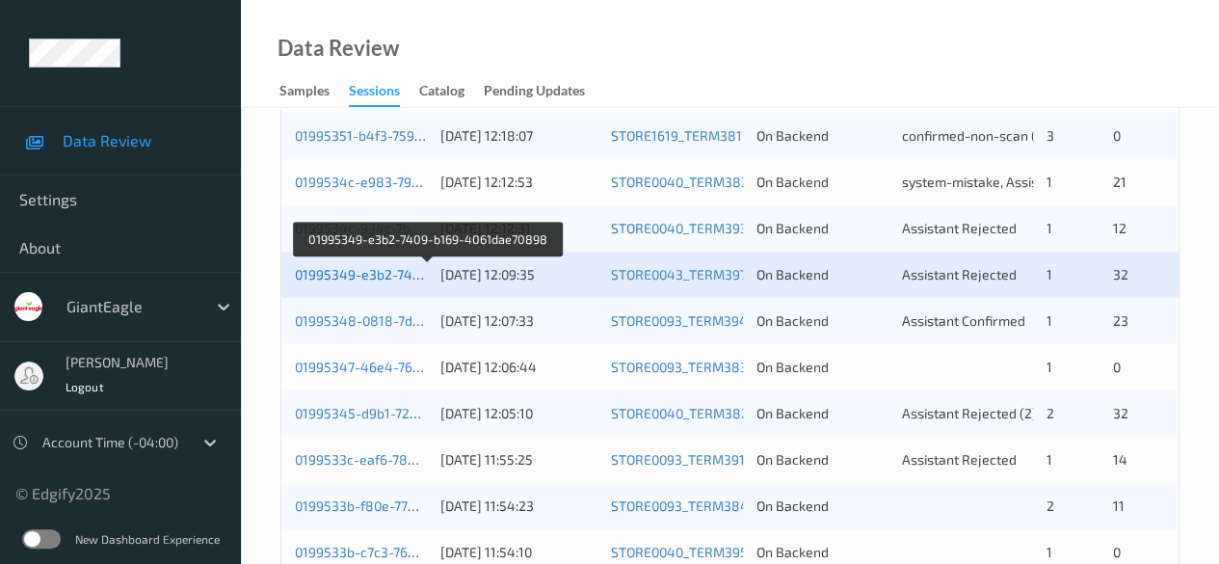
click at [377, 278] on link "01995349-e3b2-7409-b169-4061dae70898" at bounding box center [428, 274] width 266 height 16
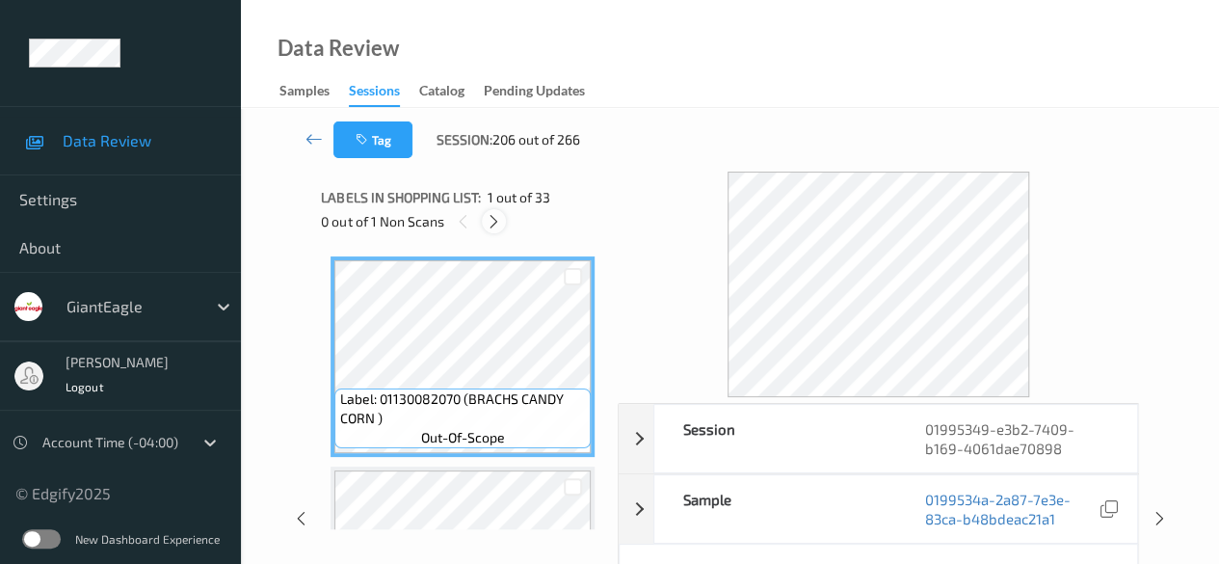
click at [499, 217] on icon at bounding box center [494, 221] width 16 height 17
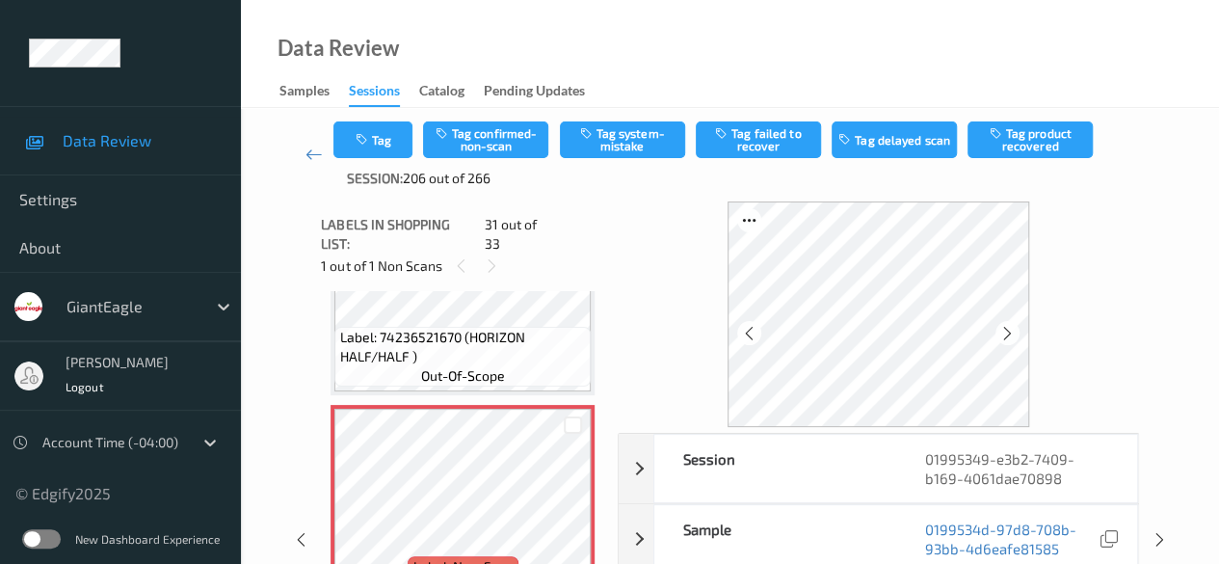
scroll to position [6294, 0]
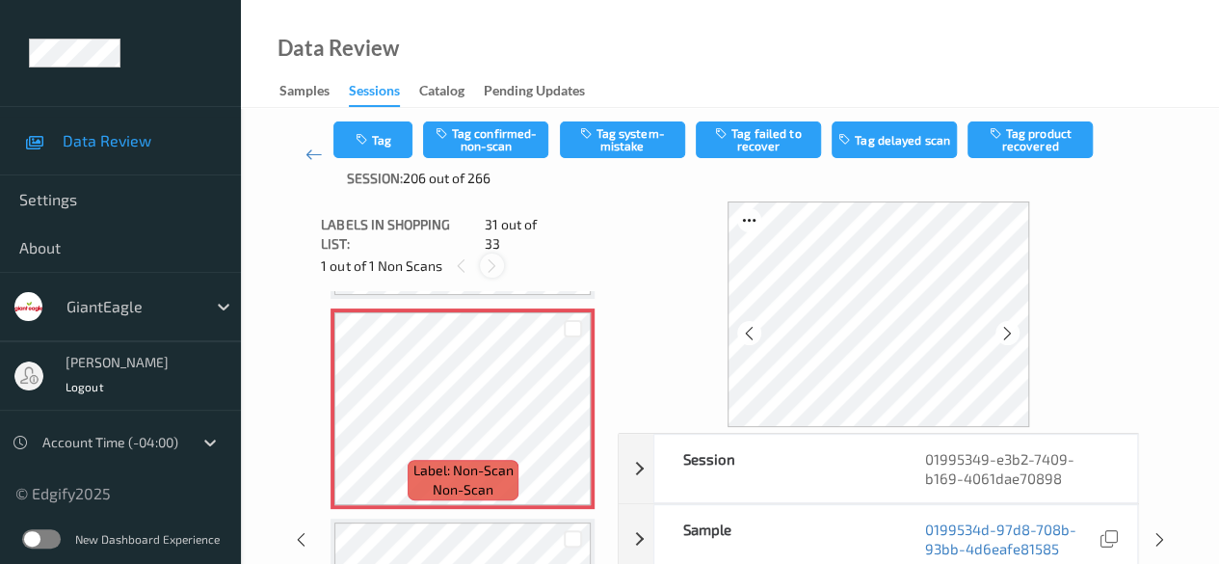
click at [489, 257] on icon at bounding box center [492, 265] width 16 height 17
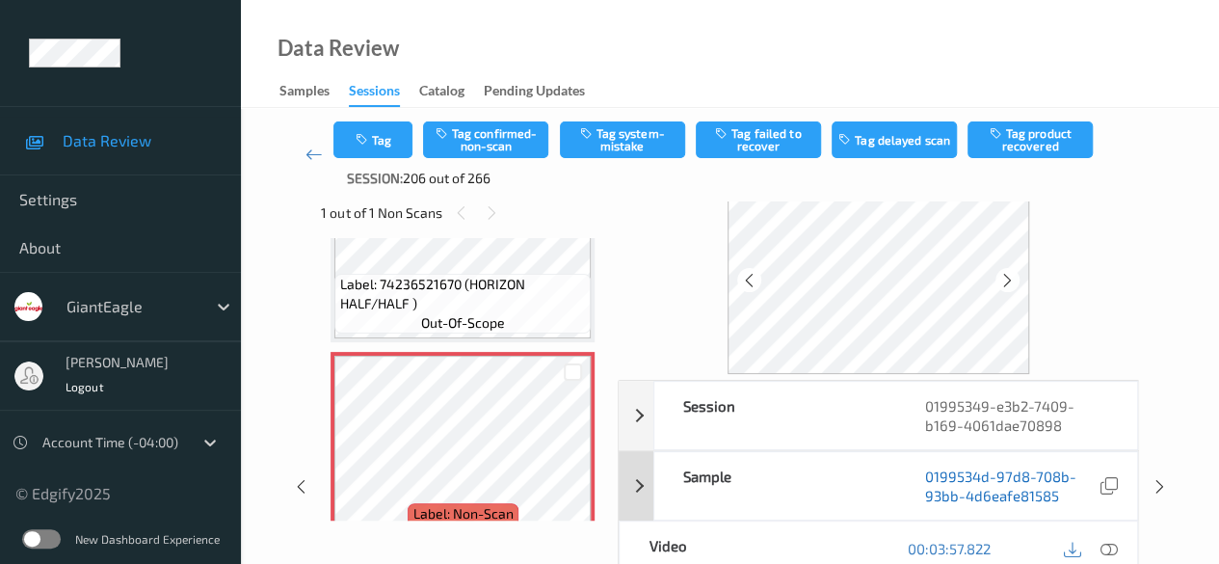
scroll to position [96, 0]
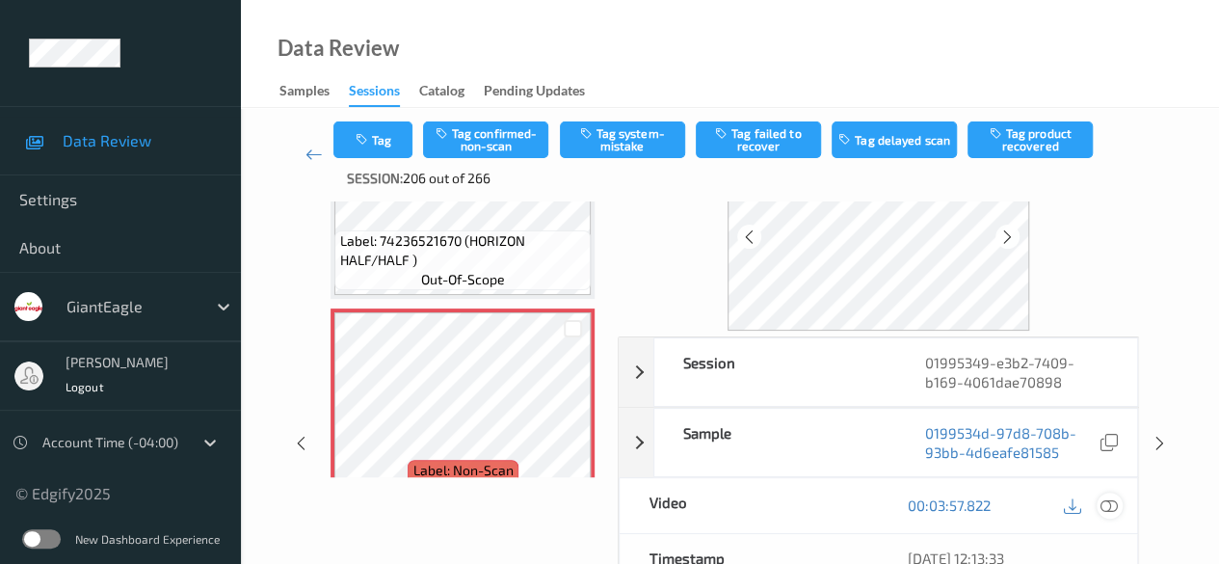
click at [1106, 506] on icon at bounding box center [1108, 504] width 17 height 17
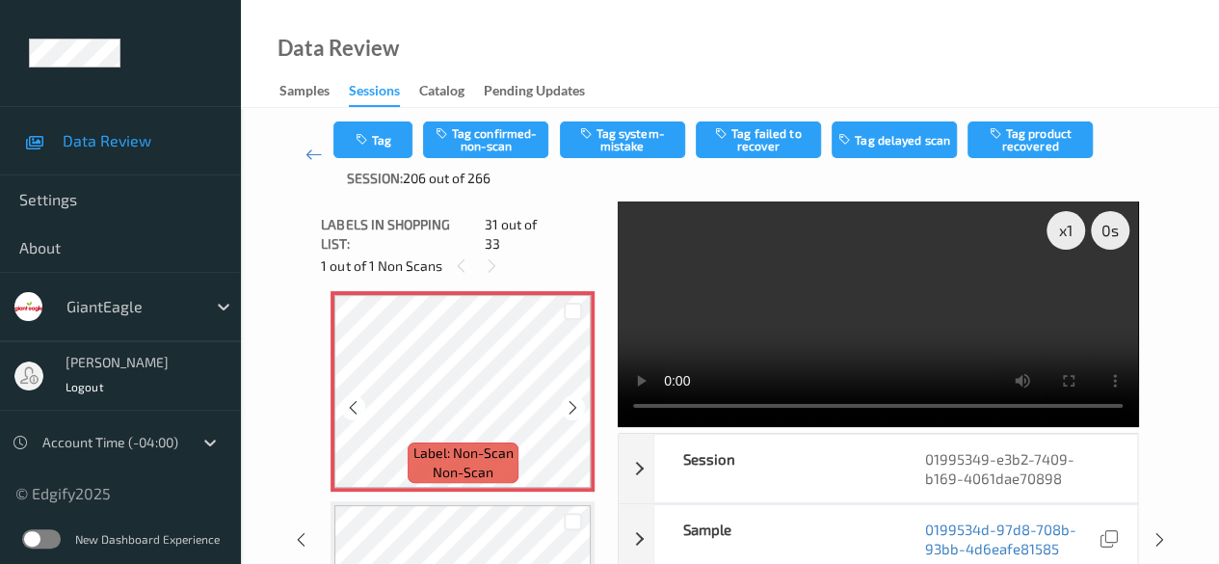
scroll to position [6294, 0]
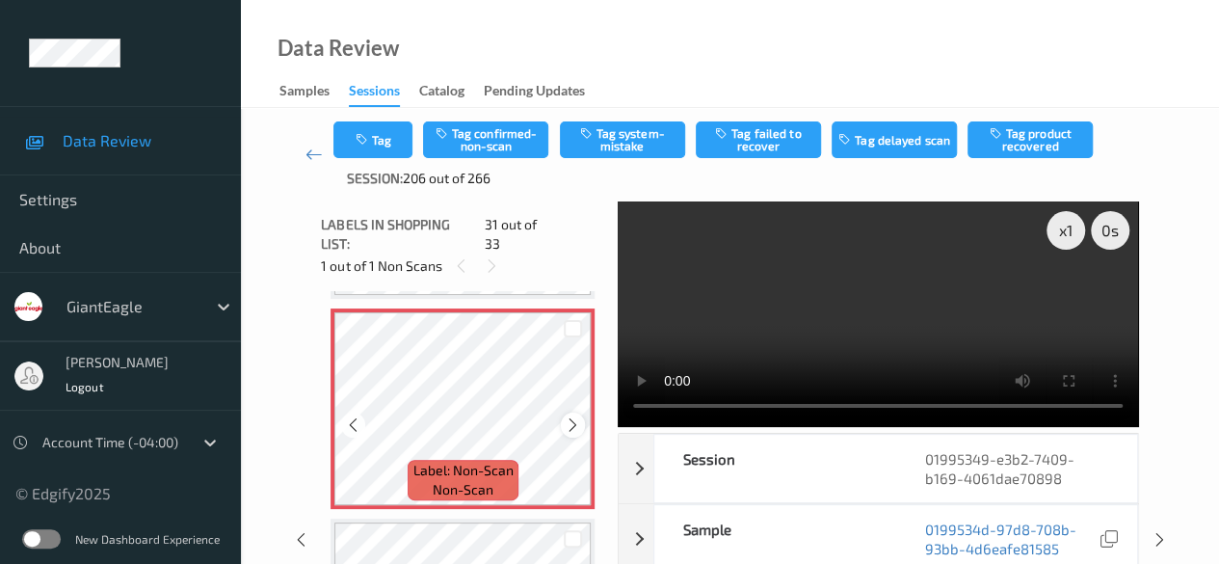
click at [570, 416] on icon at bounding box center [573, 424] width 16 height 17
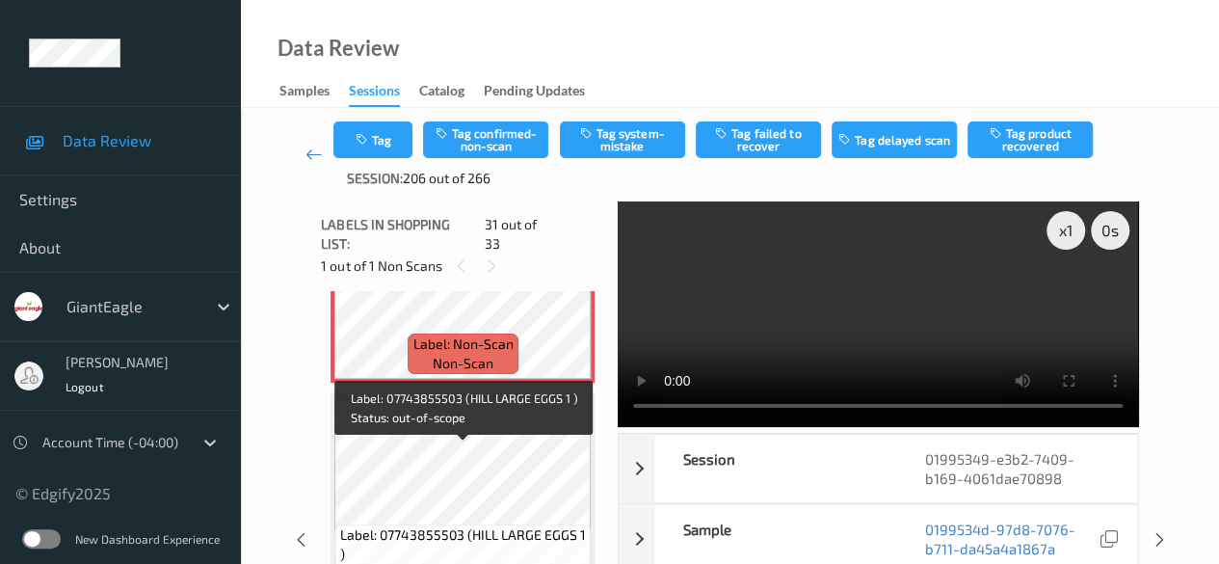
scroll to position [6390, 0]
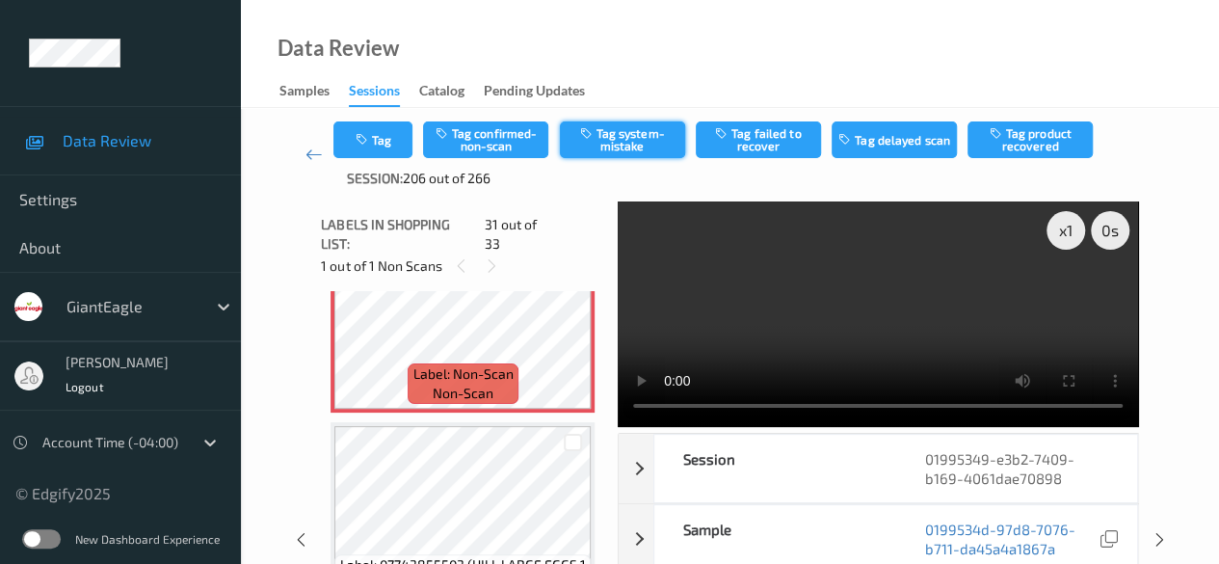
click at [636, 133] on button "Tag system-mistake" at bounding box center [622, 139] width 125 height 37
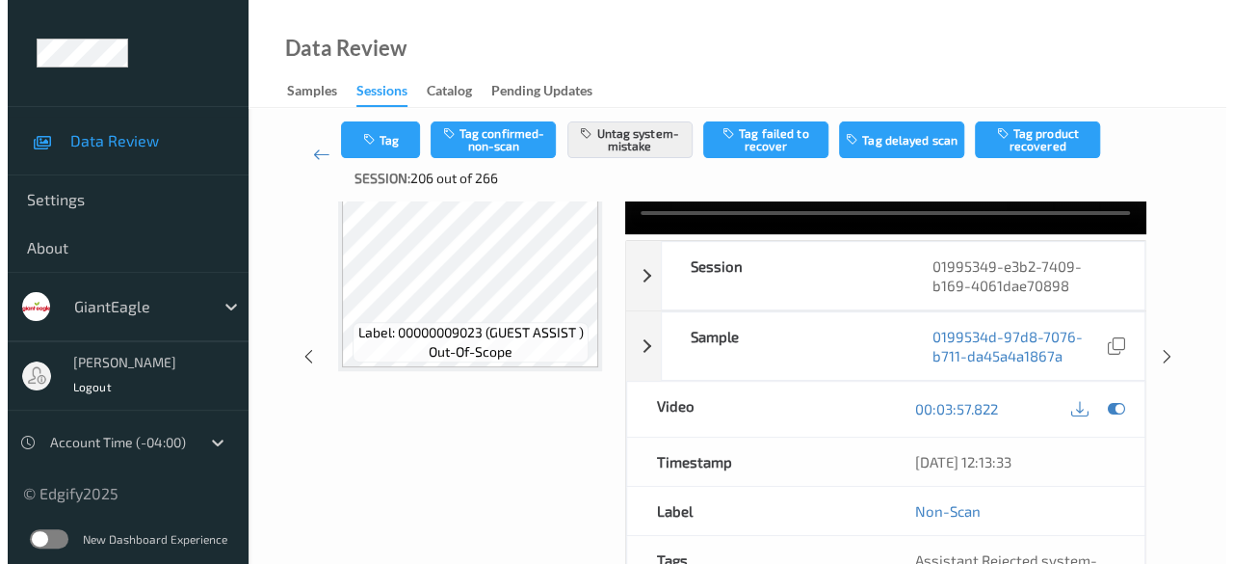
scroll to position [0, 0]
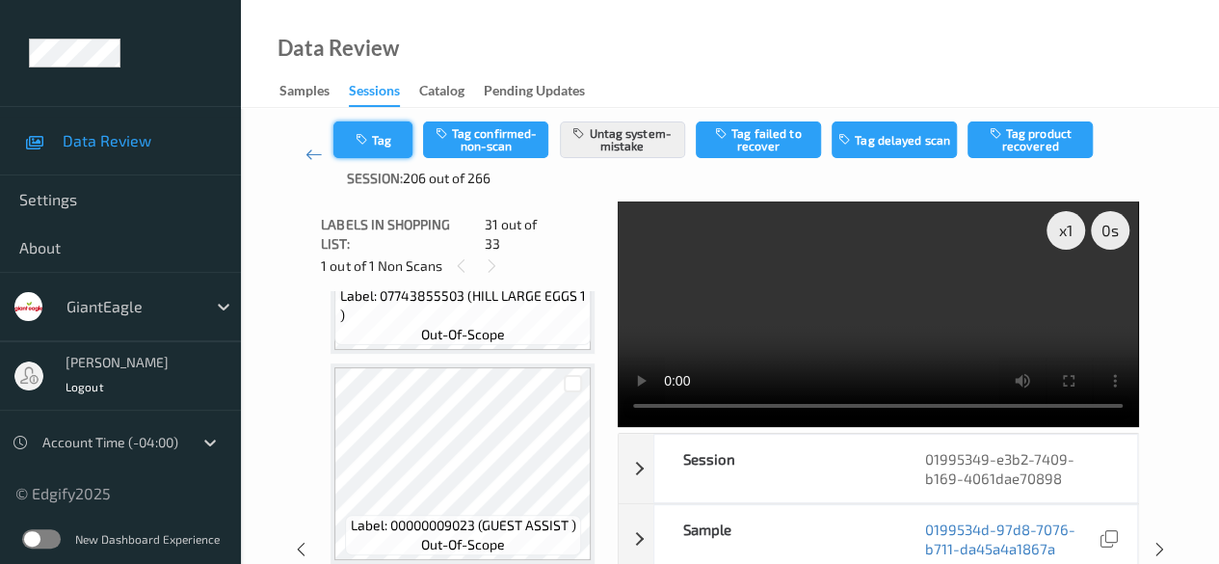
click at [399, 138] on button "Tag" at bounding box center [372, 139] width 79 height 37
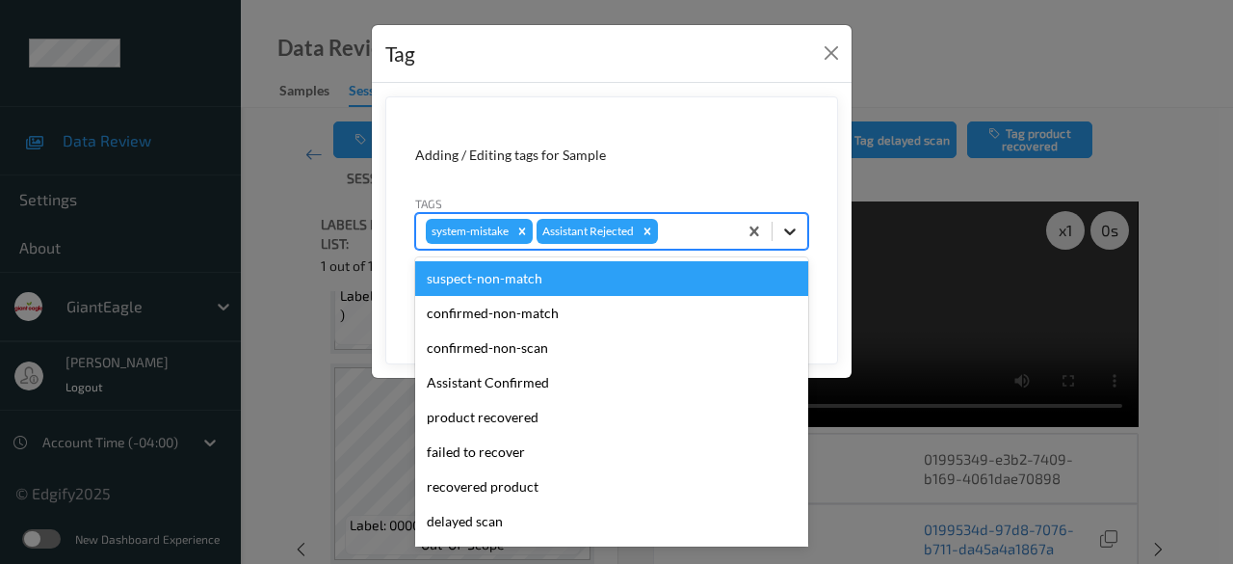
click at [804, 232] on div at bounding box center [790, 231] width 35 height 35
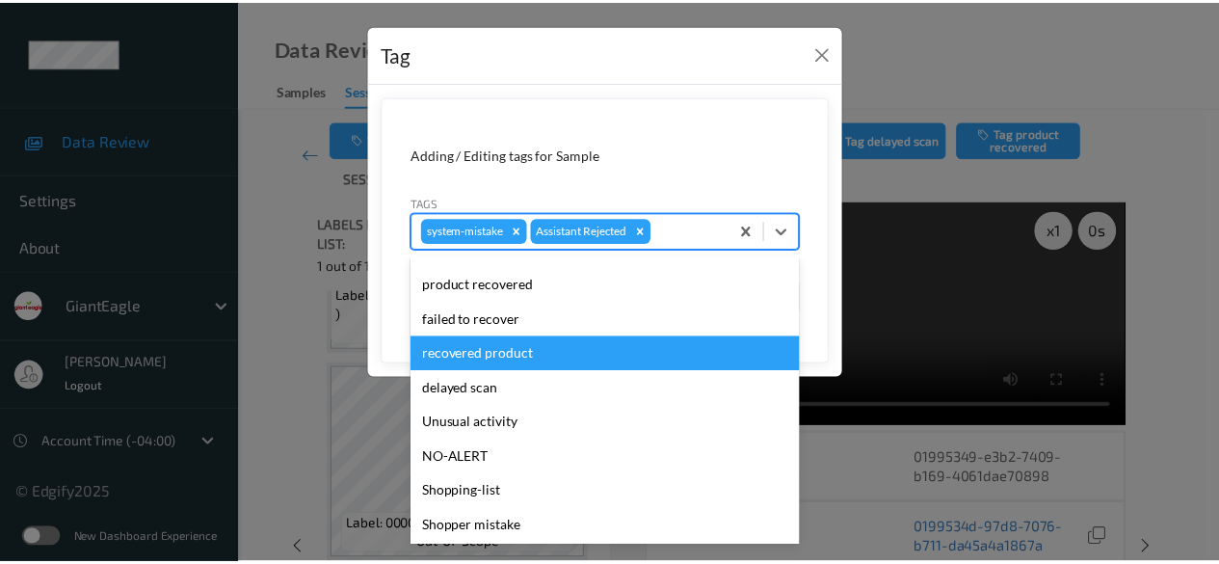
scroll to position [204, 0]
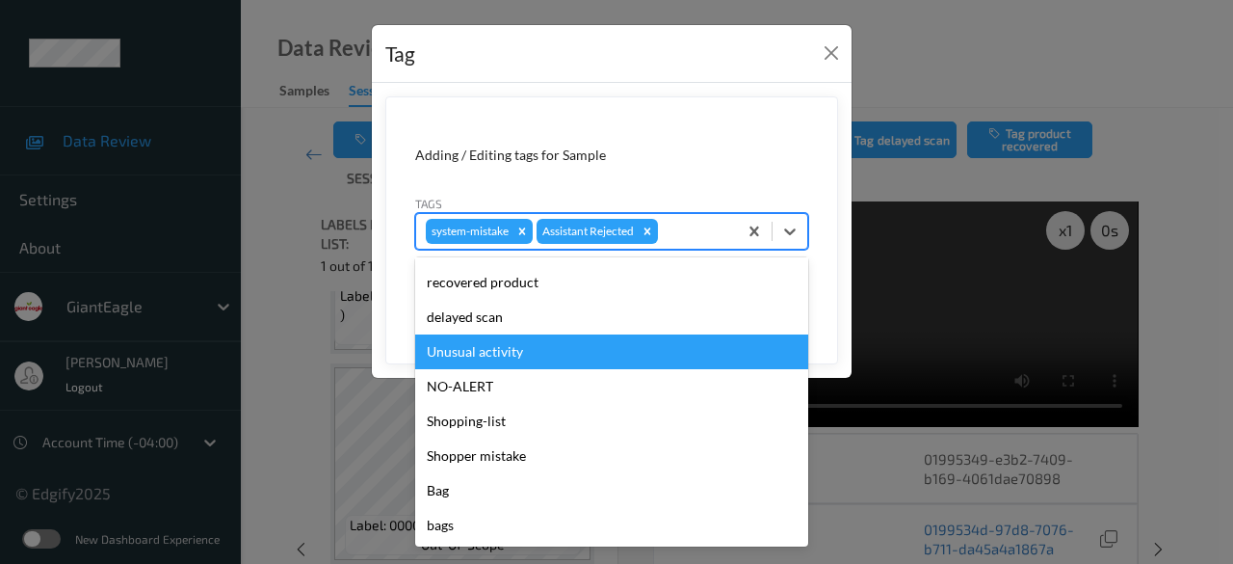
click at [561, 351] on div "Unusual activity" at bounding box center [611, 351] width 393 height 35
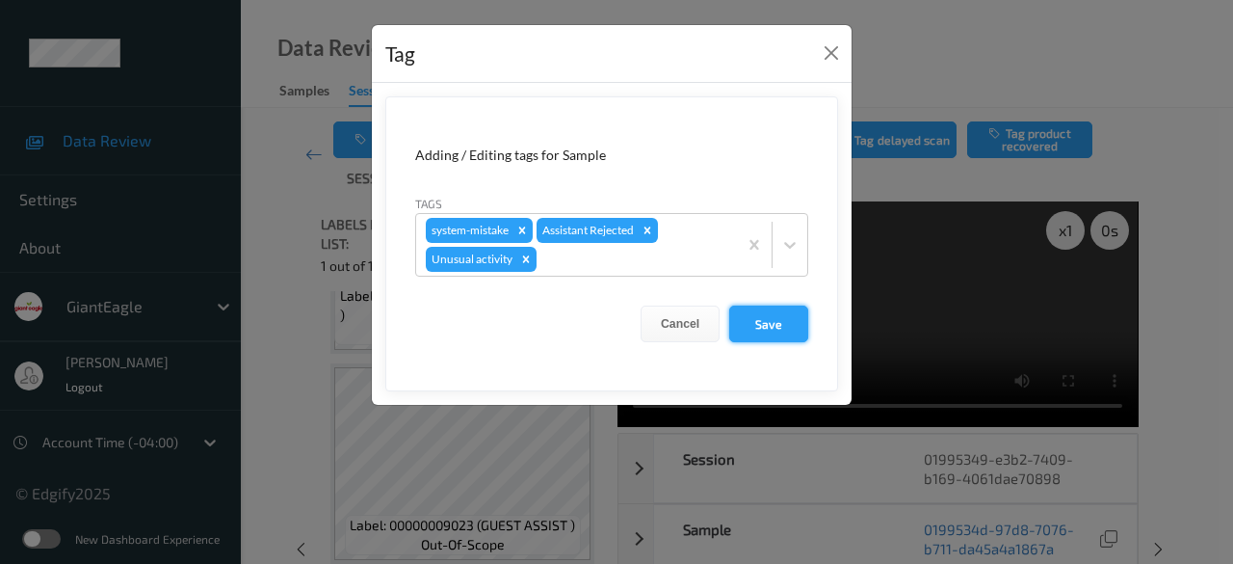
click at [771, 319] on button "Save" at bounding box center [768, 323] width 79 height 37
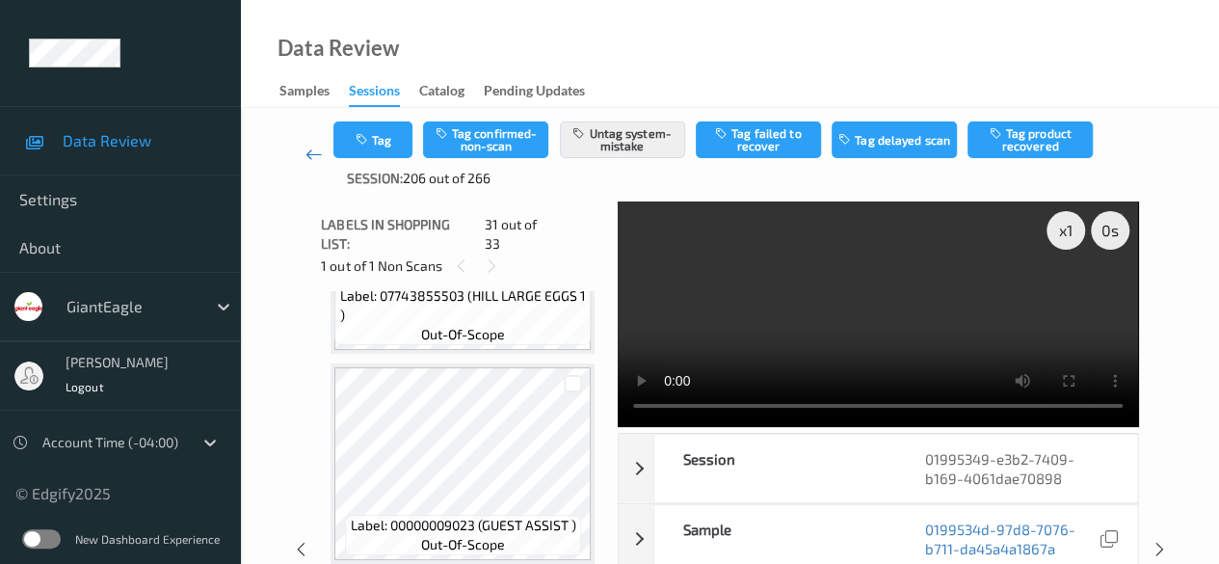
click at [315, 156] on icon at bounding box center [313, 154] width 17 height 19
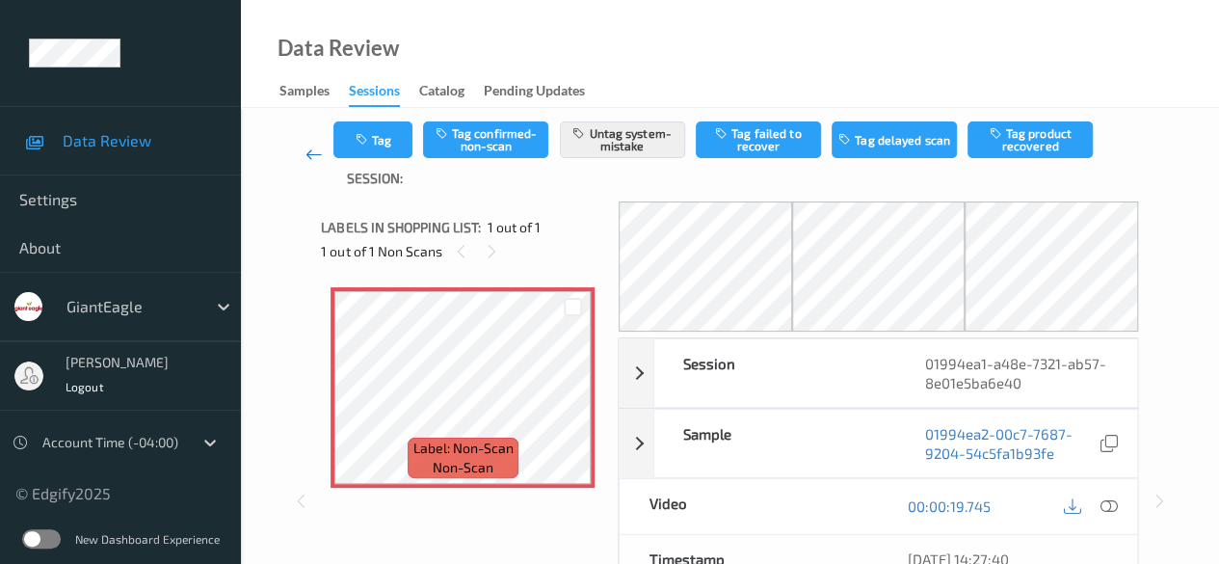
click at [308, 156] on icon at bounding box center [313, 154] width 17 height 19
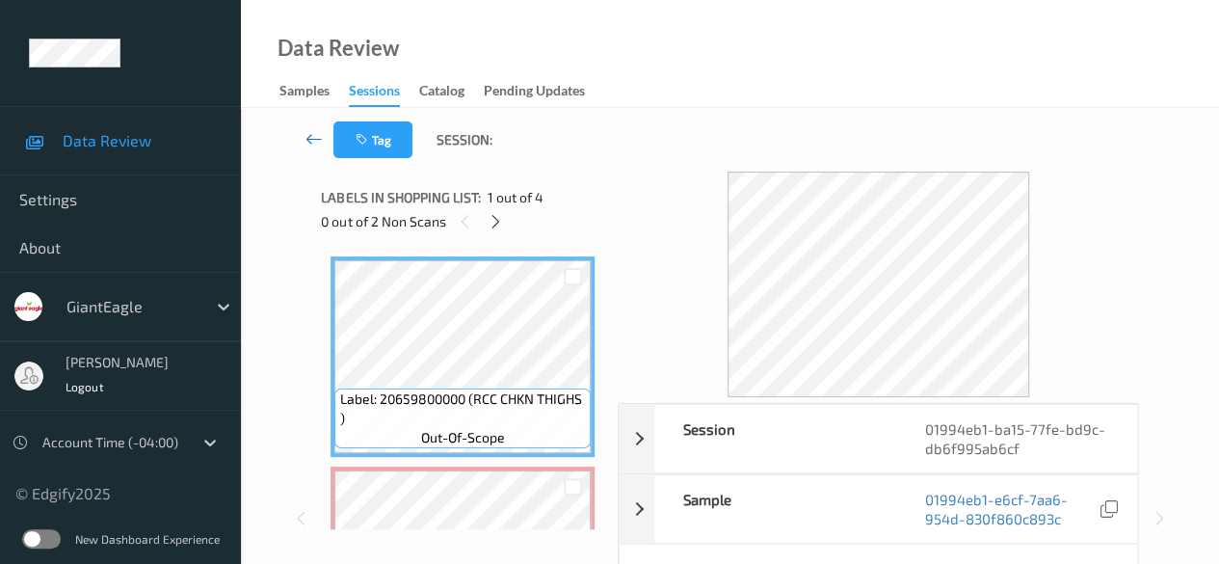
click at [311, 149] on link at bounding box center [314, 139] width 40 height 37
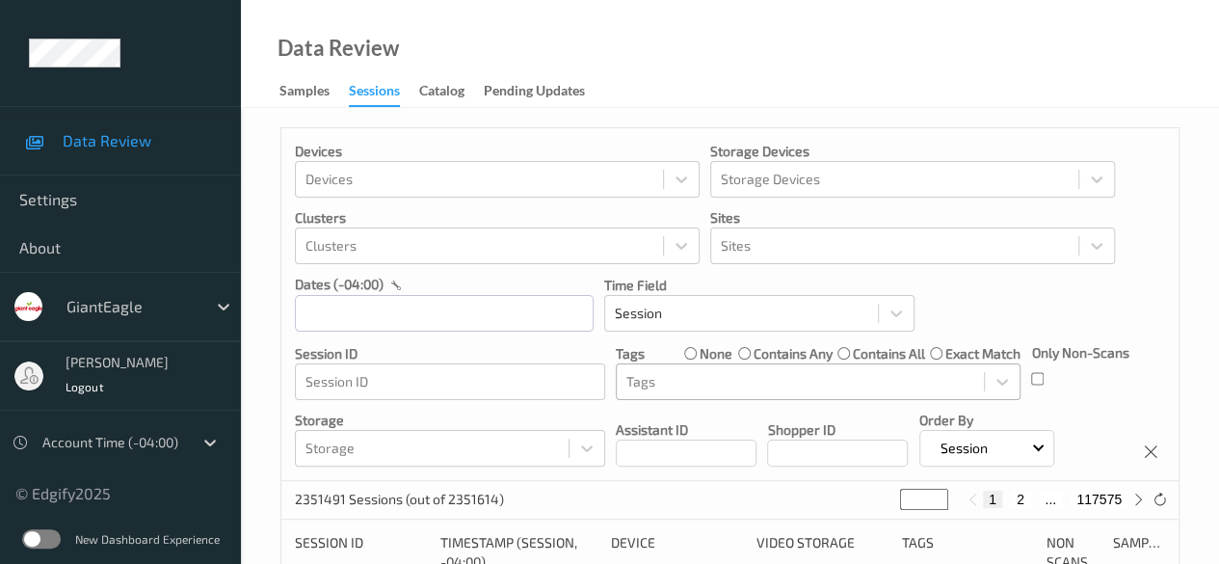
scroll to position [96, 0]
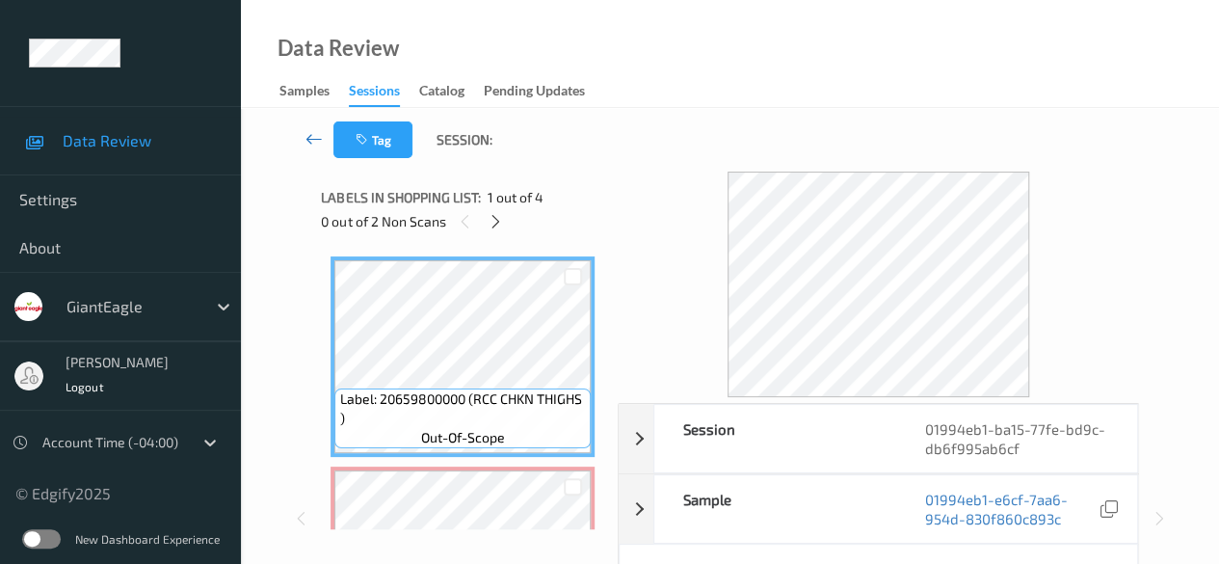
click at [310, 139] on icon at bounding box center [313, 138] width 17 height 19
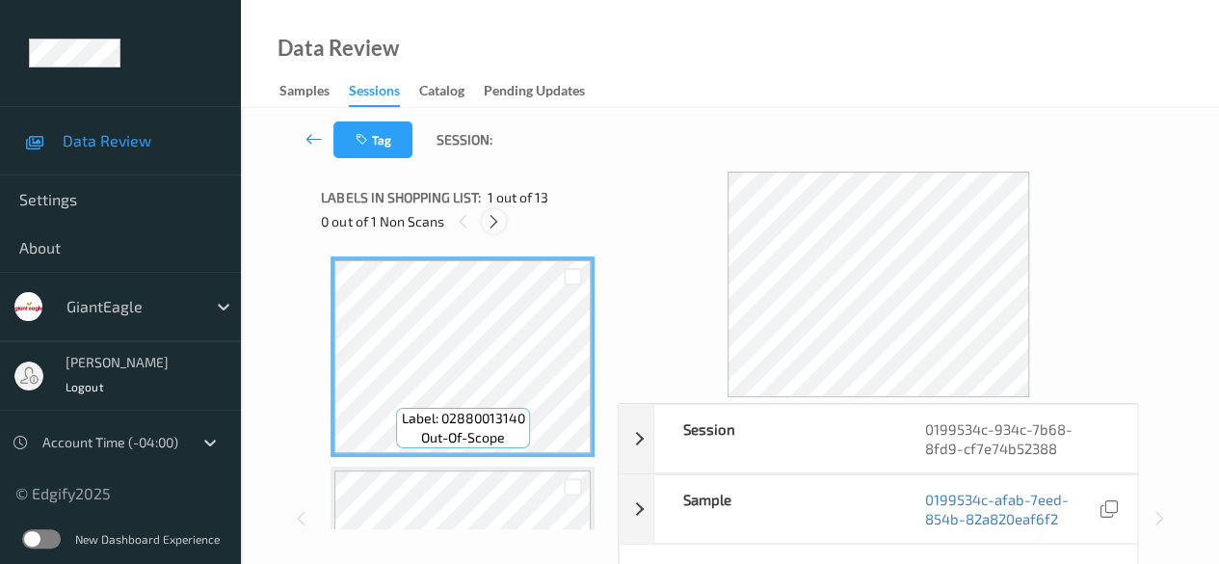
click at [497, 226] on icon at bounding box center [494, 221] width 16 height 17
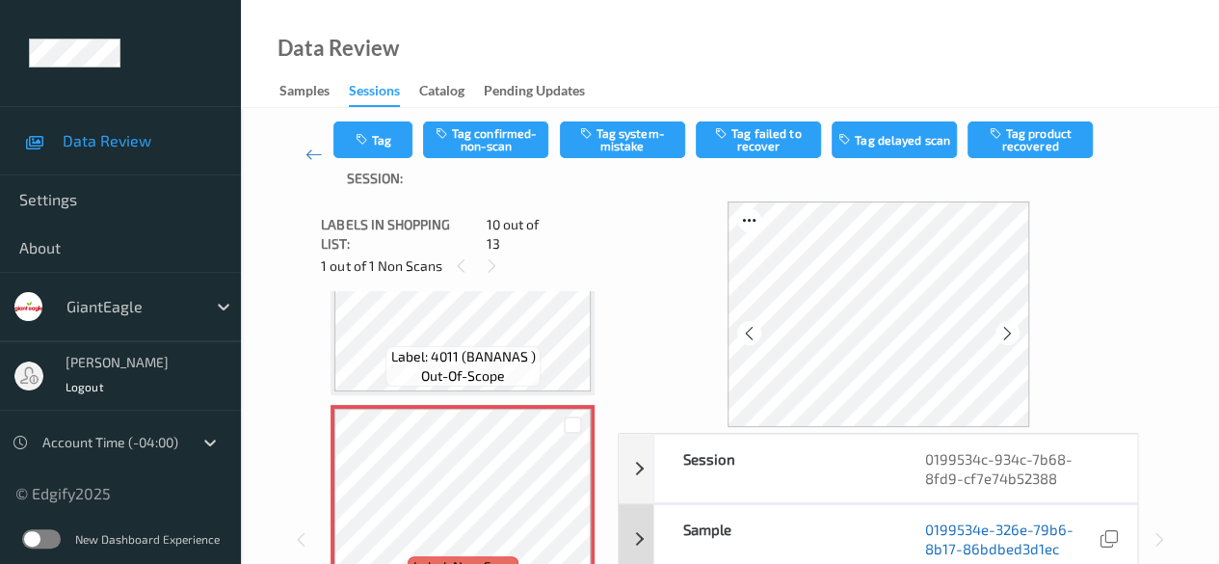
scroll to position [96, 0]
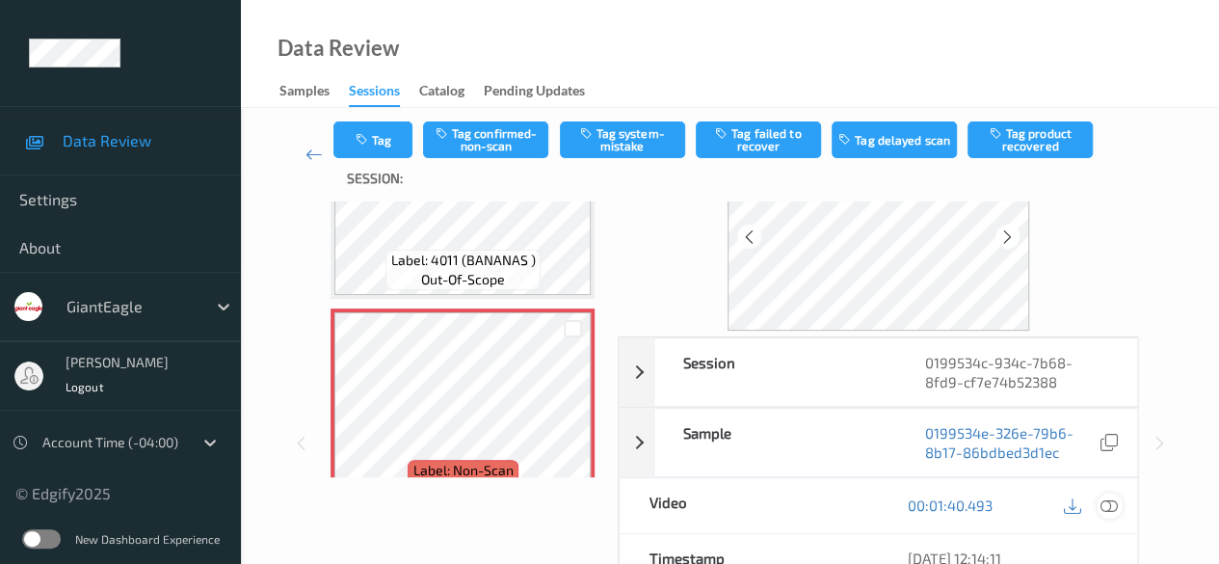
click at [1107, 508] on icon at bounding box center [1108, 504] width 17 height 17
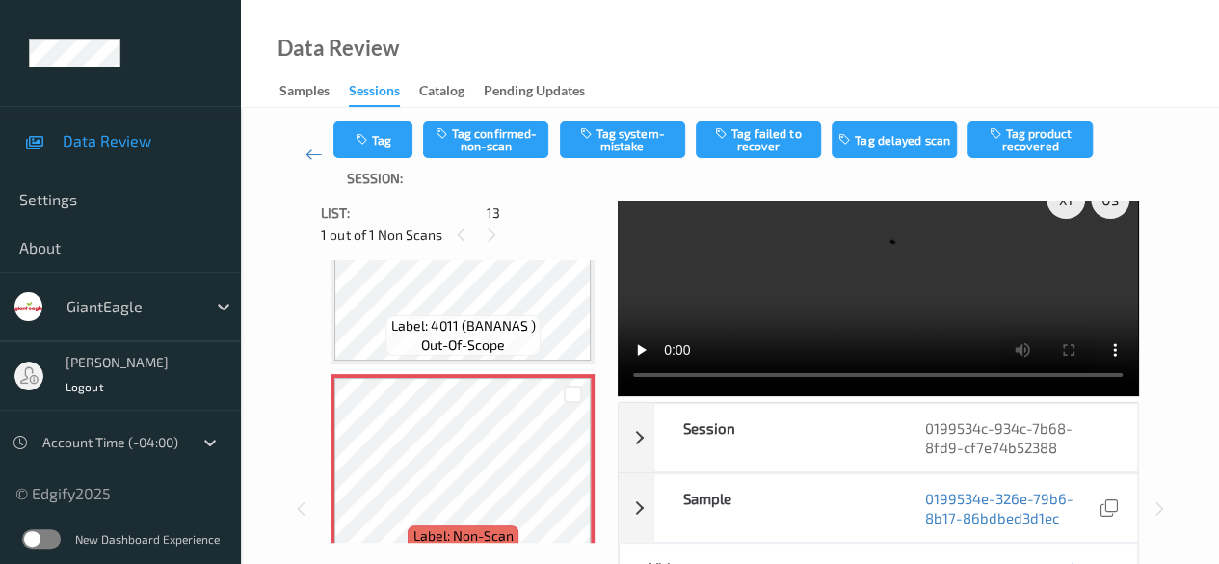
scroll to position [0, 0]
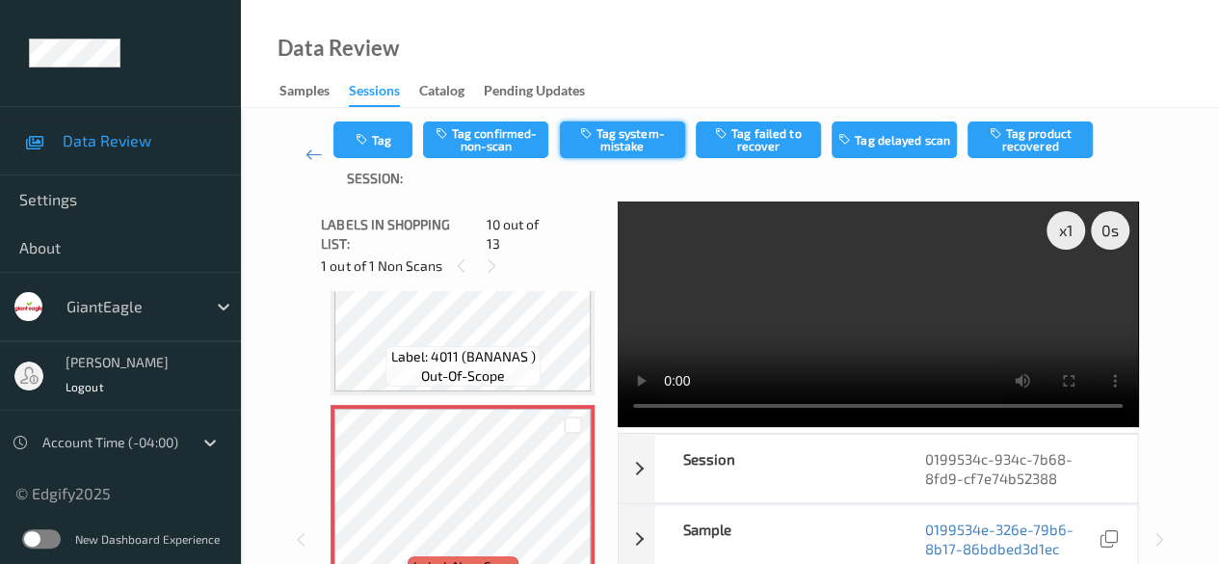
click at [613, 142] on button "Tag system-mistake" at bounding box center [622, 139] width 125 height 37
click at [313, 149] on icon at bounding box center [313, 154] width 17 height 19
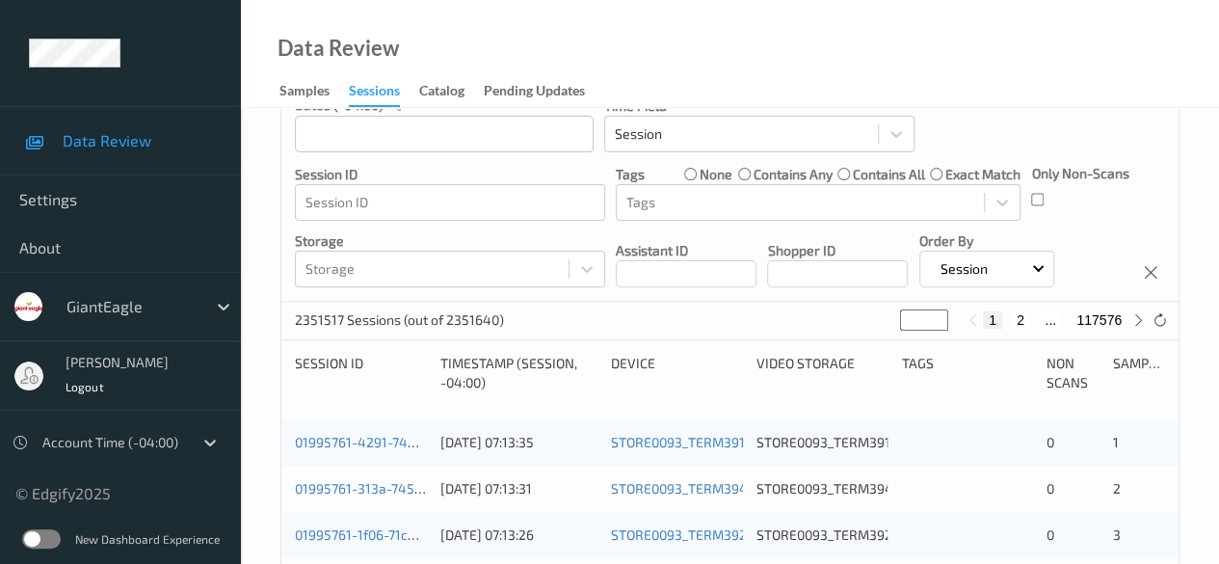
scroll to position [193, 0]
